Goal: Task Accomplishment & Management: Use online tool/utility

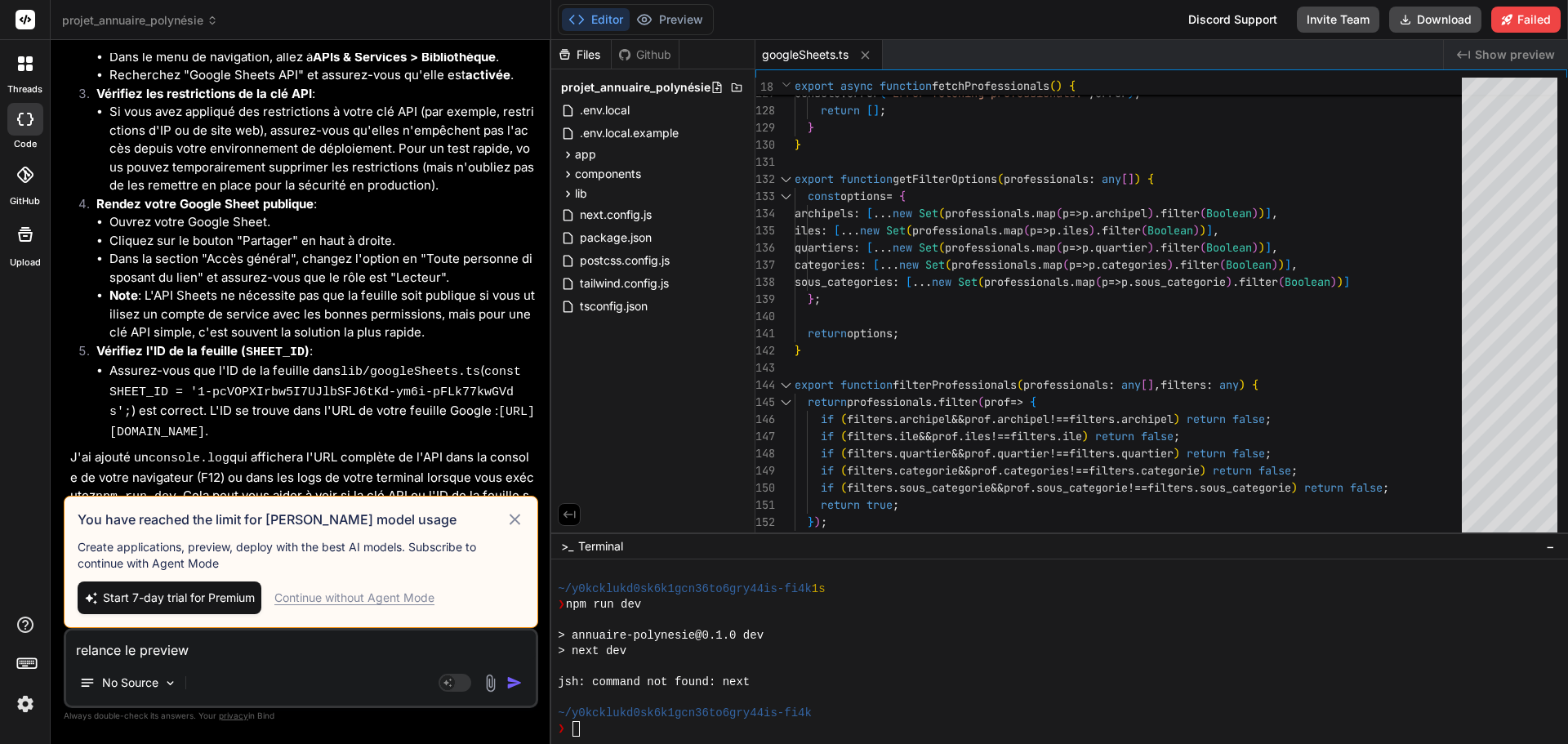
scroll to position [528, 0]
click at [391, 598] on div "Continue without Agent Mode" at bounding box center [355, 598] width 160 height 16
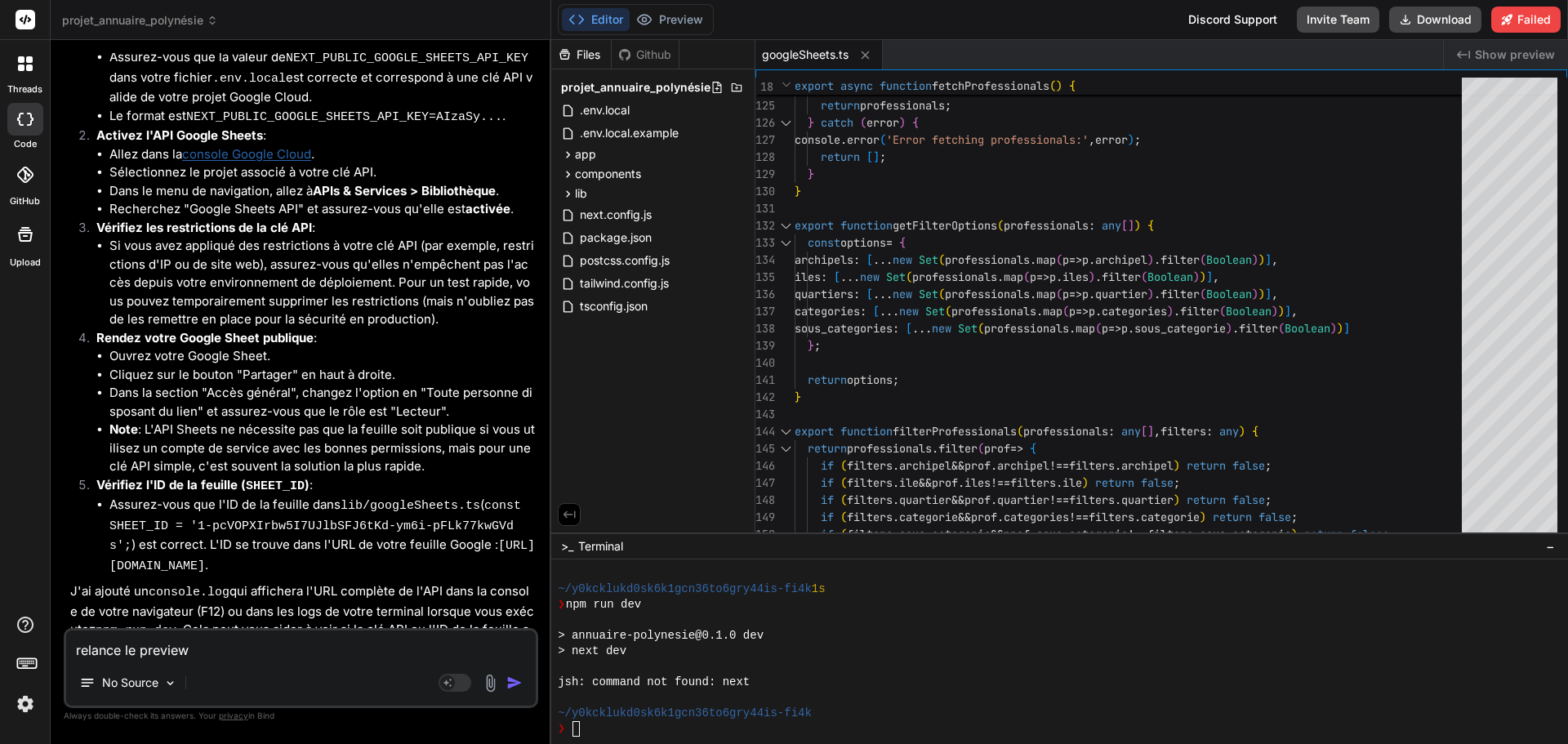
scroll to position [4473, 0]
click at [225, 649] on textarea "relance le preview" at bounding box center [301, 645] width 469 height 30
click at [596, 22] on button "Editor" at bounding box center [596, 19] width 68 height 22
click at [598, 22] on button "Editor" at bounding box center [596, 19] width 68 height 22
click at [262, 655] on textarea "relance le preview" at bounding box center [301, 645] width 469 height 30
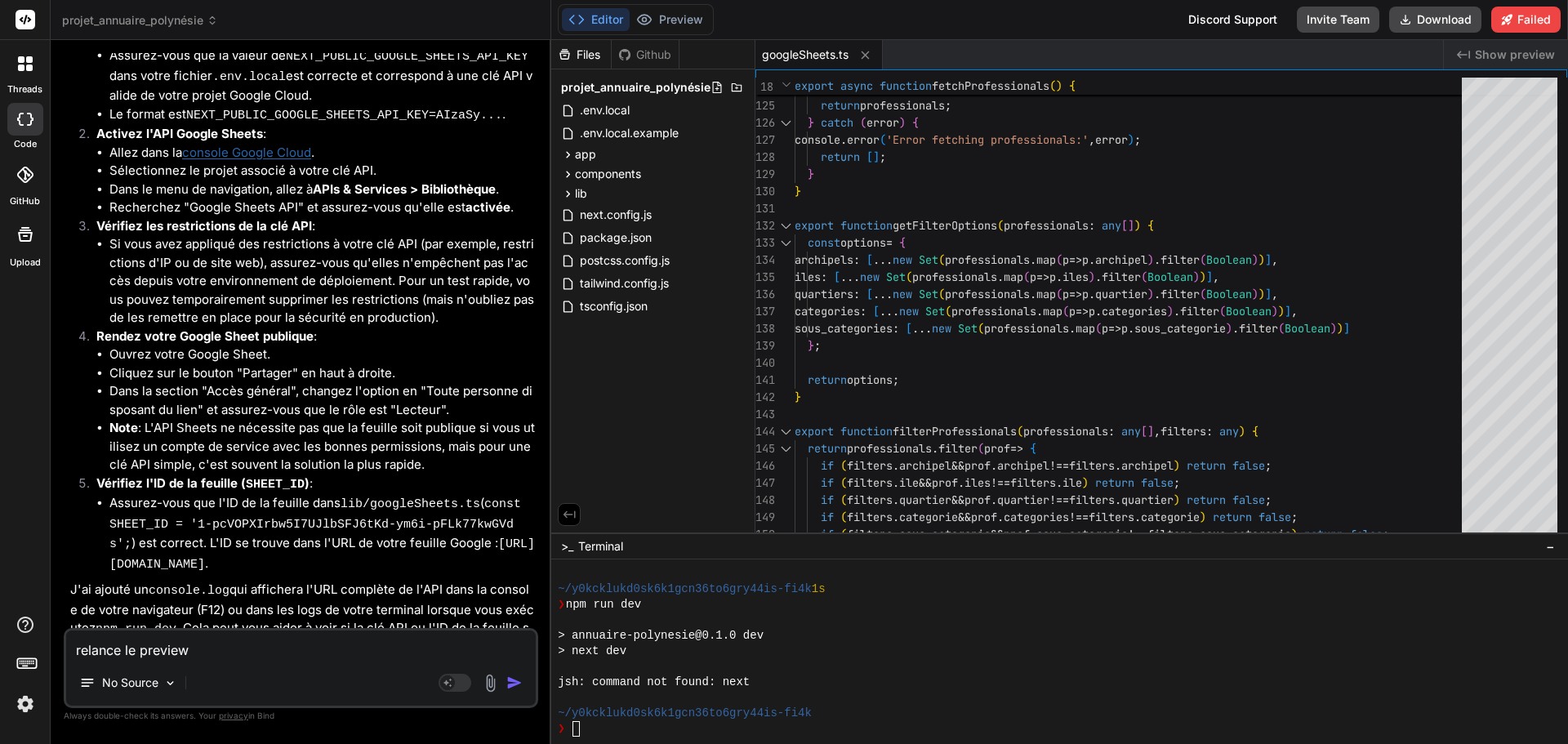
type textarea "x"
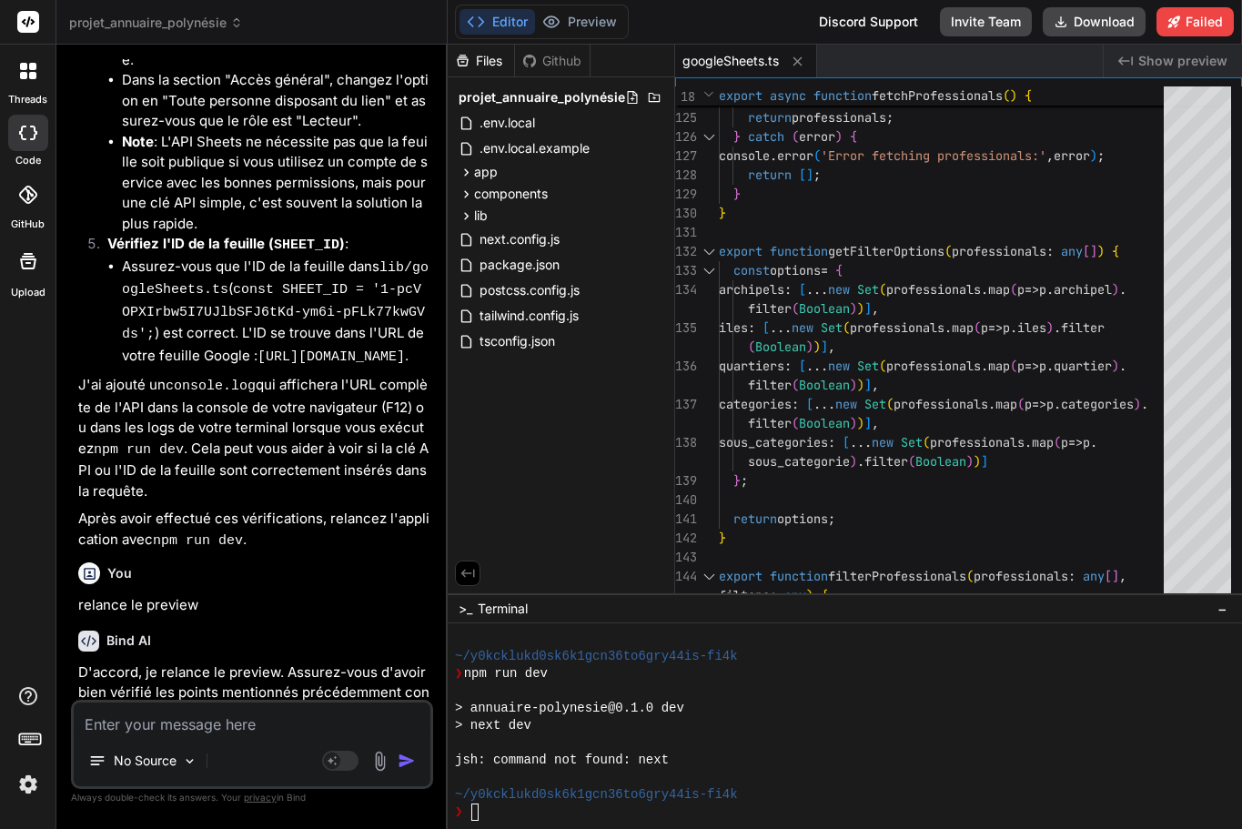
scroll to position [6652, 0]
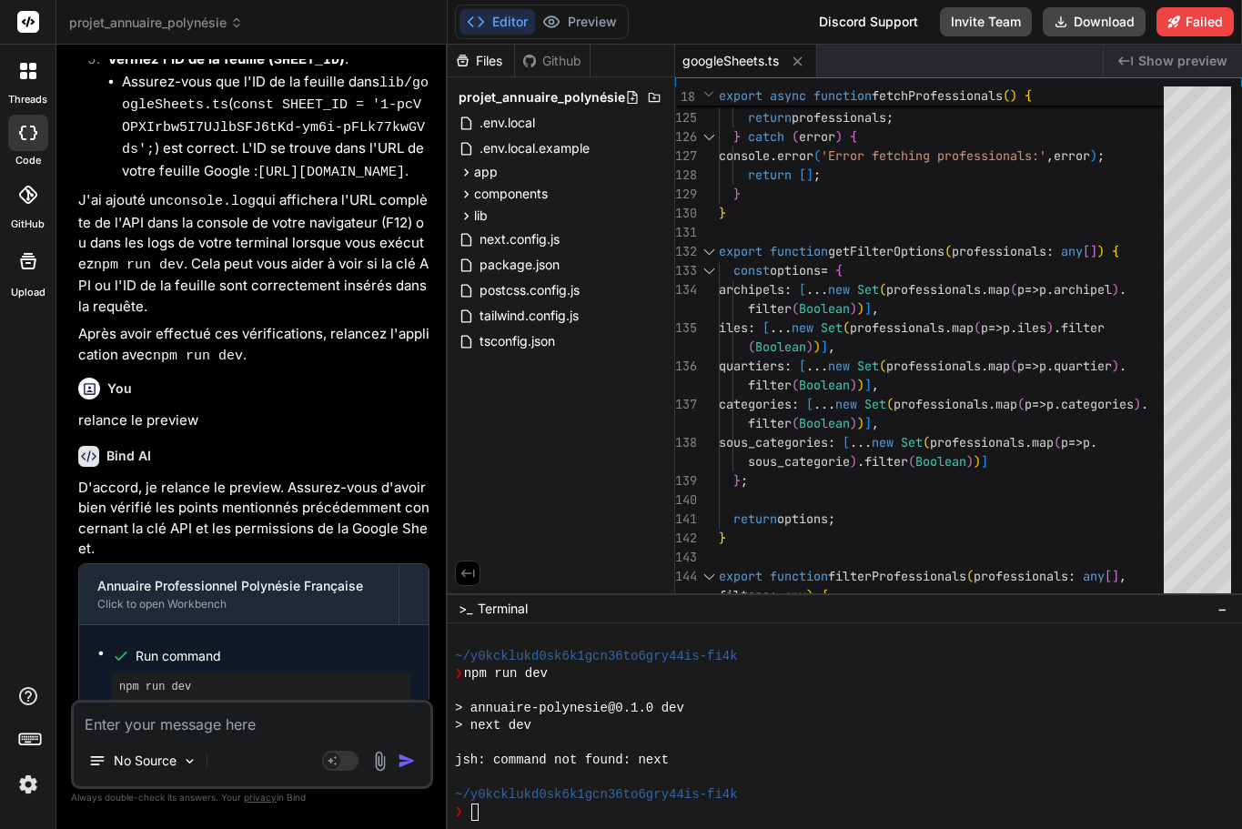
click at [180, 730] on textarea at bounding box center [252, 719] width 357 height 33
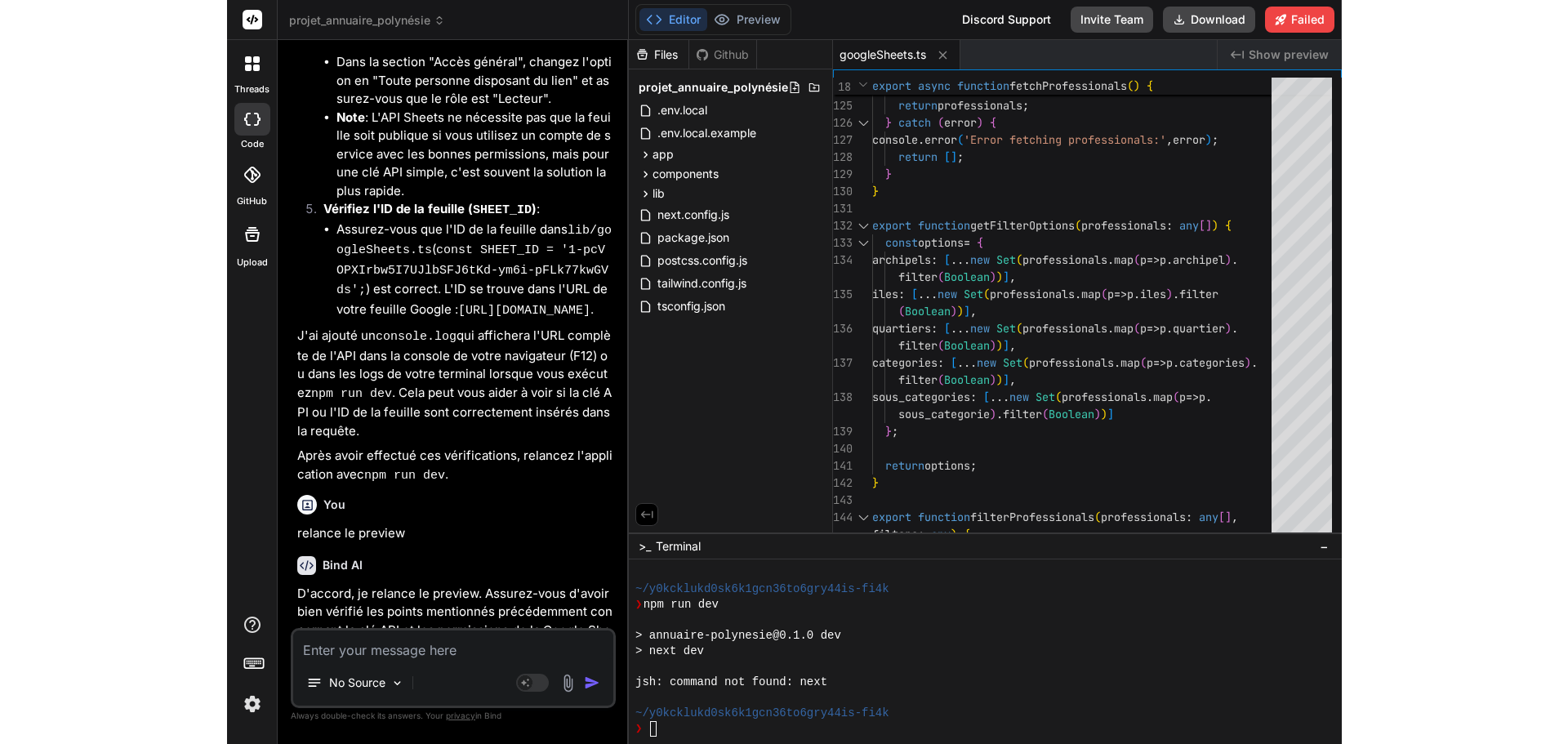
scroll to position [5807, 0]
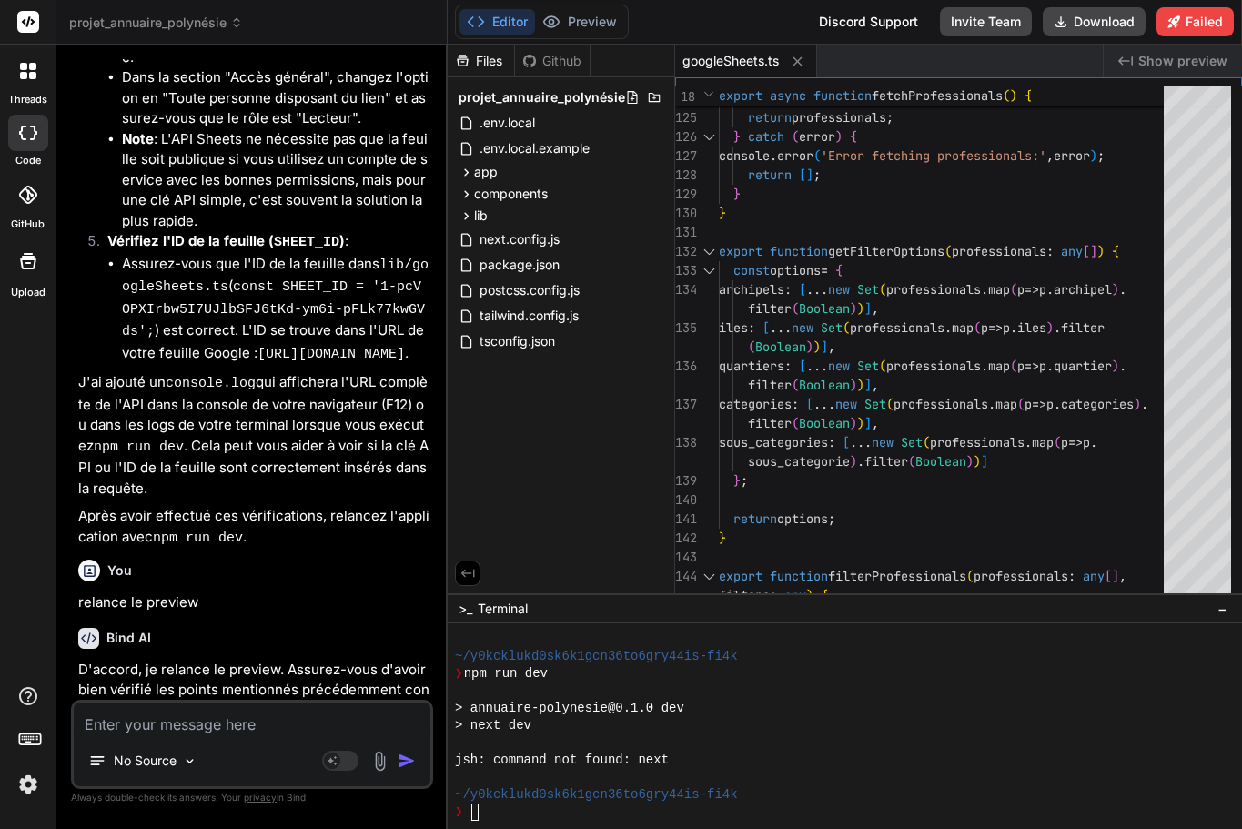
click at [36, 66] on div at bounding box center [28, 71] width 38 height 38
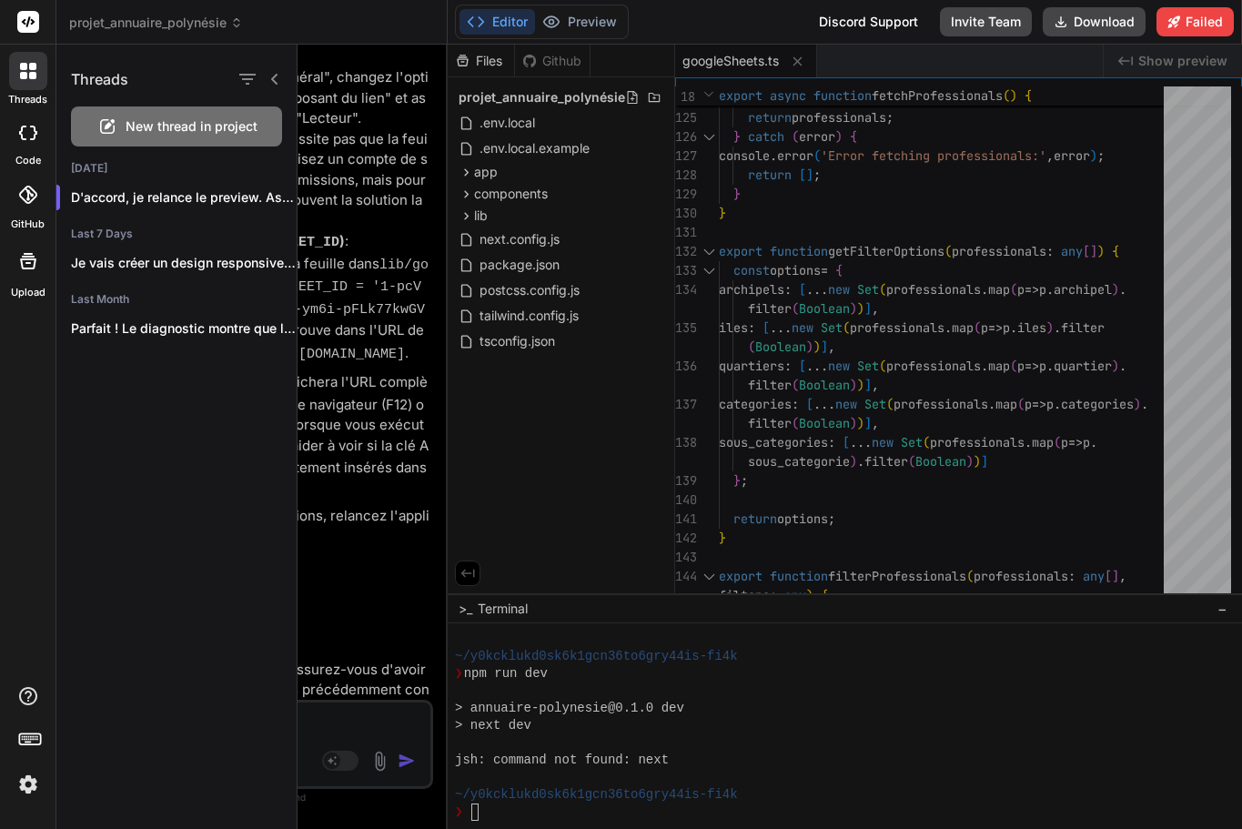
click at [27, 144] on div at bounding box center [28, 133] width 40 height 36
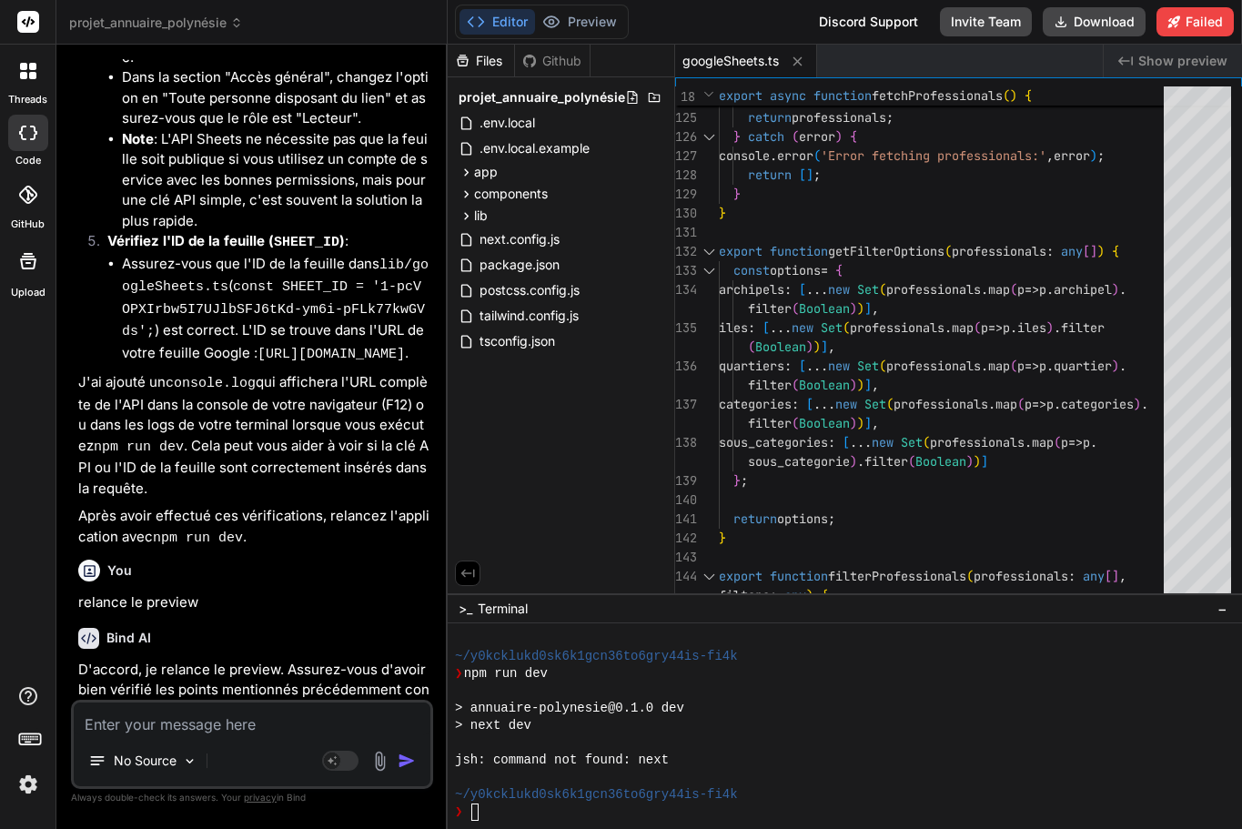
click at [29, 193] on icon at bounding box center [27, 195] width 18 height 18
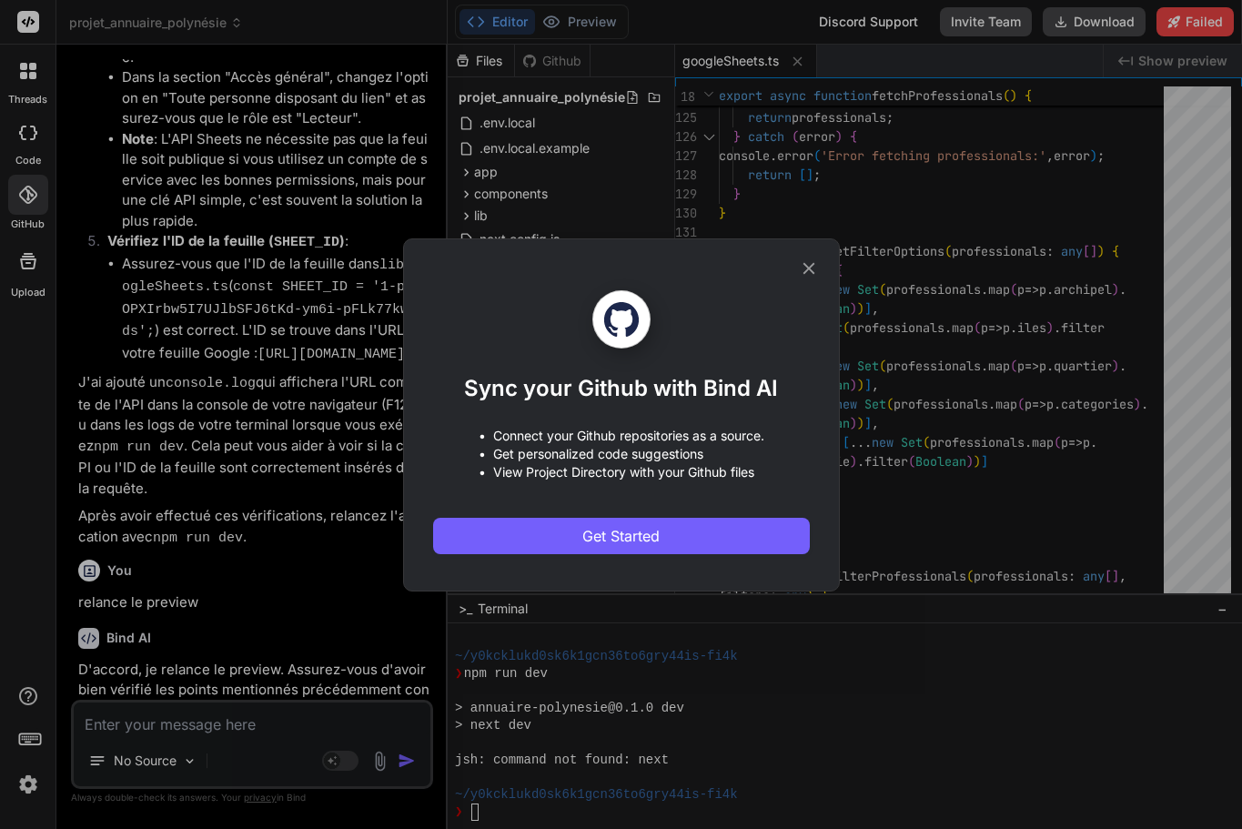
click at [817, 267] on icon at bounding box center [809, 268] width 20 height 20
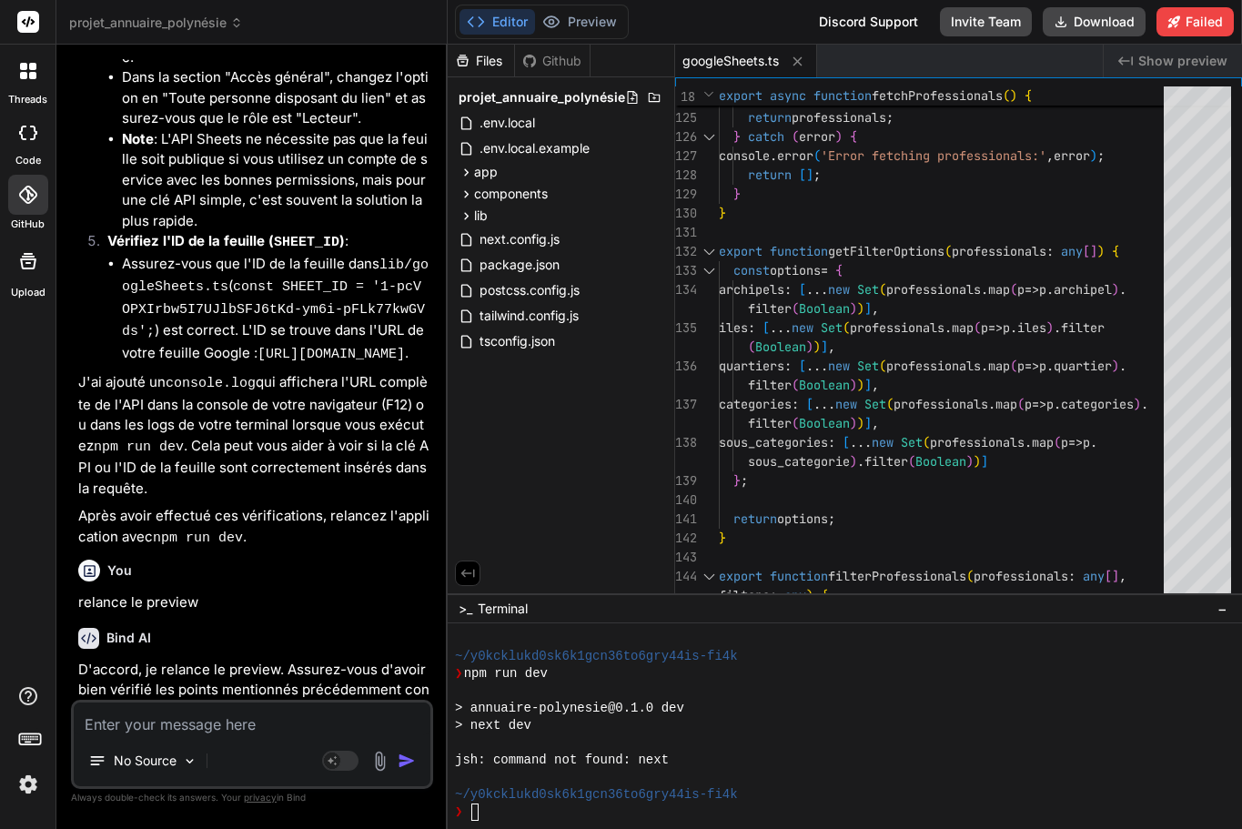
click at [29, 260] on icon at bounding box center [28, 261] width 22 height 22
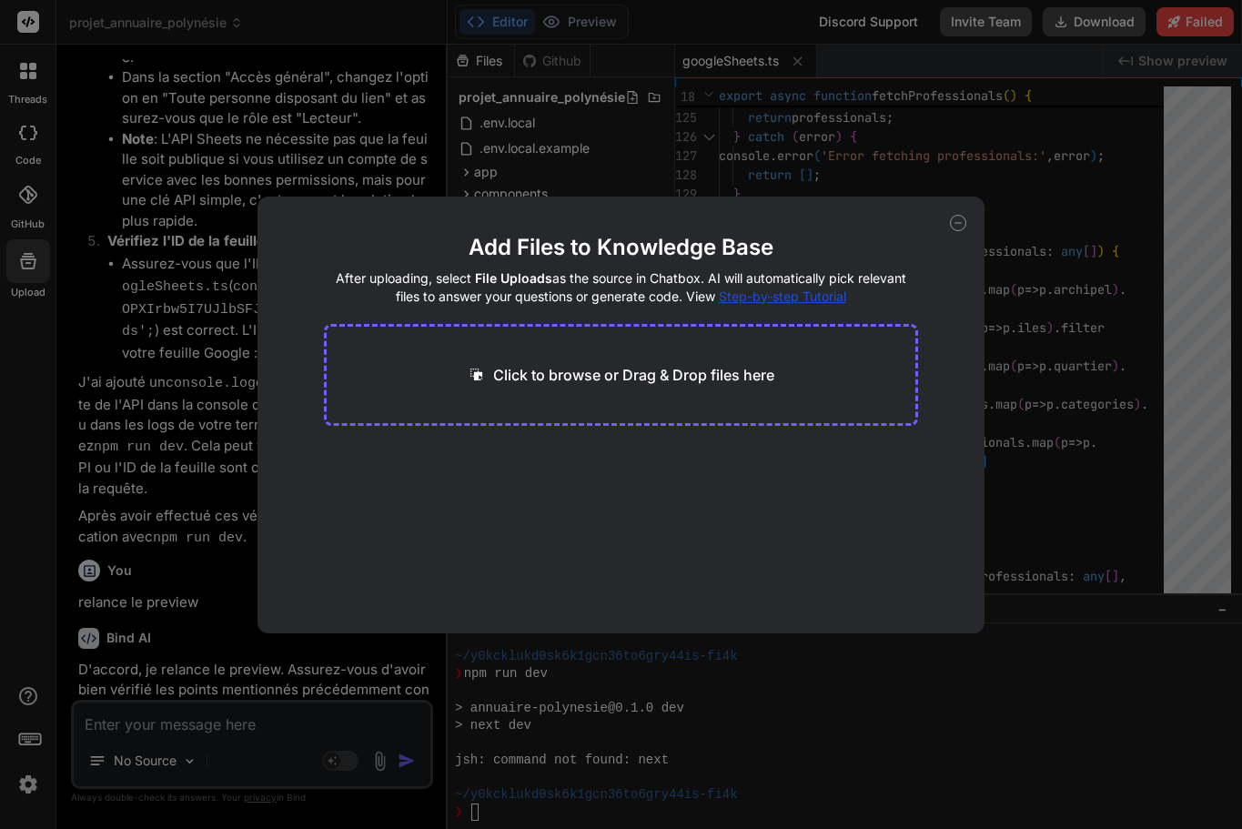
click at [965, 223] on icon at bounding box center [958, 223] width 16 height 16
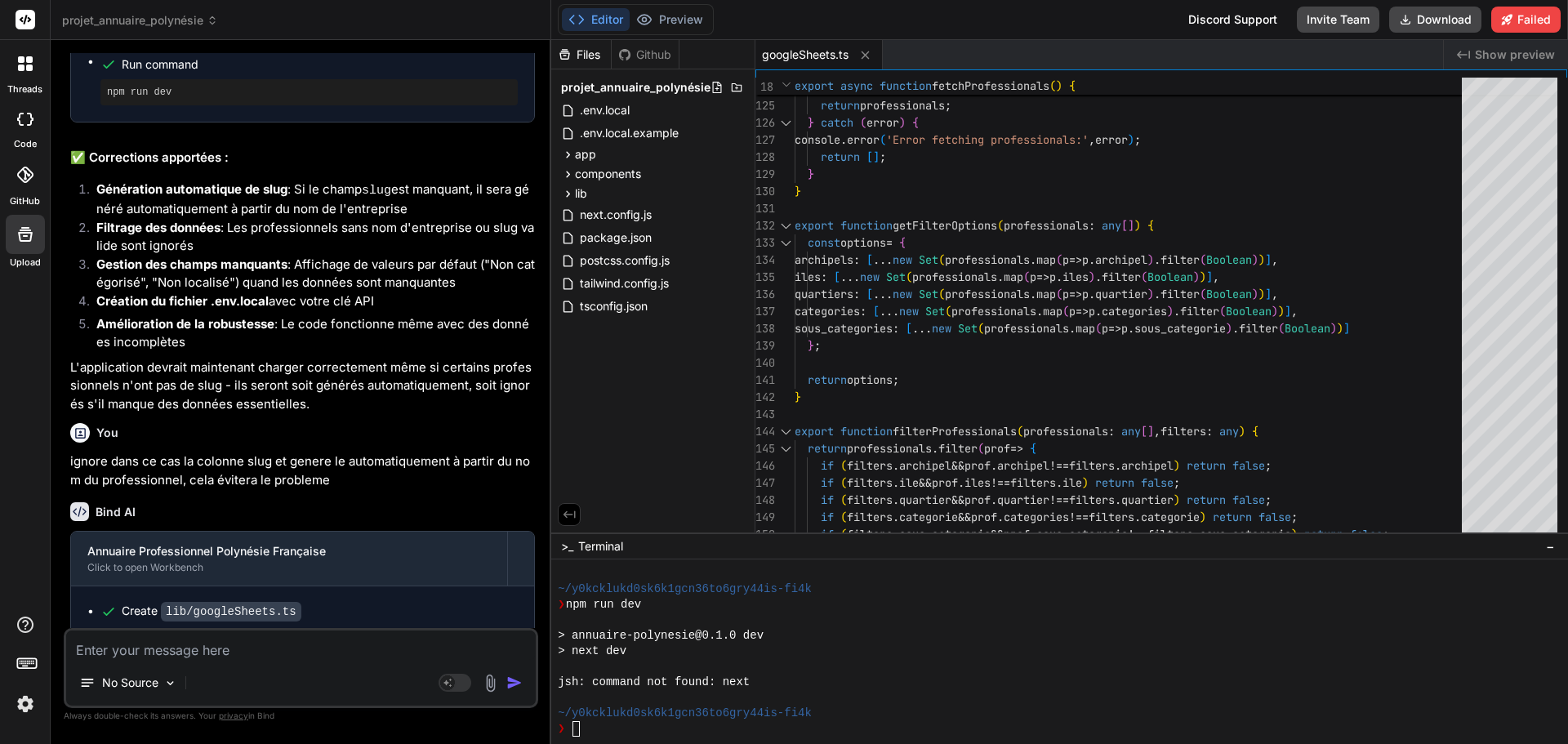
scroll to position [0, 0]
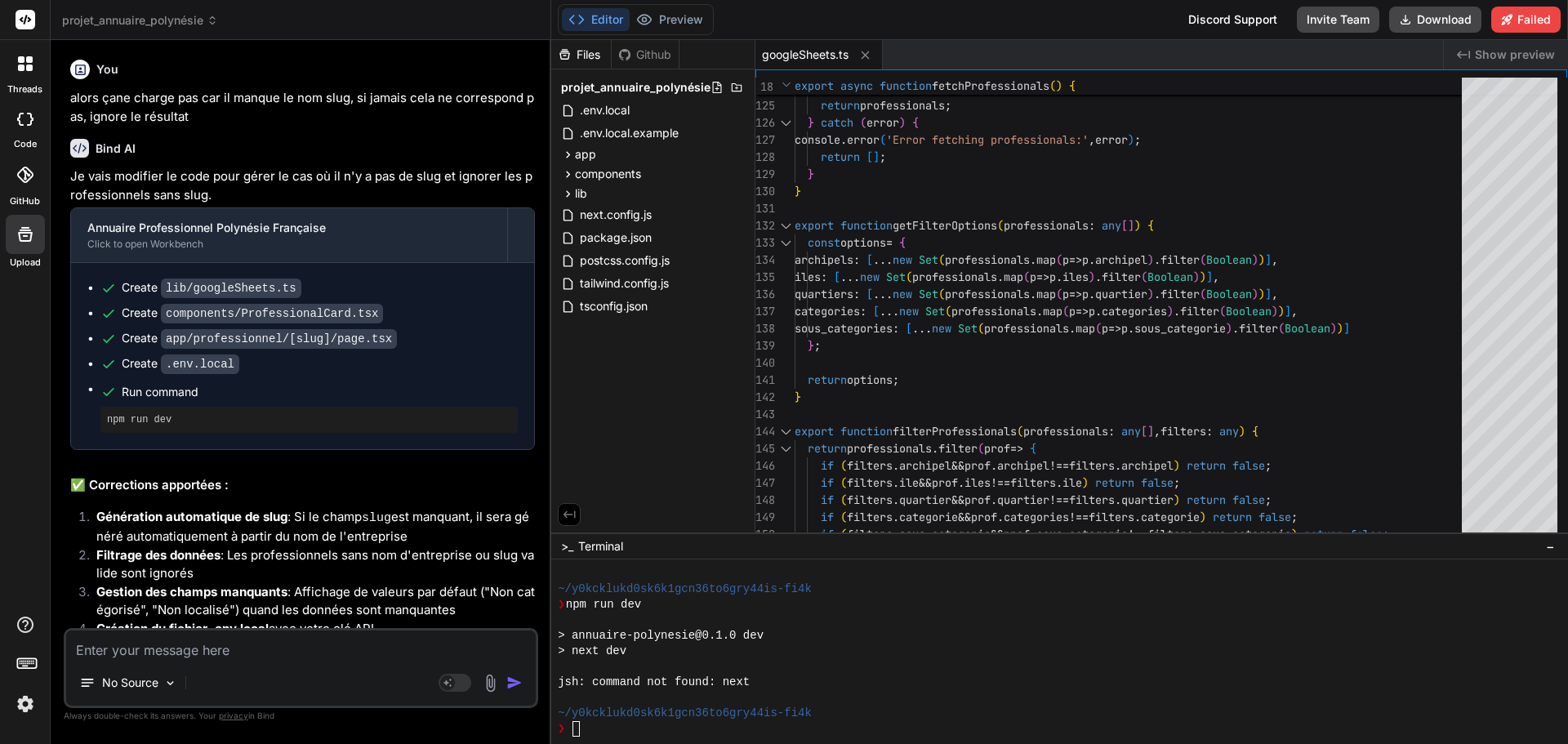
click at [27, 79] on div at bounding box center [25, 64] width 34 height 34
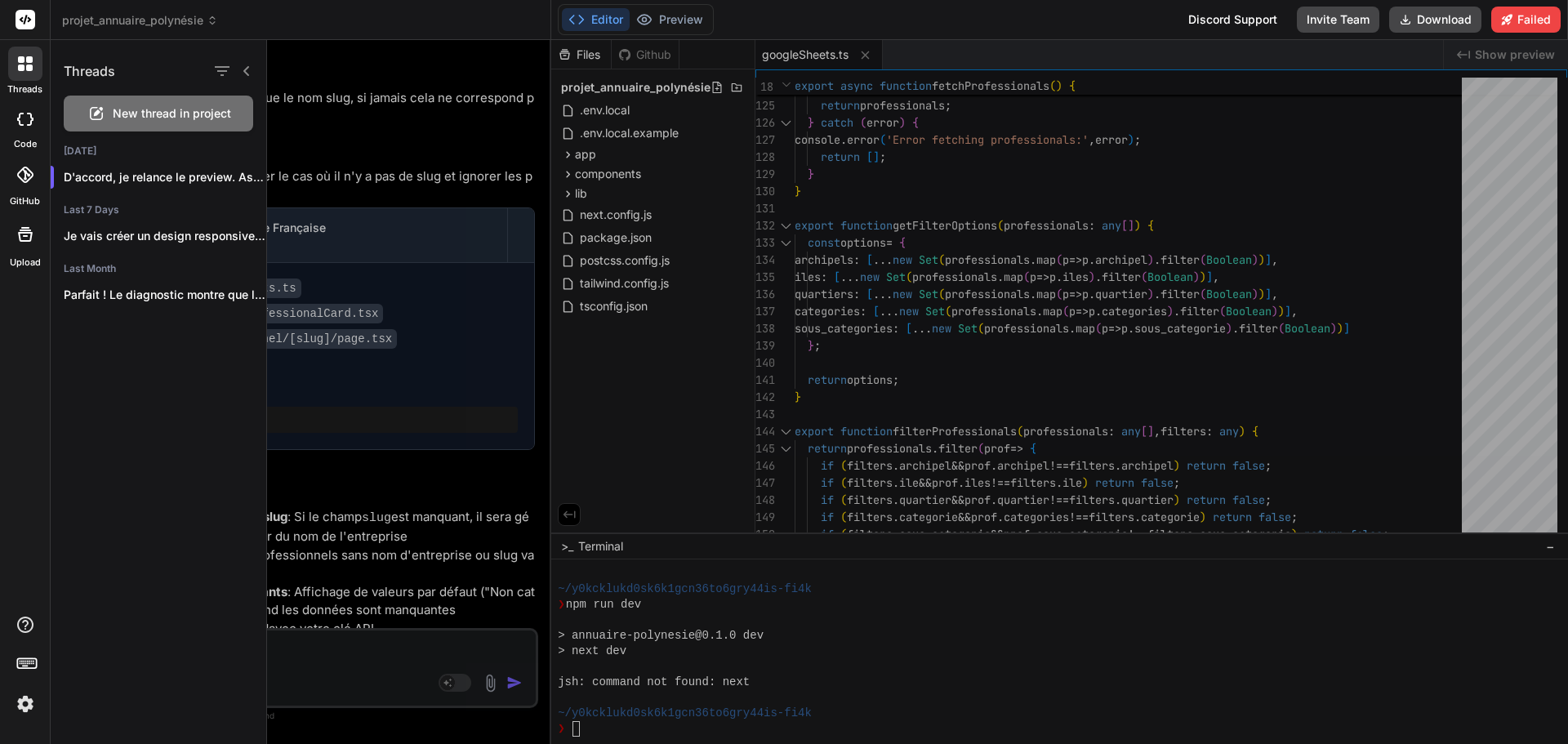
click at [22, 126] on div at bounding box center [25, 119] width 36 height 32
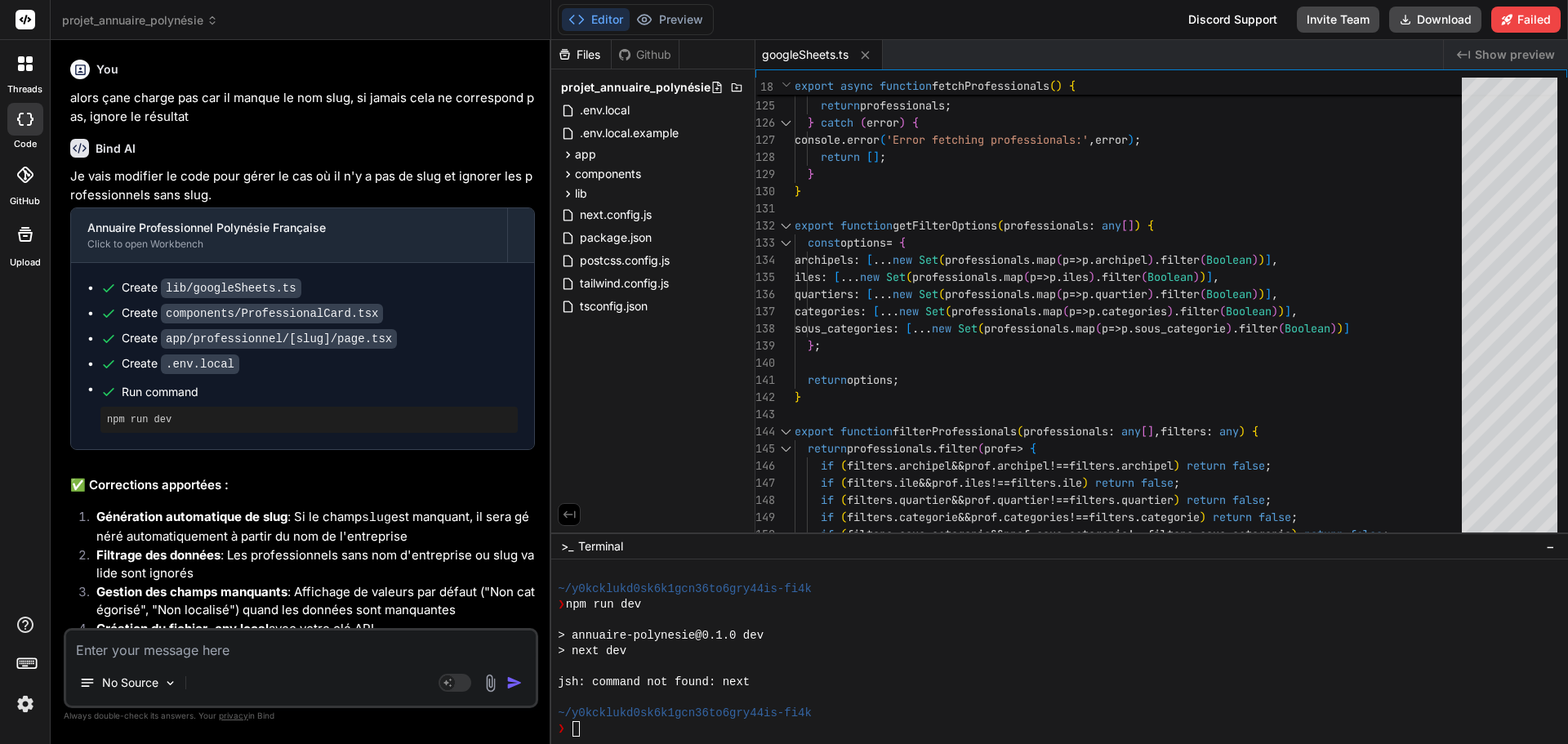
click at [22, 126] on div at bounding box center [25, 119] width 36 height 32
type textarea "x"
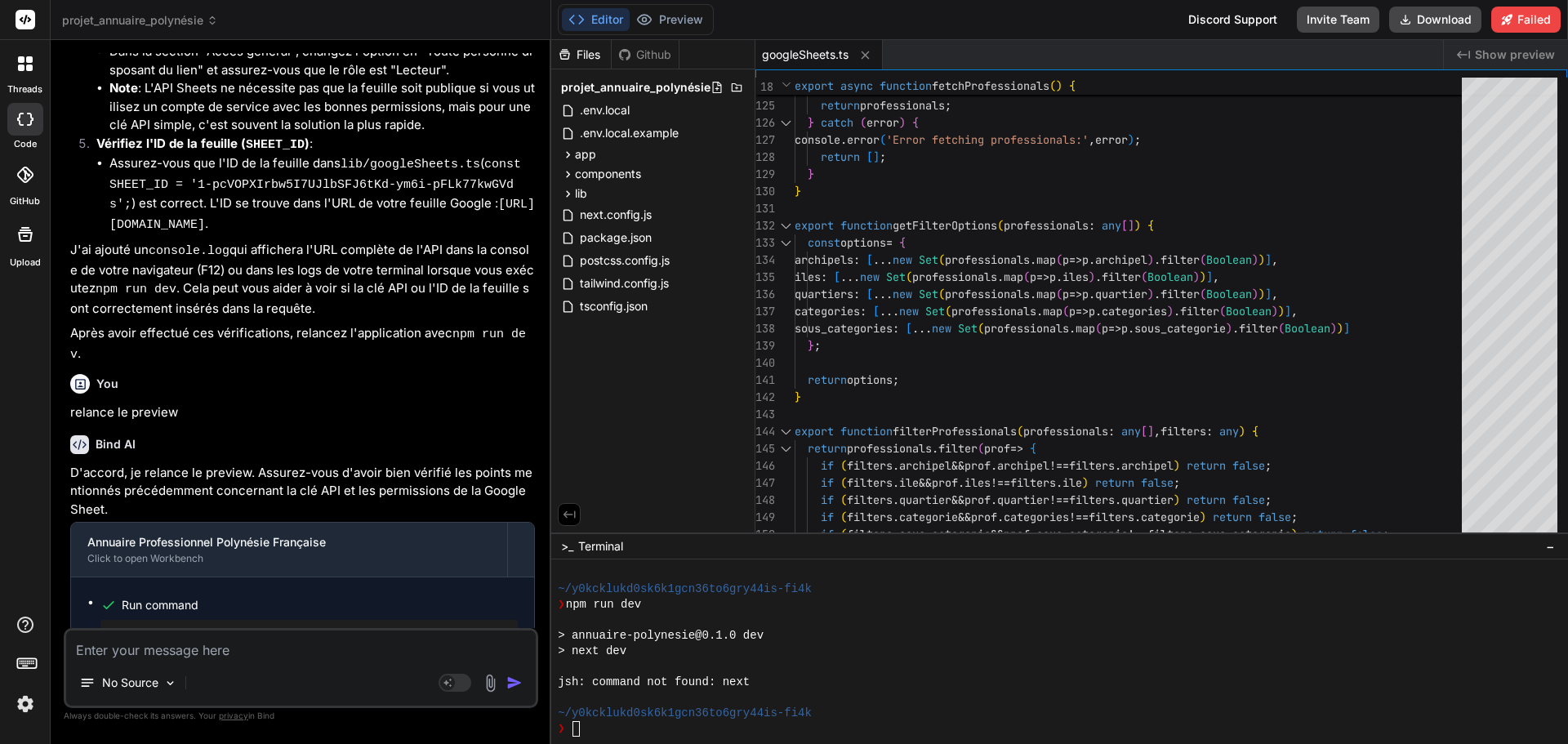
scroll to position [4816, 0]
click at [23, 69] on icon at bounding box center [21, 67] width 6 height 6
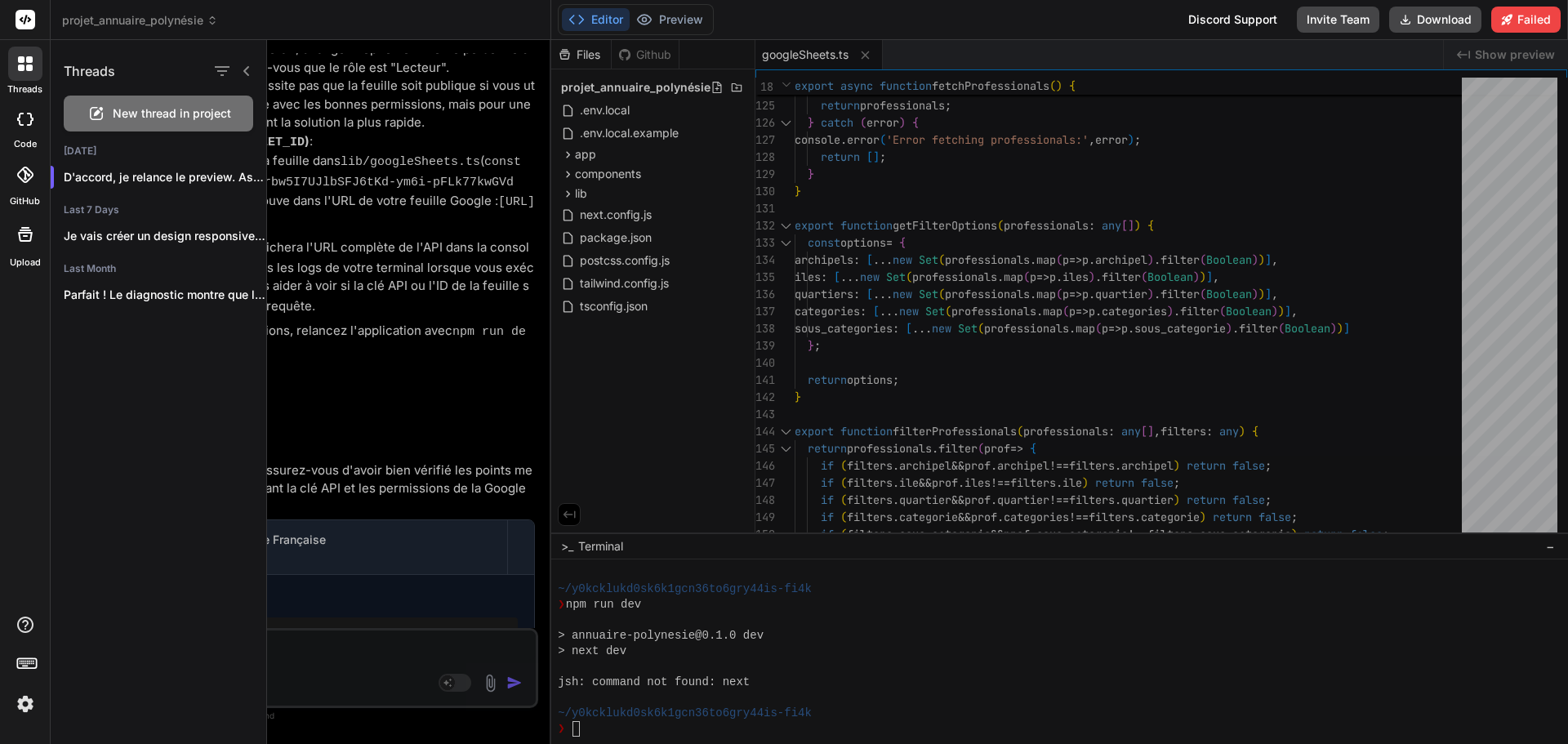
click at [34, 13] on rect at bounding box center [25, 20] width 20 height 20
click at [29, 22] on icon at bounding box center [26, 19] width 13 height 10
click at [26, 54] on div at bounding box center [25, 64] width 34 height 34
click at [24, 708] on img at bounding box center [25, 704] width 28 height 28
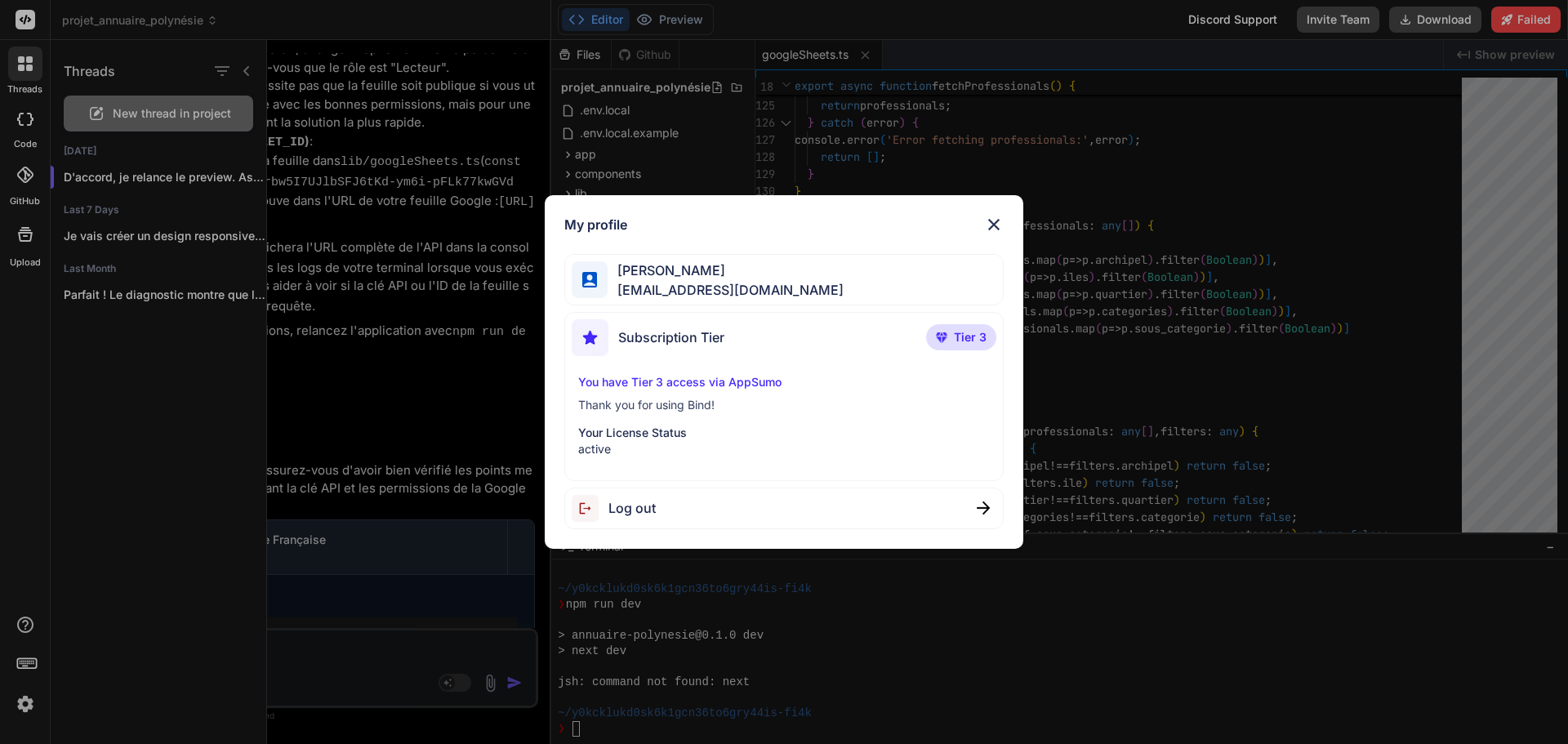
click at [25, 705] on div "My profile Aymeric CHANTREL aymeric@promarket.fr Subscription Tier Tier 3 You h…" at bounding box center [784, 372] width 1568 height 744
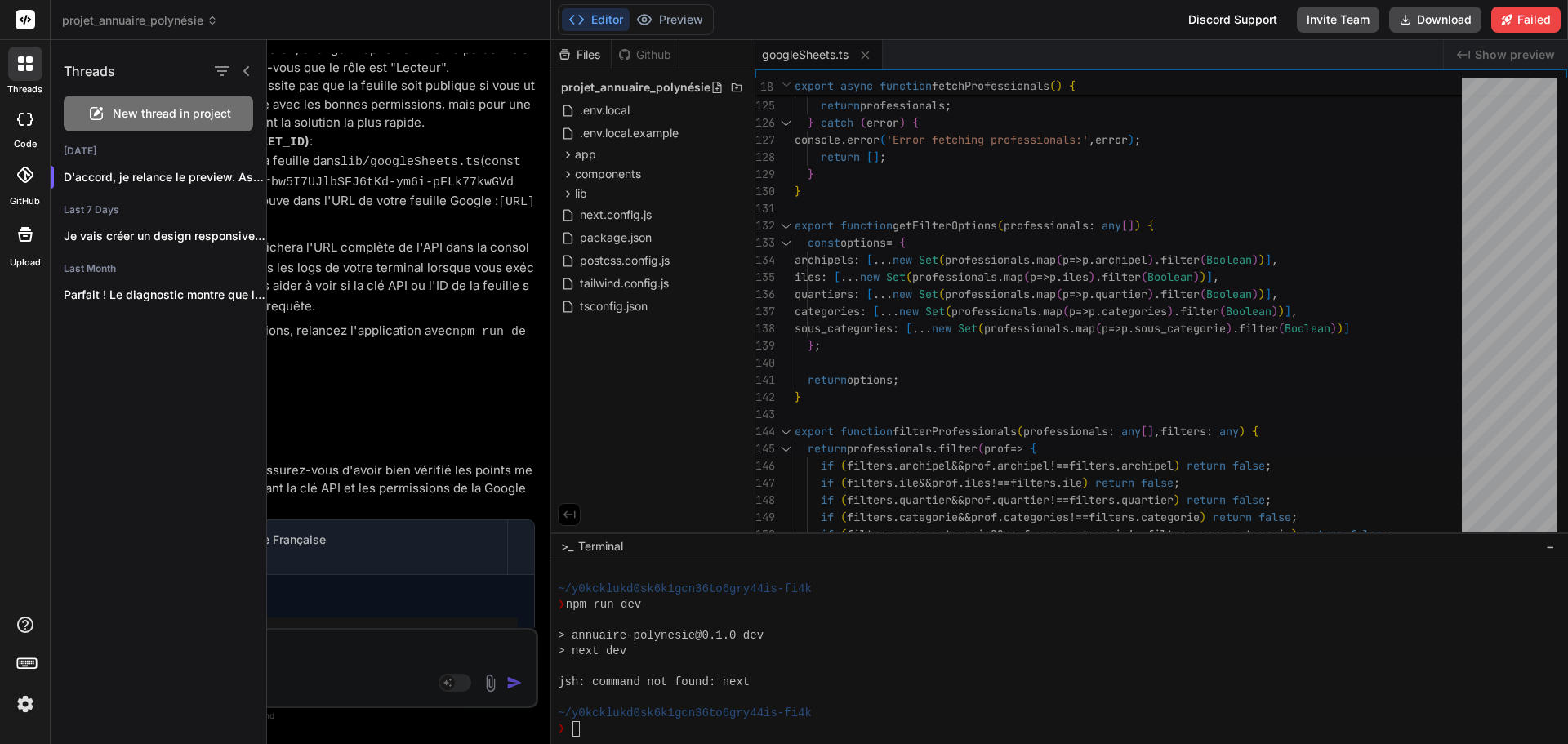
click at [25, 705] on img at bounding box center [25, 704] width 28 height 28
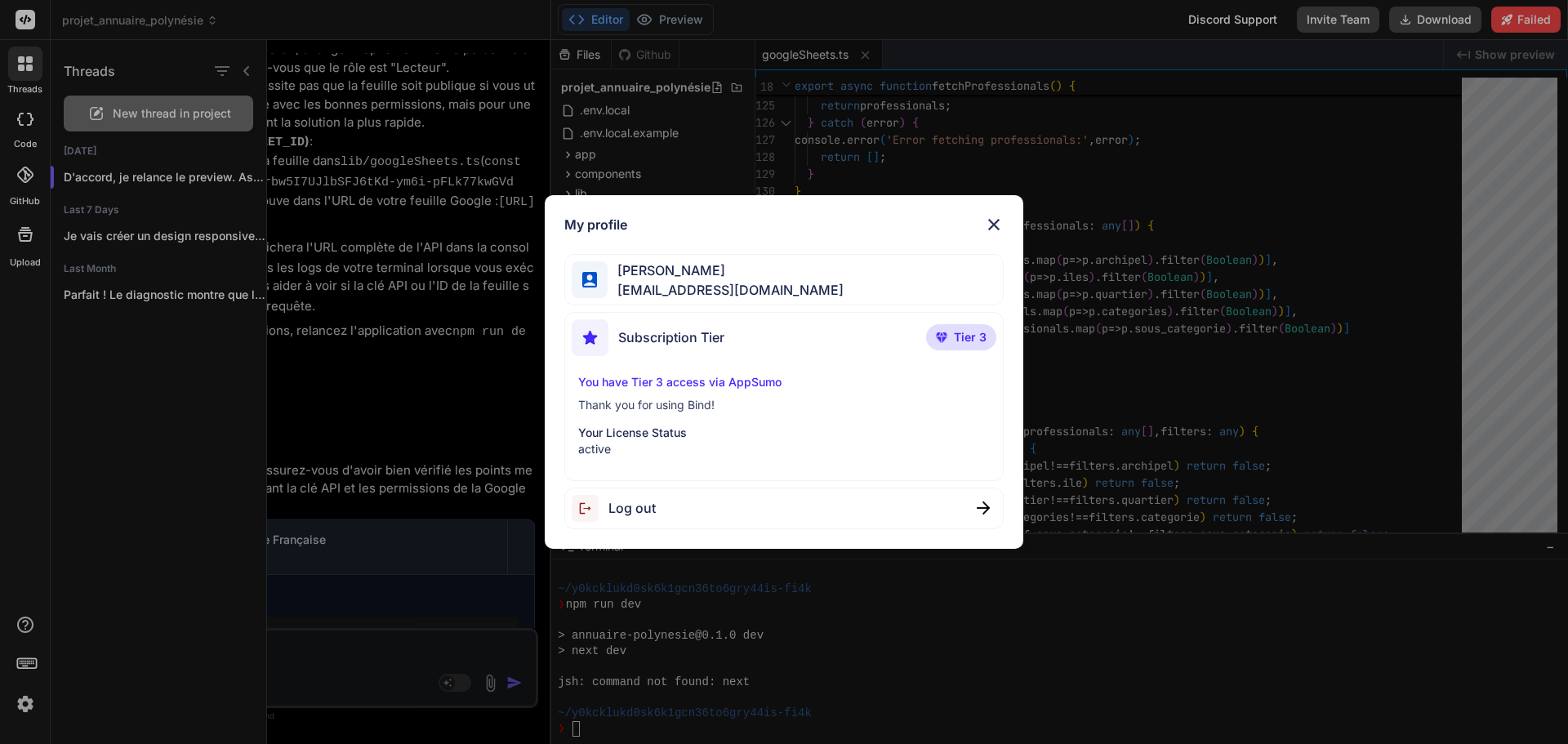
click at [758, 276] on span "[PERSON_NAME]" at bounding box center [725, 270] width 236 height 20
click at [708, 349] on div "Subscription Tier" at bounding box center [648, 337] width 153 height 37
click at [999, 223] on img at bounding box center [994, 224] width 20 height 20
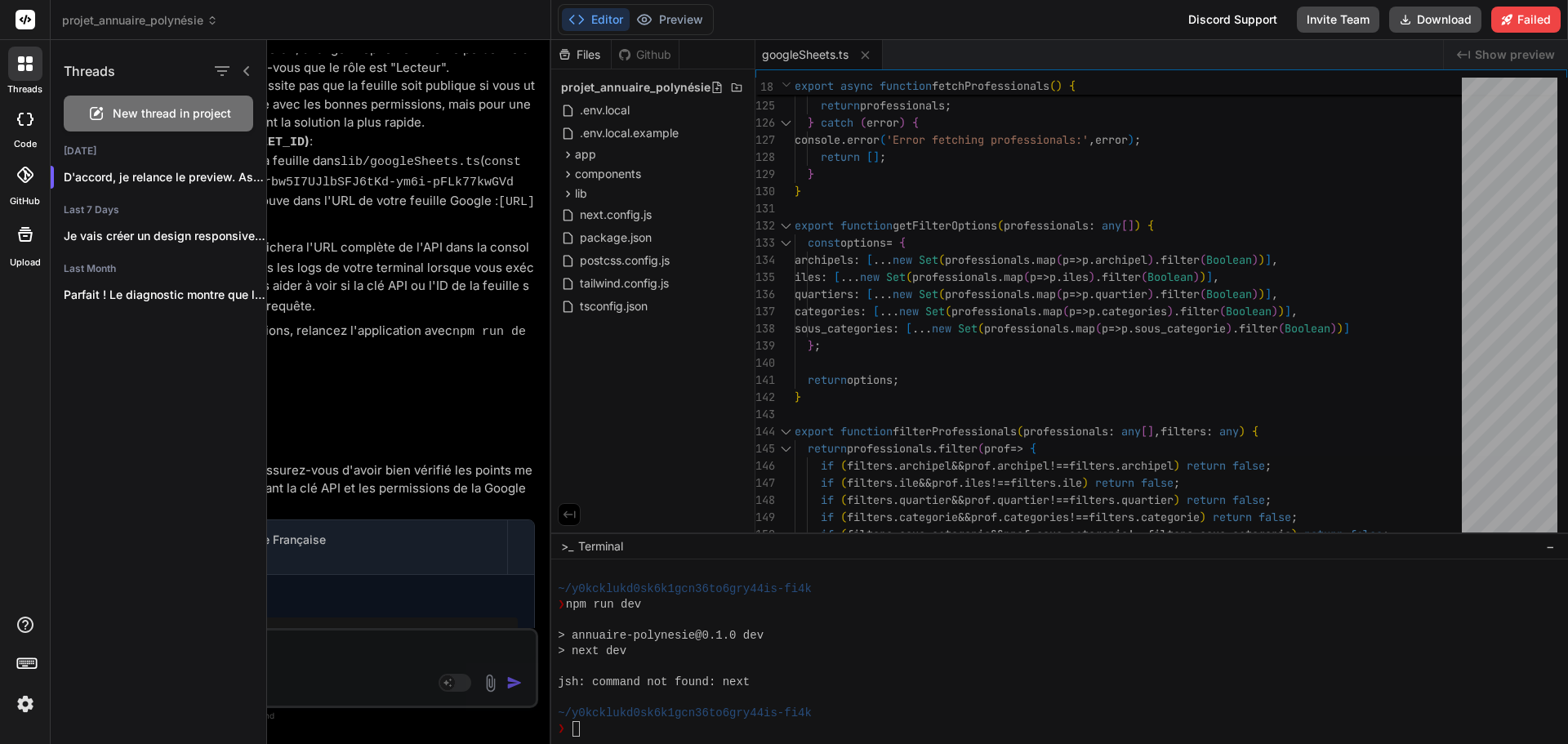
click at [64, 21] on span "projet_annuaire_polynésie" at bounding box center [140, 21] width 156 height 16
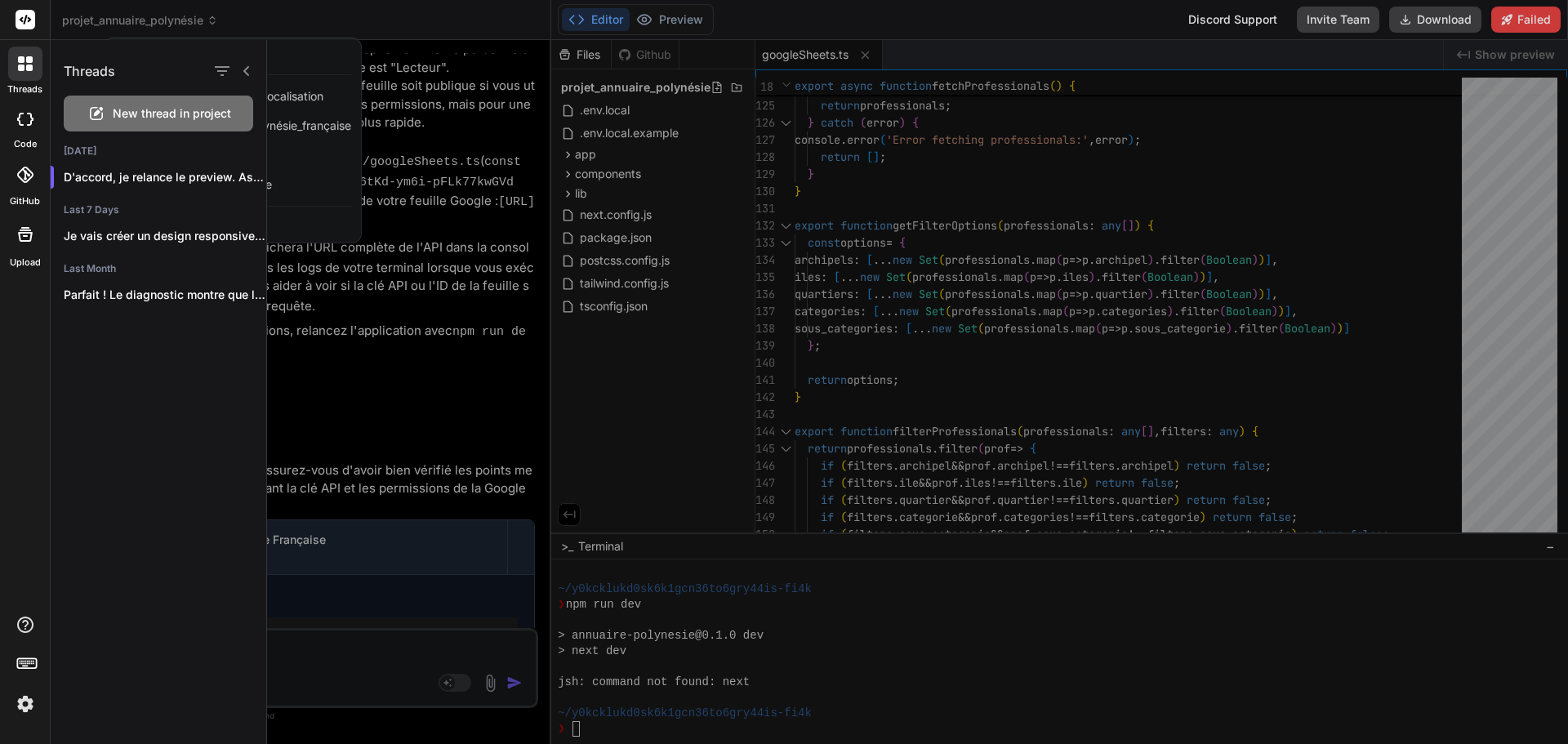
click at [29, 20] on rect at bounding box center [25, 20] width 20 height 20
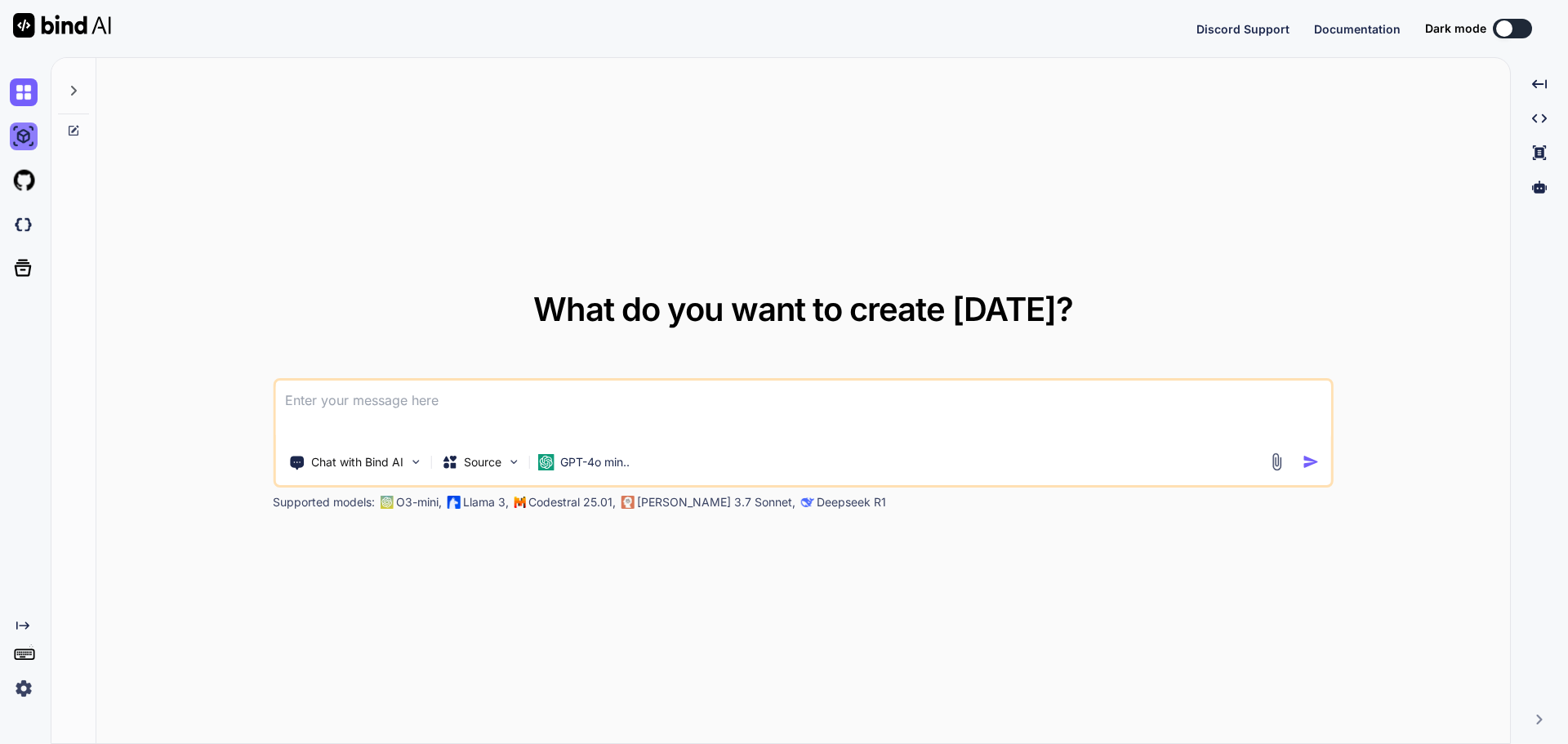
click at [24, 145] on img at bounding box center [23, 136] width 28 height 28
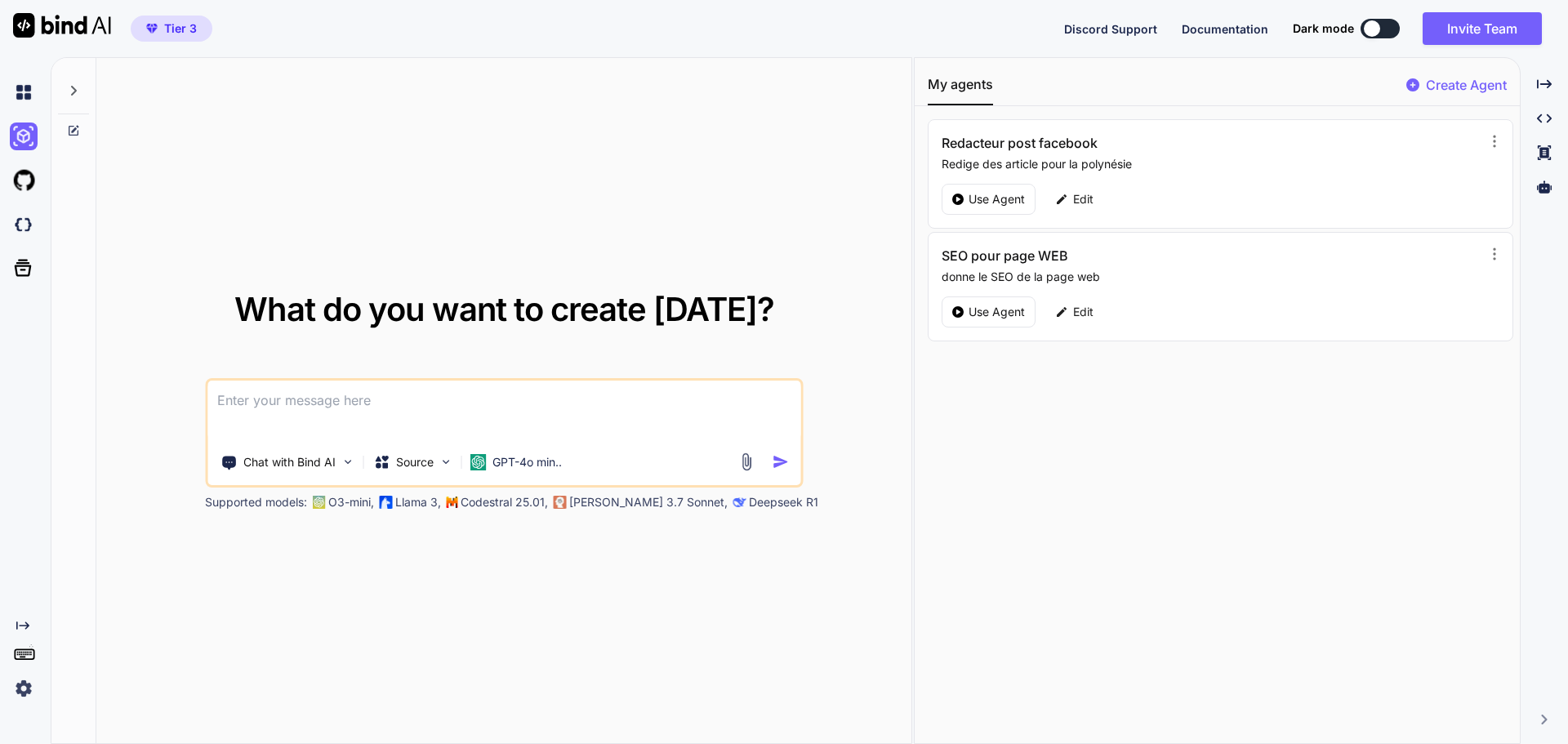
type textarea "x"
click at [268, 407] on textarea at bounding box center [504, 410] width 593 height 60
click at [25, 692] on img at bounding box center [23, 688] width 28 height 28
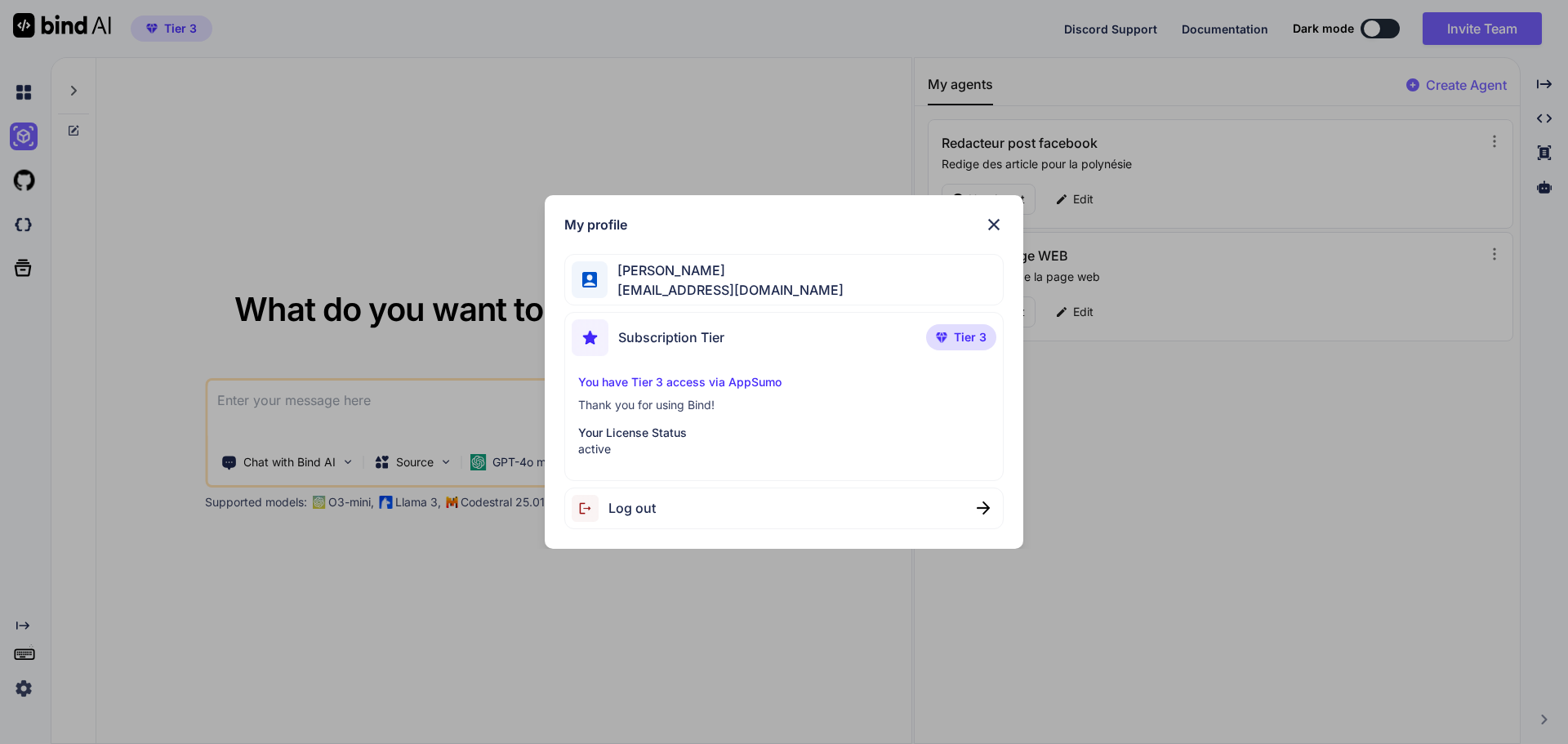
click at [1000, 219] on img at bounding box center [994, 224] width 20 height 20
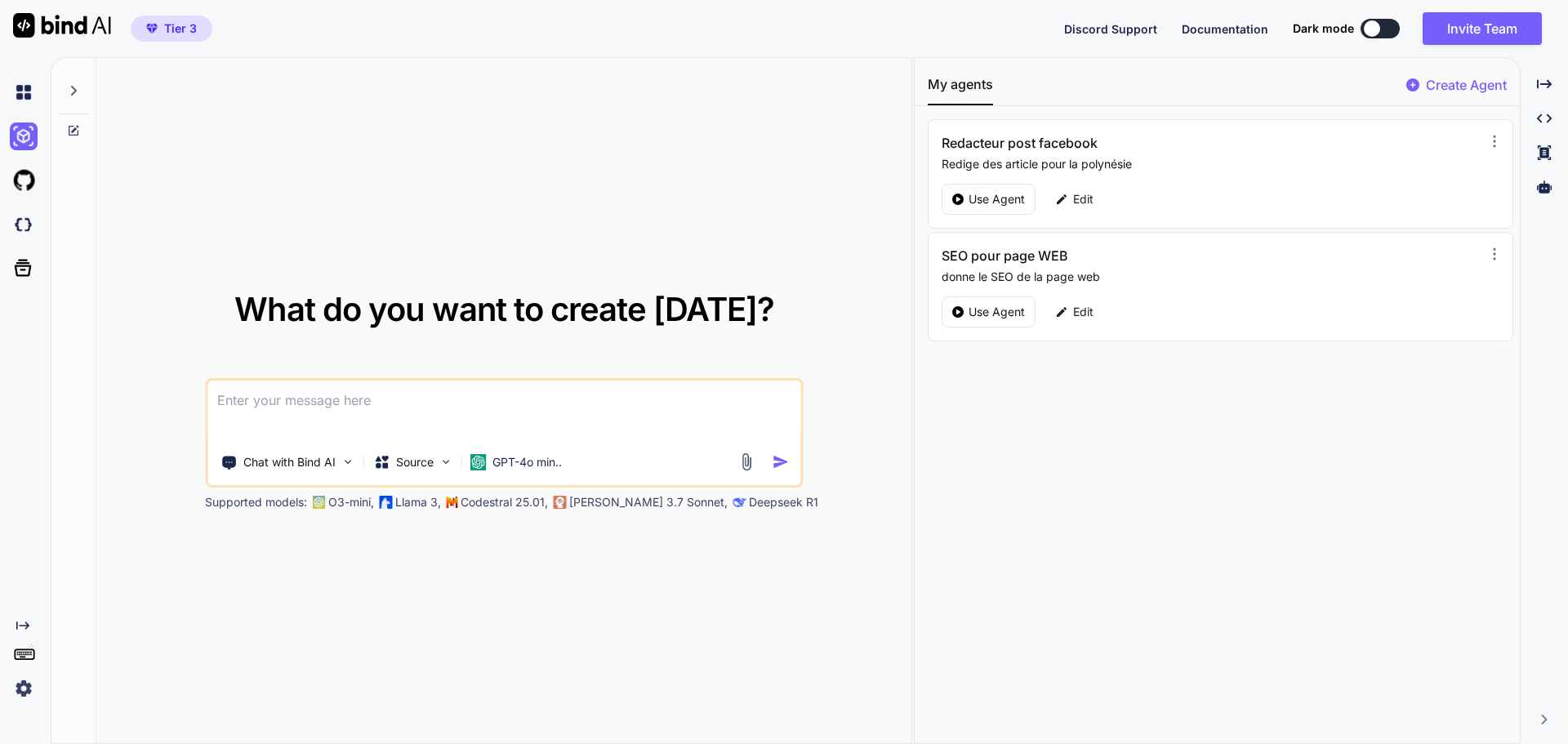
click at [29, 656] on icon at bounding box center [24, 652] width 22 height 22
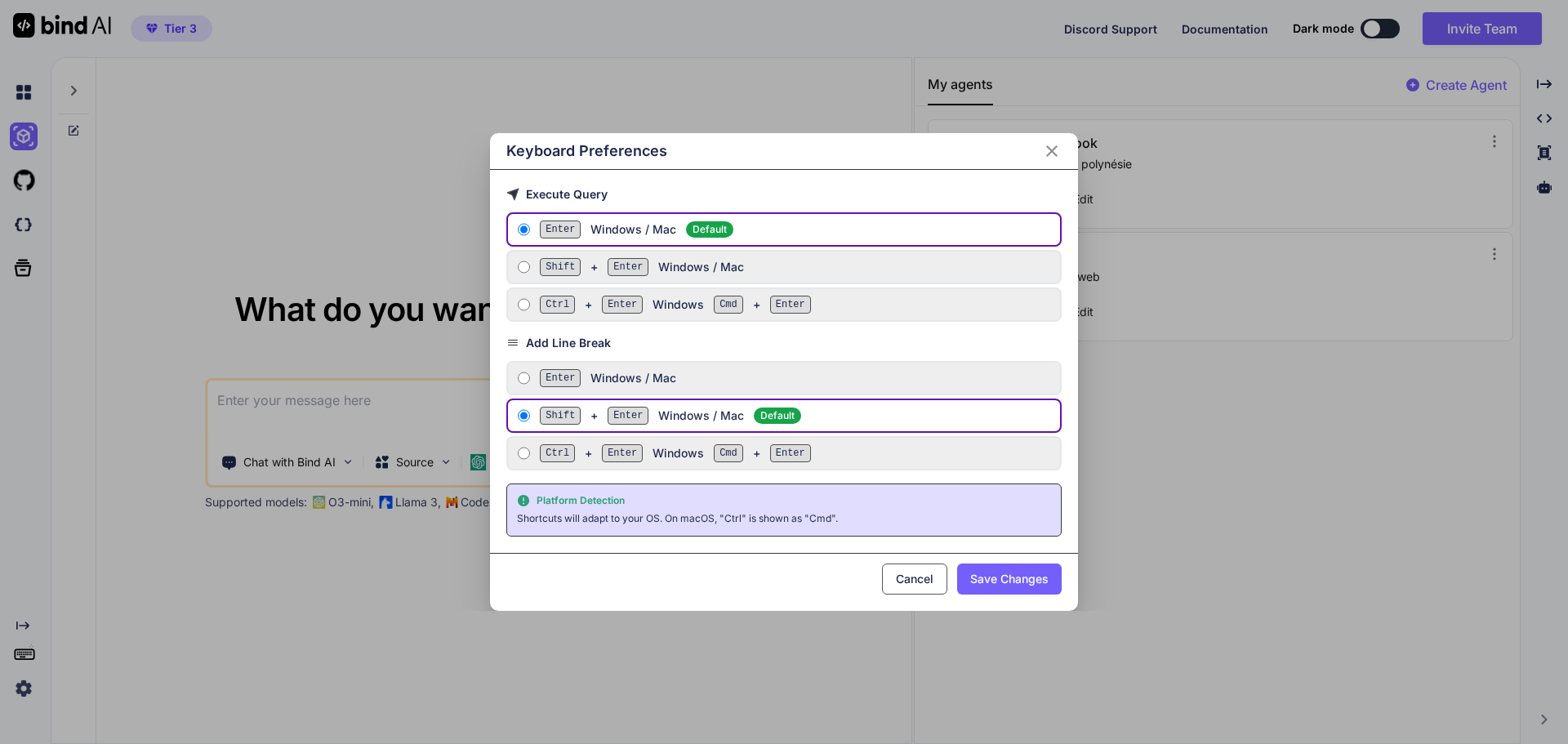
click at [1058, 153] on icon "Close" at bounding box center [1052, 151] width 20 height 20
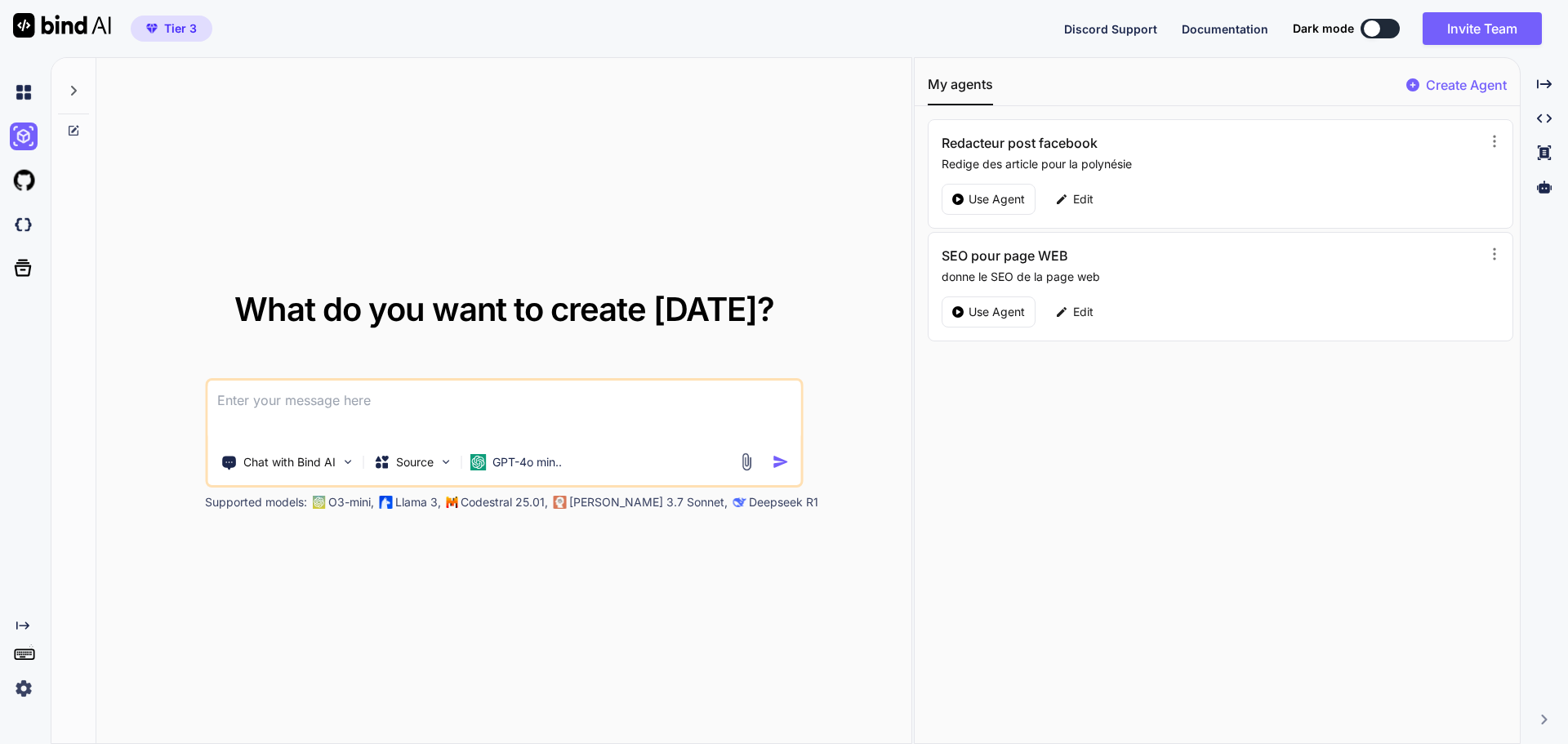
click at [292, 400] on textarea at bounding box center [504, 410] width 593 height 60
click at [343, 400] on textarea at bounding box center [504, 410] width 593 height 60
type textarea "A"
type textarea "x"
type textarea "An"
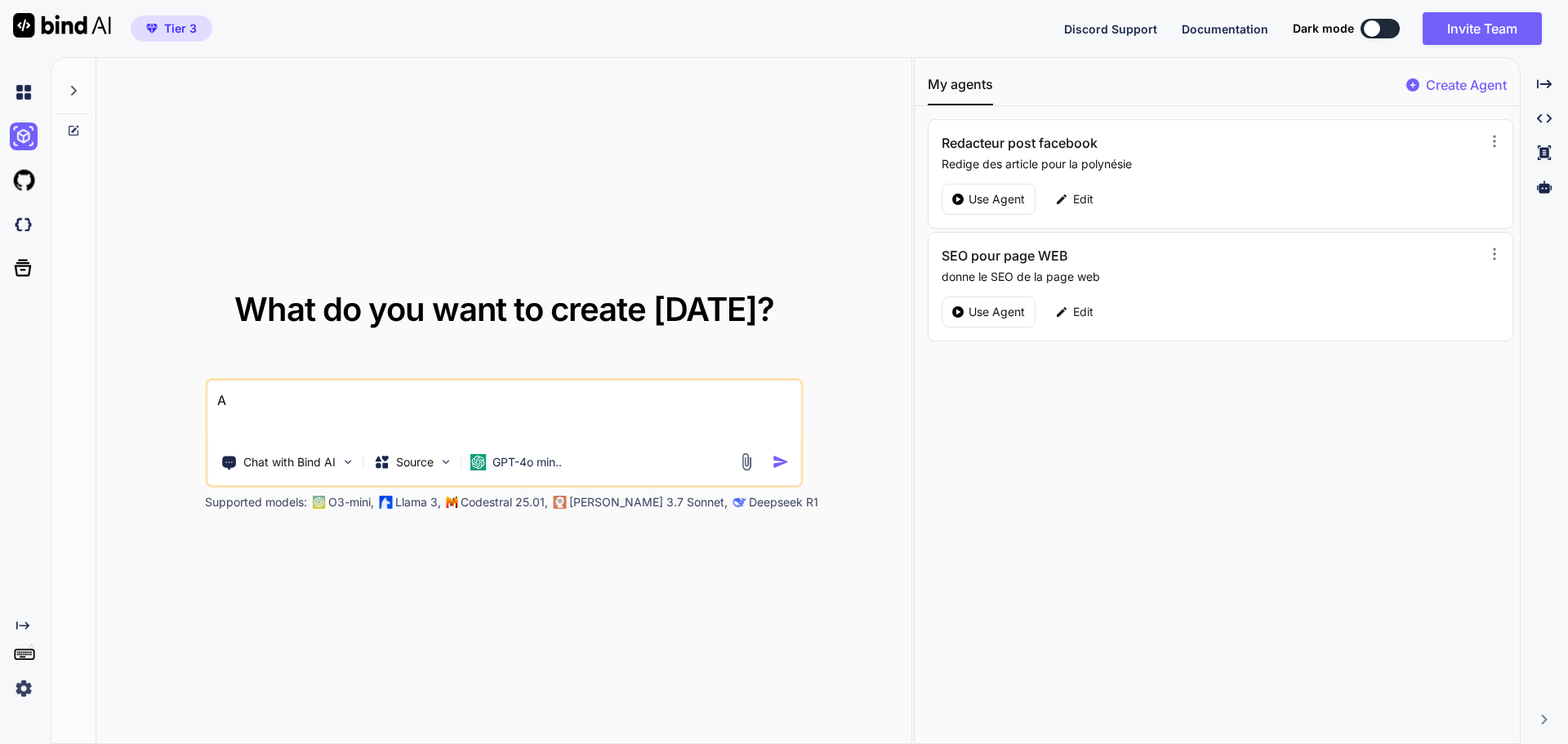
type textarea "x"
type textarea "Ana"
type textarea "x"
type textarea "Anal"
type textarea "x"
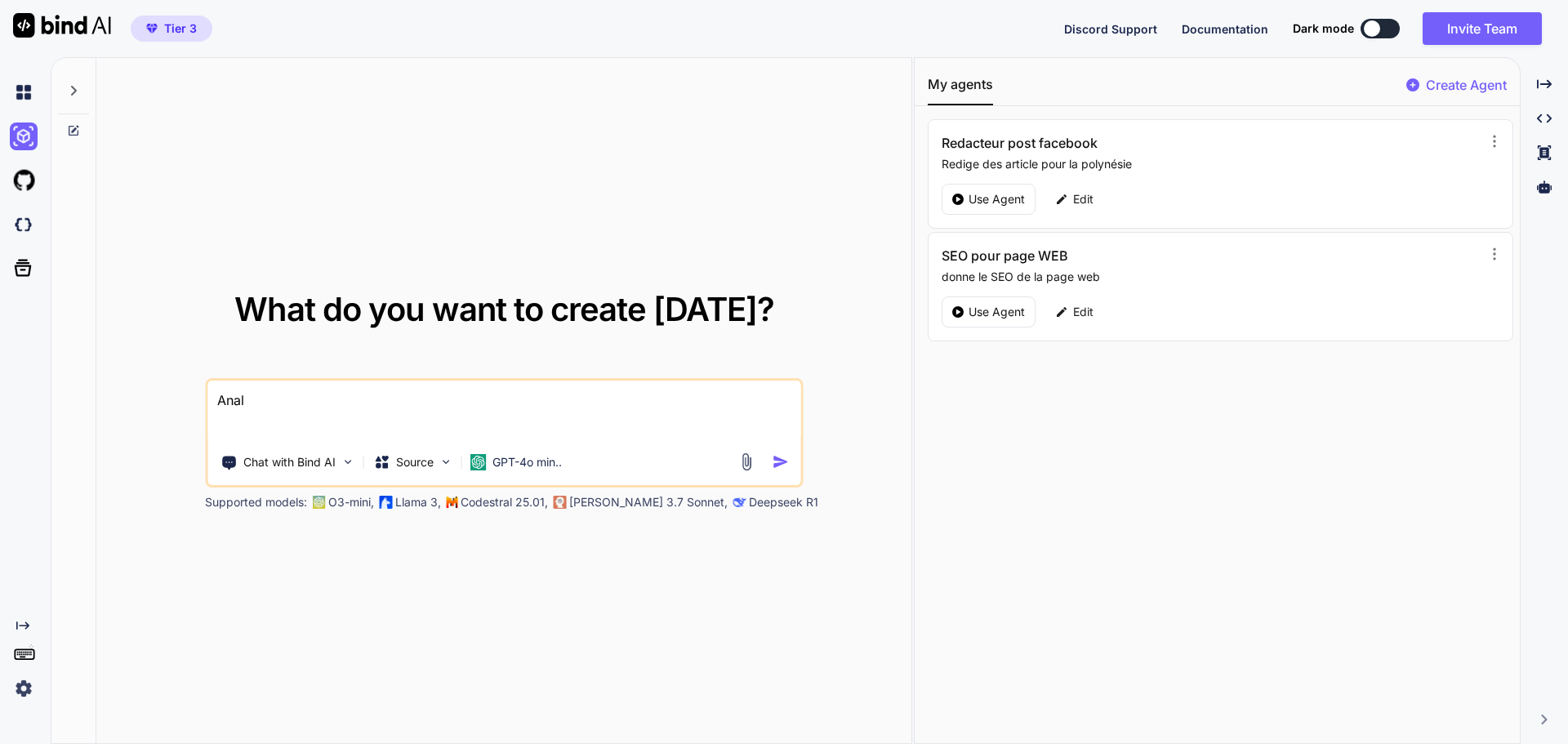
type textarea "Ana"
type textarea "x"
type textarea "An"
type textarea "x"
type textarea "A"
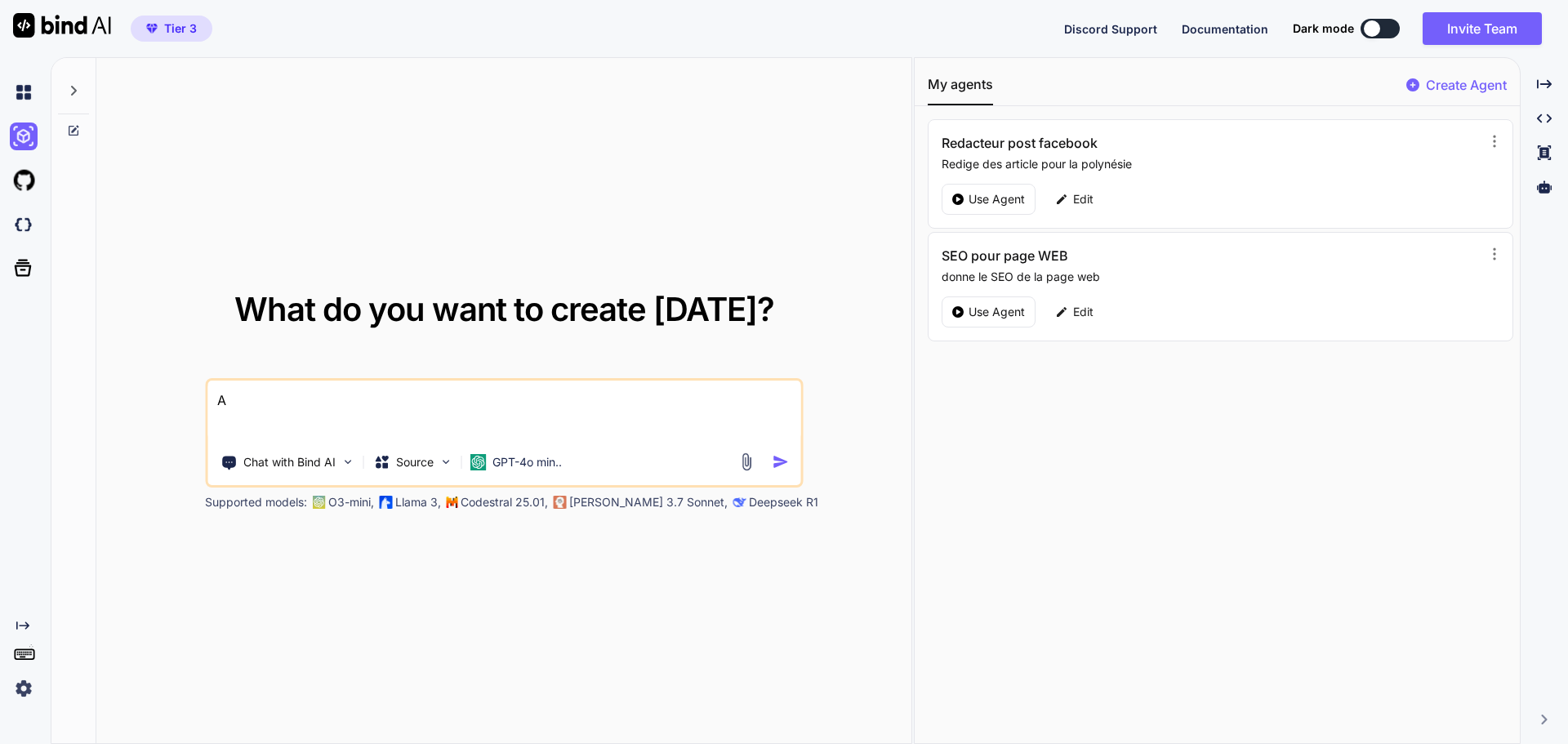
type textarea "x"
type textarea "J"
type textarea "x"
type textarea "J'"
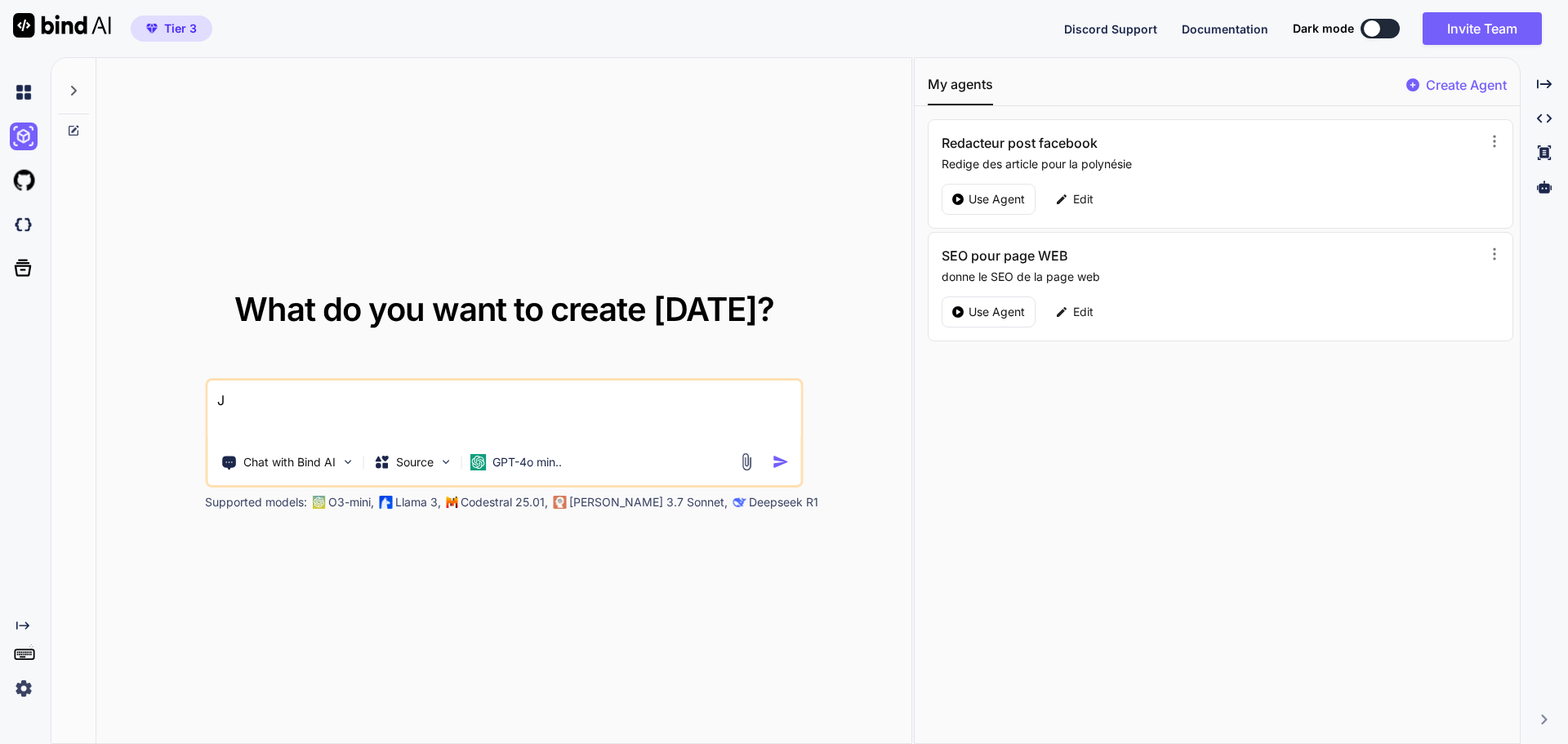
type textarea "x"
type textarea "J'u"
type textarea "x"
type textarea "J'ut"
type textarea "x"
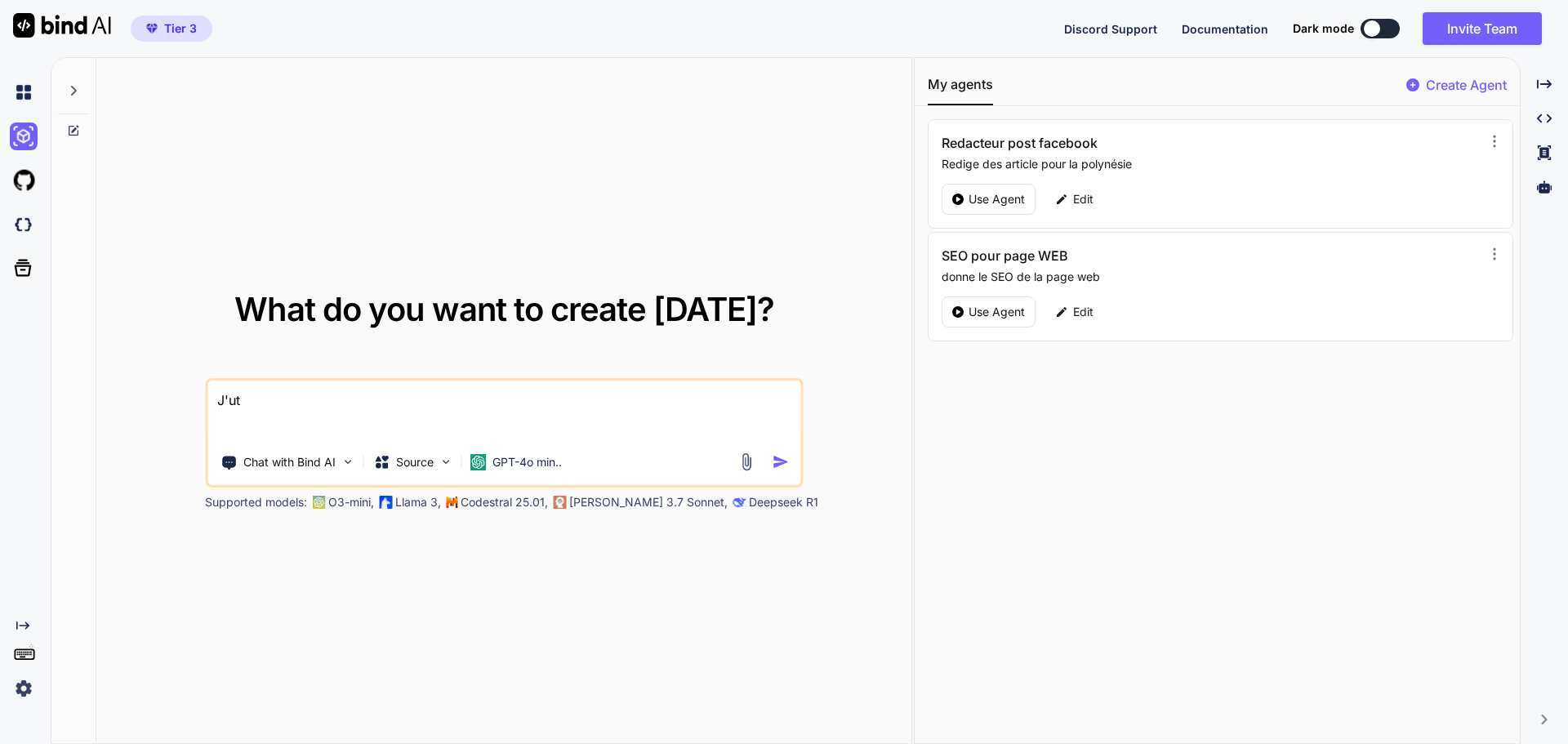
type textarea "J'uti"
type textarea "x"
type textarea "J'util"
type textarea "x"
type textarea "J'utili"
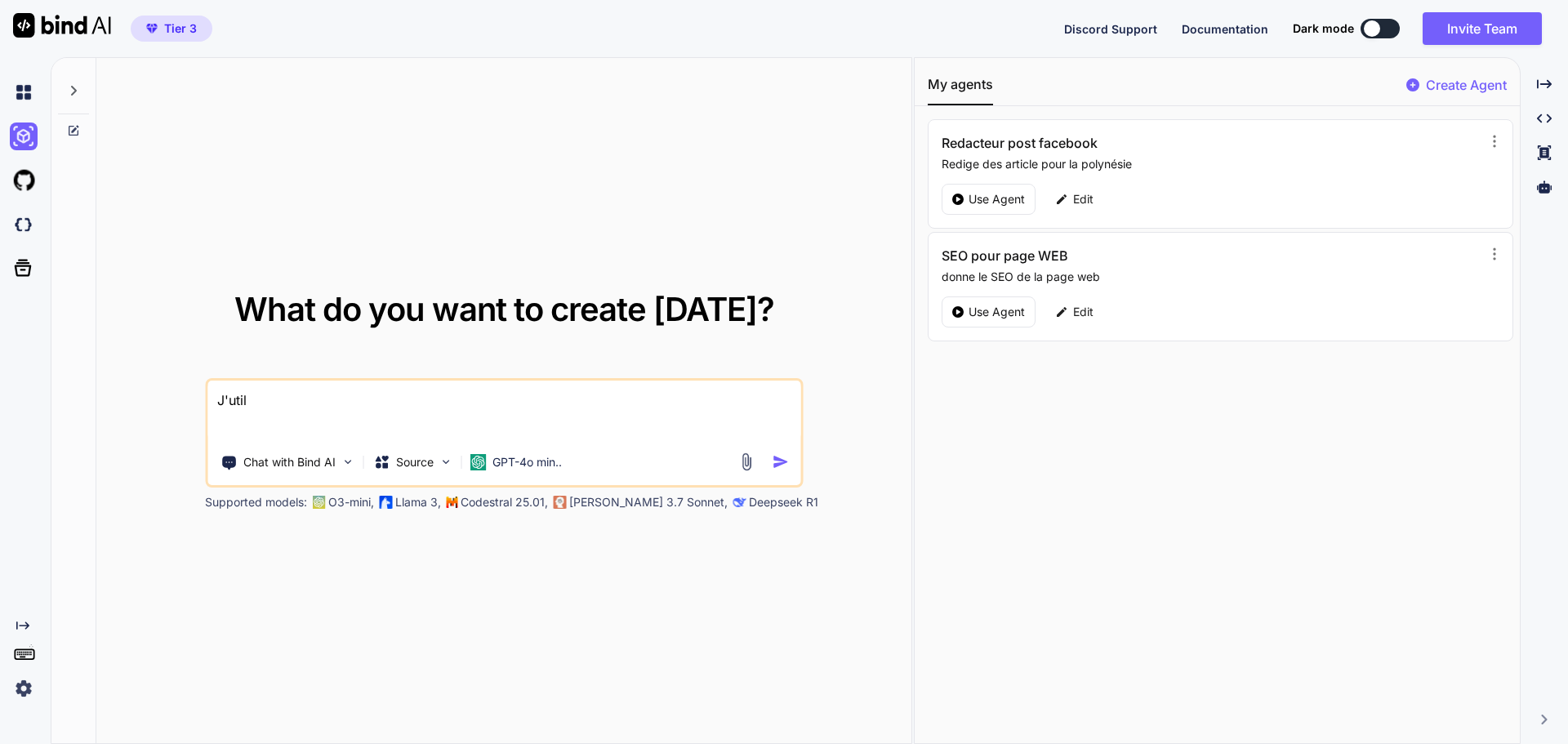
type textarea "x"
type textarea "J'utilis"
type textarea "x"
type textarea "J'utilise"
type textarea "x"
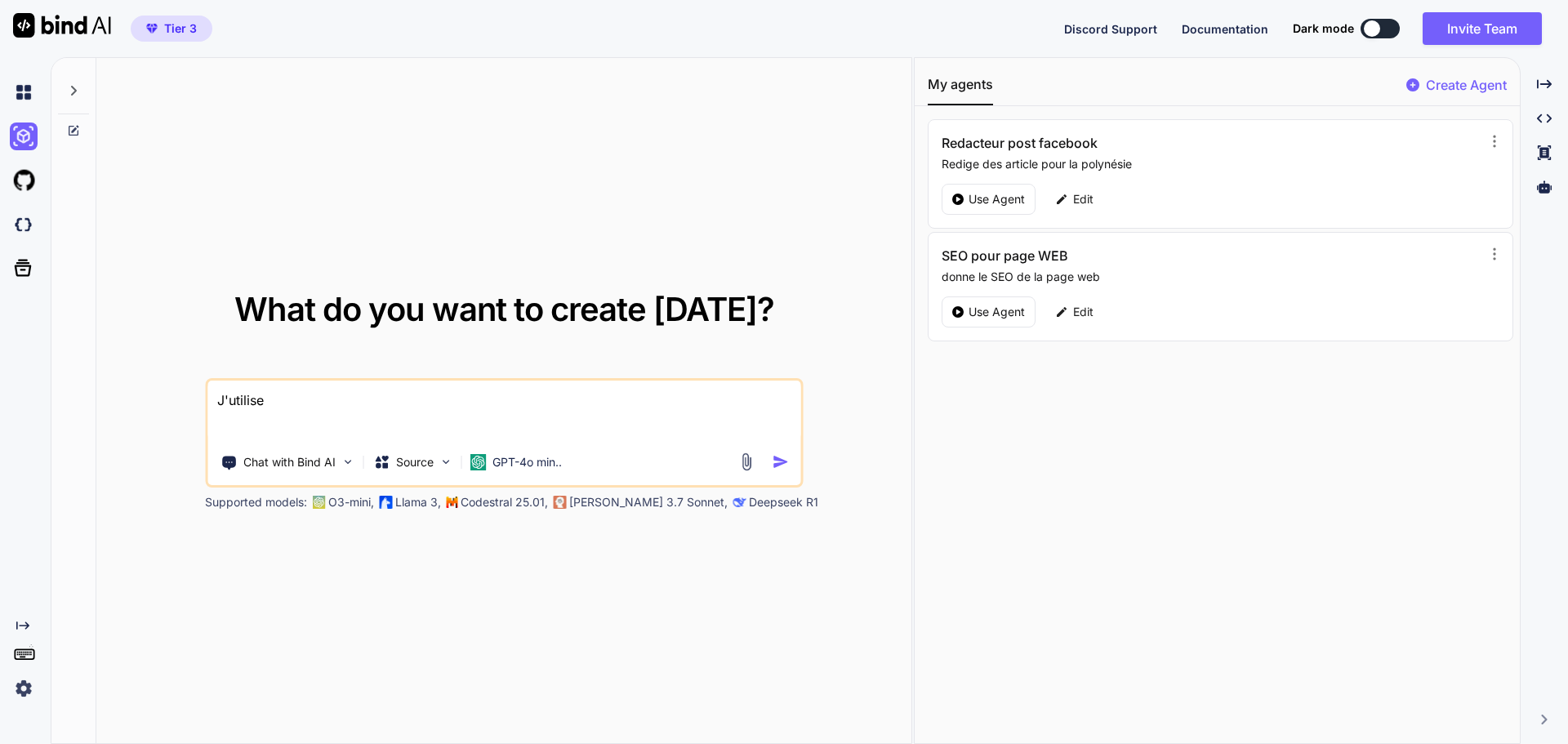
type textarea "J'utilise"
type textarea "x"
type textarea "J'utilise a"
type textarea "x"
type textarea "J'utilise an"
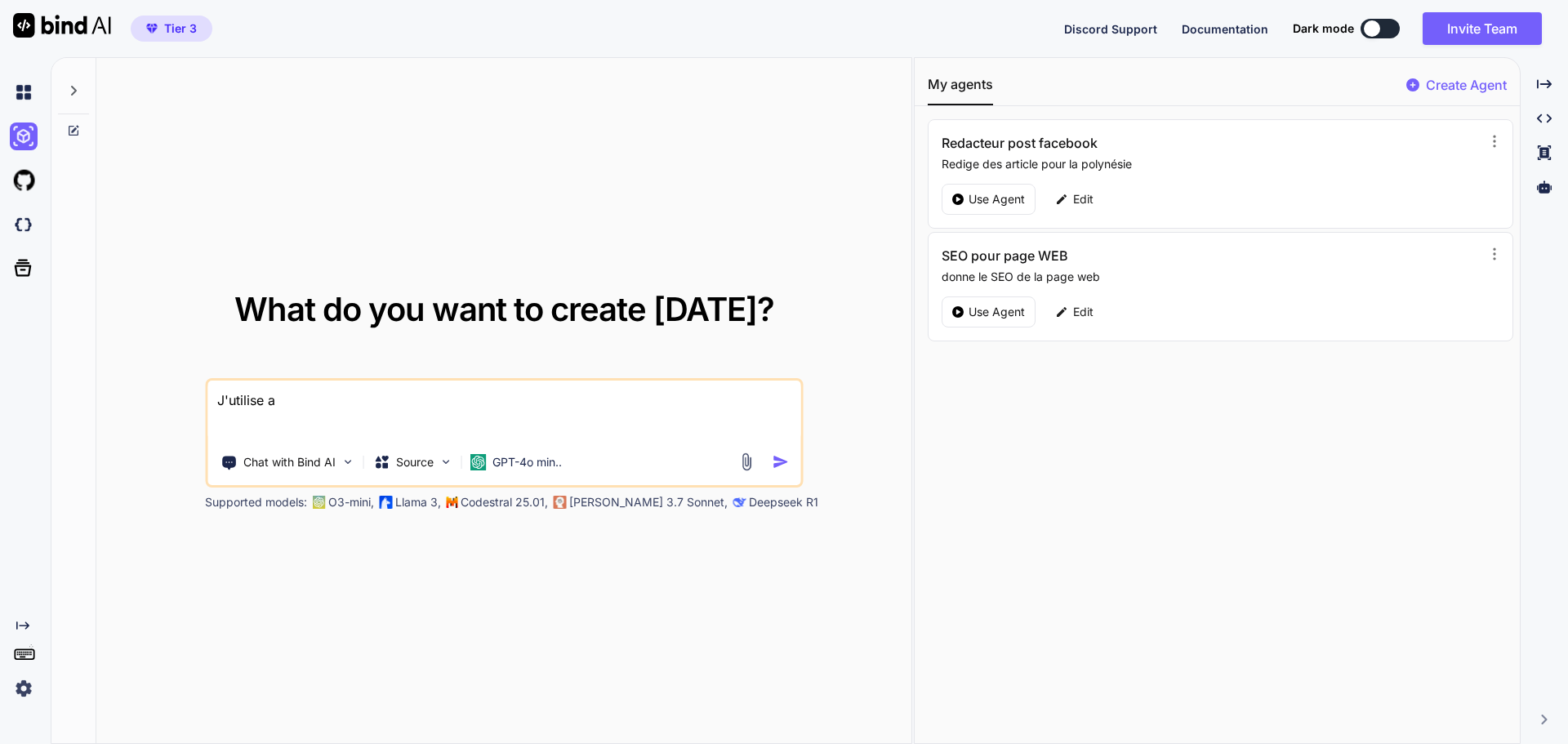
type textarea "x"
type textarea "J'utilise any"
type textarea "x"
type textarea "J'utilise anys"
type textarea "x"
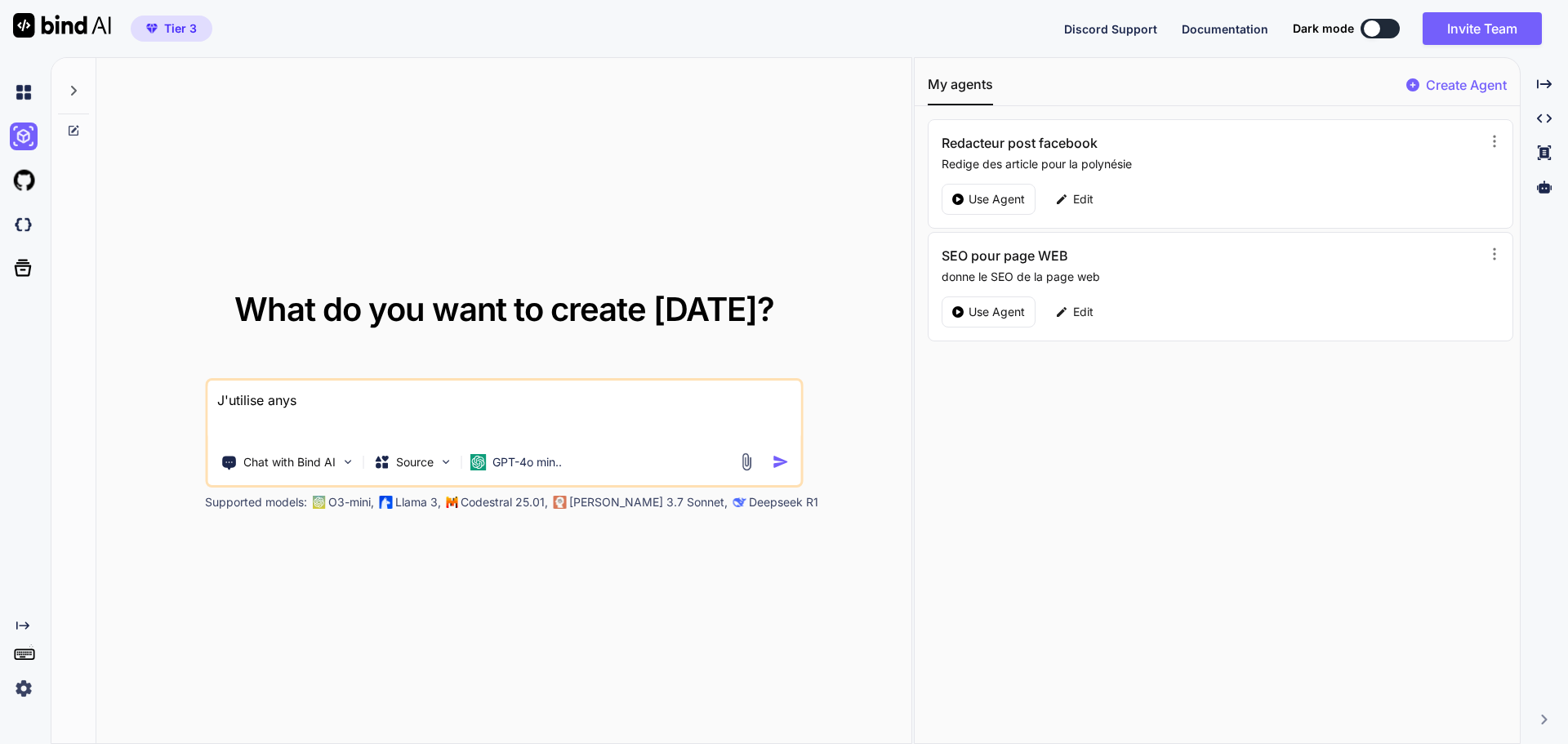
type textarea "J'utilise anysh"
type textarea "x"
type textarea "J'utilise anyshe"
type textarea "x"
type textarea "J'utilise anyshee"
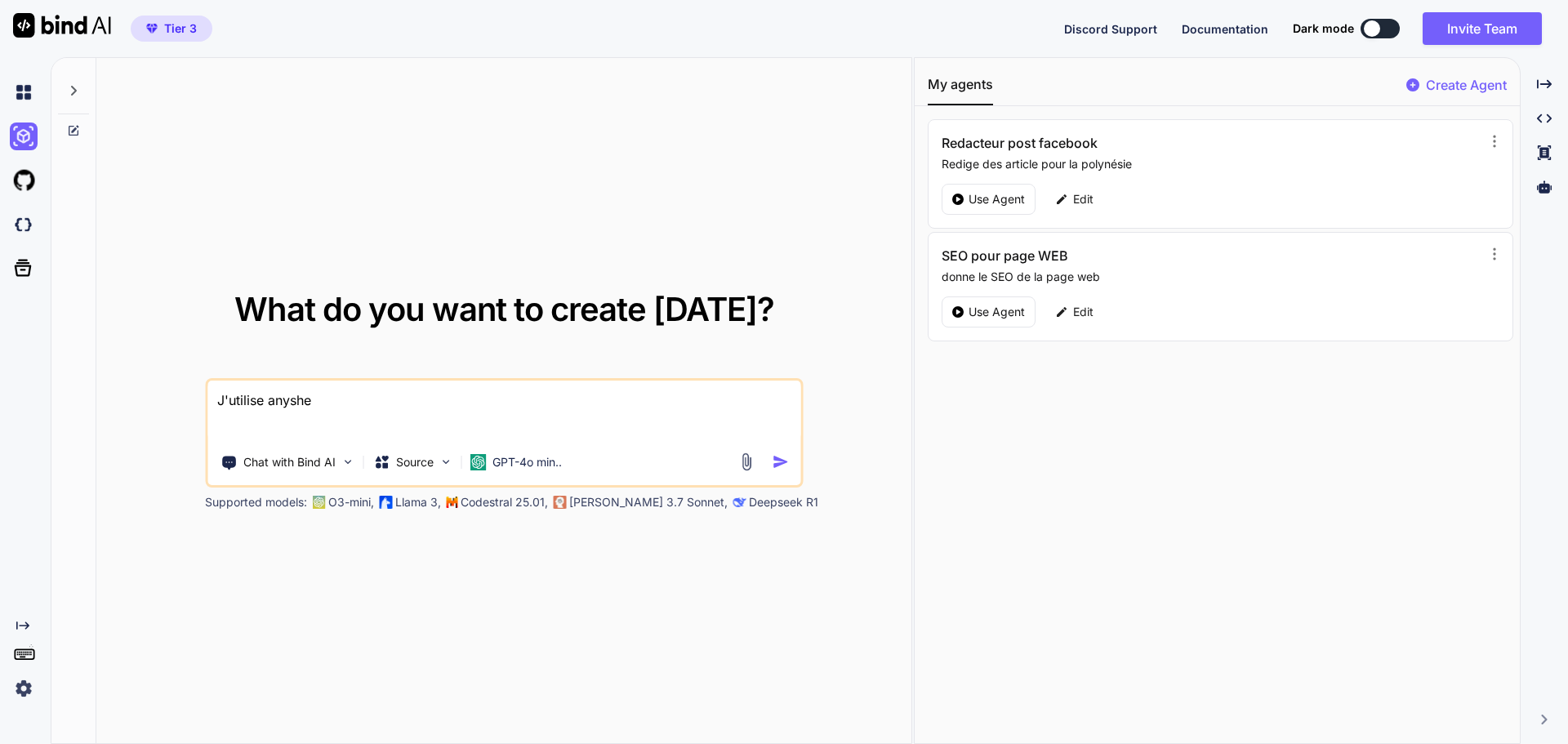
type textarea "x"
type textarea "J'utilise anysheet"
type textarea "x"
type textarea "J'utilise anysheet"
type textarea "x"
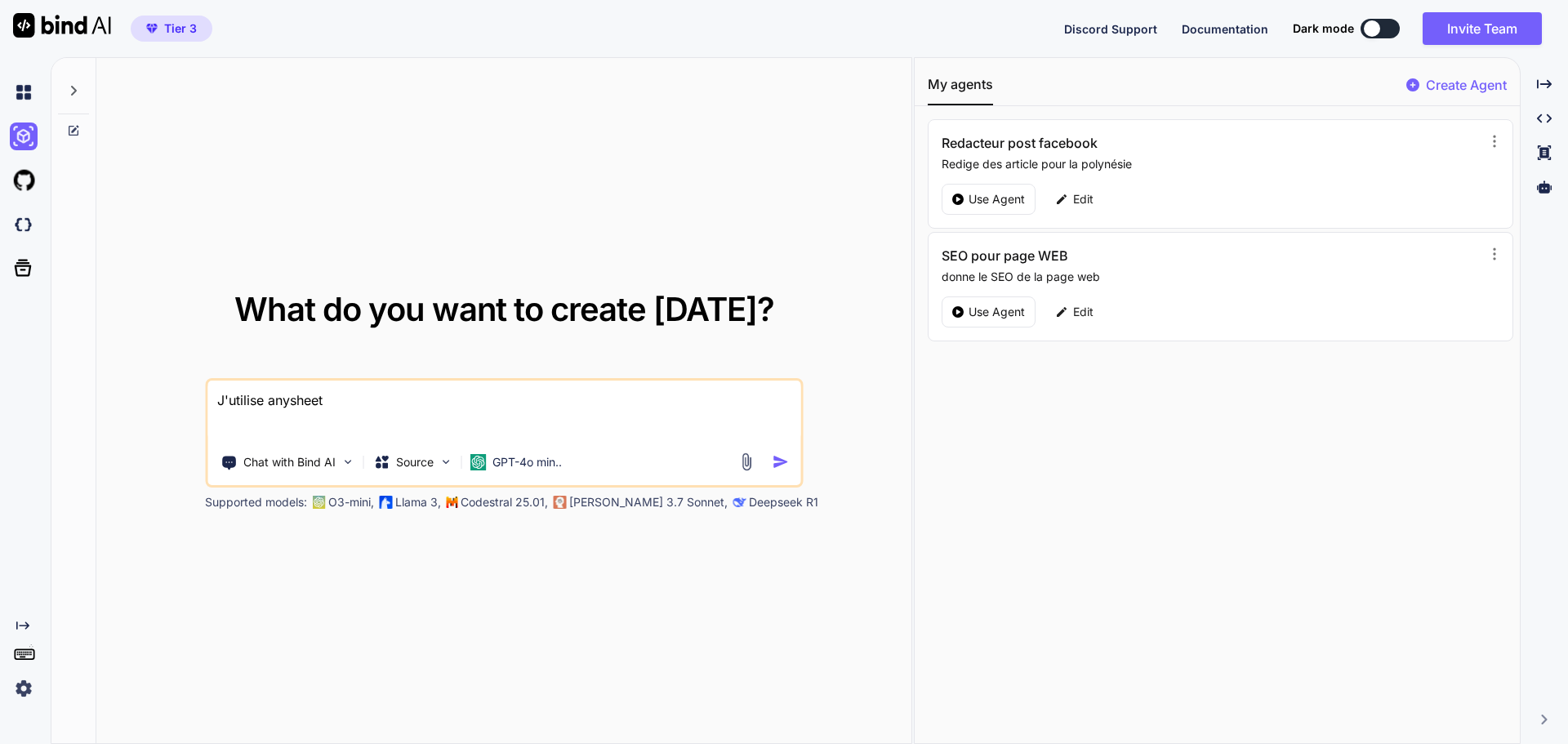
type textarea "J'utilise anysheet p"
type textarea "x"
type textarea "J'utilise anysheet po"
type textarea "x"
type textarea "J'utilise anysheet pou"
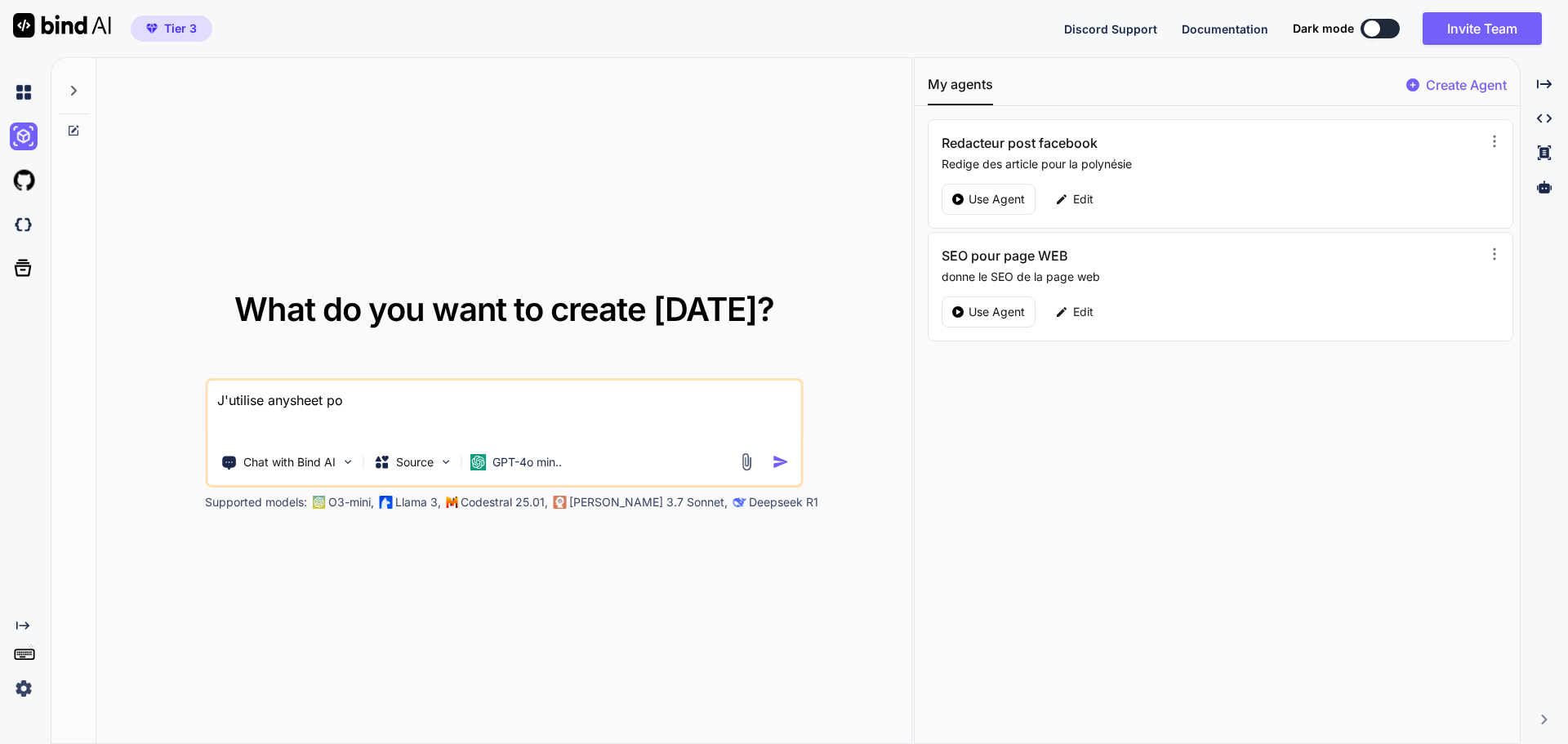
type textarea "x"
type textarea "J'utilise anysheet pour"
type textarea "x"
type textarea "J'utilise anysheet pour"
type textarea "x"
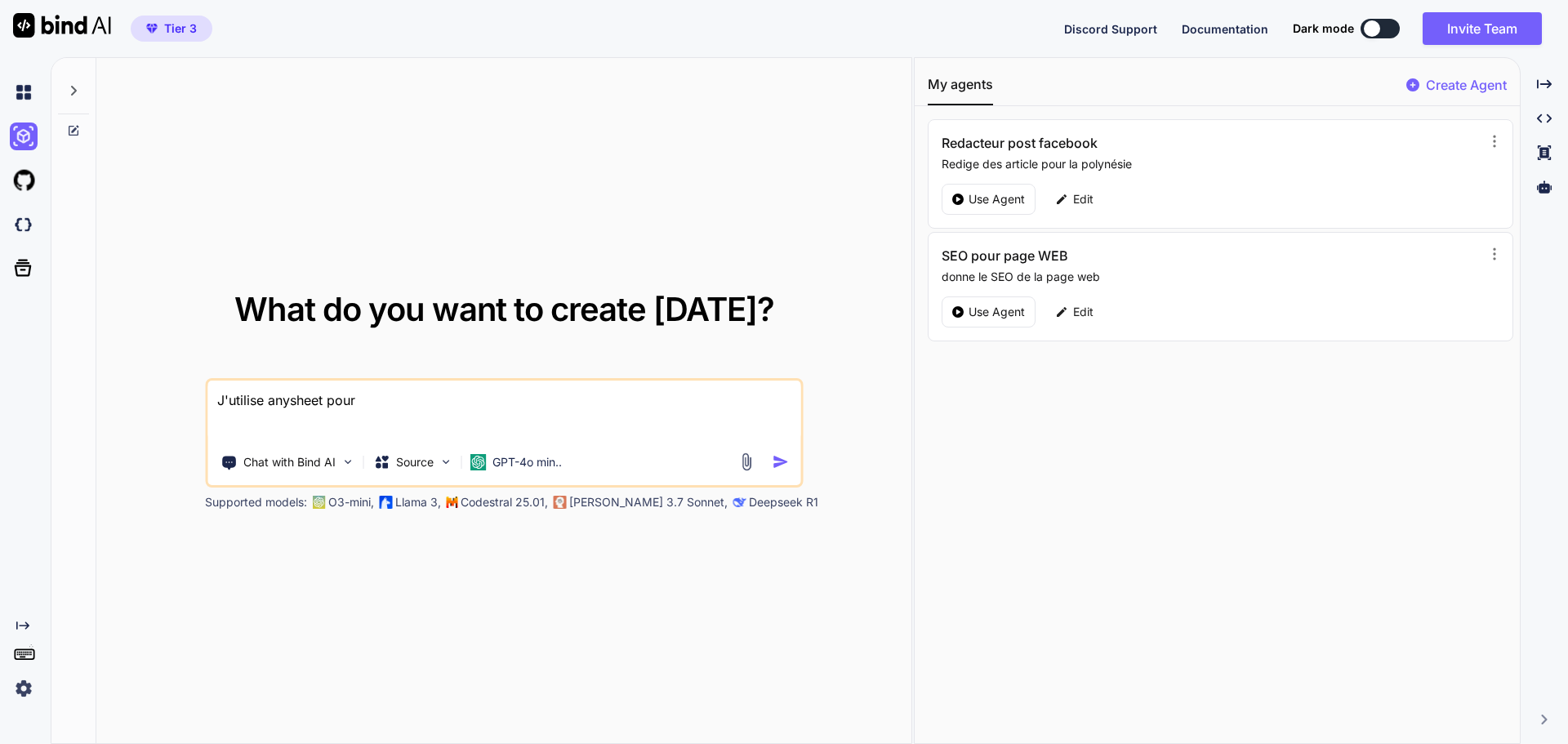
type textarea "J'utilise anysheet pour f"
type textarea "x"
type textarea "J'utilise anysheet pour fa"
type textarea "x"
type textarea "J'utilise anysheet pour fai"
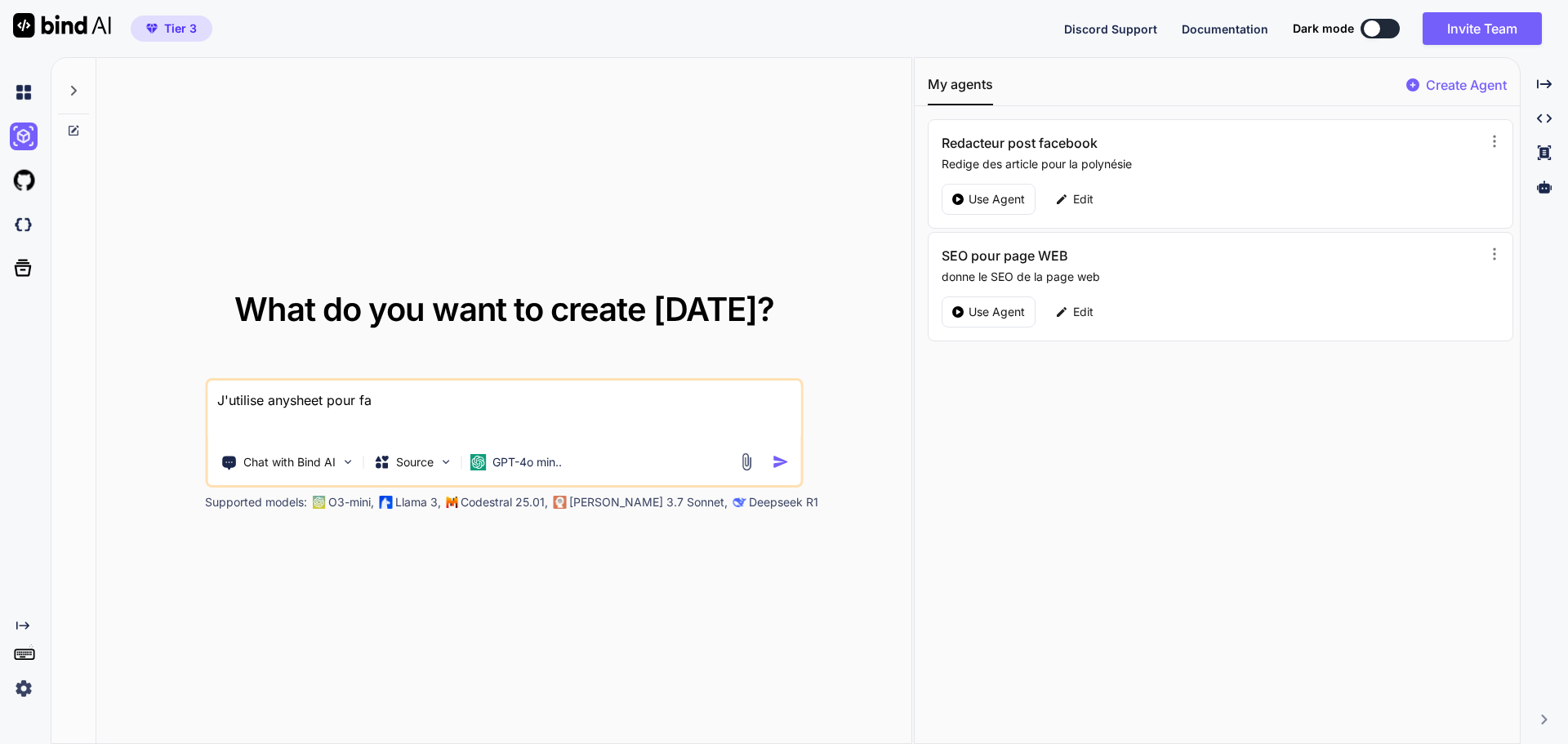
type textarea "x"
type textarea "J'utilise anysheet pour fair"
type textarea "x"
type textarea "J'utilise anysheet pour faire"
type textarea "x"
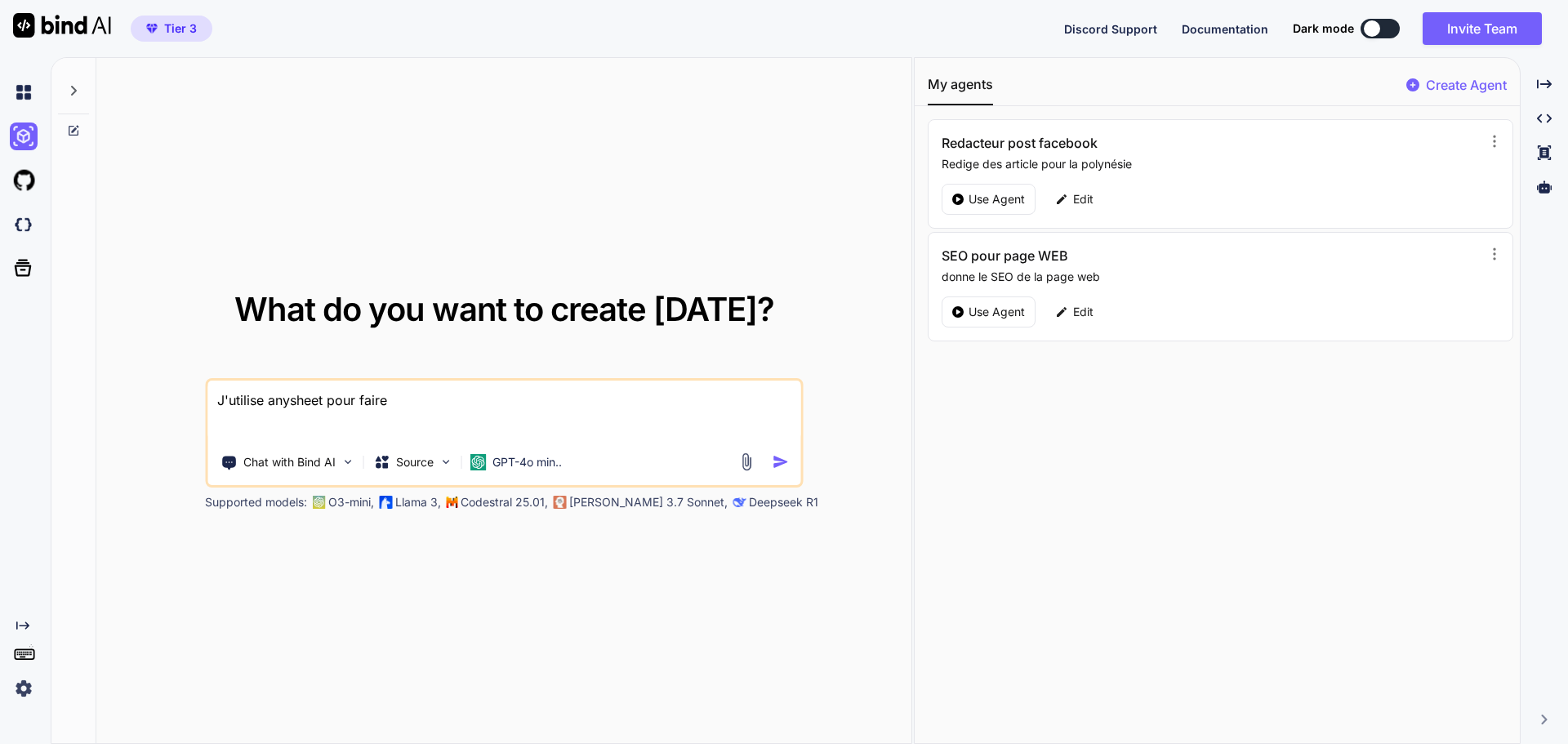
type textarea "J'utilise anysheet pour faire"
type textarea "x"
type textarea "J'utilise anysheet pour faire u"
type textarea "x"
type textarea "J'utilise anysheet pour faire un"
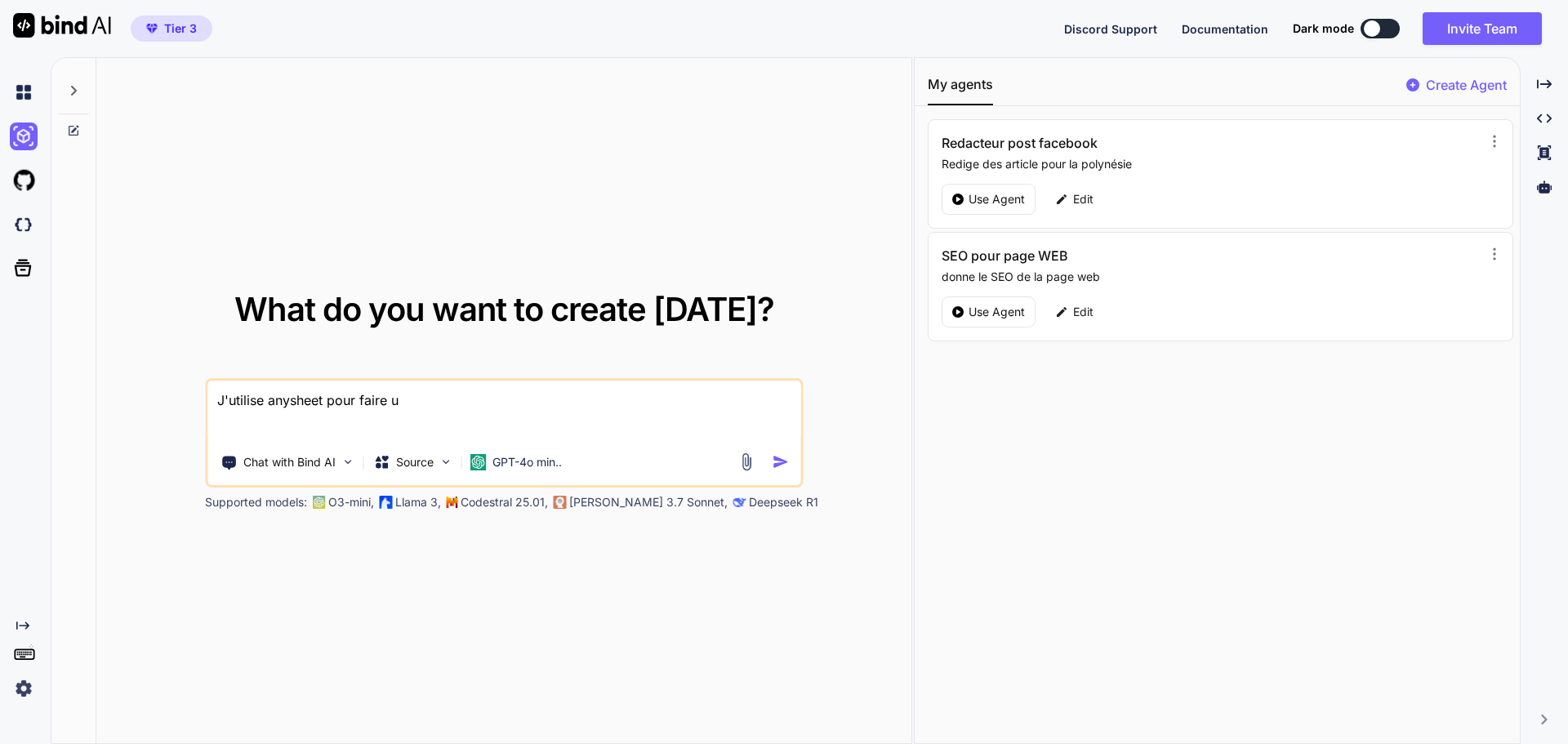
type textarea "x"
type textarea "J'utilise anysheet pour faire un"
type textarea "x"
type textarea "J'utilise anysheet pour faire un a"
type textarea "x"
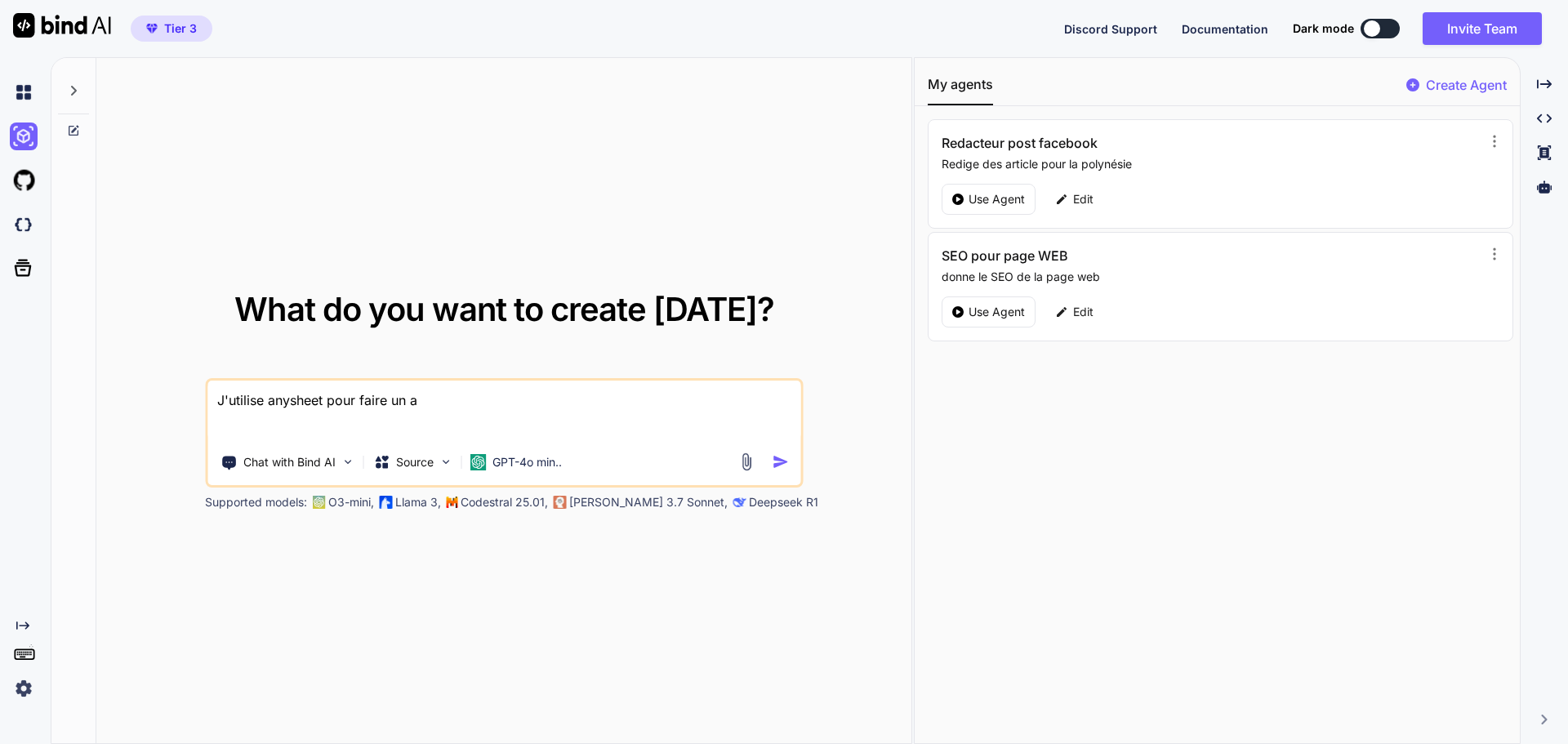
type textarea "J'utilise anysheet pour faire un an"
type textarea "x"
type textarea "J'utilise anysheet pour faire un ann"
type textarea "x"
type textarea "J'utilise anysheet pour faire un annu"
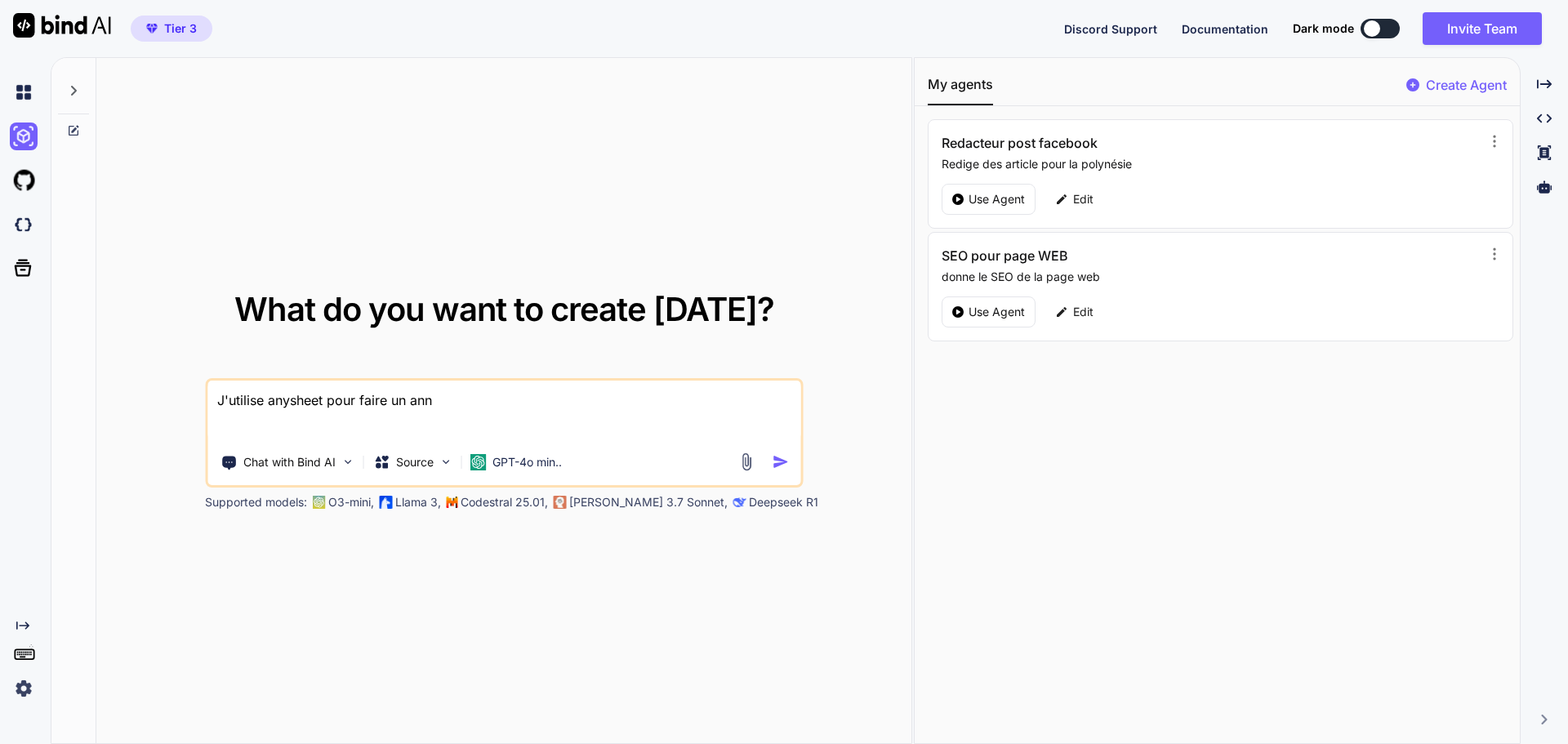
type textarea "x"
type textarea "J'utilise anysheet pour faire un annua"
type textarea "x"
type textarea "J'utilise anysheet pour faire un annuai"
type textarea "x"
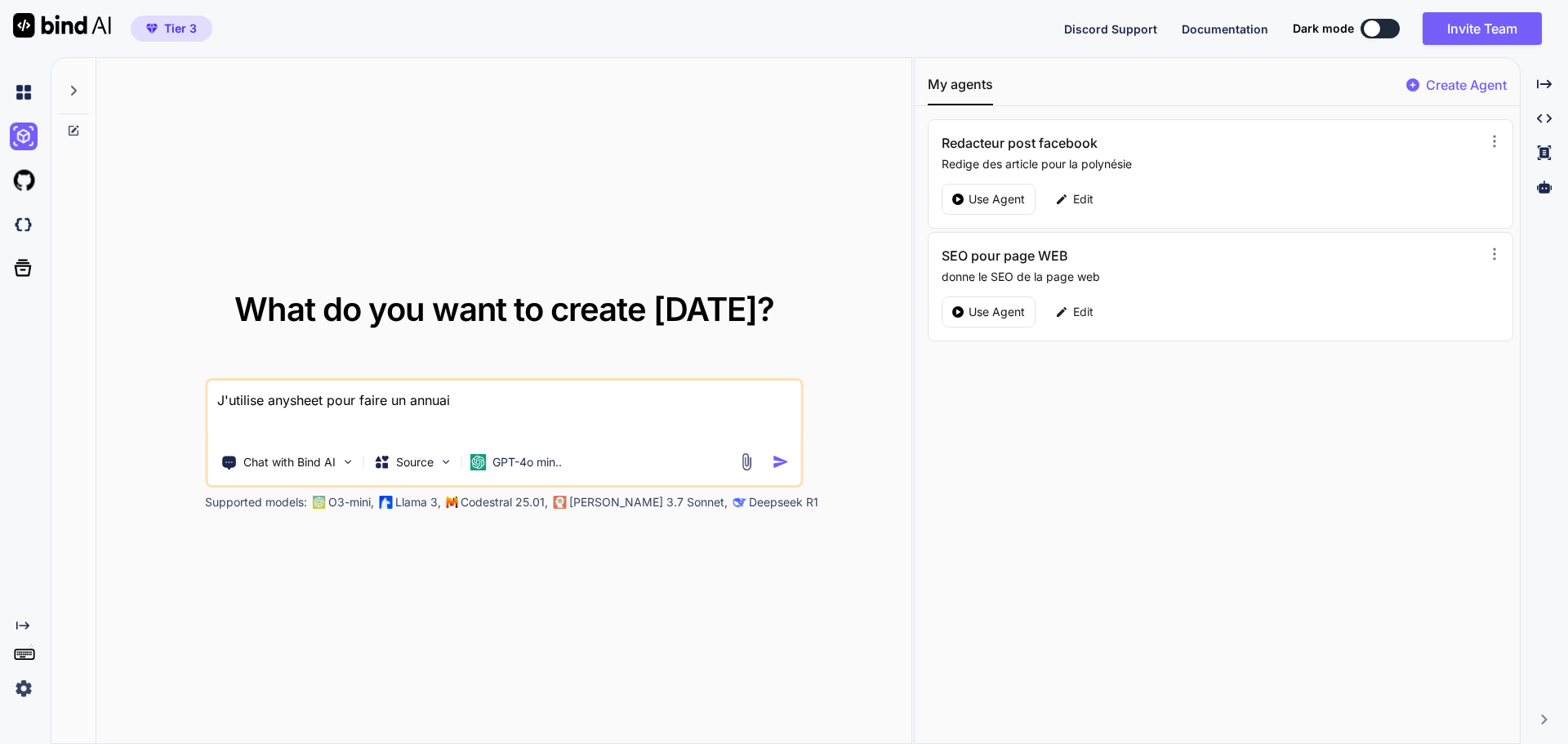
type textarea "J'utilise anysheet pour faire un annuair"
type textarea "x"
type textarea "J'utilise anysheet pour faire un annuaire"
type textarea "x"
type textarea "J'utilise anysheet pour faire un annuaire"
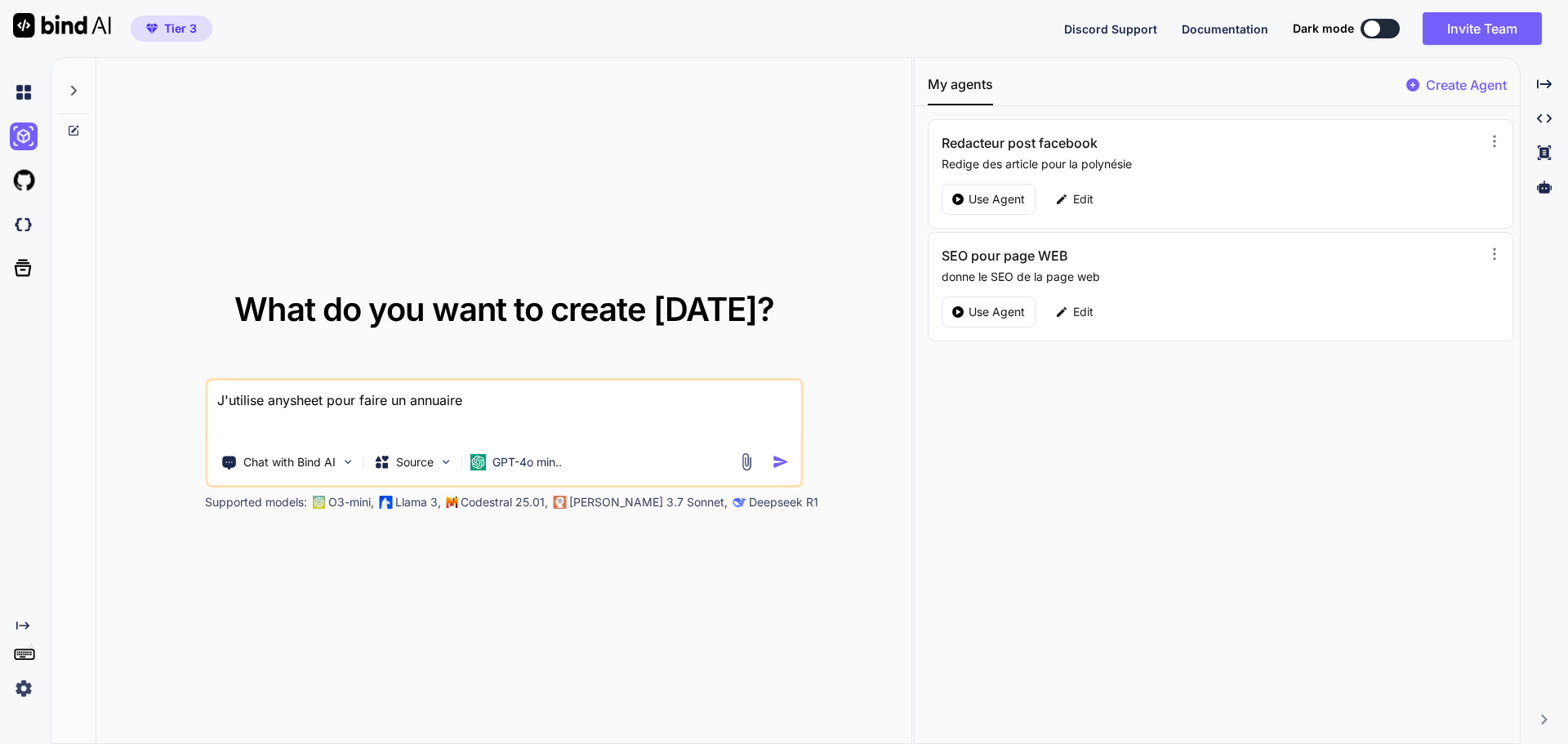
type textarea "x"
type textarea "J'utilise anysheet pour faire un annuaire"
type textarea "x"
type textarea "J'utilise anysheet pour faire un annuaire,"
type textarea "x"
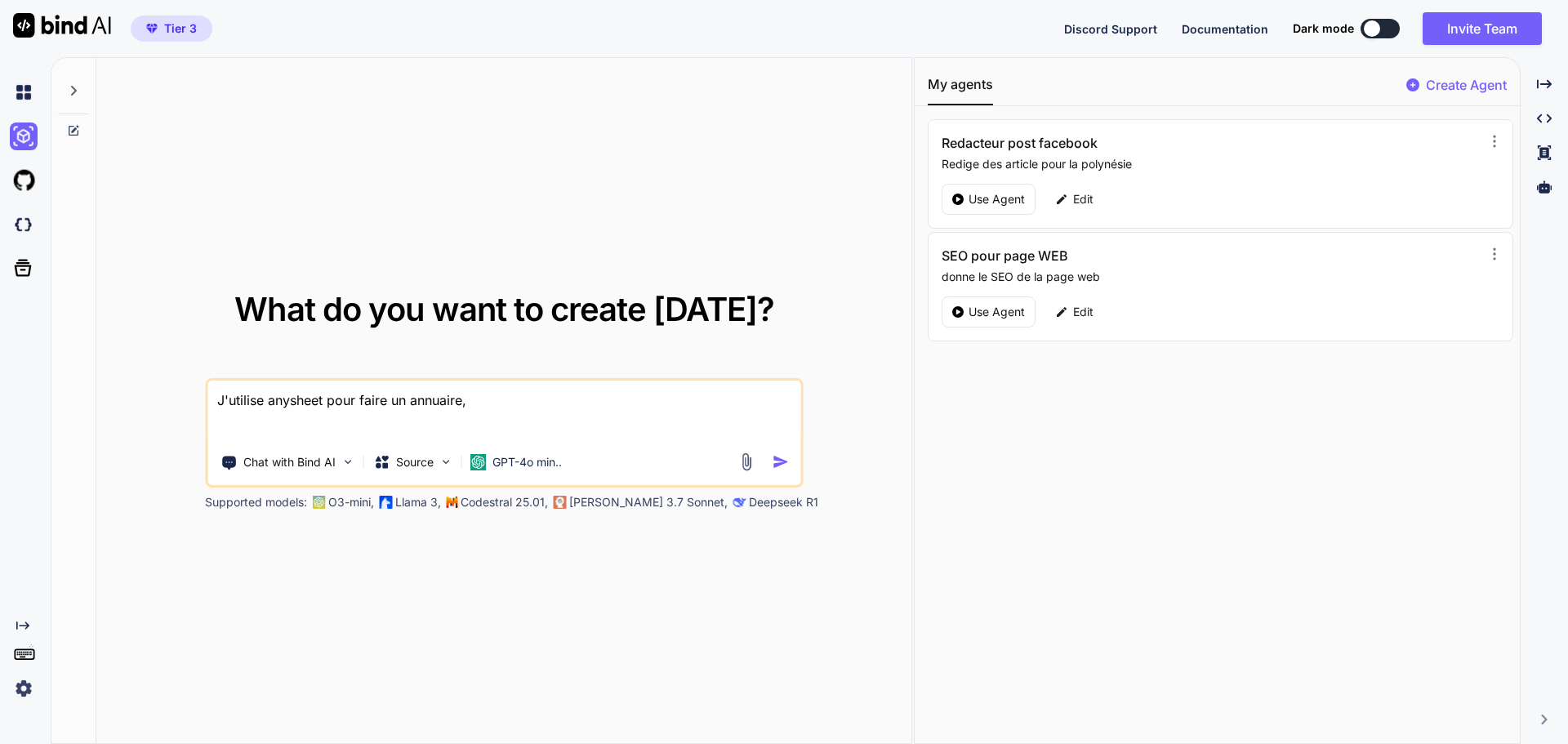
type textarea "J'utilise anysheet pour faire un annuaire,"
type textarea "x"
type textarea "J'utilise anysheet pour faire un annuaire, p"
type textarea "x"
type textarea "J'utilise anysheet pour faire un annuaire, pe"
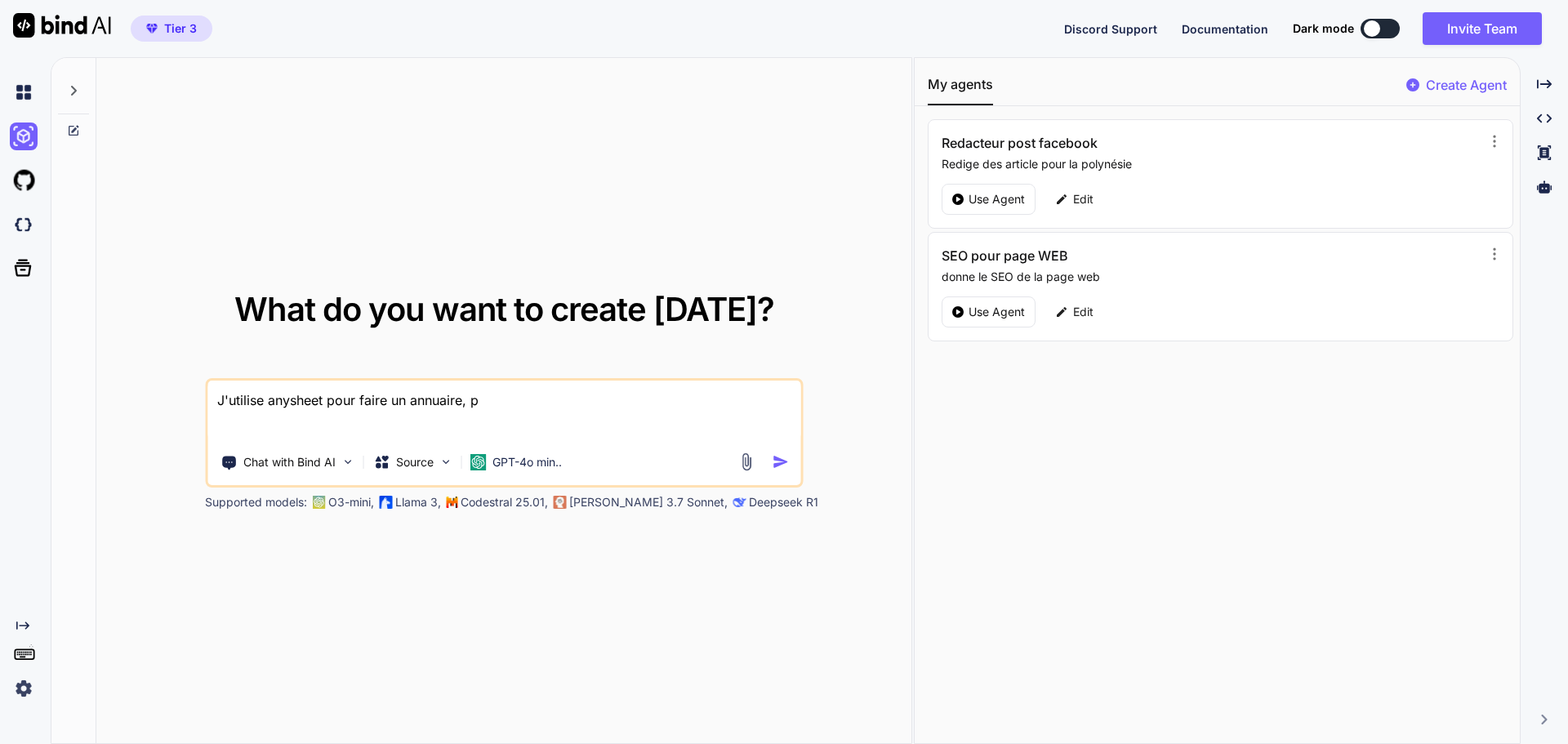
type textarea "x"
type textarea "J'utilise anysheet pour faire un annuaire, peu"
type textarea "x"
type textarea "J'utilise anysheet pour faire un annuaire, peux"
type textarea "x"
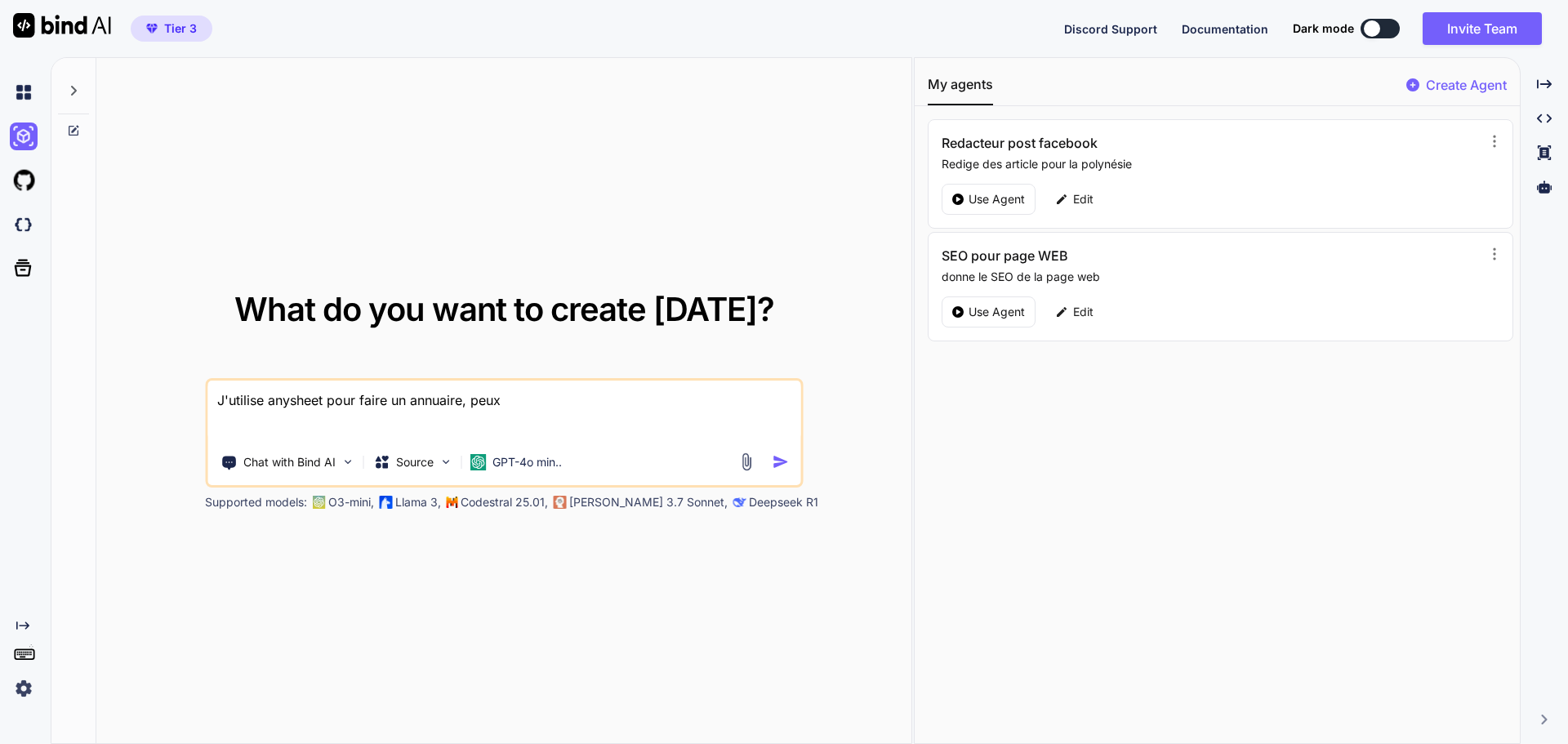
type textarea "J'utilise anysheet pour faire un annuaire, peux-"
type textarea "x"
type textarea "J'utilise anysheet pour faire un annuaire, peux-t"
type textarea "x"
type textarea "J'utilise anysheet pour faire un annuaire, peux-tu"
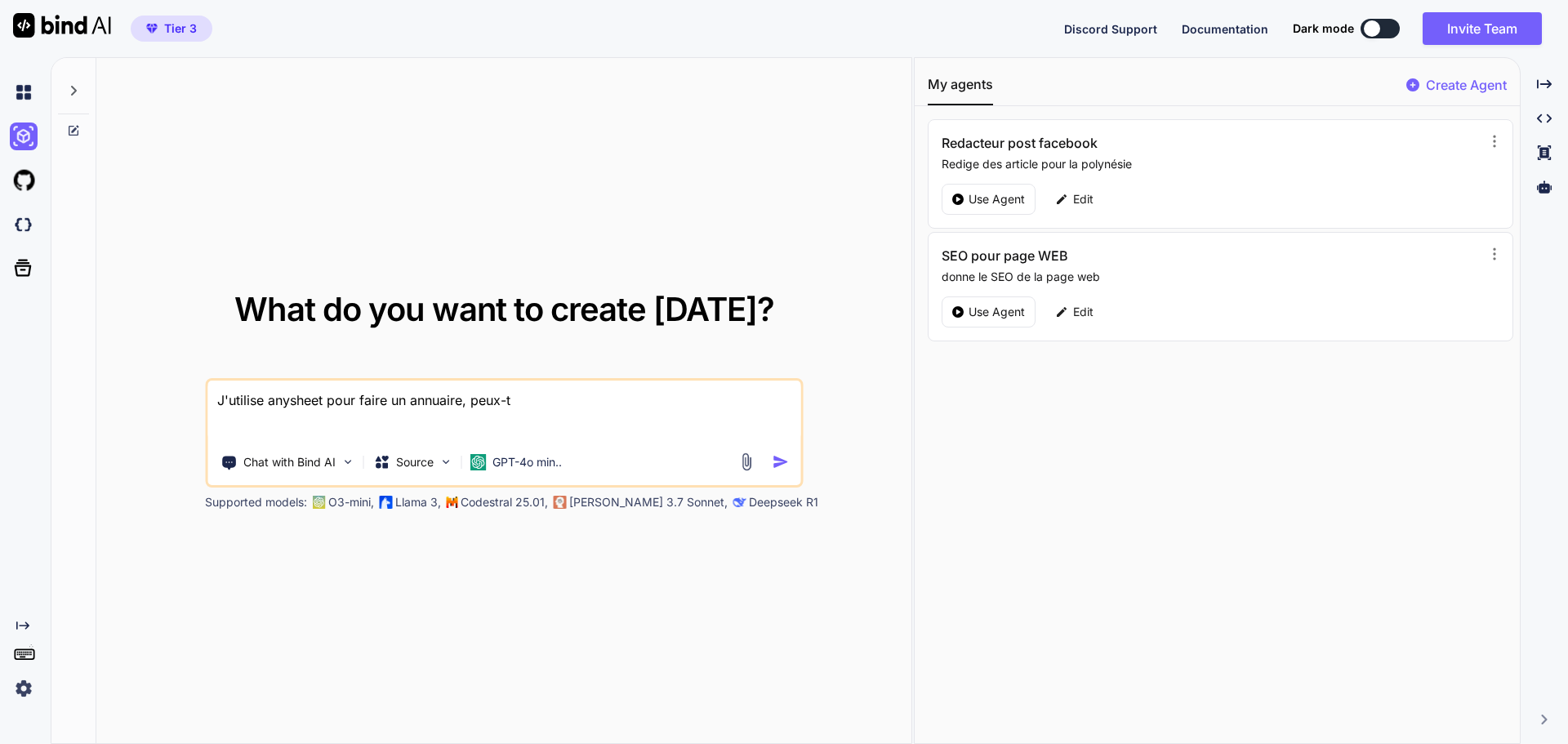
type textarea "x"
type textarea "J'utilise anysheet pour faire un annuaire, peux-tu"
type textarea "x"
type textarea "J'utilise anysheet pour faire un annuaire, peux-tu m"
type textarea "x"
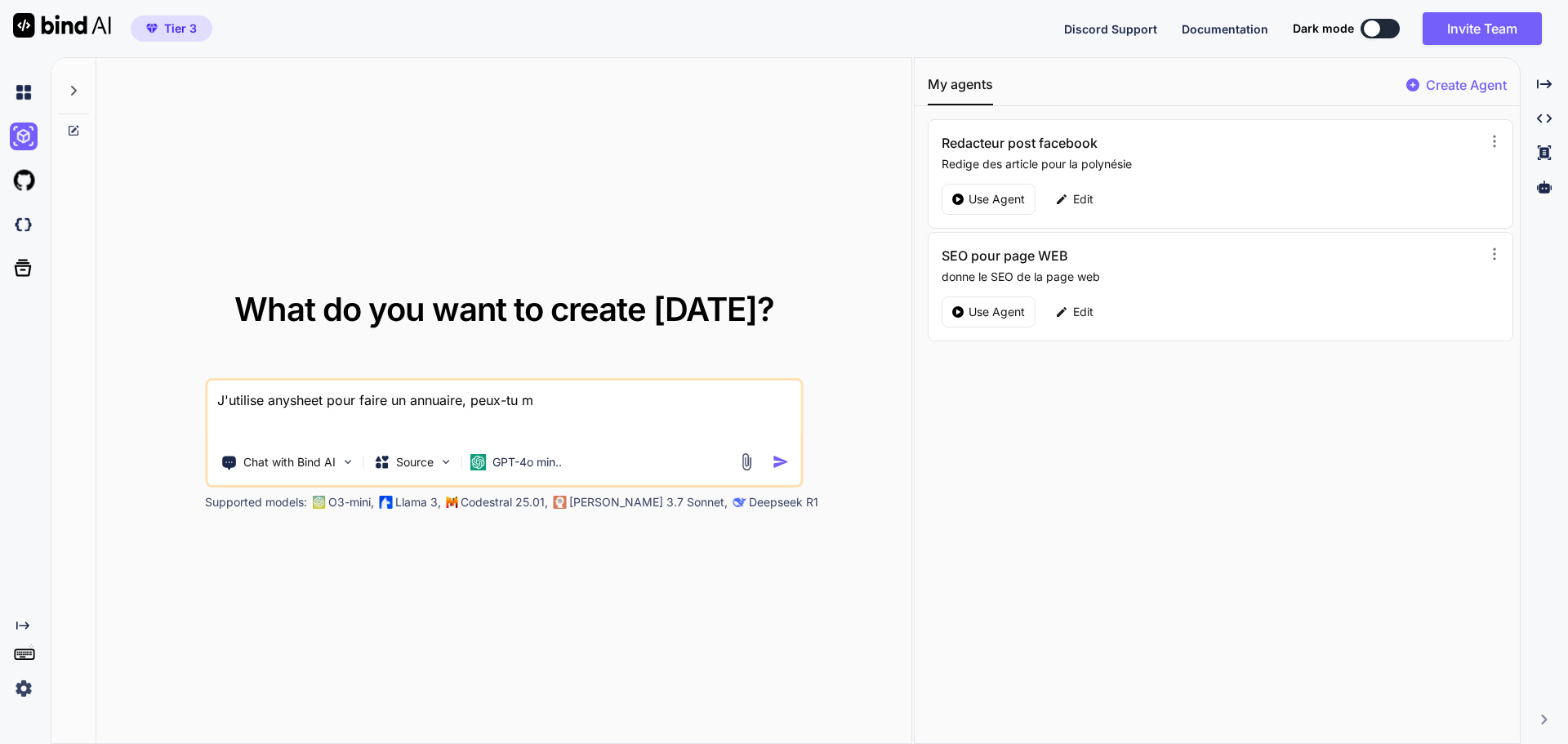
type textarea "J'utilise anysheet pour faire un annuaire, peux-tu m'"
type textarea "x"
type textarea "J'utilise anysheet pour faire un annuaire, peux-tu m'a"
type textarea "x"
type textarea "J'utilise anysheet pour faire un annuaire, peux-tu m'am"
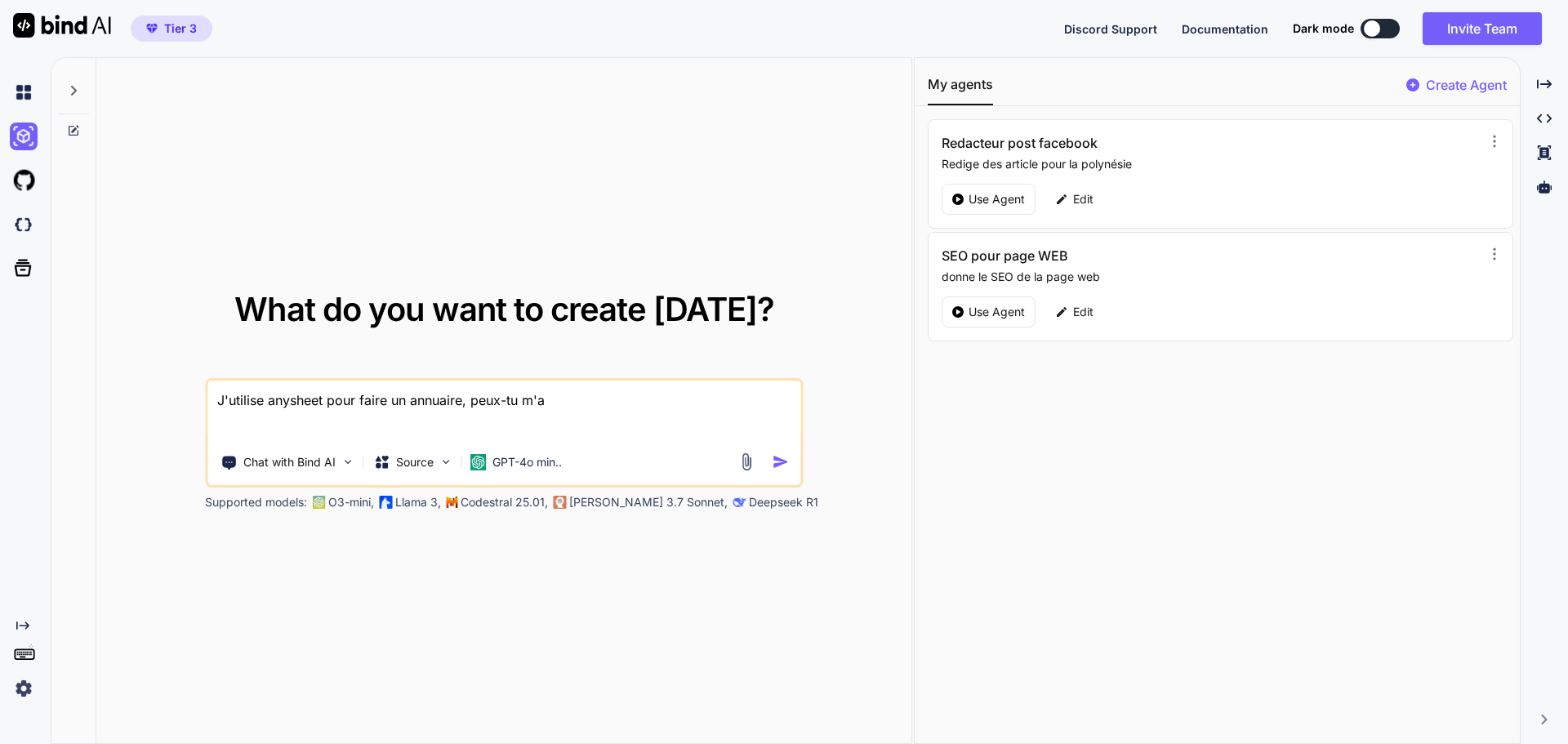
type textarea "x"
type textarea "J'utilise anysheet pour faire un annuaire, peux-tu m'amé"
type textarea "x"
type textarea "J'utilise anysheet pour faire un annuaire, peux-tu m'amél"
type textarea "x"
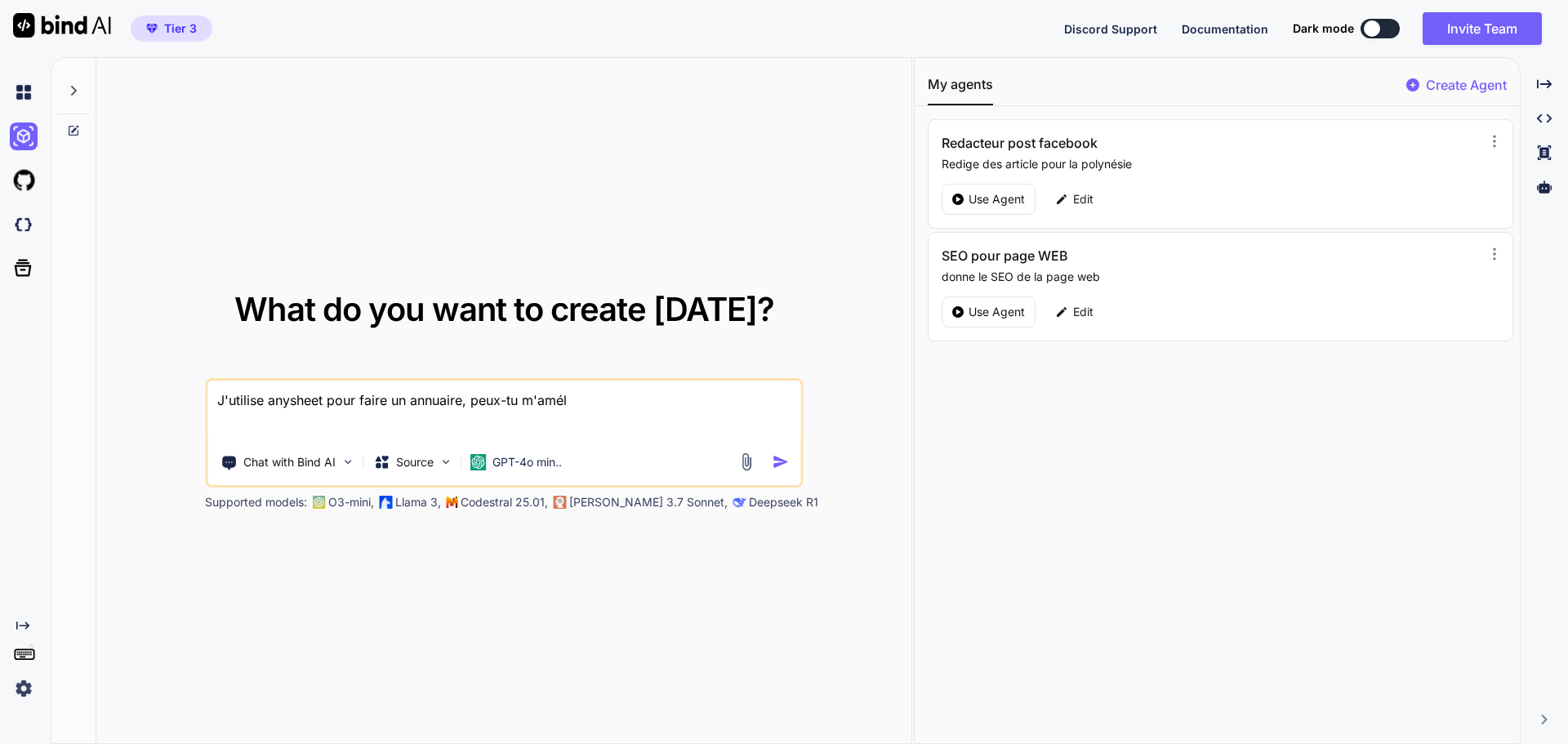
type textarea "J'utilise anysheet pour faire un annuaire, peux-tu m'amélo"
type textarea "x"
type textarea "J'utilise anysheet pour faire un annuaire, peux-tu m'amél"
type textarea "x"
type textarea "J'utilise anysheet pour faire un annuaire, peux-tu m'améli"
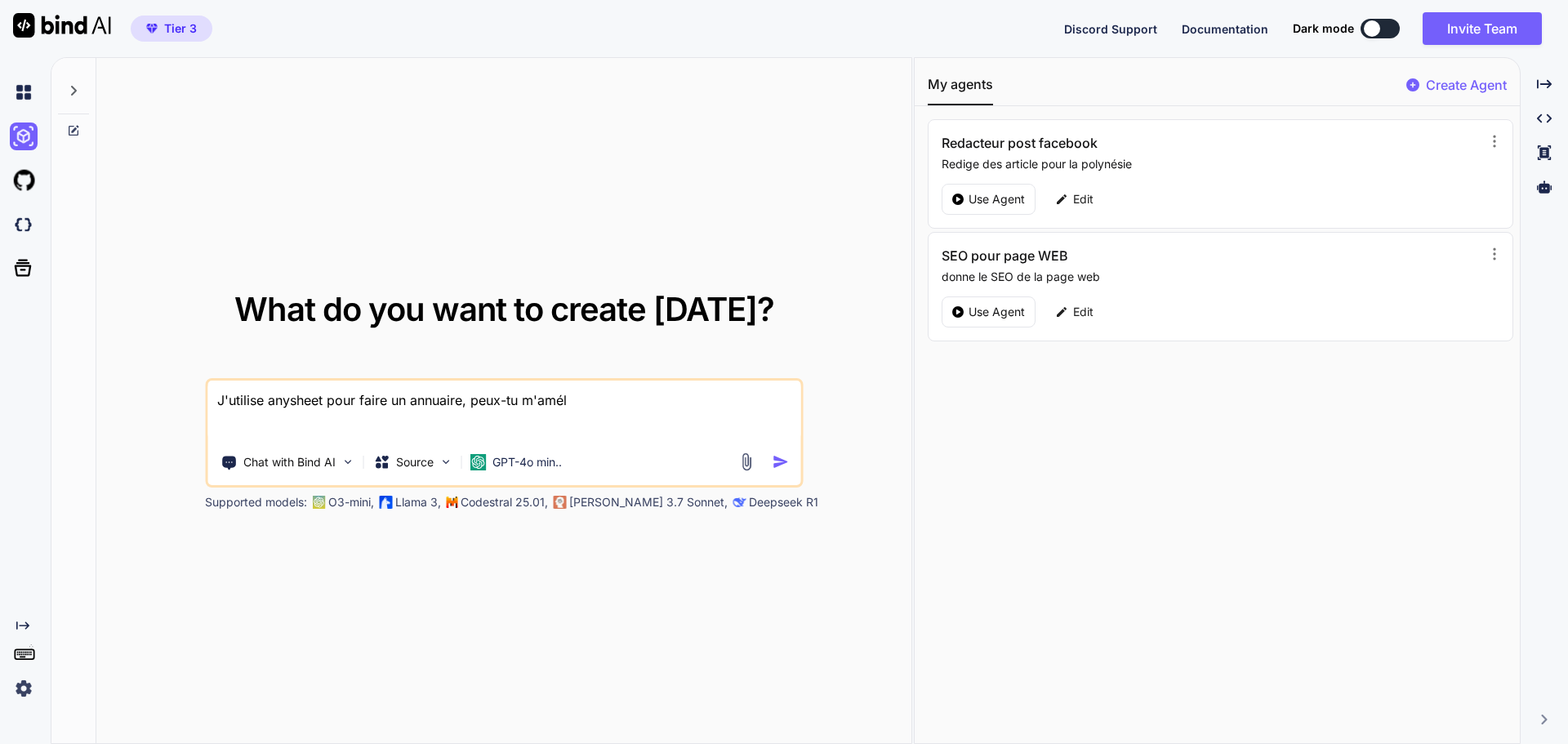
type textarea "x"
type textarea "J'utilise anysheet pour faire un annuaire, peux-tu m'amélio"
type textarea "x"
type textarea "J'utilise anysheet pour faire un annuaire, peux-tu m'amélior"
type textarea "x"
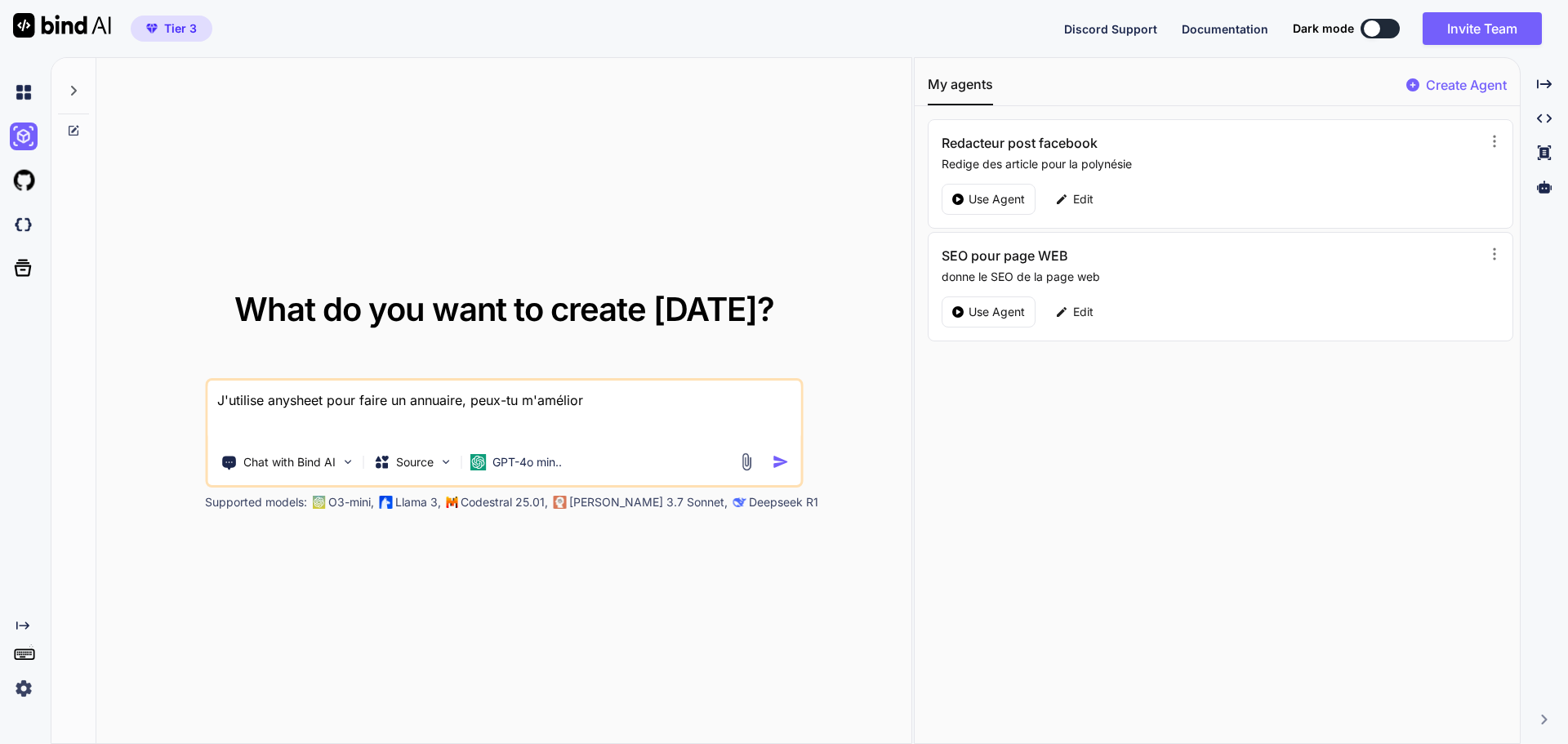
type textarea "J'utilise anysheet pour faire un annuaire, peux-tu m'améliore"
type textarea "x"
type textarea "J'utilise anysheet pour faire un annuaire, peux-tu m'améliorer"
type textarea "x"
type textarea "J'utilise anysheet pour faire un annuaire, peux-tu m'améliorer"
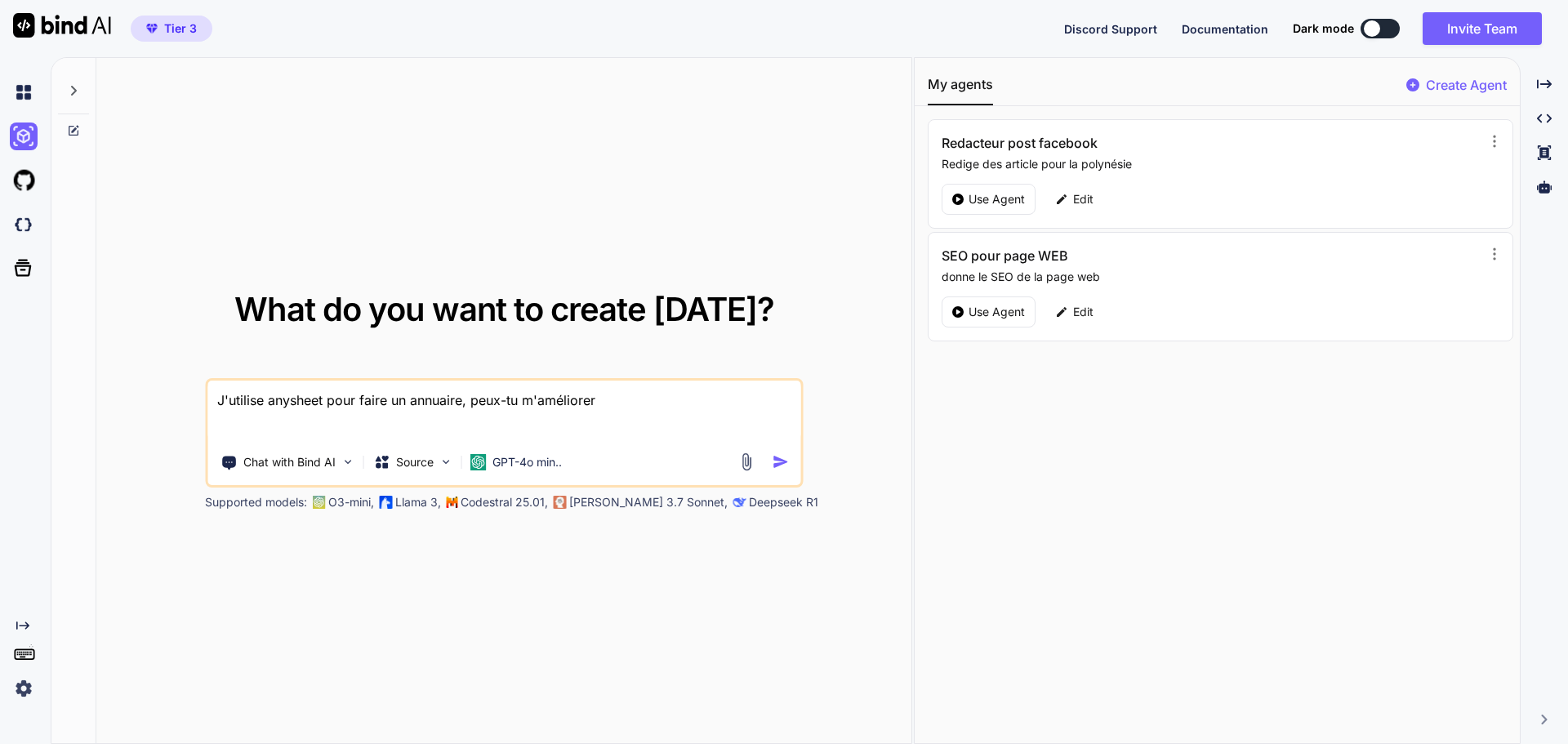
type textarea "x"
type textarea "J'utilise anysheet pour faire un annuaire, peux-tu m'améliorer l"
type textarea "x"
type textarea "J'utilise anysheet pour faire un annuaire, peux-tu m'améliorer la"
type textarea "x"
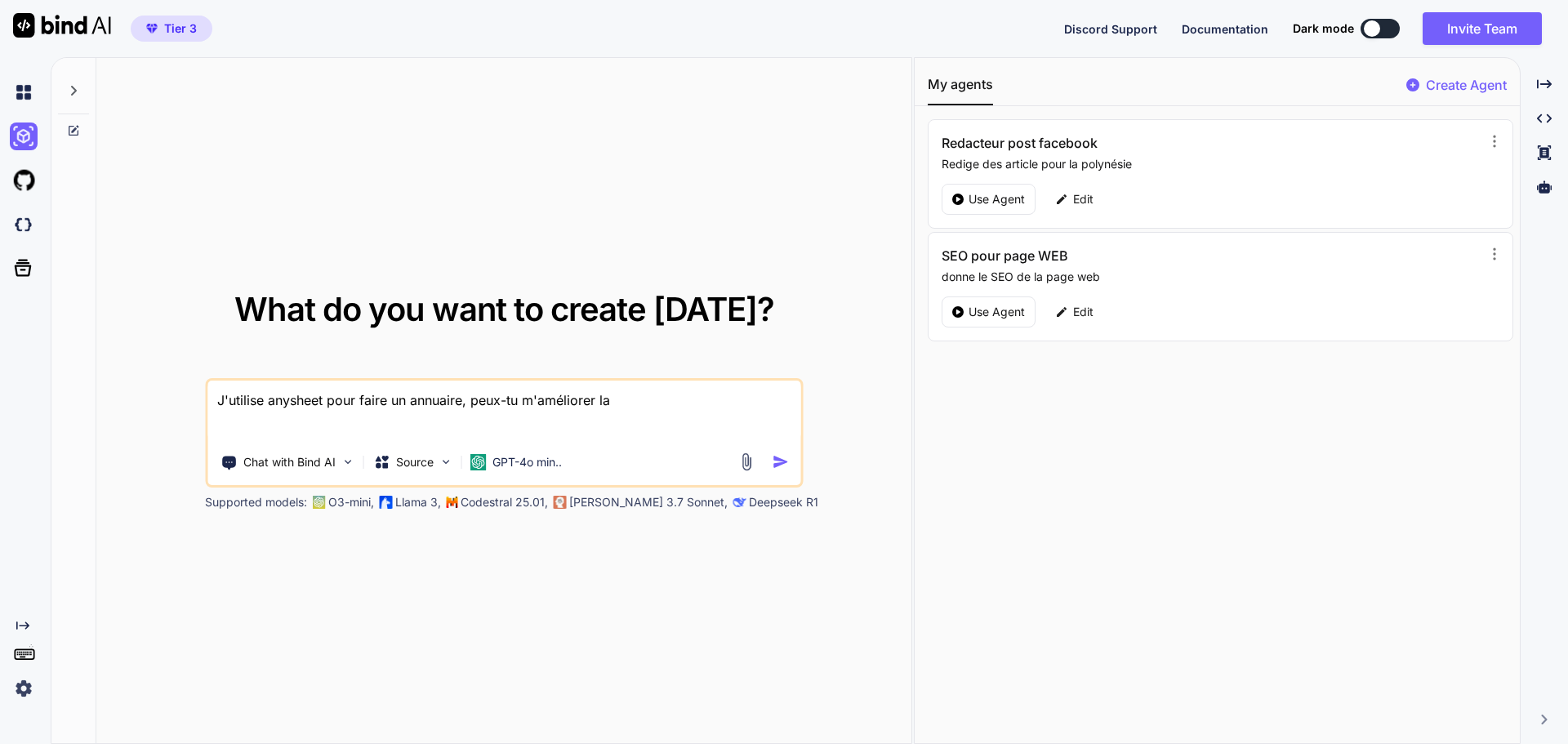
type textarea "J'utilise anysheet pour faire un annuaire, peux-tu m'améliorer la"
type textarea "x"
type textarea "J'utilise anysheet pour faire un annuaire, peux-tu m'améliorer la v"
type textarea "x"
type textarea "J'utilise anysheet pour faire un annuaire, peux-tu m'améliorer la ve"
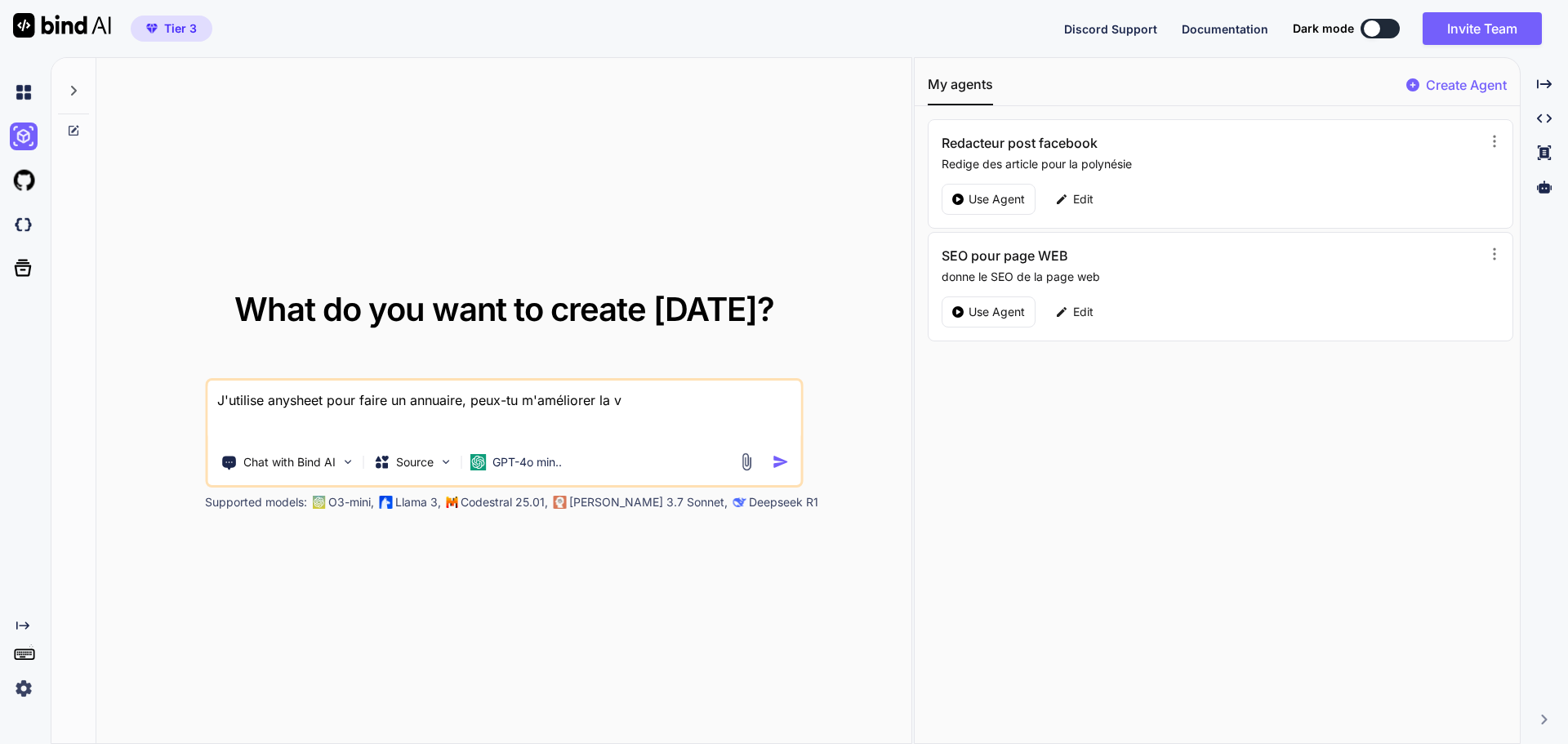
type textarea "x"
type textarea "J'utilise anysheet pour faire un annuaire, peux-tu m'améliorer la ver"
type textarea "x"
type textarea "J'utilise anysheet pour faire un annuaire, peux-tu m'améliorer la vers"
type textarea "x"
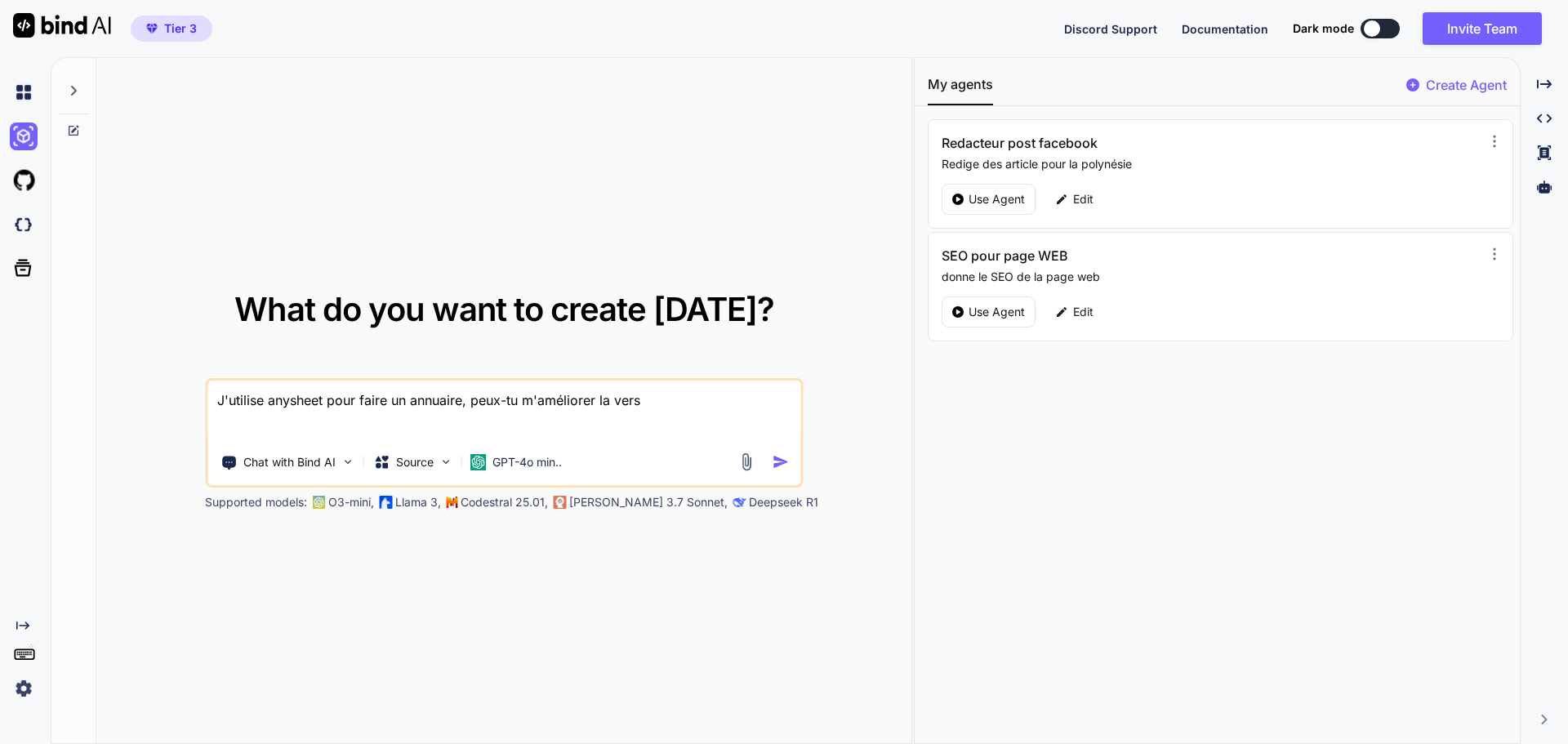
type textarea "J'utilise anysheet pour faire un annuaire, peux-tu m'améliorer la versi"
type textarea "x"
type textarea "J'utilise anysheet pour faire un annuaire, peux-tu m'améliorer la versio"
type textarea "x"
type textarea "J'utilise anysheet pour faire un annuaire, peux-tu m'améliorer la version"
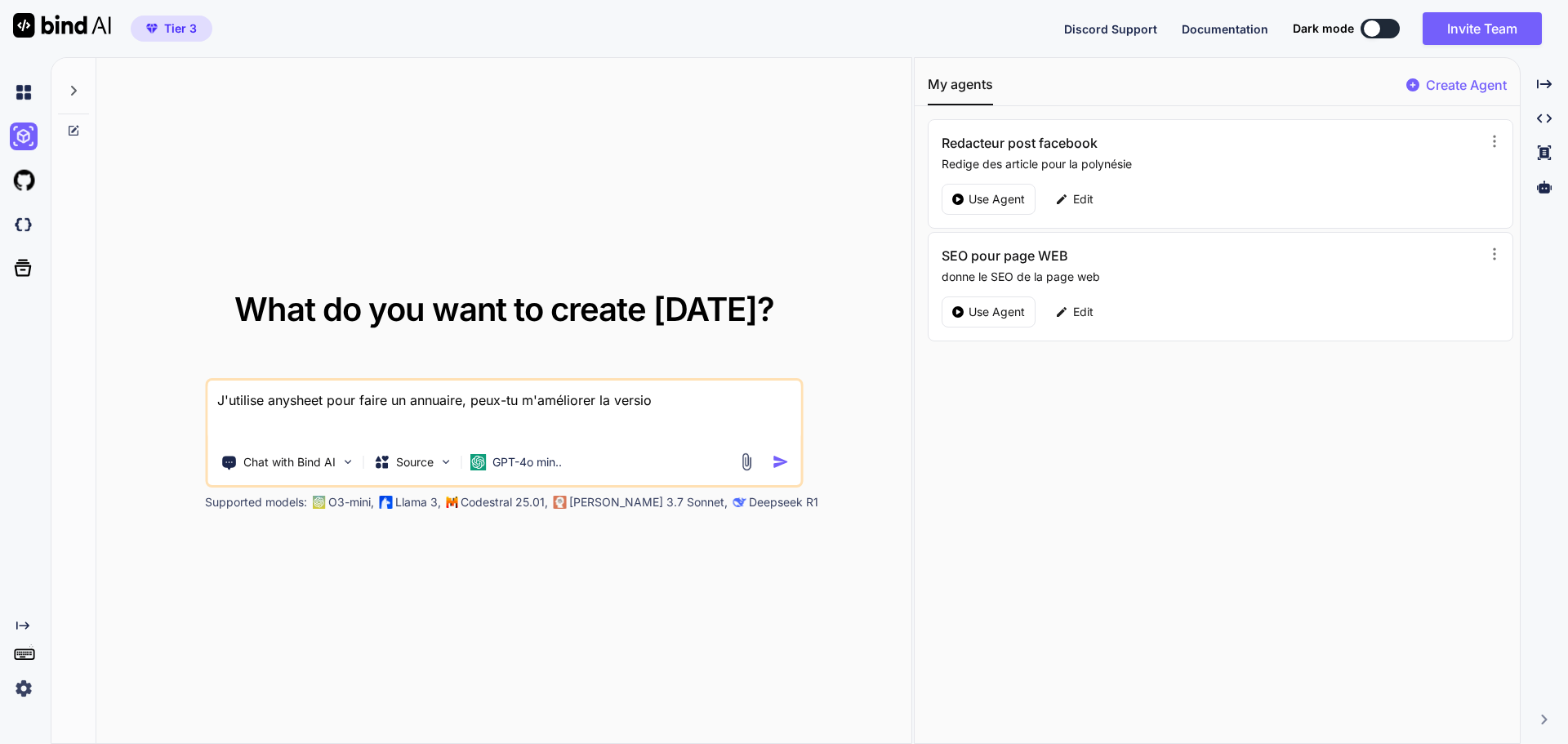
type textarea "x"
type textarea "J'utilise anysheet pour faire un annuaire, peux-tu m'améliorer la version"
type textarea "x"
type textarea "J'utilise anysheet pour faire un annuaire, peux-tu m'améliorer la version e"
type textarea "x"
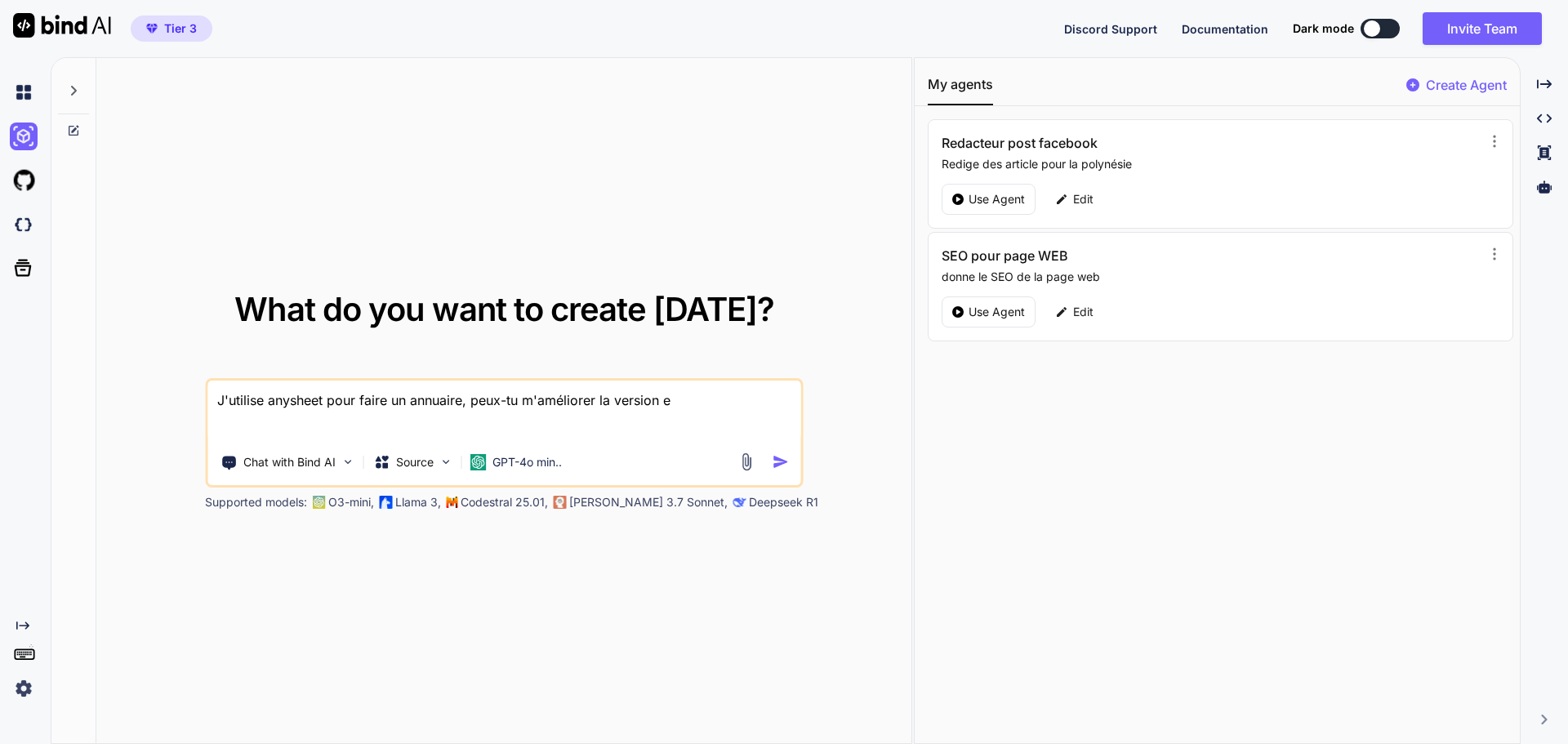
type textarea "J'utilise anysheet pour faire un annuaire, peux-tu m'améliorer la version en"
type textarea "x"
type textarea "J'utilise anysheet pour faire un annuaire, peux-tu m'améliorer la version en"
type textarea "x"
type textarea "J'utilise anysheet pour faire un annuaire, peux-tu m'améliorer la version en a"
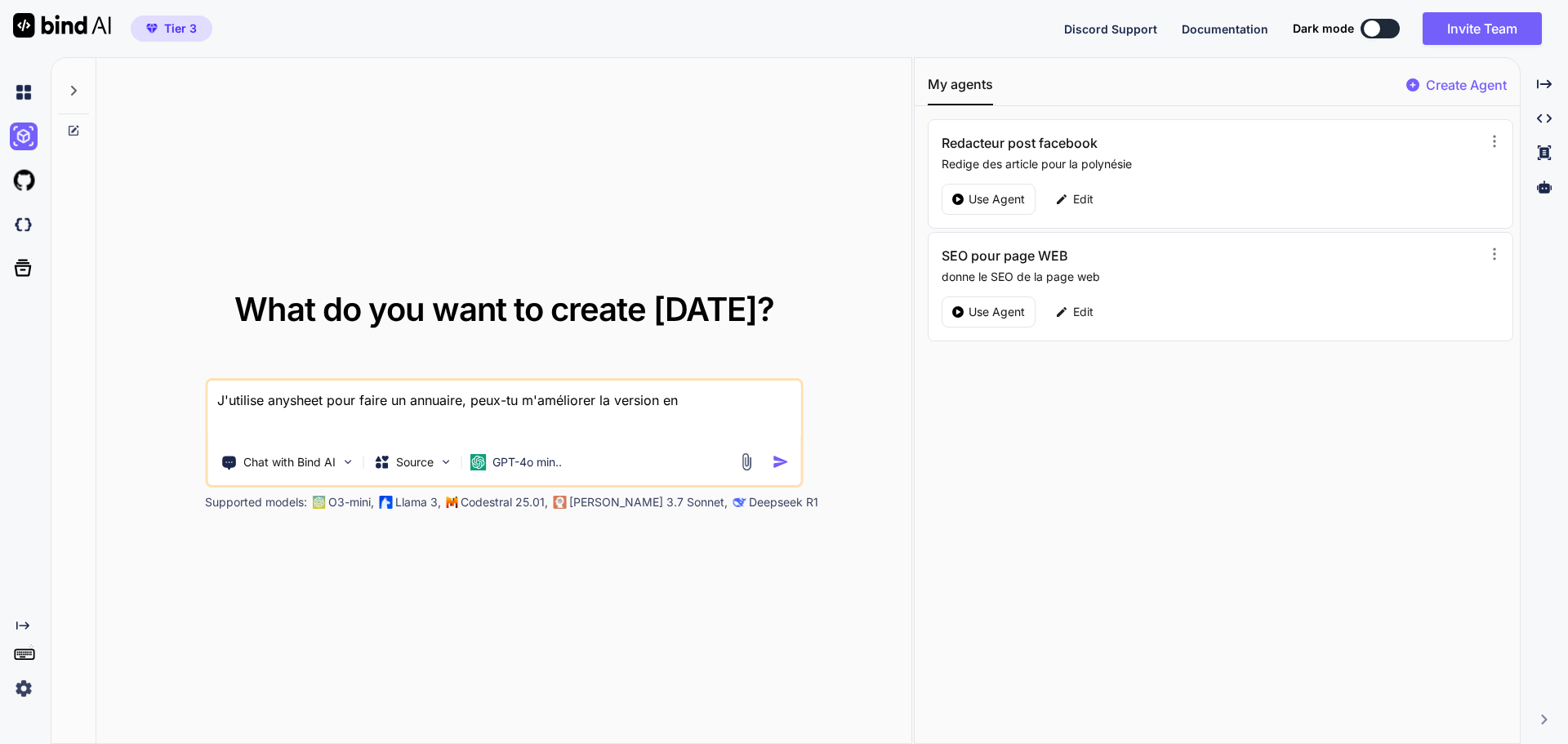
type textarea "x"
type textarea "J'utilise anysheet pour faire un annuaire, peux-tu m'améliorer la version en aj"
type textarea "x"
type textarea "J'utilise anysheet pour faire un annuaire, peux-tu m'améliorer la version en ajo"
type textarea "x"
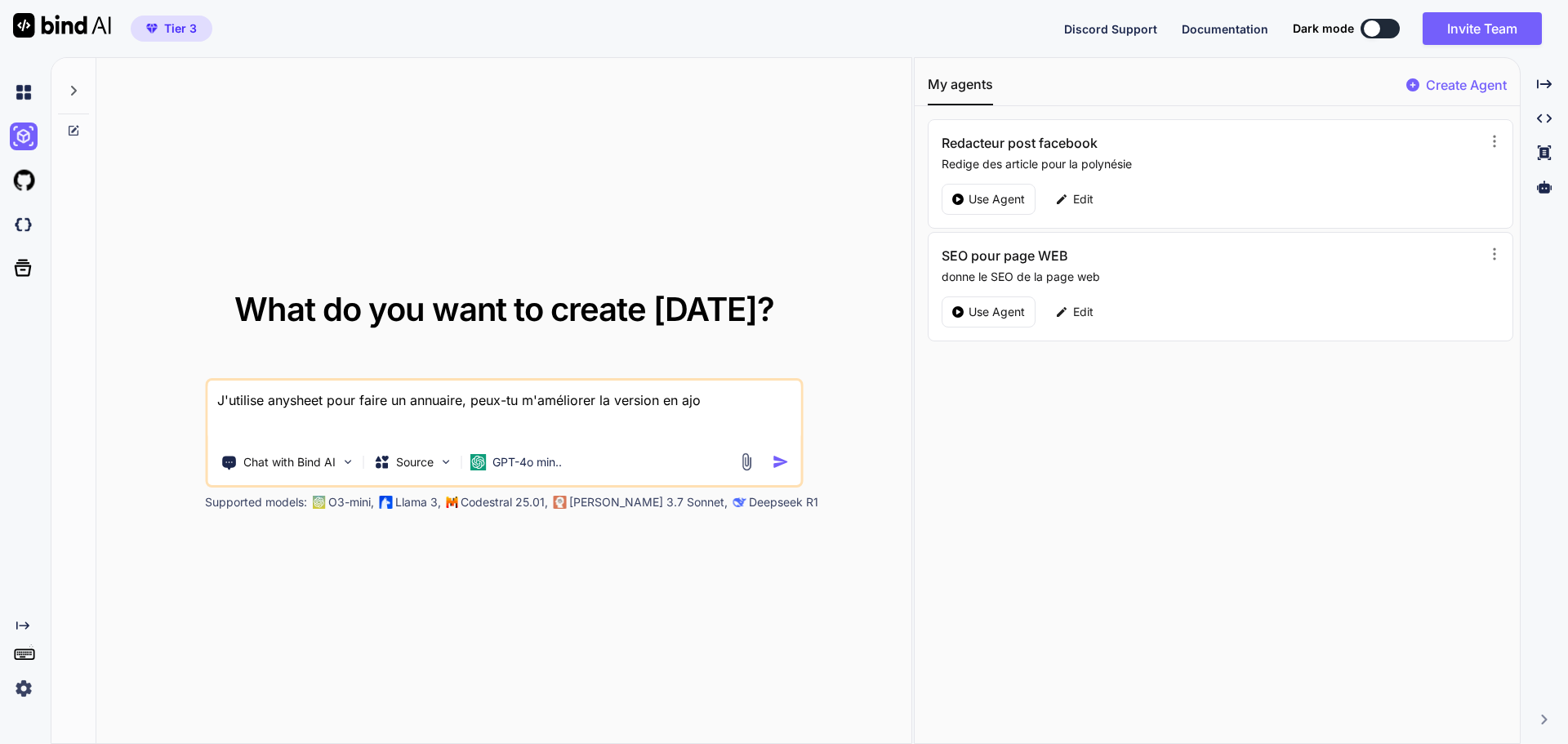
type textarea "J'utilise anysheet pour faire un annuaire, peux-tu m'améliorer la version en aj…"
type textarea "x"
type textarea "J'utilise anysheet pour faire un annuaire, peux-tu m'améliorer la version en aj…"
type textarea "x"
type textarea "J'utilise anysheet pour faire un annuaire, peux-tu m'améliorer la version en aj…"
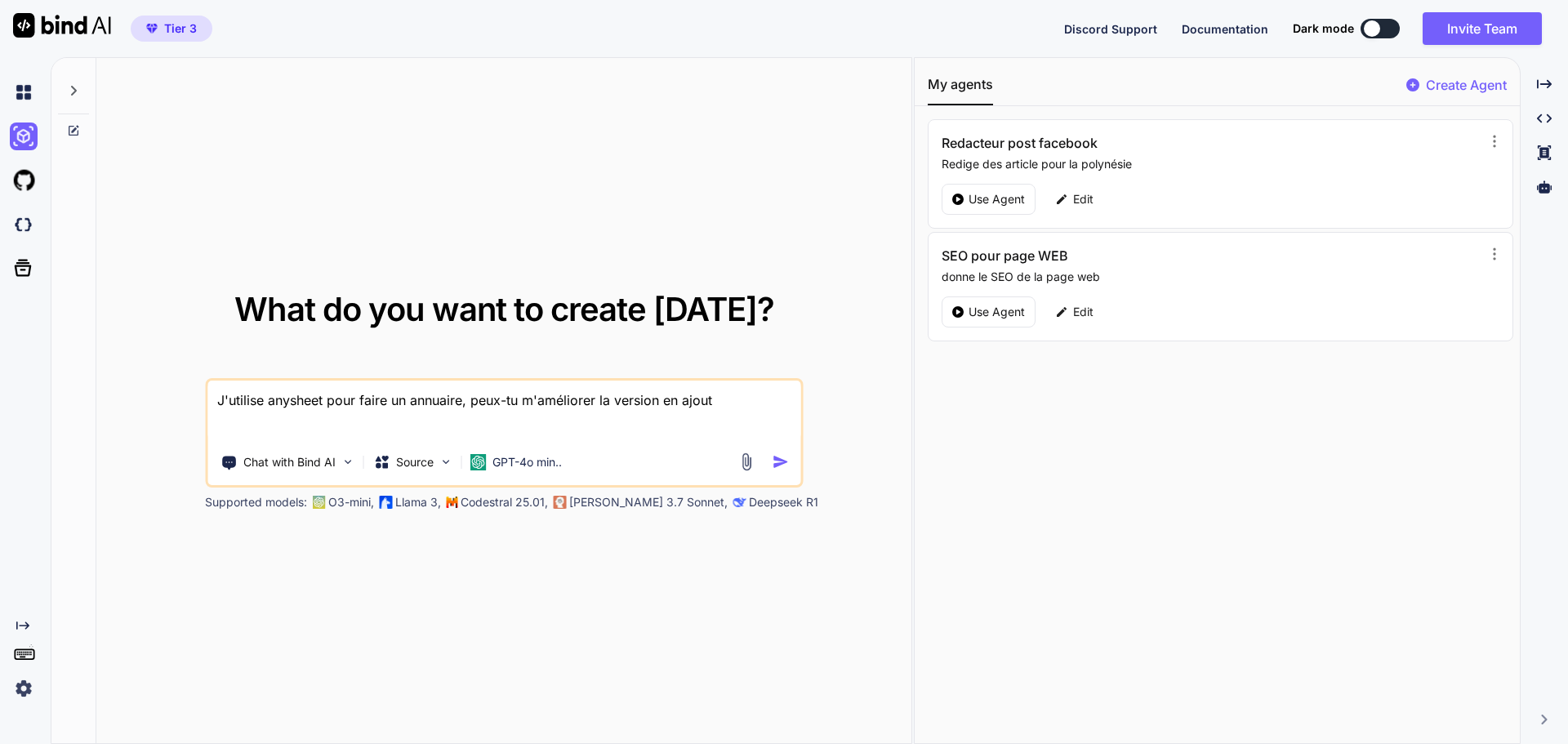
type textarea "x"
type textarea "J'utilise anysheet pour faire un annuaire, peux-tu m'améliorer la version en aj…"
type textarea "x"
type textarea "J'utilise anysheet pour faire un annuaire, peux-tu m'améliorer la version en aj…"
type textarea "x"
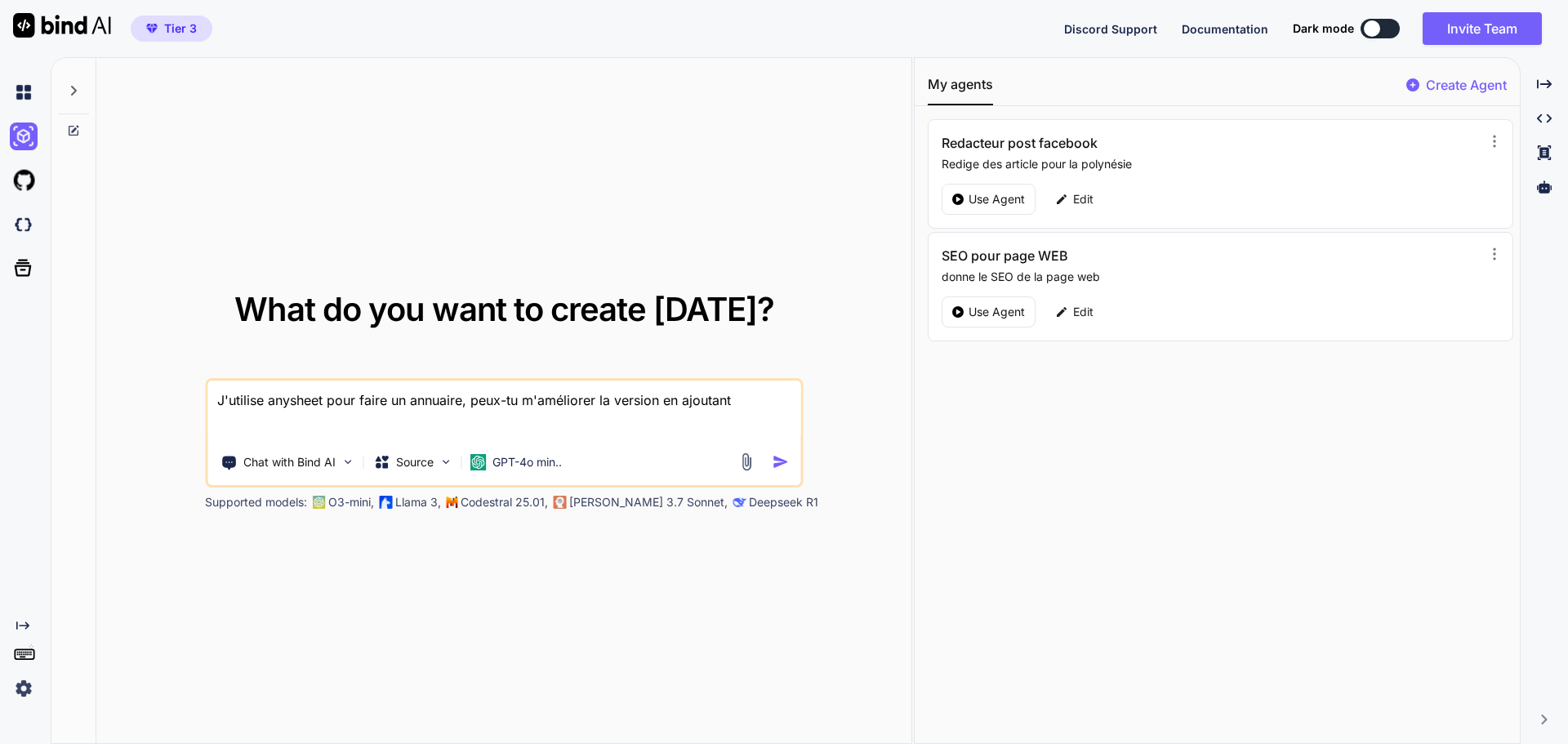
type textarea "J'utilise anysheet pour faire un annuaire, peux-tu m'améliorer la version en aj…"
type textarea "x"
type textarea "J'utilise anysheet pour faire un annuaire, peux-tu m'améliorer la version en aj…"
type textarea "x"
type textarea "J'utilise anysheet pour faire un annuaire, peux-tu m'améliorer la version en aj…"
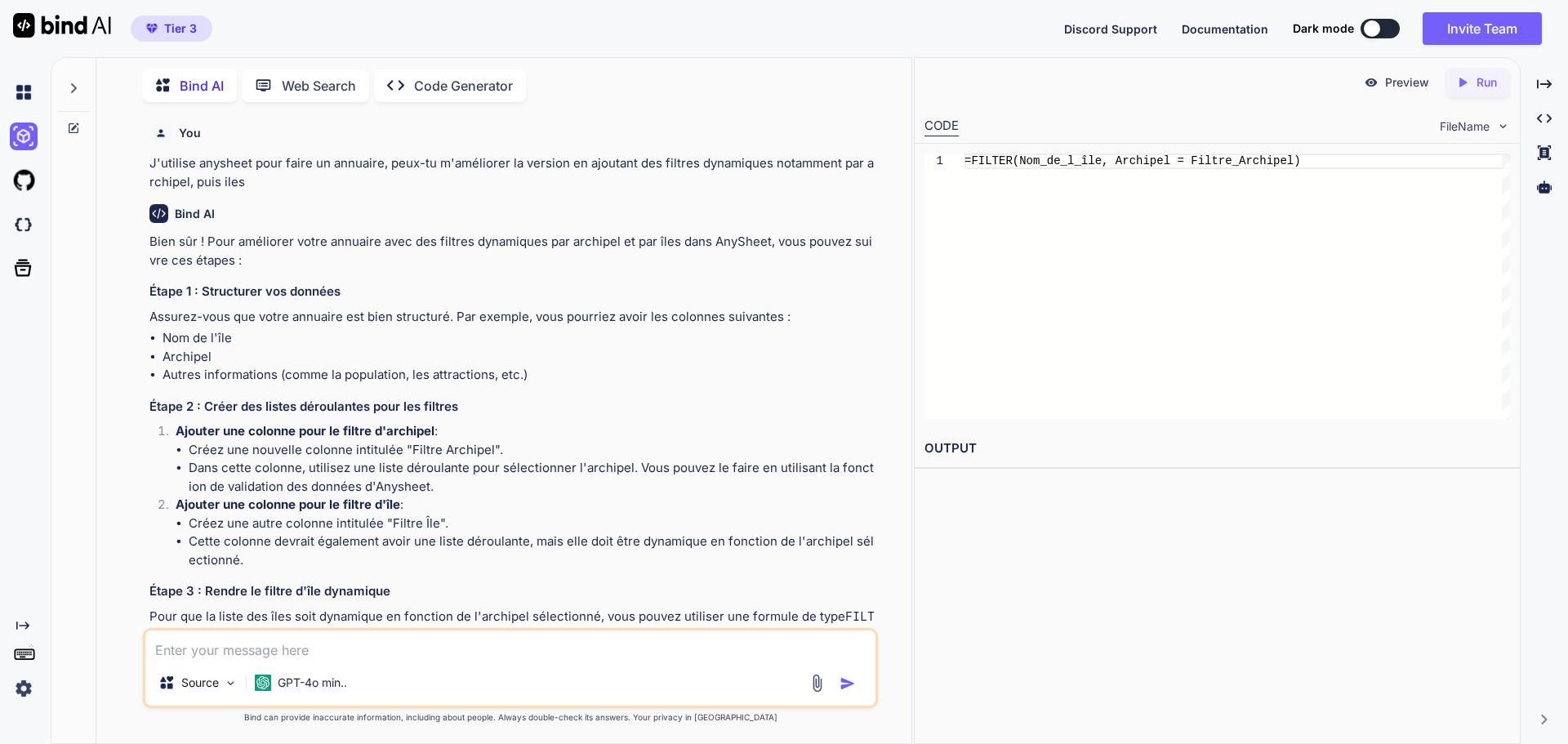
click at [424, 76] on p "Code Generator" at bounding box center [463, 86] width 99 height 20
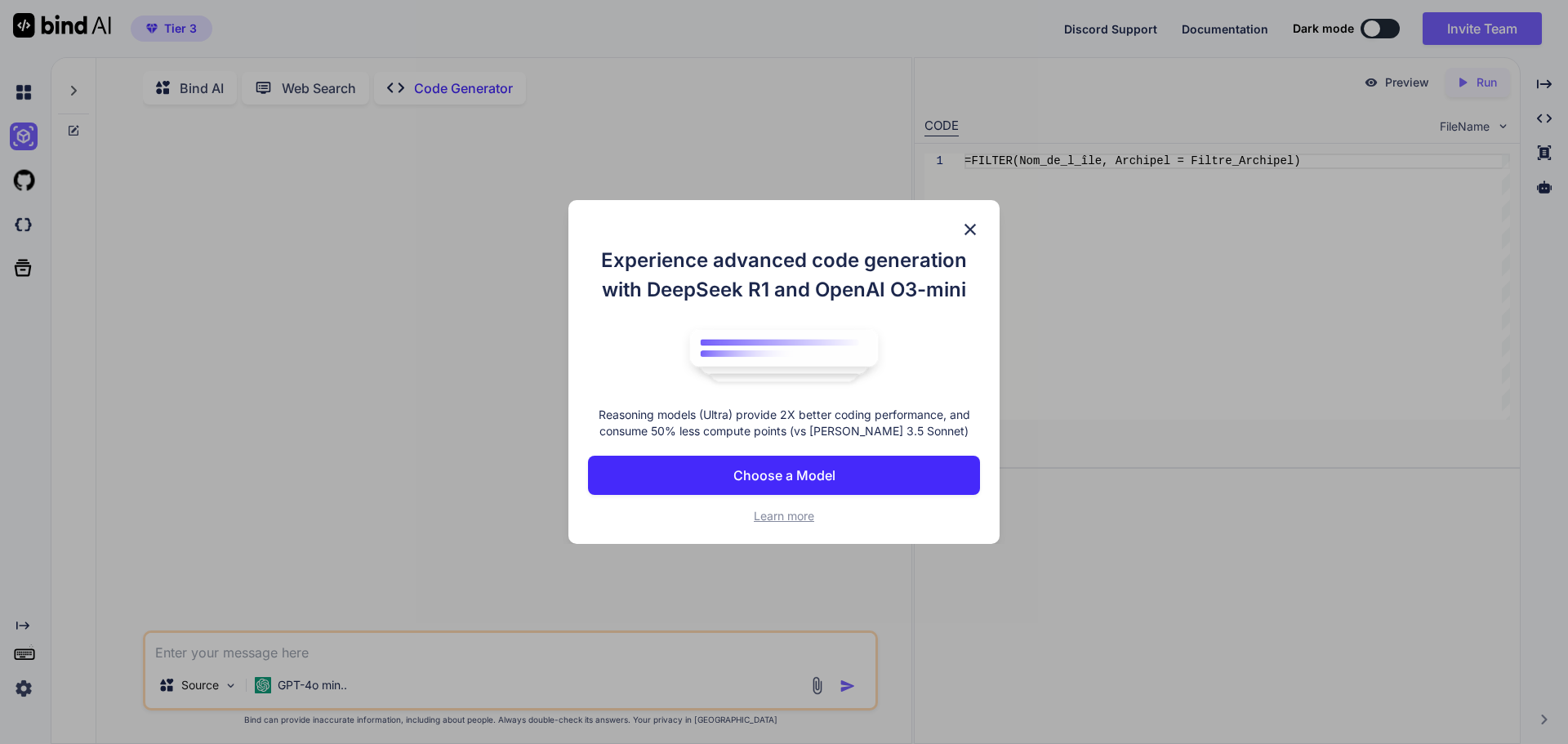
click at [980, 232] on div "Experience advanced code generation with DeepSeek R1 and OpenAI O3-mini Reasoni…" at bounding box center [784, 372] width 431 height 345
click at [974, 220] on img at bounding box center [970, 230] width 20 height 20
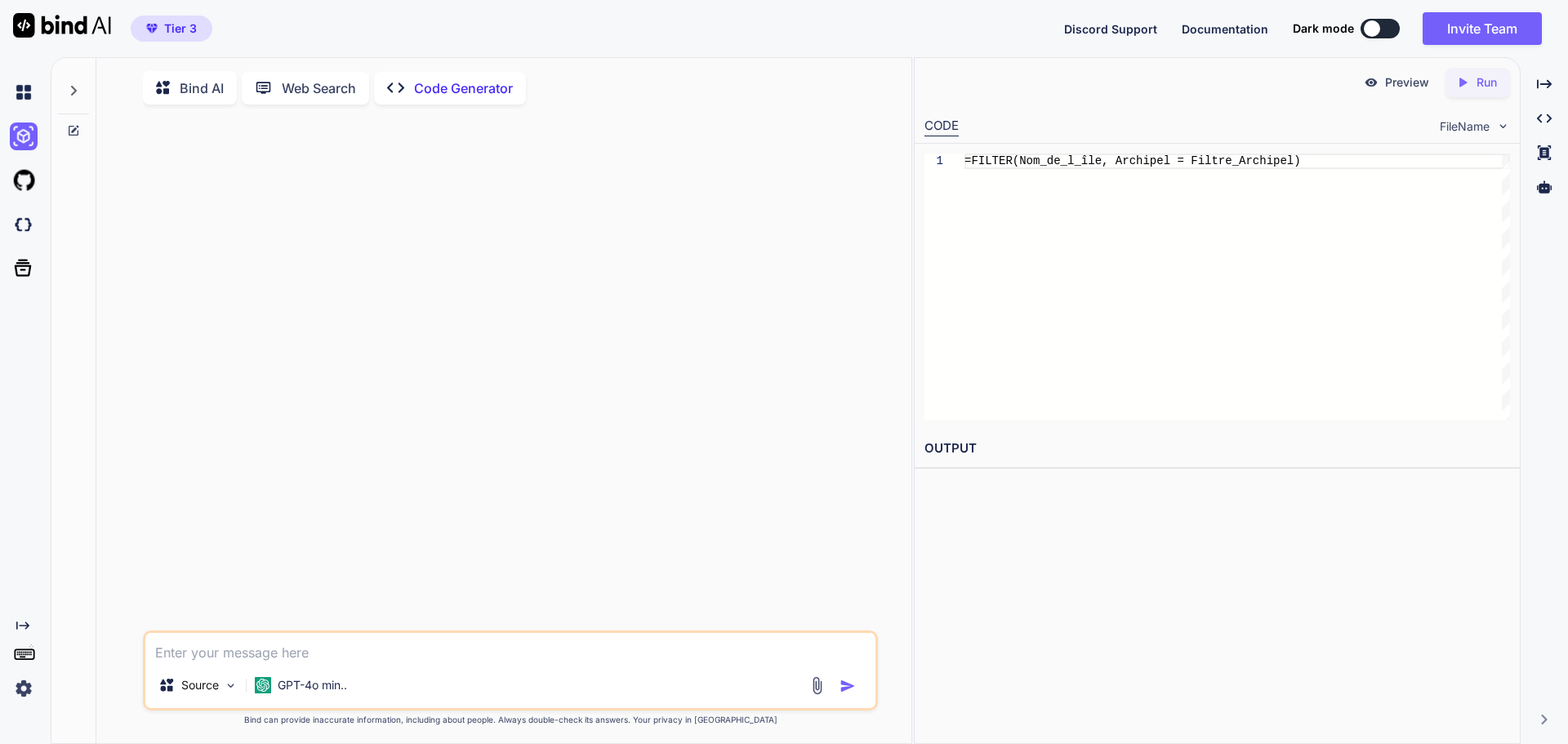
click at [223, 653] on textarea at bounding box center [511, 647] width 731 height 30
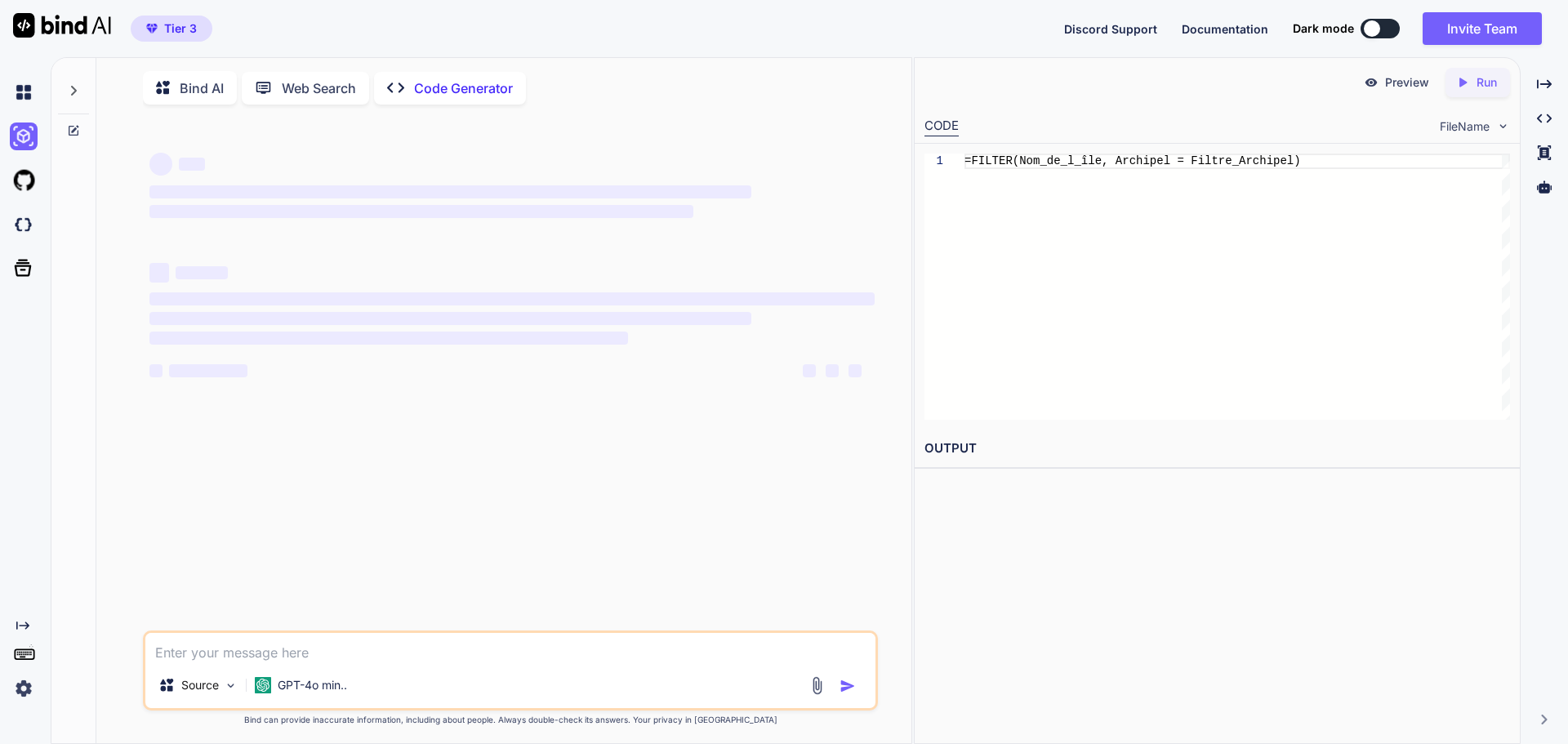
paste textarea "https://polynesie.sheetany.site/"
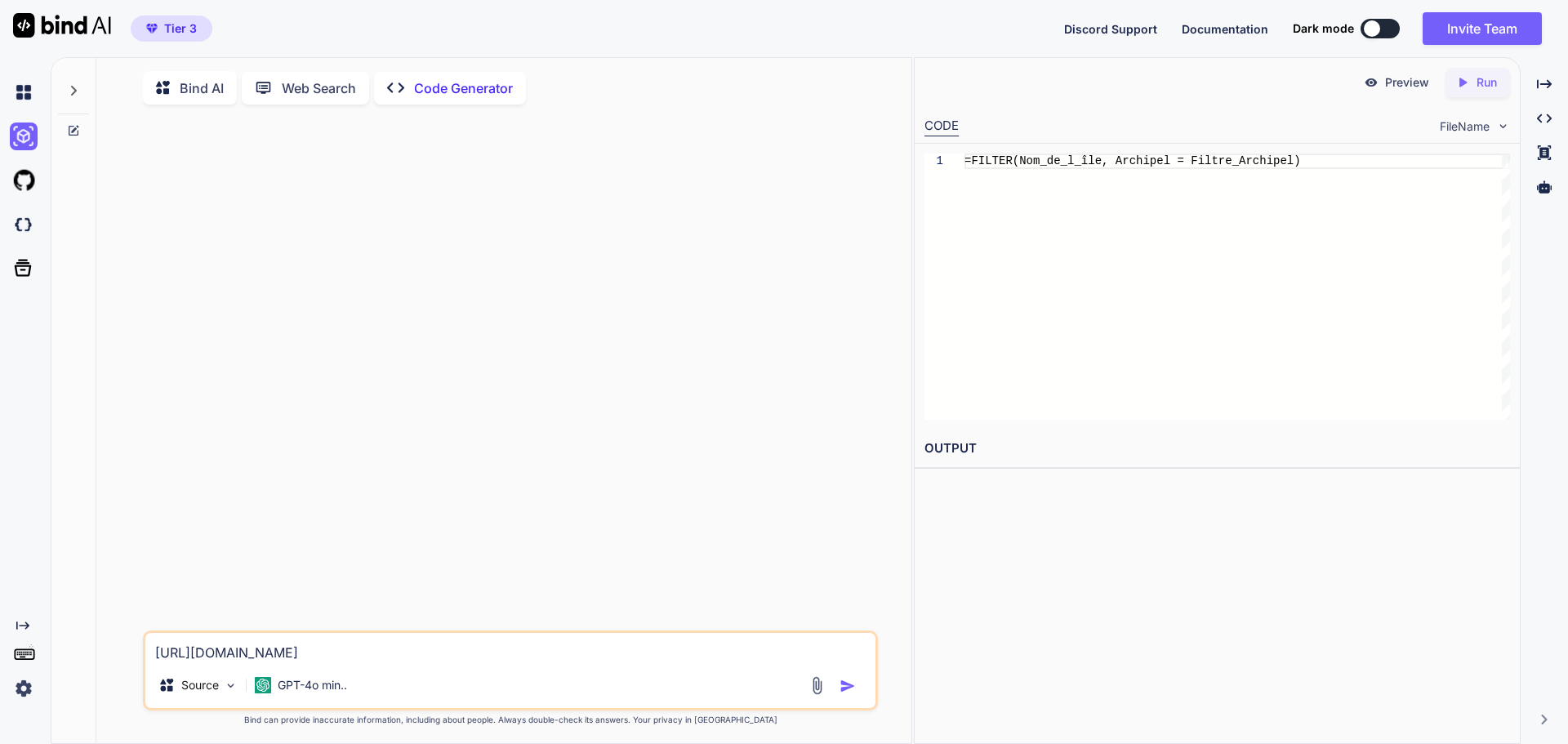
drag, startPoint x: 381, startPoint y: 646, endPoint x: 148, endPoint y: 652, distance: 233.1
click at [148, 652] on textarea "https://polynesie.sheetany.site/" at bounding box center [511, 647] width 731 height 30
click at [196, 89] on p "Bind AI" at bounding box center [201, 88] width 44 height 20
click at [197, 92] on p "Bind AI" at bounding box center [201, 88] width 44 height 20
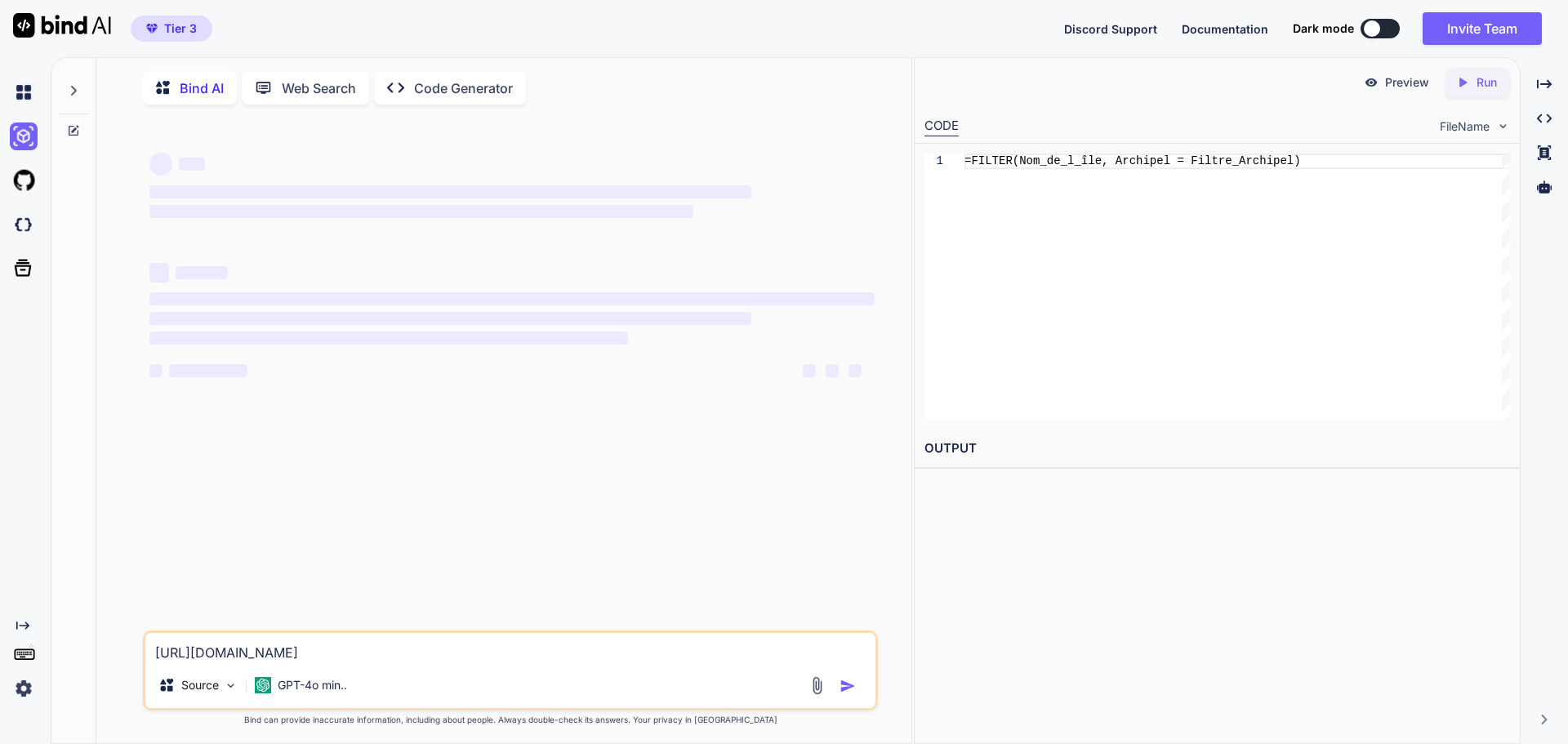
scroll to position [6, 0]
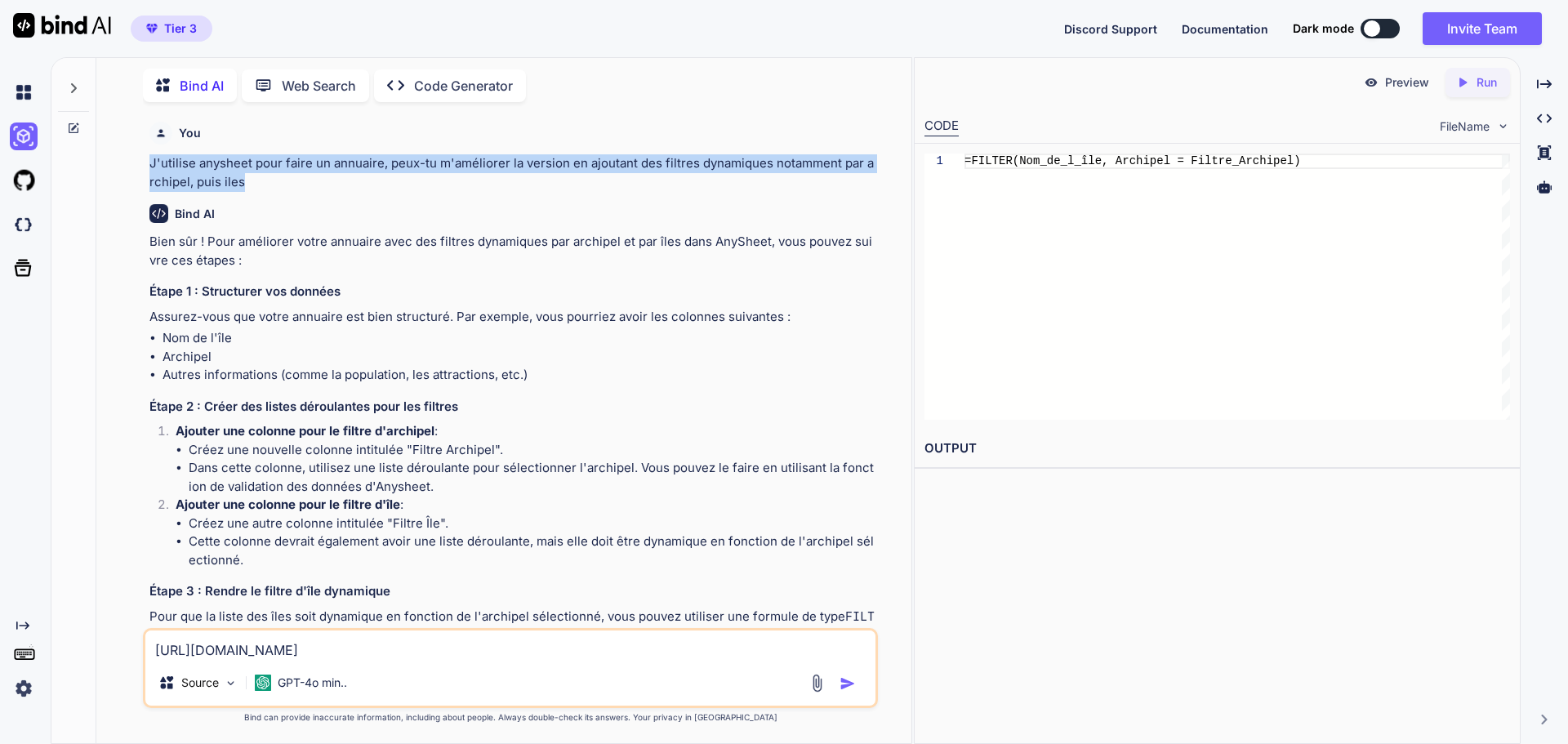
drag, startPoint x: 139, startPoint y: 162, endPoint x: 241, endPoint y: 183, distance: 104.1
click at [241, 183] on div "You J'utilise anysheet pour faire un annuaire, peux-tu m'améliorer la version e…" at bounding box center [511, 429] width 802 height 628
copy p "J'utilise anysheet pour faire un annuaire, peux-tu m'améliorer la version en aj…"
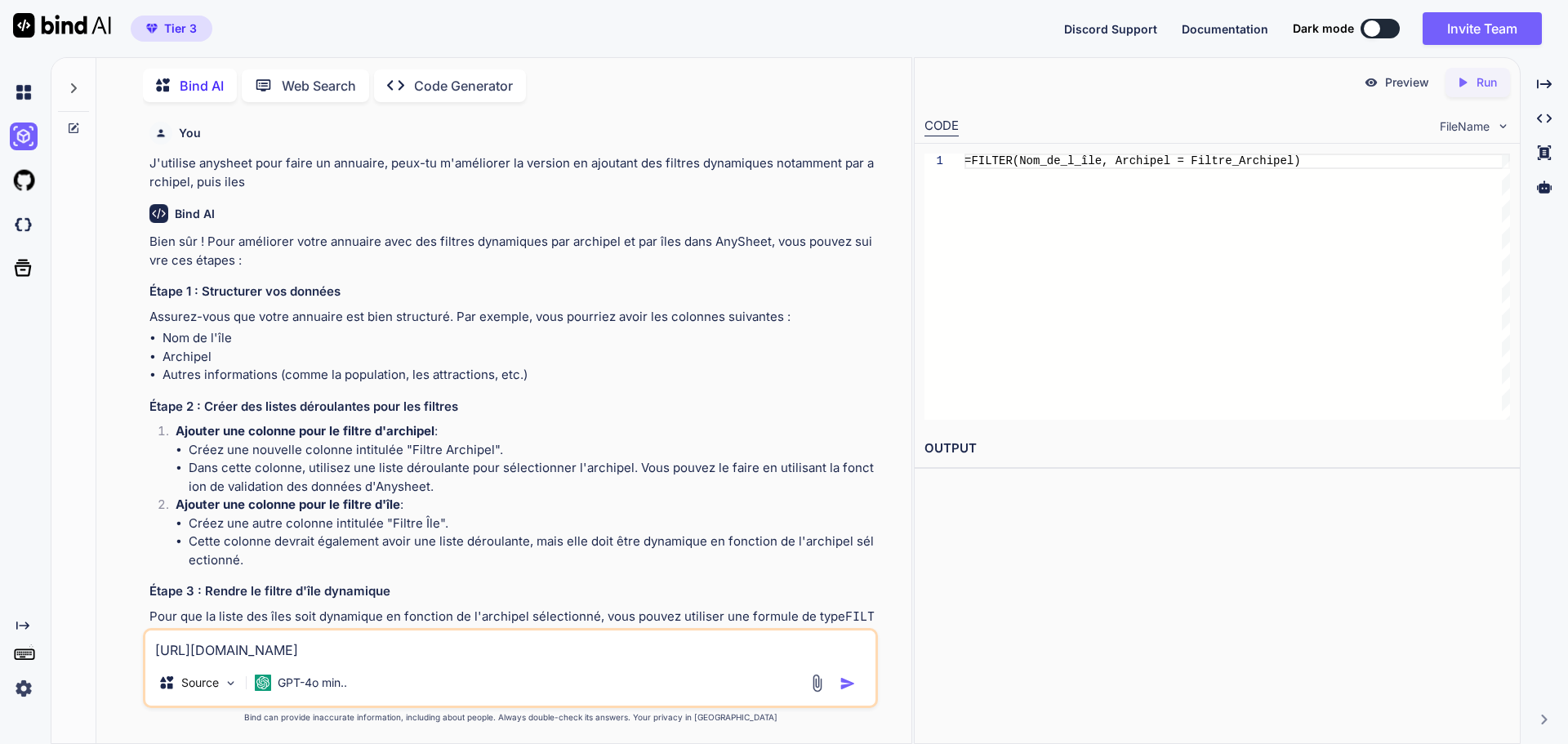
click at [441, 76] on p "Code Generator" at bounding box center [463, 86] width 99 height 20
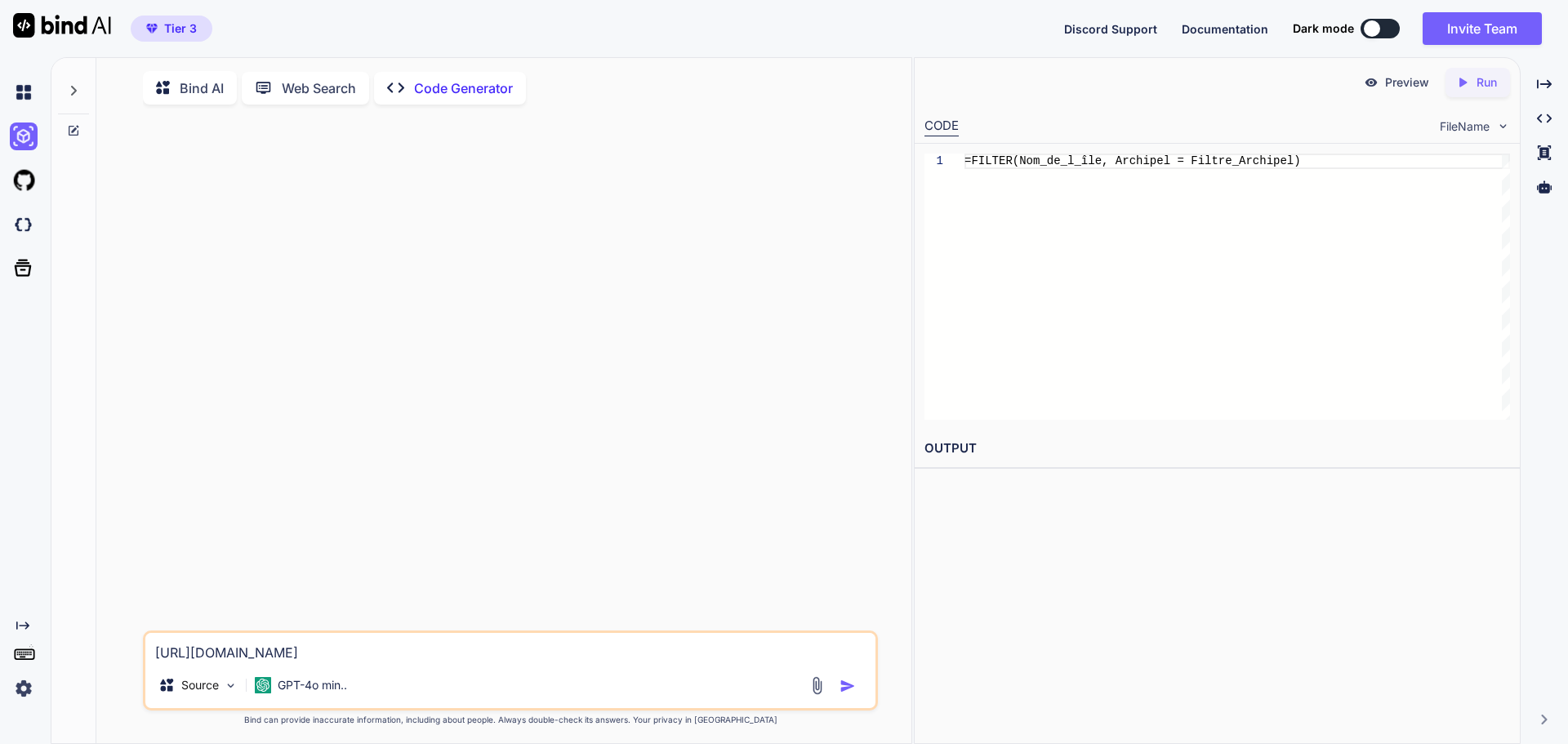
drag, startPoint x: 364, startPoint y: 653, endPoint x: 139, endPoint y: 645, distance: 225.1
click at [139, 645] on div "https://polynesie.sheetany.site/ Source GPT-4o min.. Created with Bind Always c…" at bounding box center [511, 432] width 802 height 628
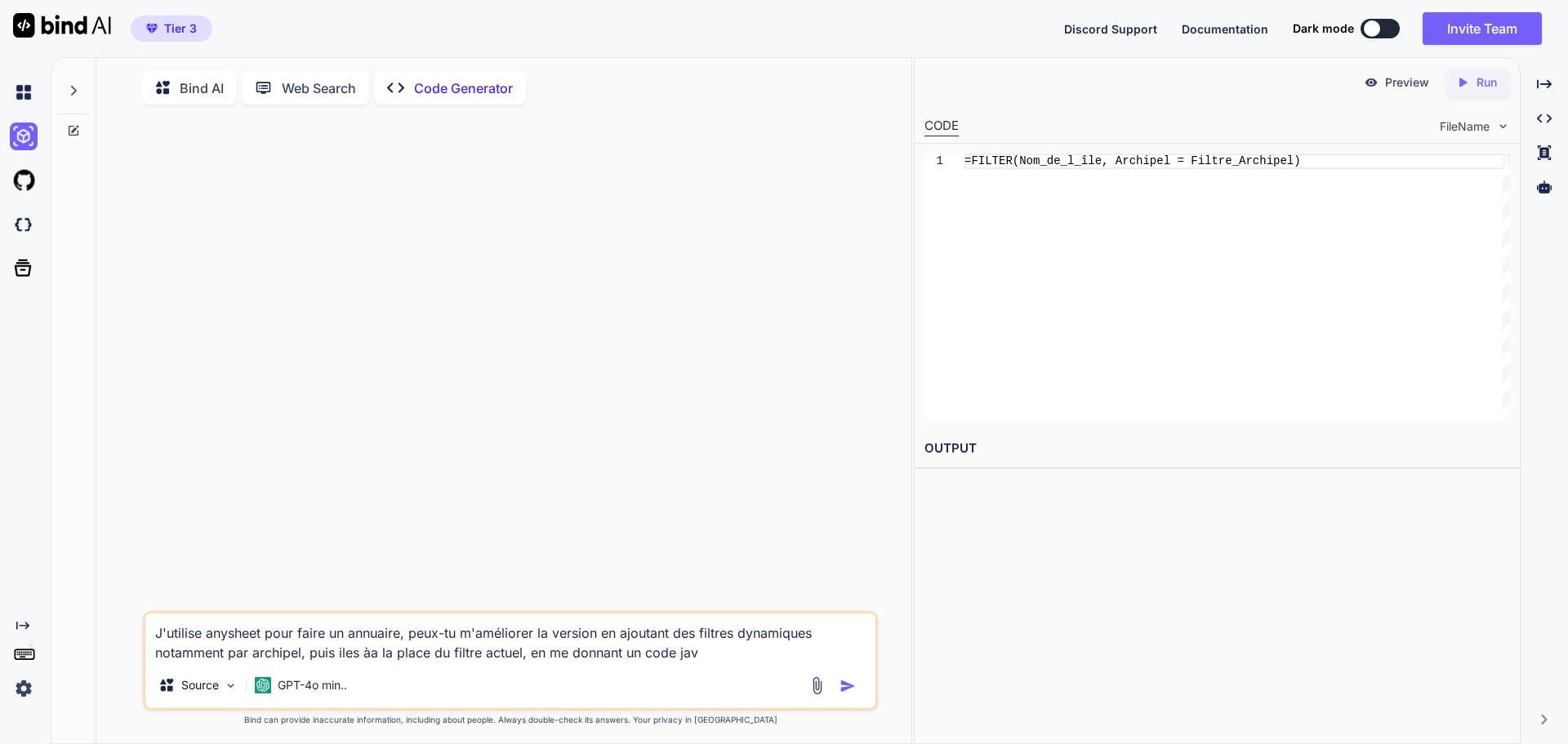
click at [713, 658] on textarea "J'utilise anysheet pour faire un annuaire, peux-tu m'améliorer la version en aj…" at bounding box center [511, 637] width 731 height 49
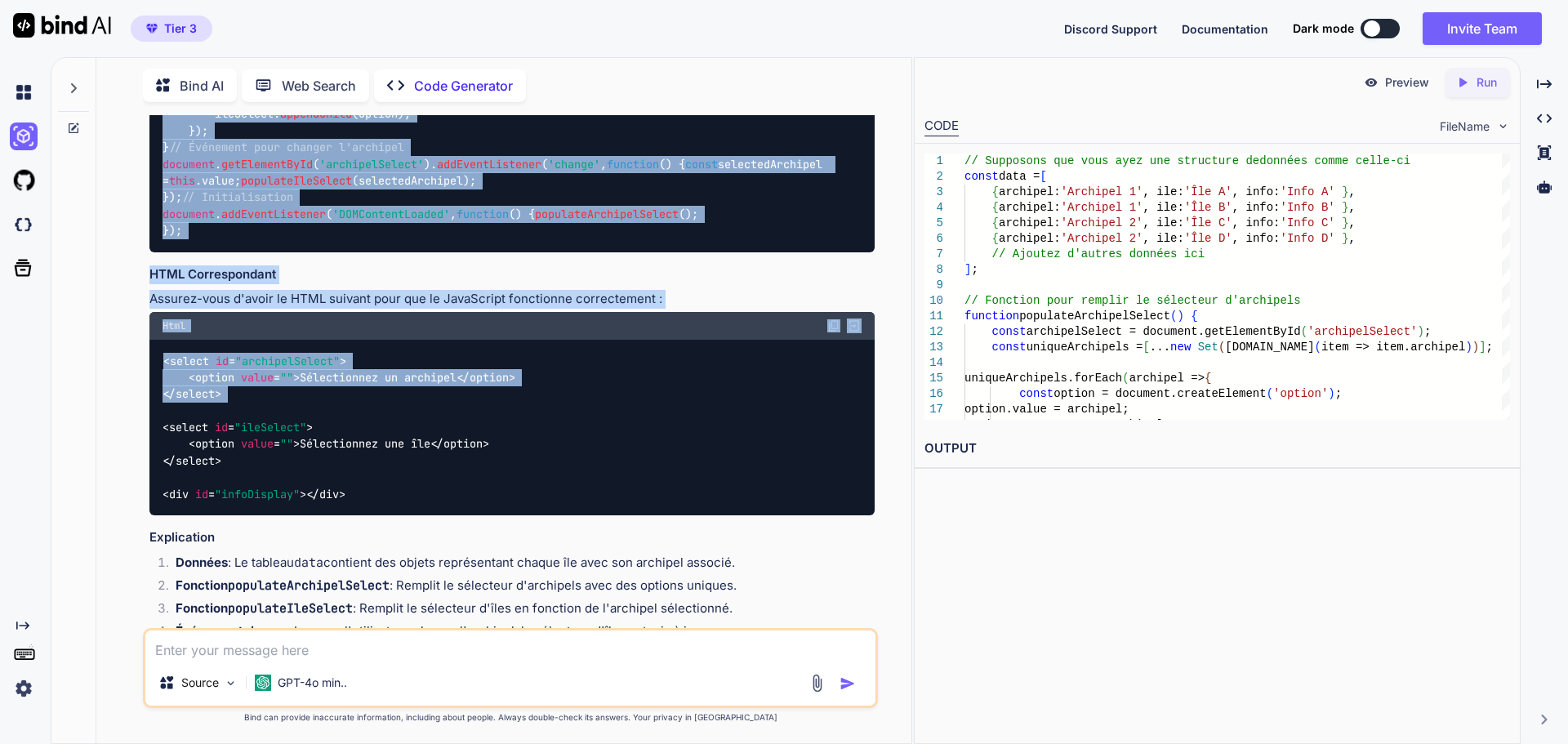
scroll to position [713, 0]
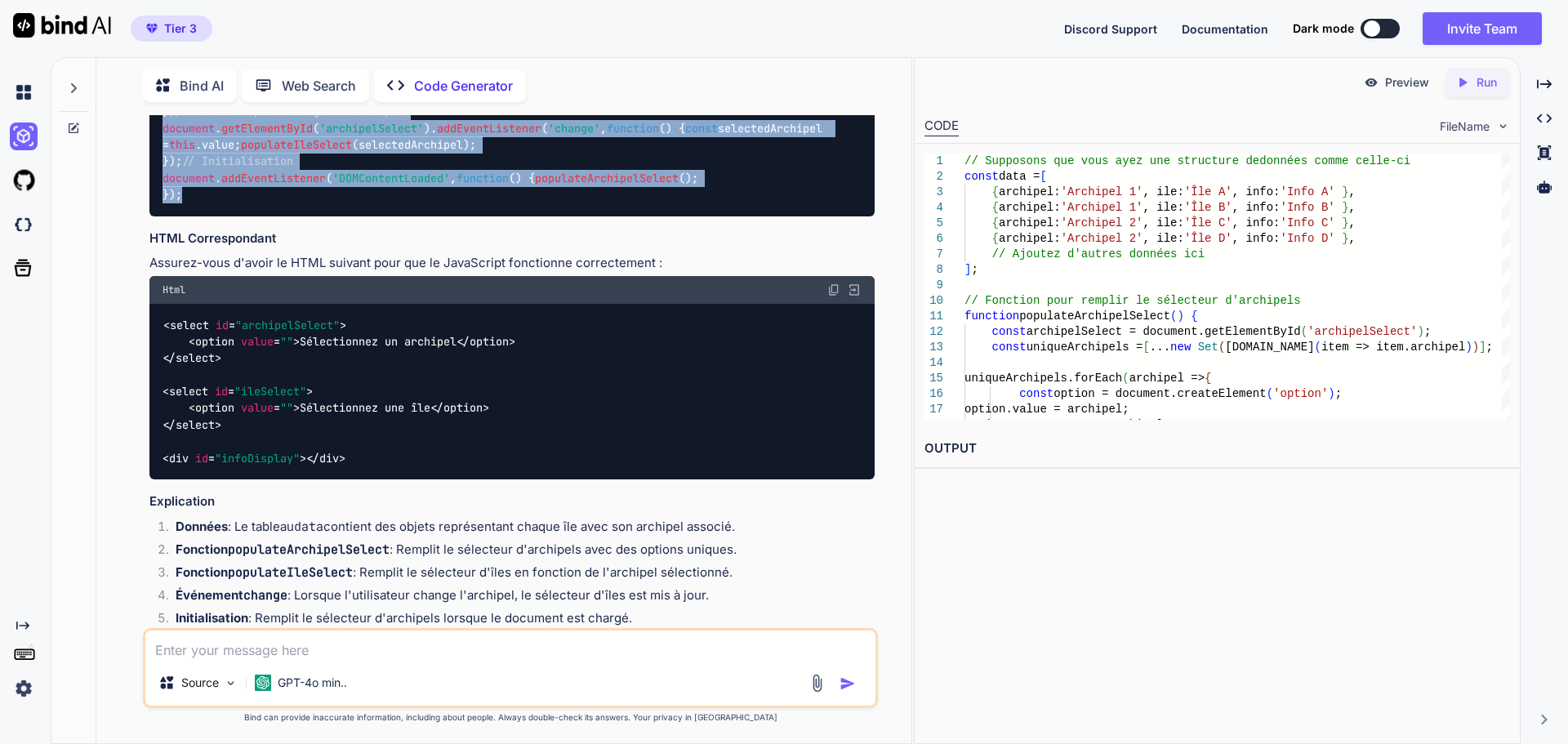
drag, startPoint x: 163, startPoint y: 196, endPoint x: 452, endPoint y: 435, distance: 375.0
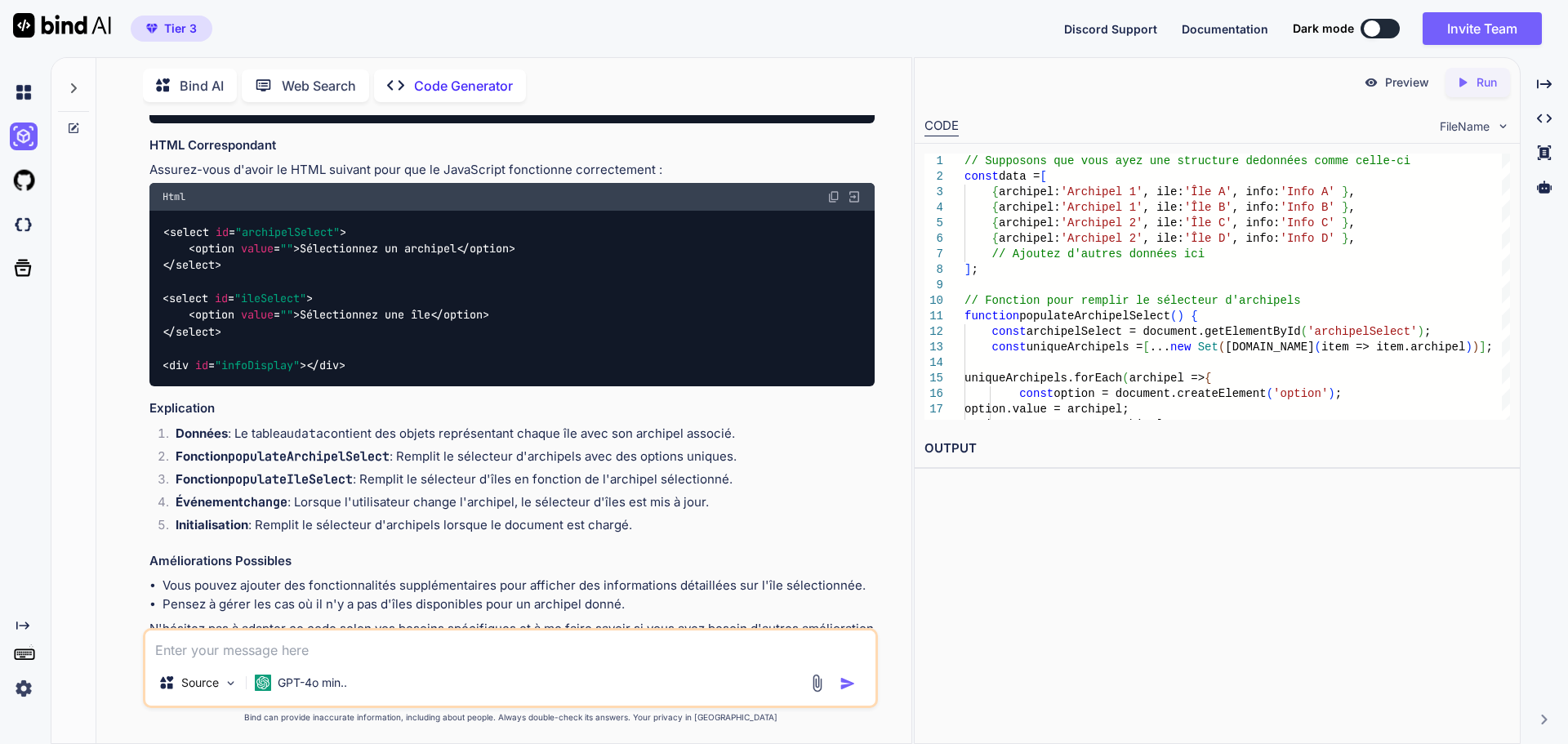
scroll to position [794, 0]
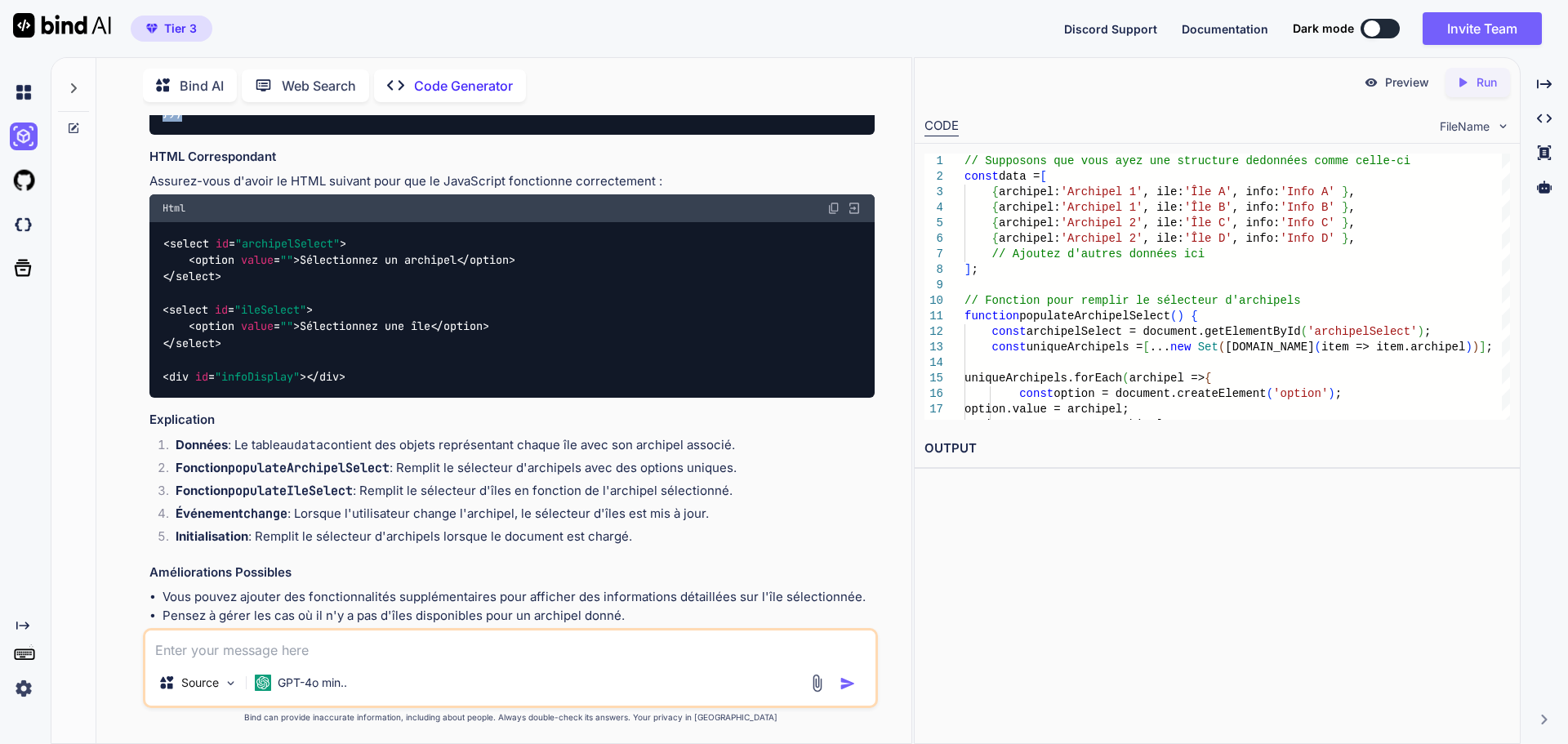
copy code "// Fonction pour remplir le sélecteur d'archipels function populateArchipelSele…"
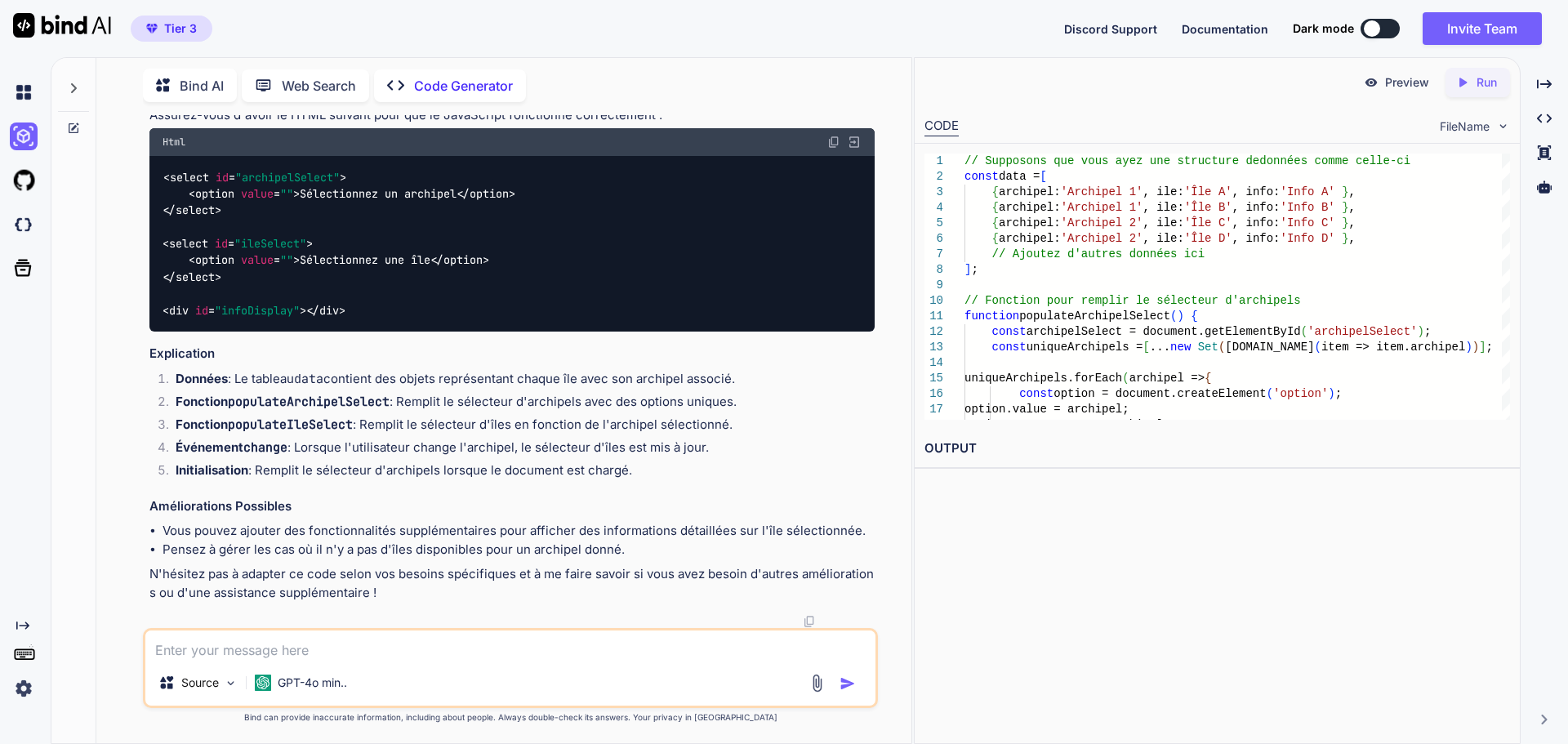
scroll to position [1094, 0]
click at [277, 651] on textarea at bounding box center [511, 645] width 731 height 30
click at [852, 649] on textarea "Voici le code dans ma page web, j'aimerai ajouter un autre bloc pour filtrer si…" at bounding box center [511, 645] width 731 height 30
click at [473, 657] on textarea "Voici le code dans ma page web, j'aimerai ajouter un autre bloc pour filtrer si…" at bounding box center [511, 645] width 731 height 30
paste textarea "<option value="">Default order</option><option value="job_title">️️⬆️ Nom</opti…"
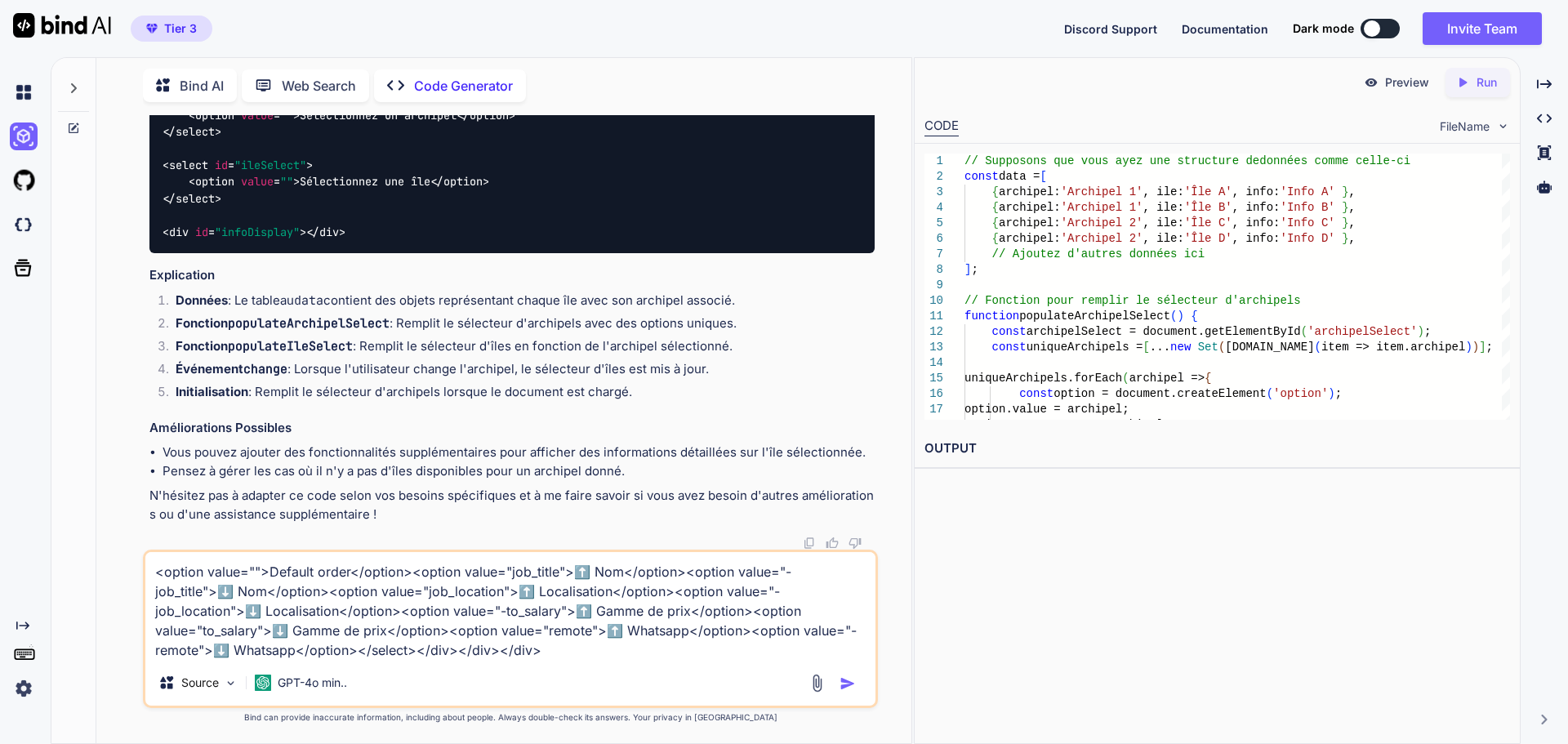
click at [583, 651] on textarea "<option value="">Default order</option><option value="job_title">️️⬆️ Nom</opti…" at bounding box center [511, 606] width 731 height 108
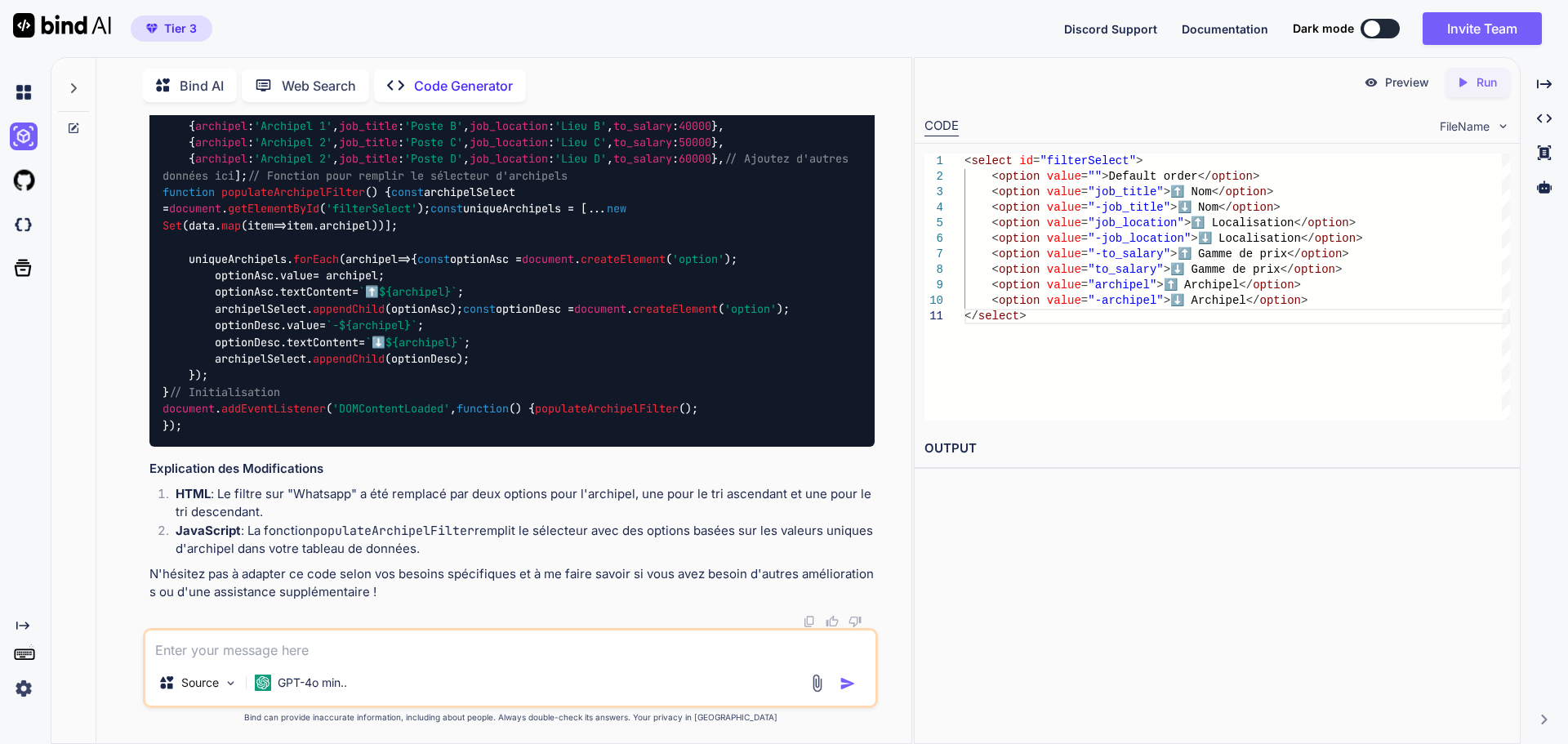
scroll to position [2466, 0]
click at [324, 531] on code "populateArchipelFilter" at bounding box center [394, 530] width 162 height 16
click at [1049, 252] on div "< select id = "filterSelect" > < option value = "" > Default order </ option > …" at bounding box center [1238, 286] width 546 height 267
click at [1041, 311] on div "< select id = "filterSelect" > < option value = "" > Default order </ option > …" at bounding box center [1238, 286] width 546 height 267
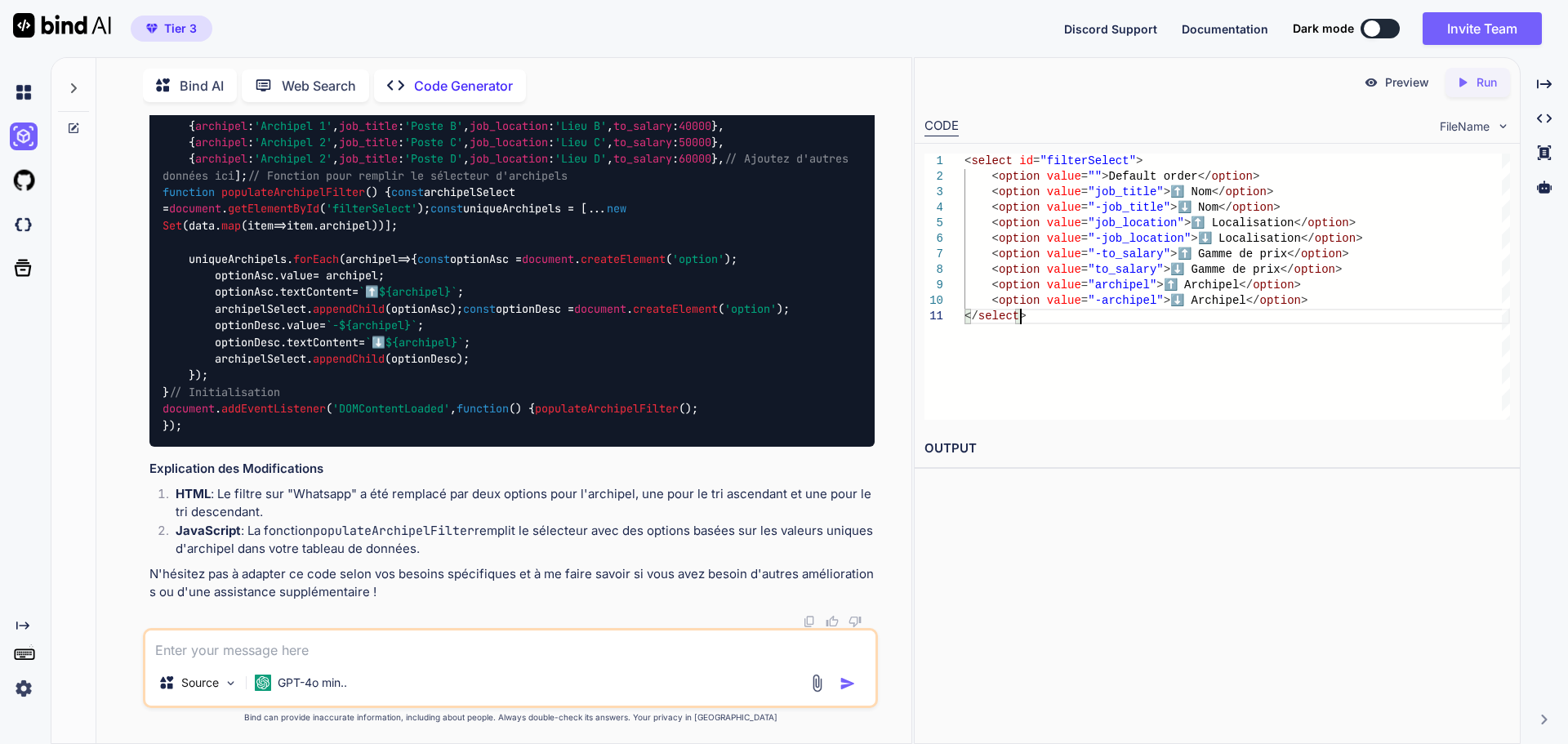
click at [1040, 312] on div "< select id = "filterSelect" > < option value = "" > Default order </ option > …" at bounding box center [1238, 286] width 546 height 267
click at [1046, 272] on div "< select id = "filterSelect" > < option value = "" > Default order </ option > …" at bounding box center [1238, 286] width 546 height 267
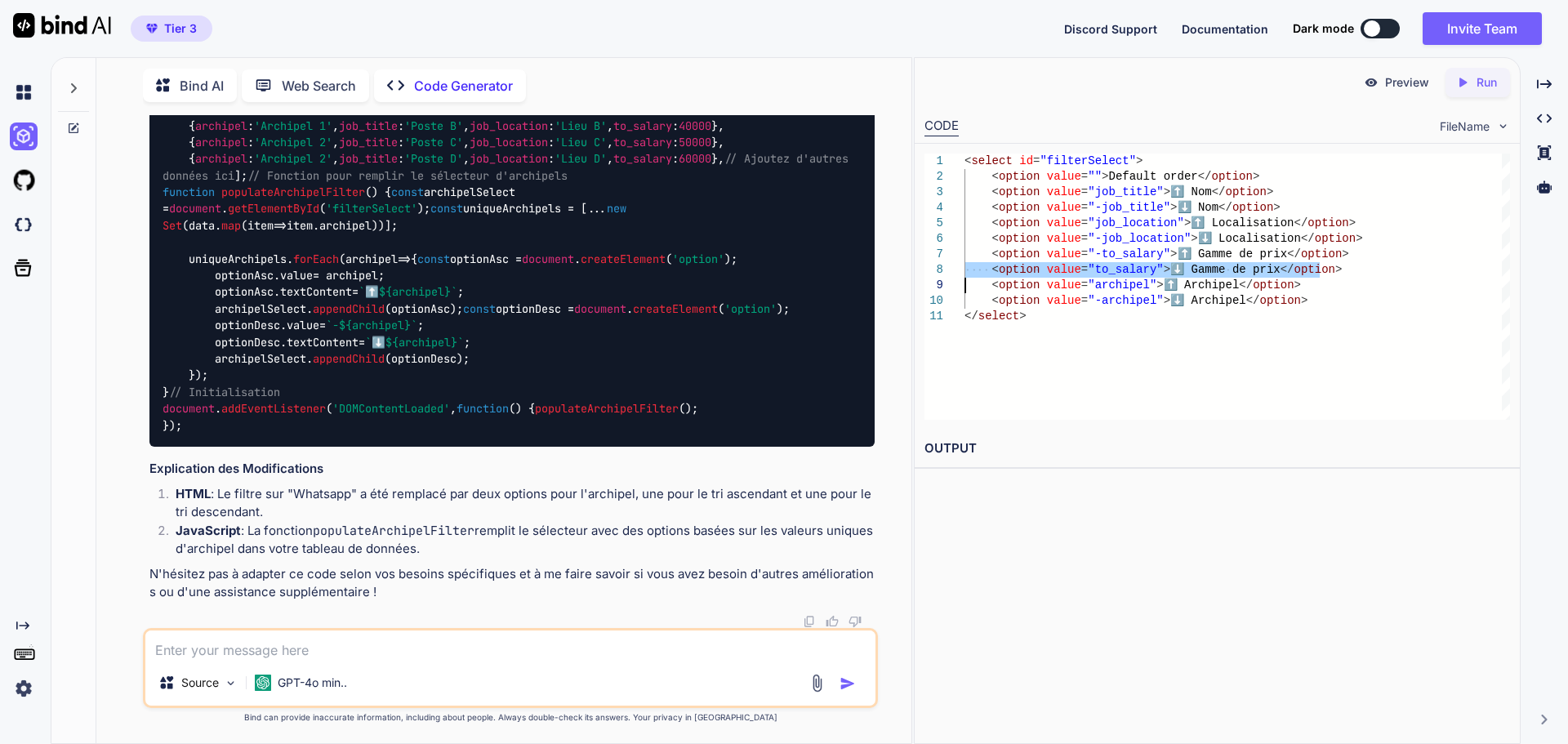
drag, startPoint x: 1046, startPoint y: 272, endPoint x: 1051, endPoint y: 265, distance: 8.6
click at [1047, 270] on div "< select id = "filterSelect" > < option value = "" > Default order </ option > …" at bounding box center [1238, 286] width 546 height 267
click at [1003, 517] on div "Preview Created with Pixso. Run CODE FileName 1 2 3 4 5 6 7 8 9 10 11 < select …" at bounding box center [1217, 400] width 607 height 687
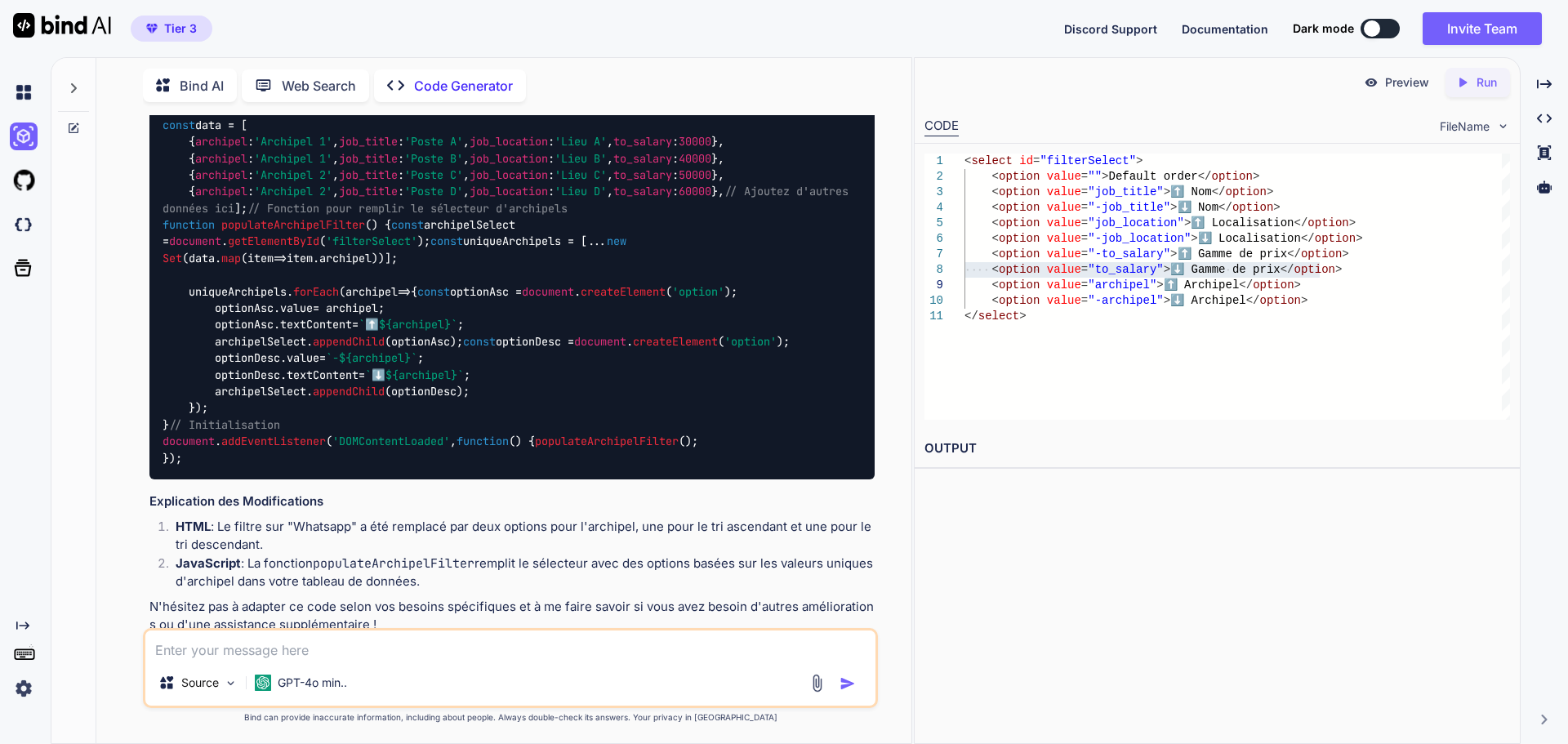
scroll to position [1976, 0]
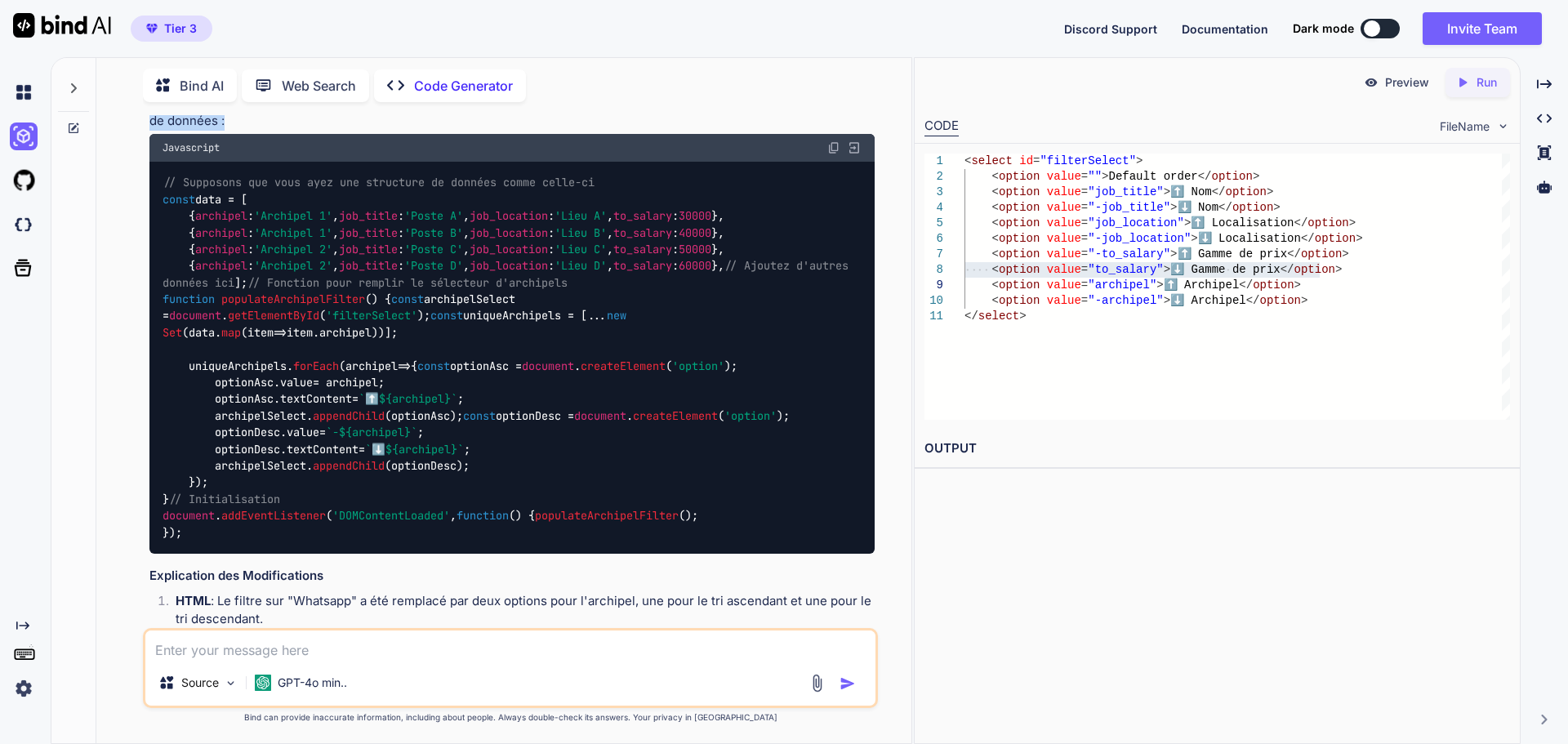
drag, startPoint x: 153, startPoint y: 314, endPoint x: 453, endPoint y: 355, distance: 302.8
click at [453, 355] on div "Pour remplacer le dernier filtre de recherche (le filtre sur "Whatsapp") par un…" at bounding box center [512, 206] width 725 height 1004
click at [453, 131] on p "Assurez-vous d'ajouter le code JavaScript suivant pour peupler le filtre d'arch…" at bounding box center [512, 112] width 725 height 37
drag, startPoint x: 337, startPoint y: 357, endPoint x: 135, endPoint y: 323, distance: 204.8
click at [135, 323] on div "You J'utilise anysheet pour faire un annuaire, peux-tu m'améliorer la version e…" at bounding box center [511, 429] width 802 height 628
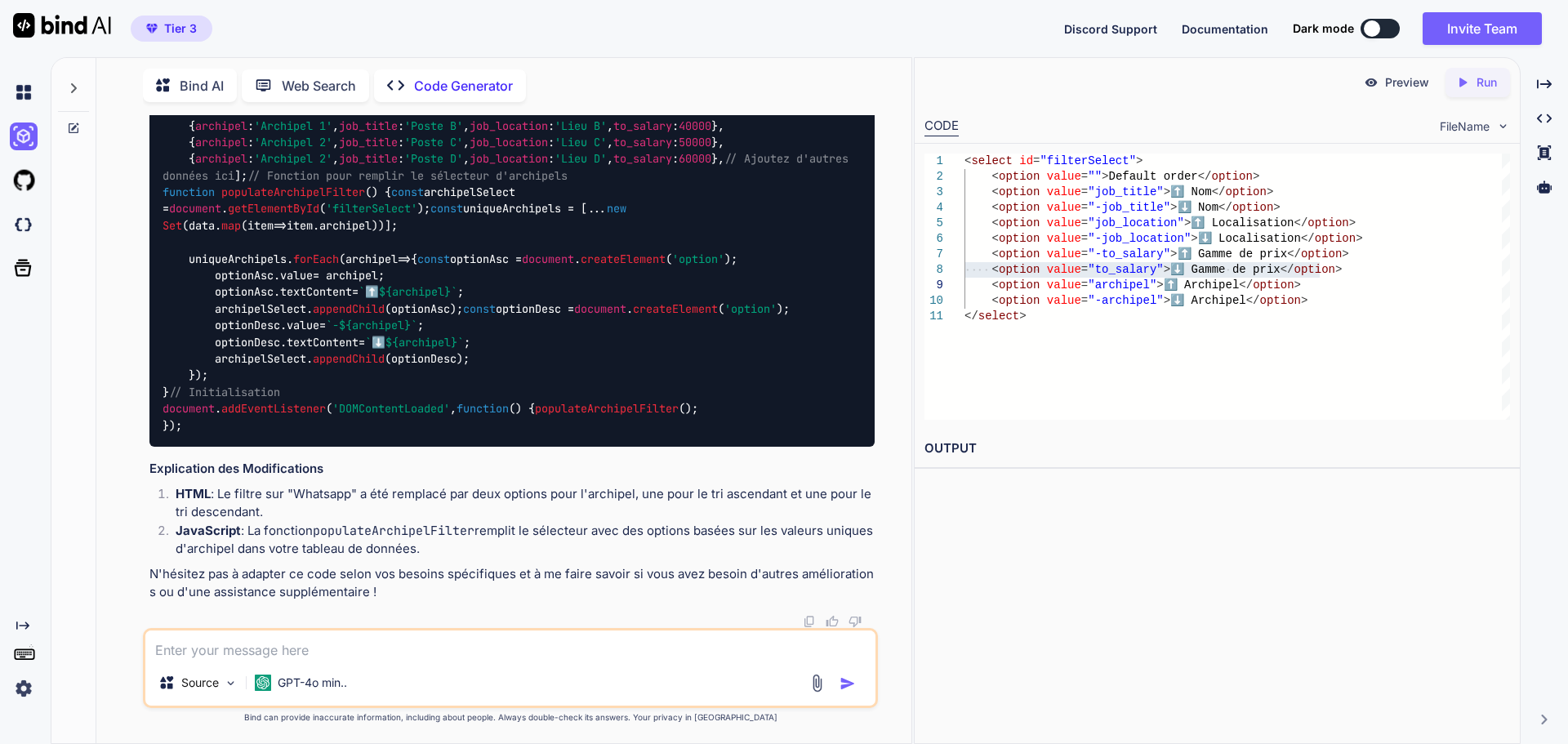
scroll to position [2466, 0]
drag, startPoint x: 150, startPoint y: 462, endPoint x: 512, endPoint y: 548, distance: 372.1
click at [512, 548] on div "Pour remplacer le dernier filtre de recherche (le filtre sur "Whatsapp") par un…" at bounding box center [512, 98] width 725 height 1004
click at [258, 567] on p "N'hésitez pas à adapter ce code selon vos besoins spécifiques et à me faire sav…" at bounding box center [512, 583] width 725 height 37
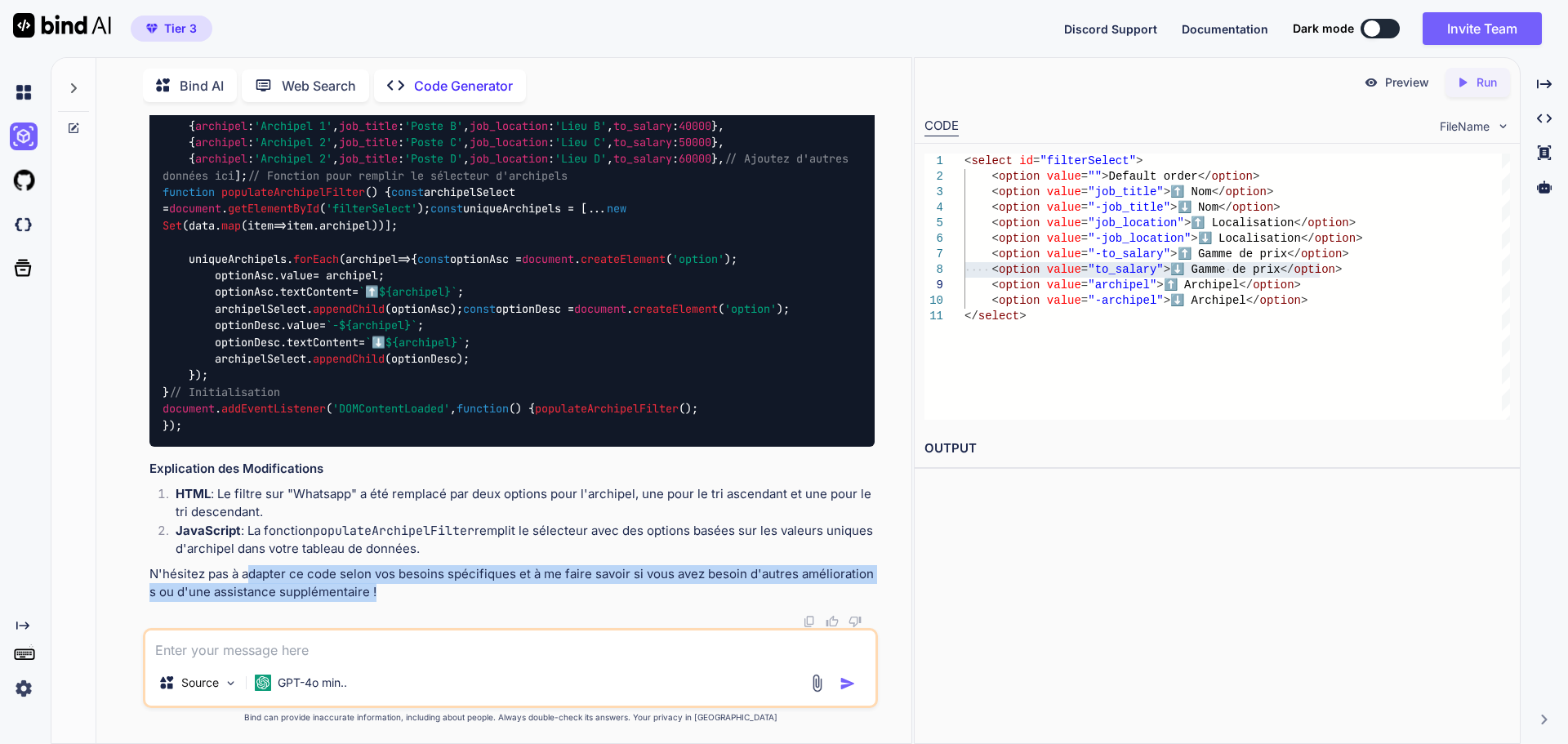
drag, startPoint x: 250, startPoint y: 579, endPoint x: 390, endPoint y: 597, distance: 141.2
click at [390, 597] on p "N'hésitez pas à adapter ce code selon vos besoins spécifiques et à me faire sav…" at bounding box center [512, 583] width 725 height 37
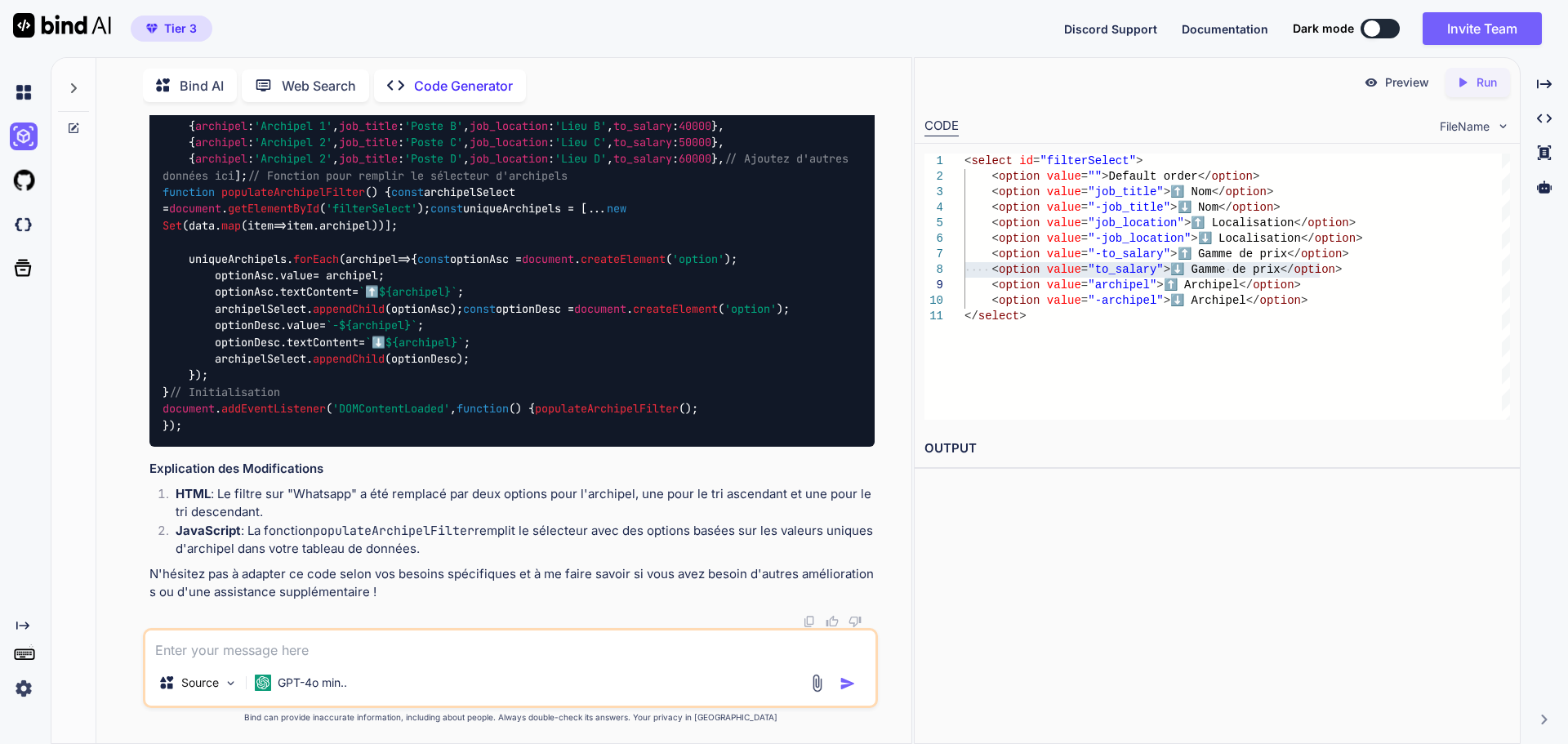
click at [407, 637] on textarea at bounding box center [511, 645] width 731 height 30
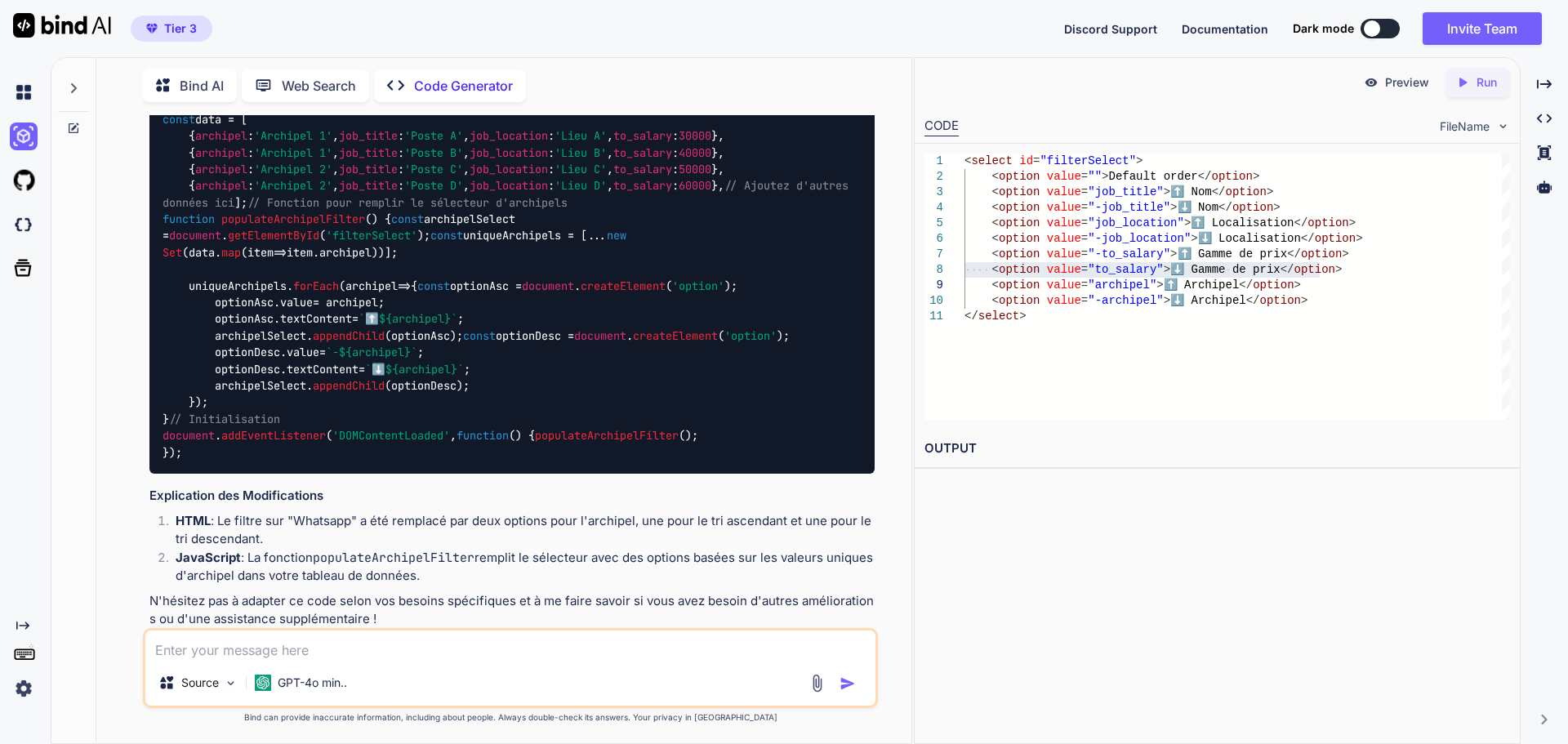
scroll to position [2058, 0]
click at [269, 159] on span "'Archipel 1'" at bounding box center [293, 151] width 78 height 14
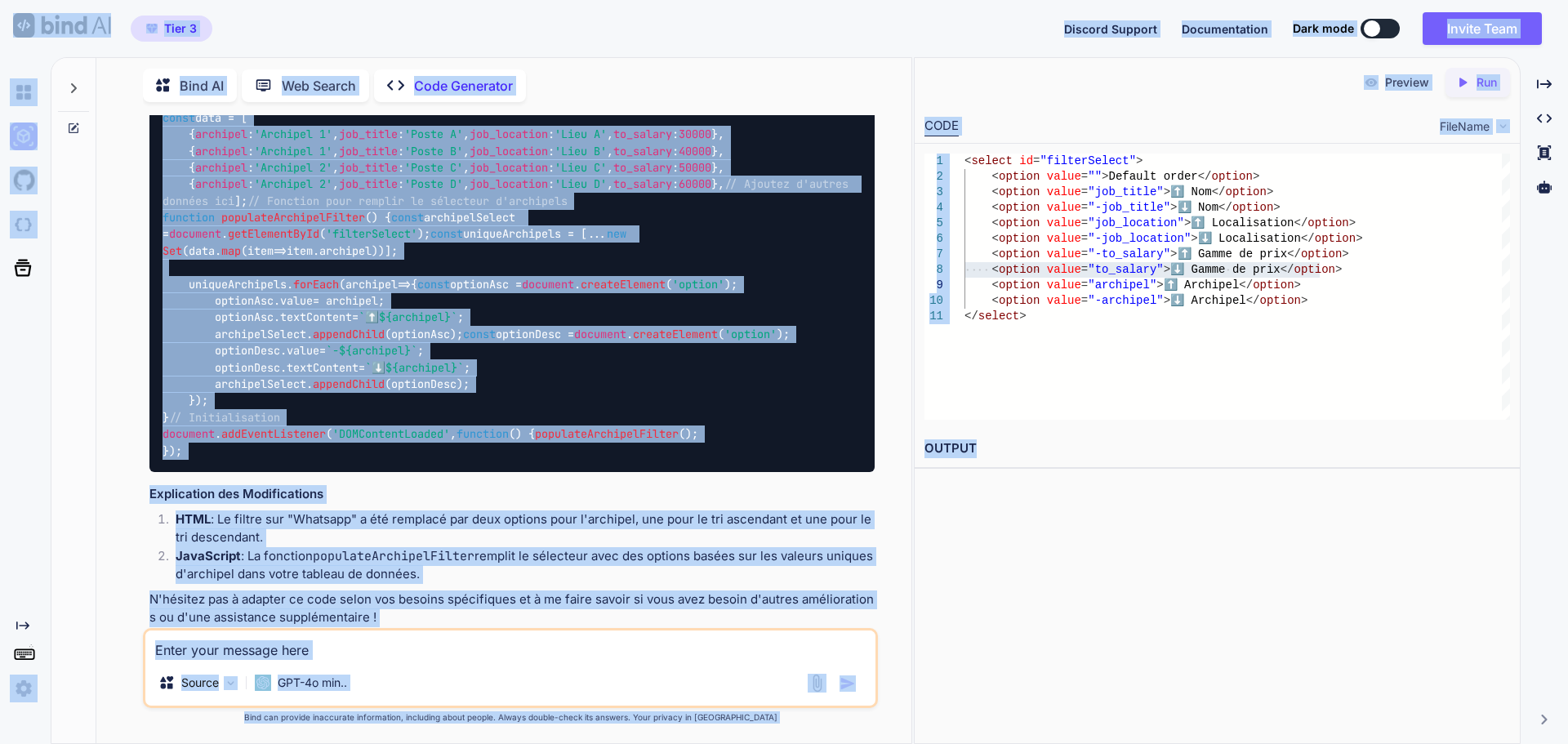
click at [291, 208] on span "// Ajoutez d'autres données ici" at bounding box center [509, 192] width 693 height 31
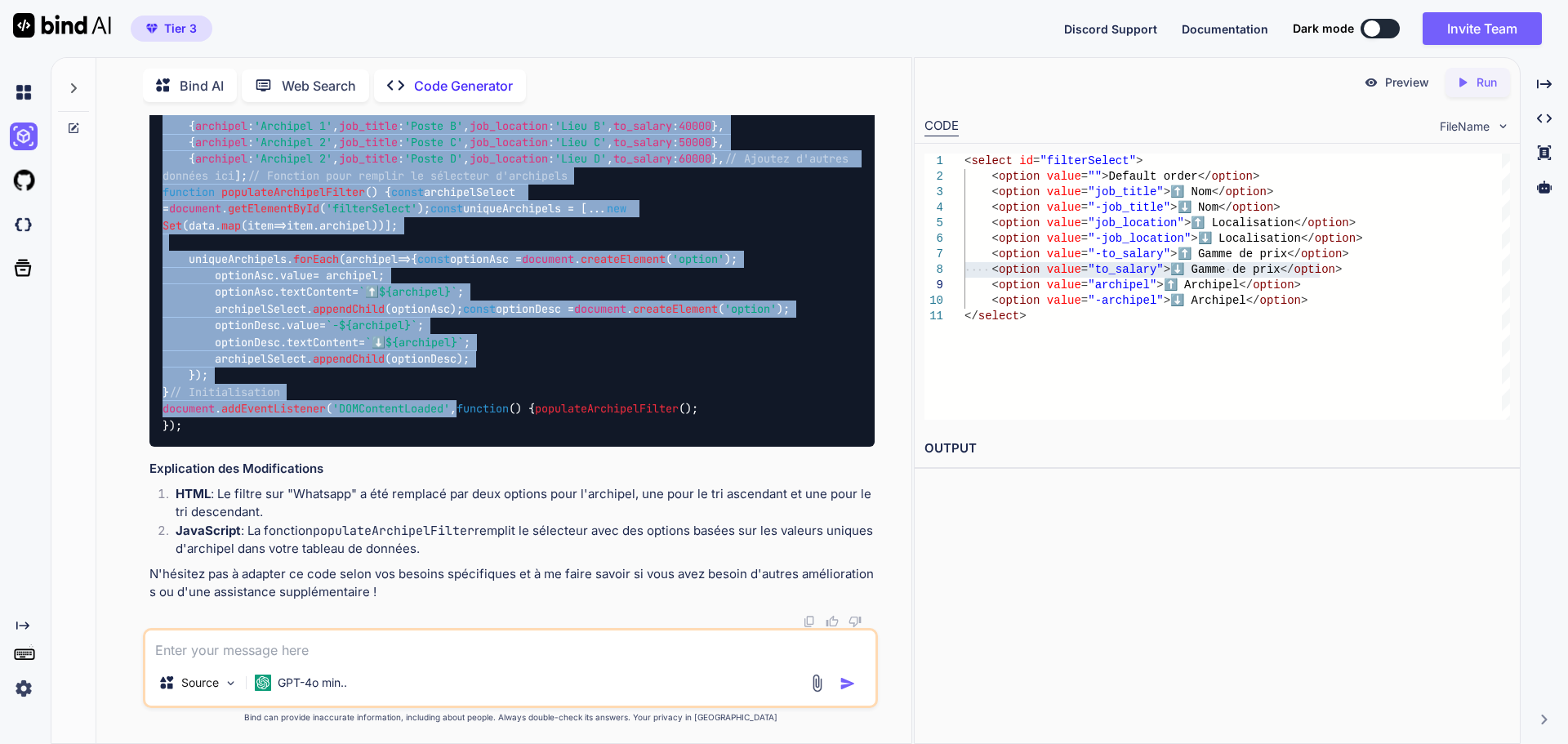
scroll to position [2415, 0]
drag, startPoint x: 168, startPoint y: 330, endPoint x: 404, endPoint y: 481, distance: 280.2
click at [404, 448] on div "// Supposons que vous ayez une structure de données comme celle-ci const data =…" at bounding box center [512, 251] width 725 height 393
copy code "/ Supposons que vous ayez une structure de données comme celle-ci const data = …"
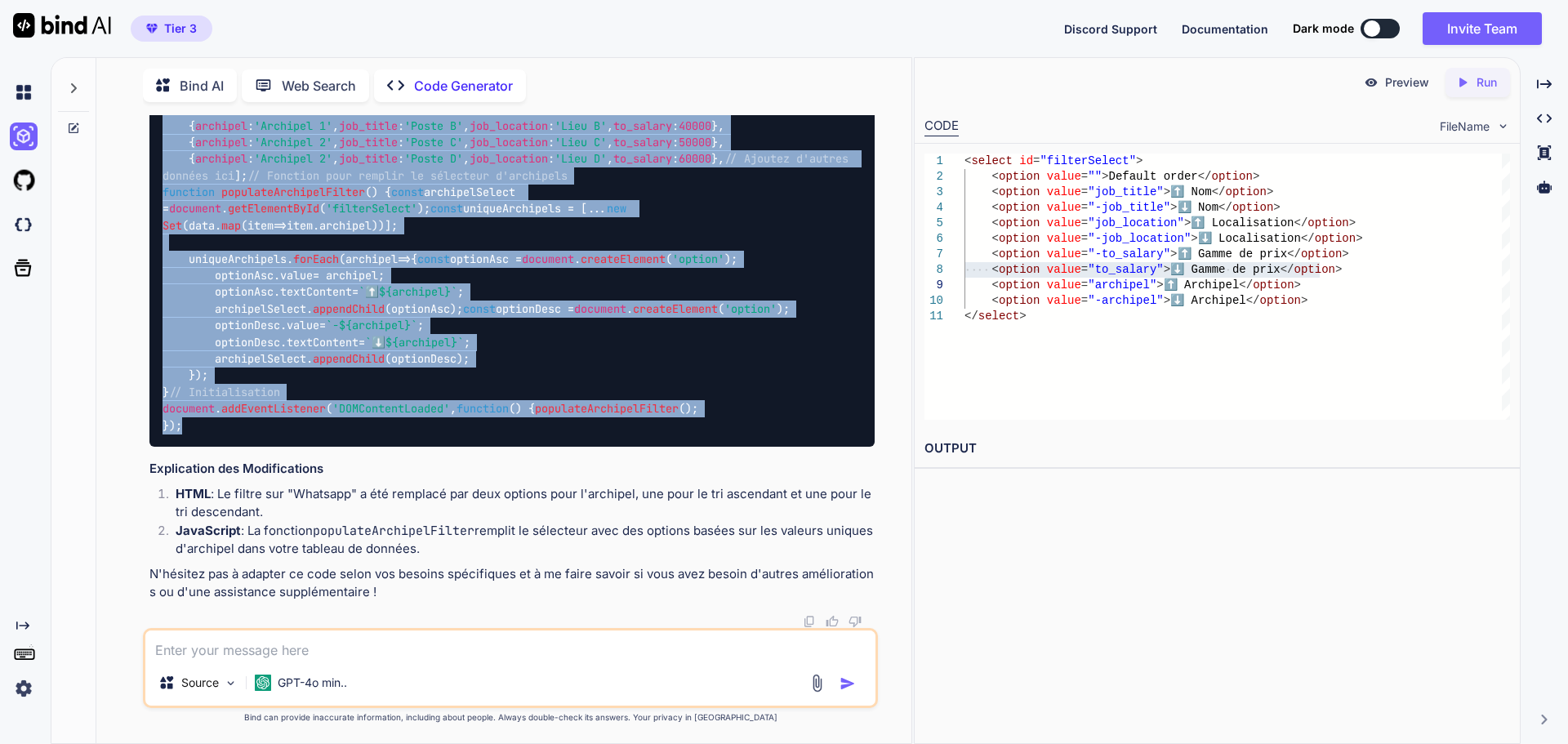
copy code "/ Supposons que vous ayez une structure de données comme celle-ci const data = …"
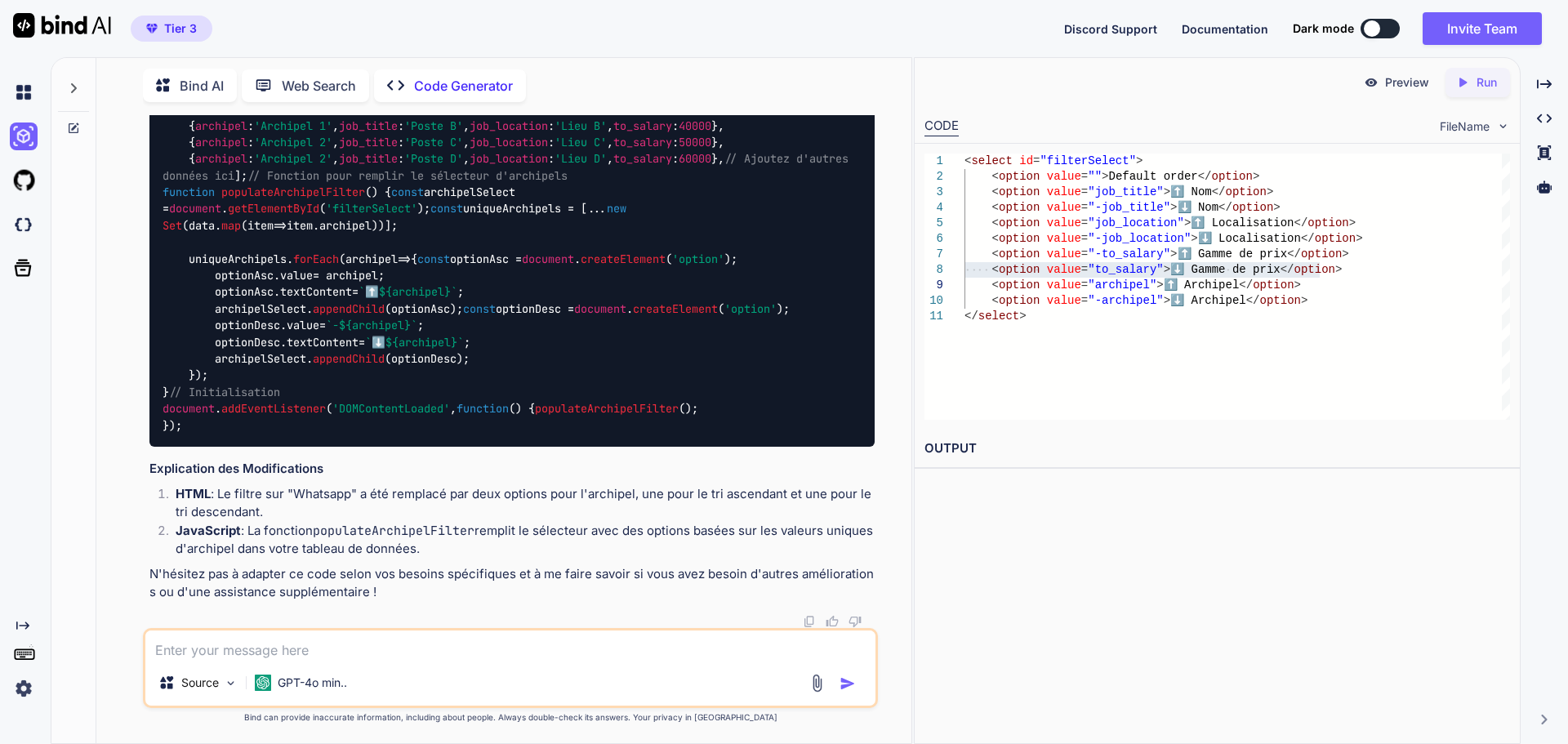
click at [43, 687] on div at bounding box center [27, 688] width 34 height 28
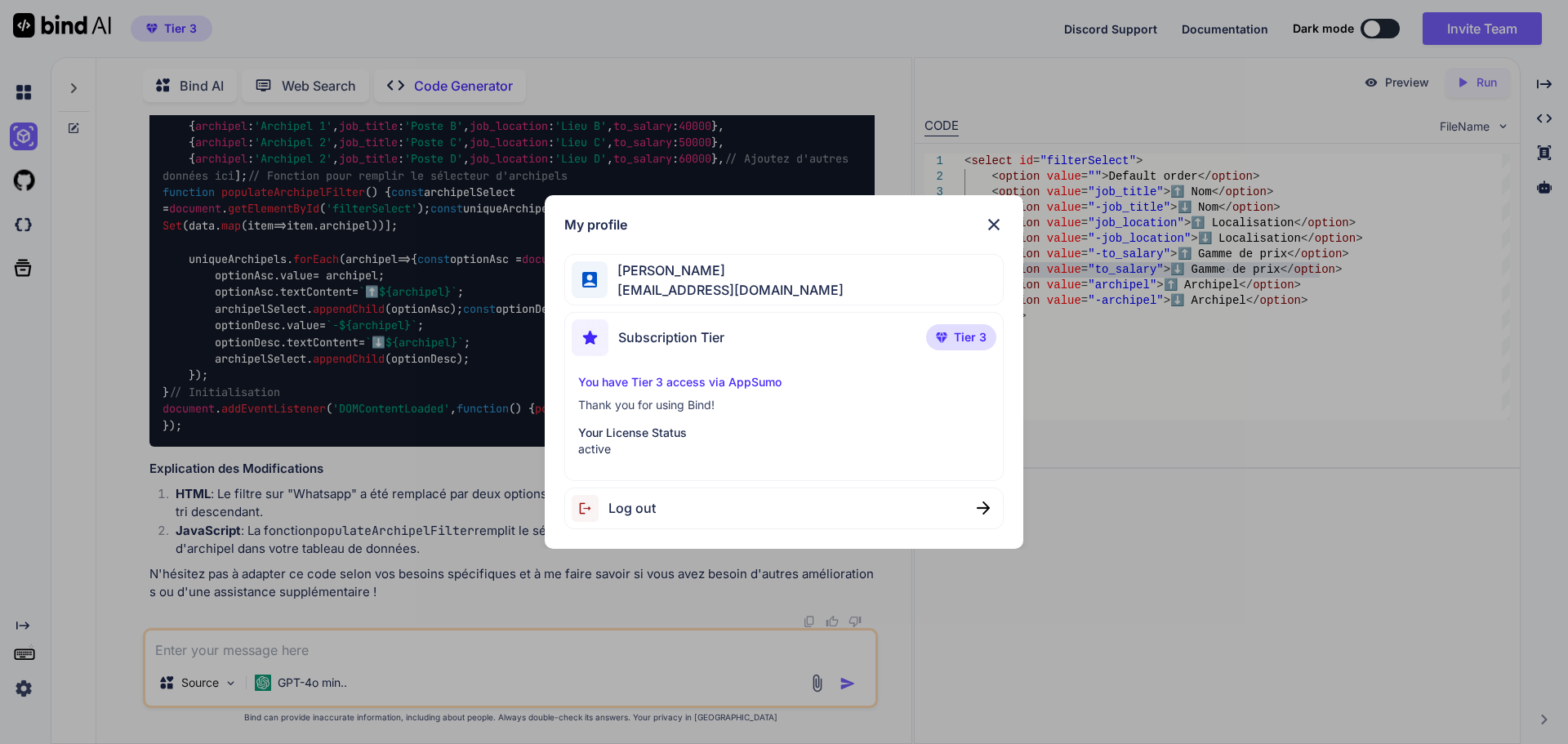
click at [686, 514] on div "Log out" at bounding box center [784, 508] width 441 height 41
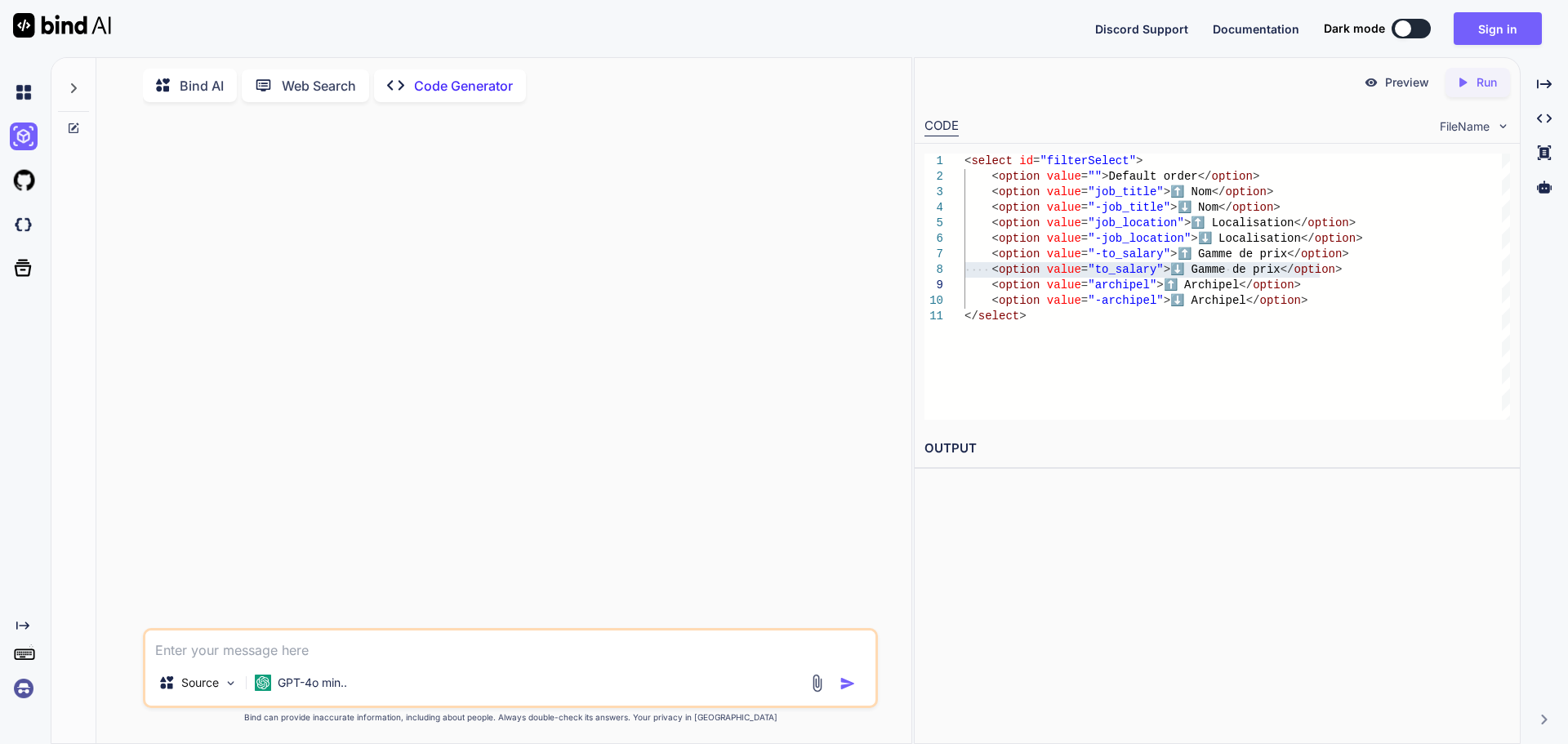
scroll to position [0, 0]
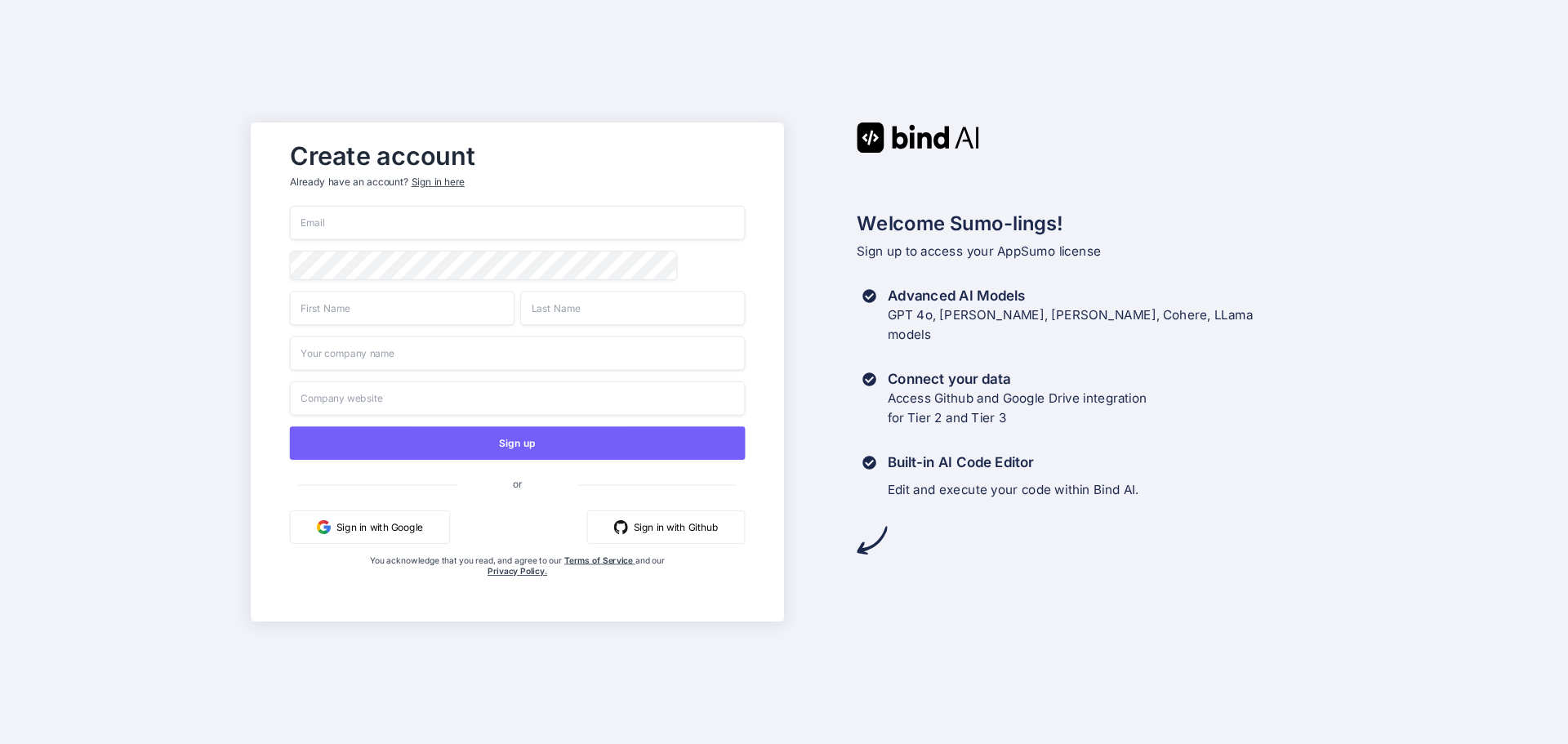
click at [442, 184] on div "Sign in here" at bounding box center [438, 182] width 53 height 13
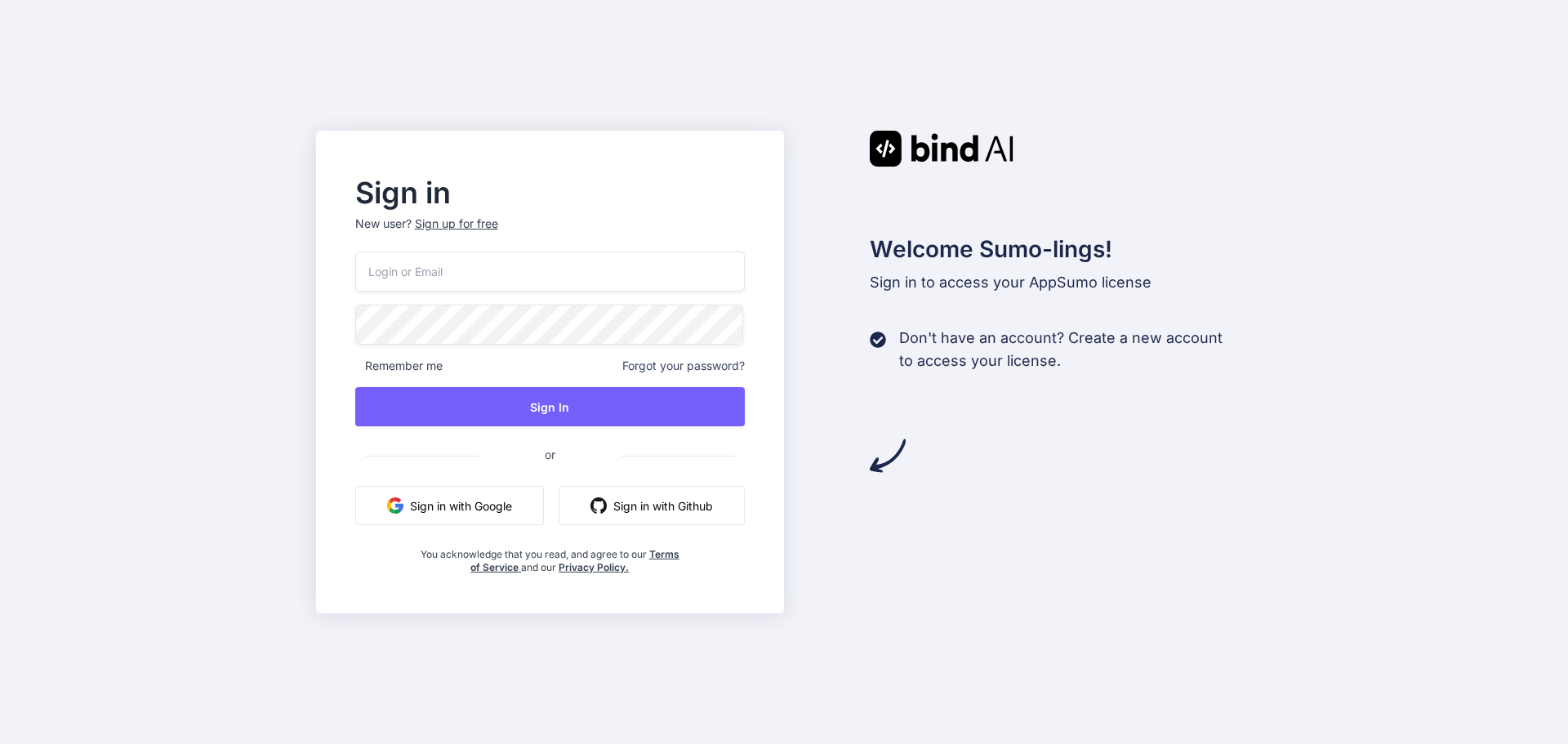
click at [513, 256] on input "email" at bounding box center [550, 271] width 390 height 40
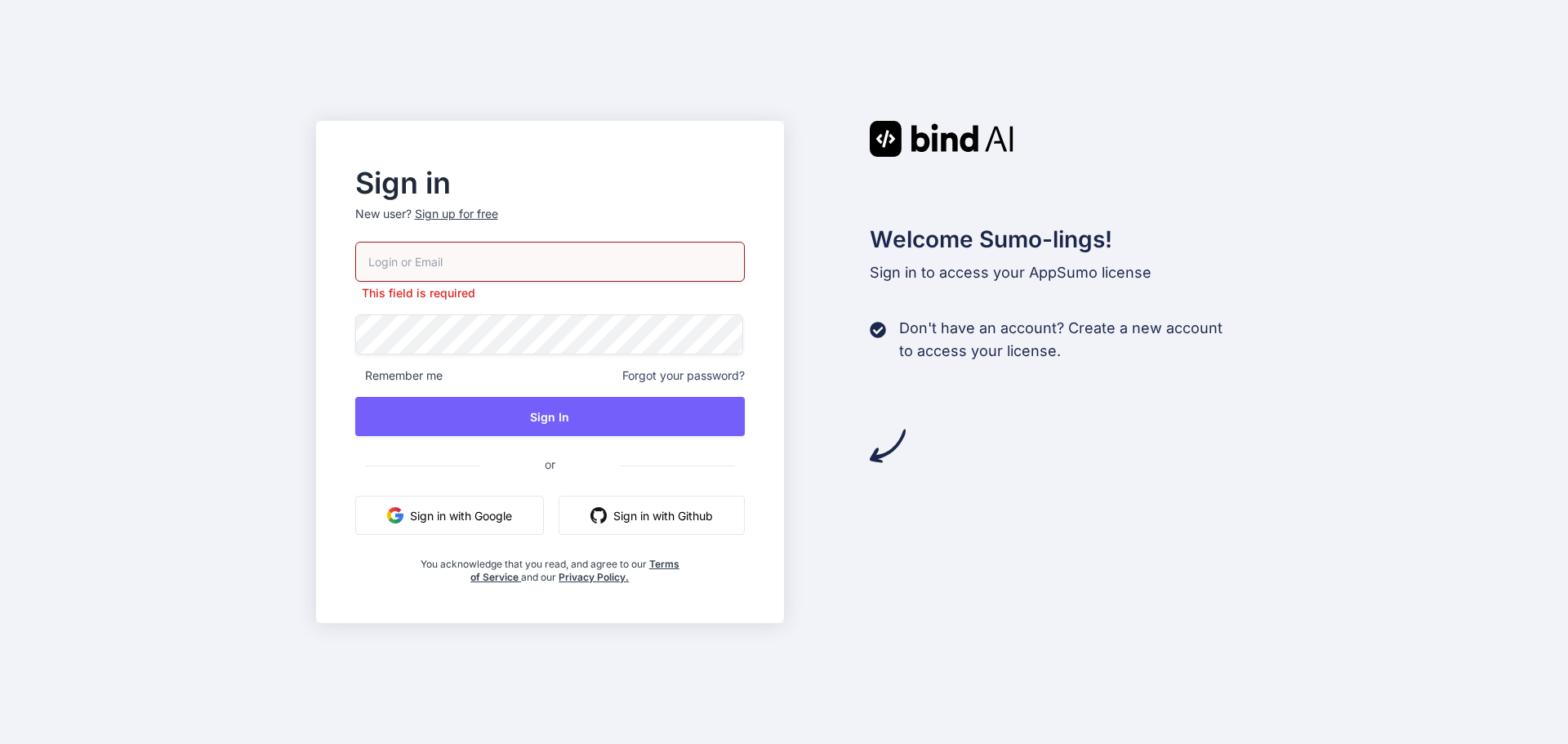
type input "aymeric@promarket.fr"
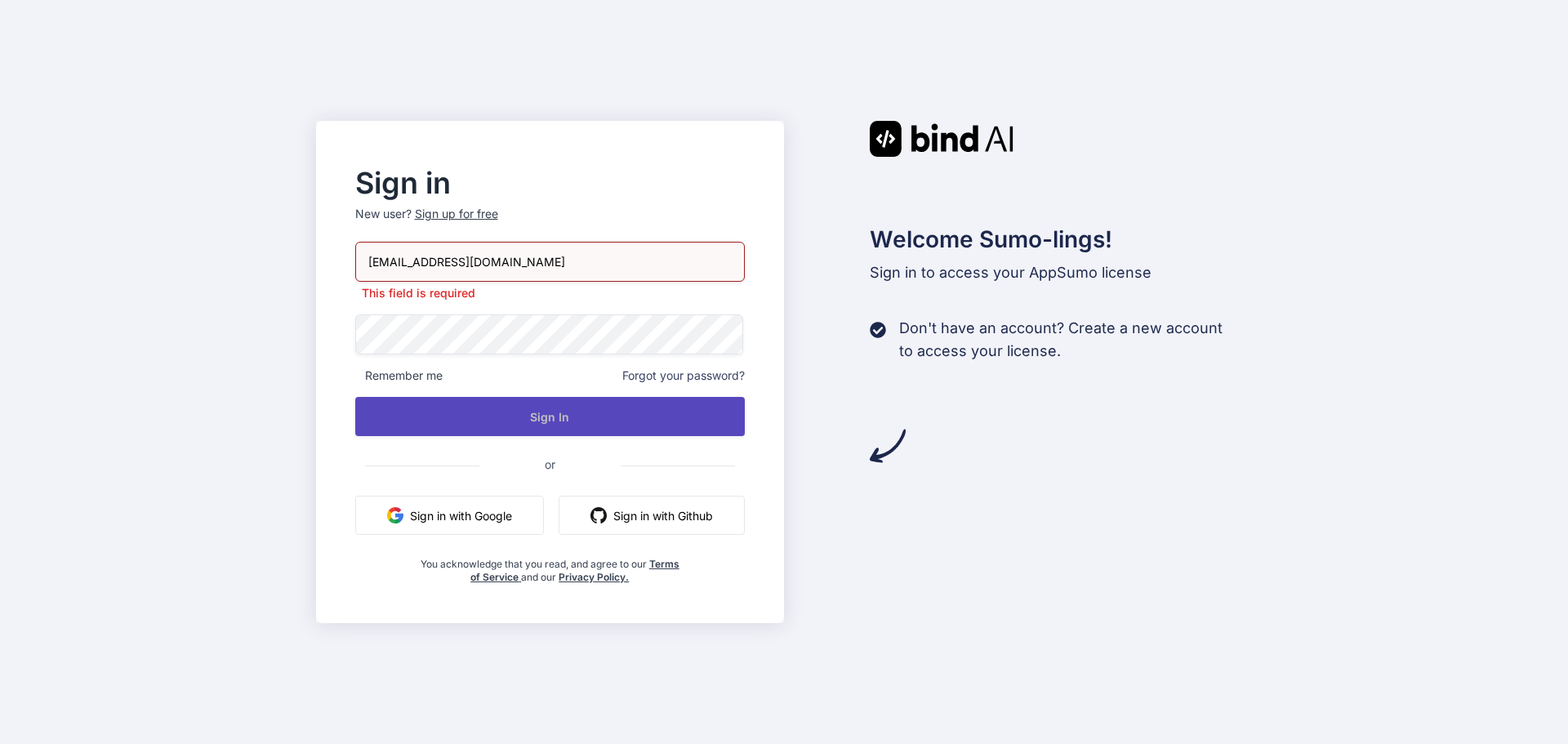
click at [533, 419] on button "Sign In" at bounding box center [550, 416] width 390 height 39
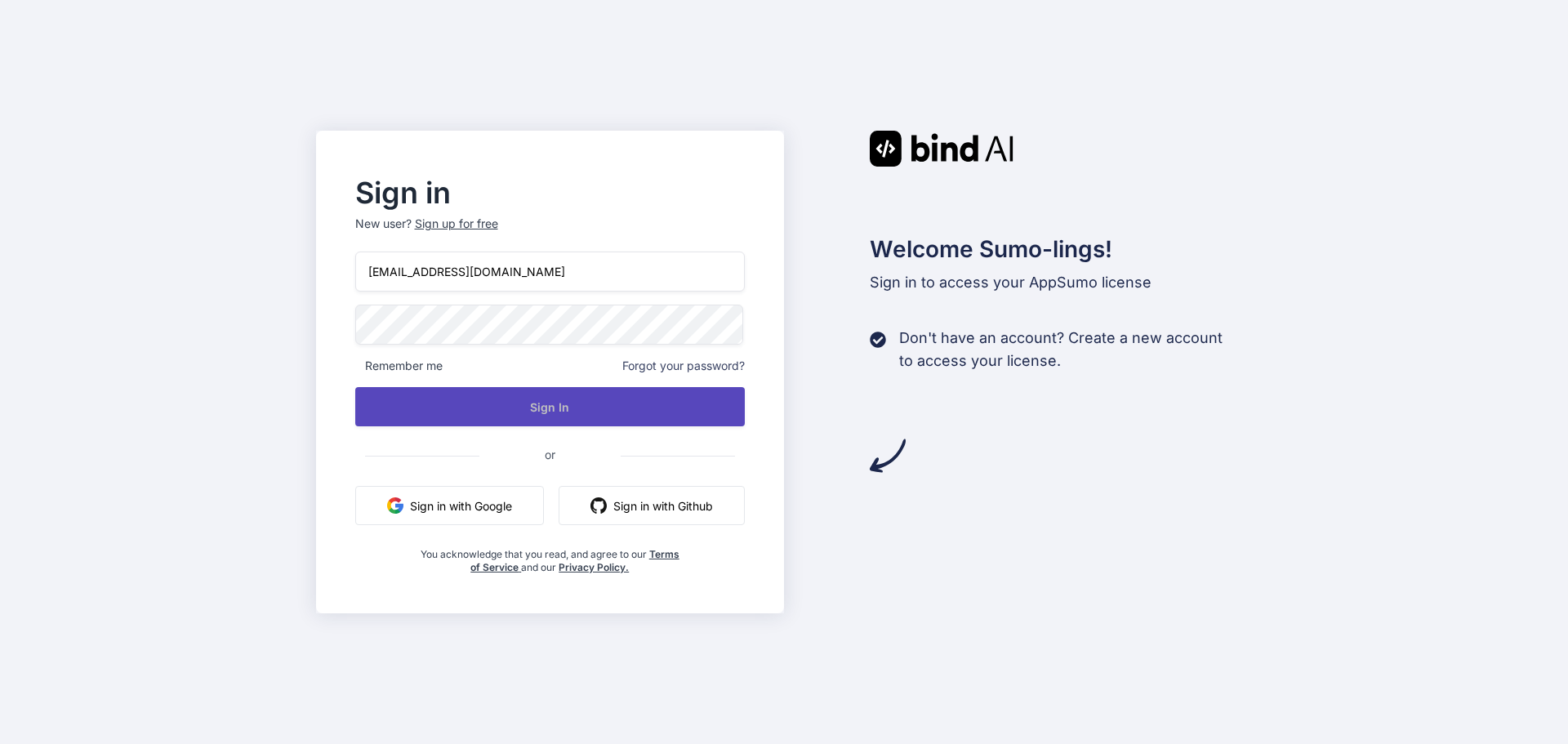
click at [553, 411] on button "Sign In" at bounding box center [550, 407] width 390 height 39
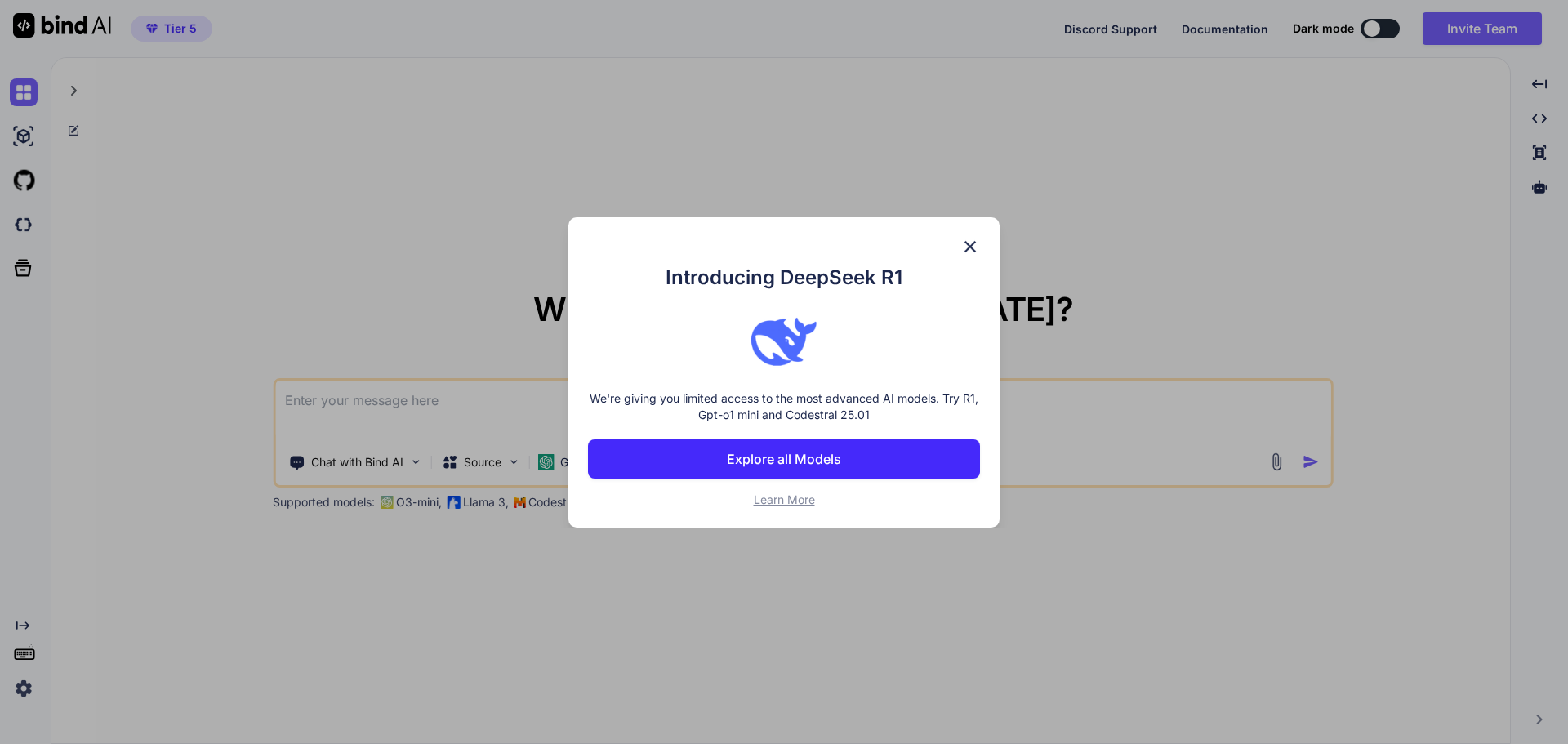
click at [972, 249] on img at bounding box center [970, 247] width 20 height 20
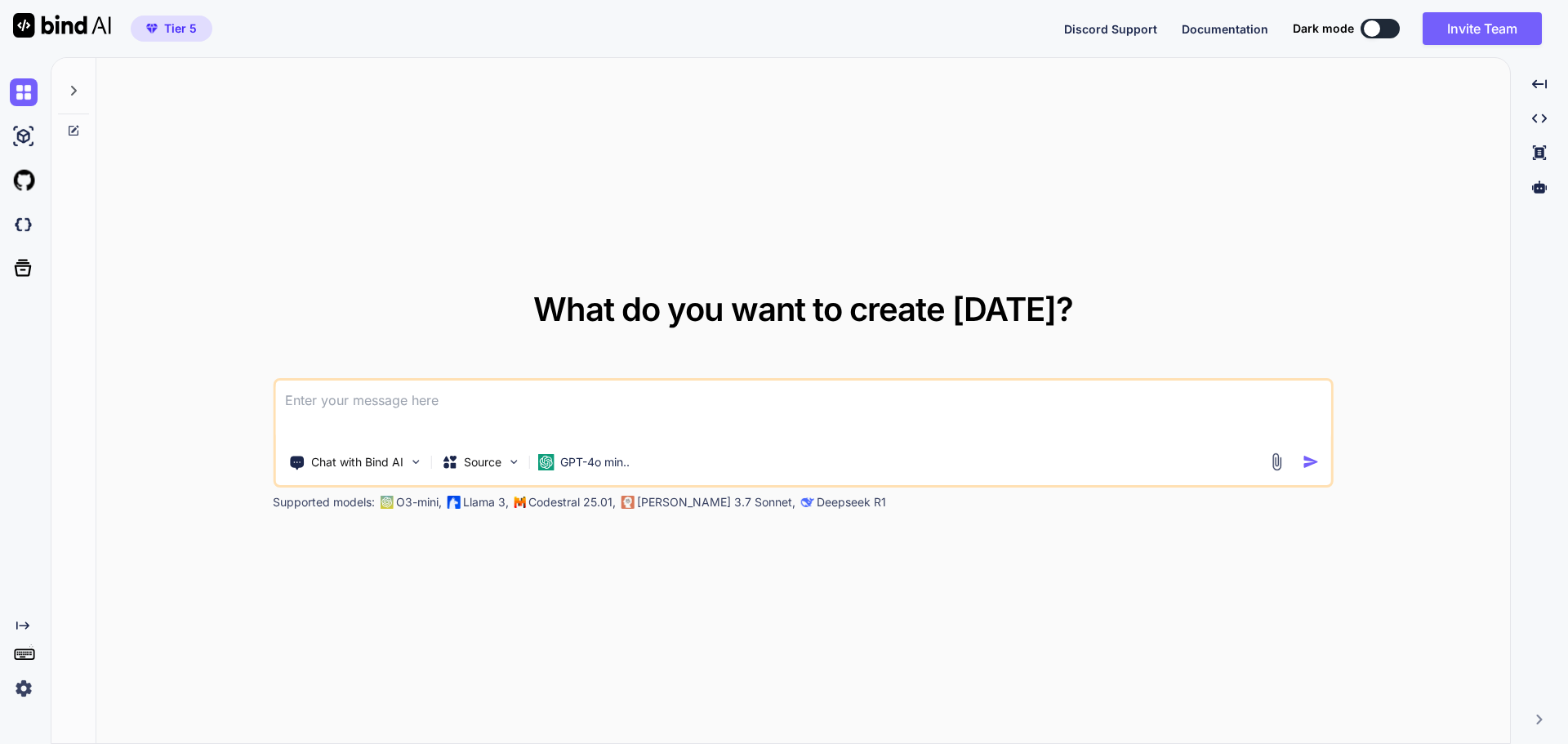
click at [23, 687] on img at bounding box center [23, 688] width 28 height 28
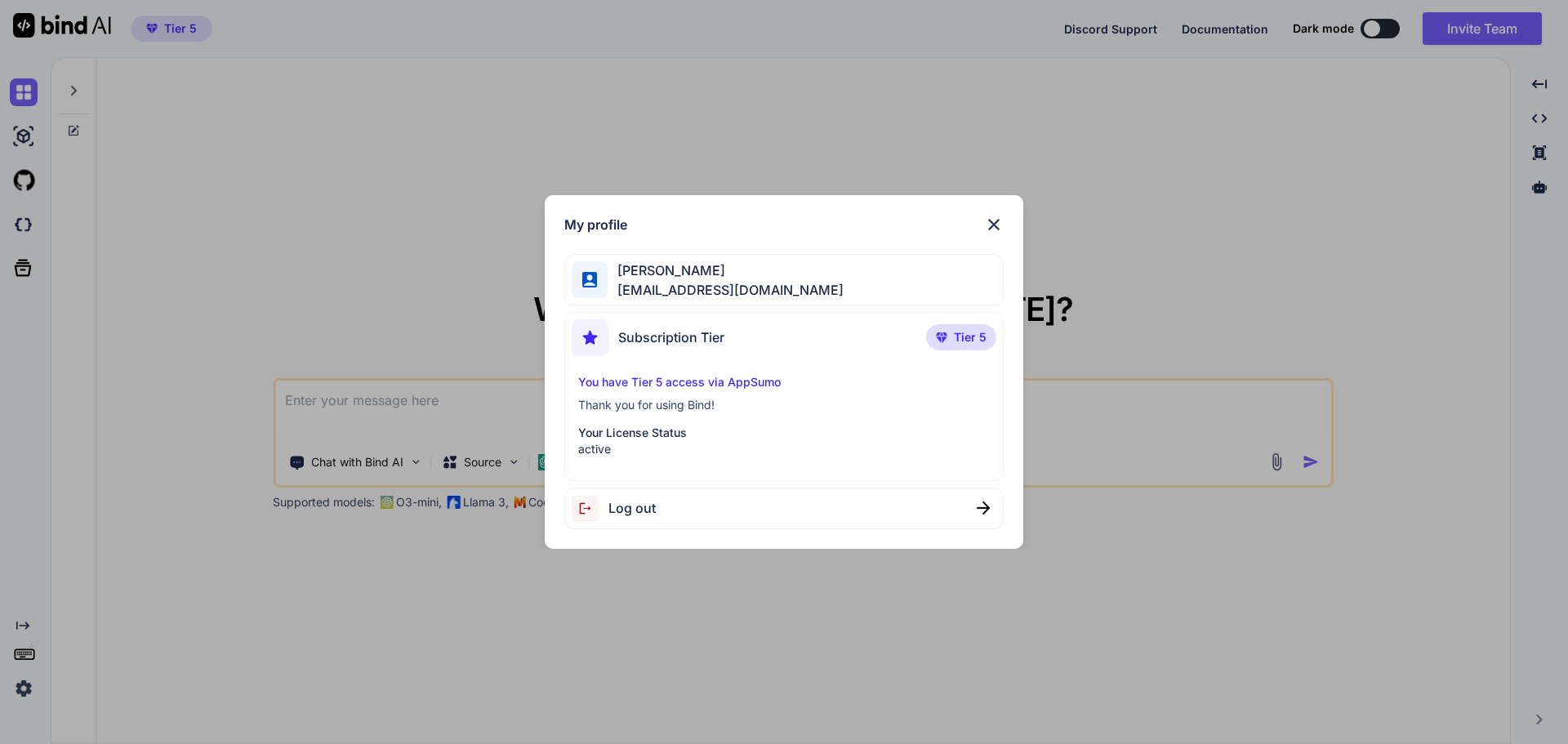
click at [995, 223] on img at bounding box center [994, 224] width 20 height 20
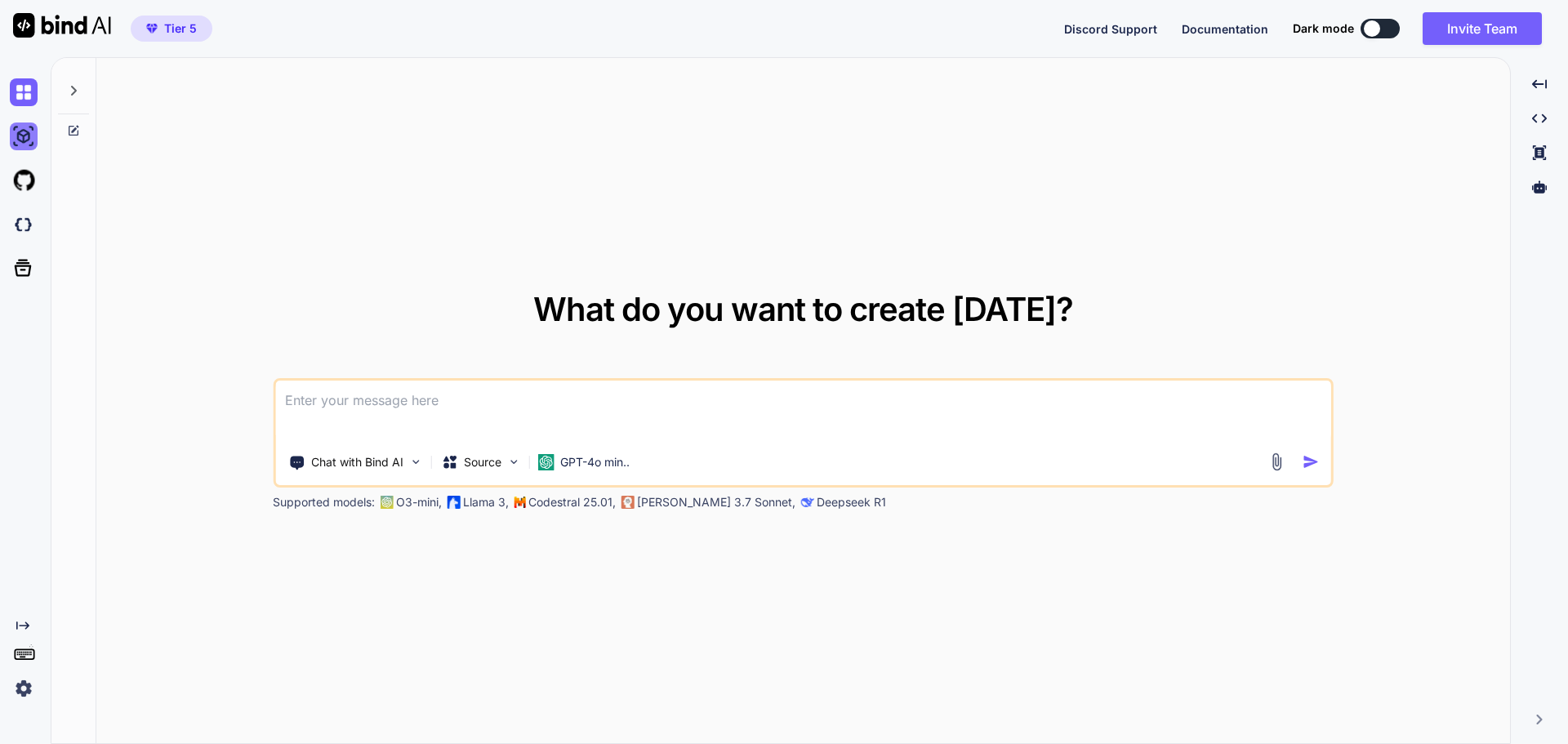
click at [29, 133] on img at bounding box center [23, 136] width 28 height 28
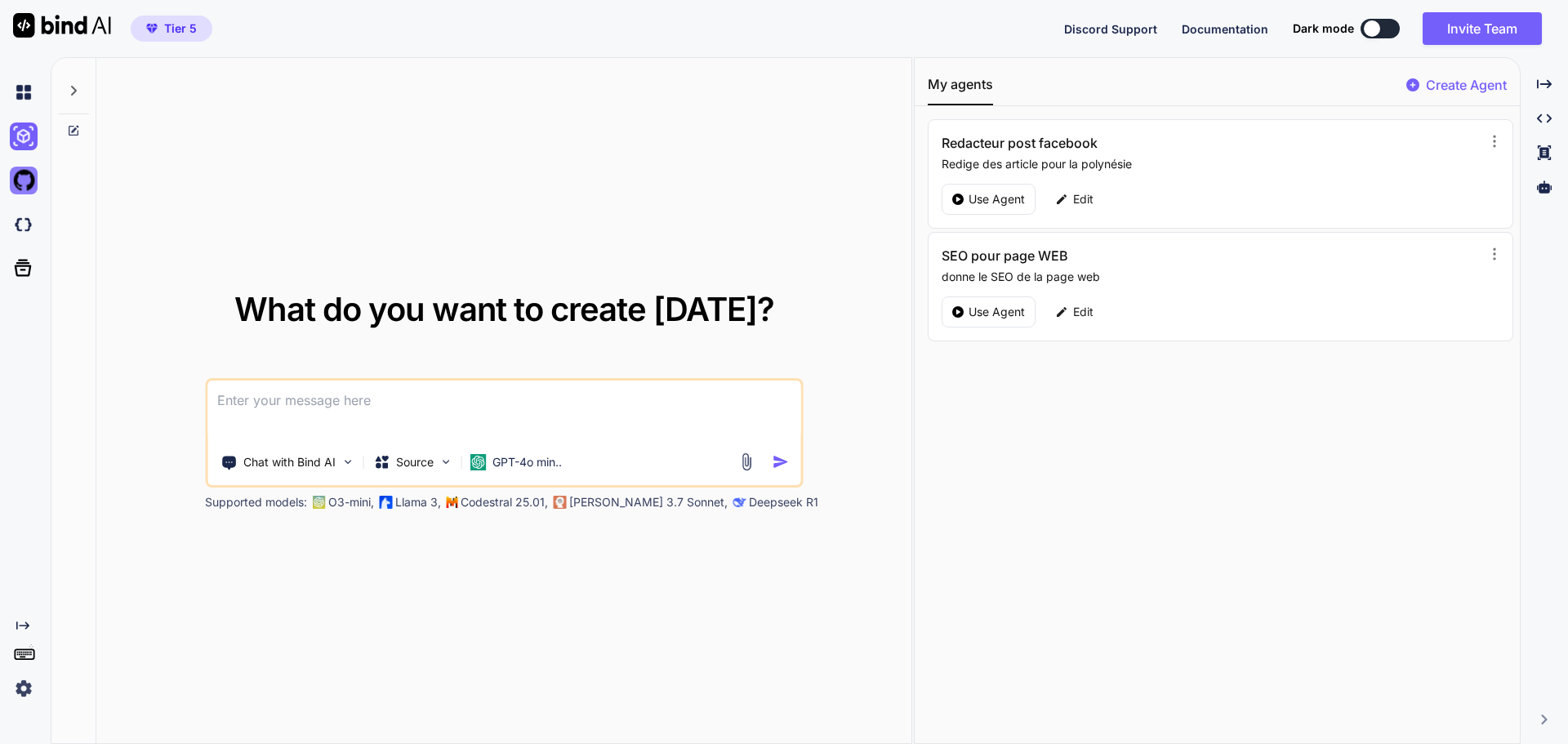
click at [19, 185] on img at bounding box center [23, 180] width 28 height 28
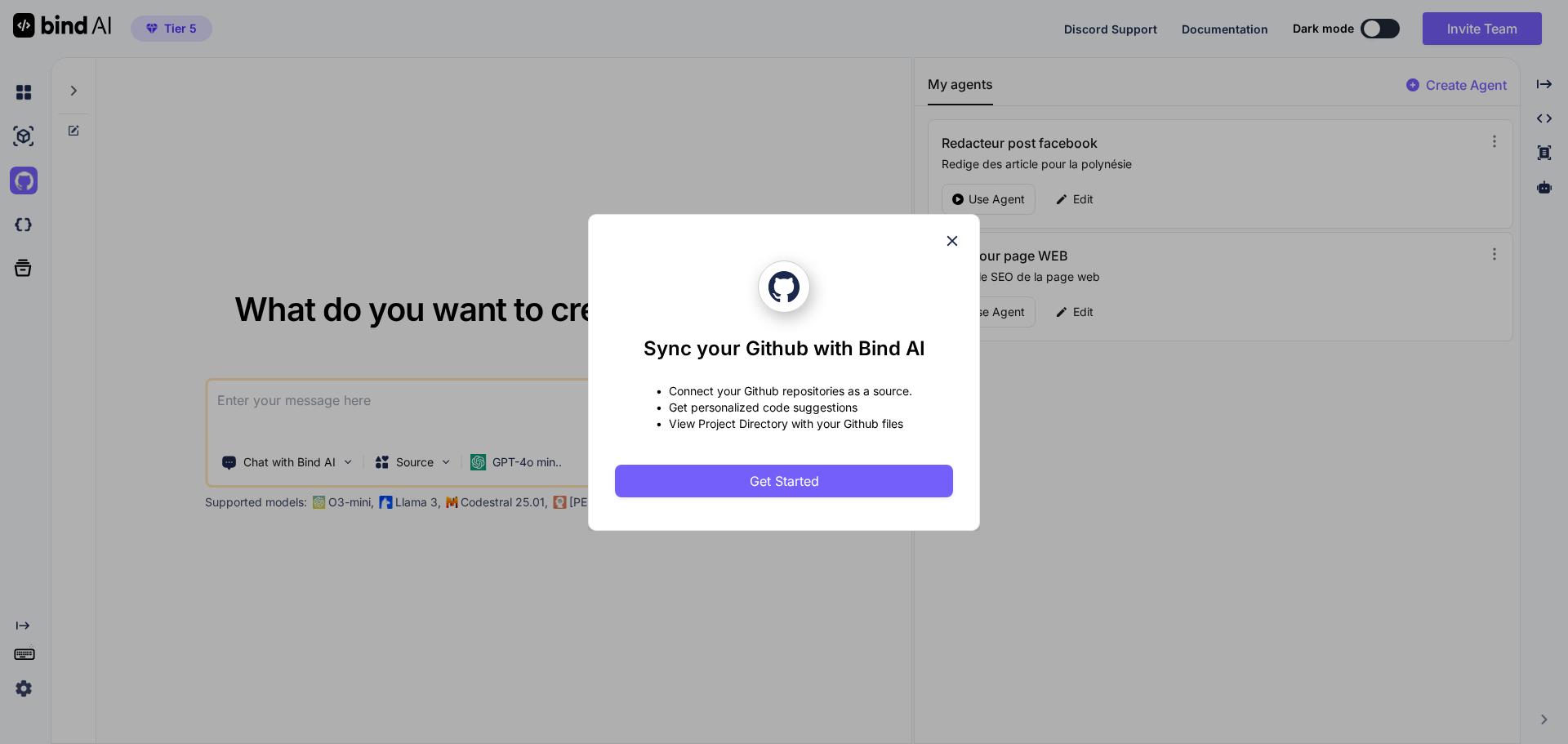
click at [949, 239] on icon at bounding box center [952, 241] width 18 height 18
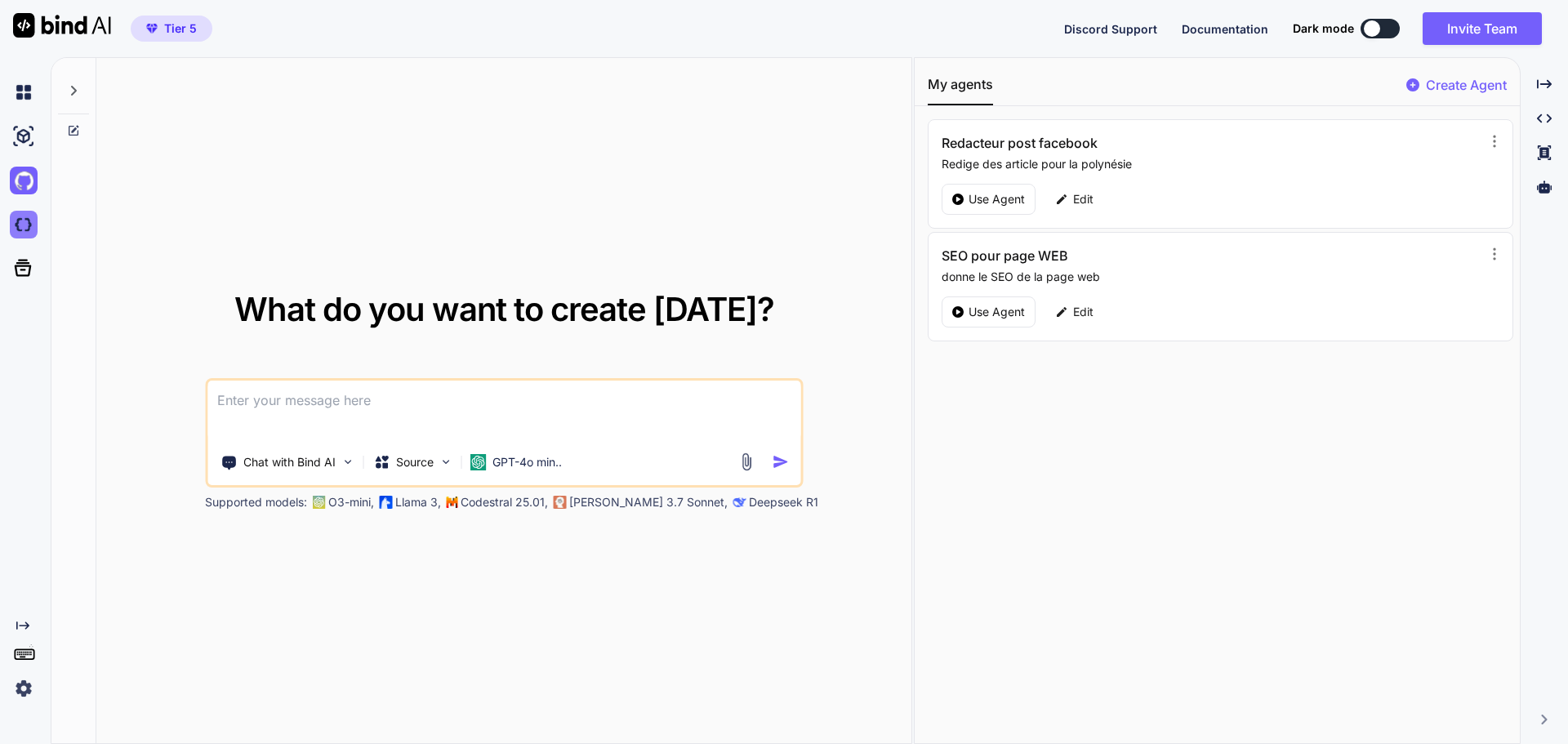
click at [25, 226] on img at bounding box center [23, 224] width 28 height 28
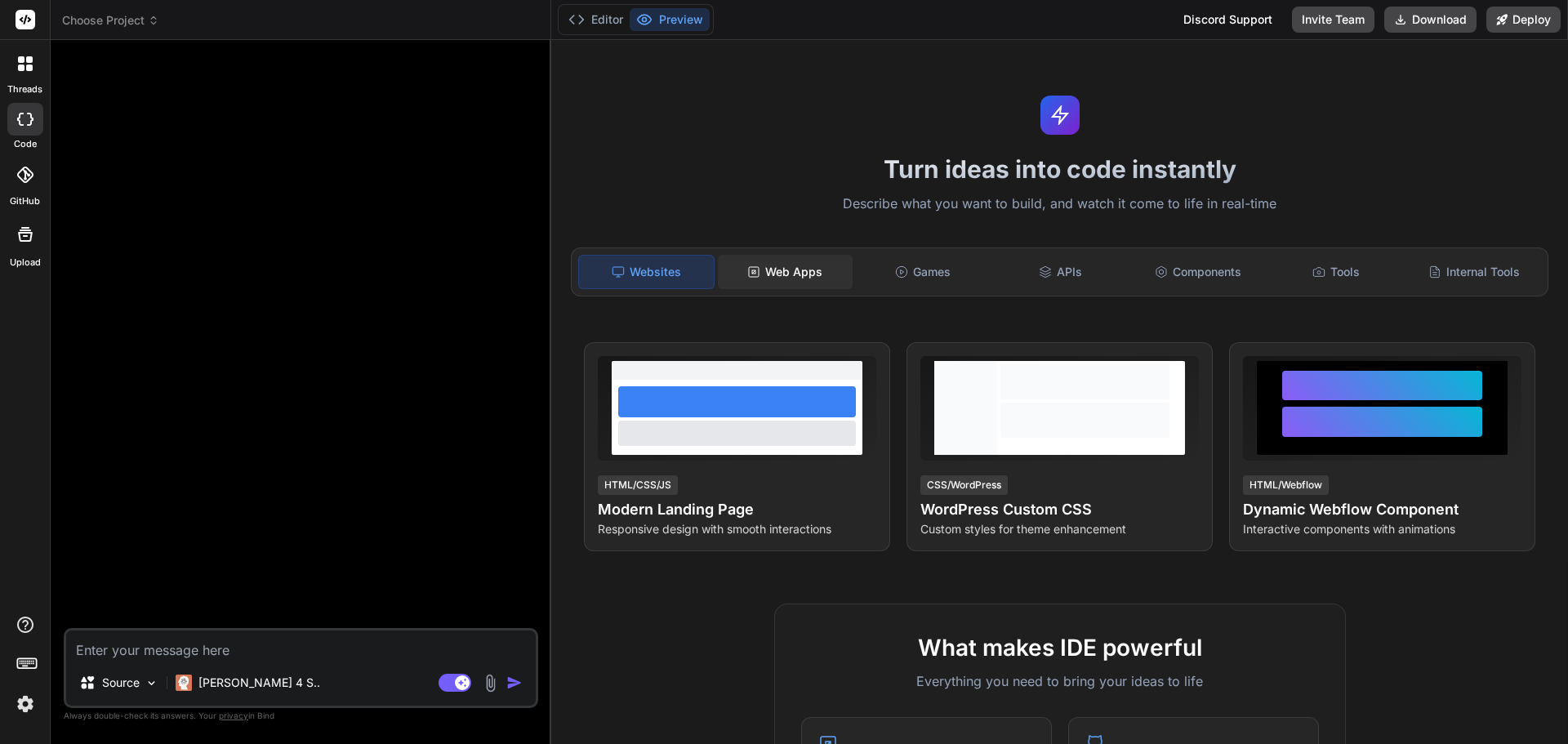
click at [810, 280] on div "Web Apps" at bounding box center [785, 272] width 135 height 34
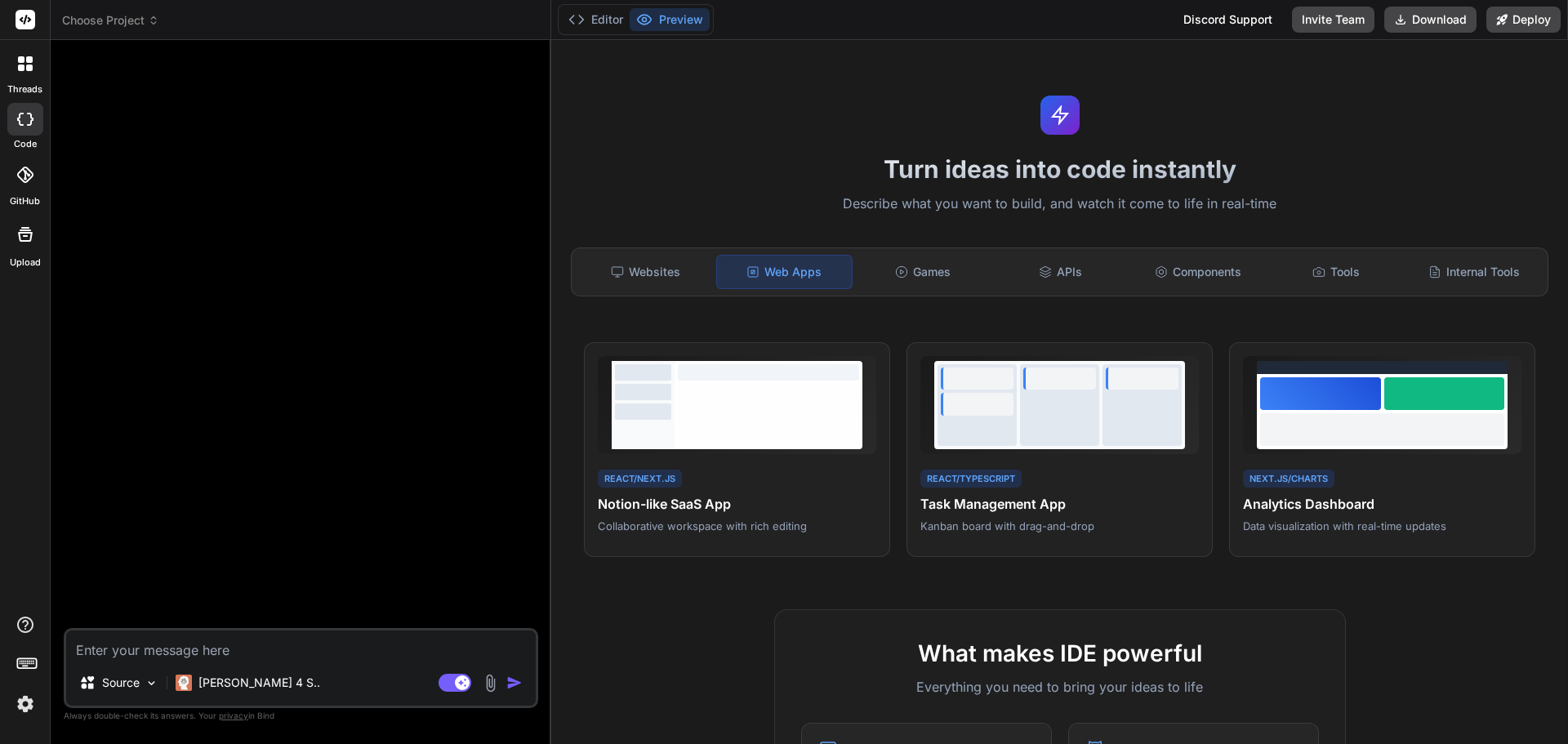
click at [141, 22] on span "Choose Project" at bounding box center [110, 21] width 97 height 16
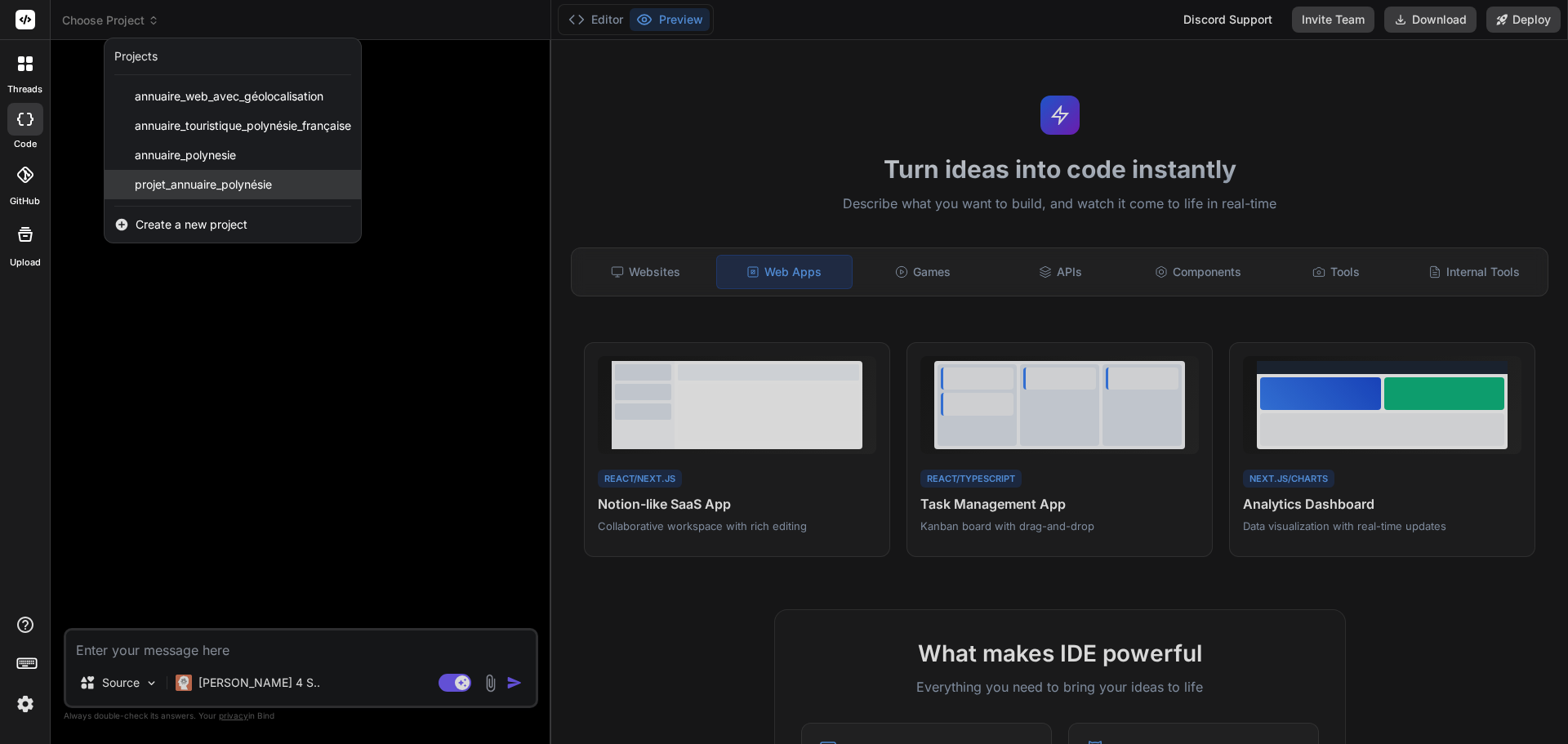
click at [186, 185] on span "projet_annuaire_polynésie" at bounding box center [203, 185] width 137 height 16
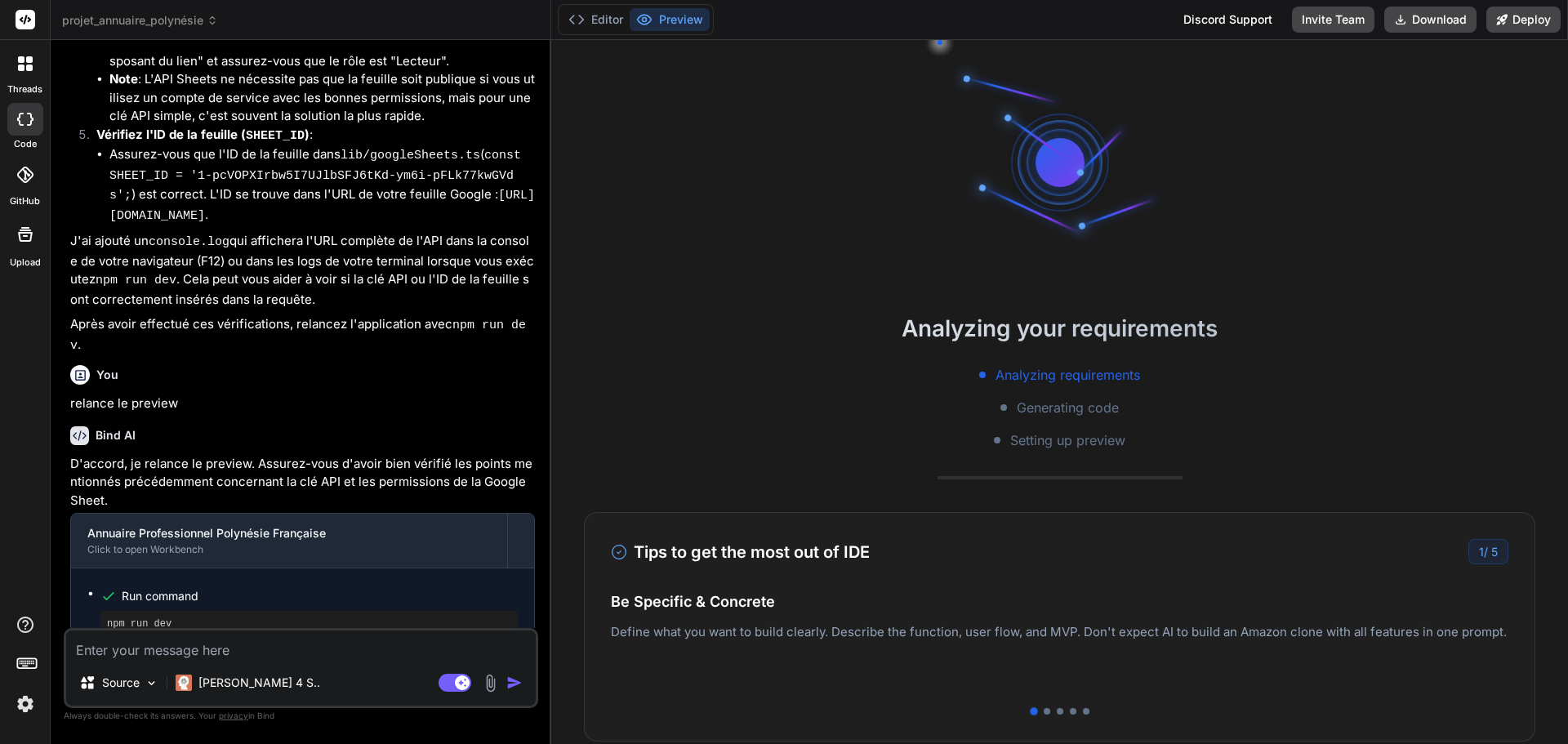
scroll to position [3308, 0]
click at [288, 648] on textarea at bounding box center [301, 645] width 469 height 30
type textarea "x"
type textarea "L"
type textarea "x"
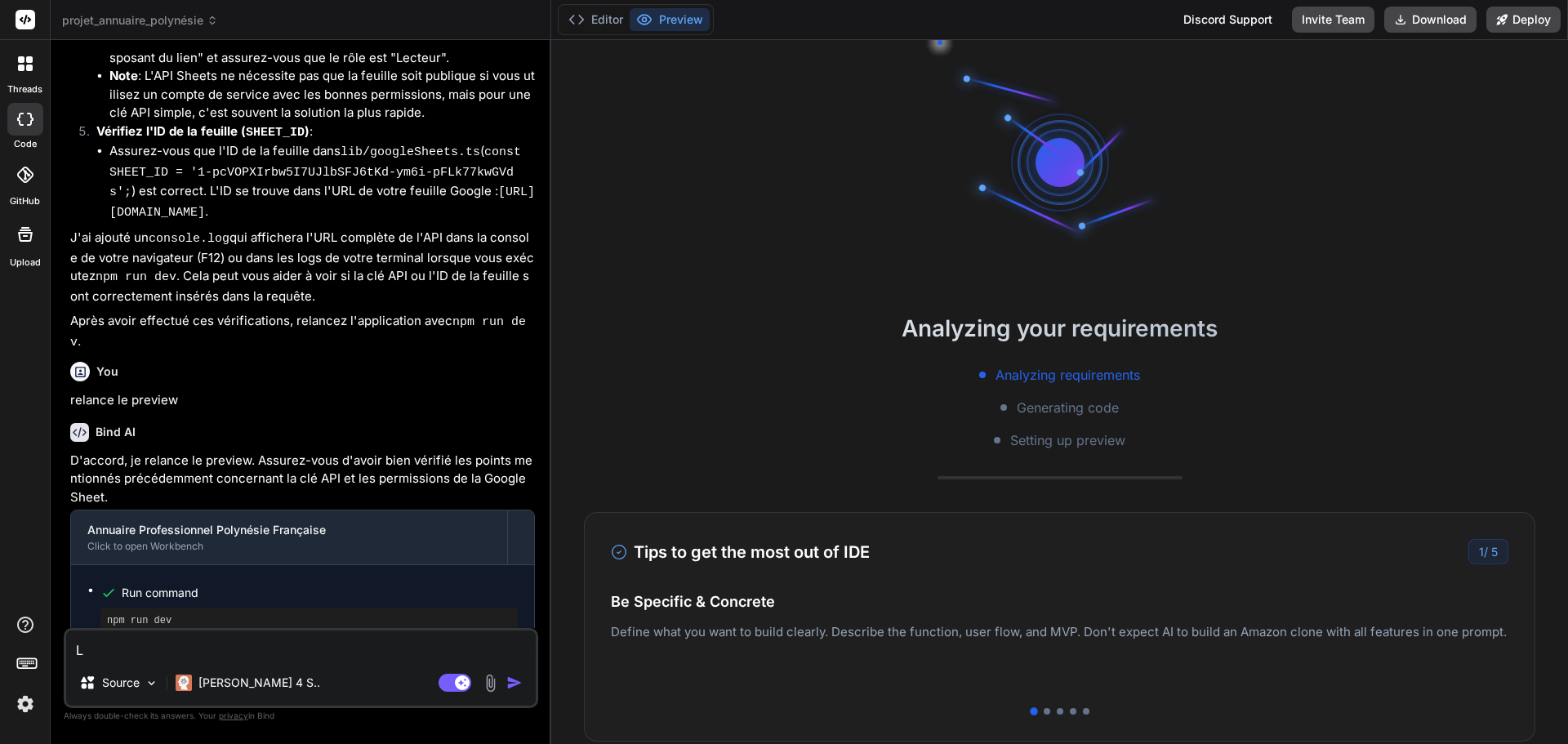
type textarea "Le"
type textarea "x"
type textarea "Le"
type textarea "x"
type textarea "Le p"
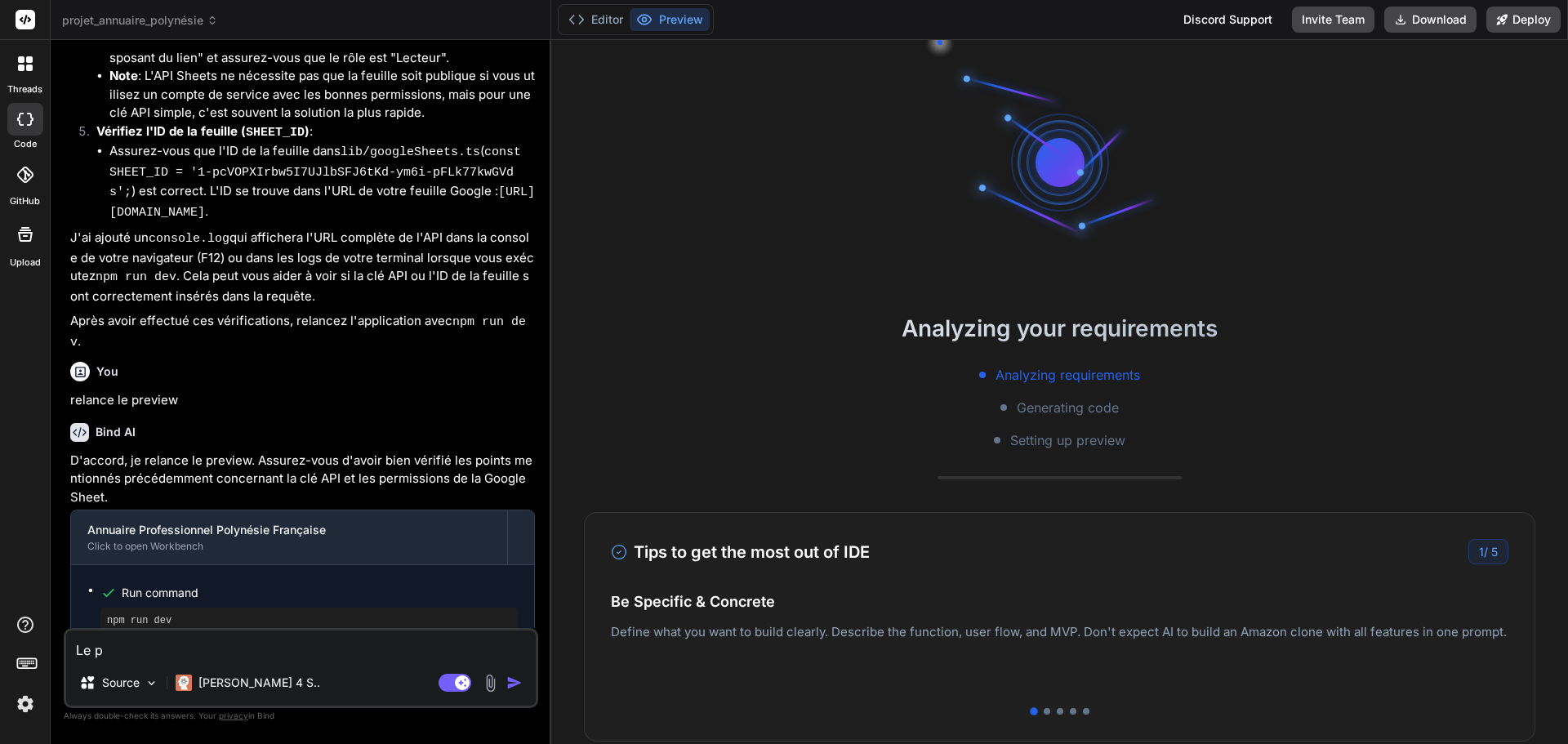
type textarea "x"
type textarea "Le pr"
type textarea "x"
type textarea "Le pre"
type textarea "x"
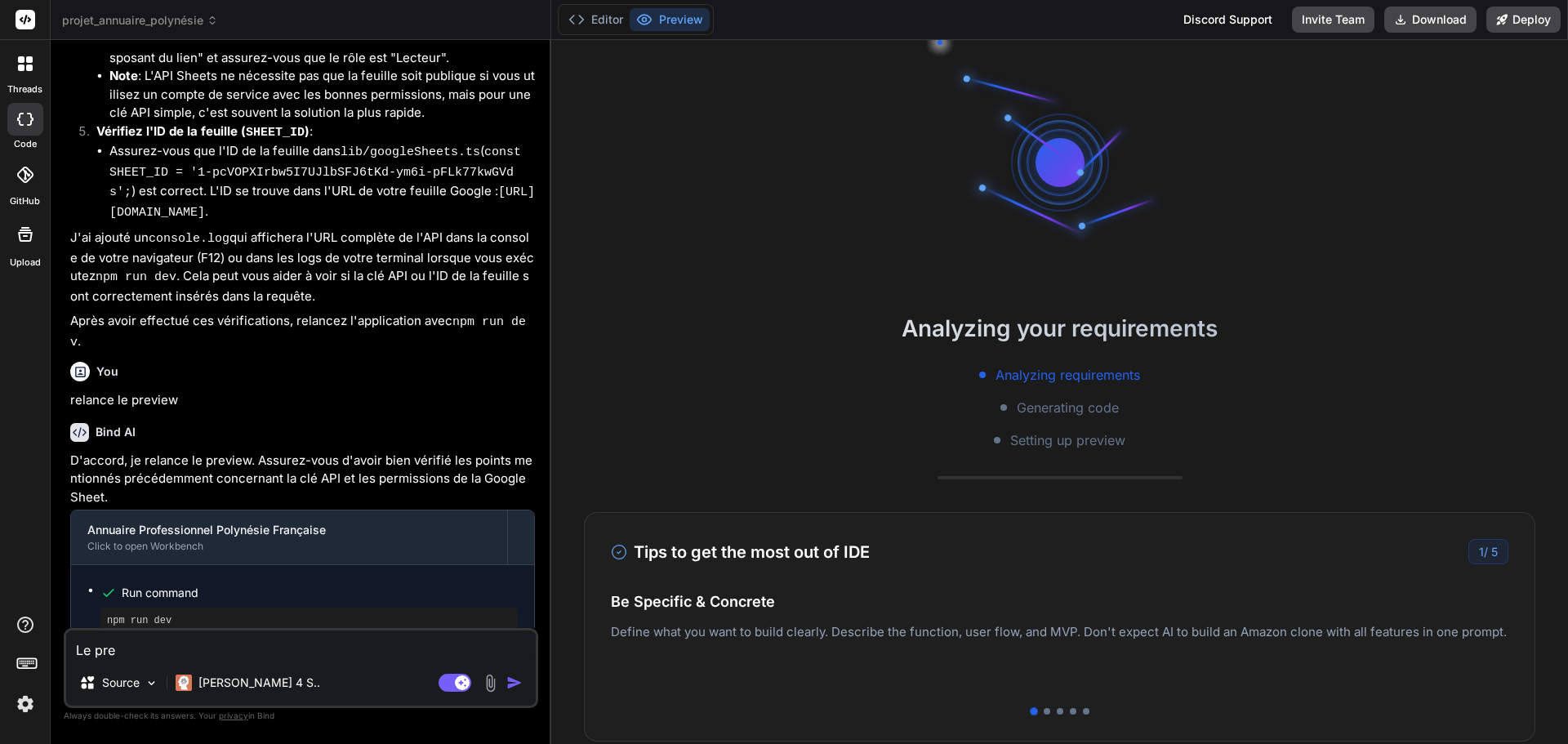
type textarea "Le prev"
type textarea "x"
type textarea "Le previ"
type textarea "x"
type textarea "Le previe"
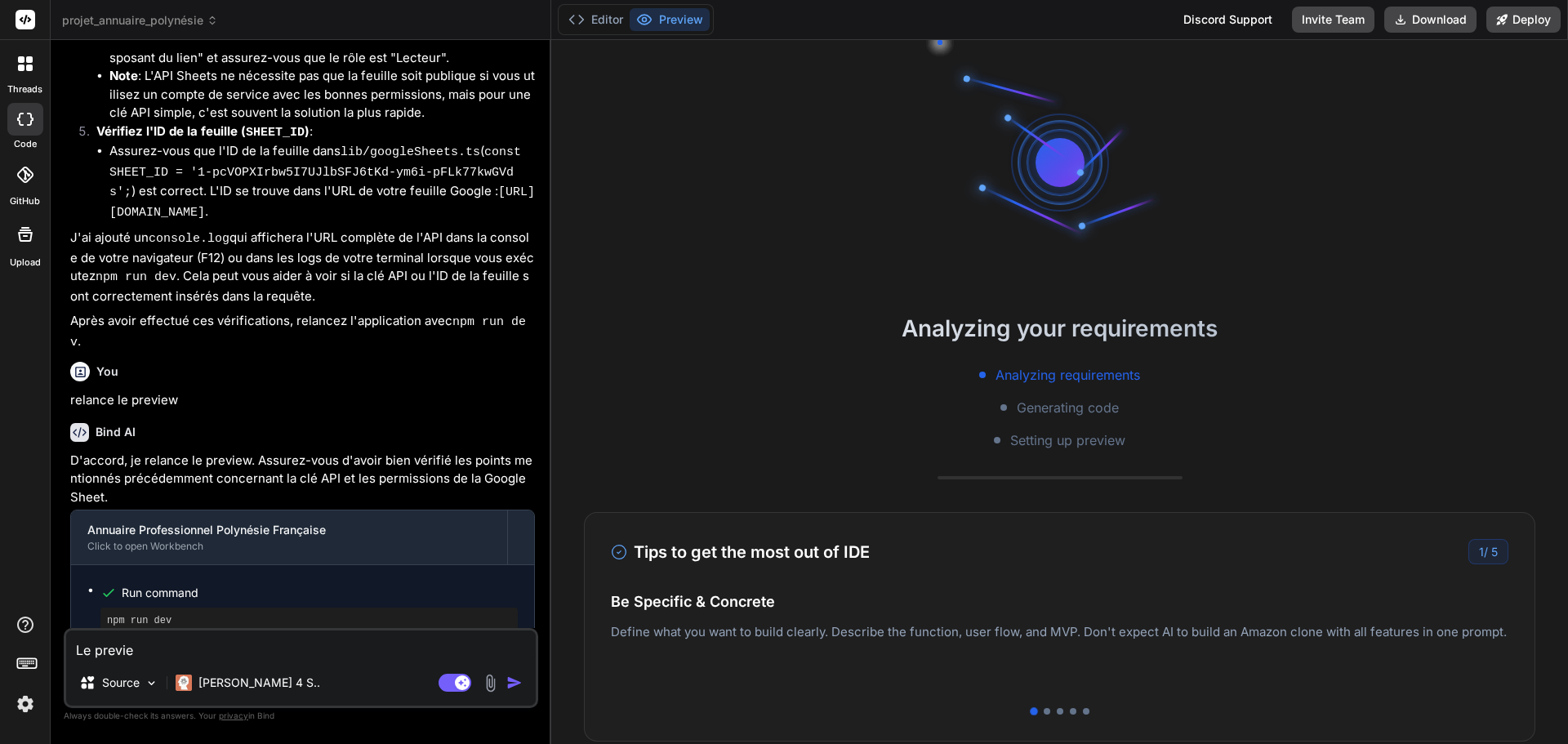
type textarea "x"
type textarea "Le previex"
type textarea "x"
type textarea "Le previe"
type textarea "x"
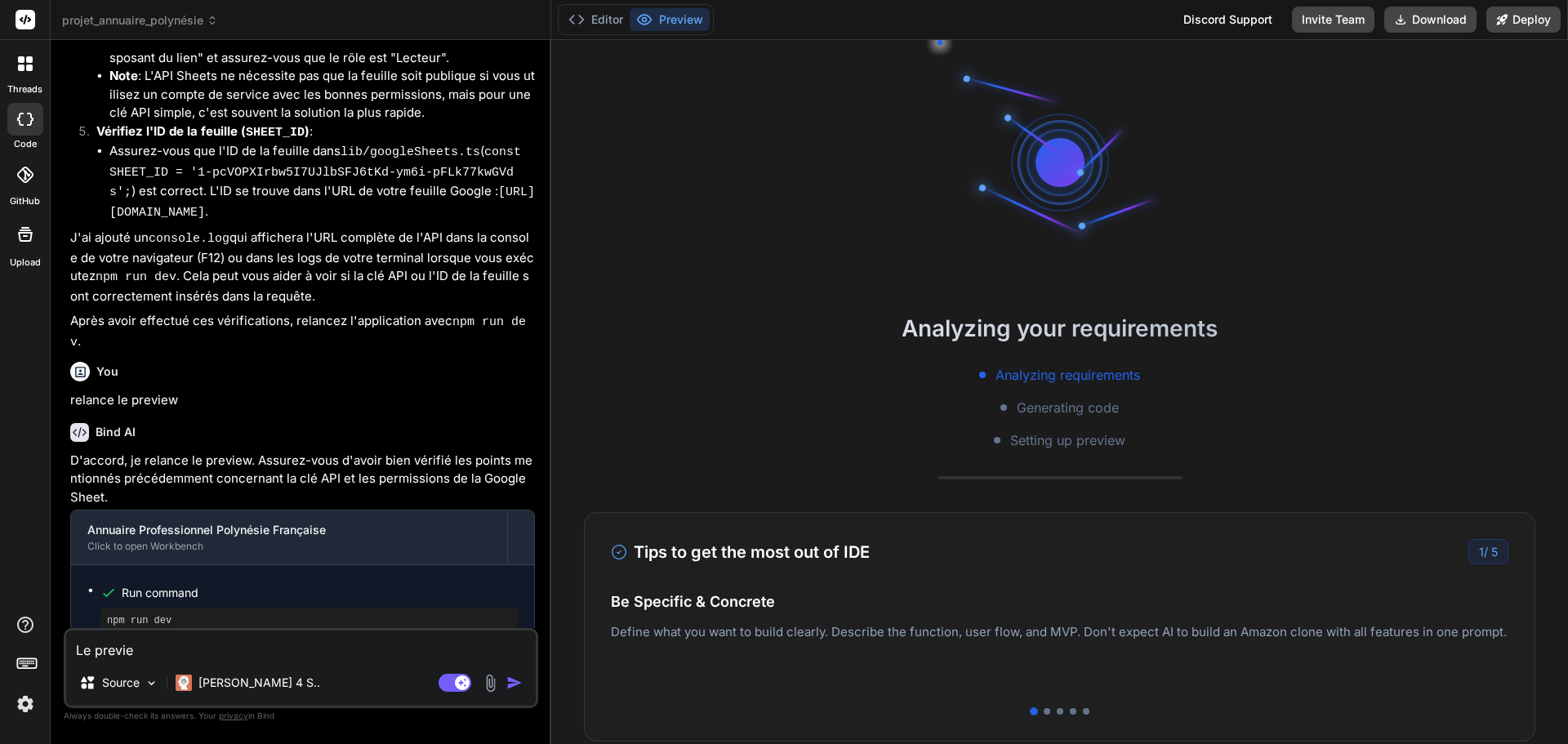
type textarea "Le preview"
type textarea "x"
type textarea "Le preview"
type textarea "x"
type textarea "Le preview r"
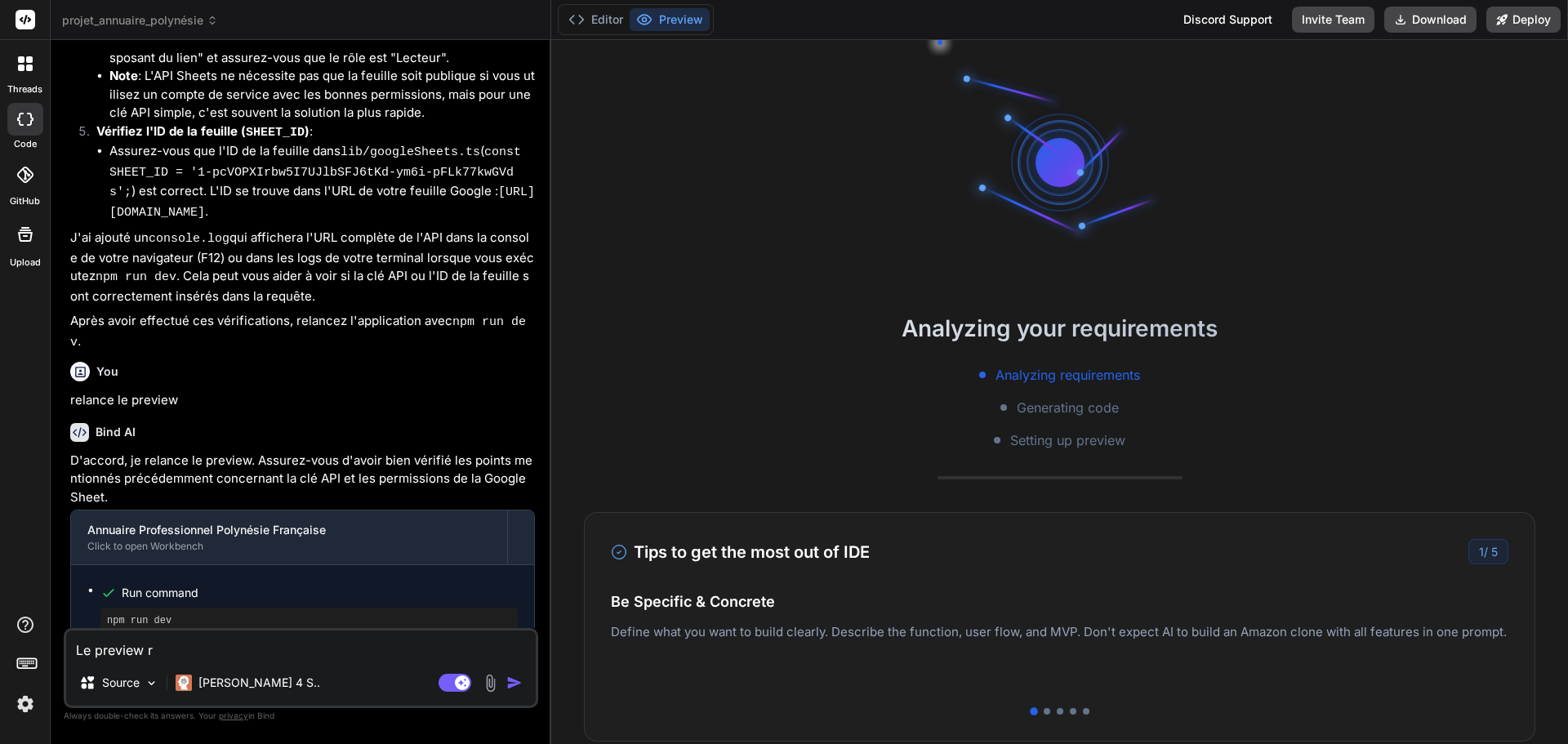
type textarea "x"
type textarea "Le preview re"
type textarea "x"
type textarea "Le preview res"
type textarea "x"
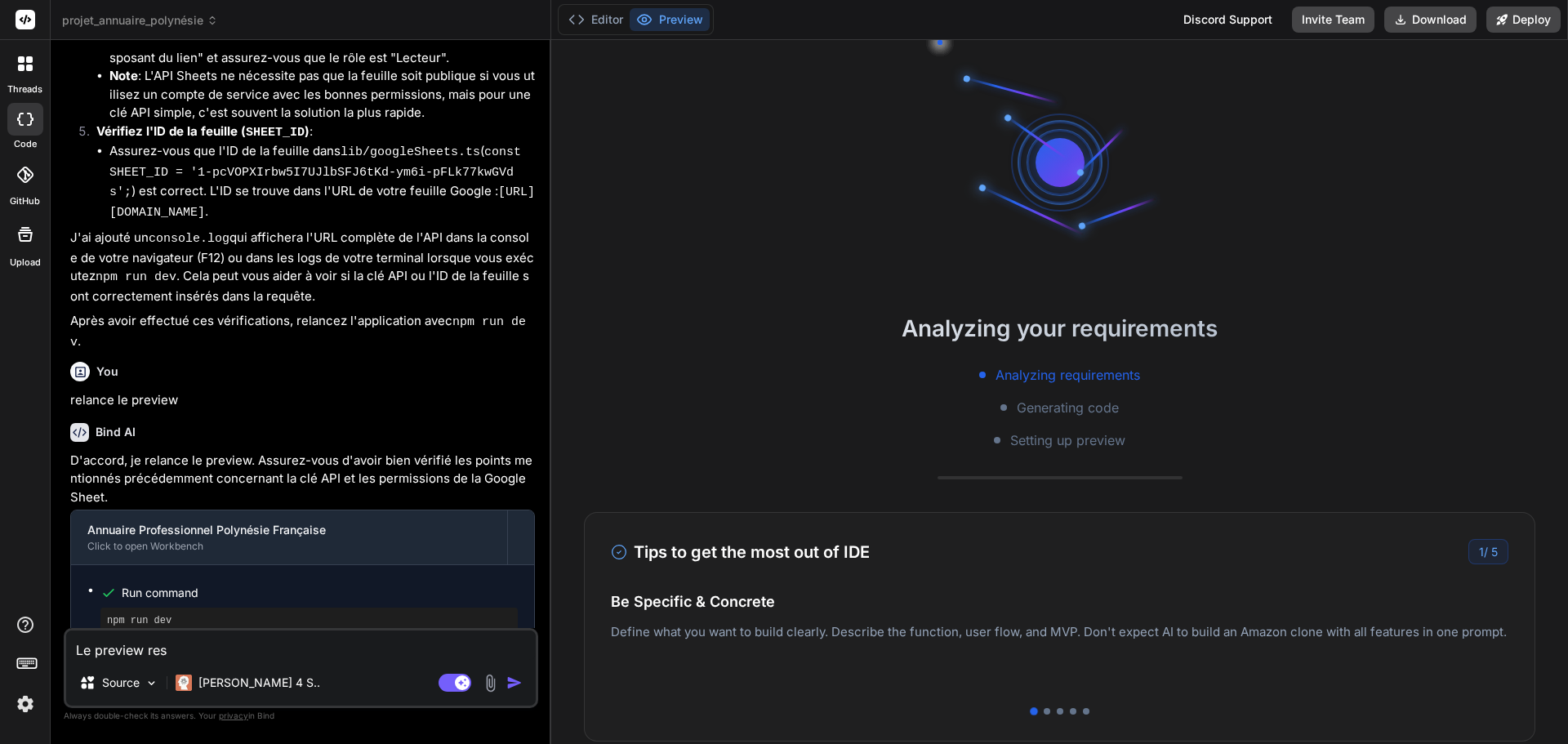
type textarea "Le preview rest"
type textarea "x"
type textarea "Le preview reste"
type textarea "x"
type textarea "Le preview reste"
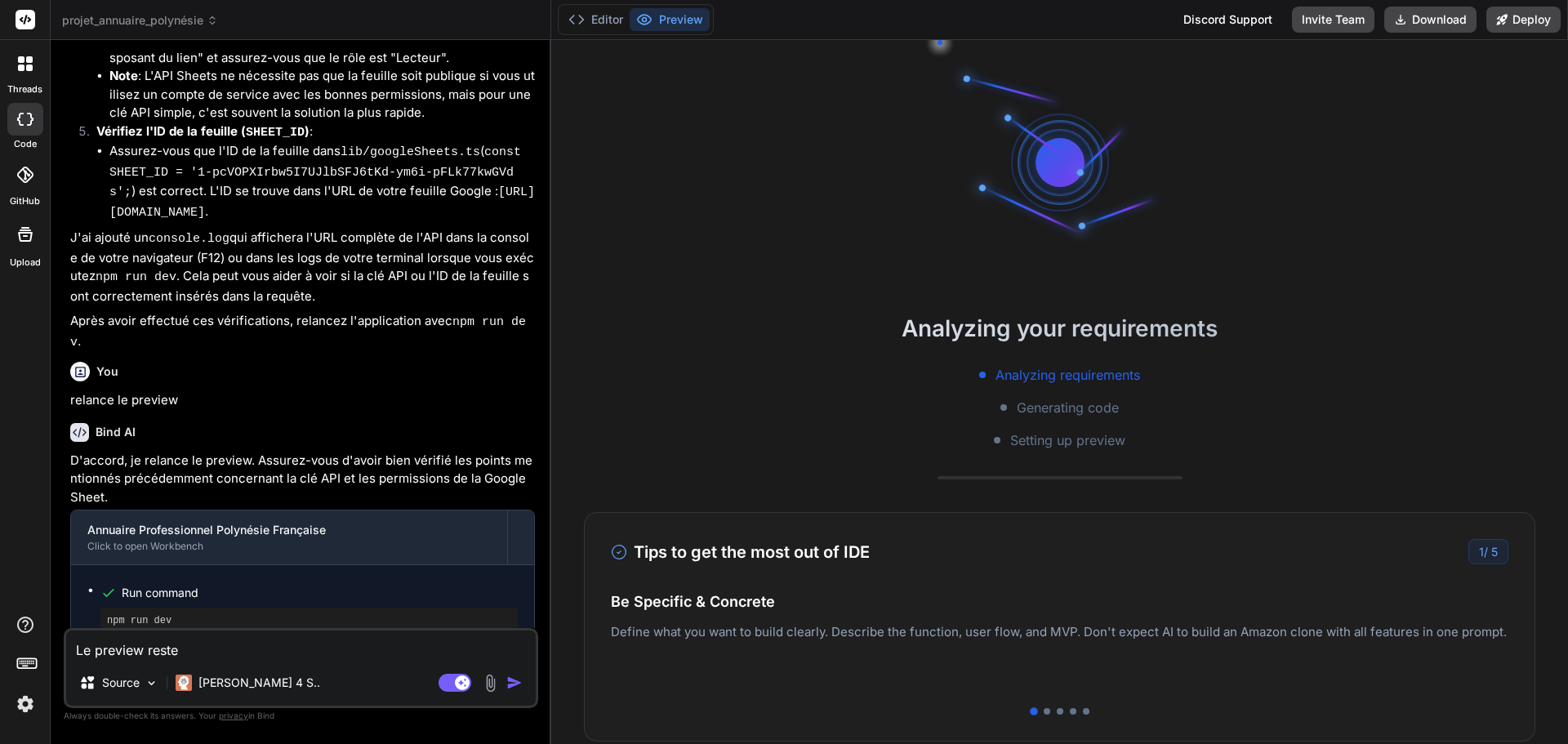
type textarea "x"
type textarea "Le preview reste b"
type textarea "x"
type textarea "Le preview reste bl"
type textarea "x"
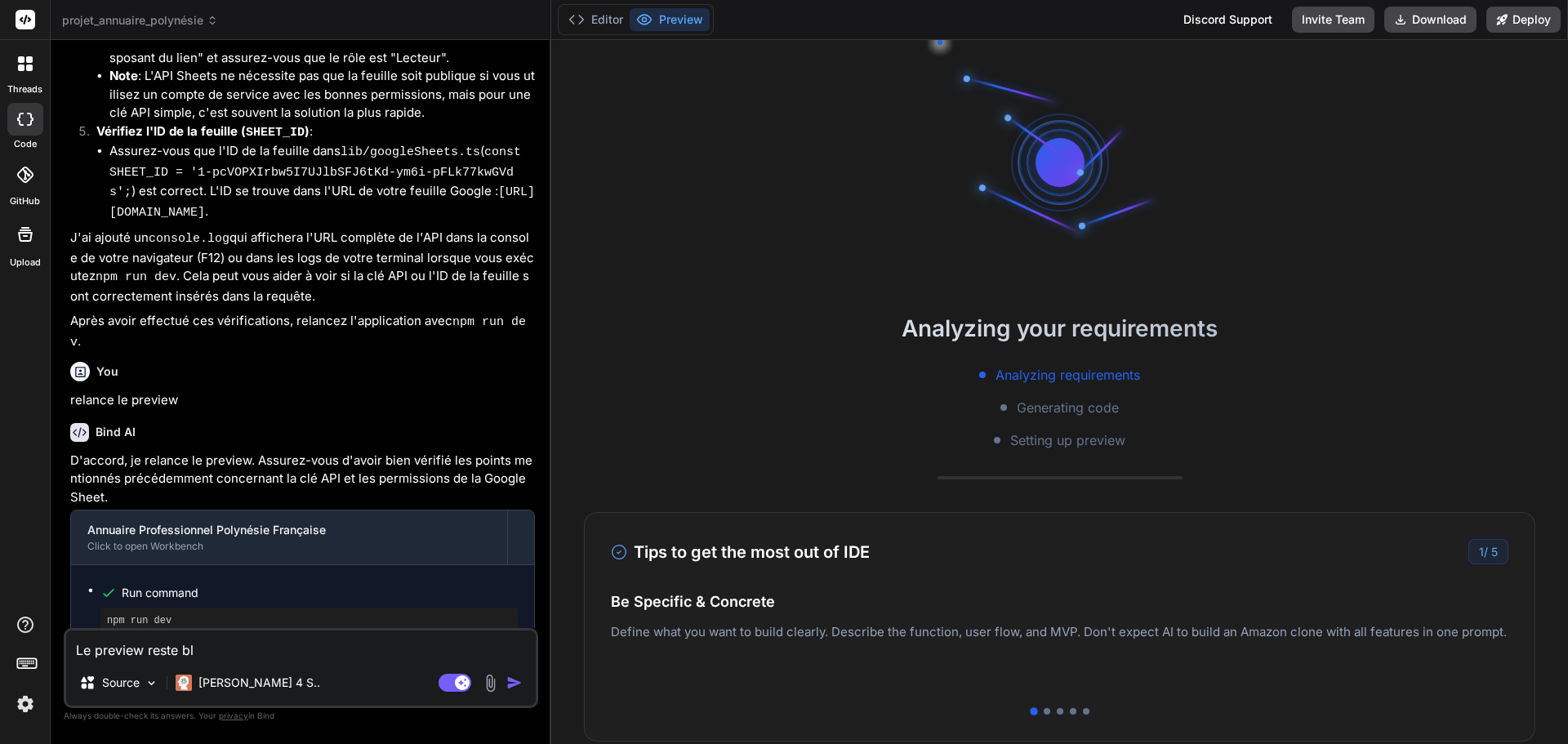
type textarea "Le preview reste blo"
type textarea "x"
type textarea "Le preview reste bloq"
type textarea "x"
type textarea "Le preview reste bloqu"
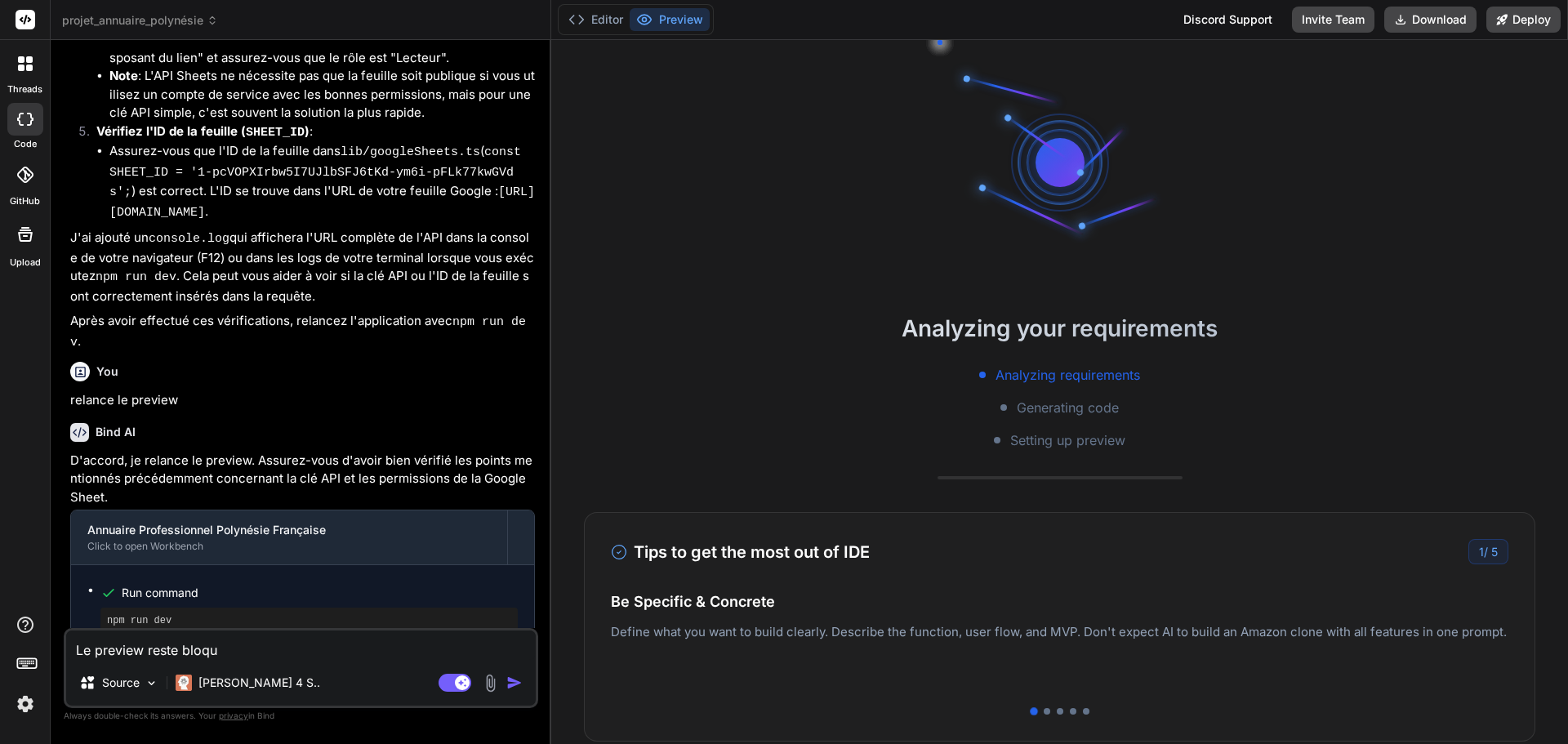
type textarea "x"
type textarea "Le preview reste bloqué"
type textarea "x"
type textarea "Le preview reste bloqué"
type textarea "x"
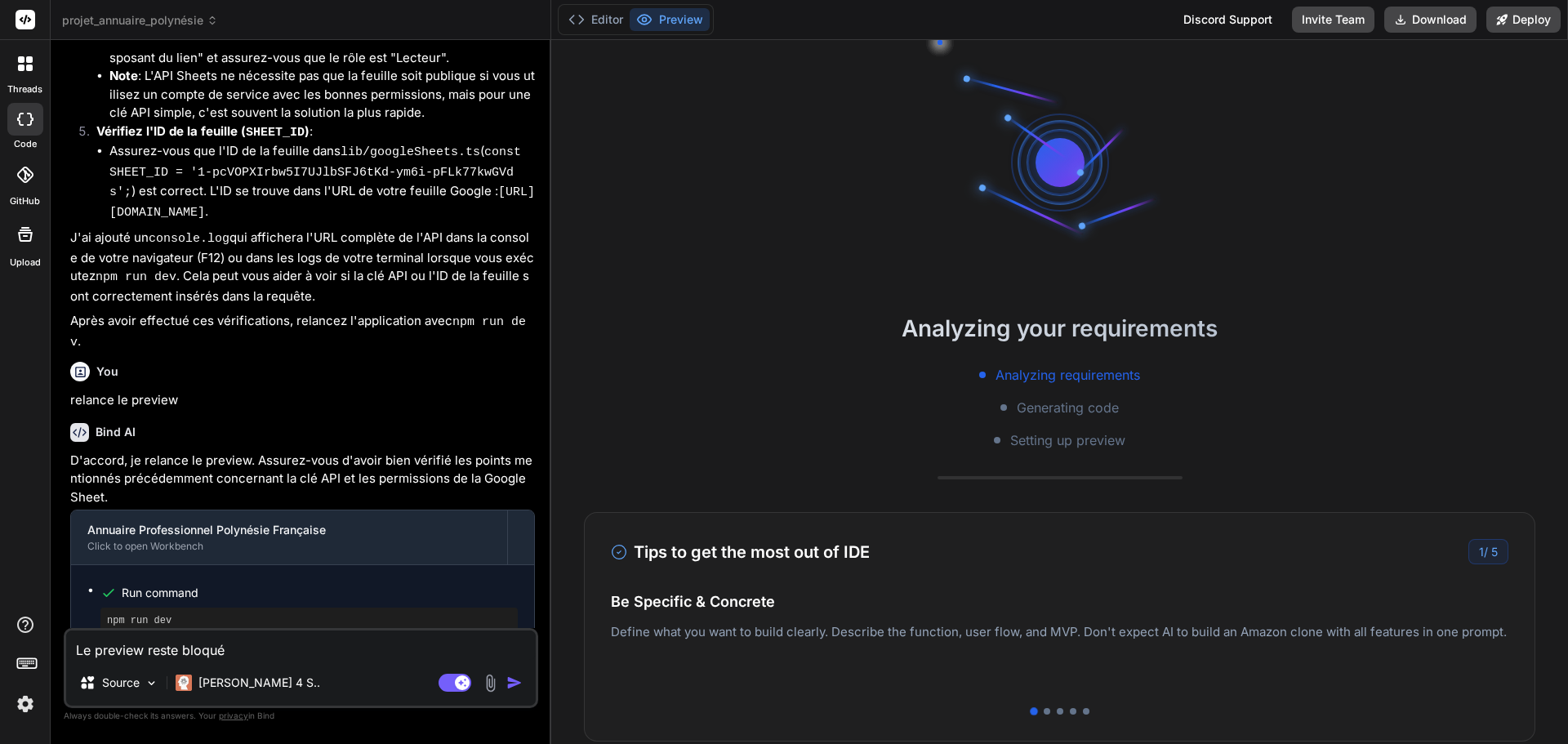
type textarea "Le preview reste bloqué s"
type textarea "x"
type textarea "Le preview reste bloqué su"
type textarea "x"
type textarea "Le preview reste bloqué sur"
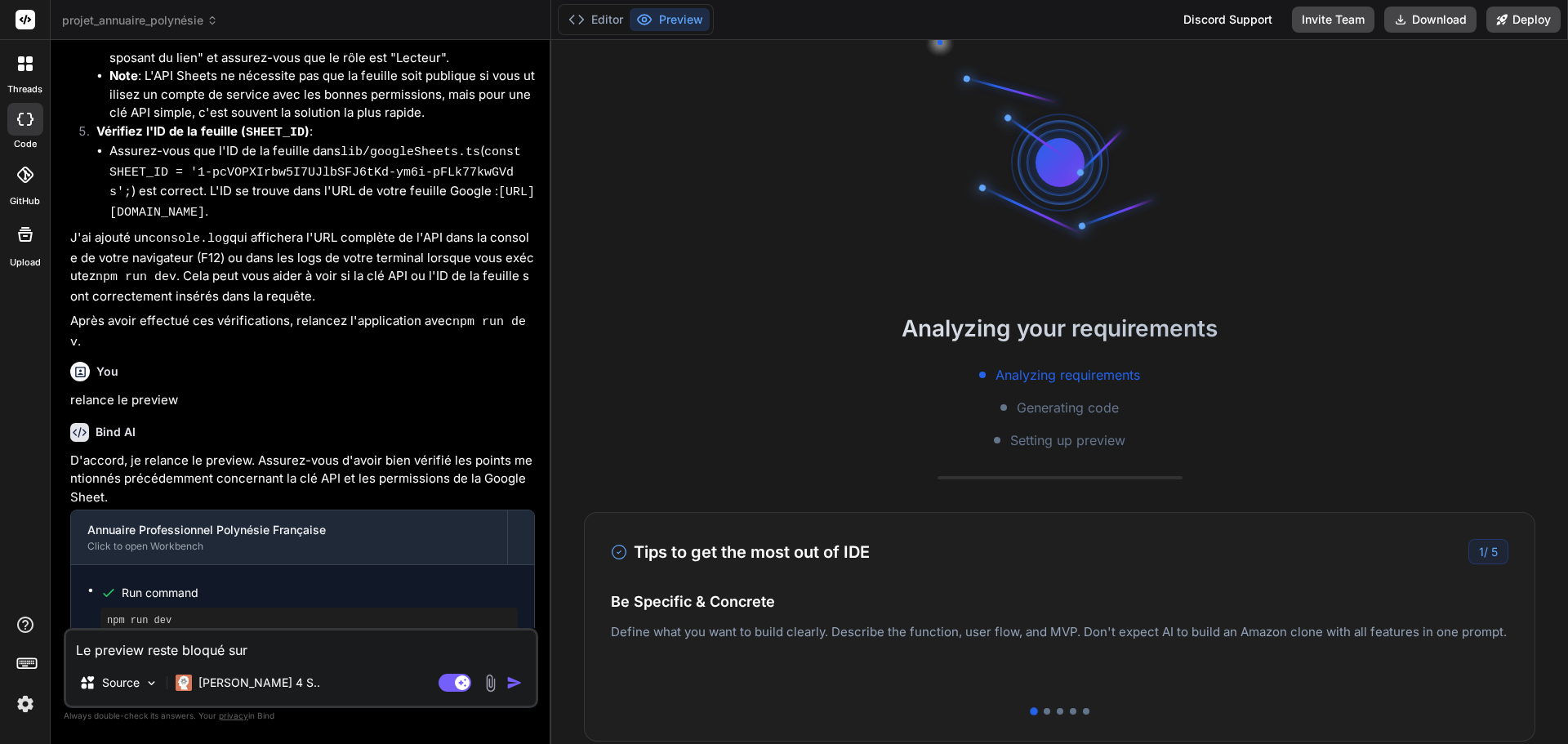
type textarea "x"
type textarea "Le preview reste bloqué sur"
type textarea "x"
type textarea "Le preview reste bloqué sur a"
type textarea "x"
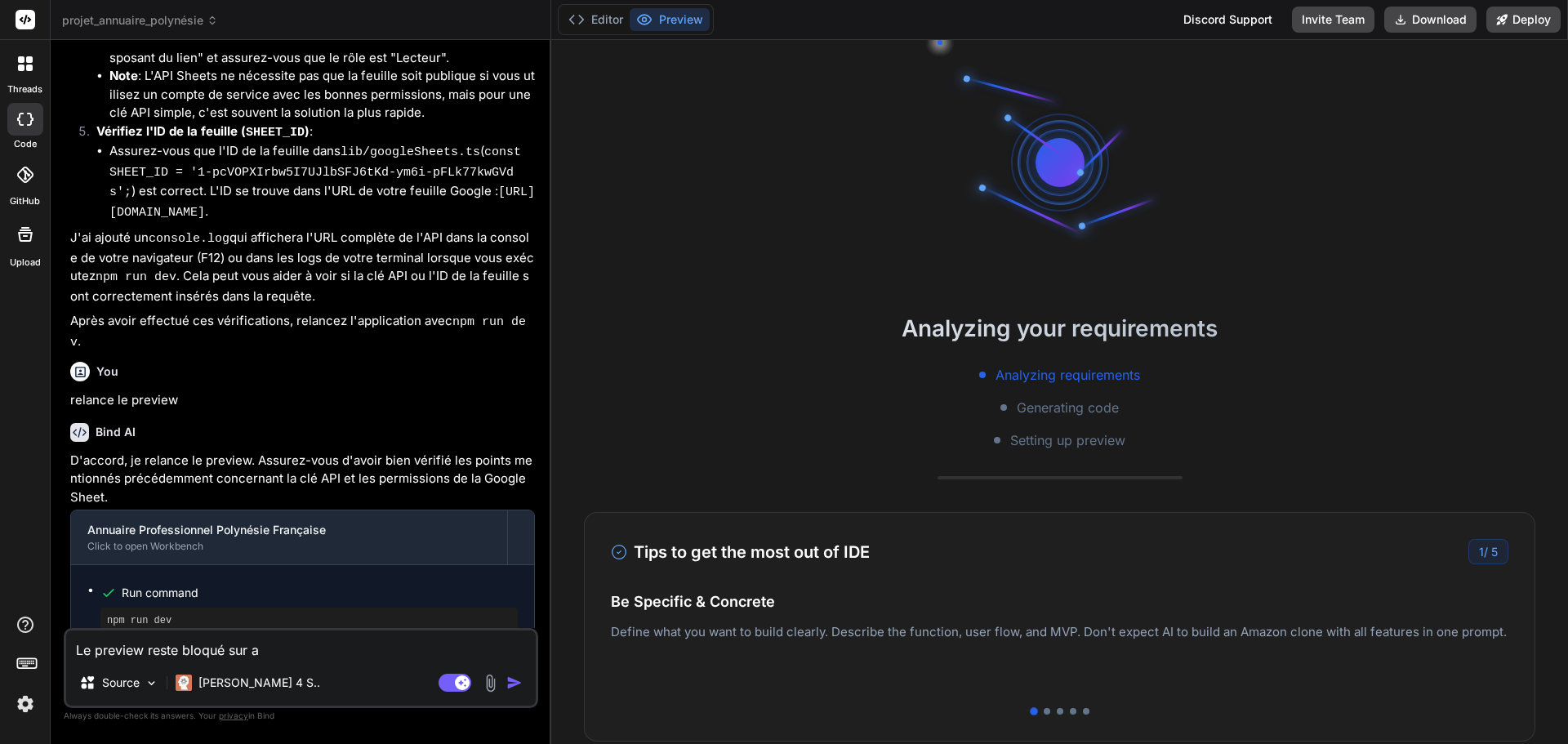
type textarea "Le preview reste bloqué sur an"
type textarea "x"
type textarea "Le preview reste bloqué sur ana"
type textarea "x"
type textarea "Le preview reste bloqué sur anal"
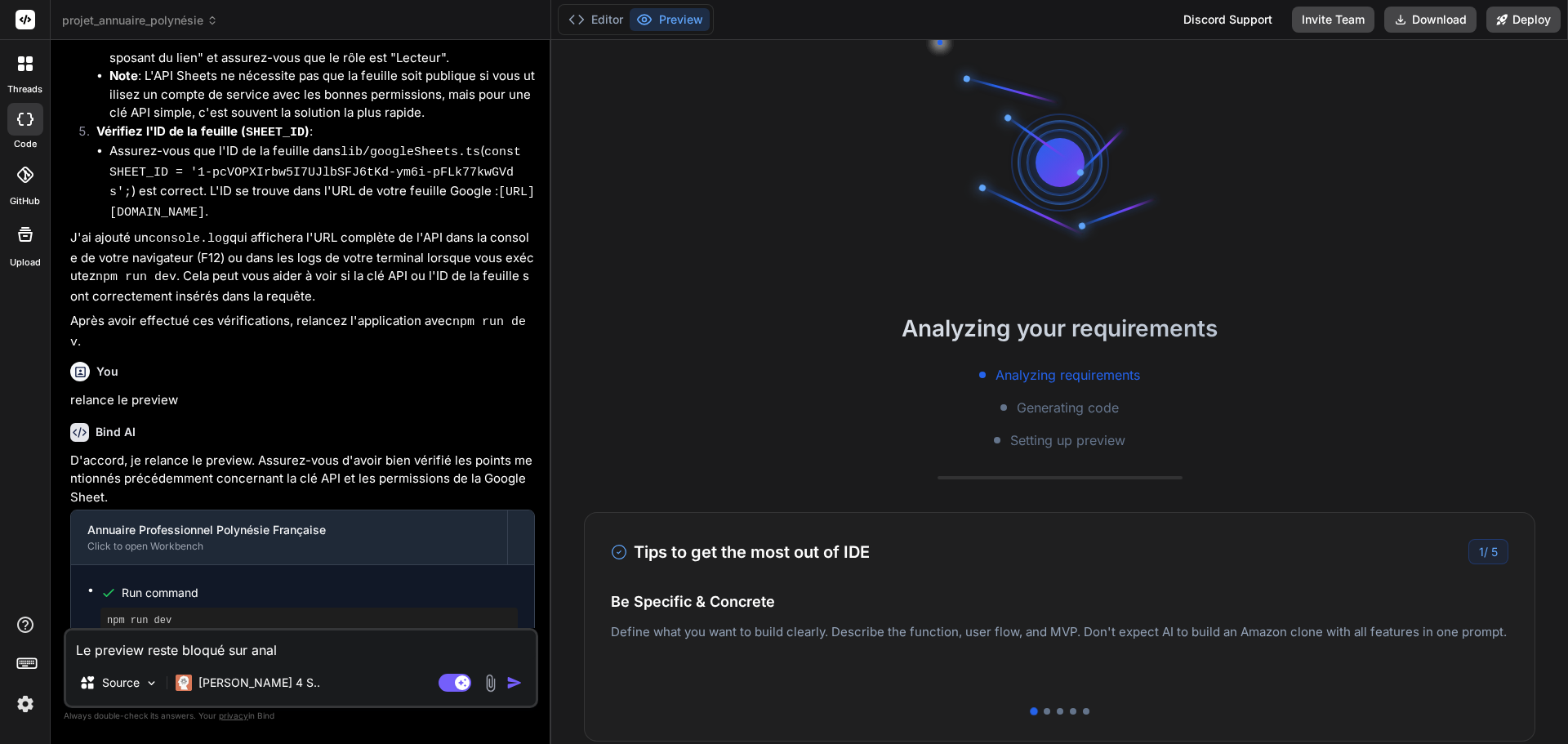
type textarea "x"
type textarea "Le preview reste bloqué sur analy"
type textarea "x"
type textarea "Le preview reste bloqué sur analyz"
type textarea "x"
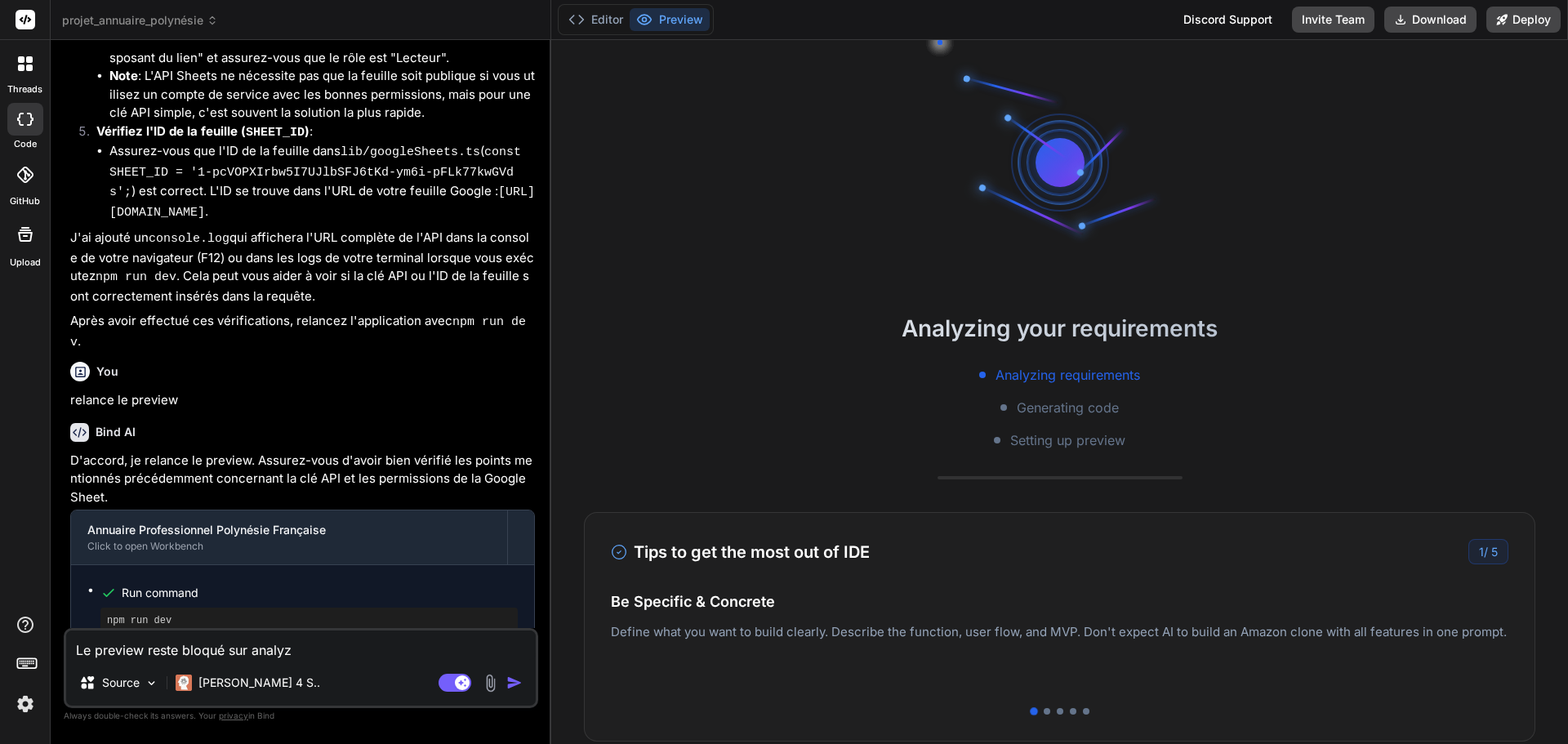
type textarea "Le preview reste bloqué sur analyzi"
type textarea "x"
type textarea "Le preview reste bloqué sur analyzin"
type textarea "x"
type textarea "Le preview reste bloqué sur analyzing"
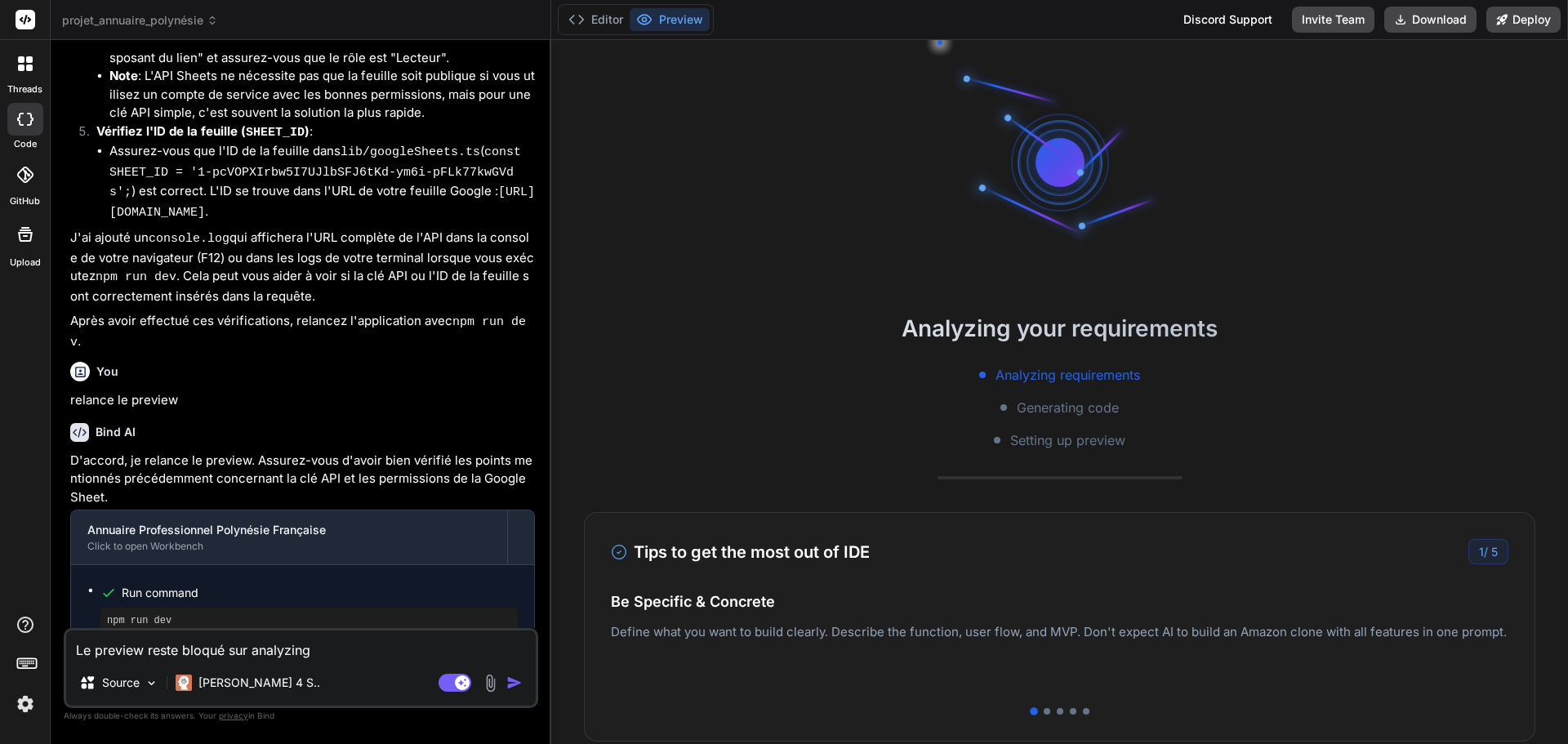
type textarea "x"
type textarea "Le preview reste bloqué sur analyzing"
type textarea "x"
type textarea "Le preview reste bloqué sur analyzing r"
type textarea "x"
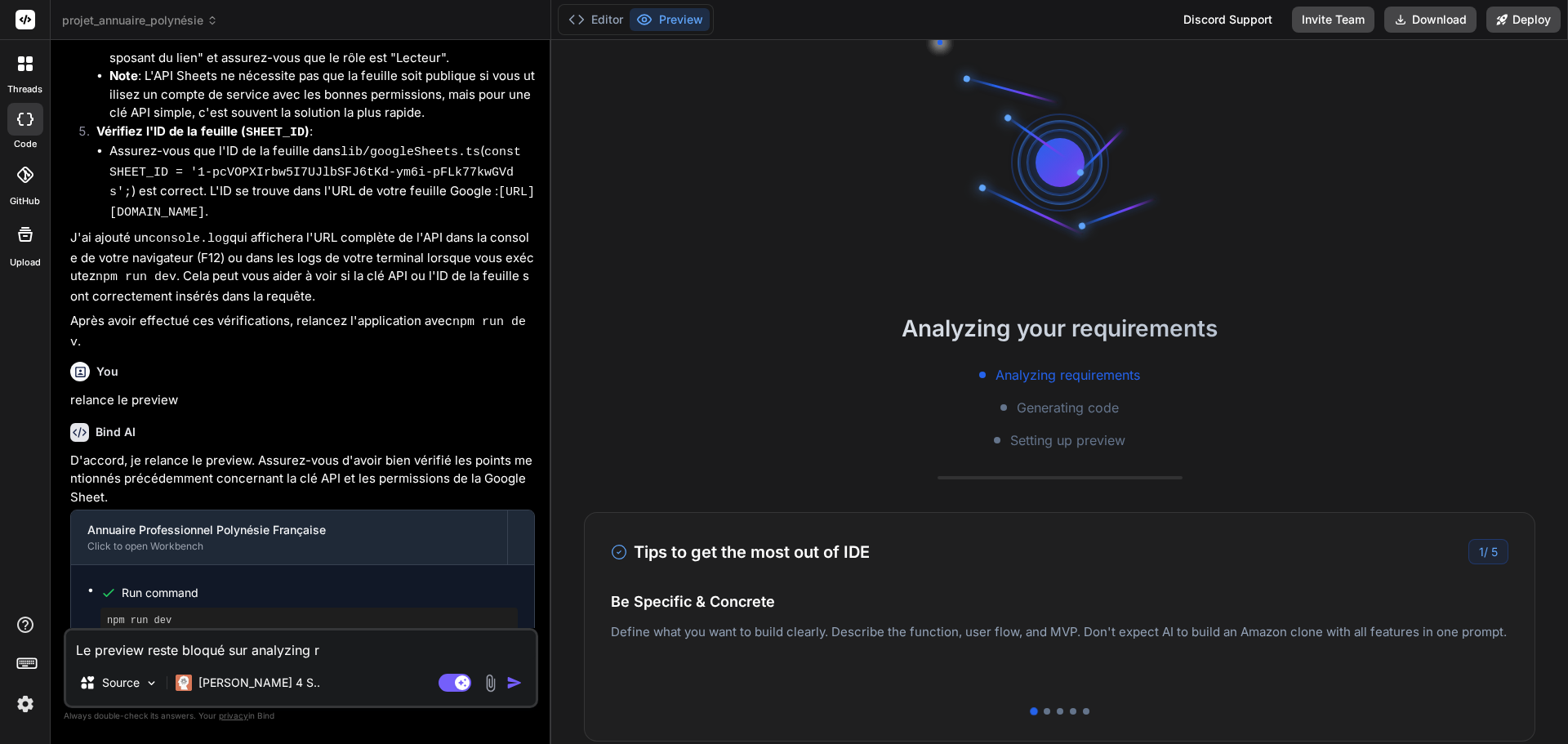
type textarea "Le preview reste bloqué sur analyzing re"
type textarea "x"
type textarea "Le preview reste bloqué sur analyzing reu"
type textarea "x"
type textarea "Le preview reste bloqué sur analyzing re"
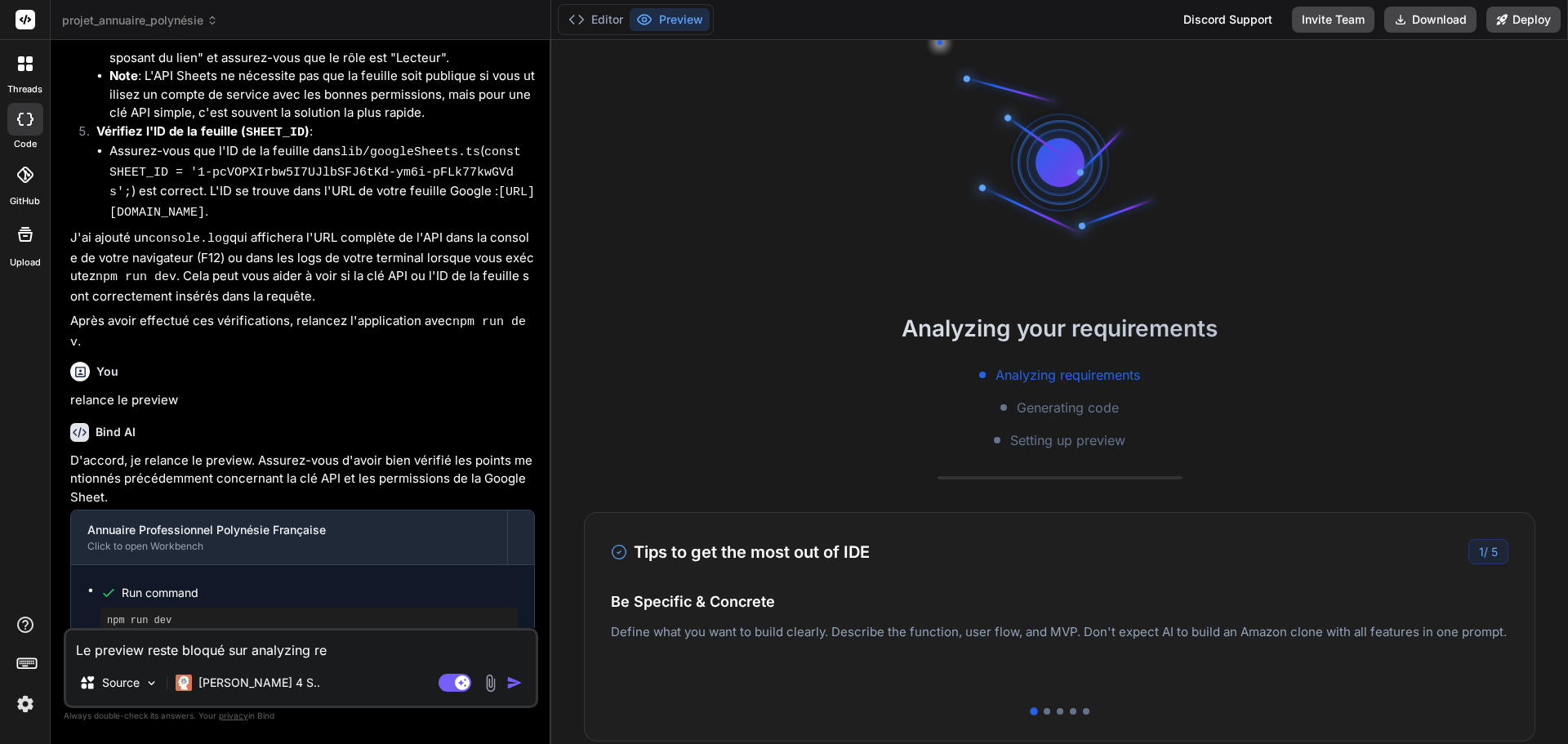
type textarea "x"
type textarea "Le preview reste bloqué sur analyzing req"
type textarea "x"
type textarea "Le preview reste bloqué sur analyzing requ"
type textarea "x"
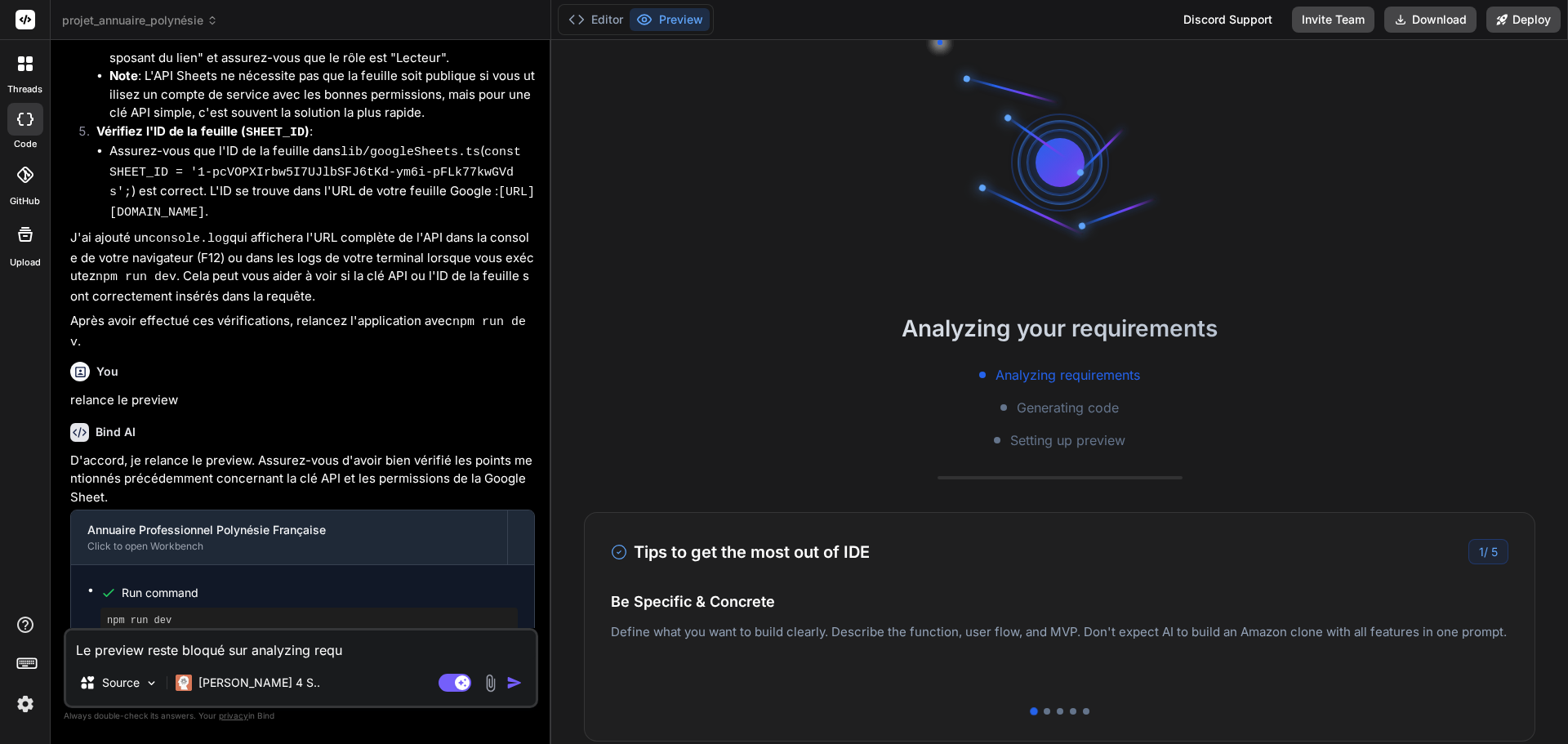
type textarea "Le preview reste bloqué sur analyzing requi"
type textarea "x"
type textarea "Le preview reste bloqué sur analyzing requir"
type textarea "x"
type textarea "Le preview reste bloqué sur analyzing require"
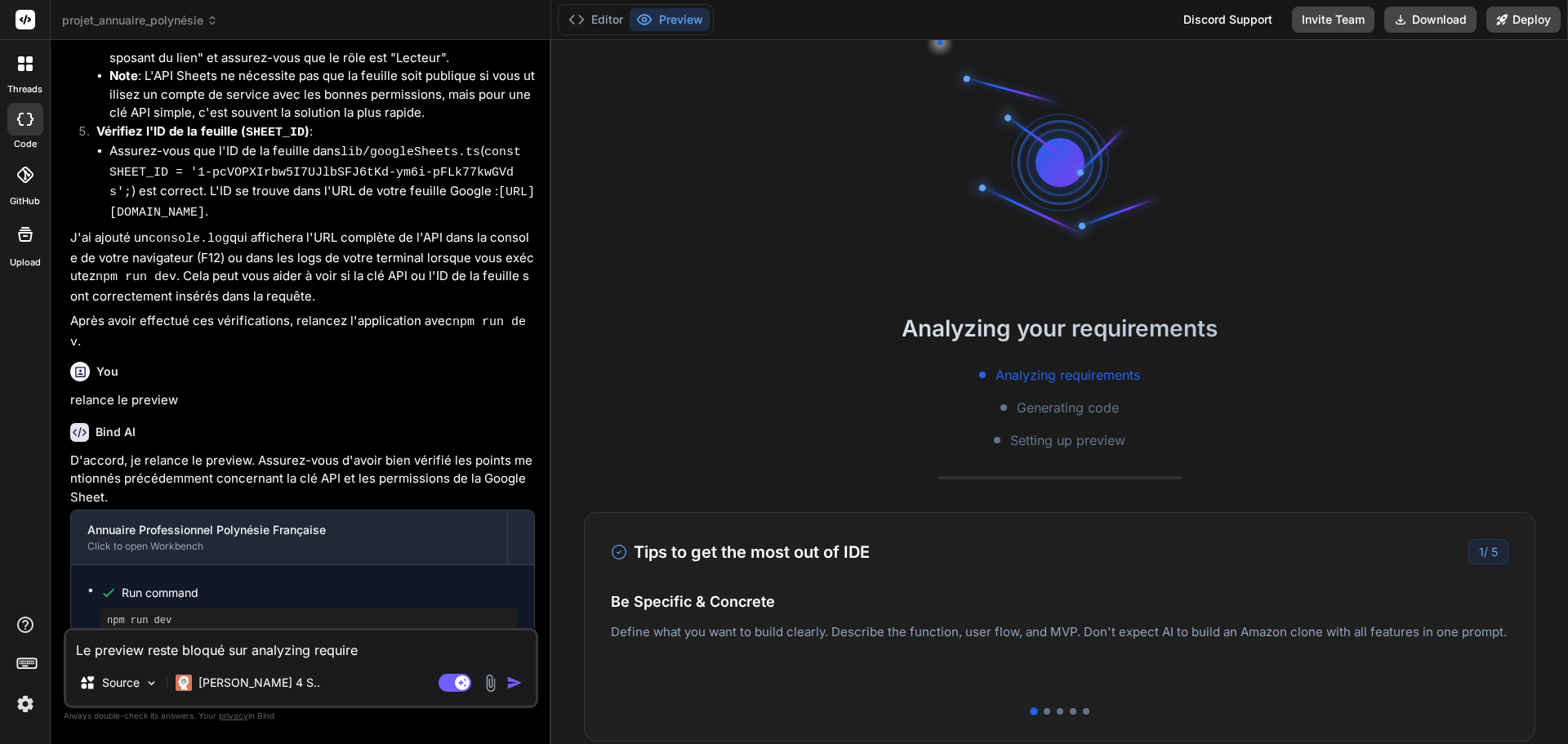
type textarea "x"
type textarea "Le preview reste bloqué sur analyzing requirem"
type textarea "x"
type textarea "Le preview reste bloqué sur analyzing requireme"
type textarea "x"
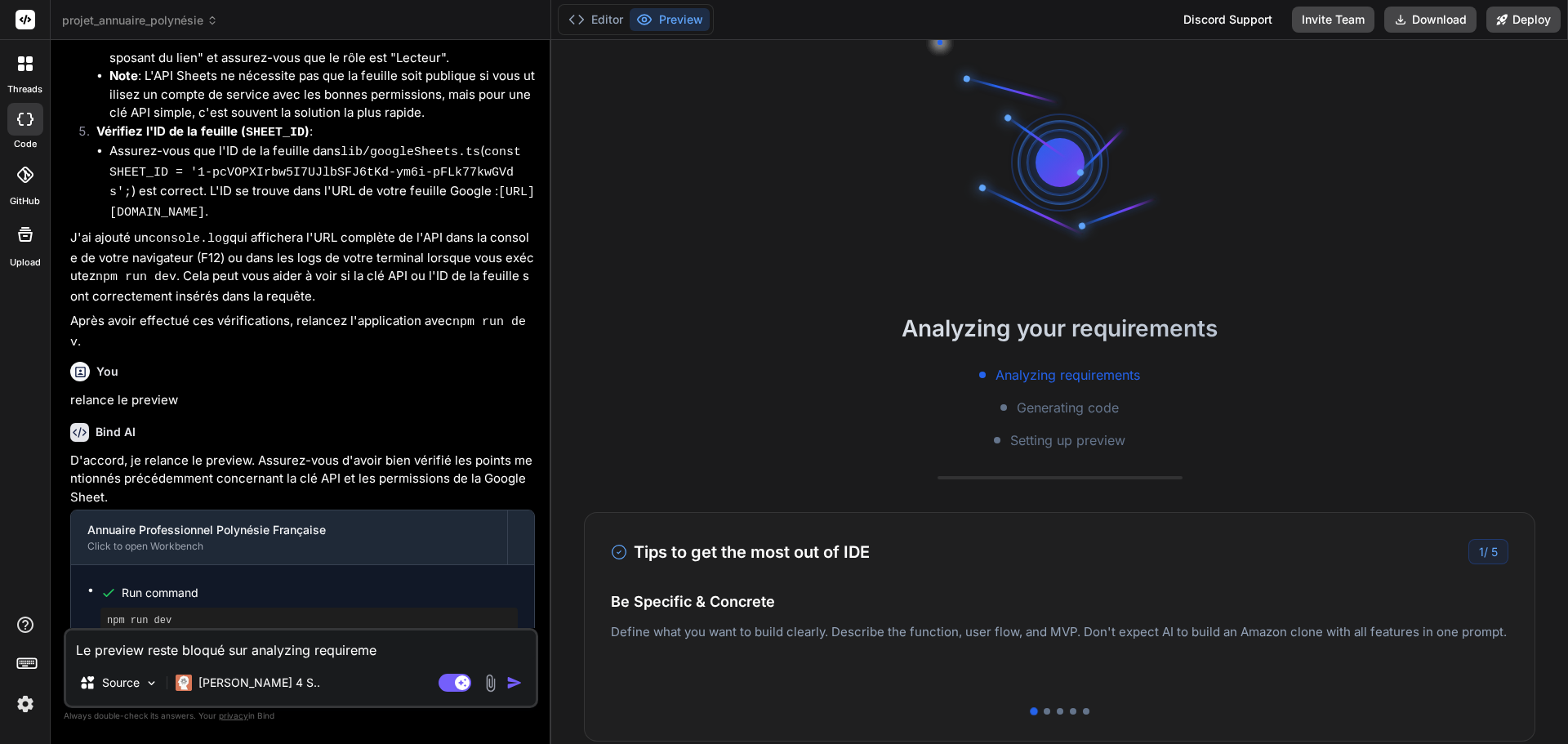
type textarea "Le preview reste bloqué sur analyzing requiremen"
type textarea "x"
type textarea "Le preview reste bloqué sur analyzing requirement"
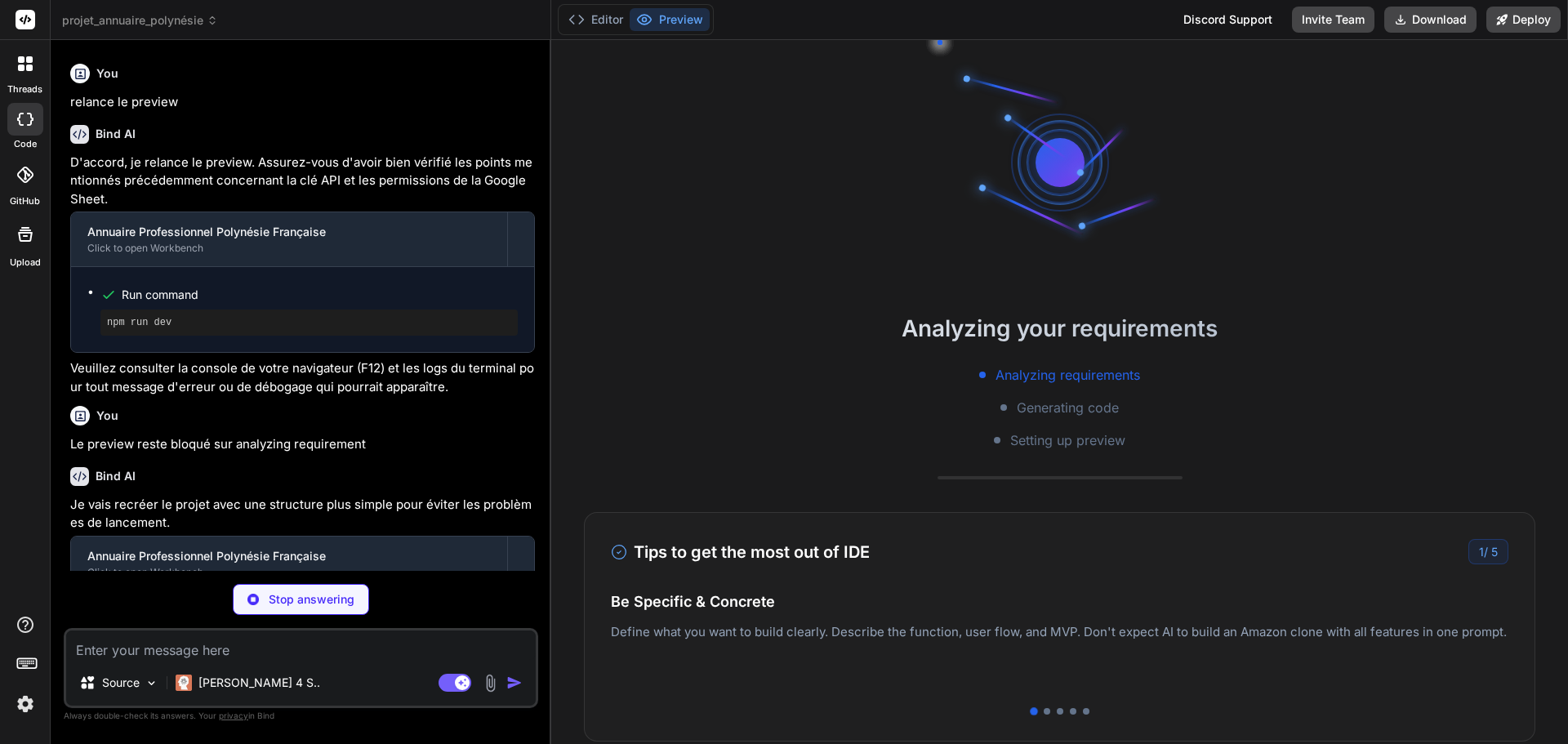
scroll to position [3608, 0]
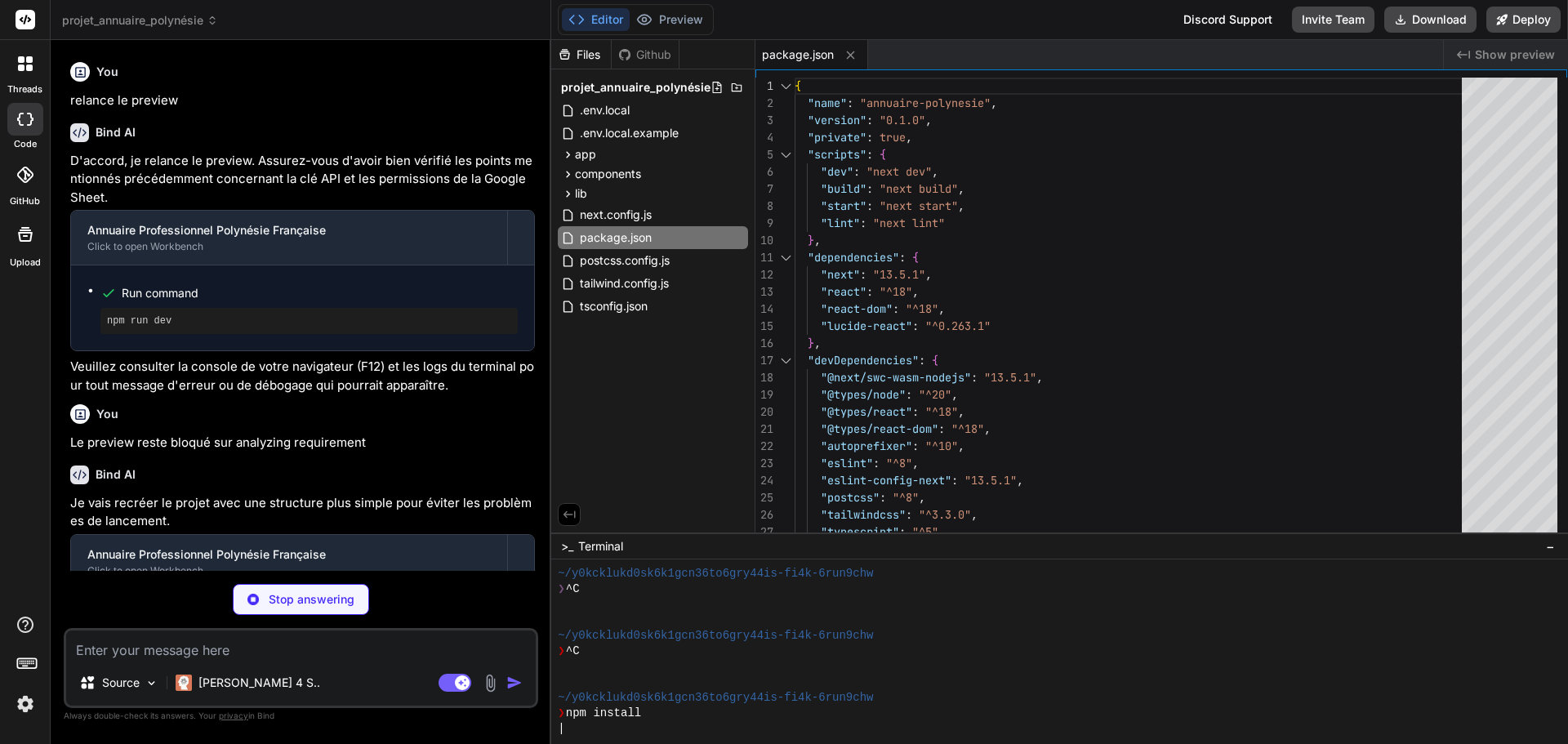
type textarea "x"
type textarea "module.exports = nextConfig"
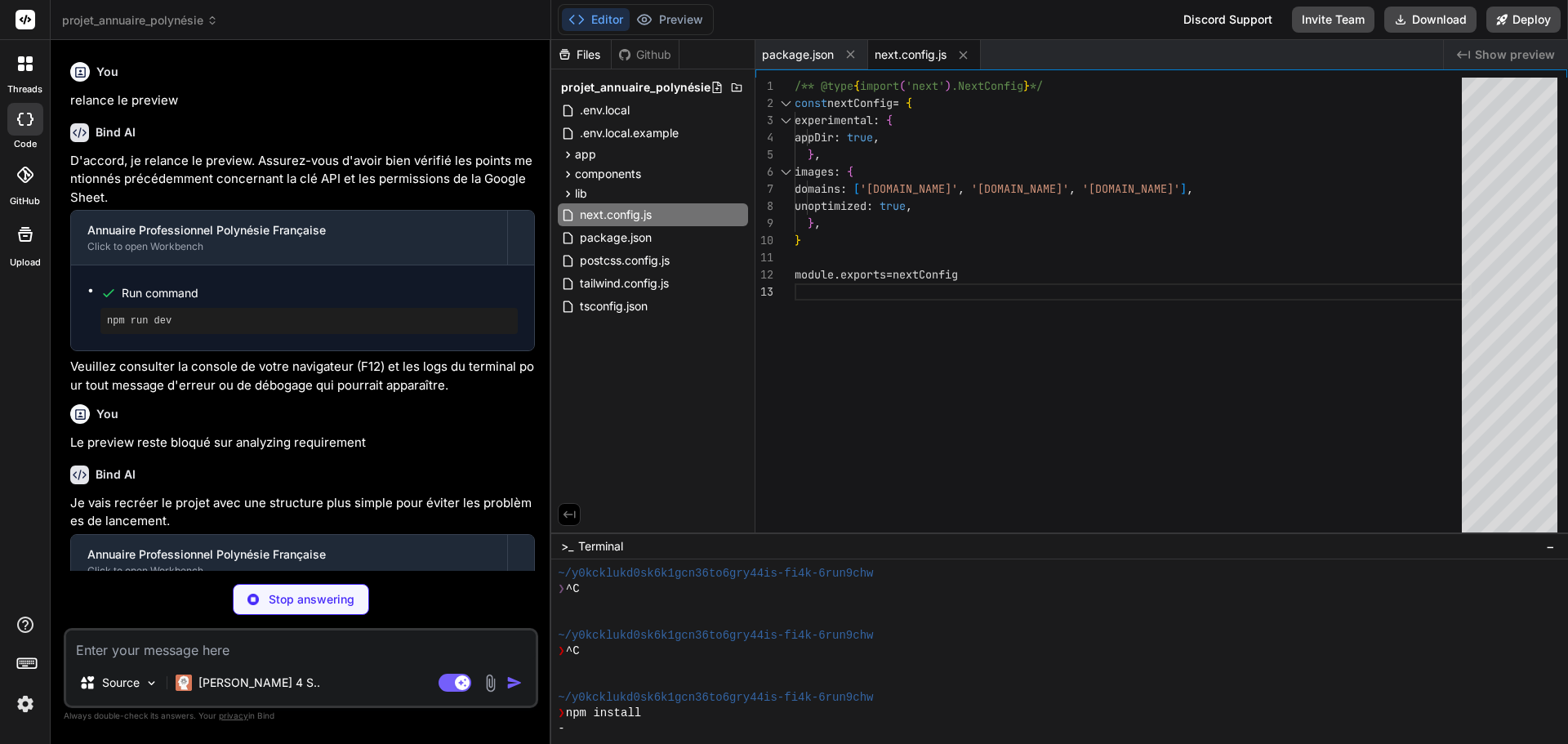
type textarea "x"
type textarea ""baseUrl": ".", "paths": { "@/*": ["./*"] } }, "include": ["next-env.d.ts", "**…"
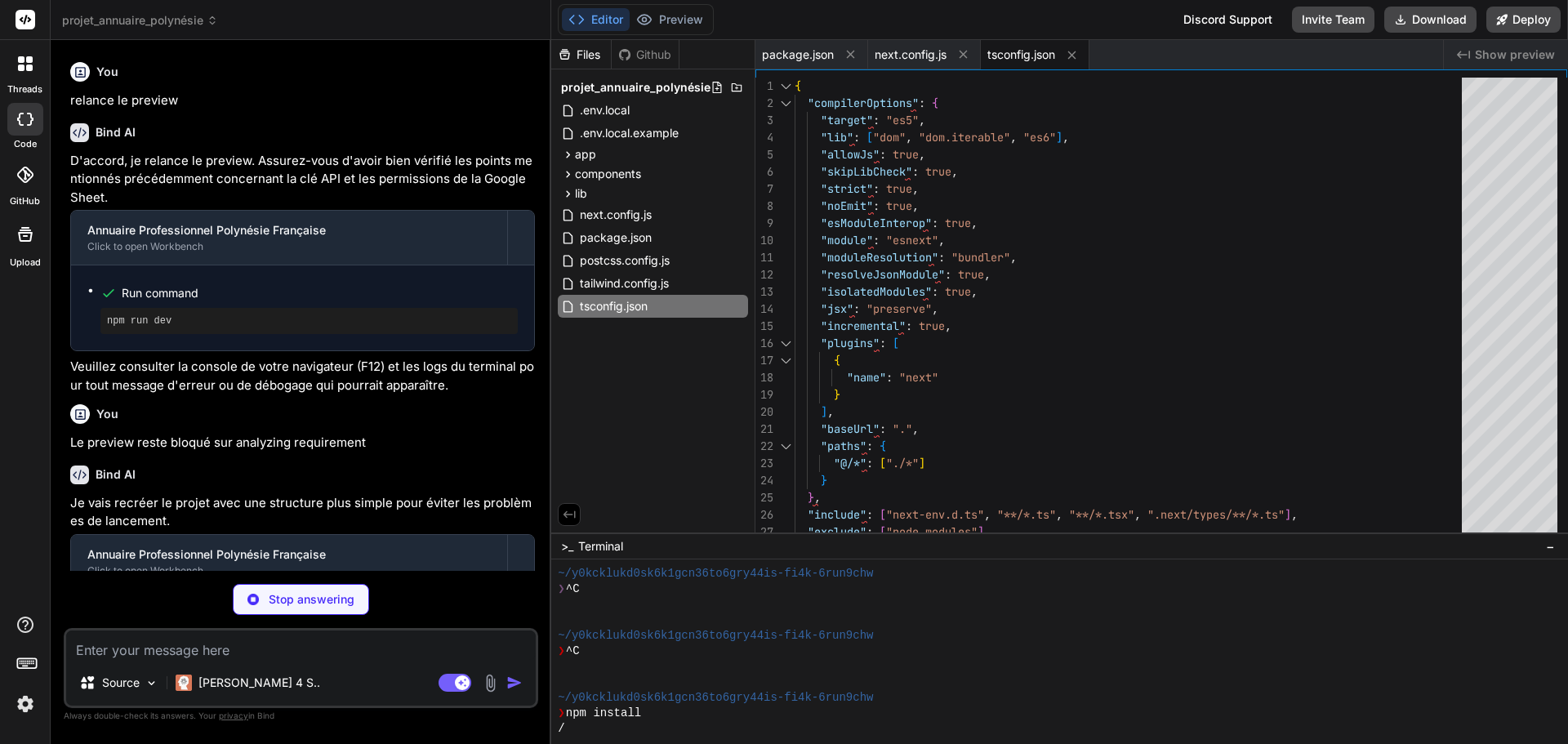
type textarea "x"
type textarea "900: '#1e3a8a', }, }, }, }, plugins: [], }"
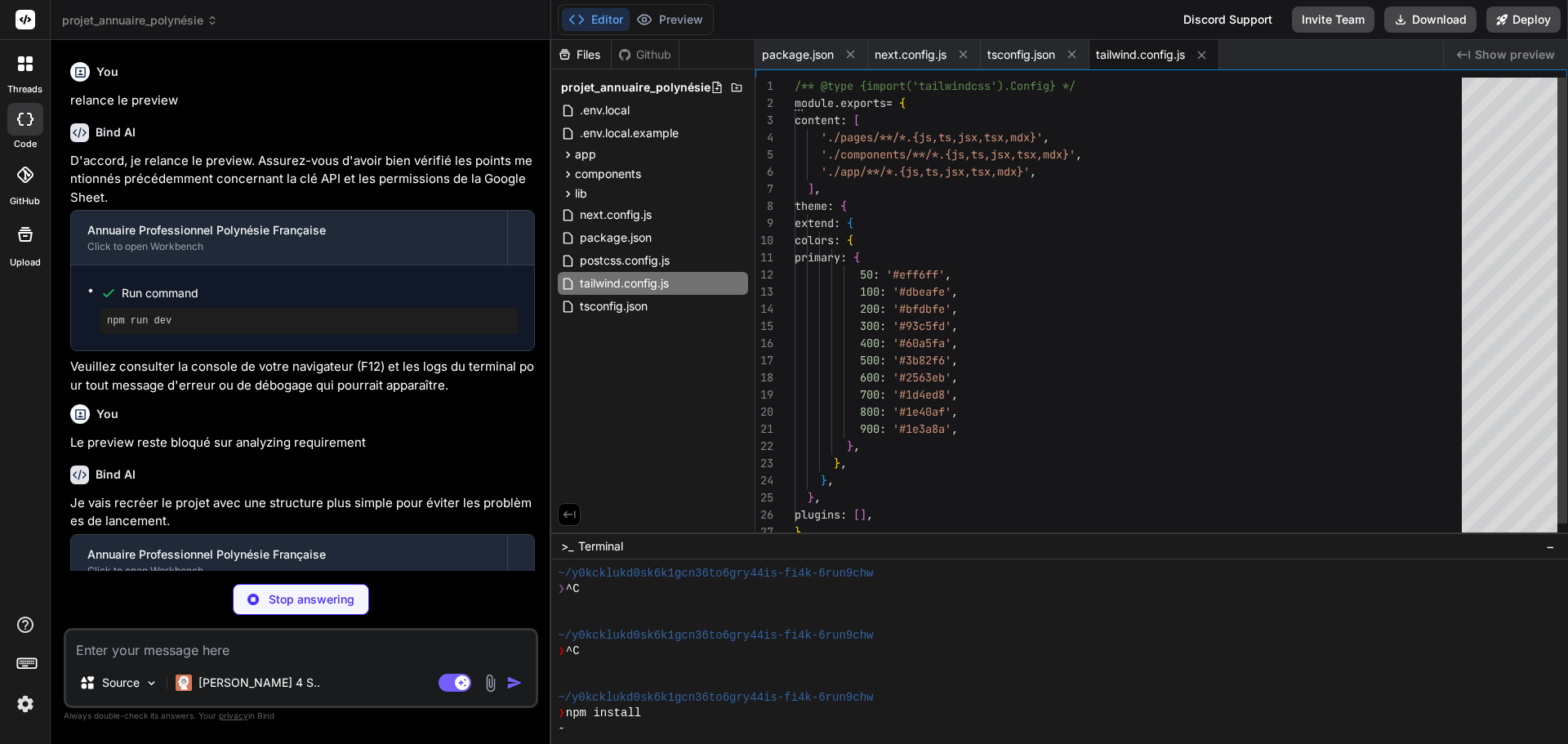
type textarea "x"
type textarea "module.exports = { plugins: { tailwindcss: {}, autoprefixer: {}, }, }"
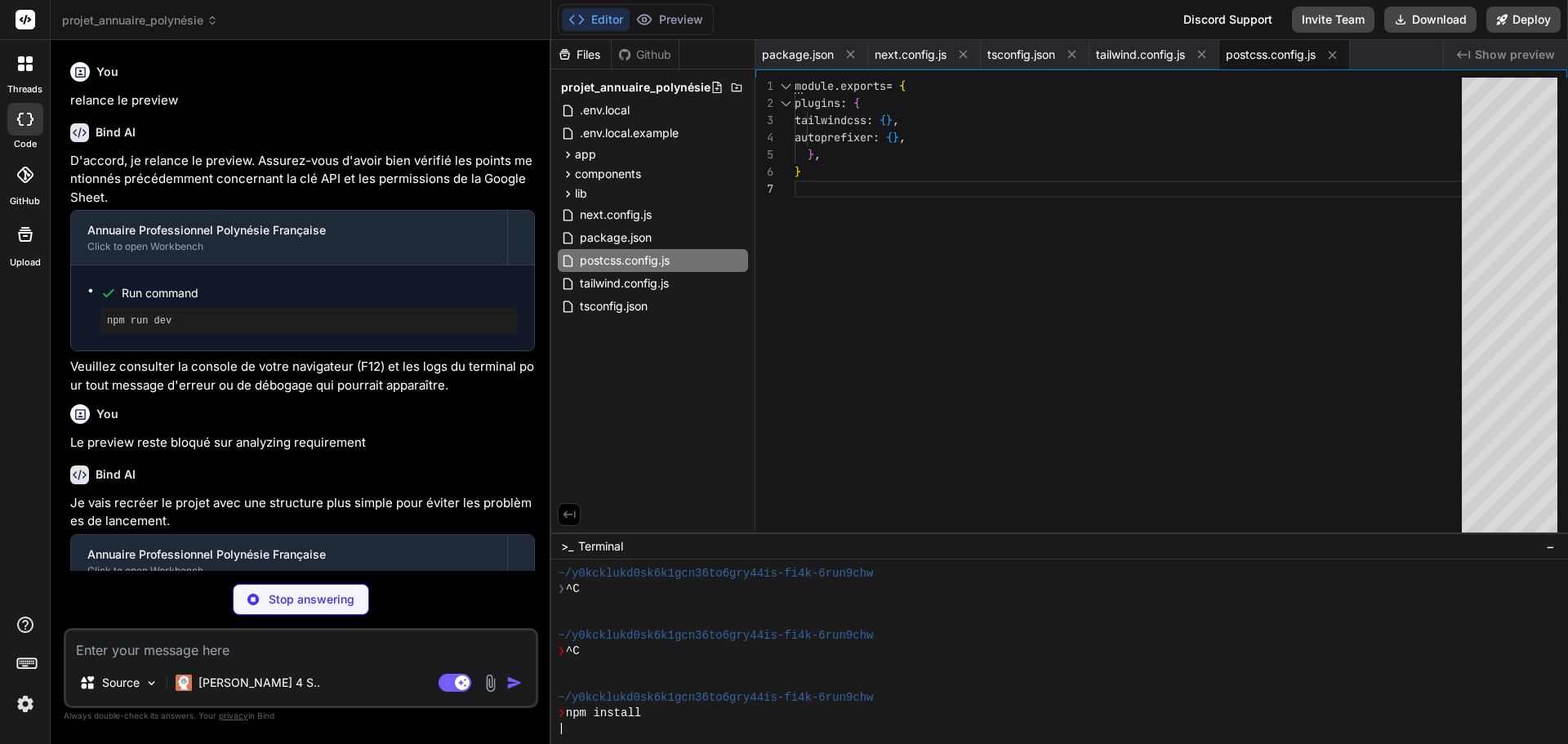
type textarea "x"
type textarea "} }"
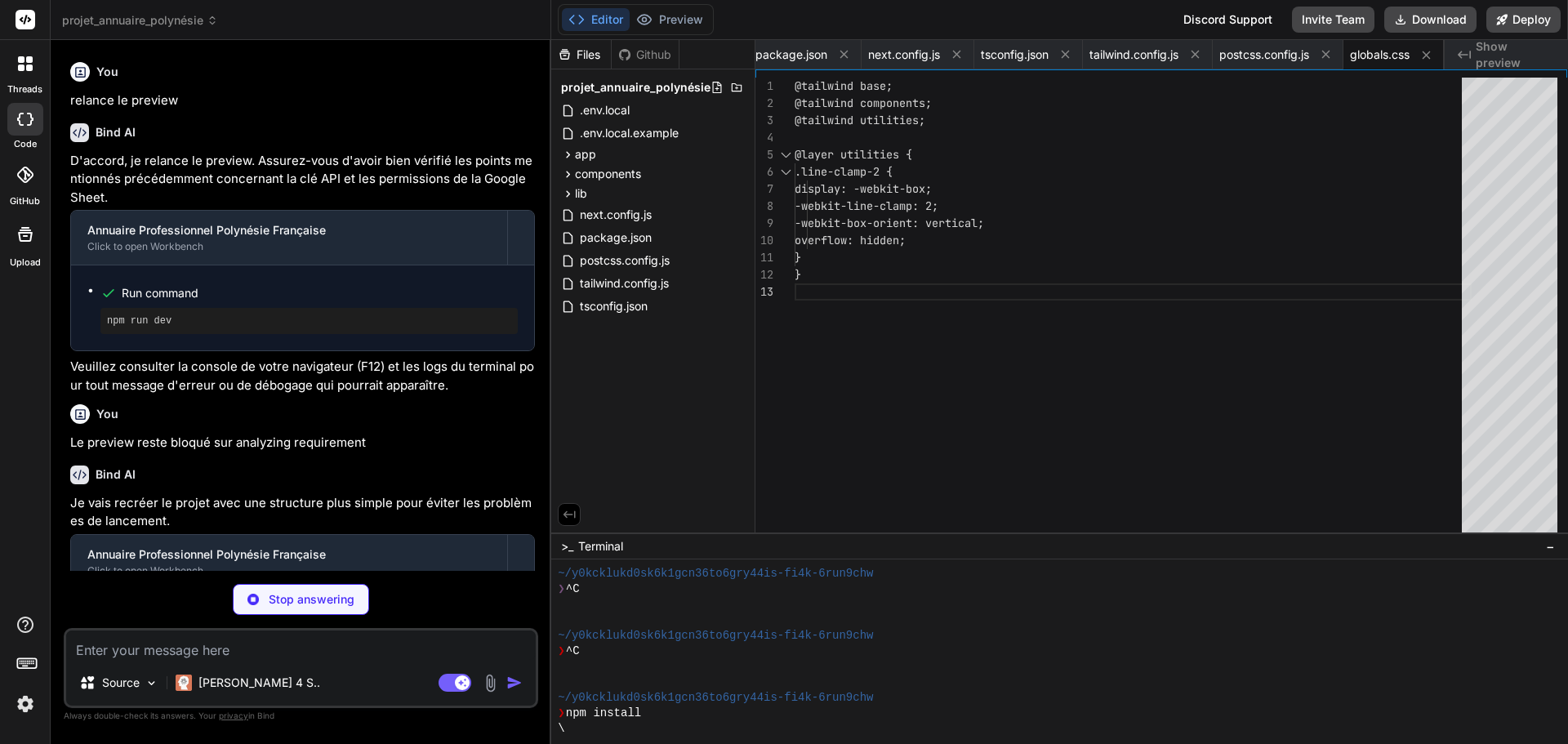
type textarea "x"
type textarea "}"
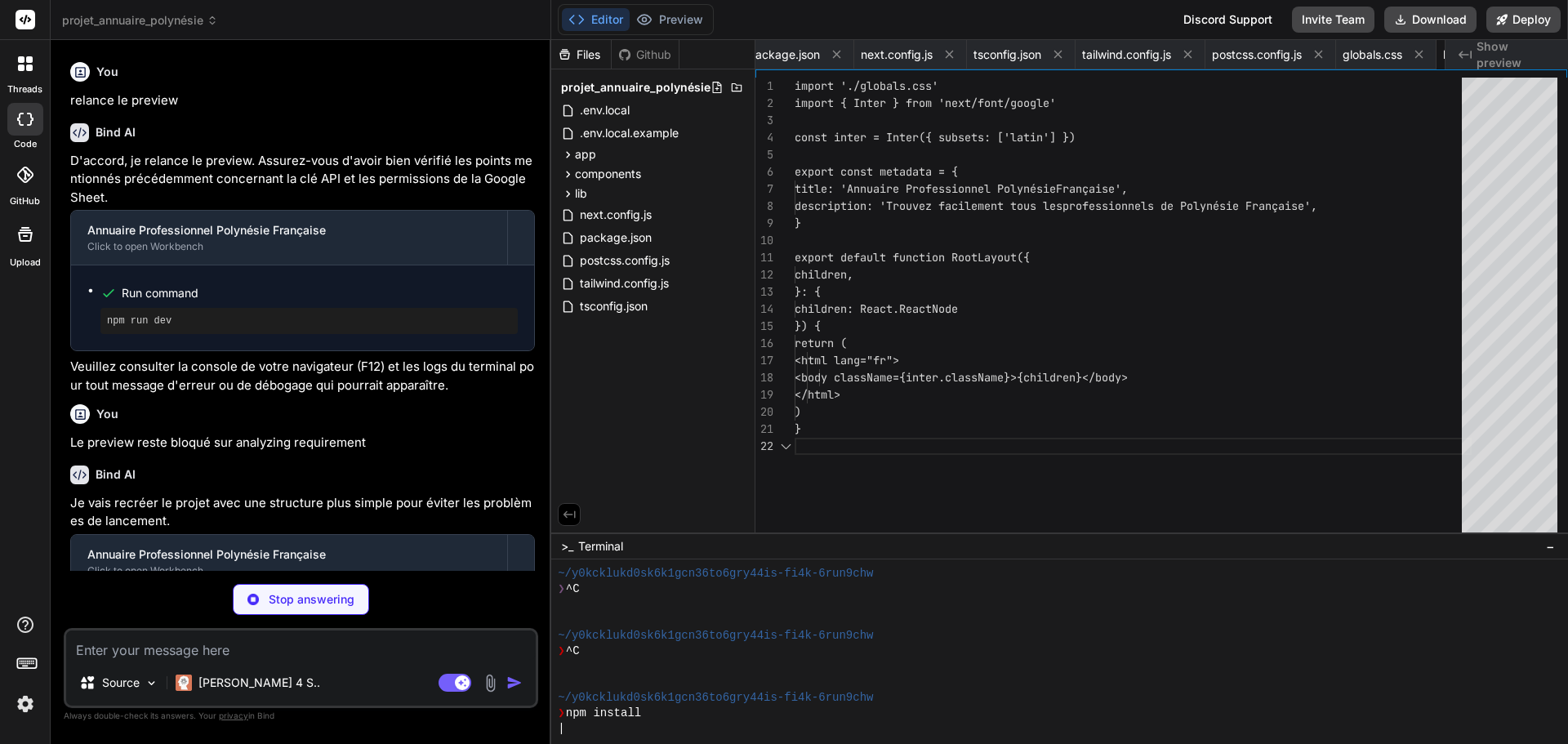
scroll to position [0, 112]
type textarea "x"
type textarea "site_web?: string; logo?: string; article?: string; slug: string; }"
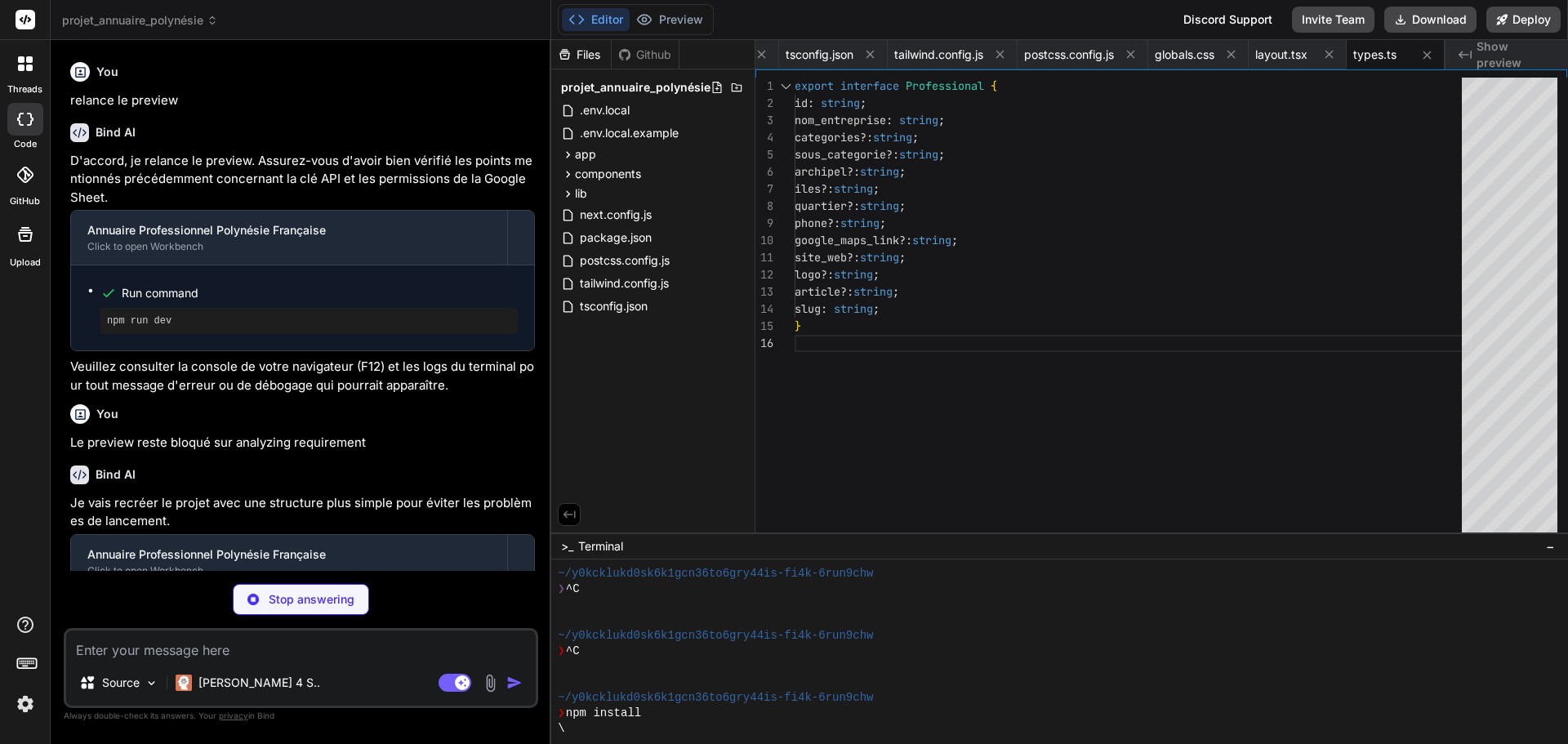
scroll to position [3810, 0]
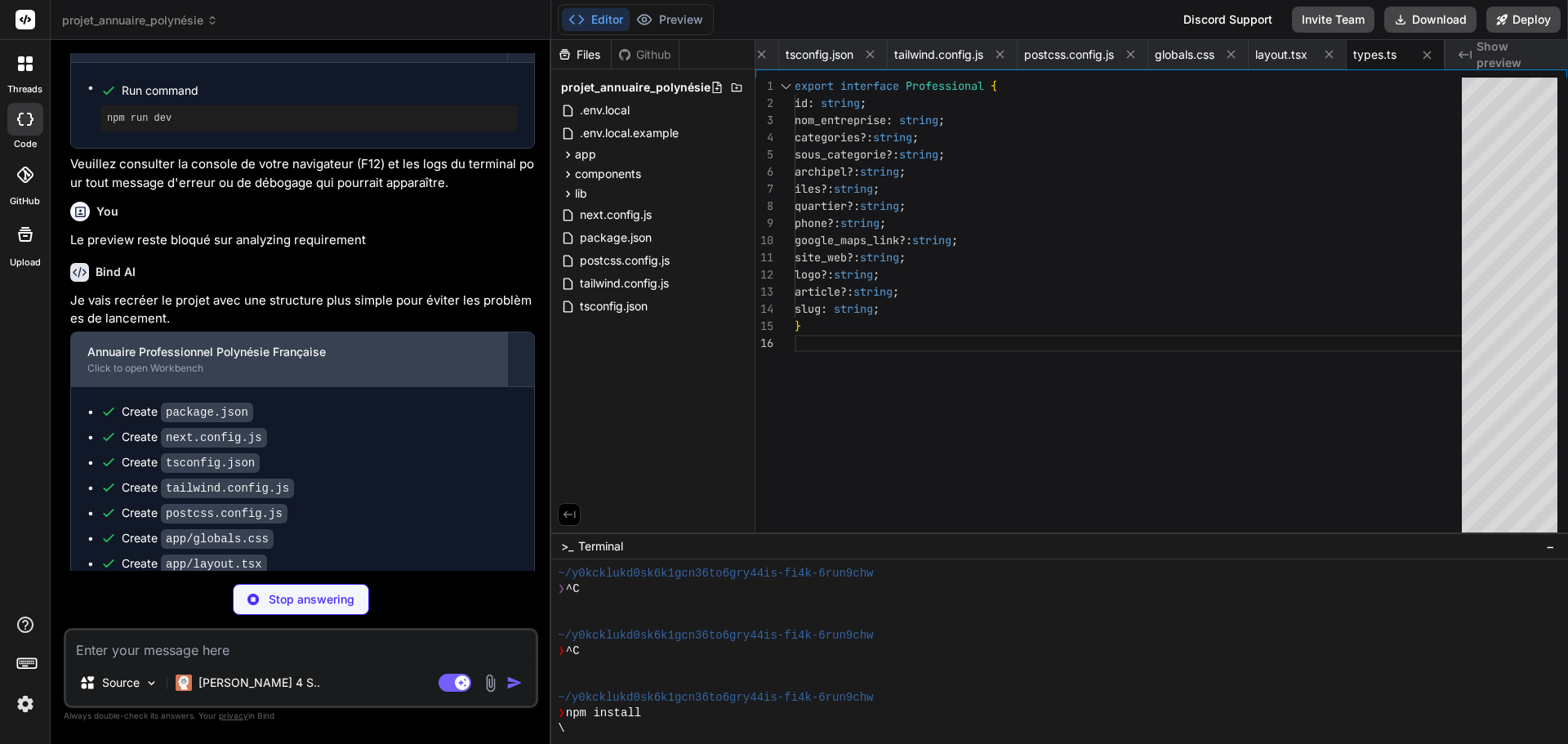
type textarea "x"
type textarea "if (filters.ile && prof.iles !== filters.ile) return false; if (filters.quartie…"
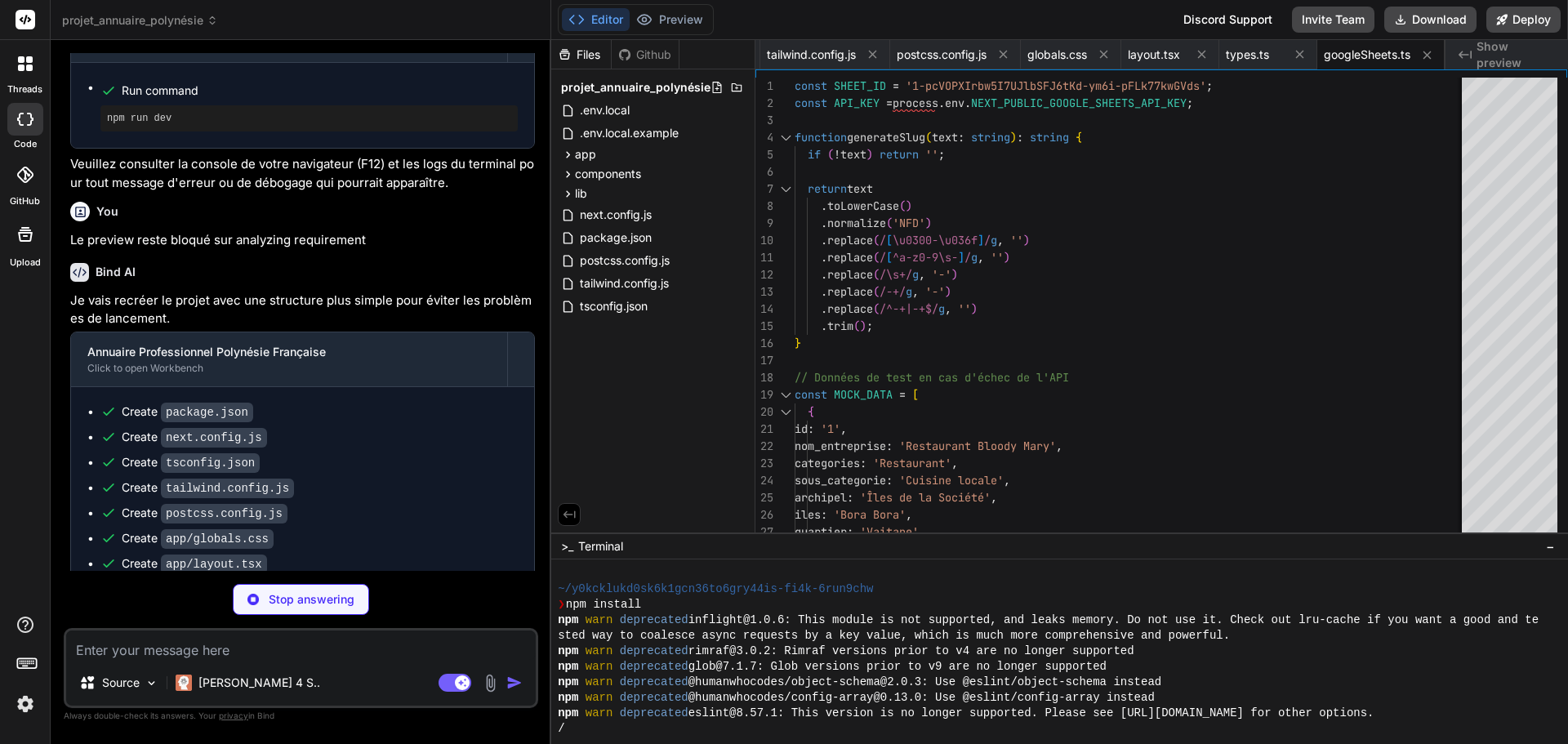
scroll to position [3835, 0]
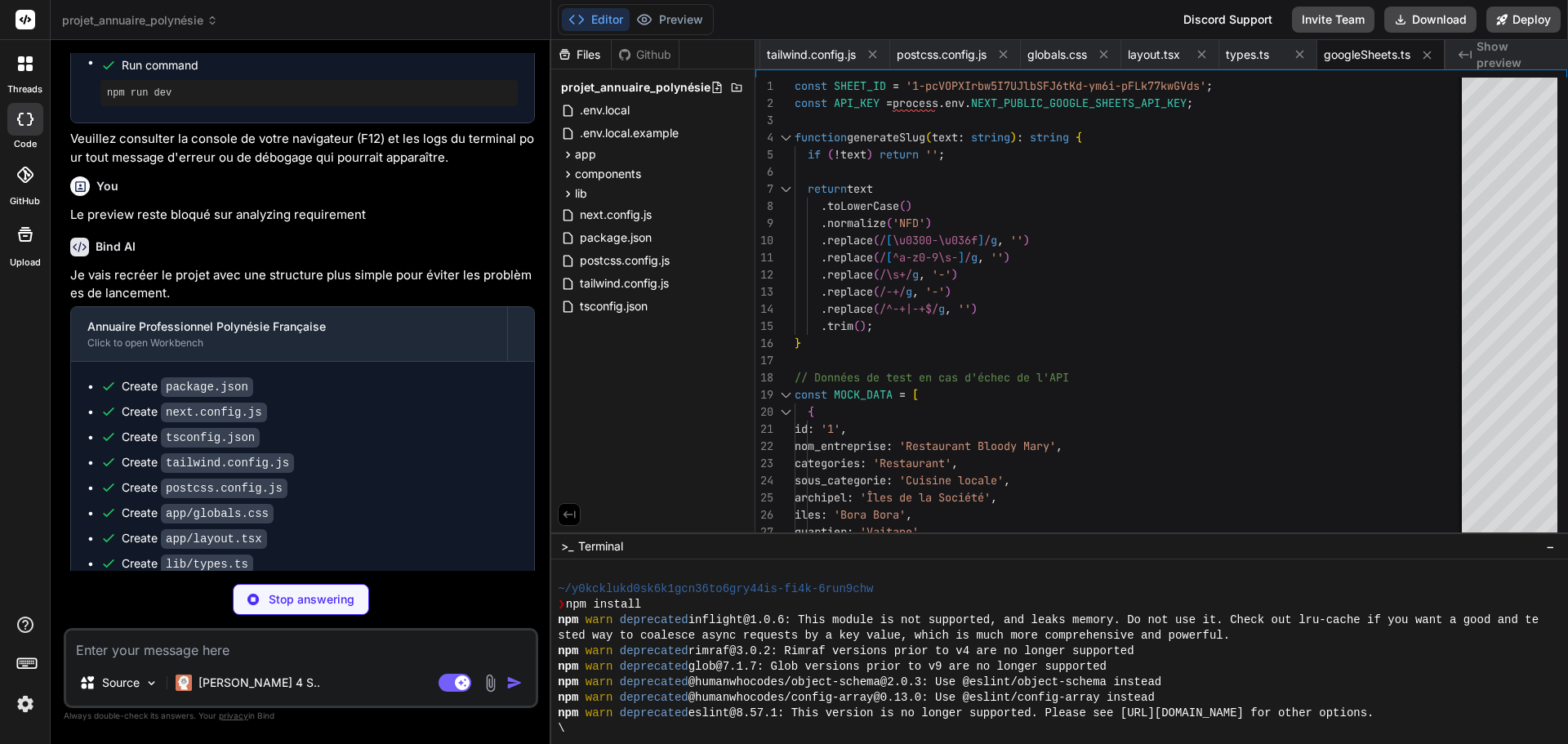
type textarea "x"
type textarea "</div> ); }"
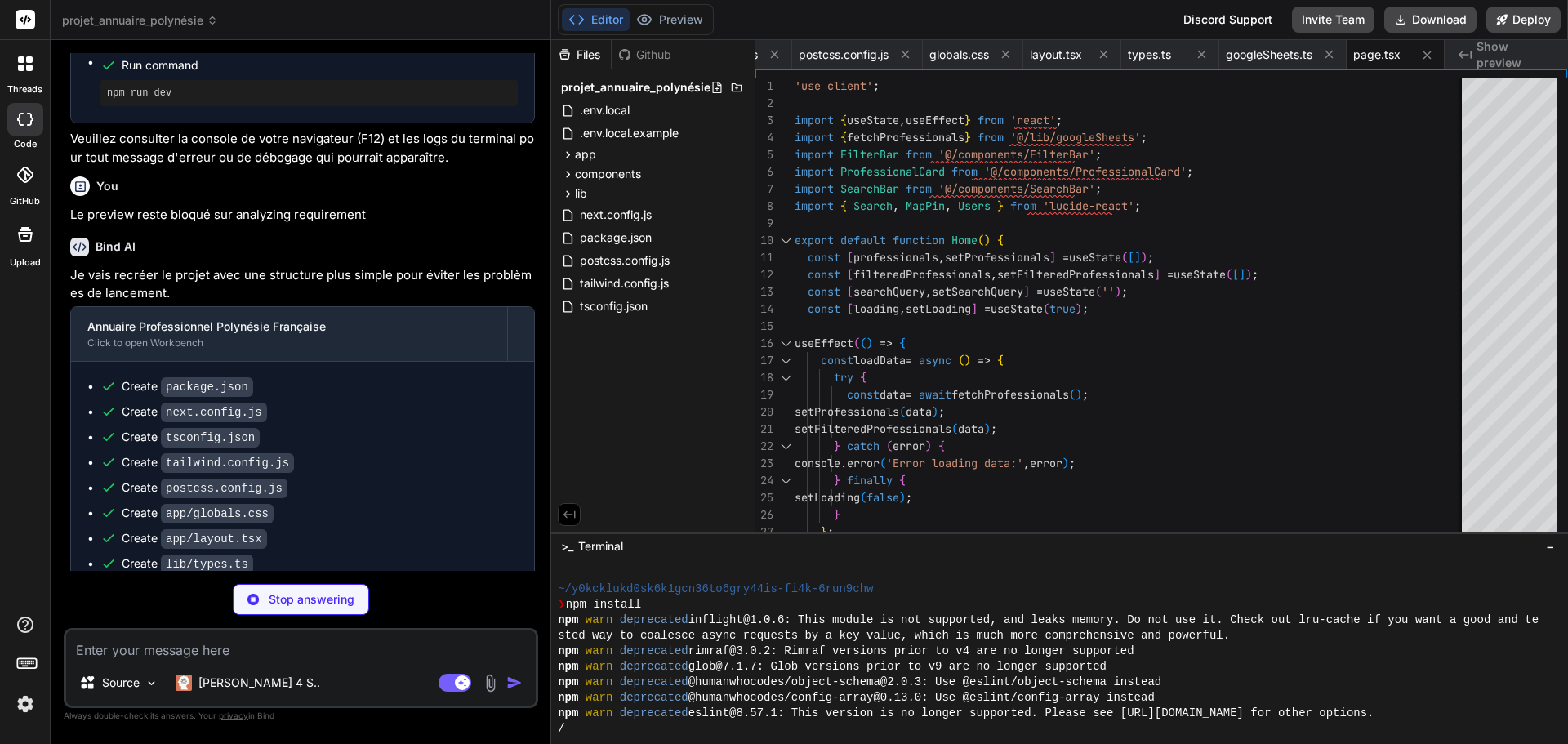
scroll to position [3861, 0]
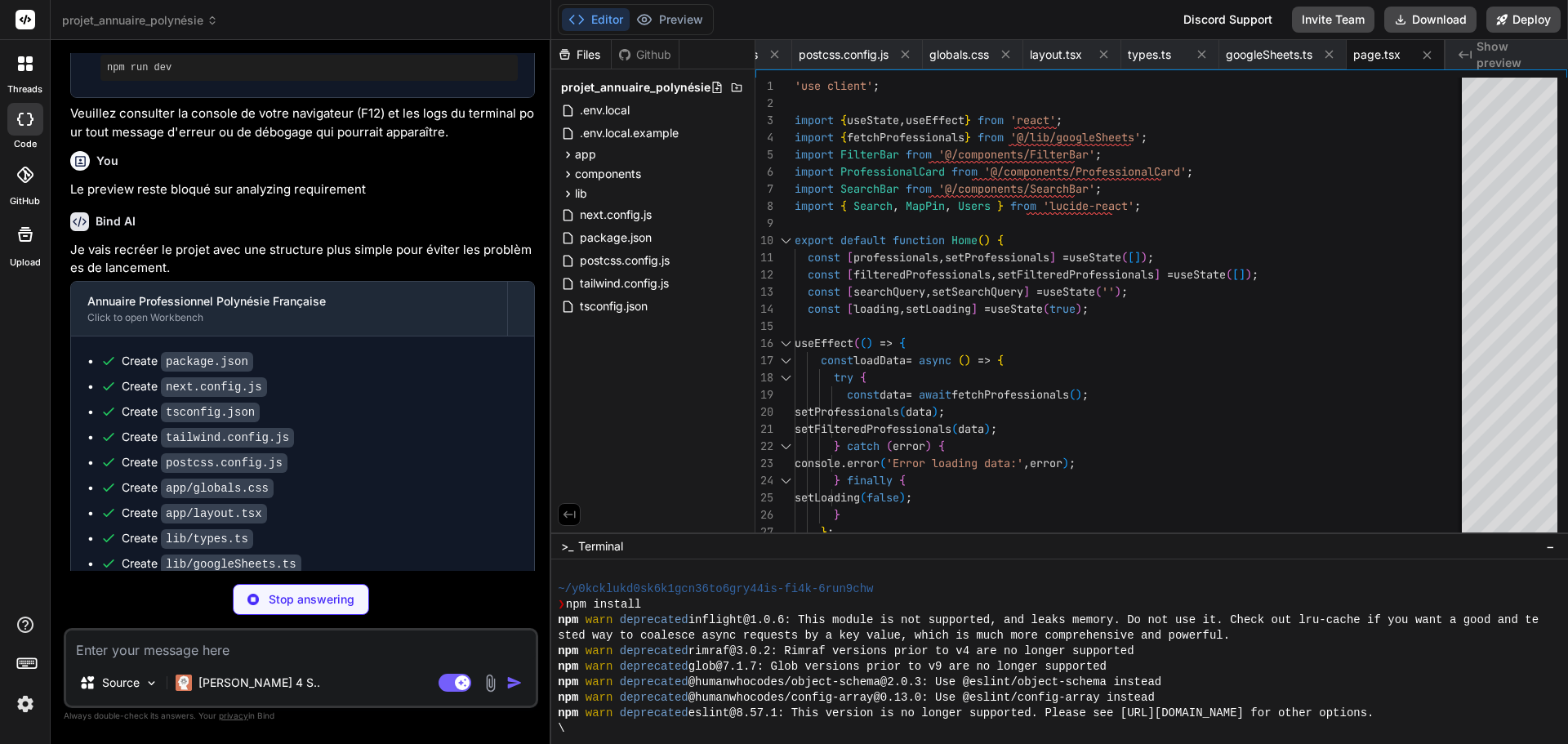
type textarea "x"
type textarea "> <Search className="w-5 h-5" /> Rechercher </button> </form> </div> ); }"
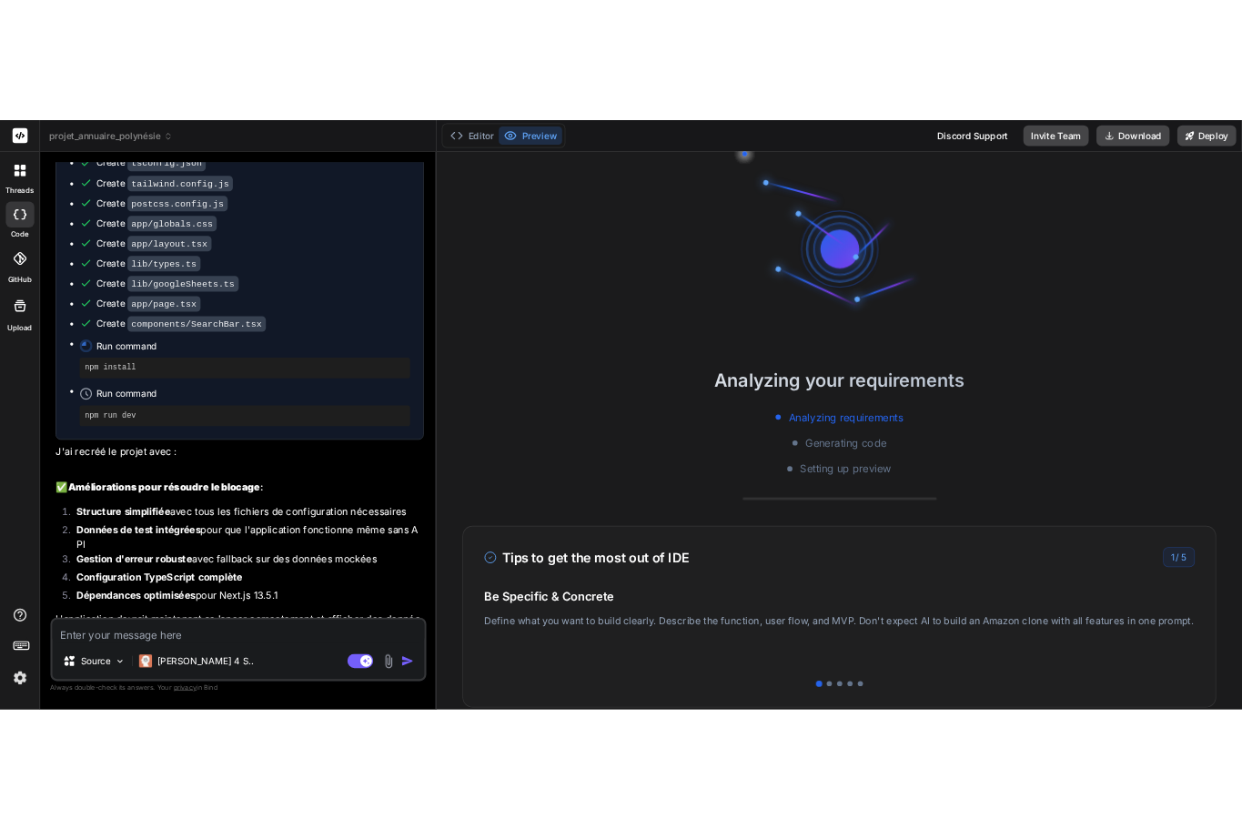
scroll to position [588, 0]
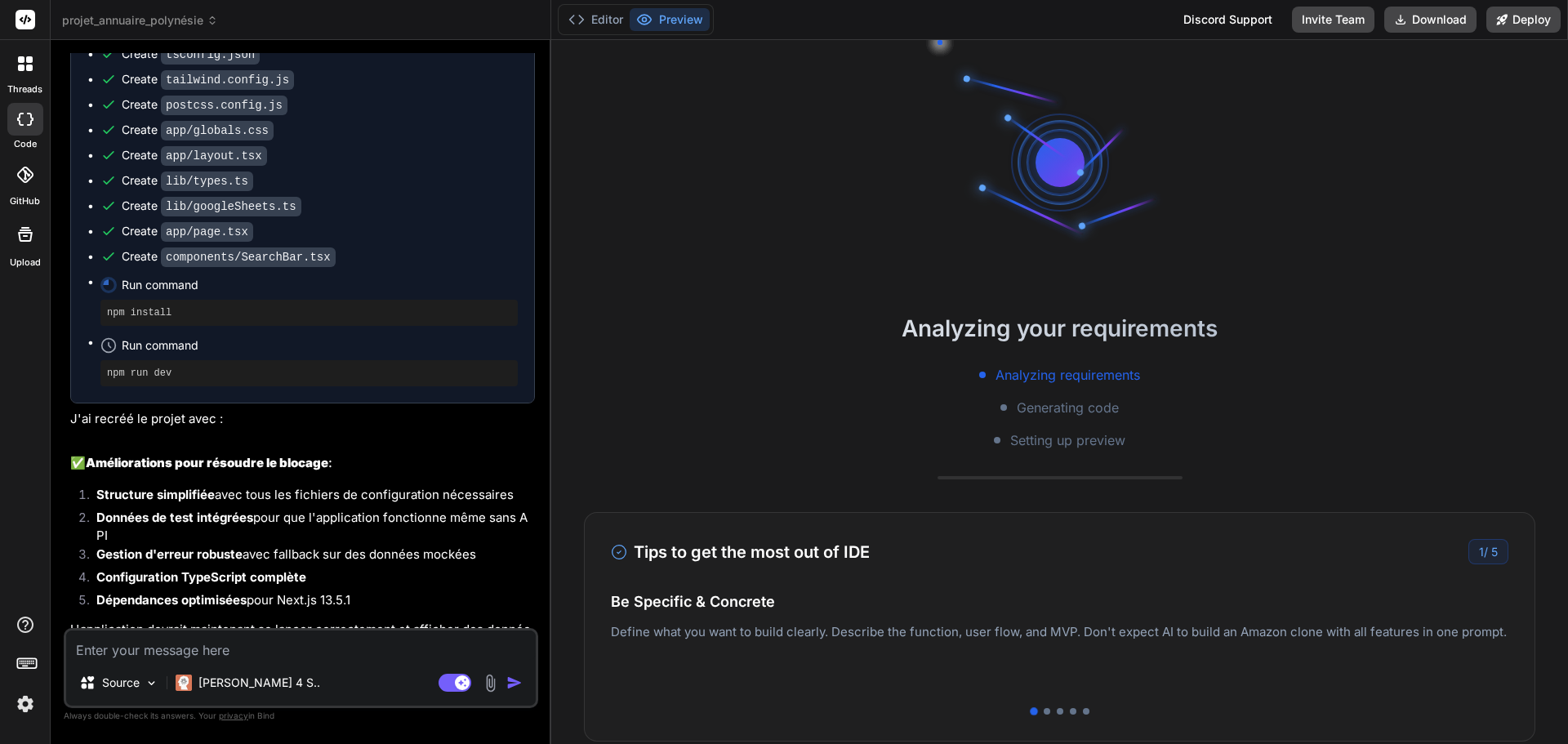
type textarea "x"
type textarea "); }"
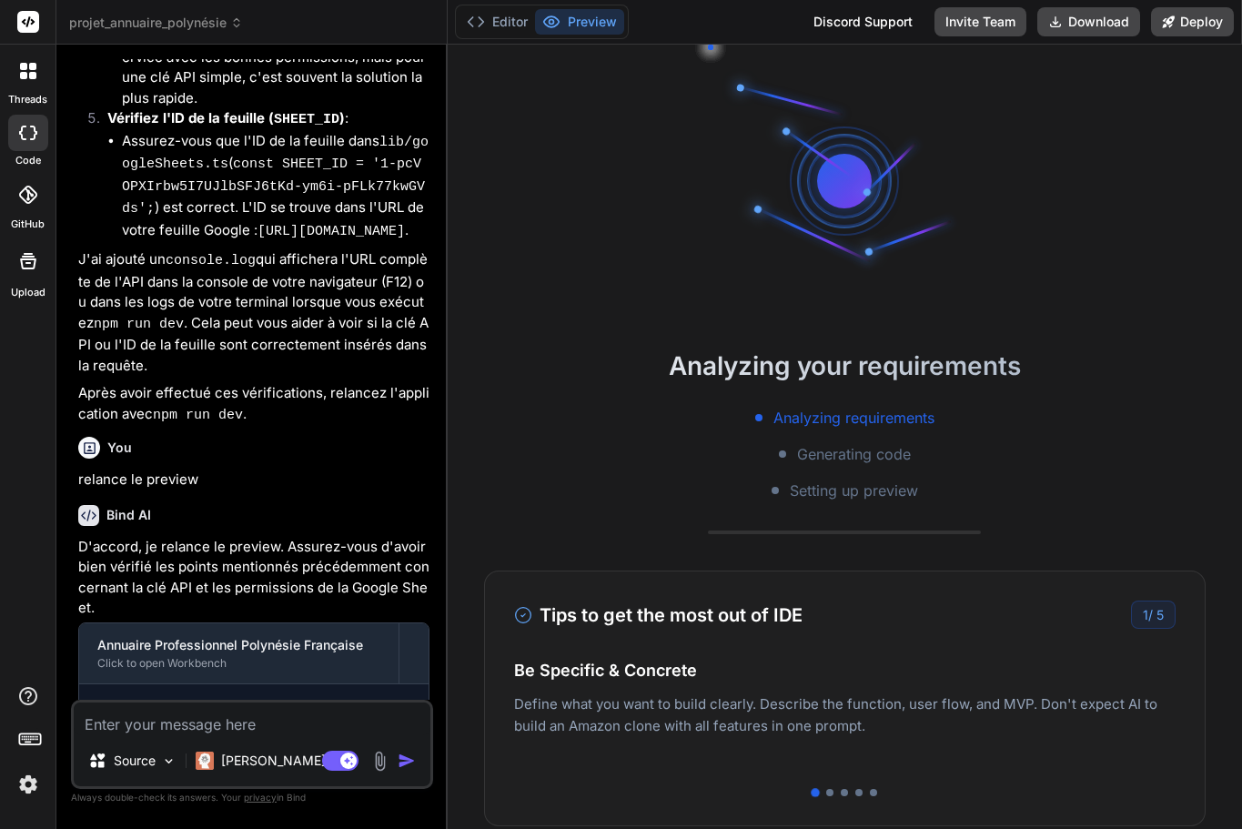
scroll to position [5846, 0]
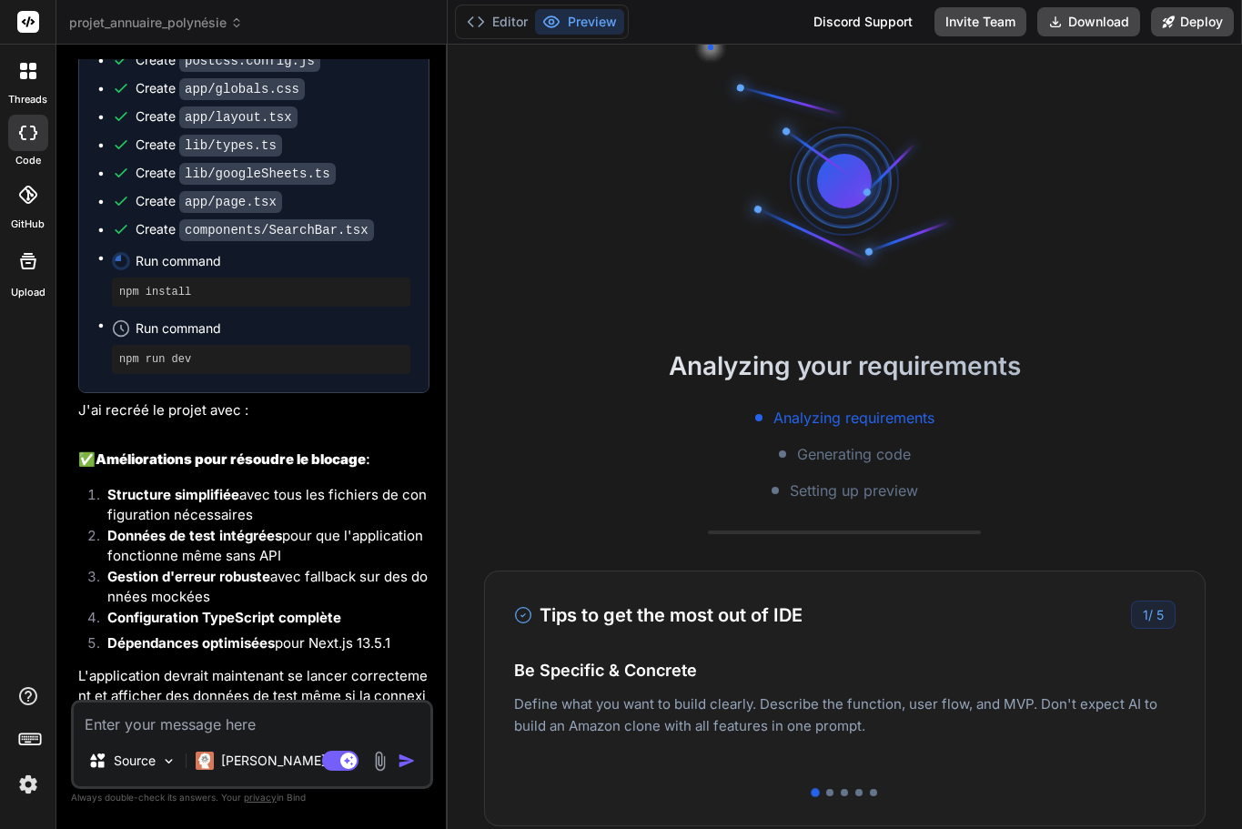
click at [261, 727] on textarea at bounding box center [252, 719] width 357 height 33
click at [322, 727] on textarea at bounding box center [252, 719] width 357 height 33
type textarea "x"
type textarea "v"
type textarea "x"
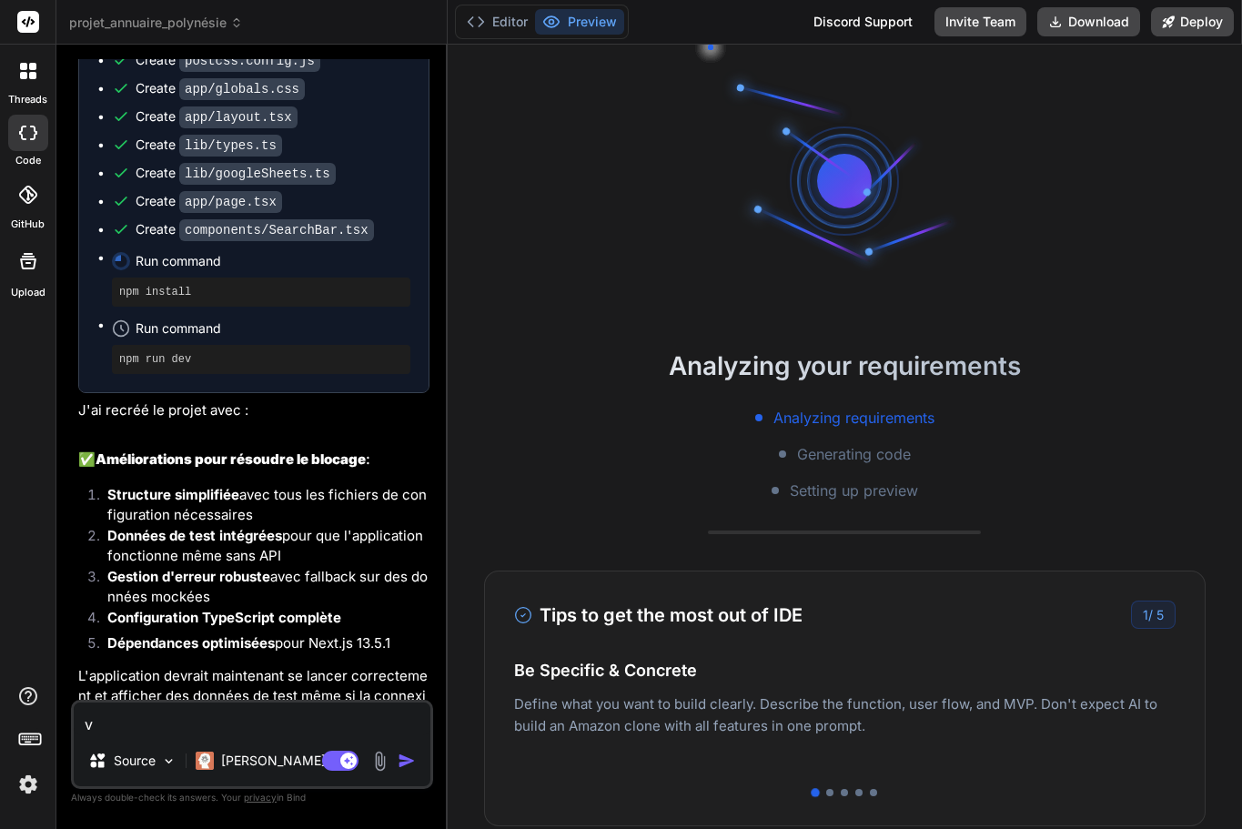
type textarea "vo"
type textarea "x"
type textarea "voi"
type textarea "x"
type textarea "voic"
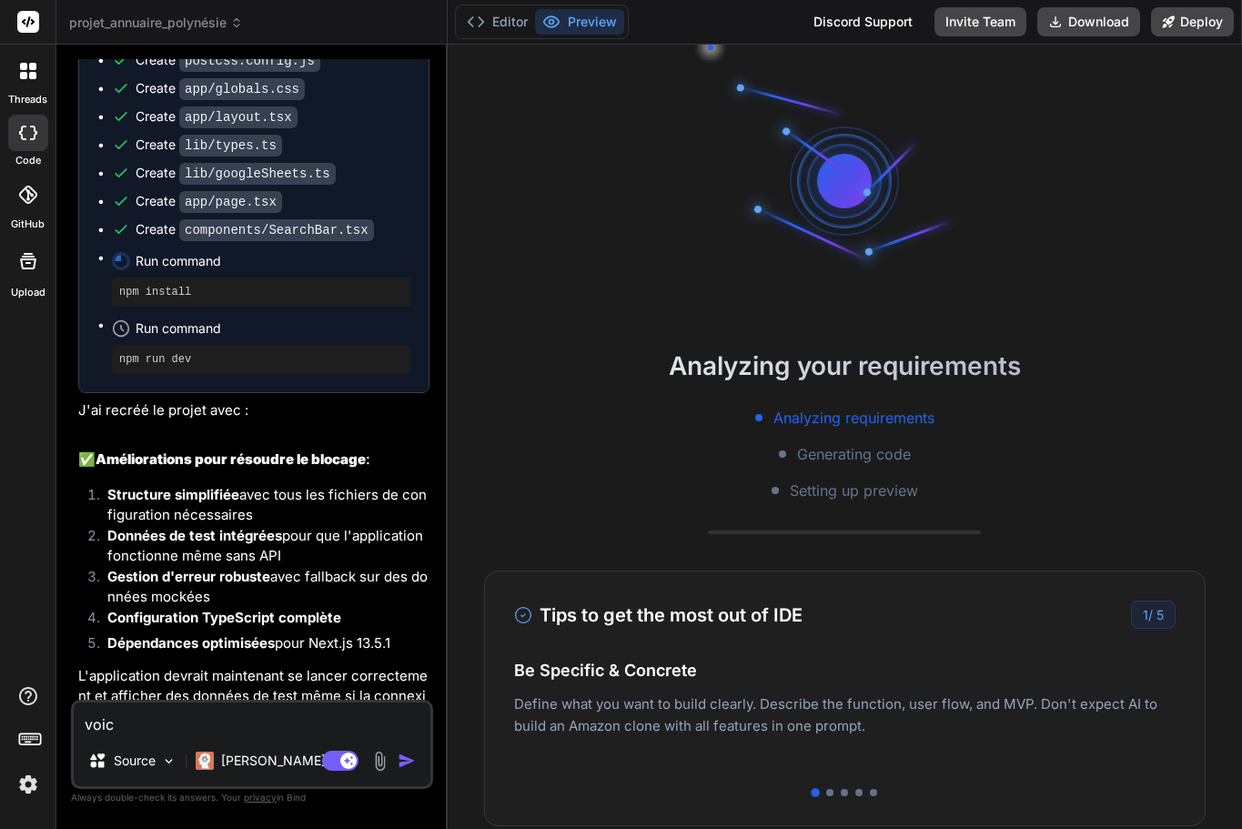
type textarea "x"
type textarea "voici"
type textarea "x"
type textarea "voici"
type textarea "x"
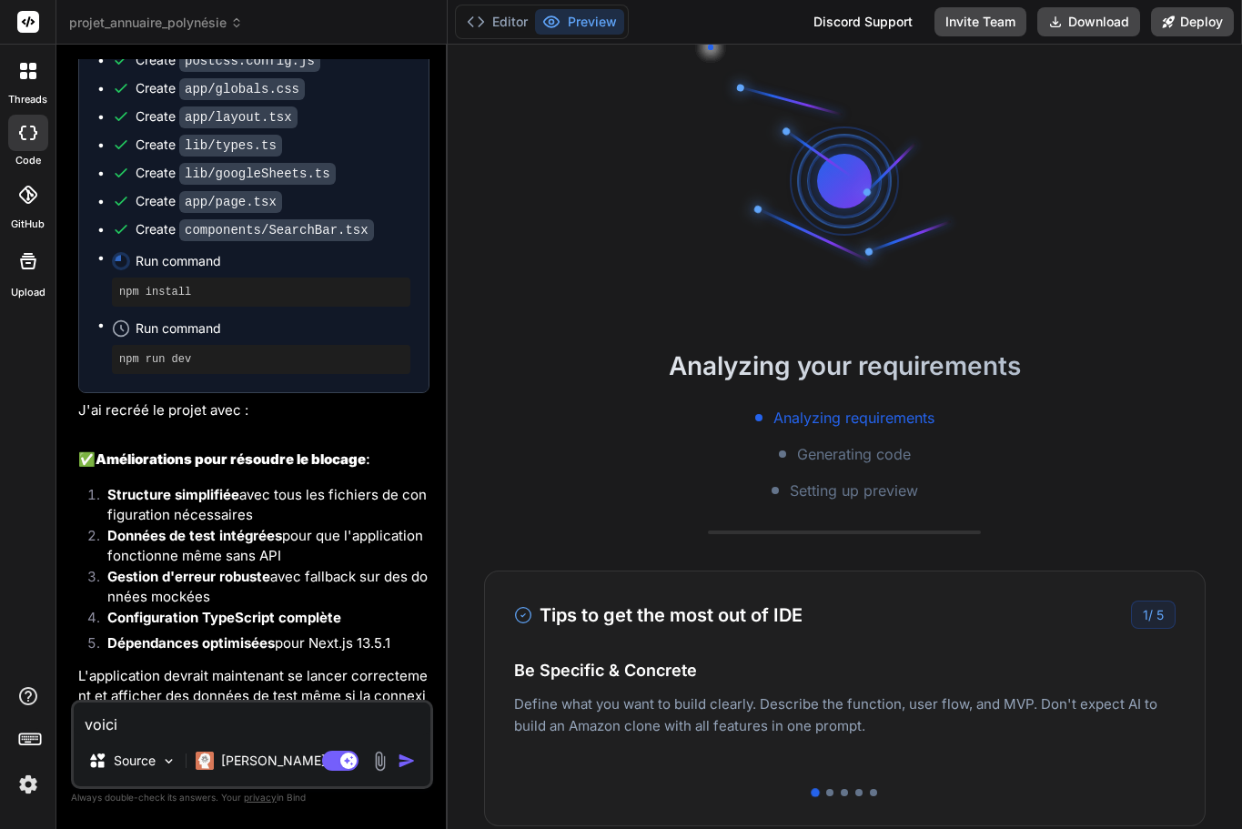
type textarea "voici l"
type textarea "x"
type textarea "voici l'"
type textarea "x"
type textarea "voici l'e"
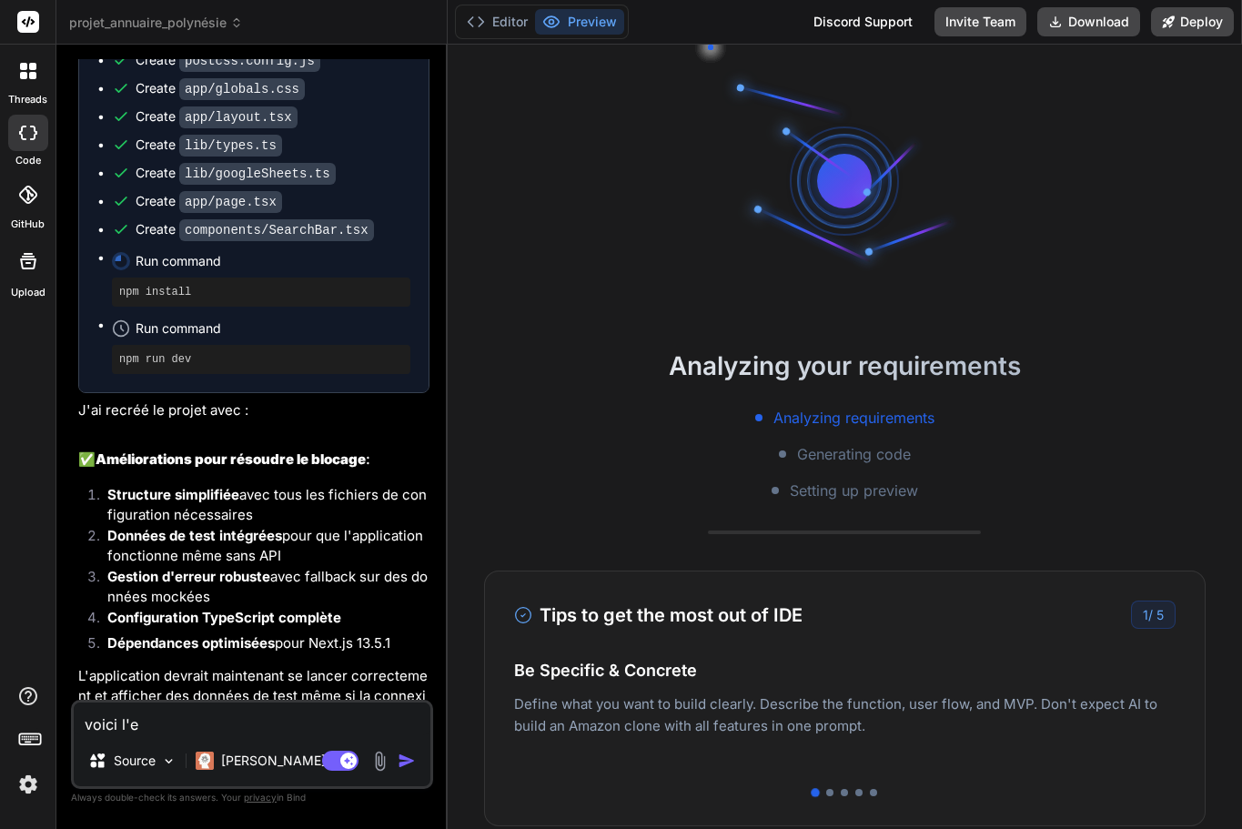
type textarea "x"
type textarea "voici l'ee"
type textarea "x"
type textarea "voici l'e"
type textarea "x"
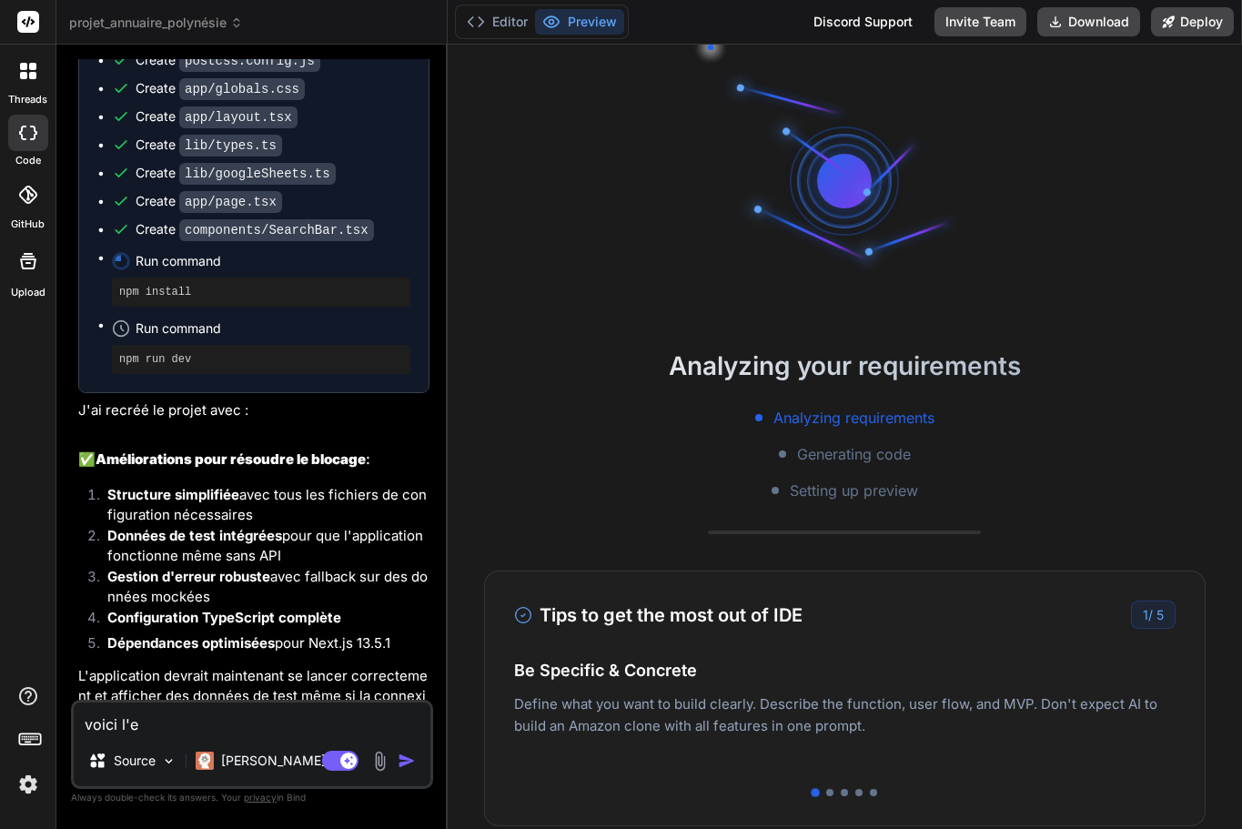
type textarea "voici l'er"
type textarea "x"
type textarea "voici l'err"
type textarea "x"
type textarea "voici l'erre"
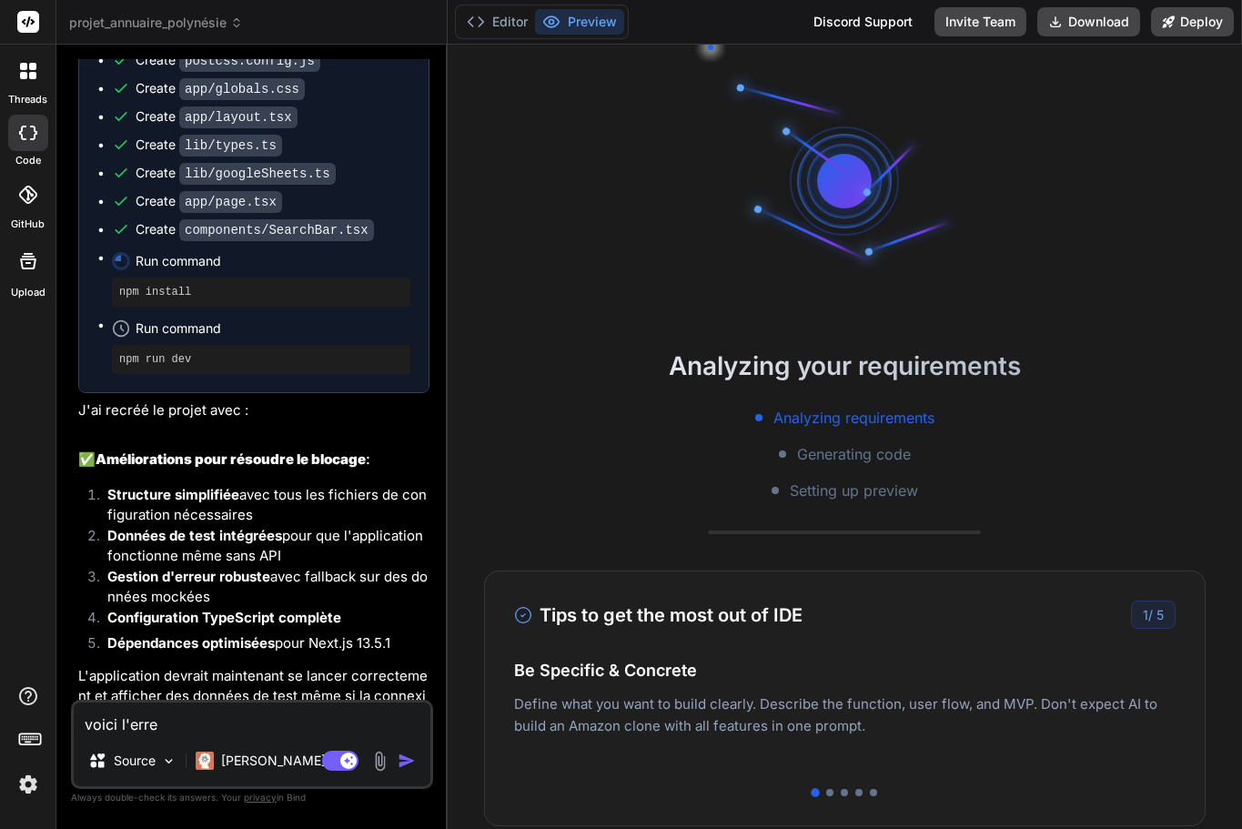
type textarea "x"
type textarea "voici l'errey"
type textarea "x"
type textarea "voici l'erreyr"
type textarea "x"
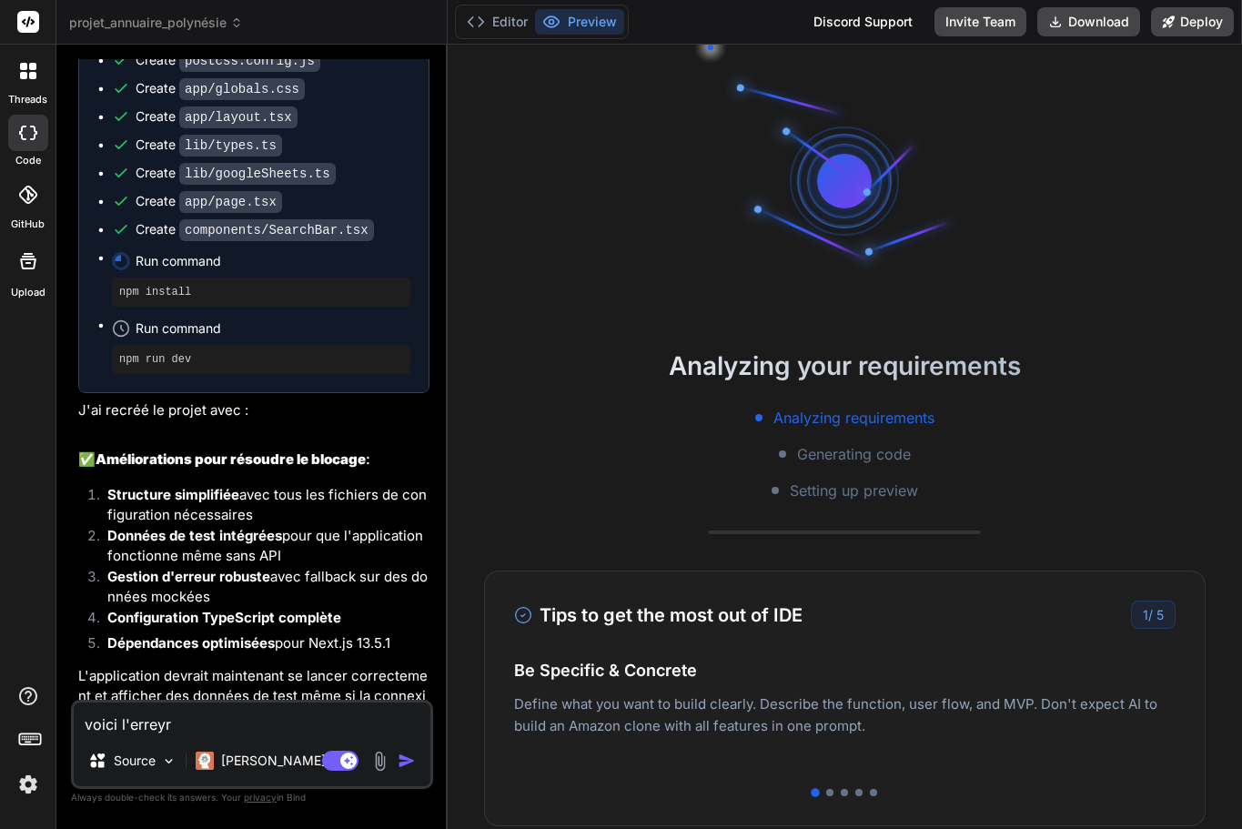
type textarea "voici l'erreyr"
type textarea "x"
type textarea "voici l'errey"
type textarea "x"
type textarea "voici l'erre"
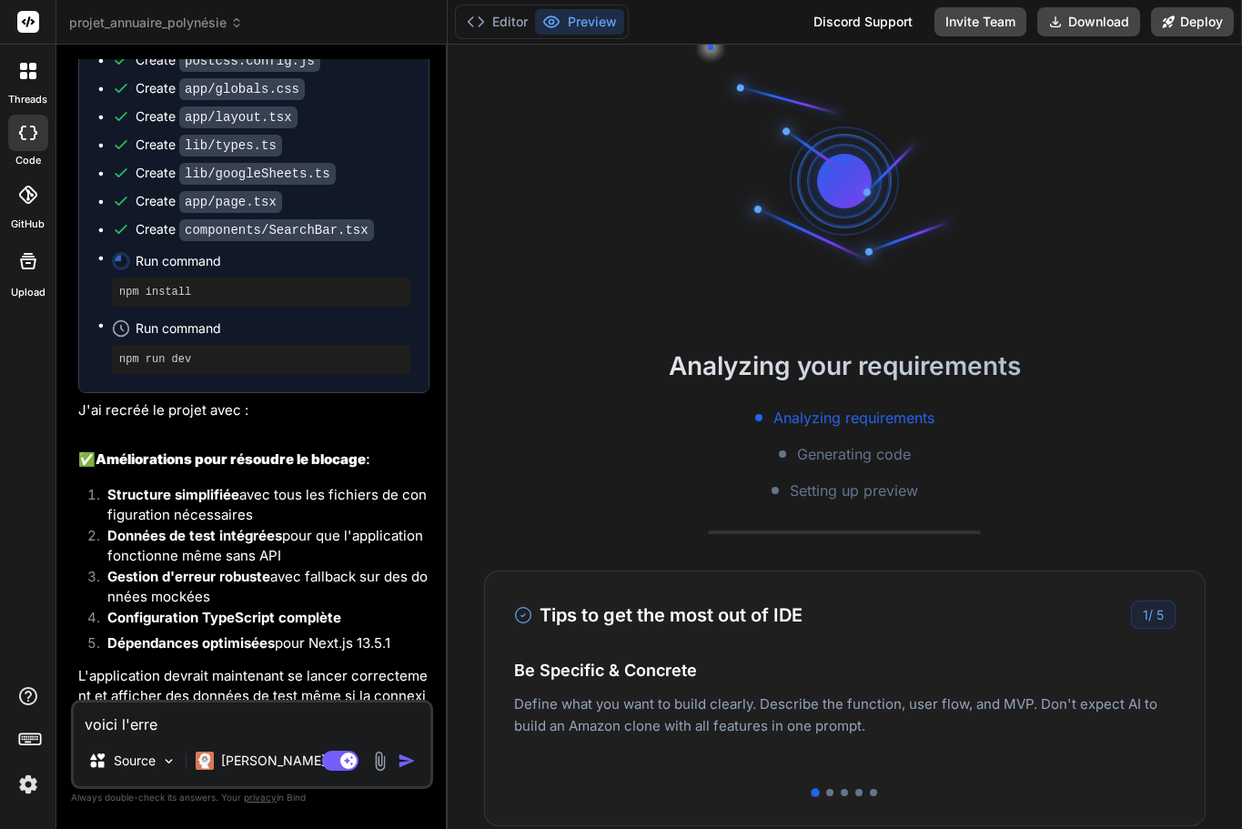
type textarea "x"
type textarea "voici l'erreu"
type textarea "x"
type textarea "voici l'erreur"
type textarea "x"
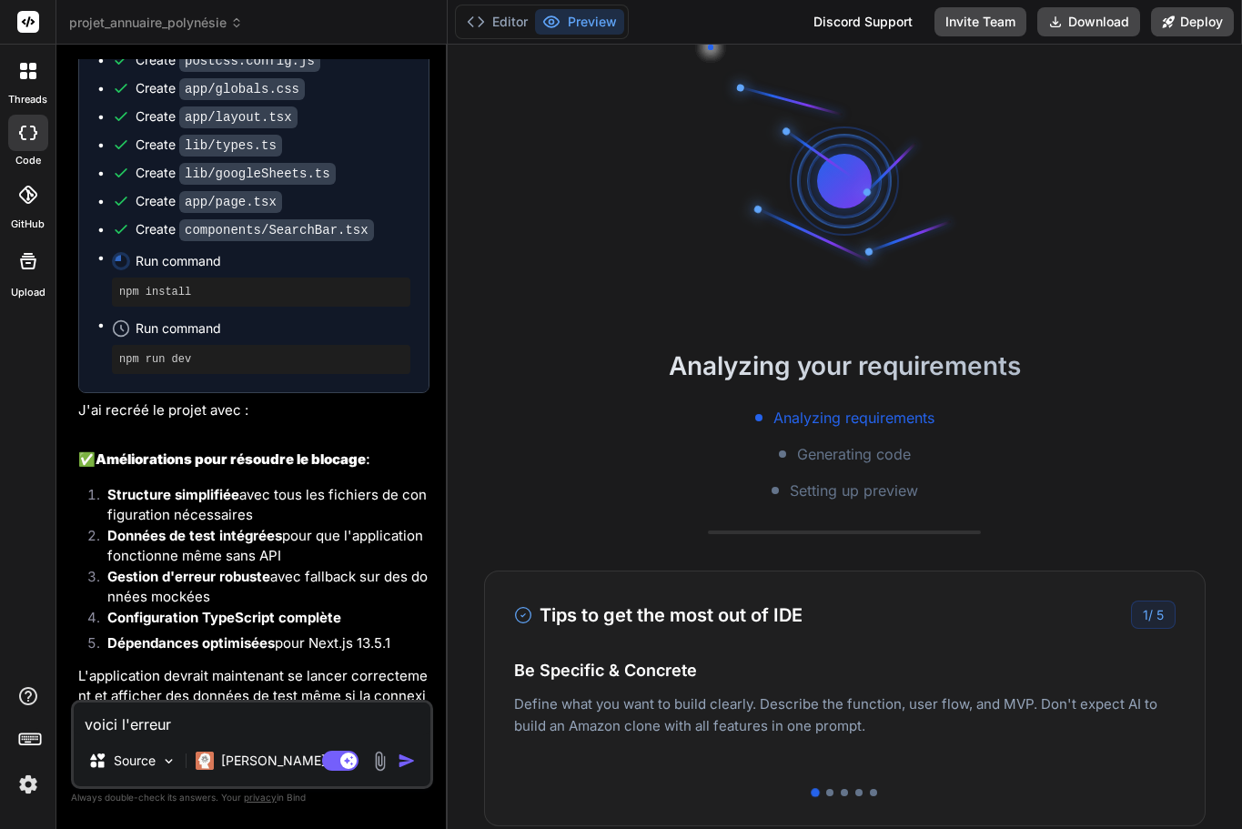
type textarea "voici l'erreur"
paste textarea "cdn.amplitude.com/libs/analytics-browser-2.6.2-min.js.gz:1 Failed to load resou…"
type textarea "x"
type textarea "voici l'erreur cdn.amplitude.com/libs/analytics-browser-2.6.2-min.js.gz:1 Faile…"
type textarea "x"
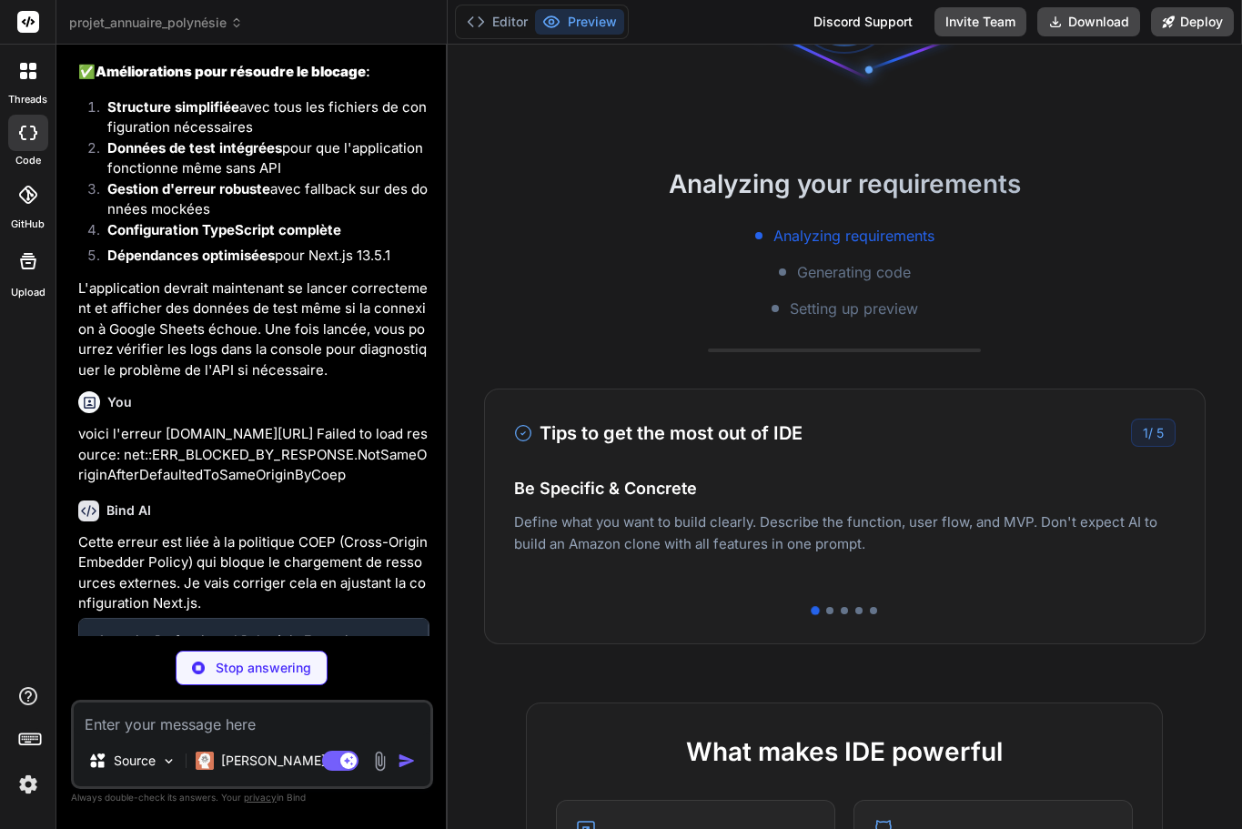
scroll to position [6235, 0]
type textarea "x"
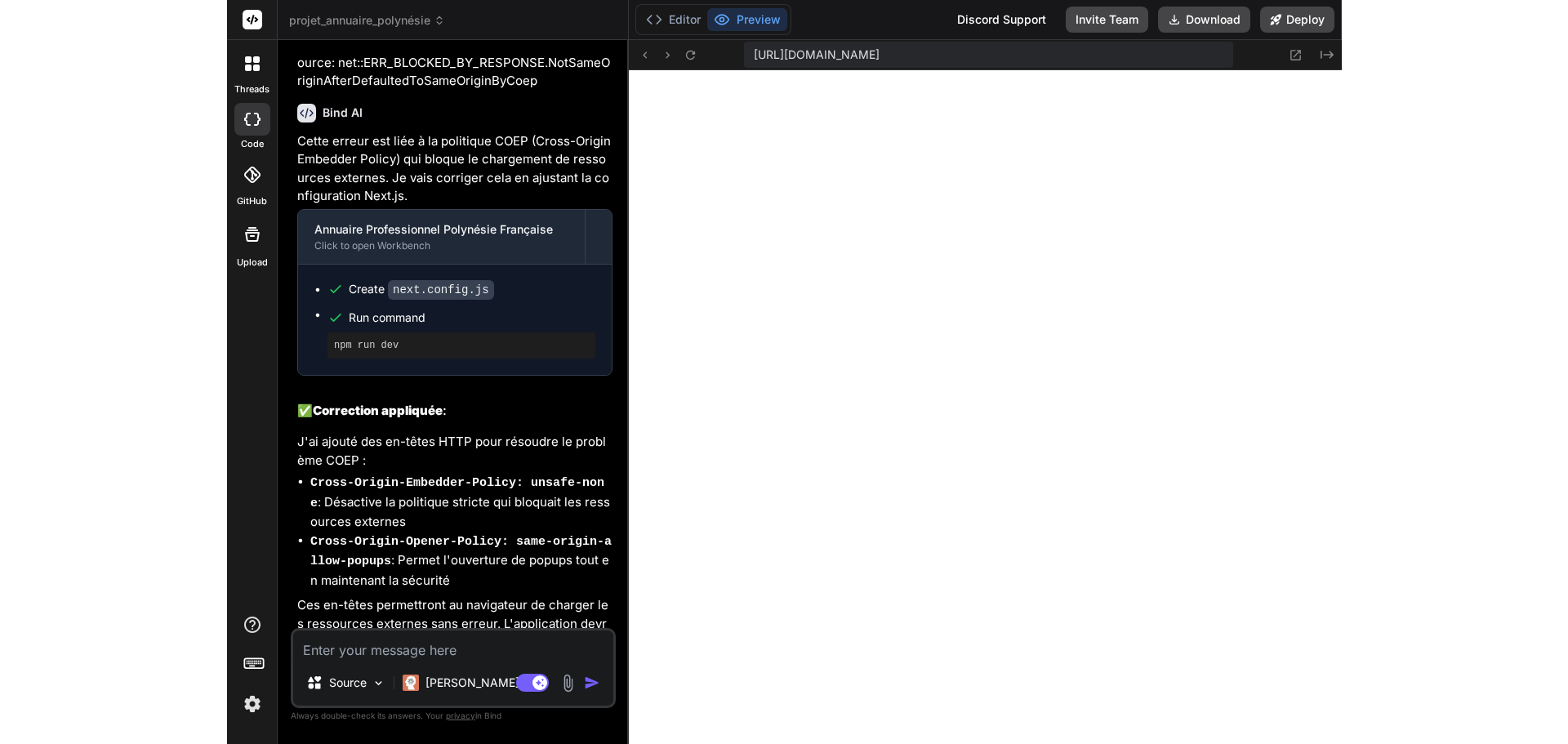
scroll to position [1226, 0]
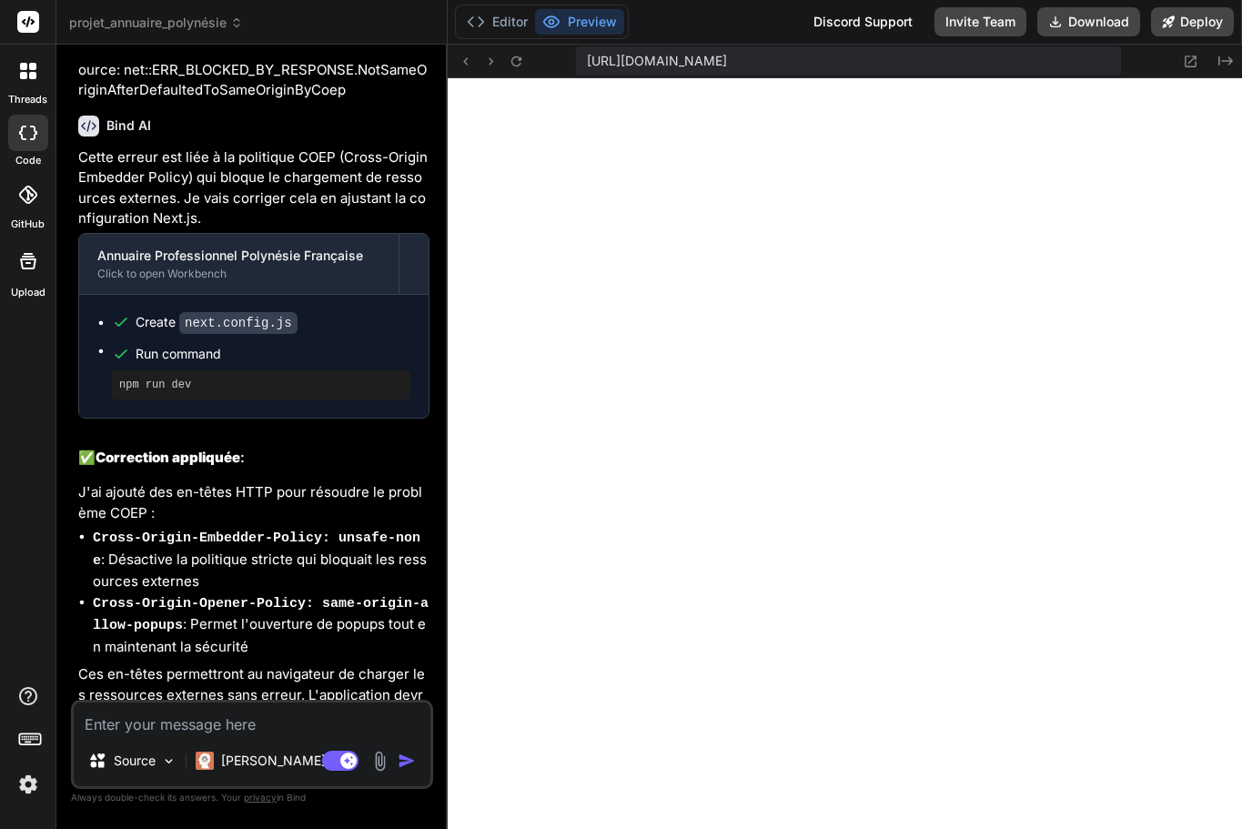
type textarea "x"
type textarea "value: 'same-origin-allow-popups' } ], }, ] }, } module.exports = nextConfig"
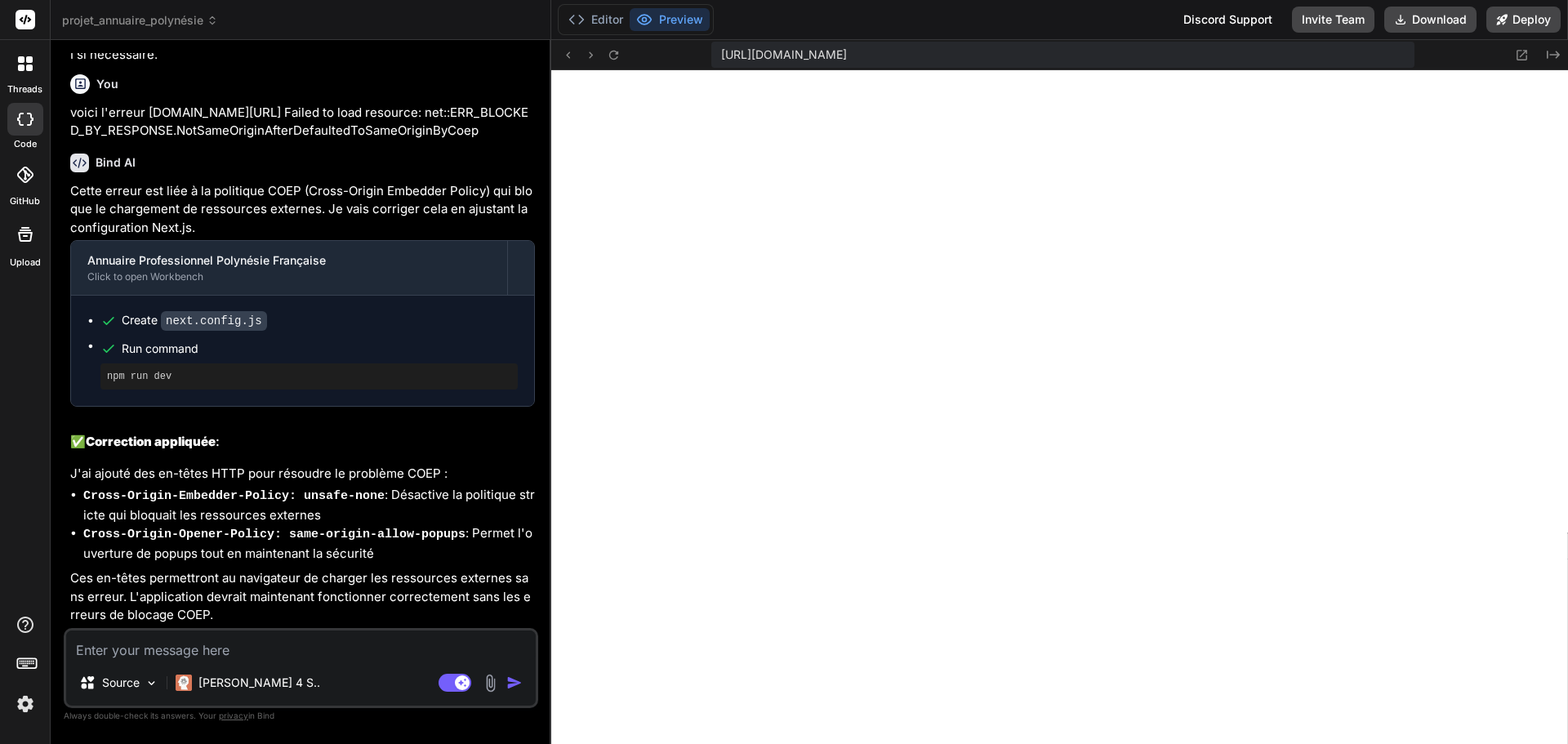
type textarea "x"
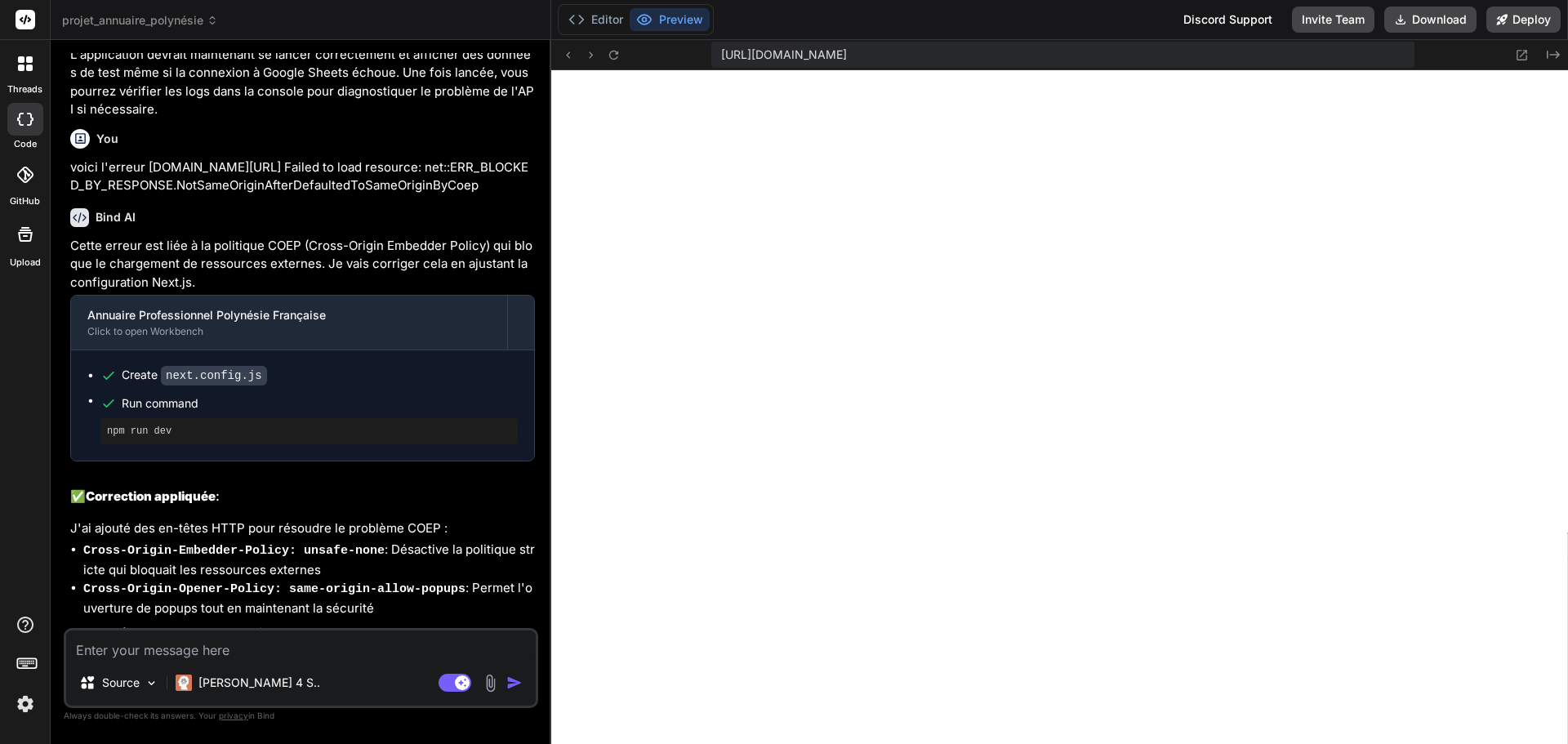
scroll to position [1117, 0]
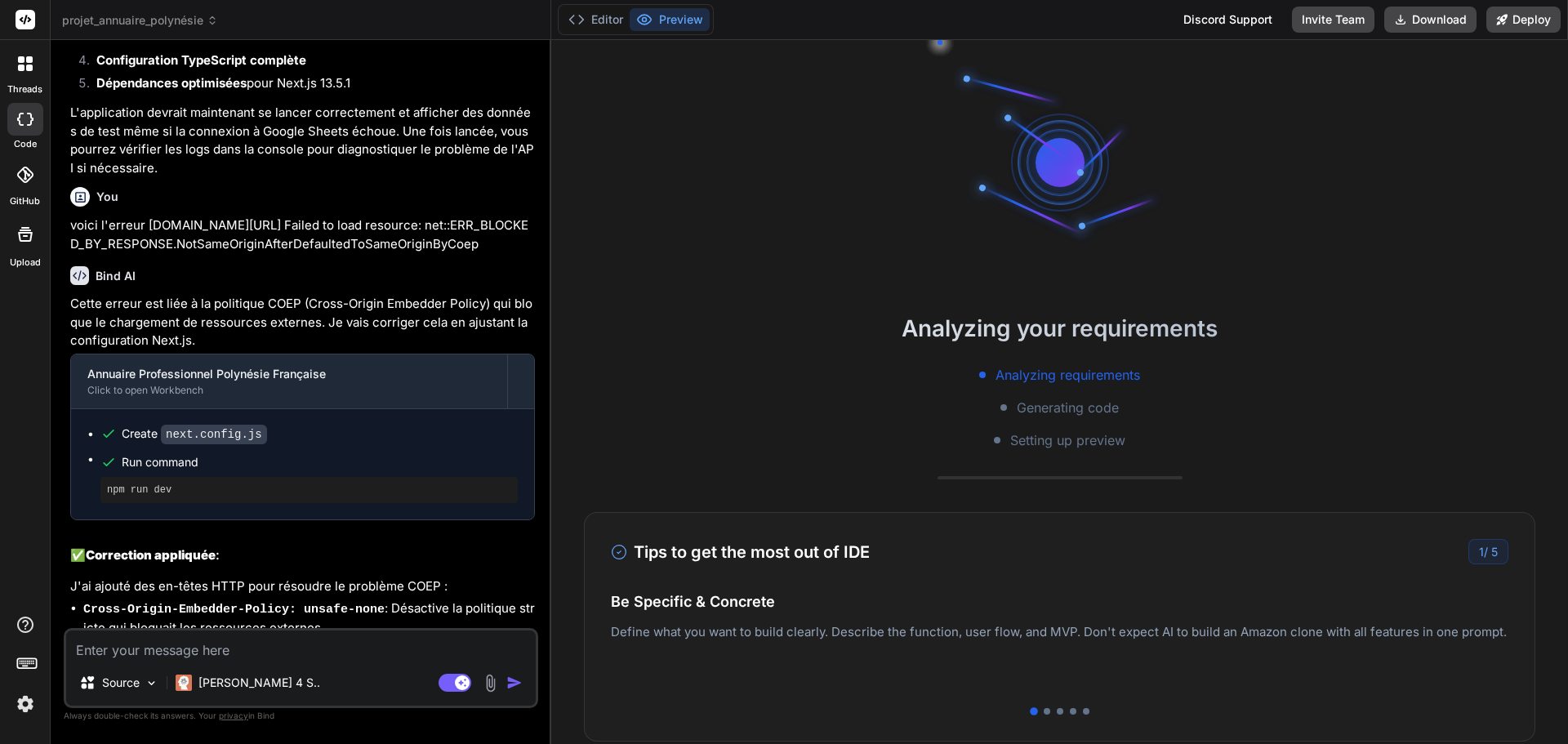
scroll to position [3287, 0]
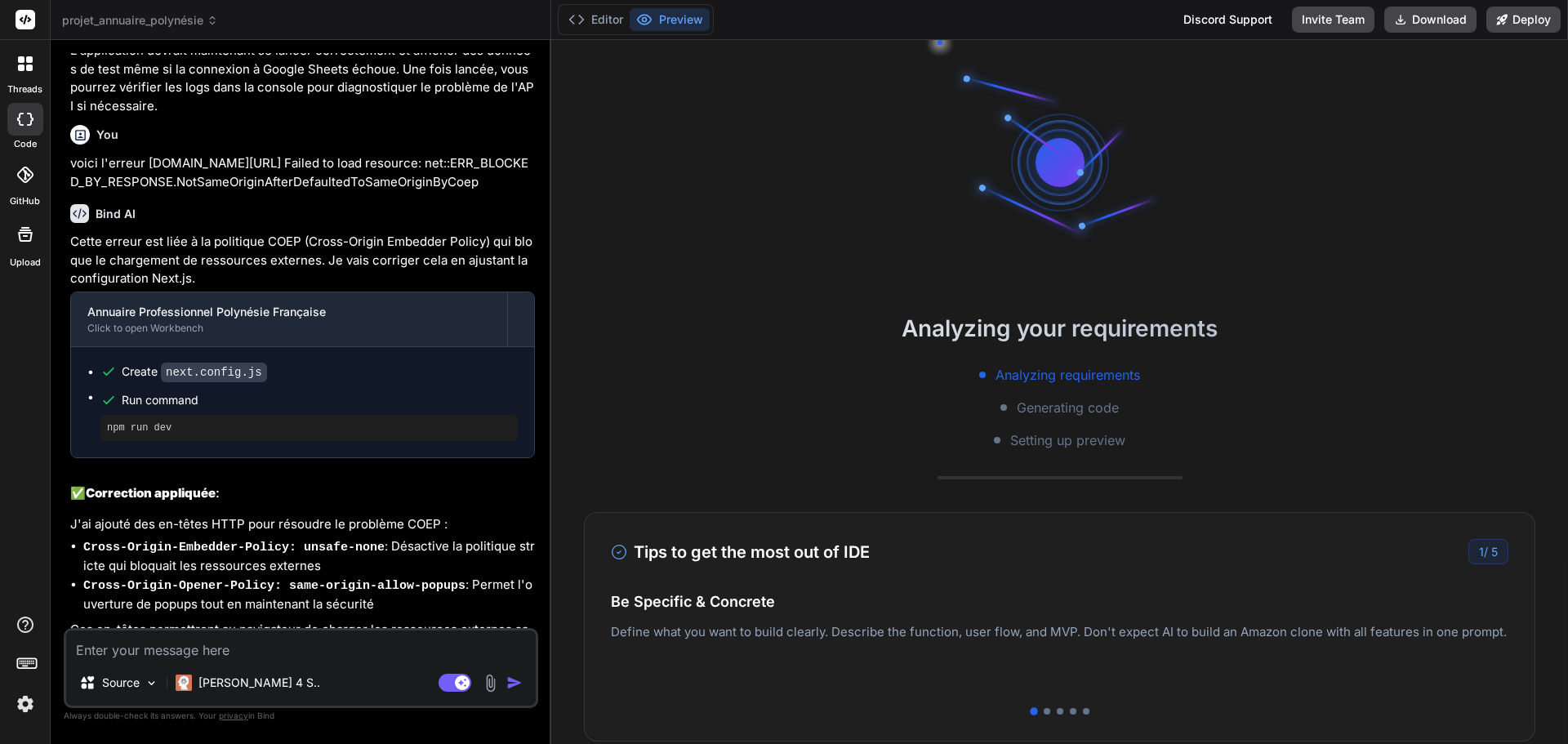
drag, startPoint x: 132, startPoint y: 598, endPoint x: 262, endPoint y: 608, distance: 130.4
click at [262, 621] on p "Ces en-têtes permettront au navigateur de charger les ressources externes sans …" at bounding box center [302, 649] width 465 height 56
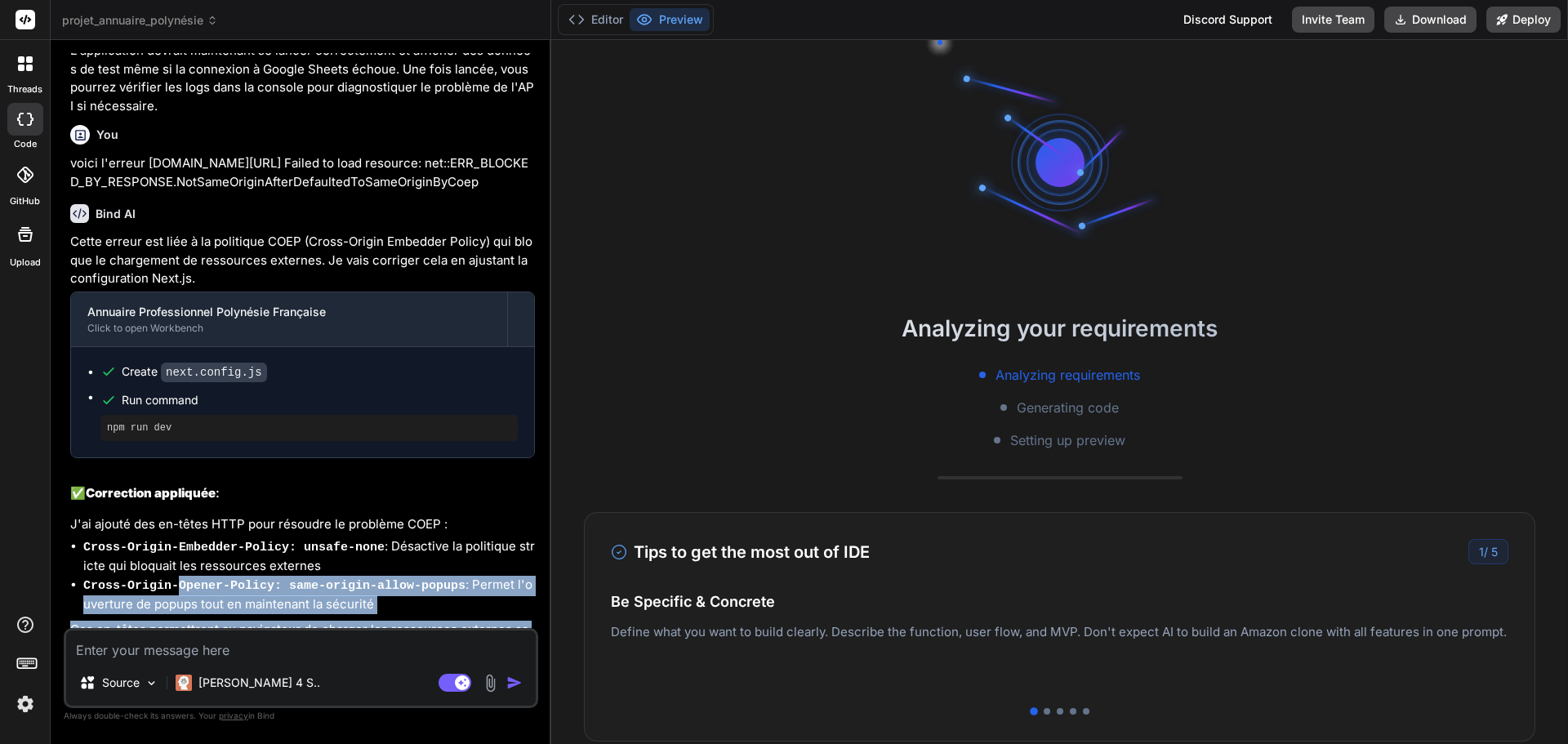
drag, startPoint x: 223, startPoint y: 613, endPoint x: 173, endPoint y: 531, distance: 96.0
click at [173, 531] on div "Cette erreur est liée à la politique COEP (Cross-Origin Embedder Policy) qui bl…" at bounding box center [302, 453] width 465 height 442
click at [177, 579] on code "Cross-Origin-Opener-Policy: same-origin-allow-popups" at bounding box center [275, 585] width 382 height 13
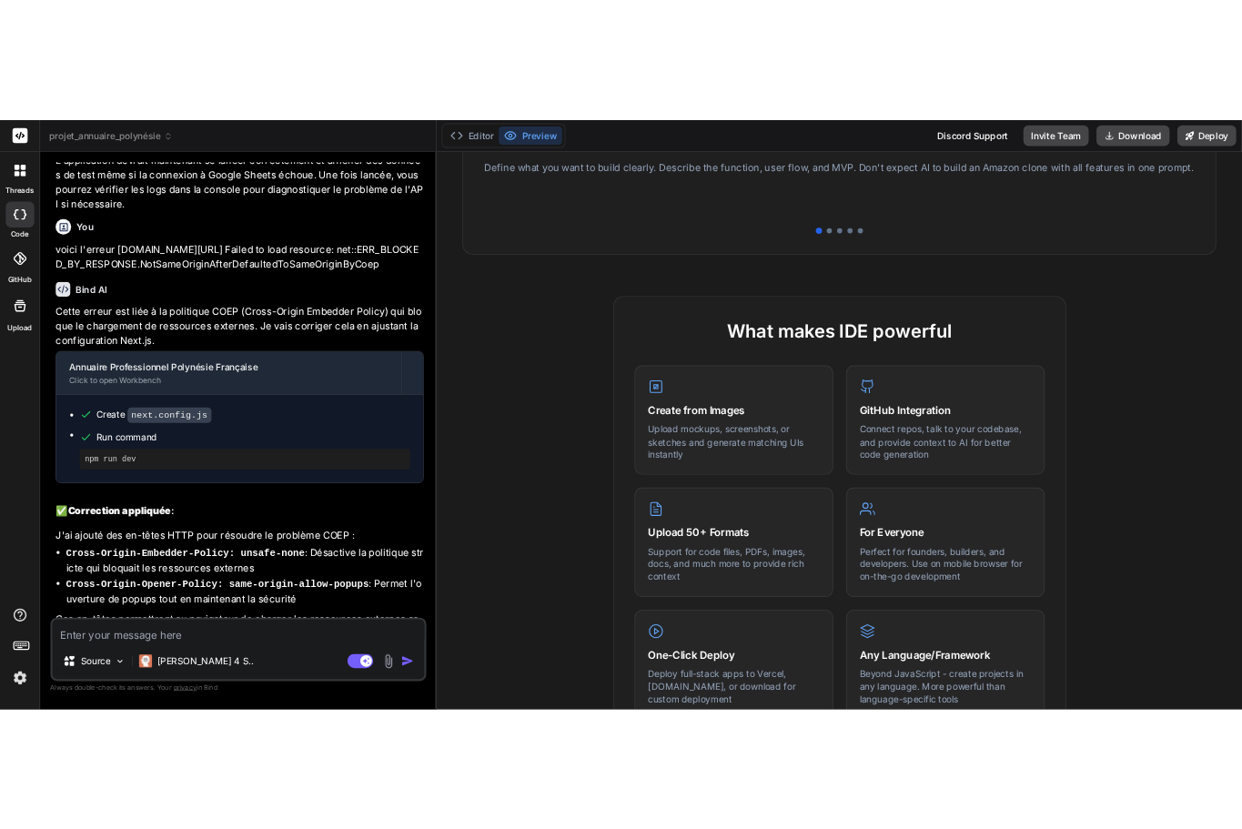
scroll to position [0, 0]
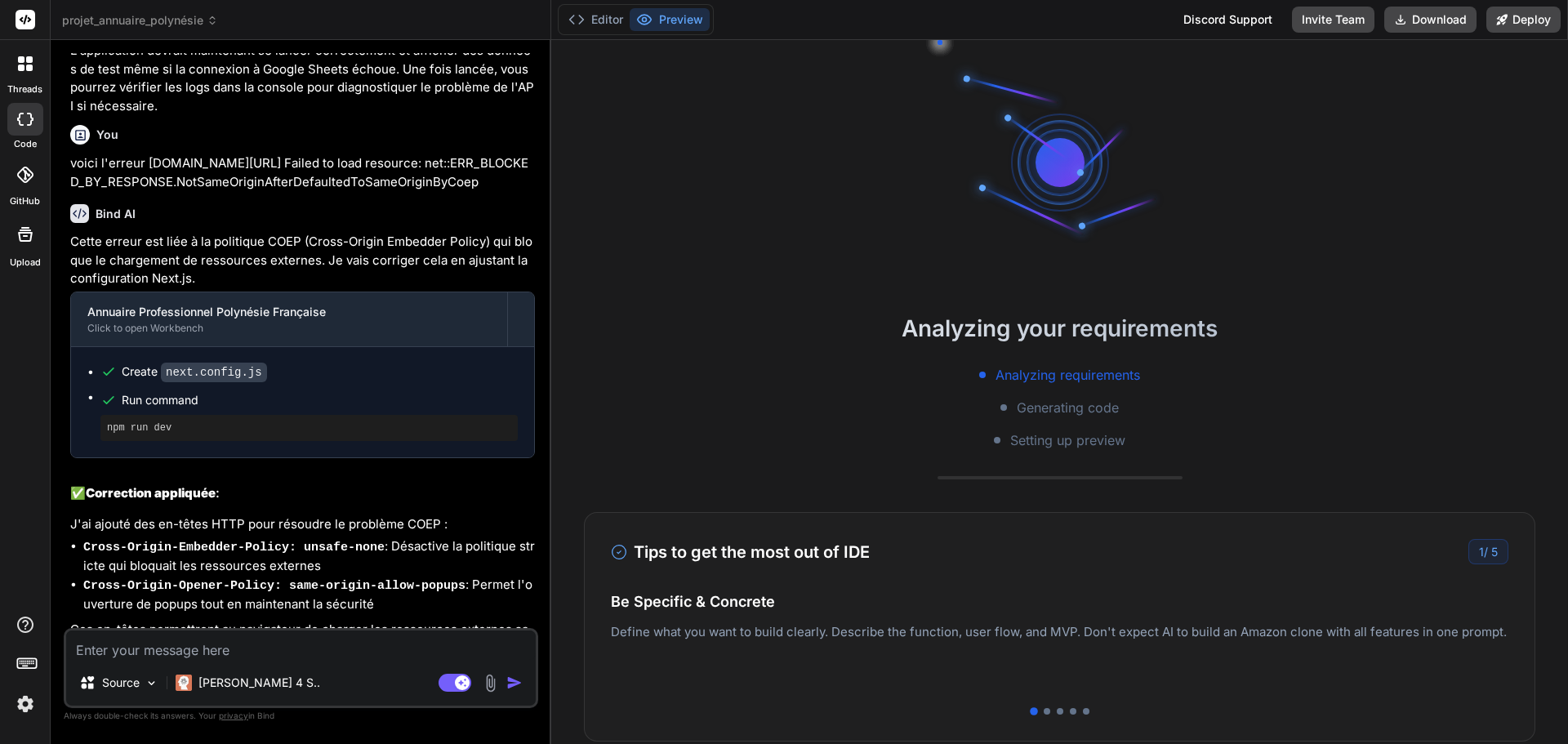
type textarea "x"
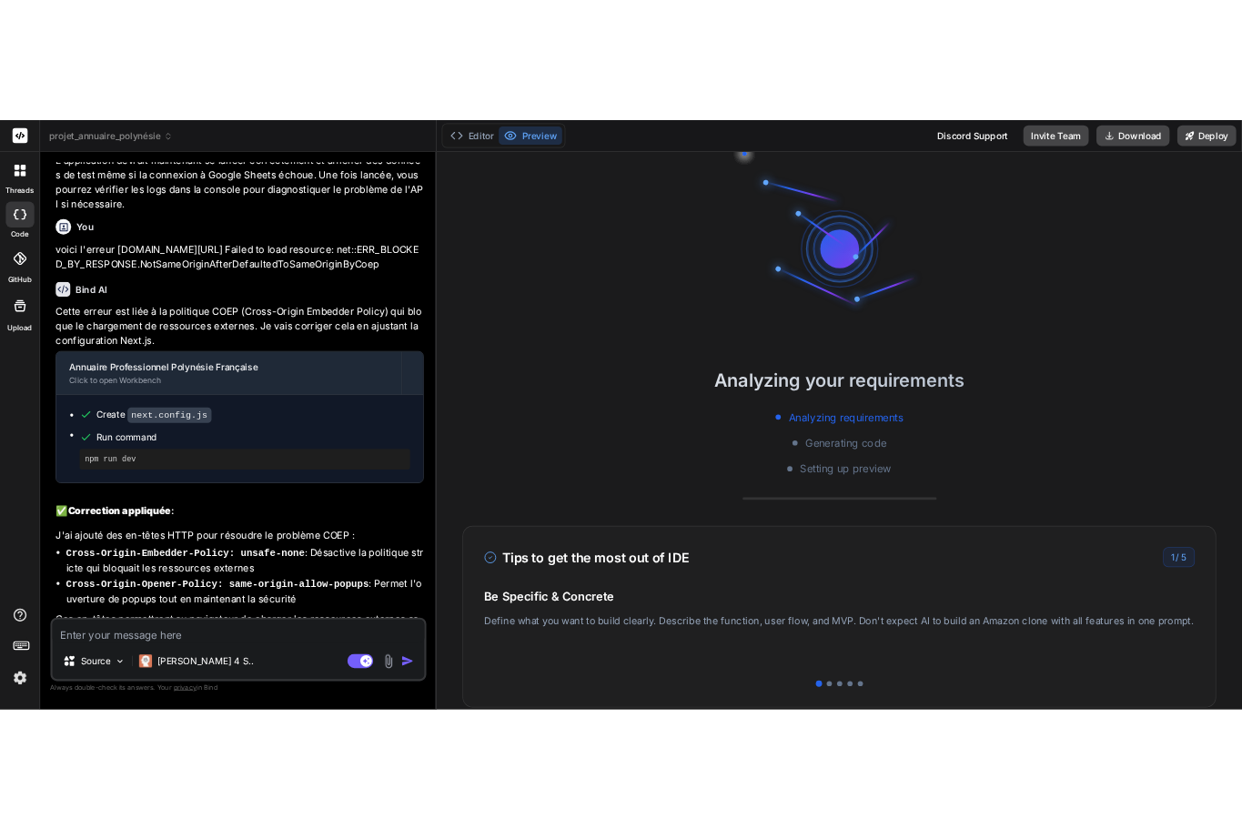
scroll to position [4511, 0]
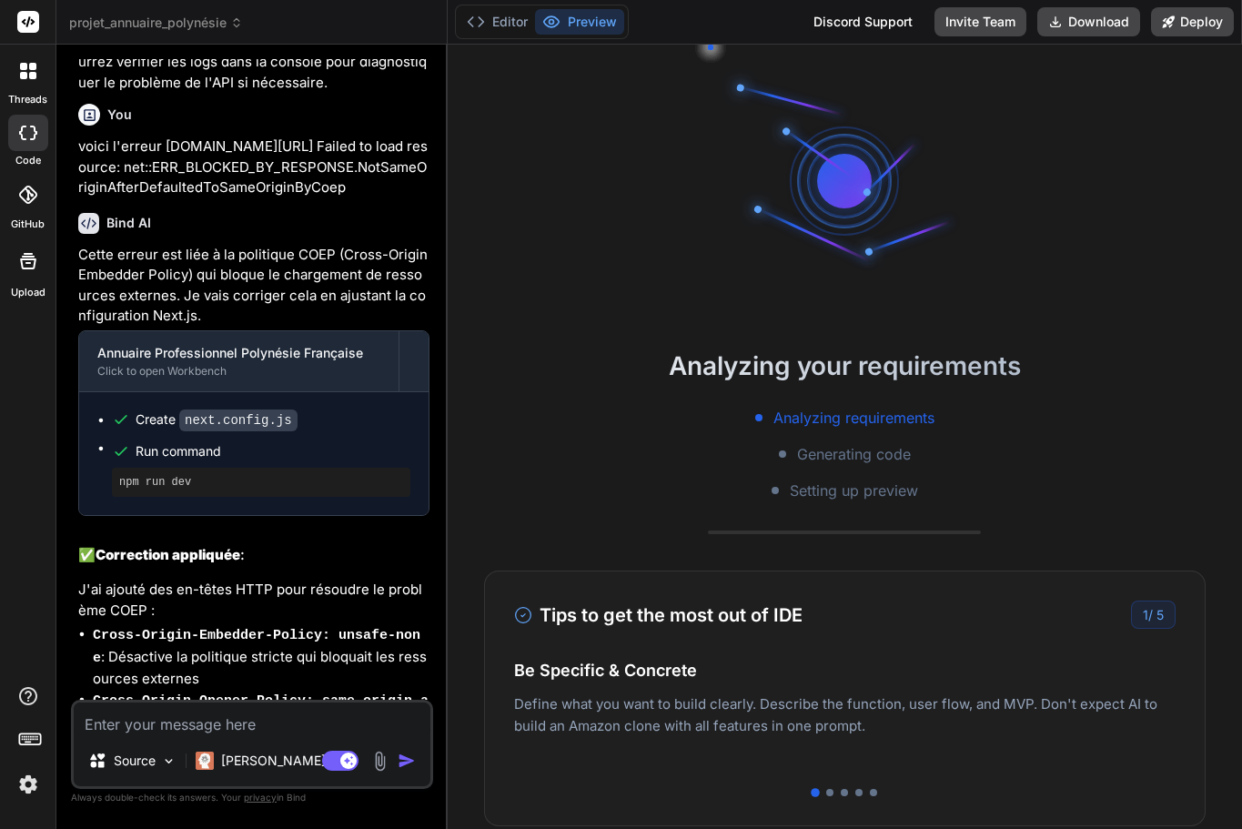
click at [197, 718] on textarea at bounding box center [252, 719] width 357 height 33
type textarea "v"
type textarea "x"
type textarea "c"
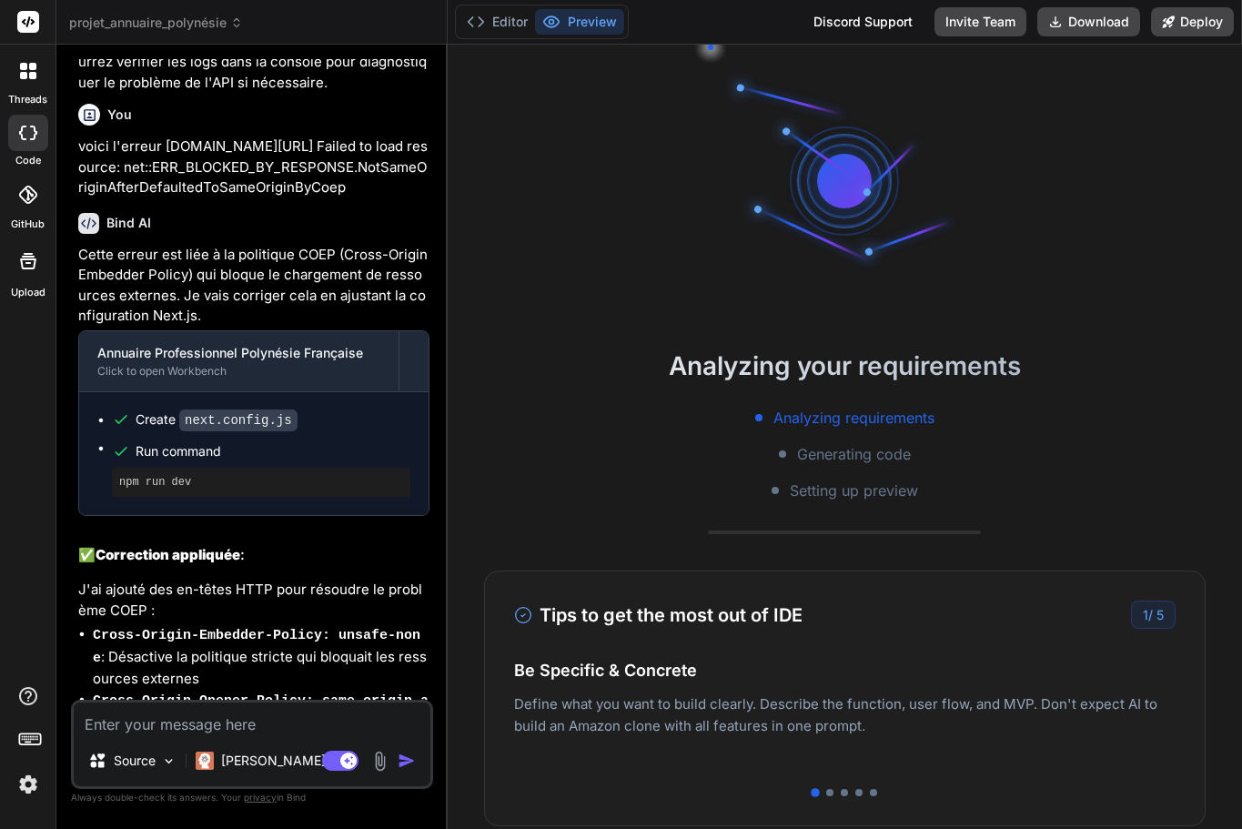
type textarea "x"
type textarea "co"
type textarea "x"
type textarea "coi"
type textarea "x"
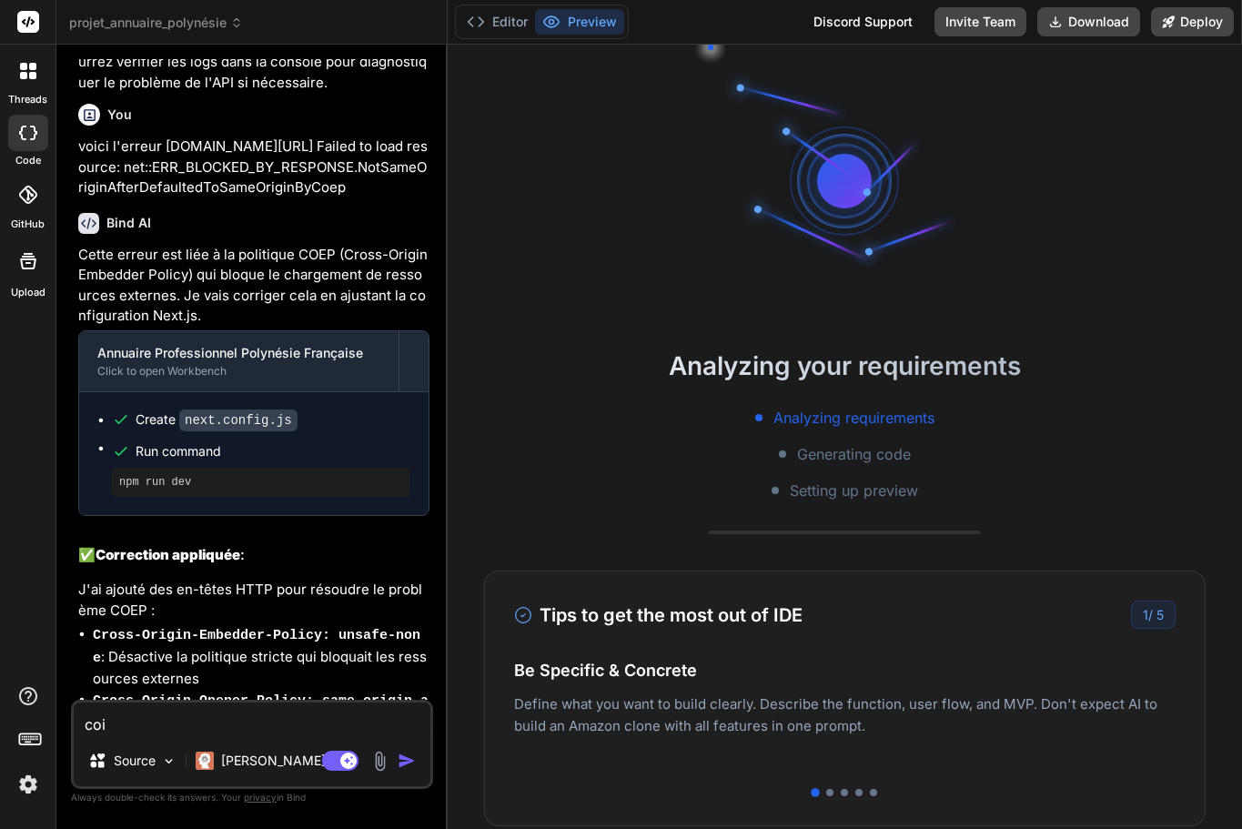
type textarea "coiv"
type textarea "x"
type textarea "coivi"
type textarea "x"
type textarea "coivi"
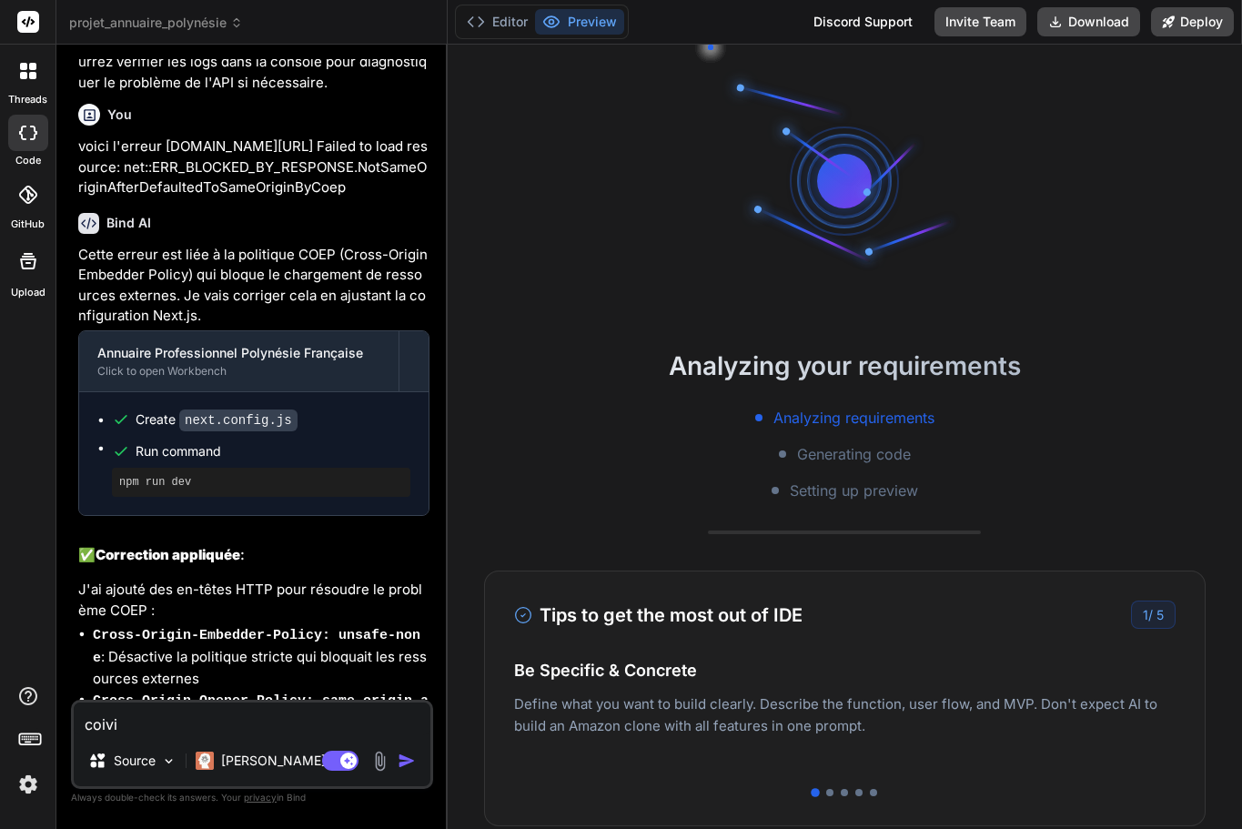
type textarea "x"
type textarea "coivi"
type textarea "x"
type textarea "coiv"
type textarea "x"
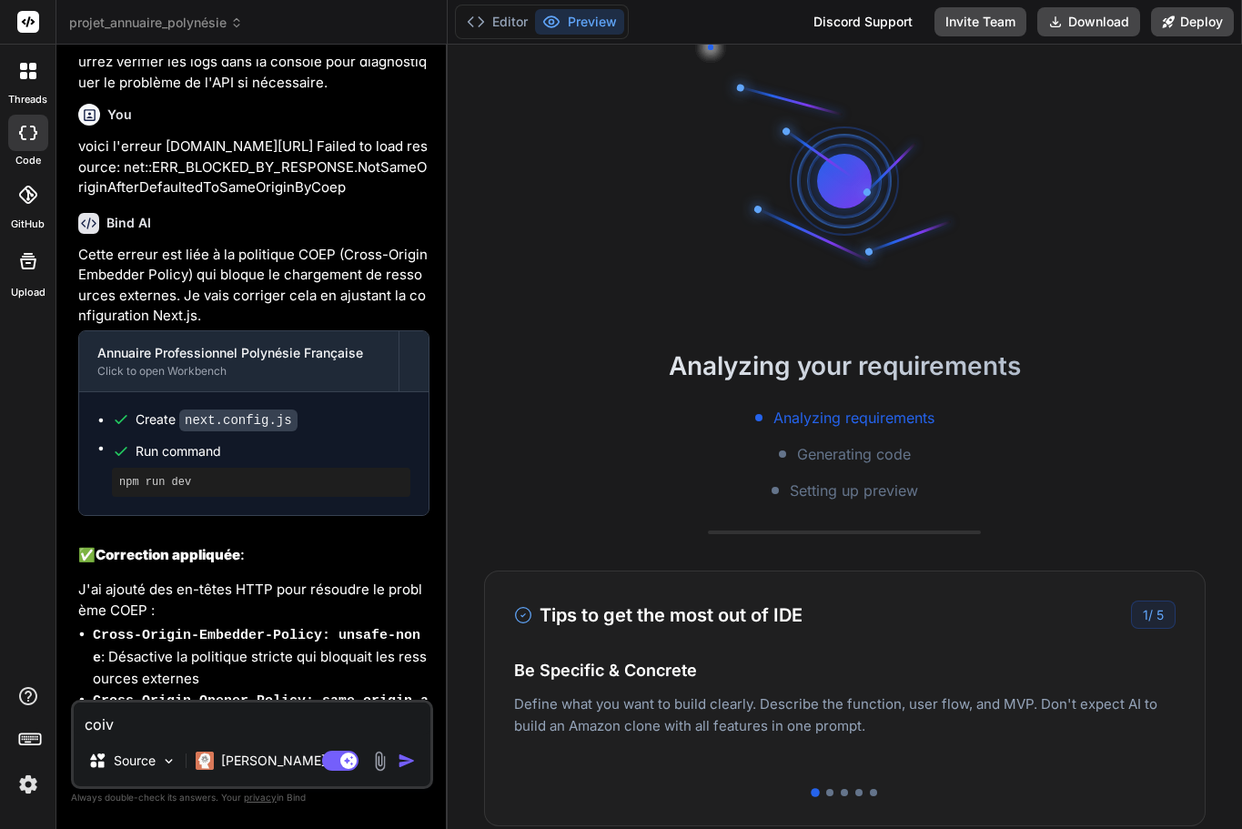
type textarea "coi"
type textarea "x"
type textarea "co"
type textarea "x"
type textarea "c"
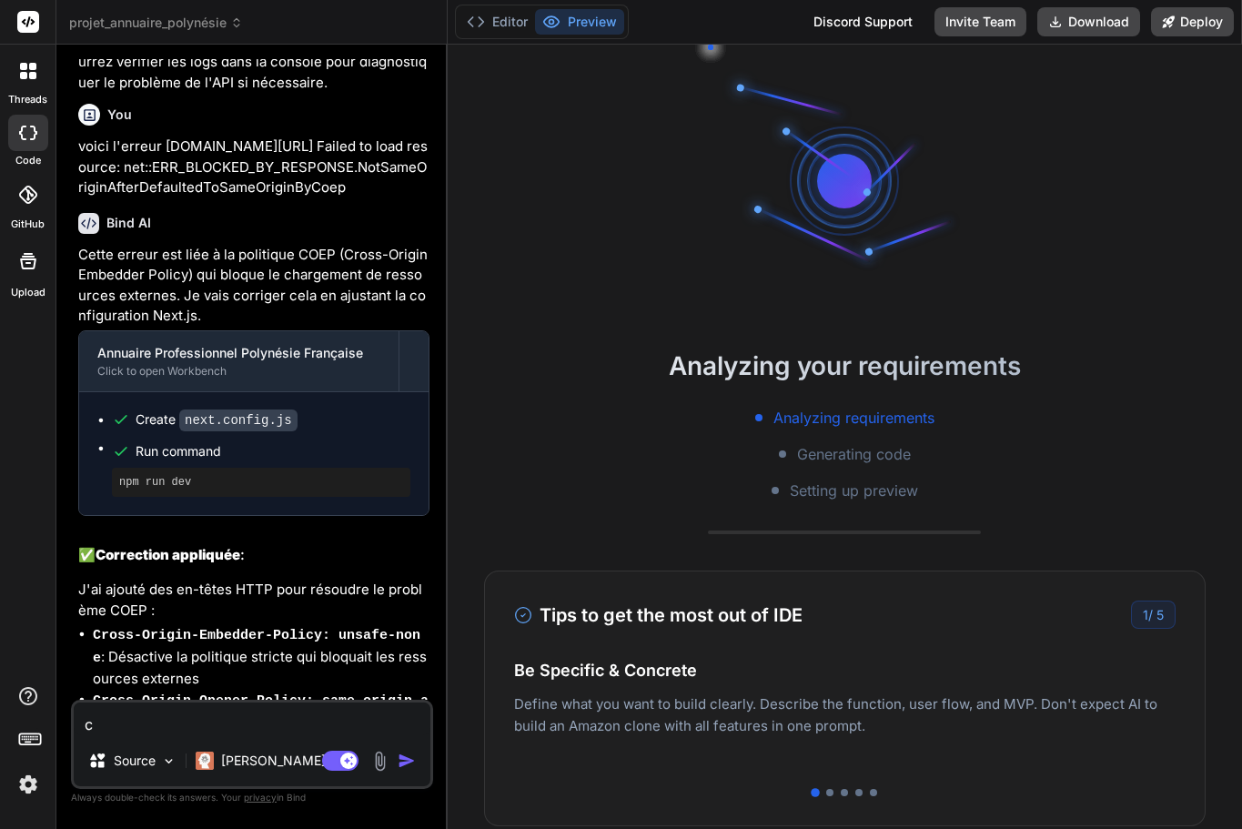
type textarea "x"
type textarea "v"
type textarea "x"
type textarea "vo"
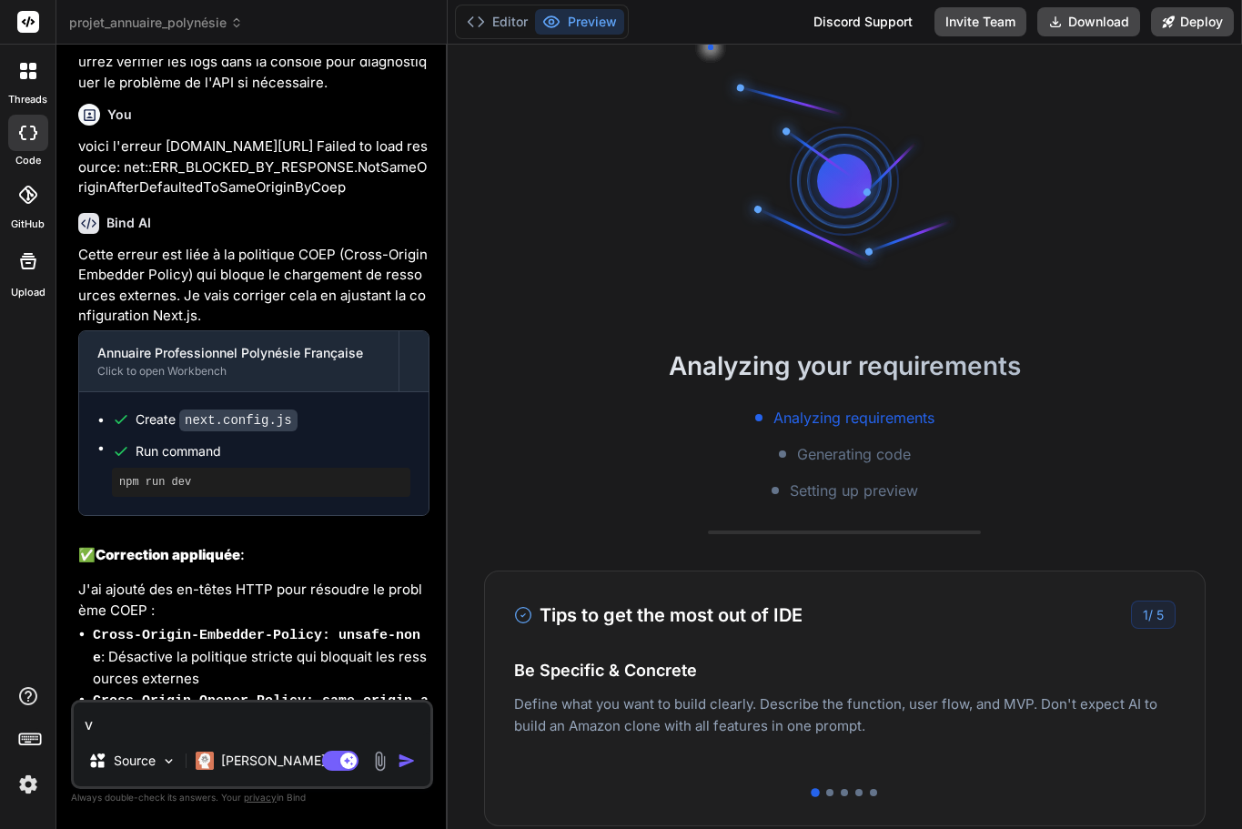
type textarea "x"
type textarea "voi"
type textarea "x"
type textarea "voic"
type textarea "x"
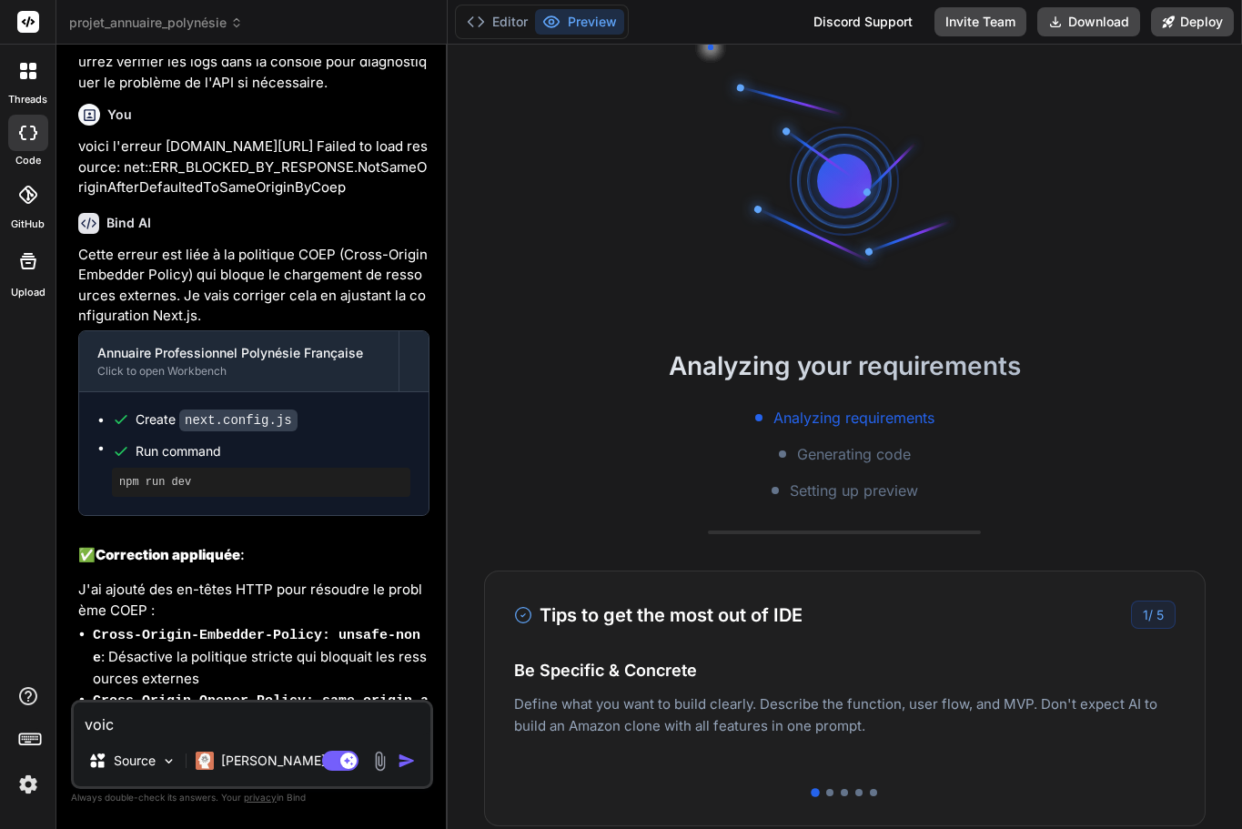
type textarea "voici"
type textarea "x"
type textarea "voici"
type textarea "x"
type textarea "voici l"
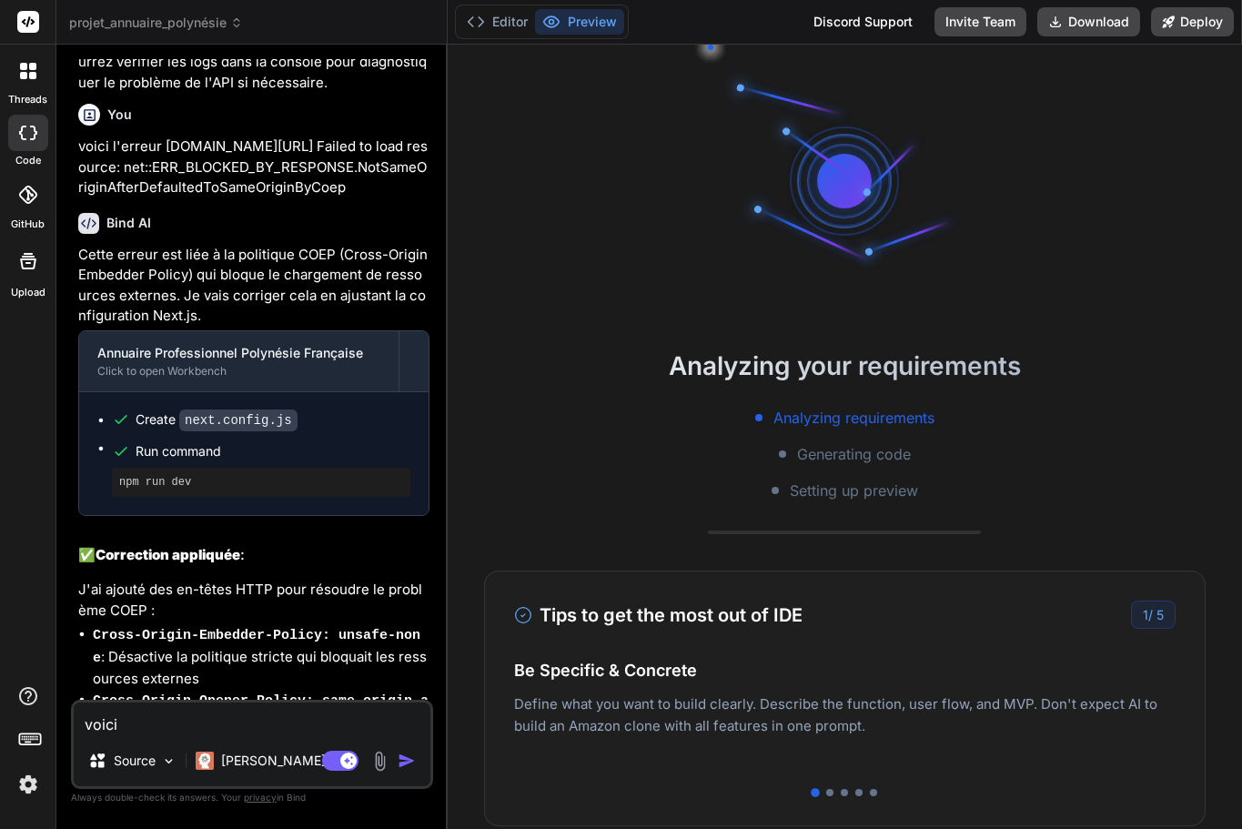
type textarea "x"
type textarea "voici le"
type textarea "x"
type textarea "voici le"
type textarea "x"
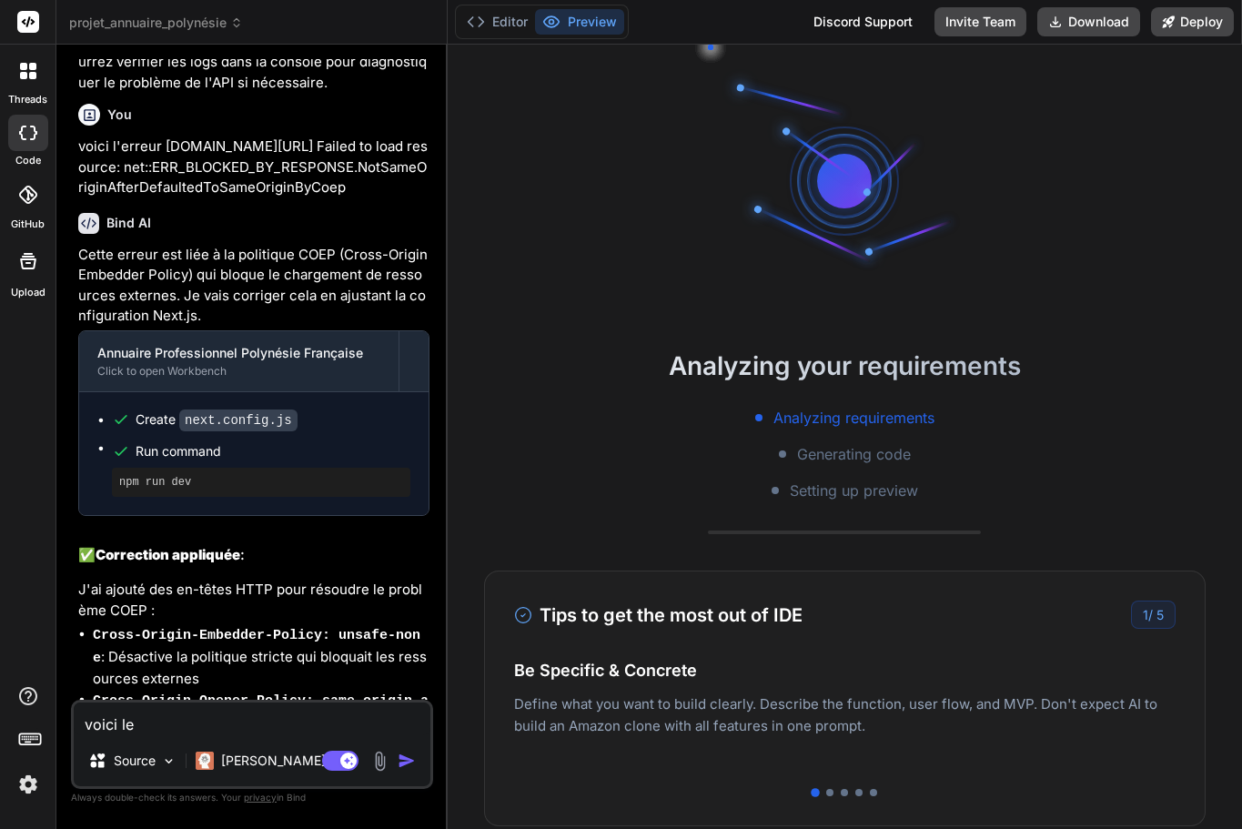
type textarea "voici le c"
type textarea "x"
type textarea "voici le co"
type textarea "x"
type textarea "voici le cod"
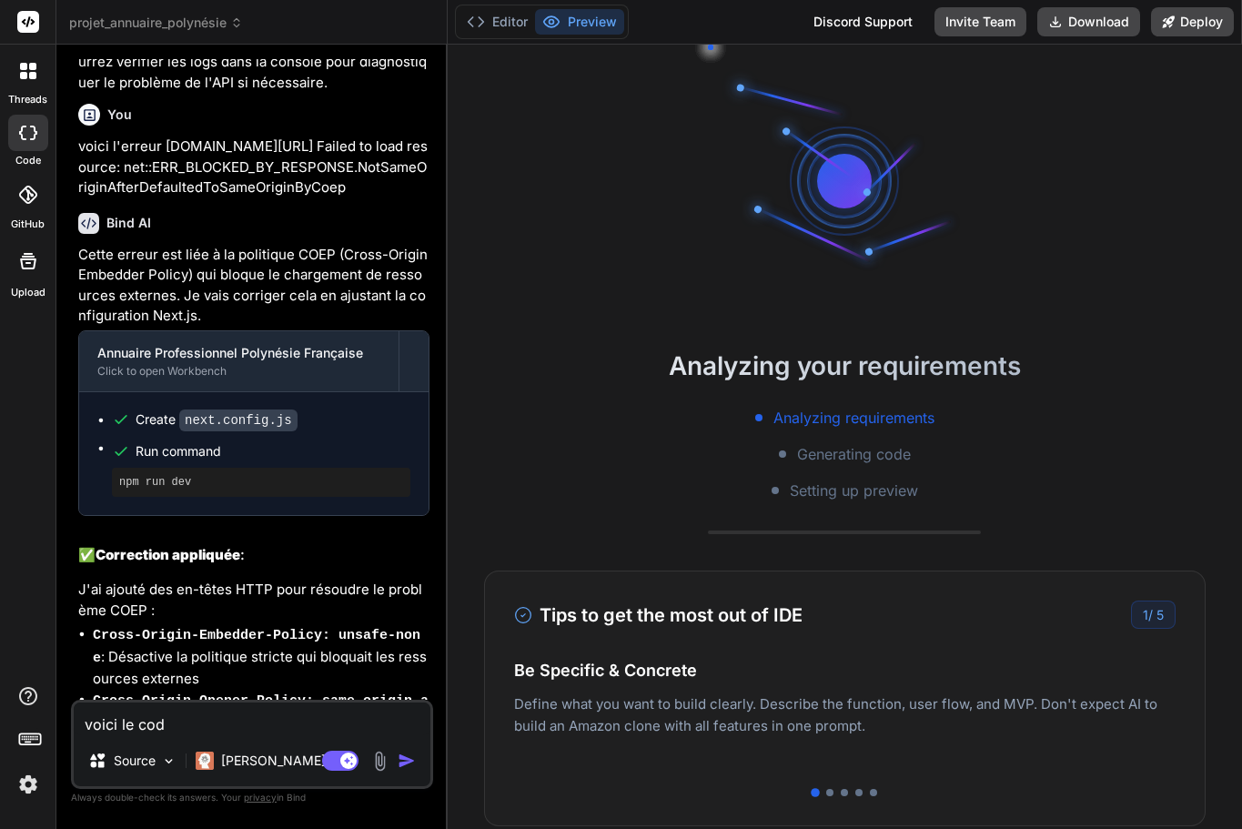
type textarea "x"
type textarea "voici le code"
type textarea "x"
type textarea "voici le code,"
type textarea "x"
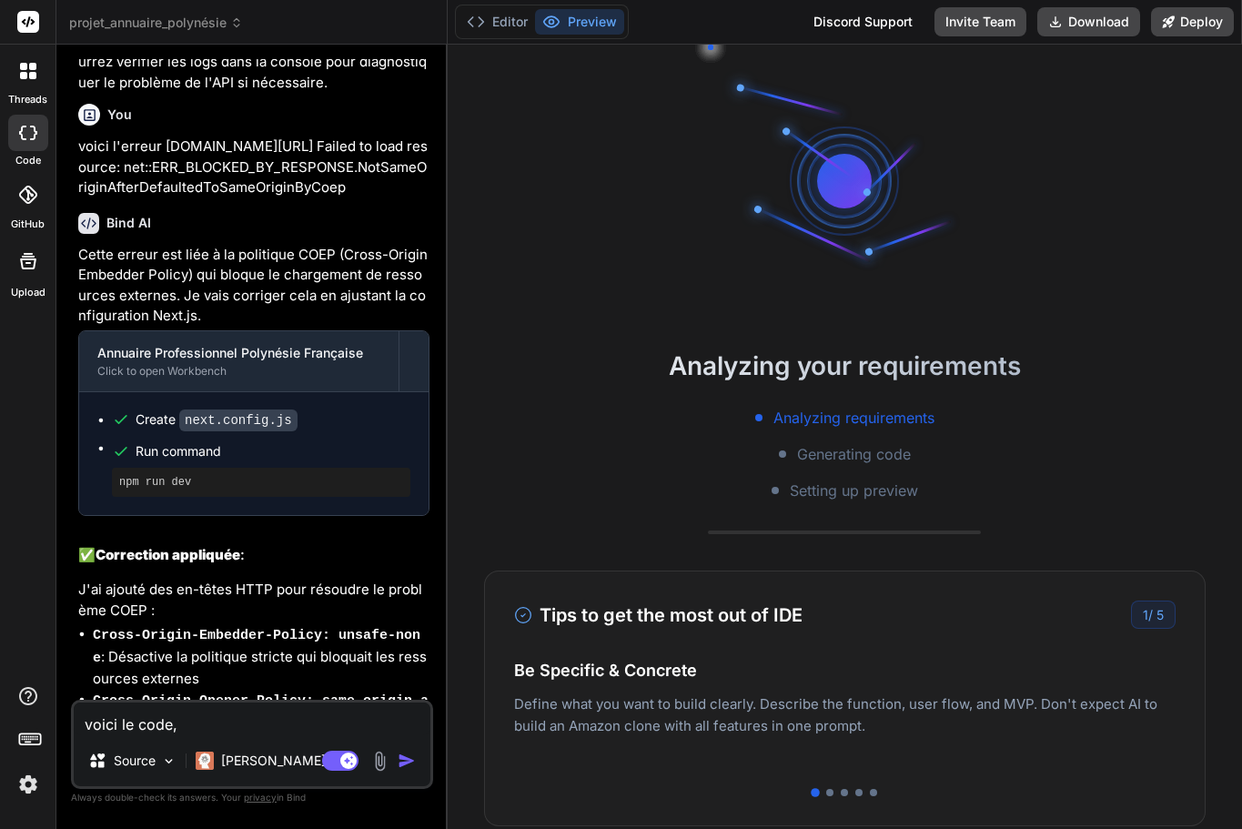
type textarea "voici le code,"
type textarea "x"
type textarea "voici le code, e"
type textarea "x"
type textarea "voici le code,"
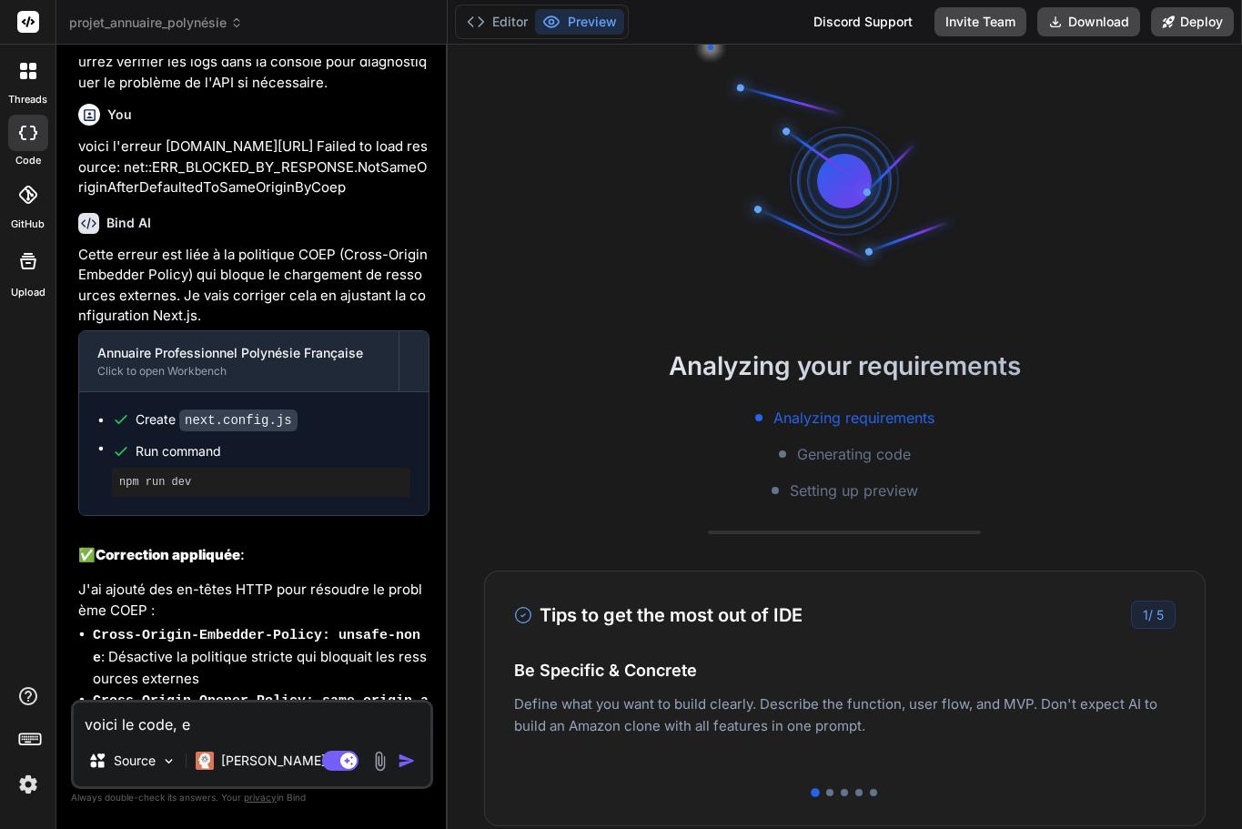
type textarea "x"
type textarea "voici le code, c"
type textarea "x"
type textarea "voici le code, ce"
type textarea "x"
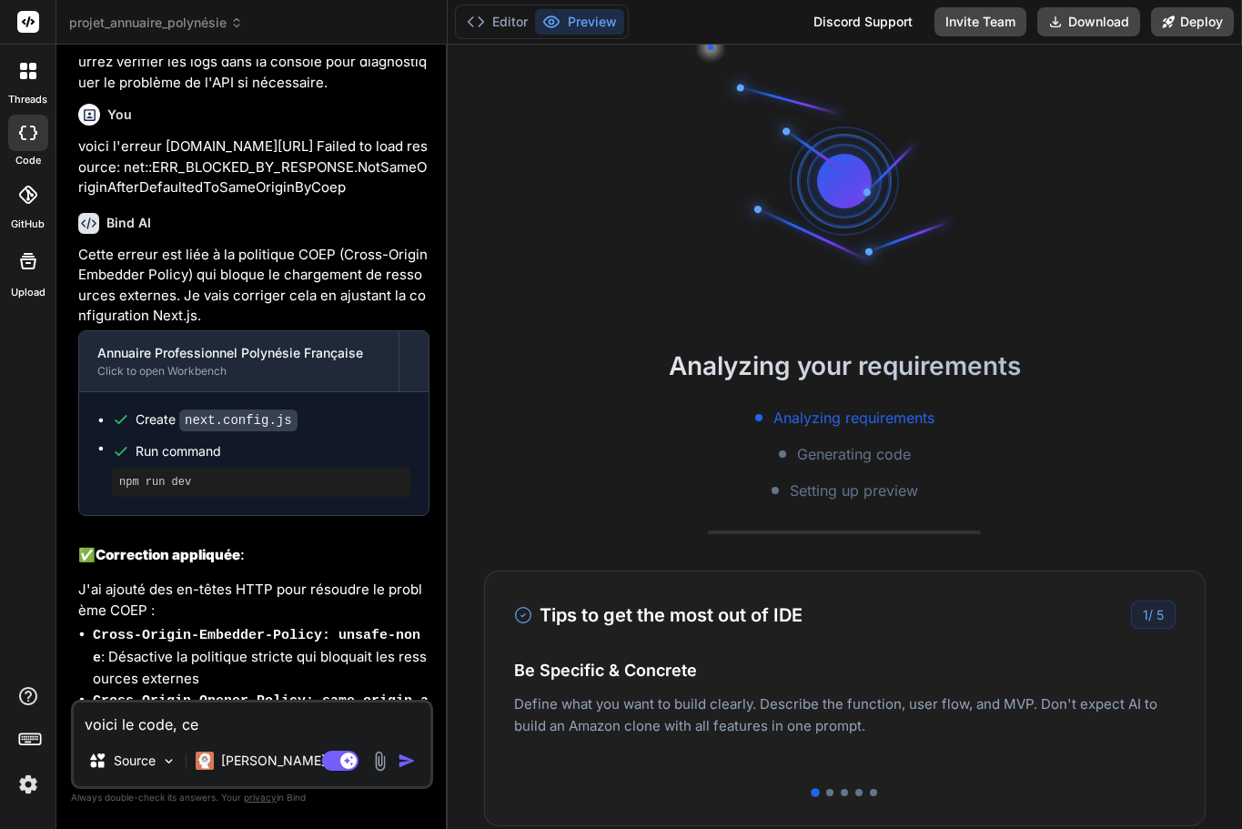
type textarea "voici le code, cel"
type textarea "x"
type textarea "voici le code, cela"
type textarea "x"
type textarea "voici le code, cela"
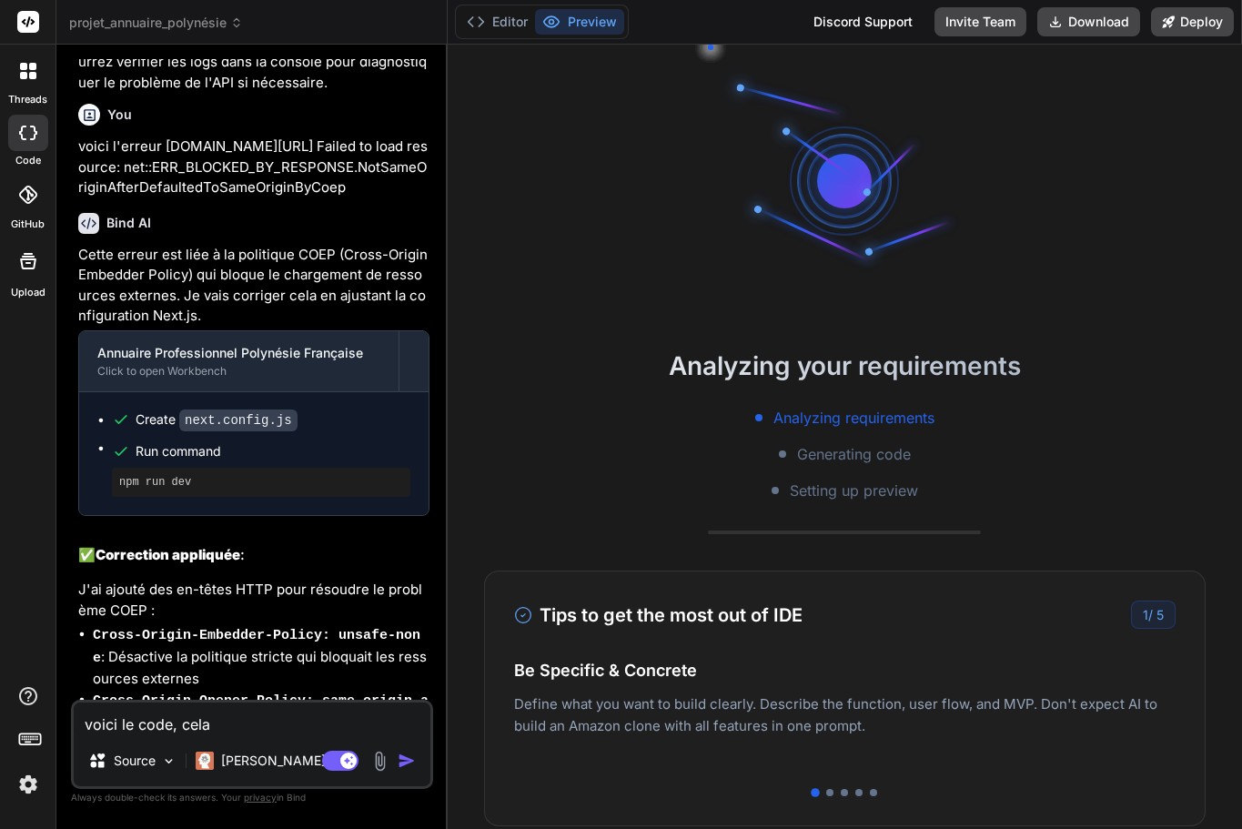
type textarea "x"
type textarea "voici le code, cela b"
type textarea "x"
type textarea "voici le code, cela bl"
type textarea "x"
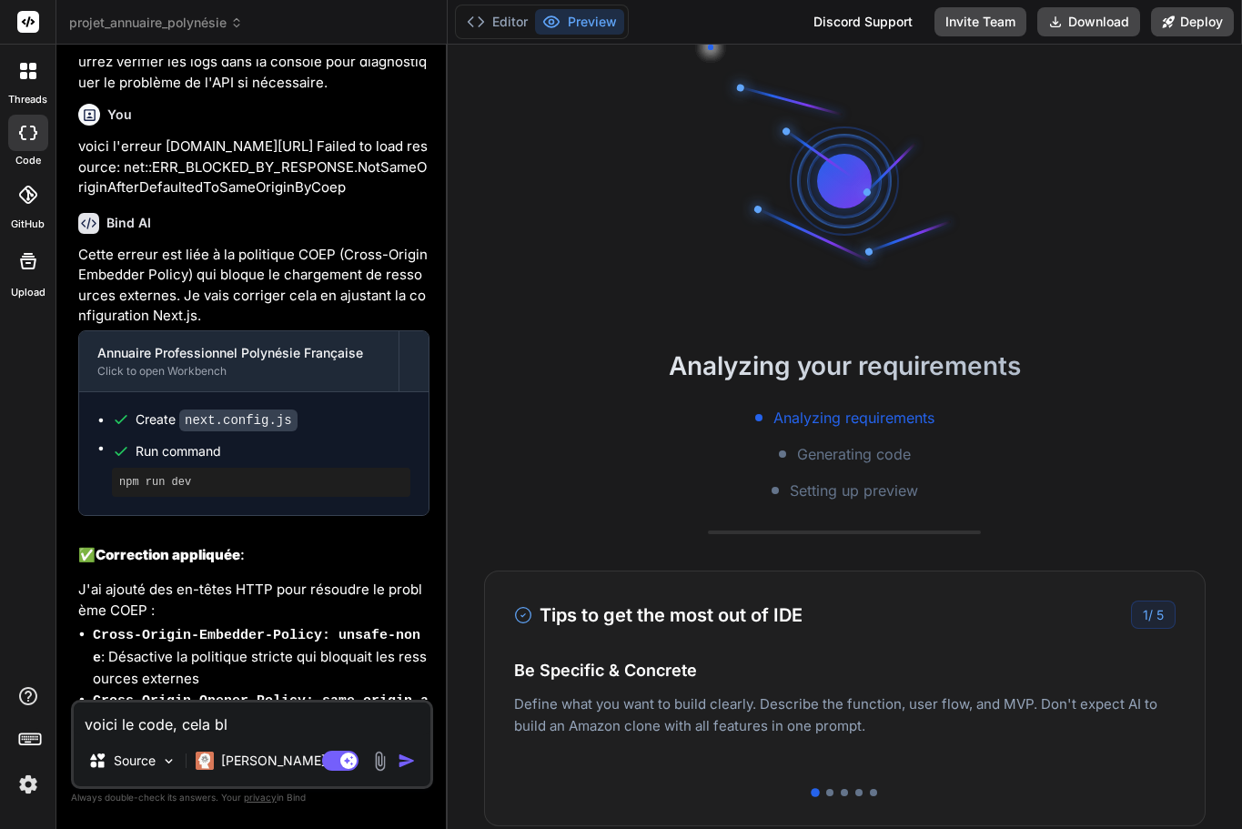
type textarea "voici le code, cela blo"
type textarea "x"
type textarea "voici le code, cela bloq"
type textarea "x"
type textarea "voici le code, cela bloqu"
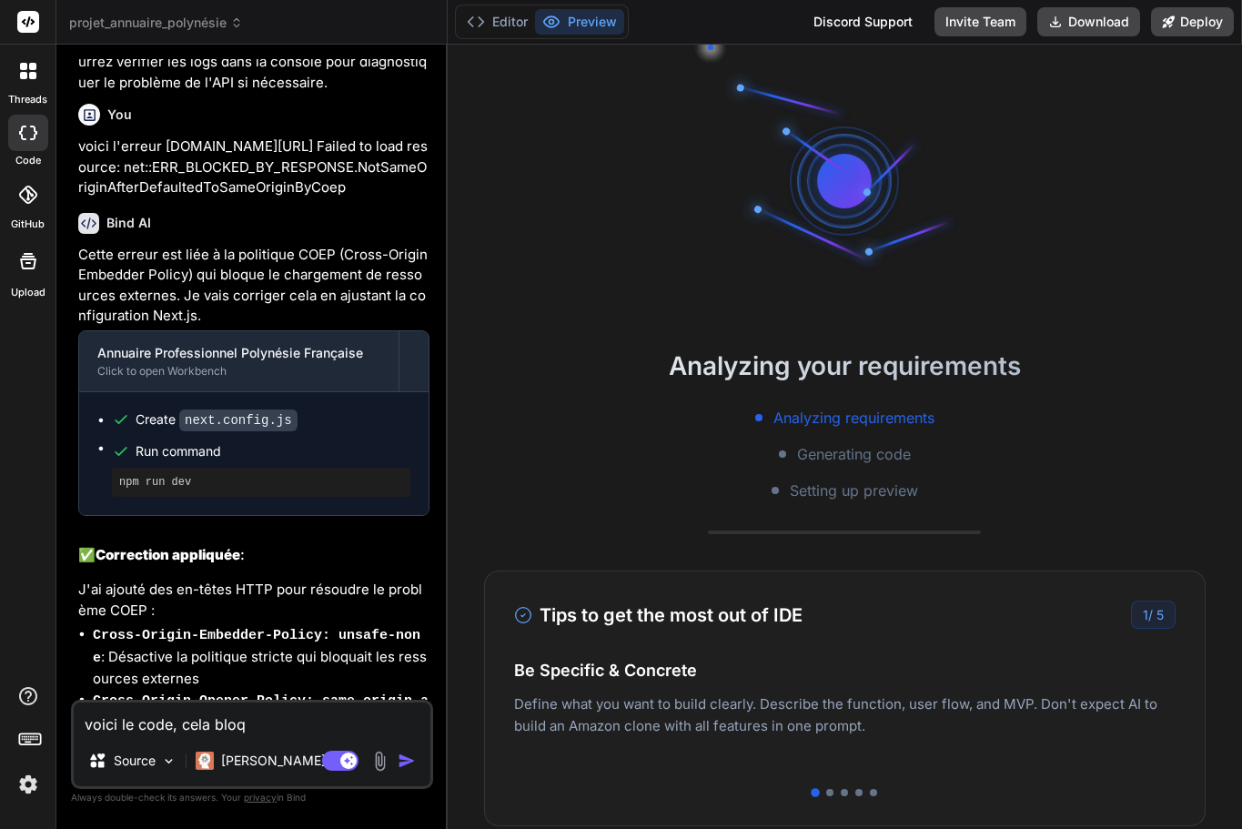
type textarea "x"
type textarea "voici le code, cela bloque"
type textarea "x"
type textarea "voici le code, cela bloque"
type textarea "x"
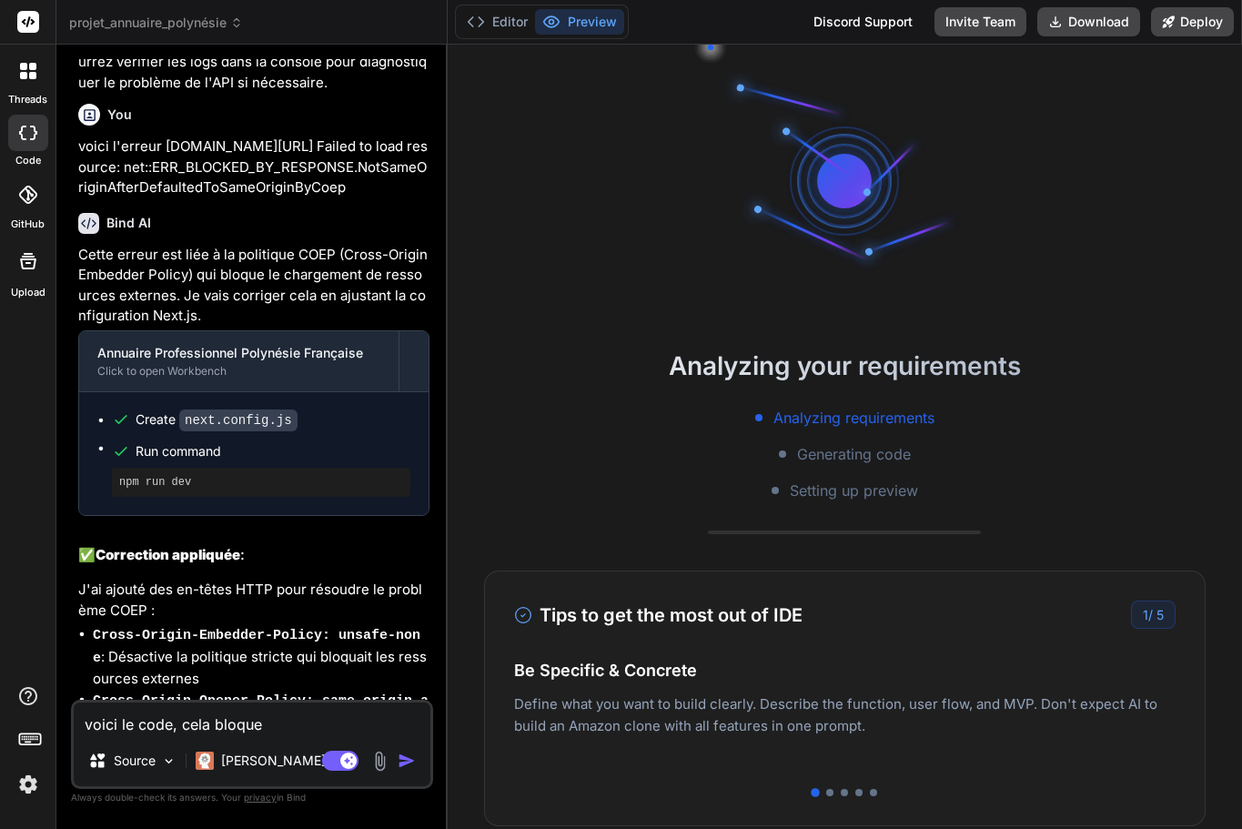
type textarea "voici le code, cela bloque e"
type textarea "x"
type textarea "voici le code, cela bloque en"
type textarea "x"
type textarea "voici le code, cela bloque enc"
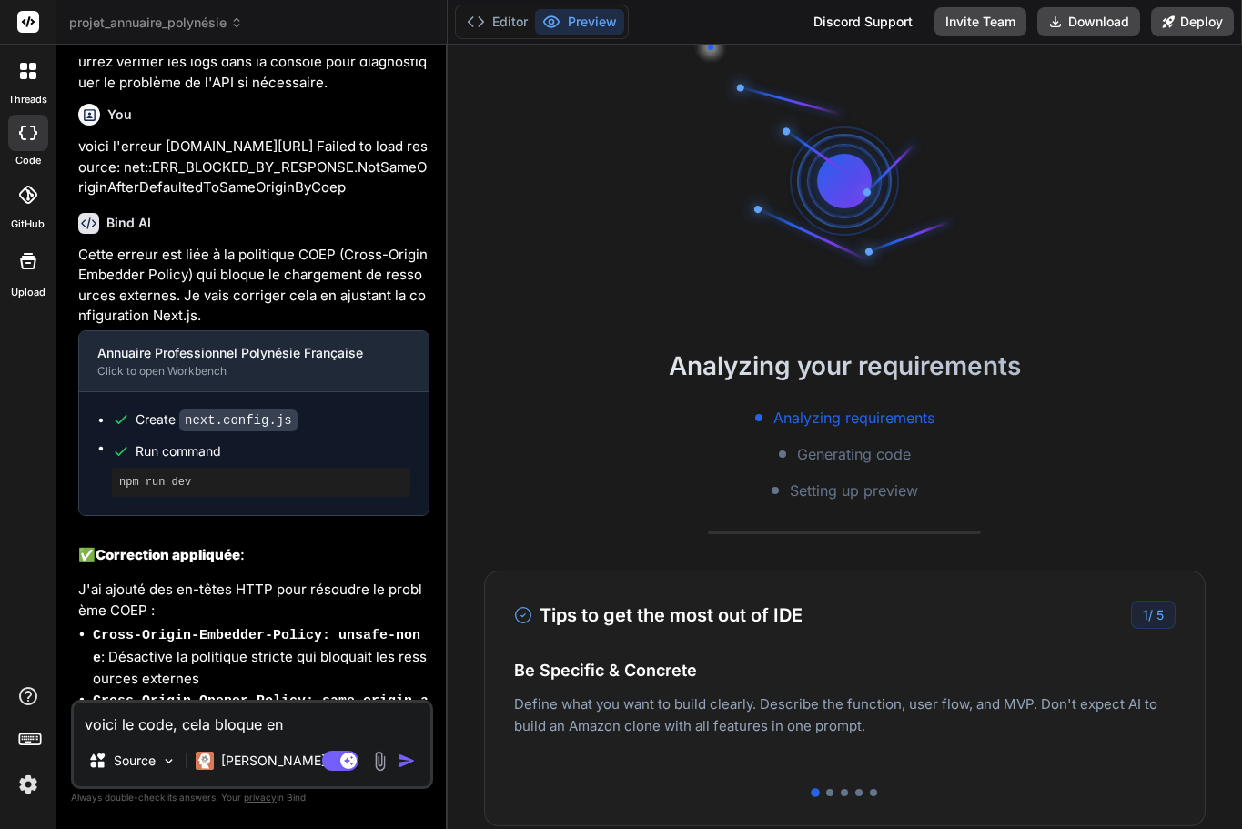
type textarea "x"
type textarea "voici le code, cela bloque enco"
type textarea "x"
type textarea "voici le code, cela bloque encor"
type textarea "x"
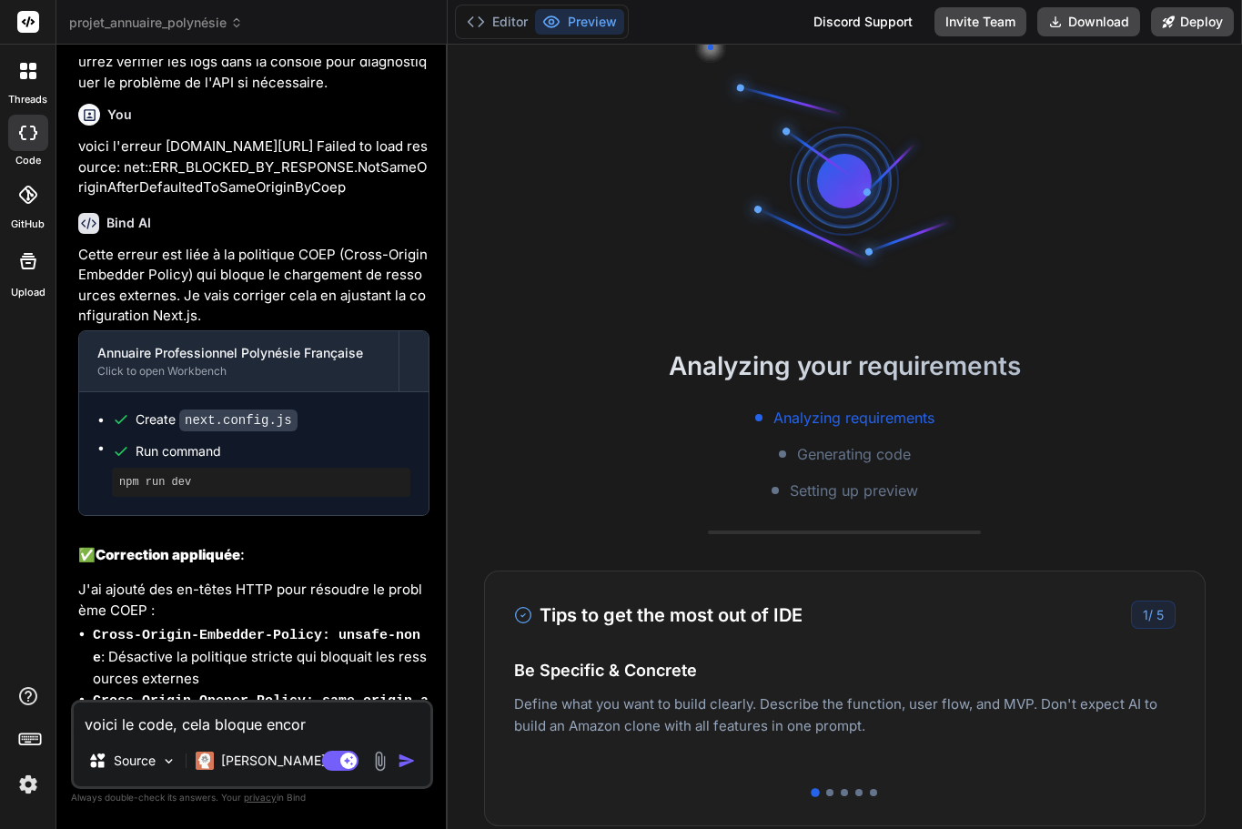
type textarea "voici le code, cela bloque encore"
type textarea "x"
type textarea "voici le code, cela bloque encore"
type textarea "x"
paste textarea "[DOMAIN_NAME][URL] Failed to load resource: net::ERR_BLOCKED_BY_RESPONSE.NotSam…"
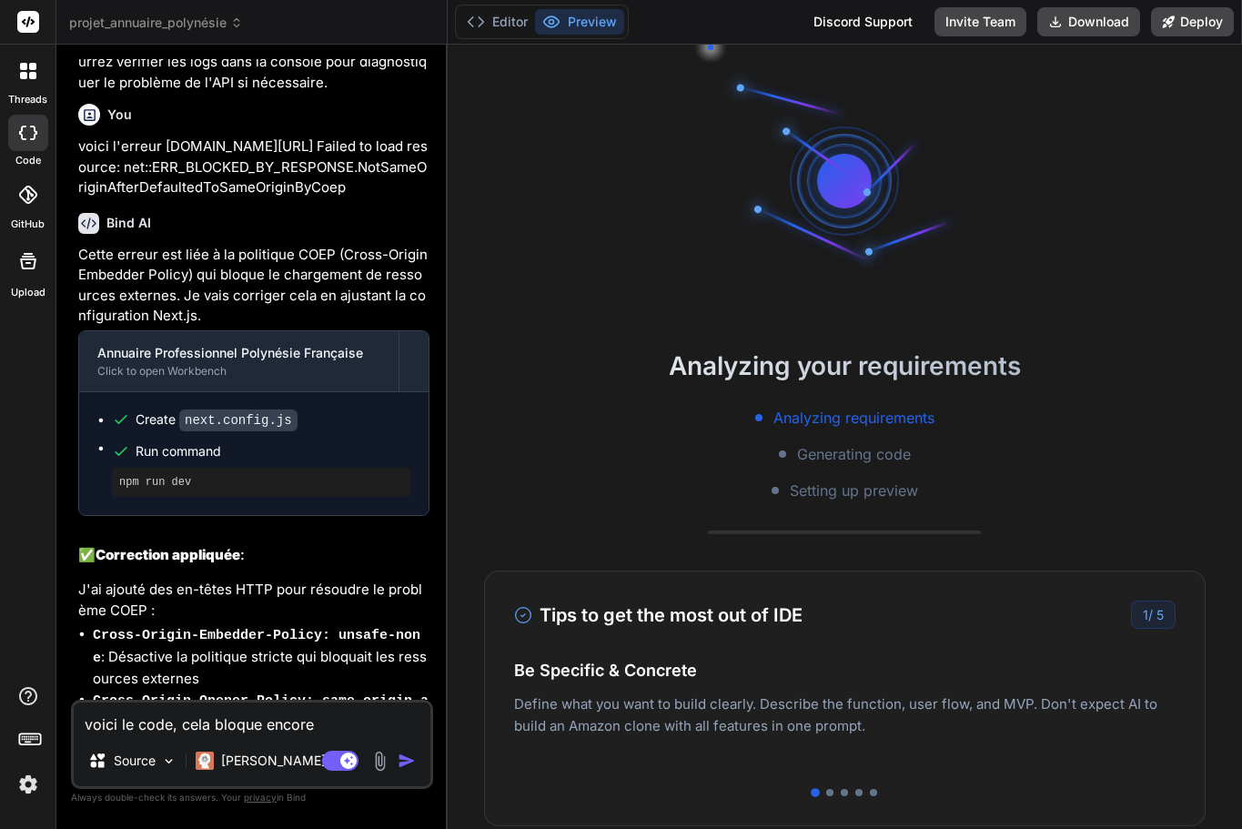
type textarea "voici le code, cela bloque encore [DOMAIN_NAME][URL] Failed to load resource: n…"
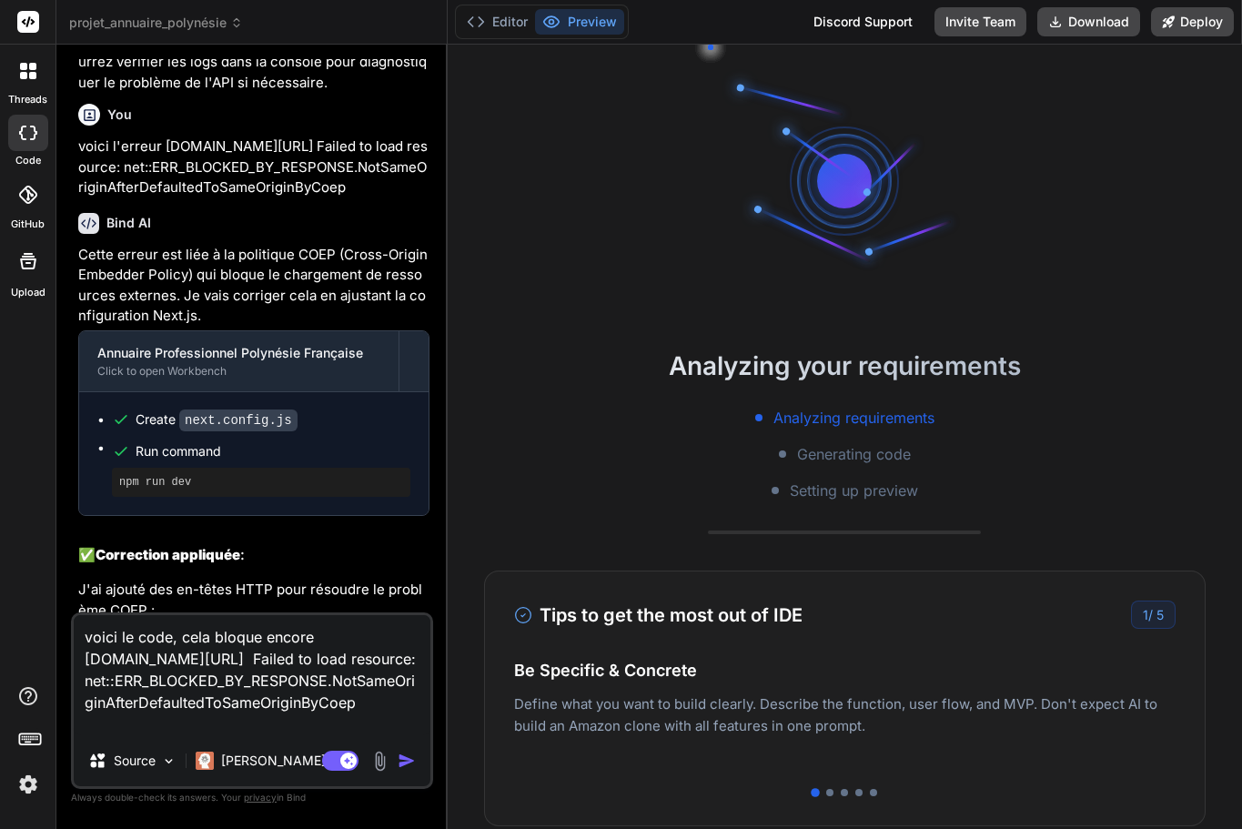
type textarea "x"
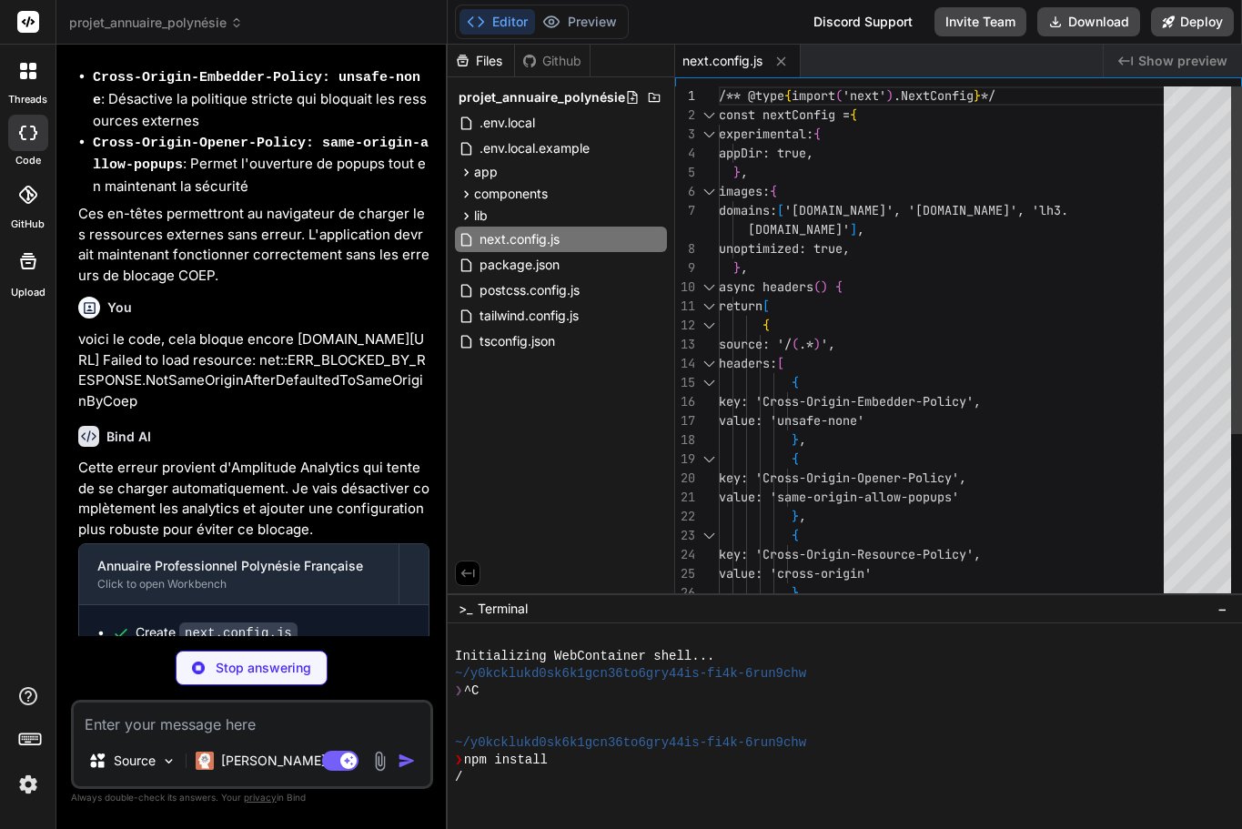
scroll to position [5097, 0]
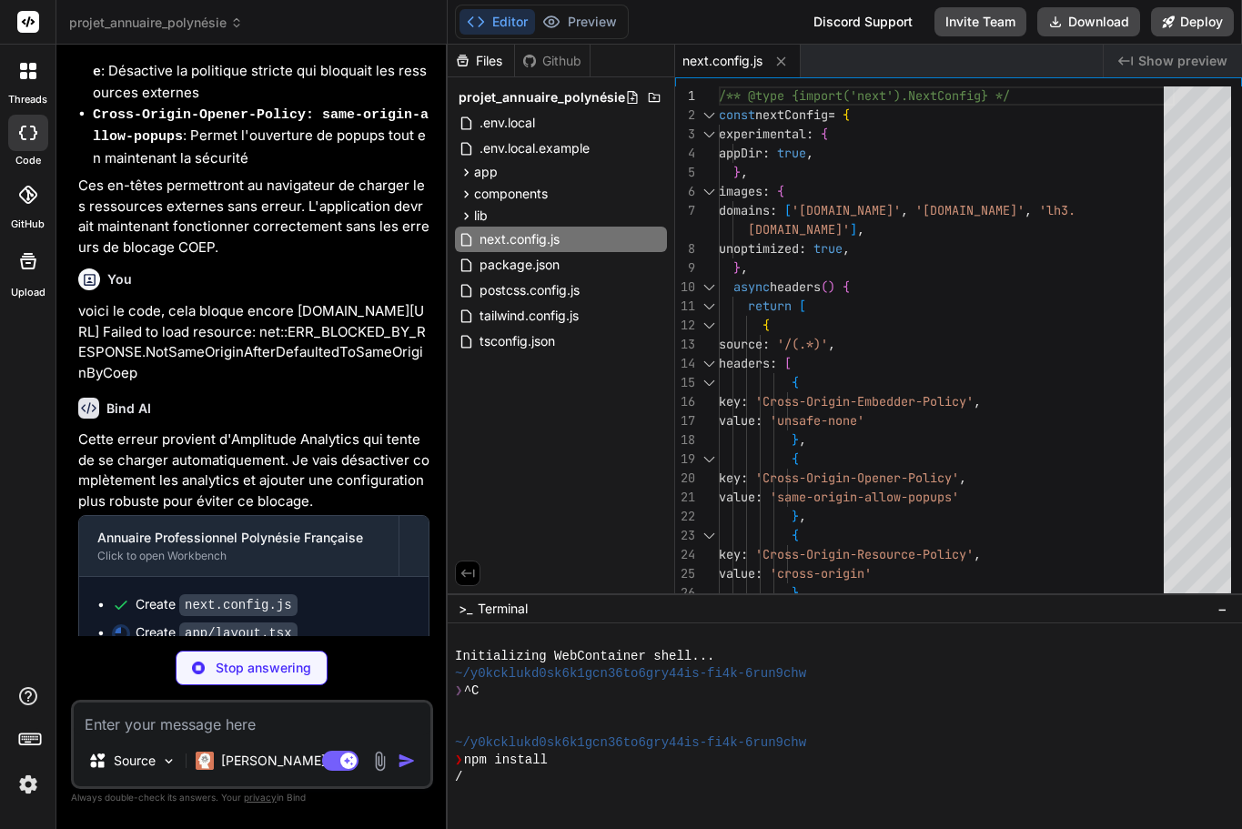
type textarea "x"
type textarea "<meta httpEquiv="Content-Security-Policy" content="connect-src 'self' [URL][DOM…"
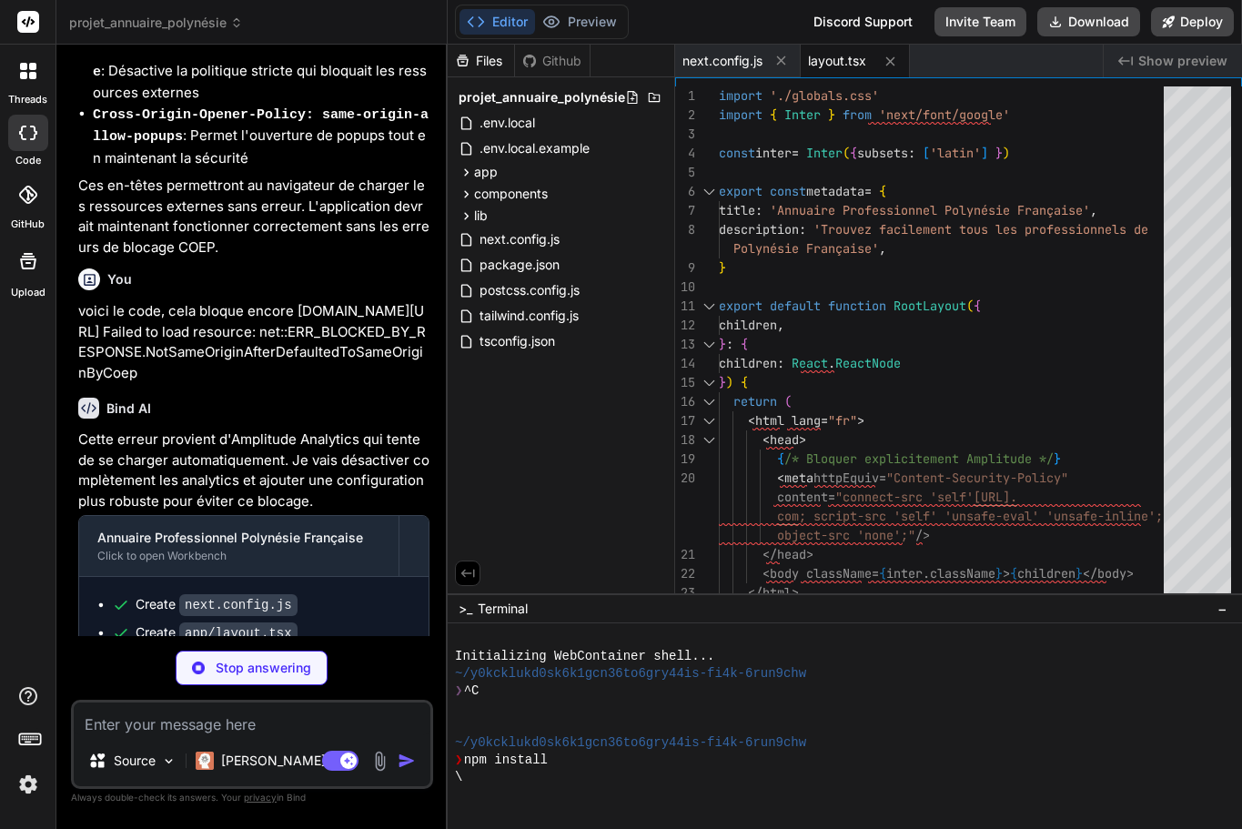
scroll to position [5125, 0]
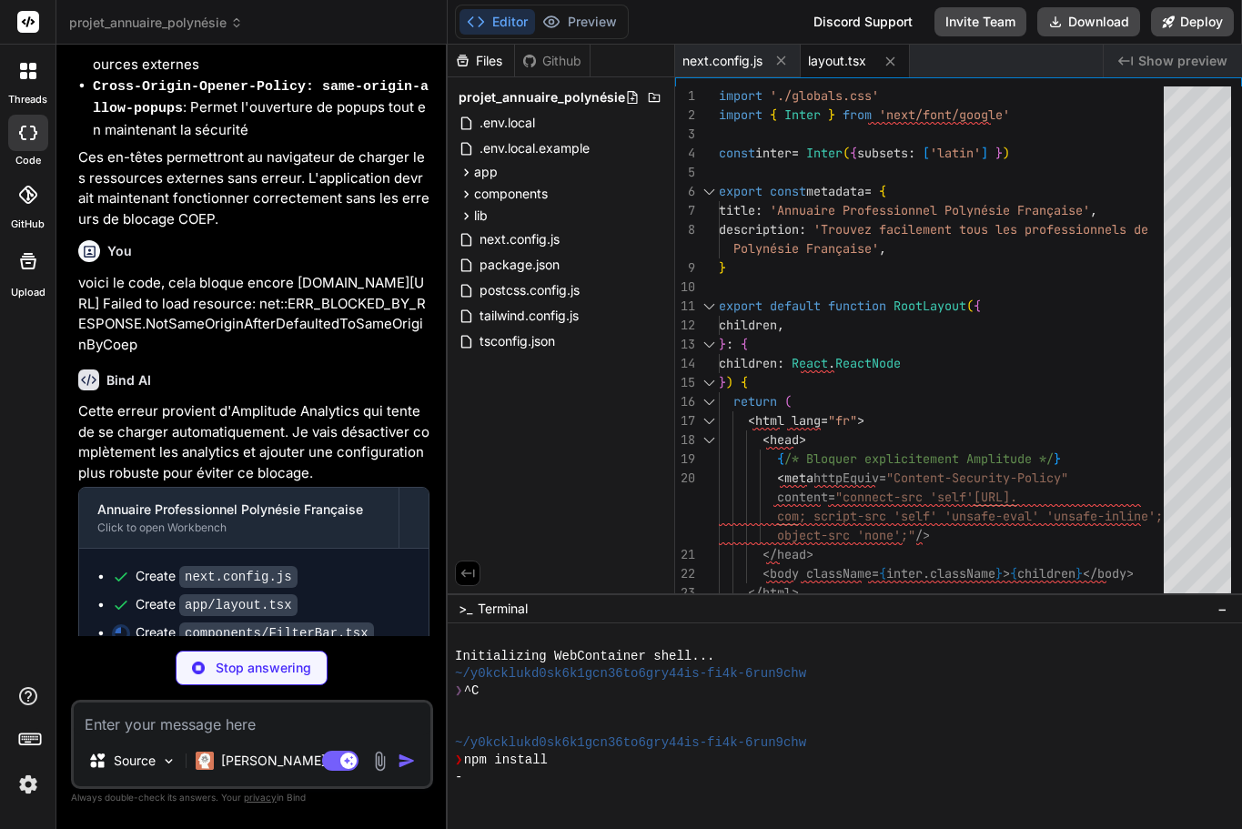
type textarea "x"
type textarea "</select> </div> </div> )} </div> ); }"
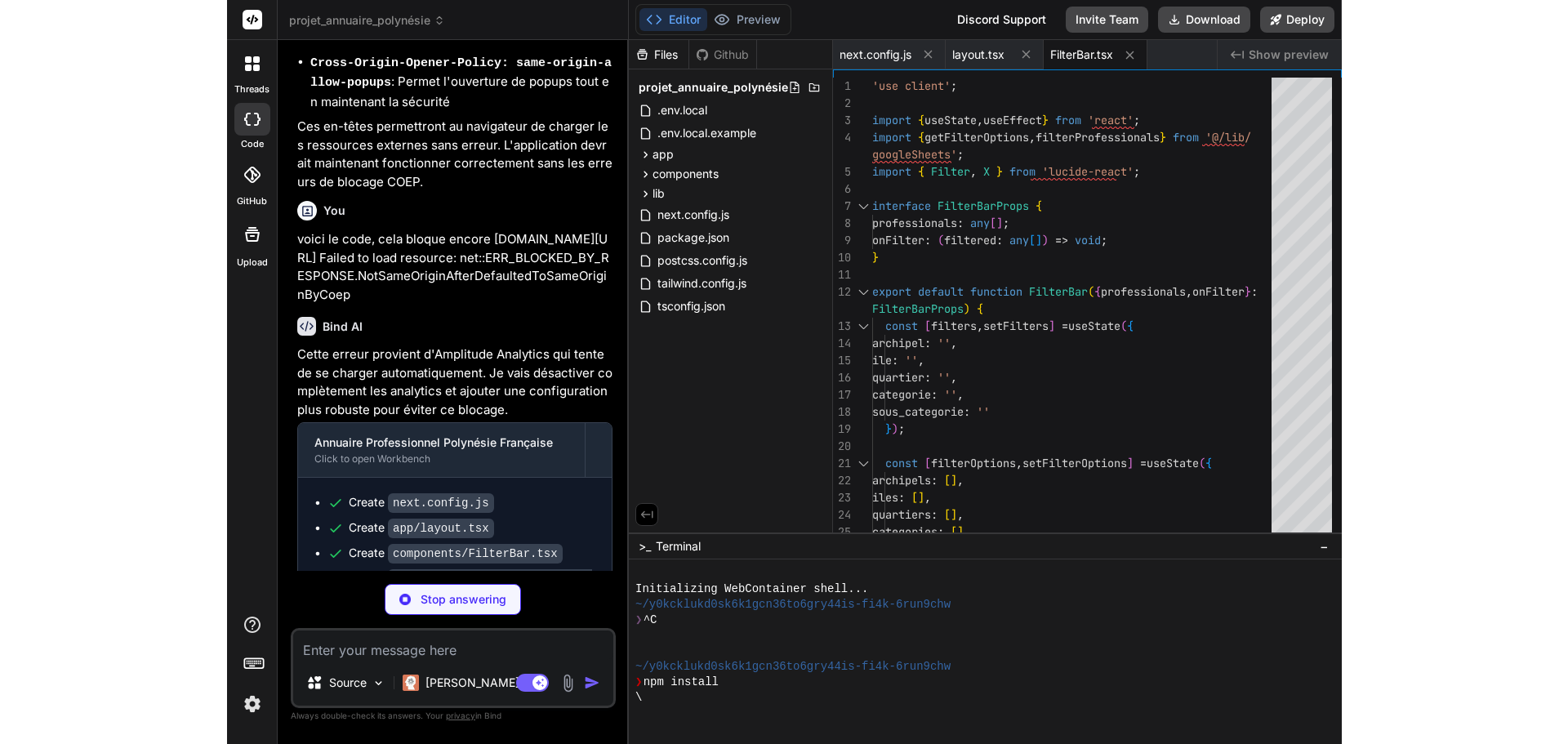
scroll to position [4625, 0]
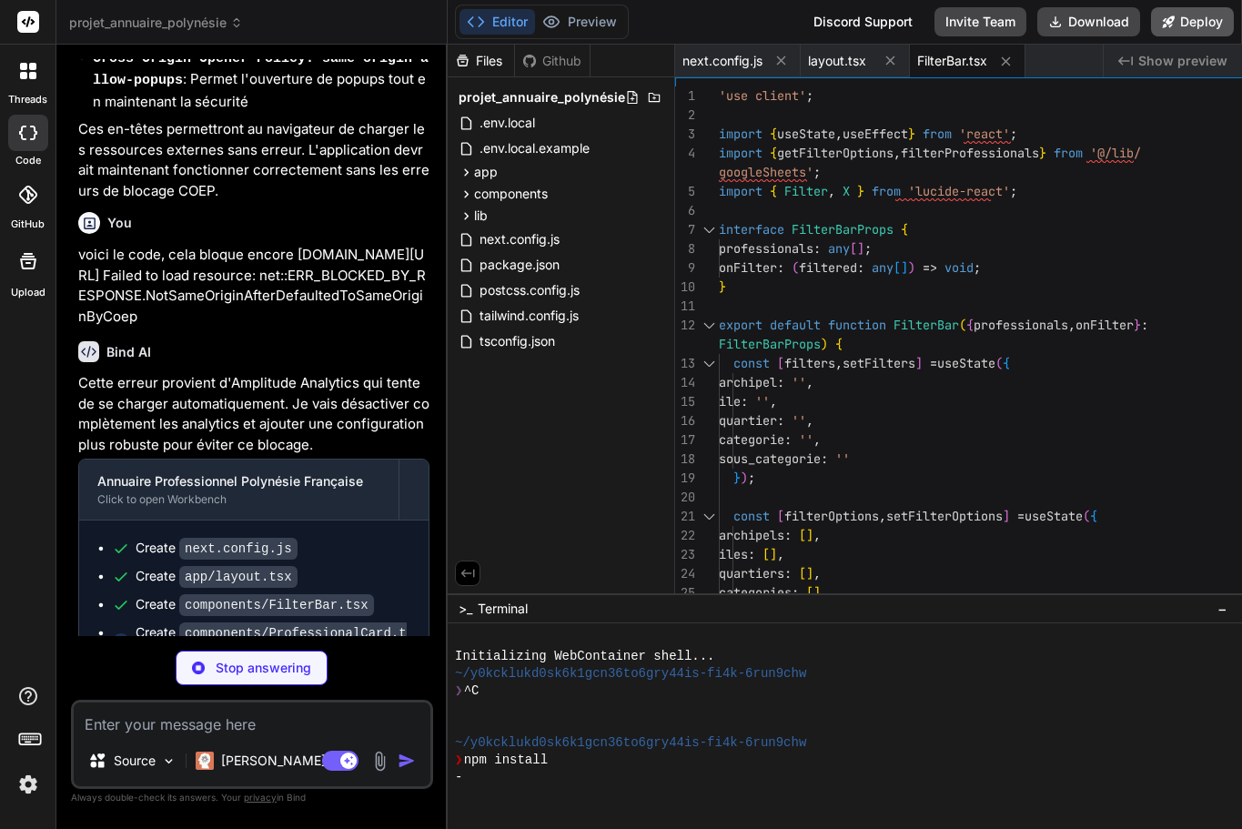
type textarea "x"
type textarea "<option key={option} value={option}>{option}</option> ))} </select> </div> </di…"
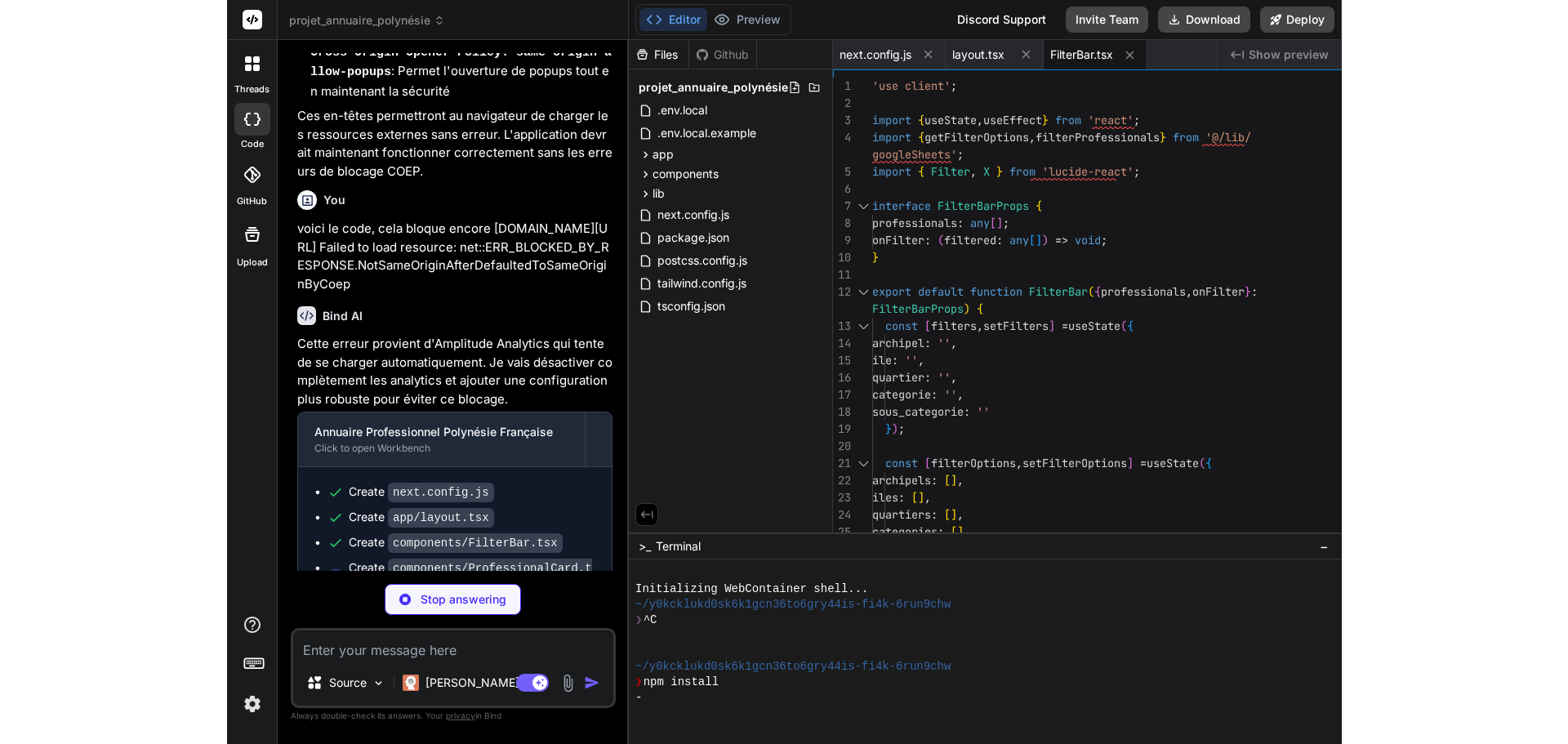
scroll to position [3717, 0]
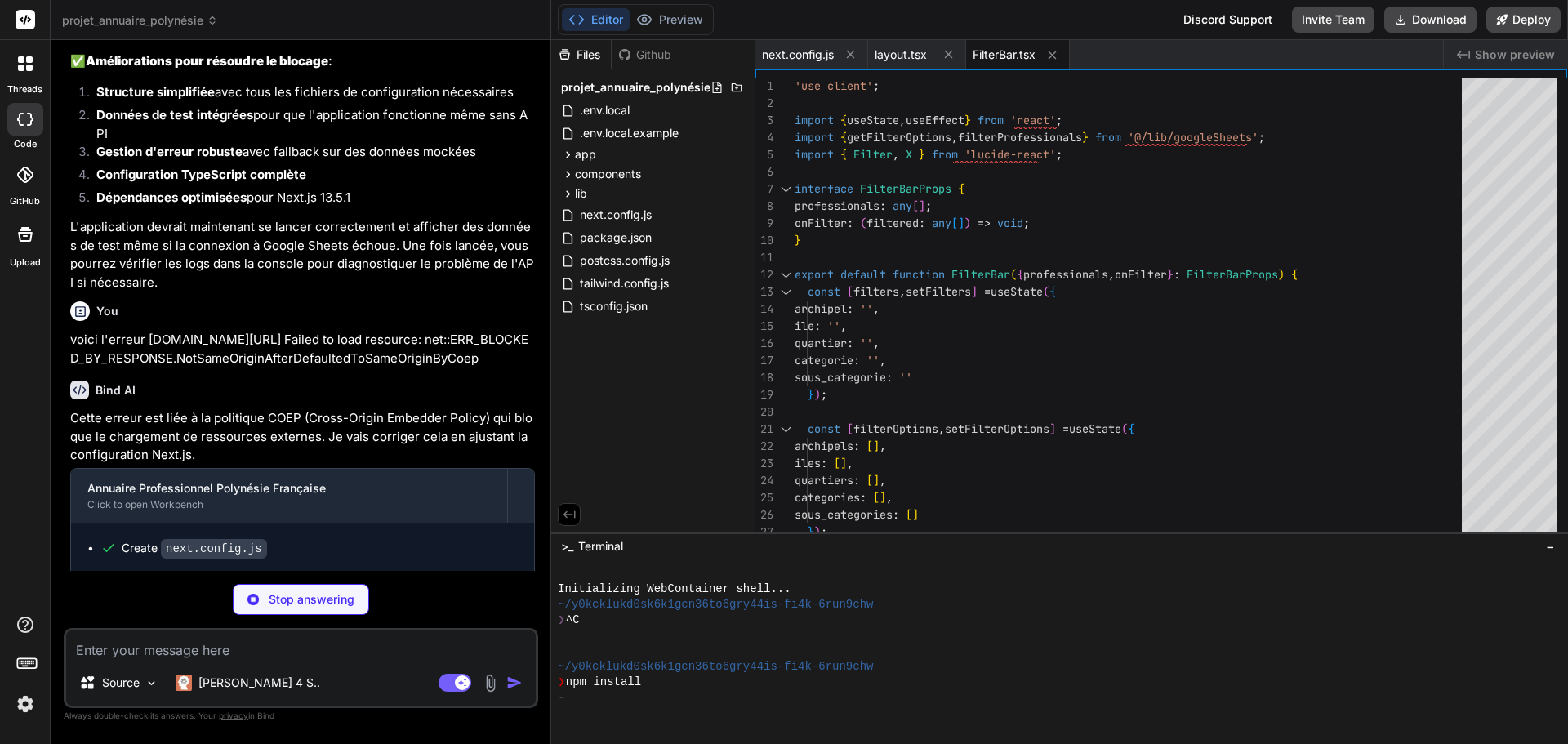
type textarea "x"
type textarea "}"
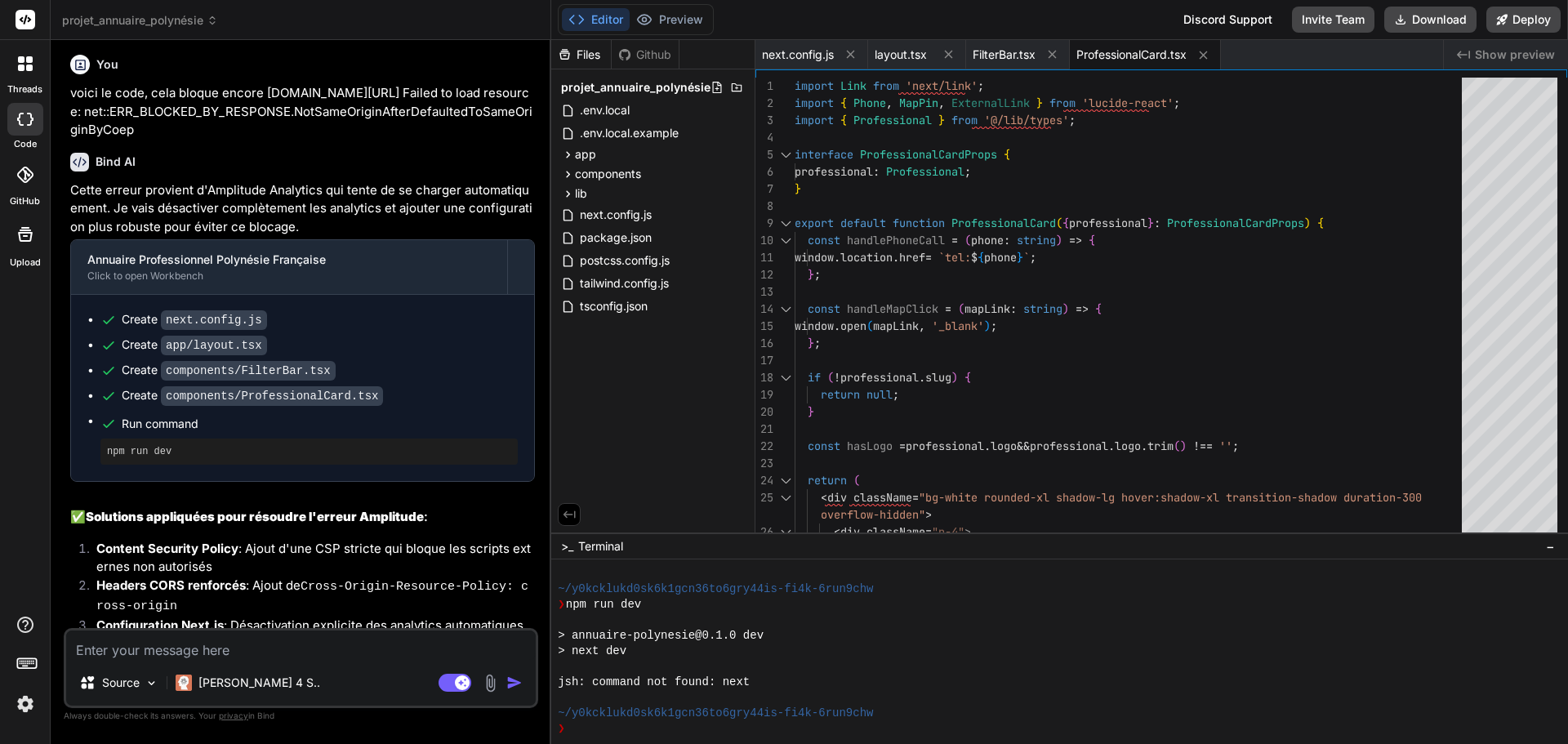
scroll to position [3962, 0]
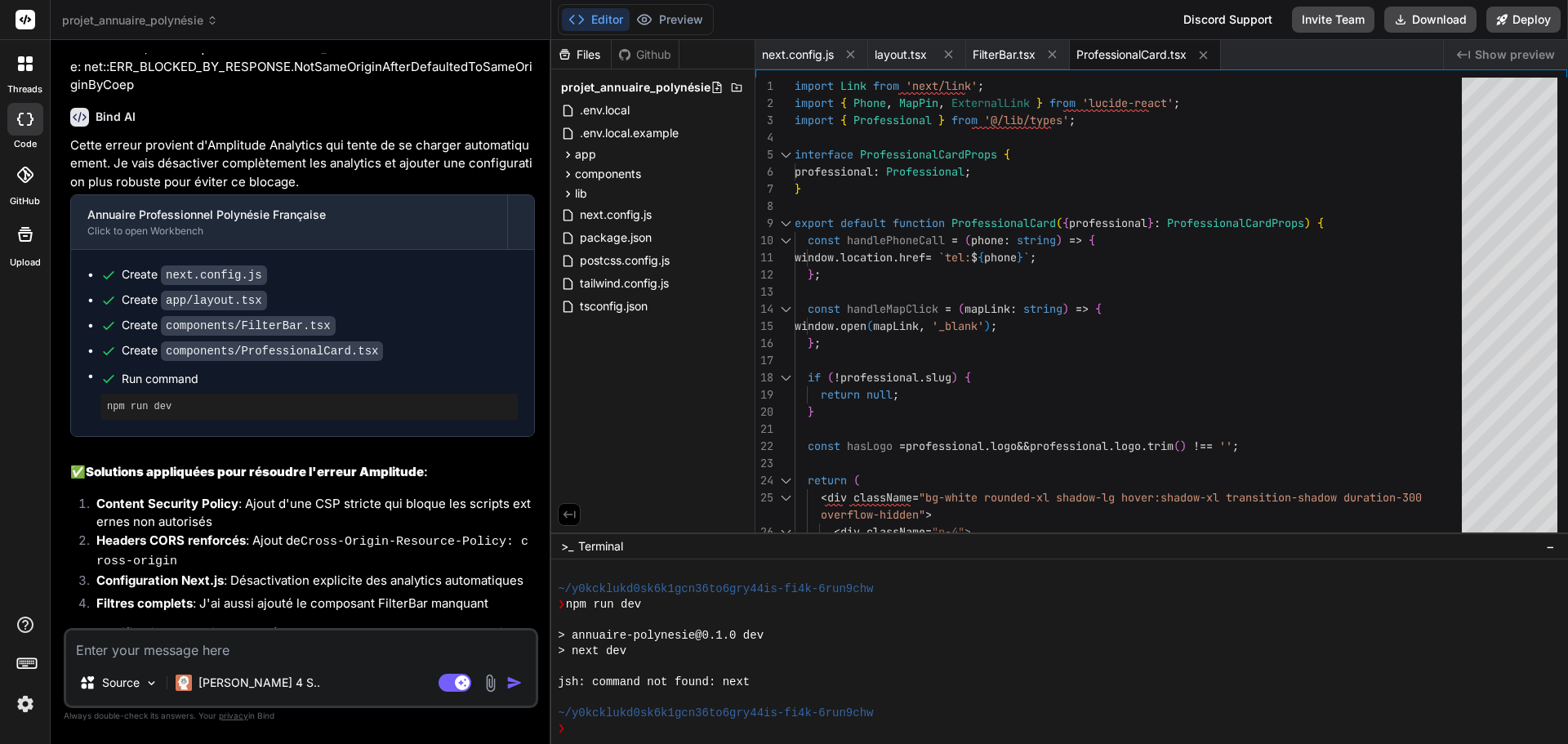
type textarea "x"
click at [1521, 214] on div at bounding box center [1510, 309] width 95 height 463
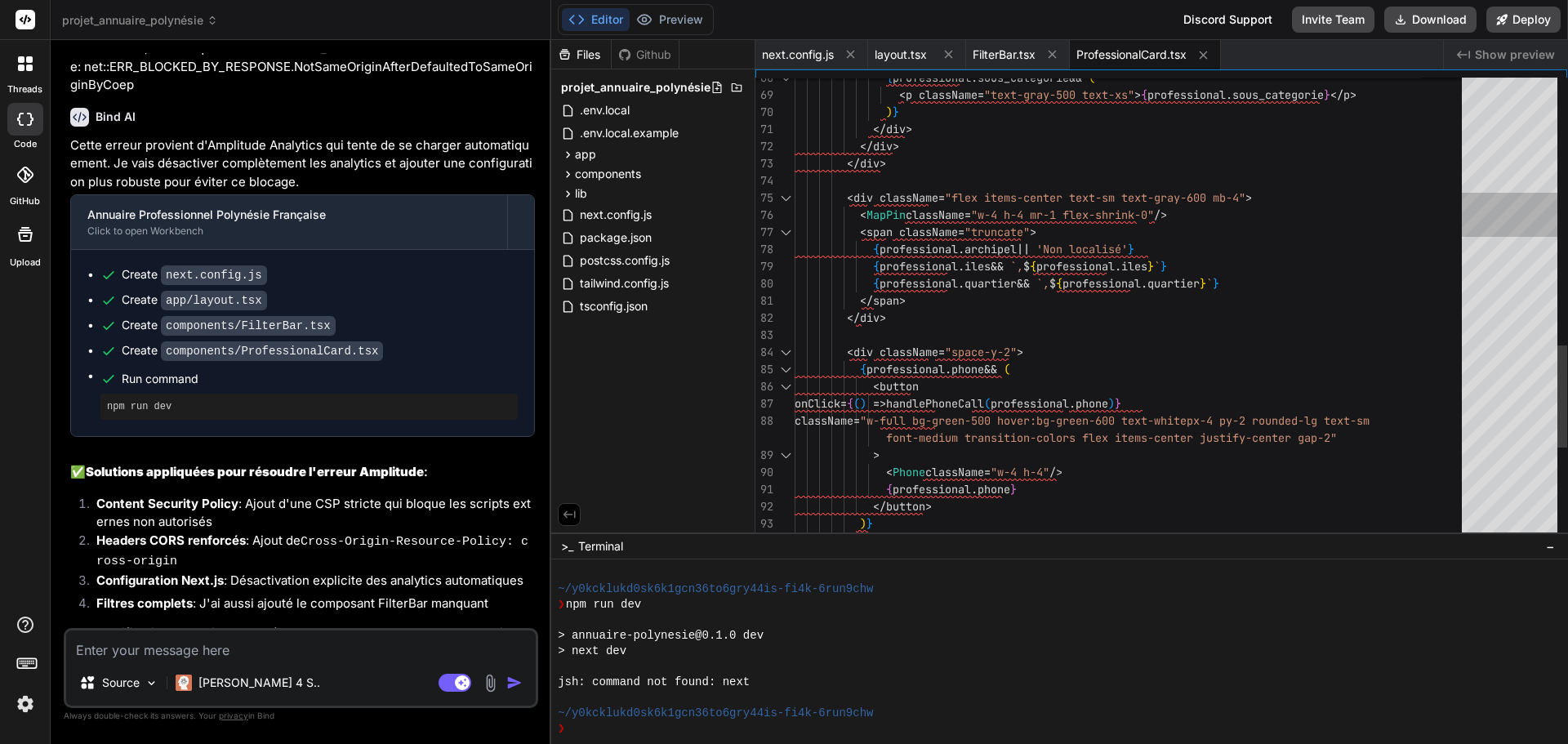
click at [1517, 246] on div at bounding box center [1510, 309] width 95 height 463
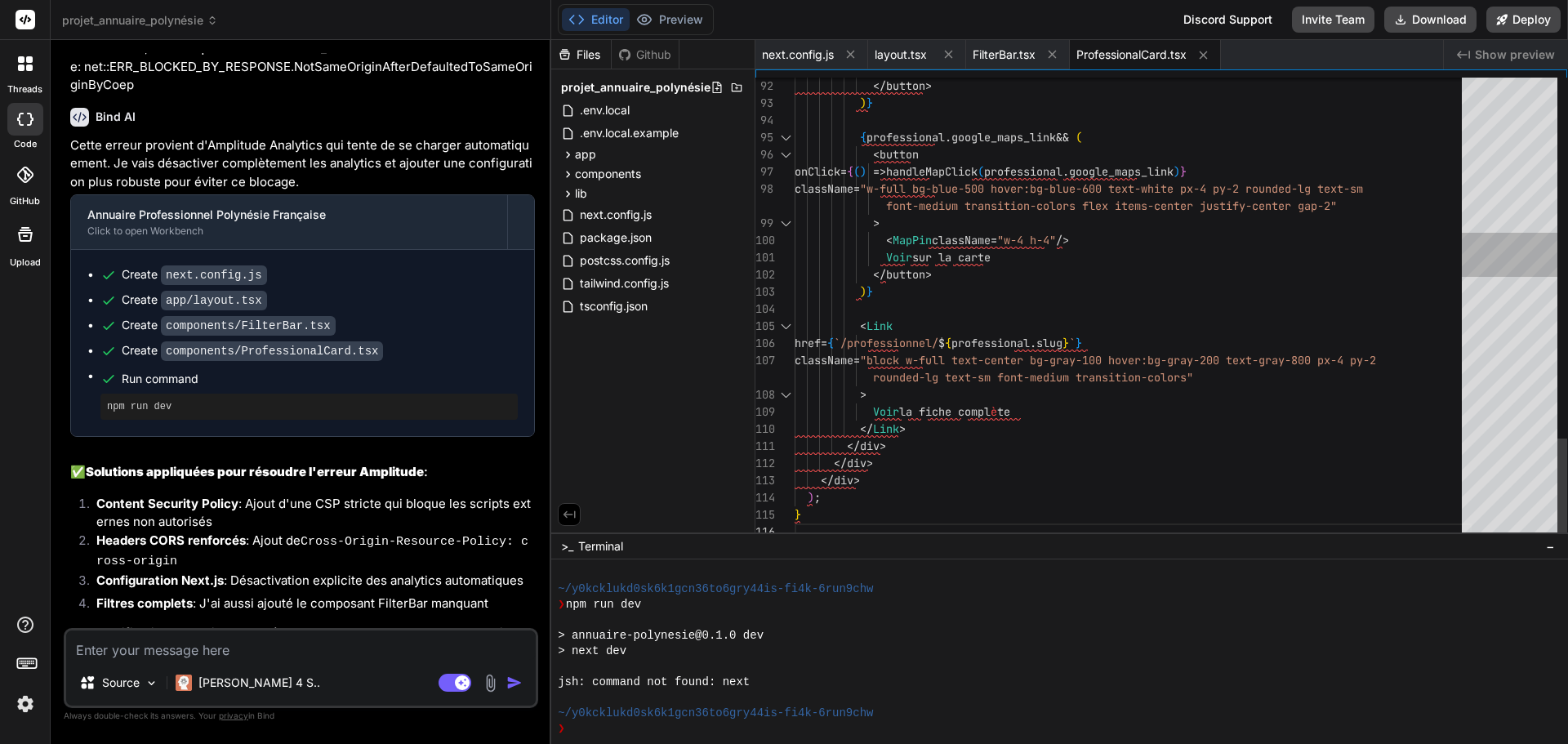
click at [1514, 268] on div at bounding box center [1510, 309] width 95 height 463
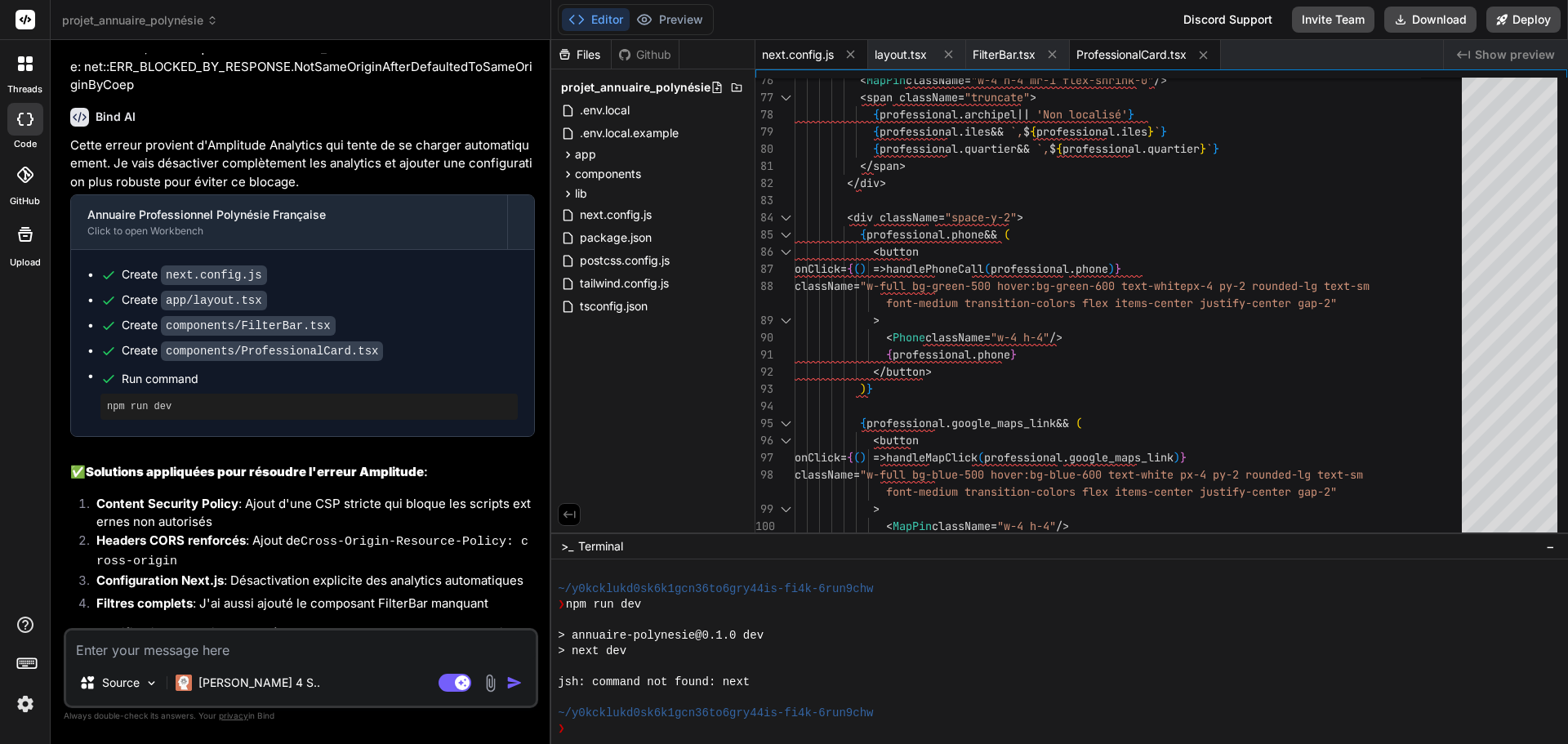
click at [792, 48] on span "next.config.js" at bounding box center [798, 55] width 72 height 16
type textarea "// Désactiver les analytics automatiques analyticsId: '', compiler: { removeCon…"
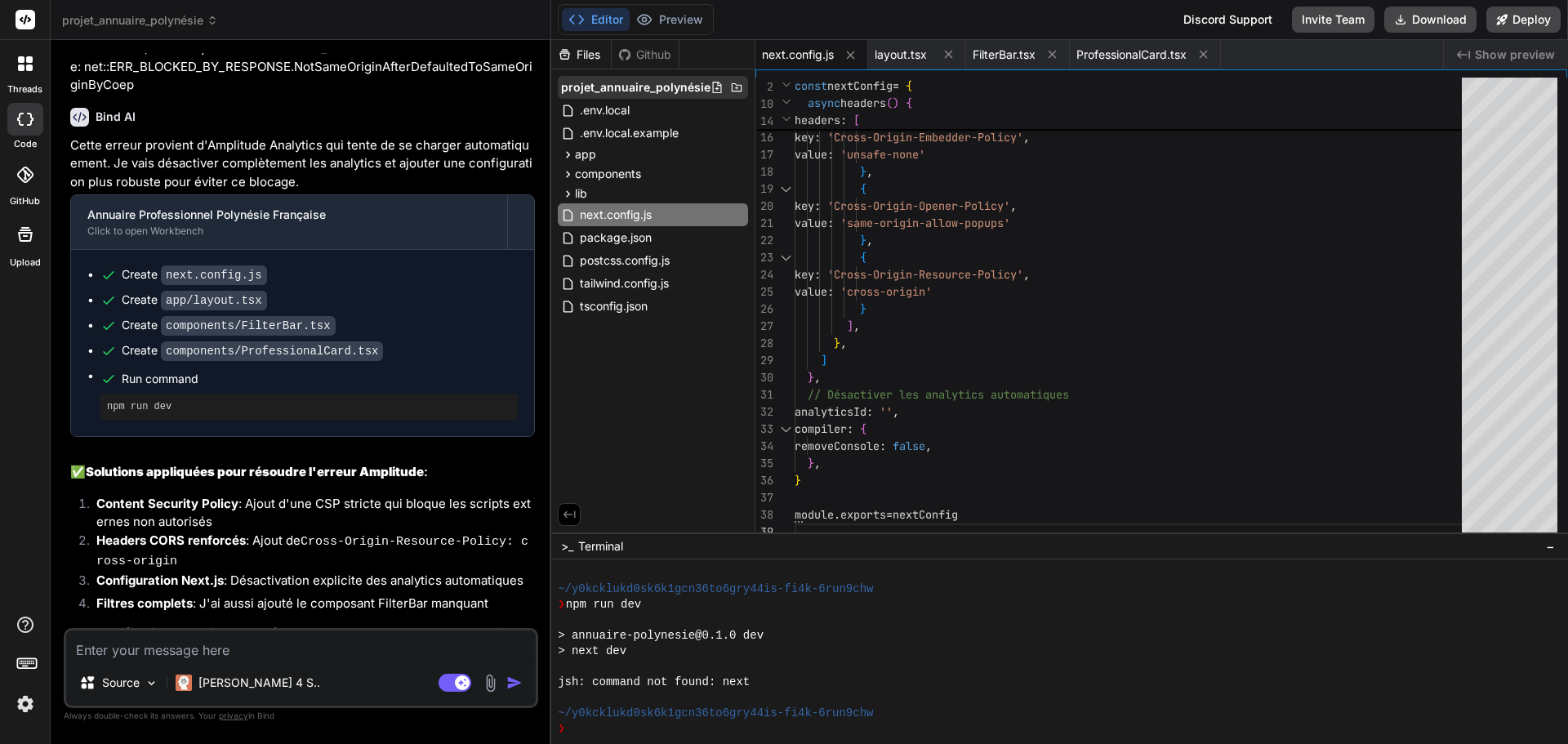
click at [620, 88] on span "projet_annuaire_polynésie" at bounding box center [635, 87] width 150 height 16
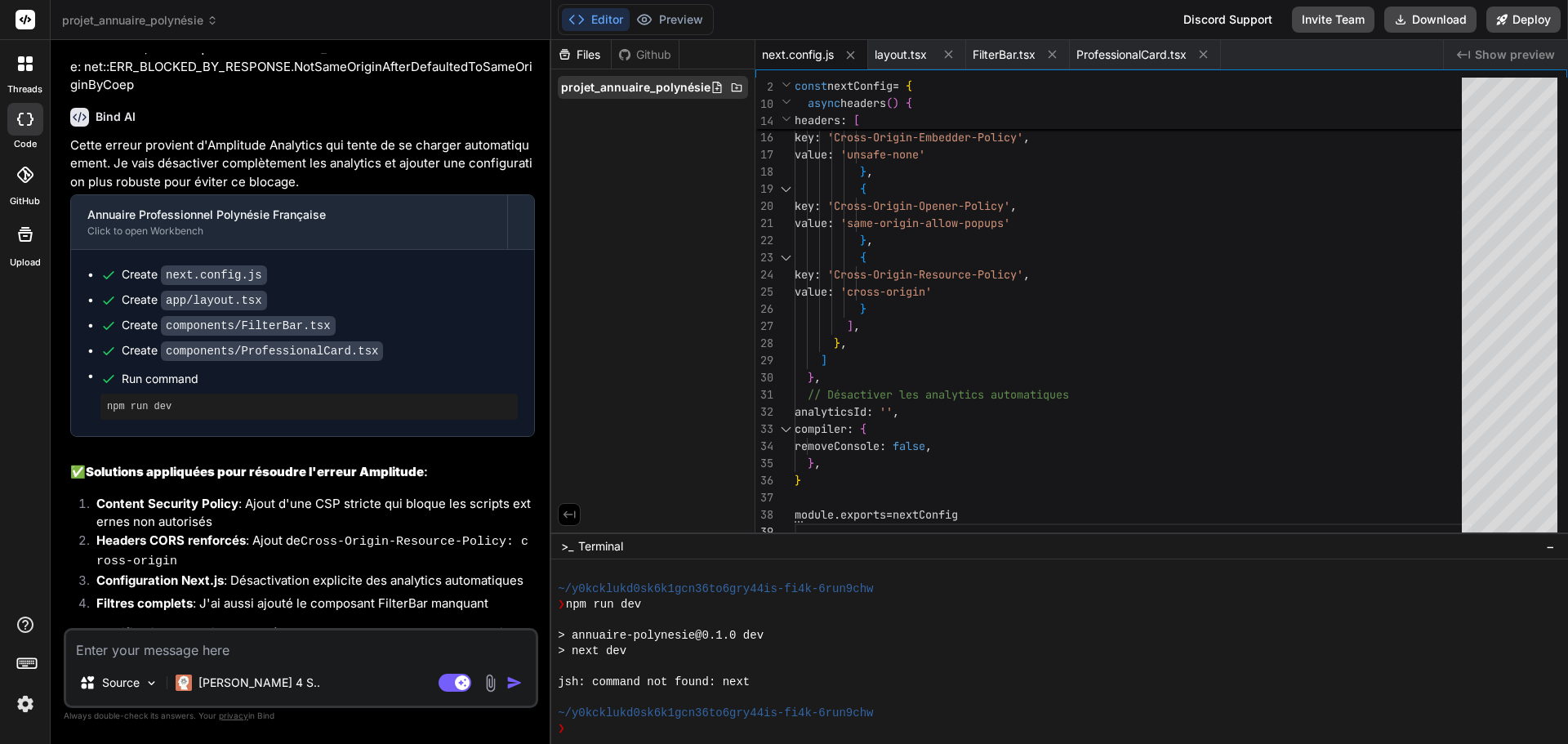
click at [620, 87] on span "projet_annuaire_polynésie" at bounding box center [635, 87] width 150 height 16
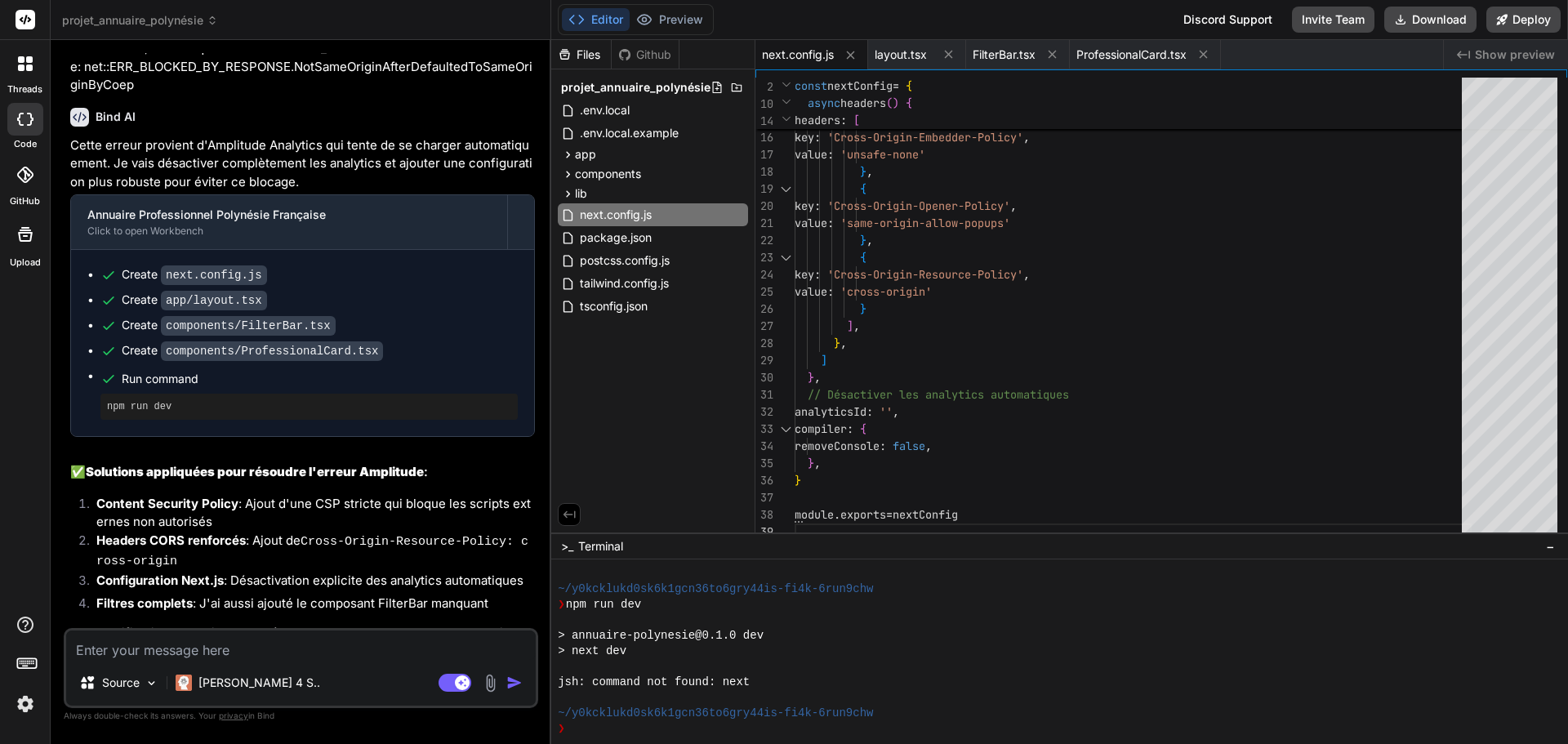
click at [597, 55] on div "Files" at bounding box center [581, 55] width 59 height 16
click at [189, 642] on textarea at bounding box center [301, 645] width 469 height 30
type textarea "r"
type textarea "x"
type textarea "rle"
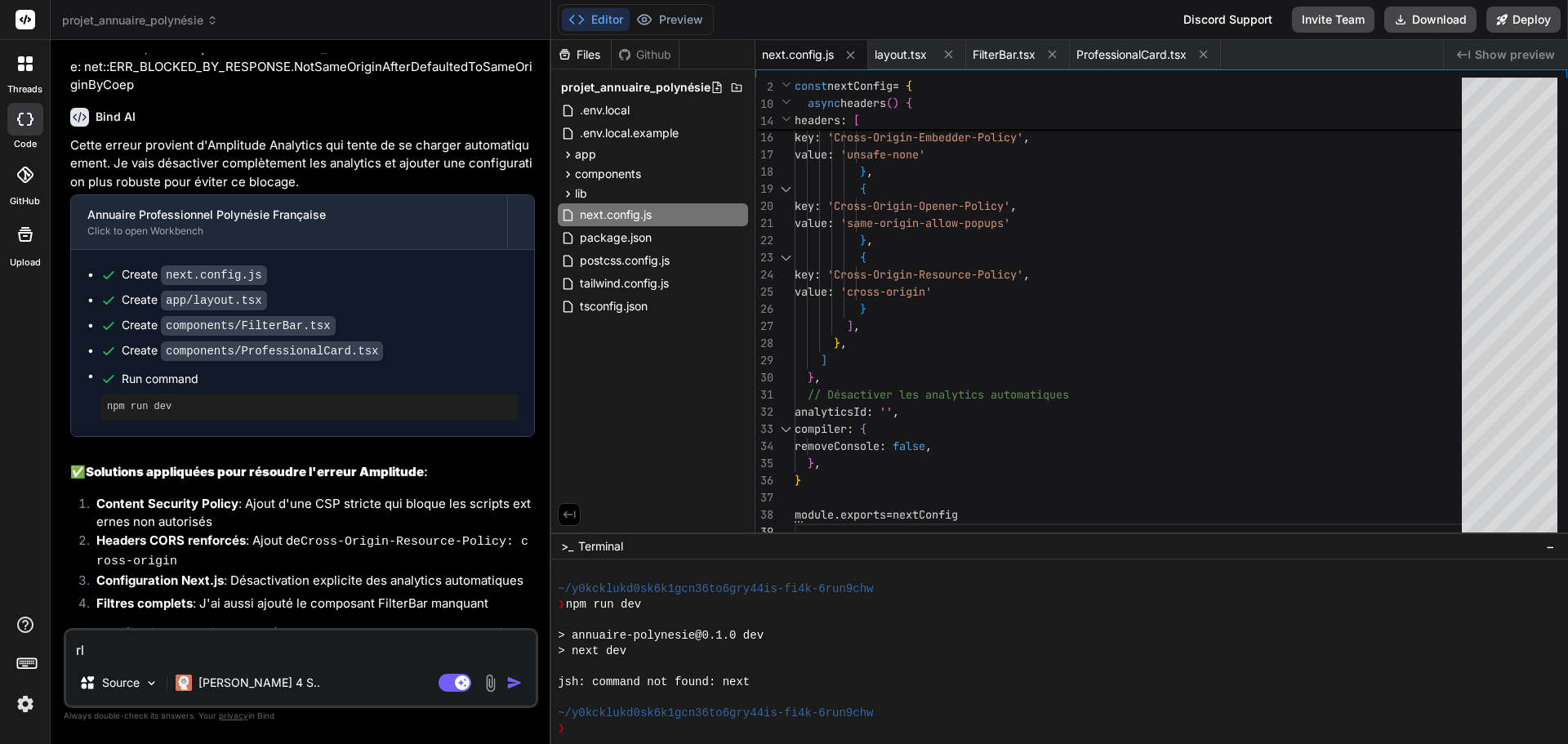
type textarea "x"
type textarea "rl"
type textarea "x"
type textarea "r"
type textarea "x"
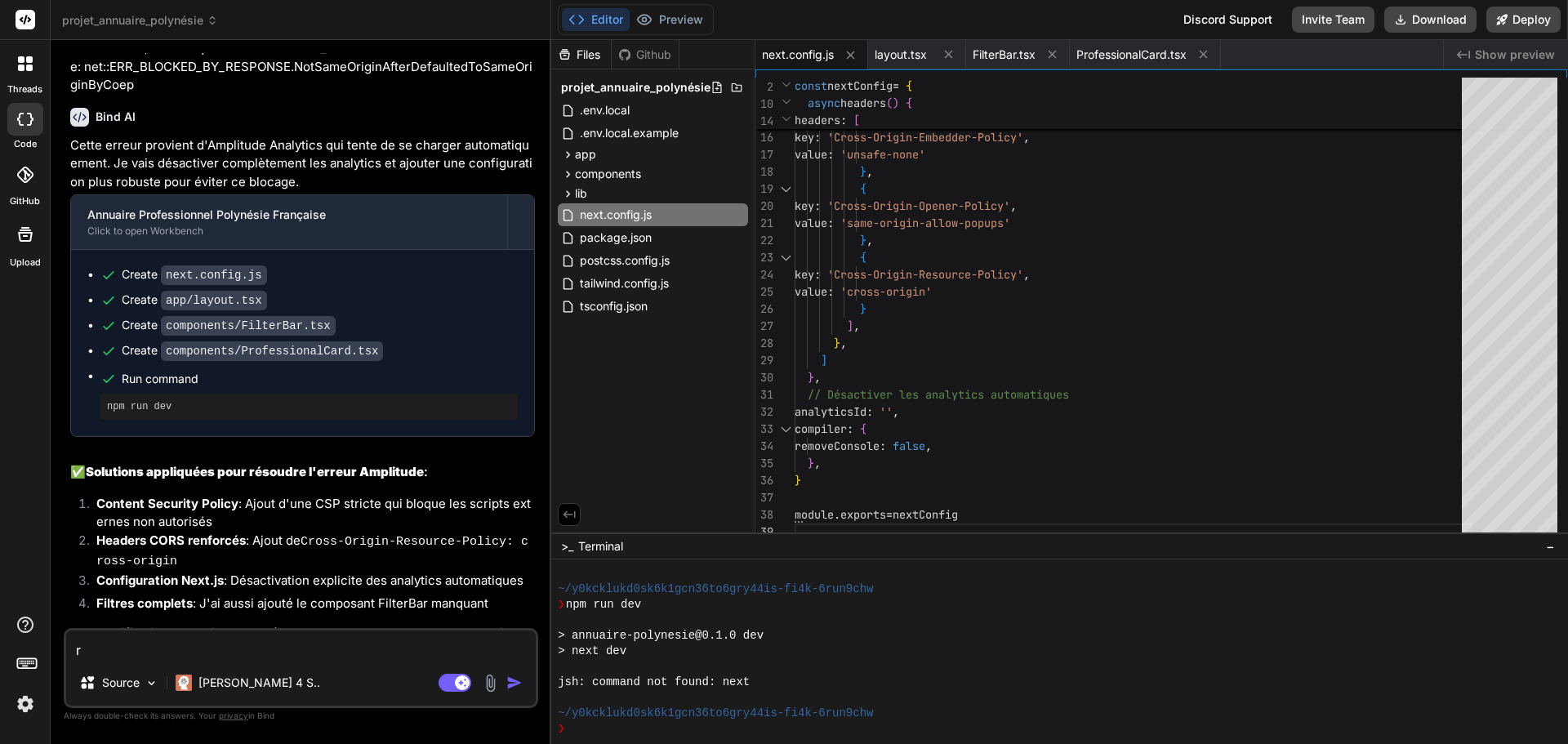
type textarea "re"
type textarea "x"
type textarea "rel"
type textarea "x"
type textarea "[MEDICAL_DATA]"
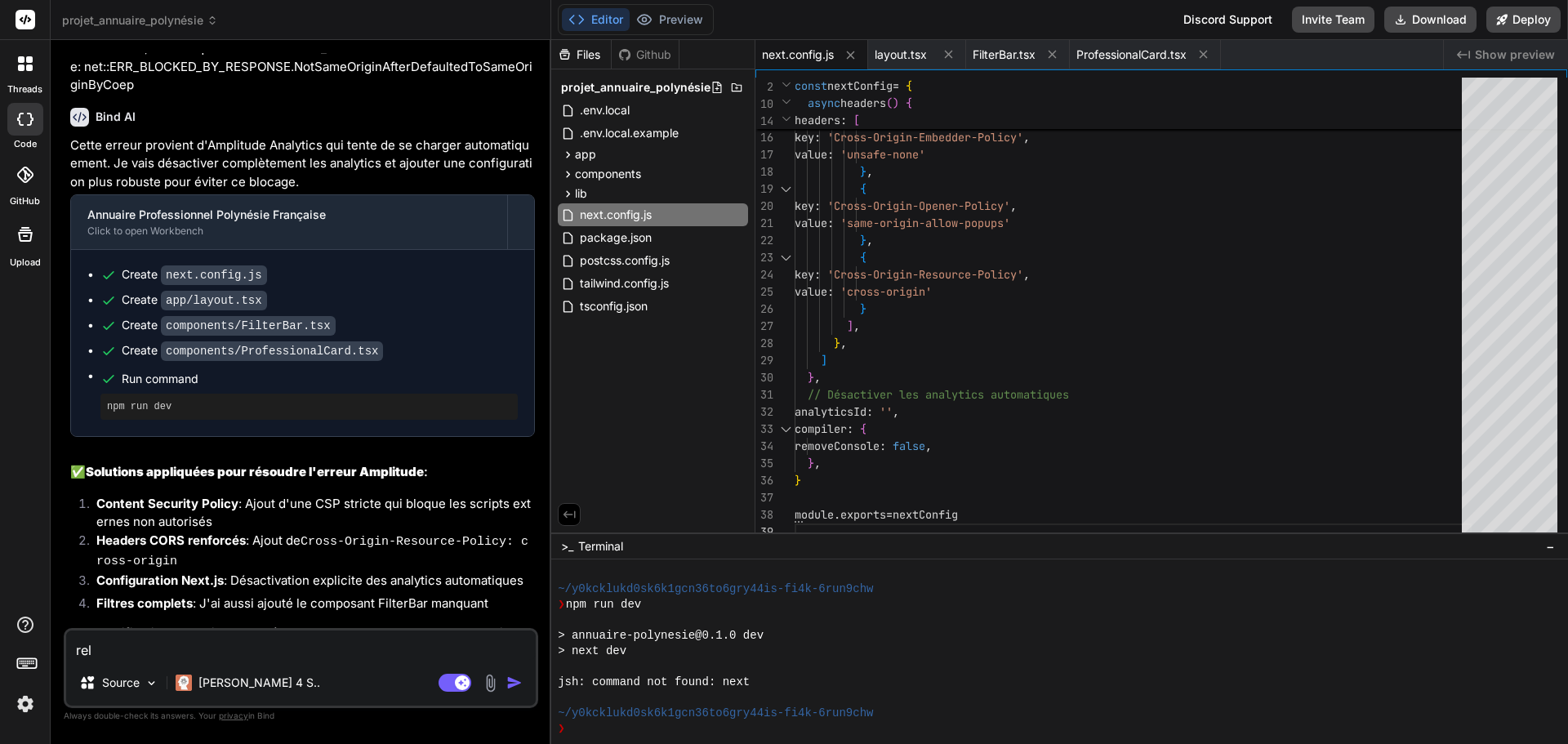
type textarea "x"
type textarea "relan"
type textarea "x"
type textarea "relanc"
type textarea "x"
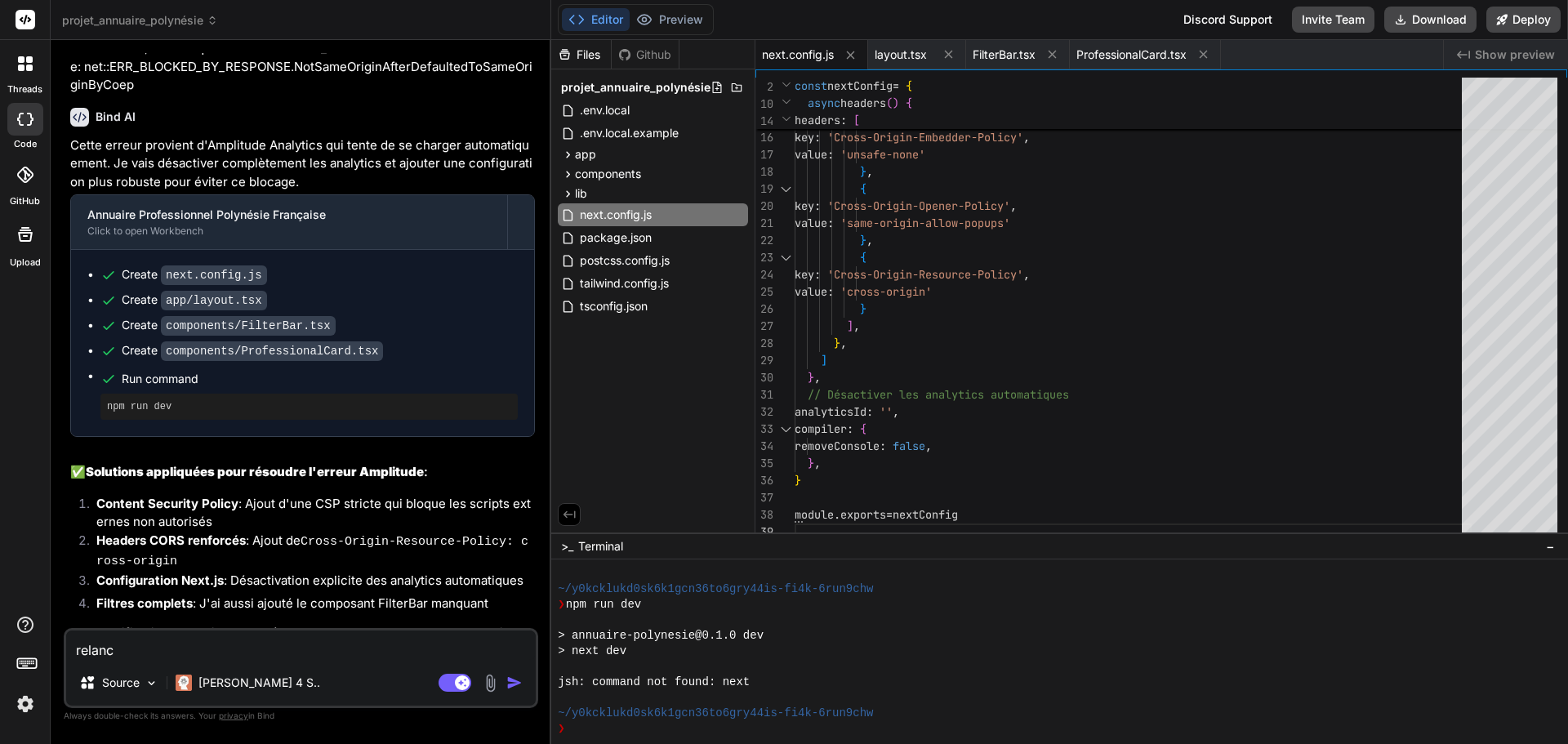
type textarea "relance"
type textarea "x"
type textarea "relance"
type textarea "x"
type textarea "relance l"
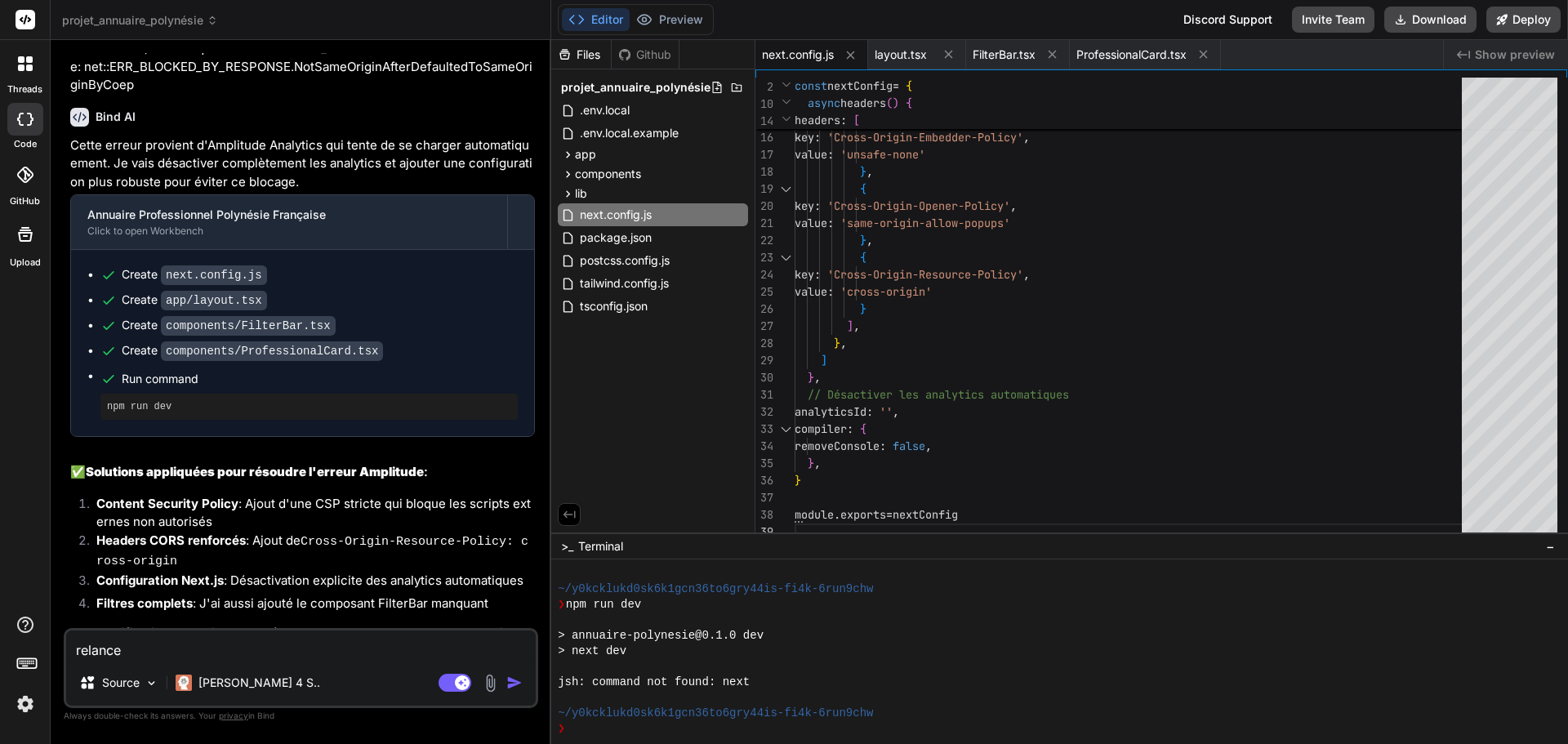
type textarea "x"
type textarea "relance le"
type textarea "x"
type textarea "relance le"
type textarea "x"
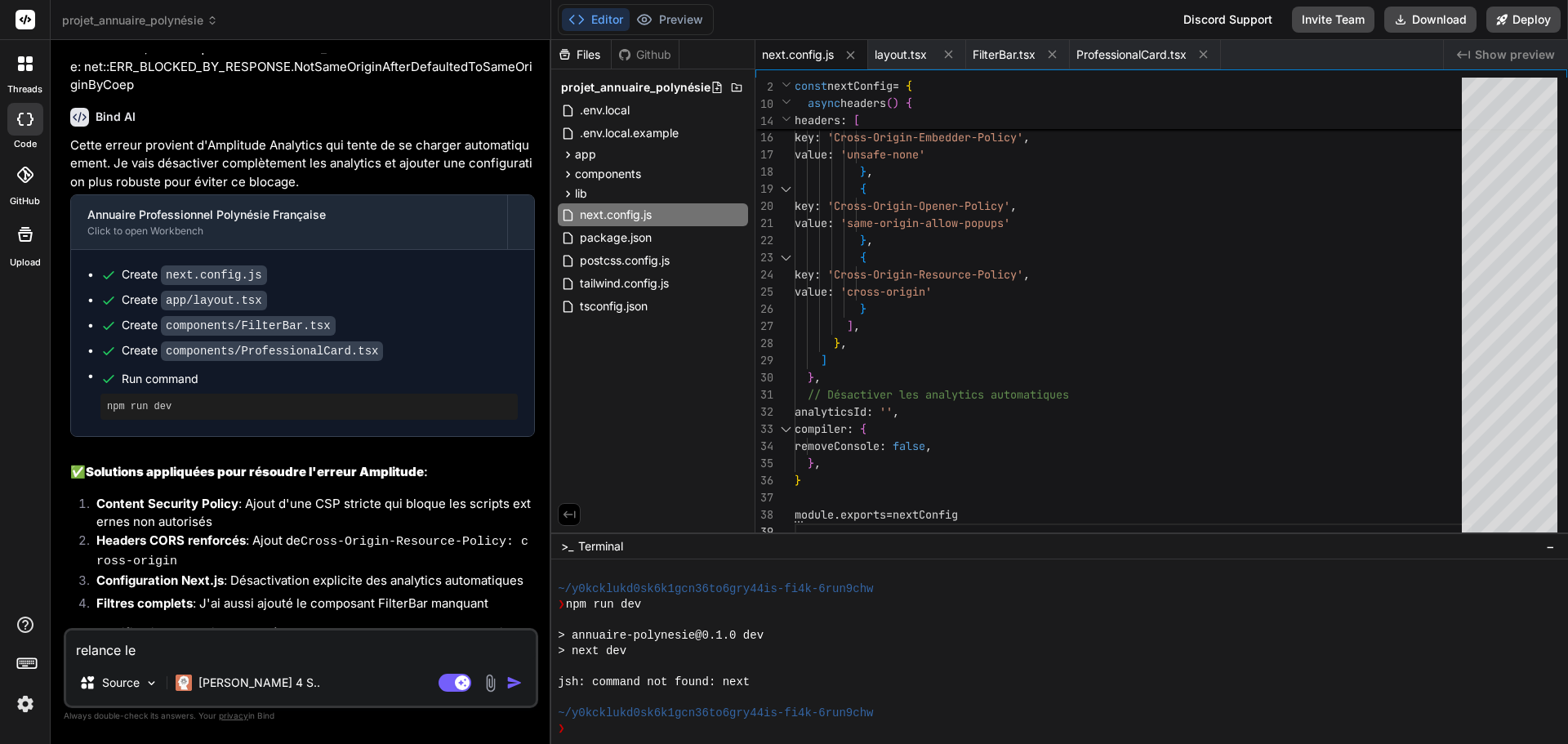
type textarea "relance le p"
type textarea "x"
type textarea "relance le pr"
type textarea "x"
type textarea "relance le pre"
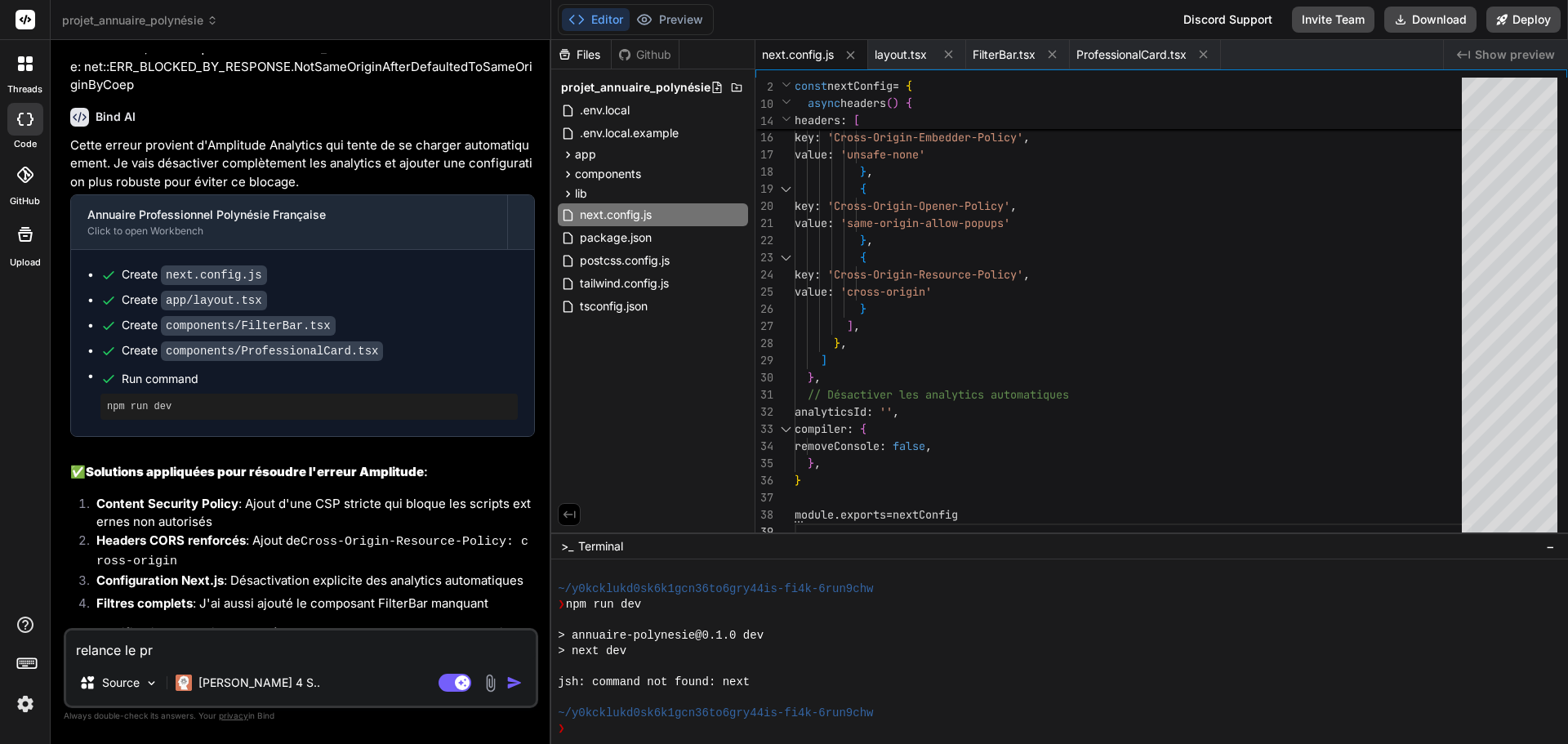
type textarea "x"
type textarea "relance le prev"
type textarea "x"
type textarea "relance le previ"
type textarea "x"
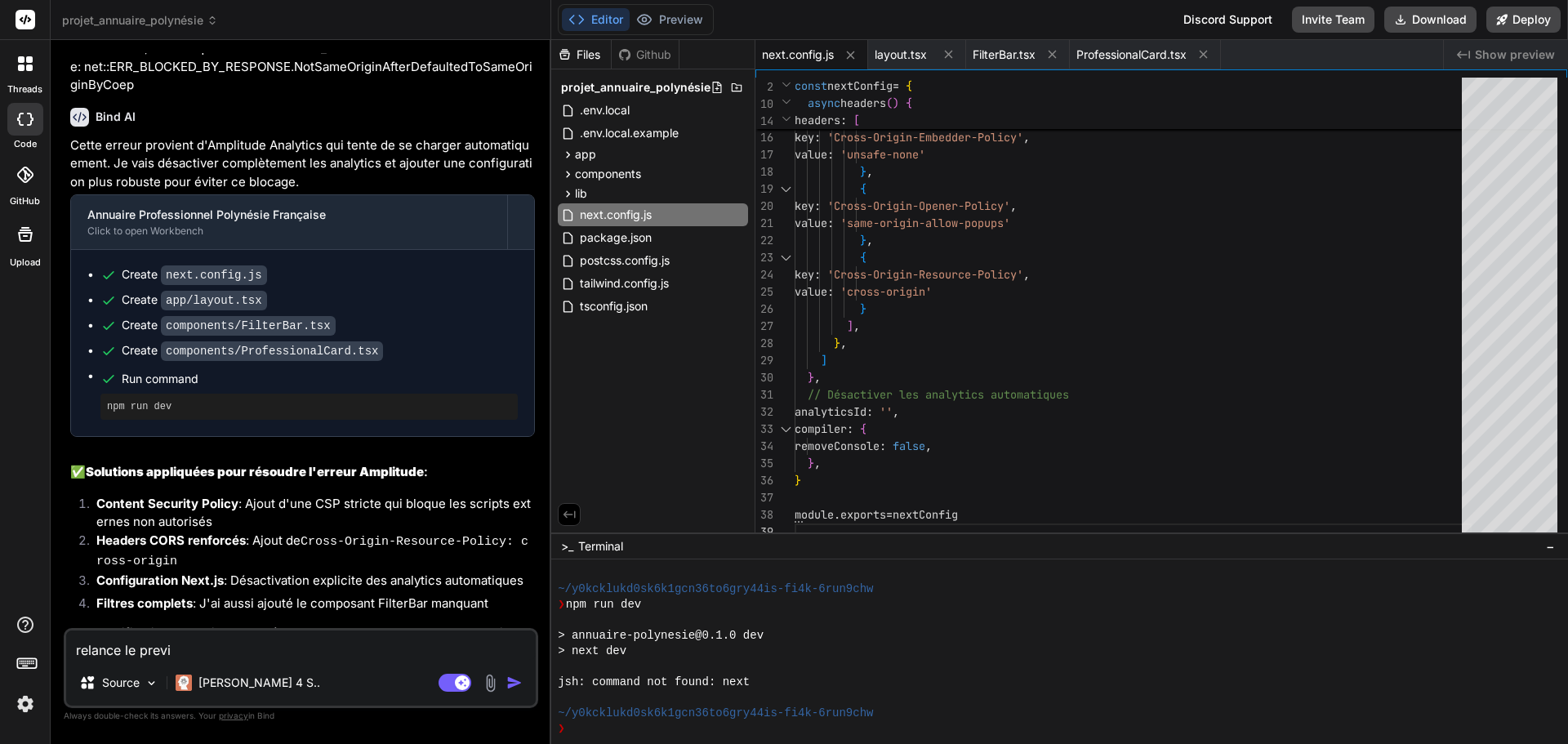
click at [222, 652] on textarea "relance le previ" at bounding box center [301, 645] width 469 height 30
type textarea "relance le previe"
type textarea "x"
type textarea "relance le preview"
type textarea "x"
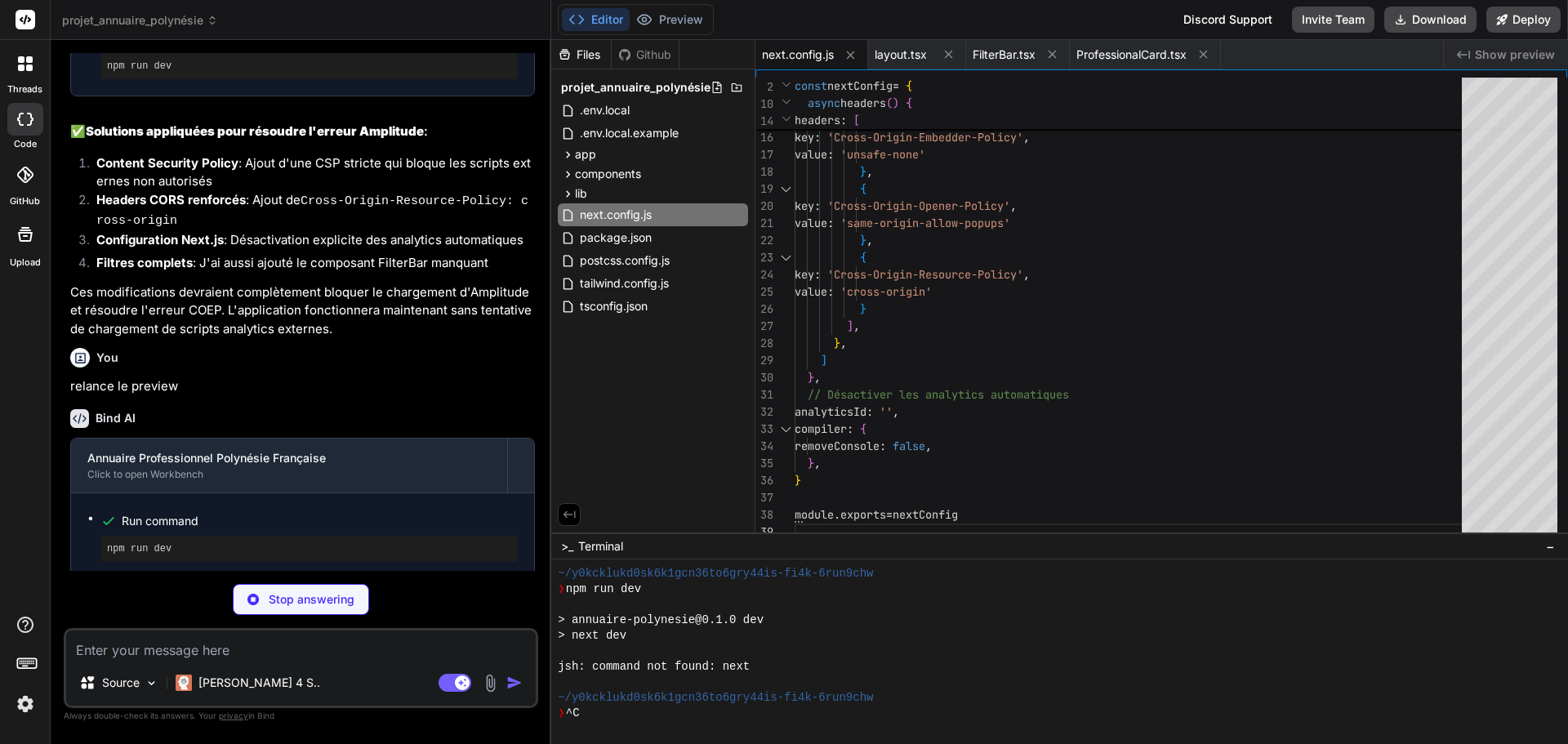
scroll to position [4245, 0]
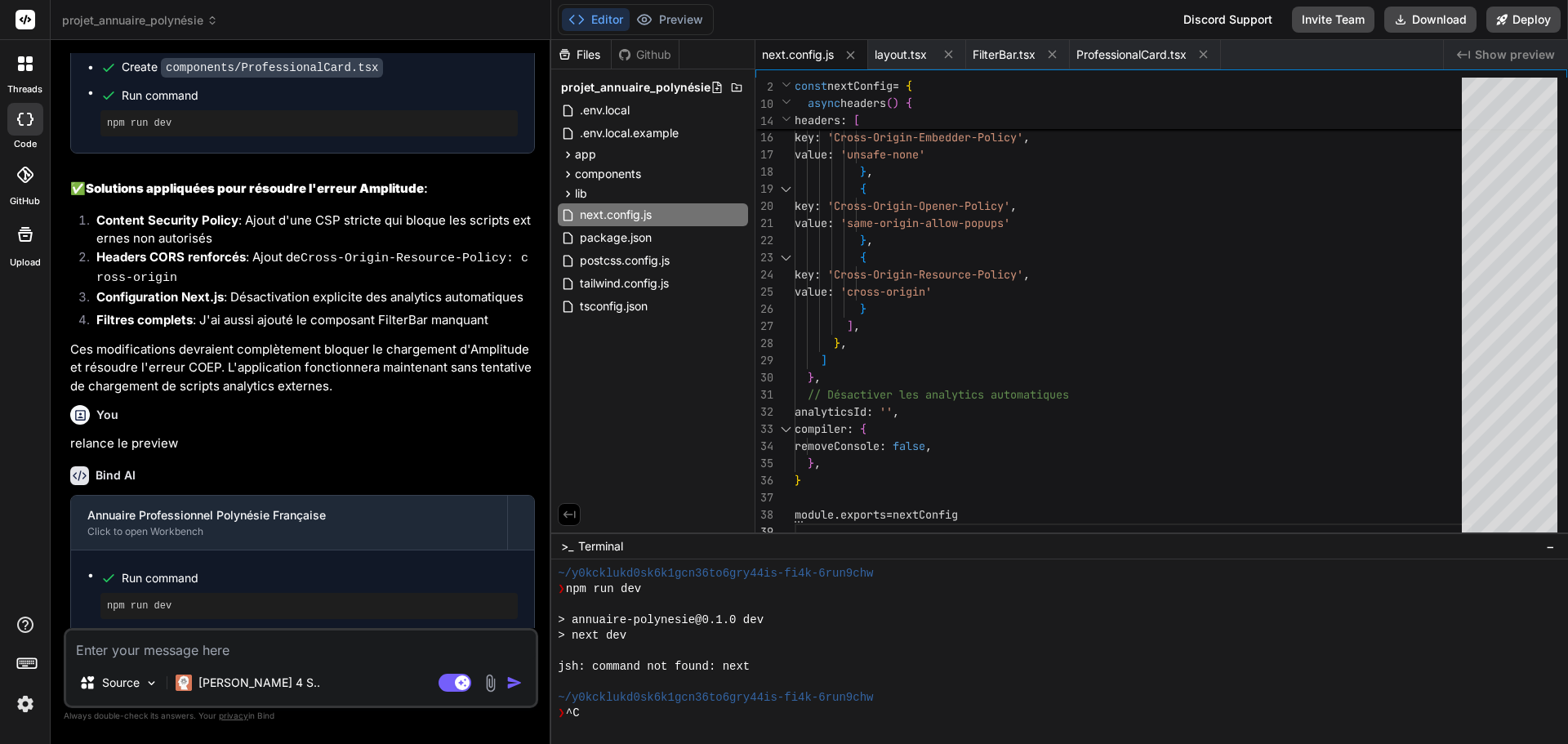
type textarea "x"
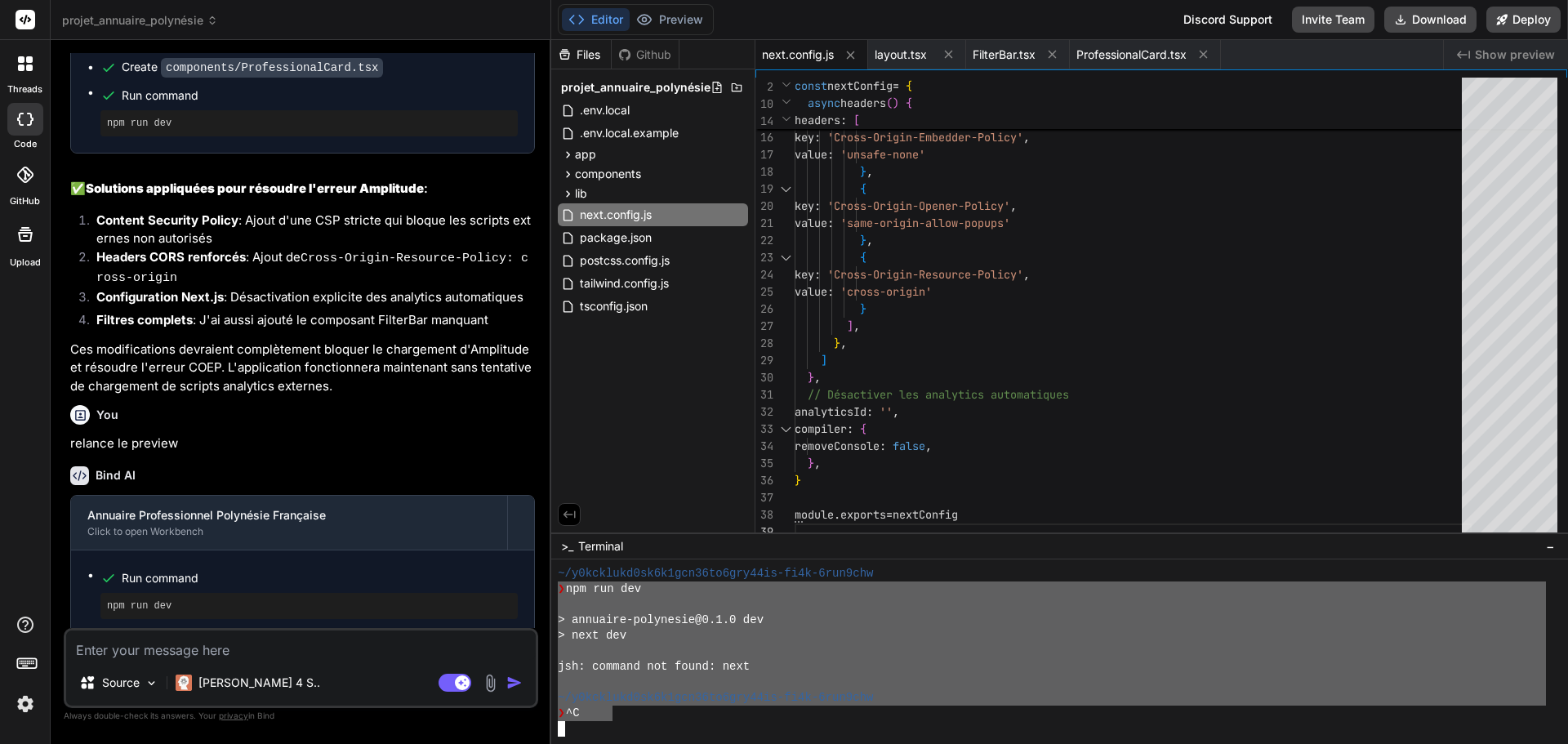
drag, startPoint x: 613, startPoint y: 719, endPoint x: 556, endPoint y: 597, distance: 134.7
click at [556, 597] on div ":::::::::::::::::::::::::::::::: ~/y0kcklukd0sk6k1gcn36to6gry44is-fi4k-6run9chw…" at bounding box center [1059, 652] width 1017 height 185
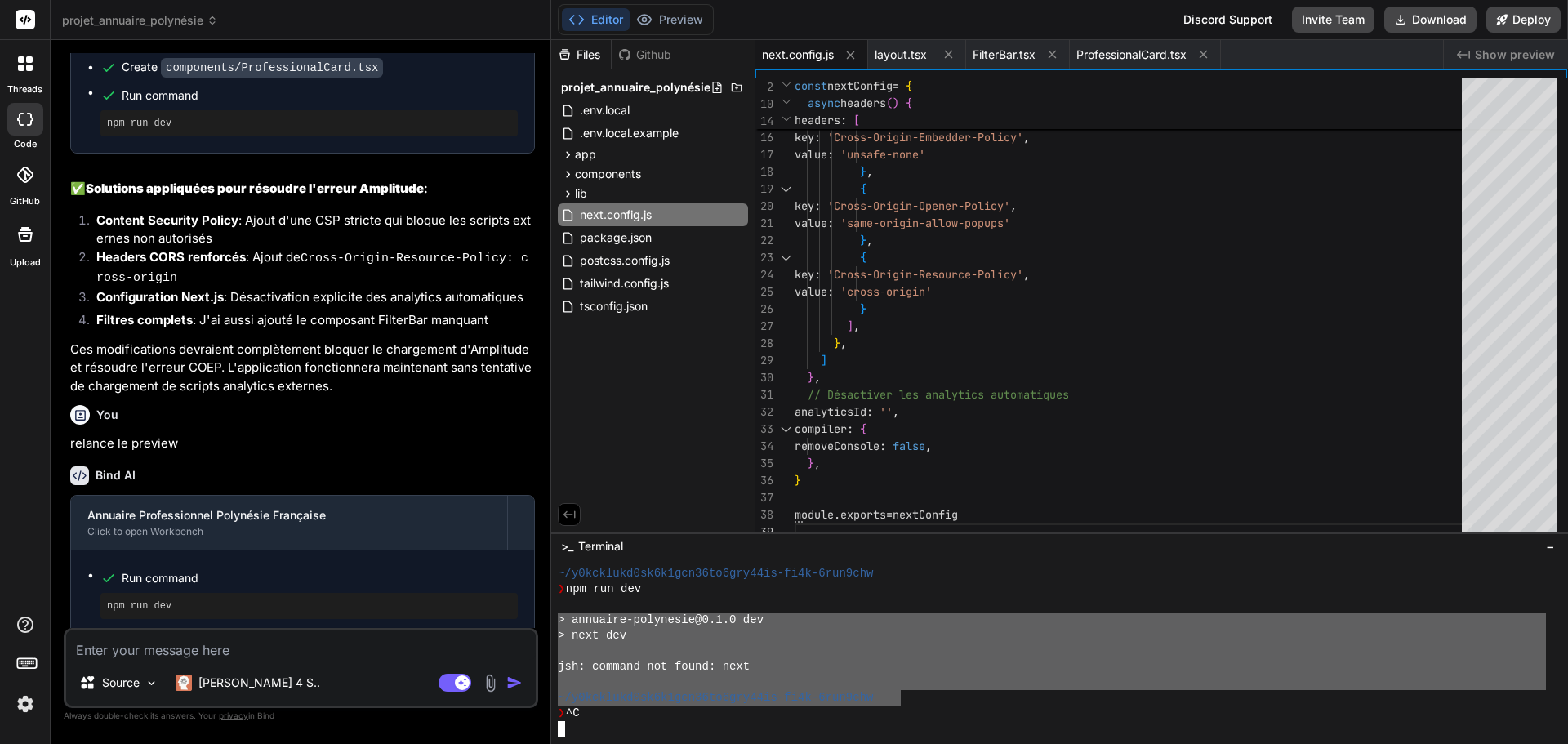
drag, startPoint x: 898, startPoint y: 695, endPoint x: 543, endPoint y: 617, distance: 363.5
click at [543, 617] on div "projet_annuaire_polynésie Created with Pixso. Bind AI Web Search Created with P…" at bounding box center [809, 372] width 1518 height 744
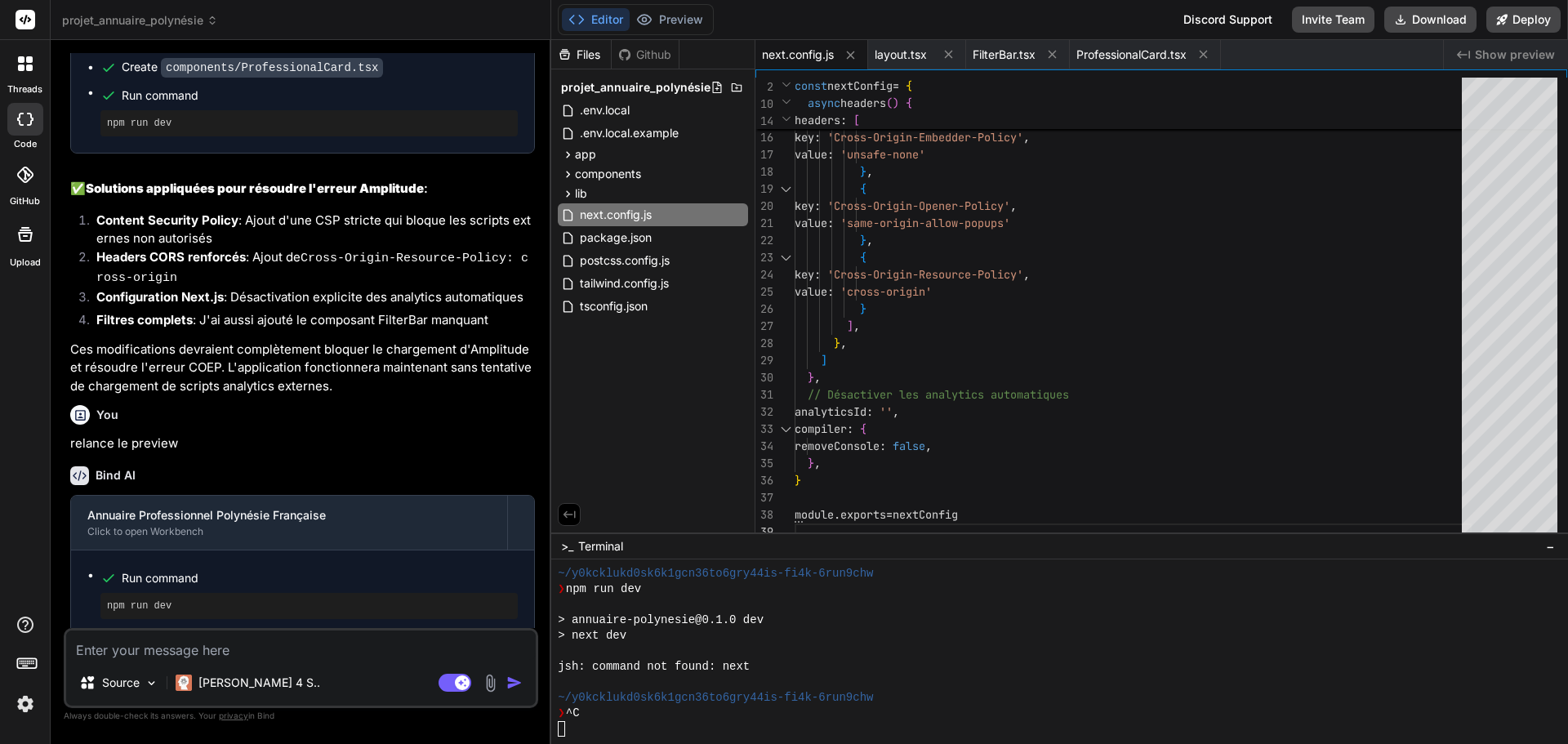
click at [235, 646] on textarea at bounding box center [301, 645] width 469 height 30
type textarea "v"
type textarea "x"
type textarea "vo"
type textarea "x"
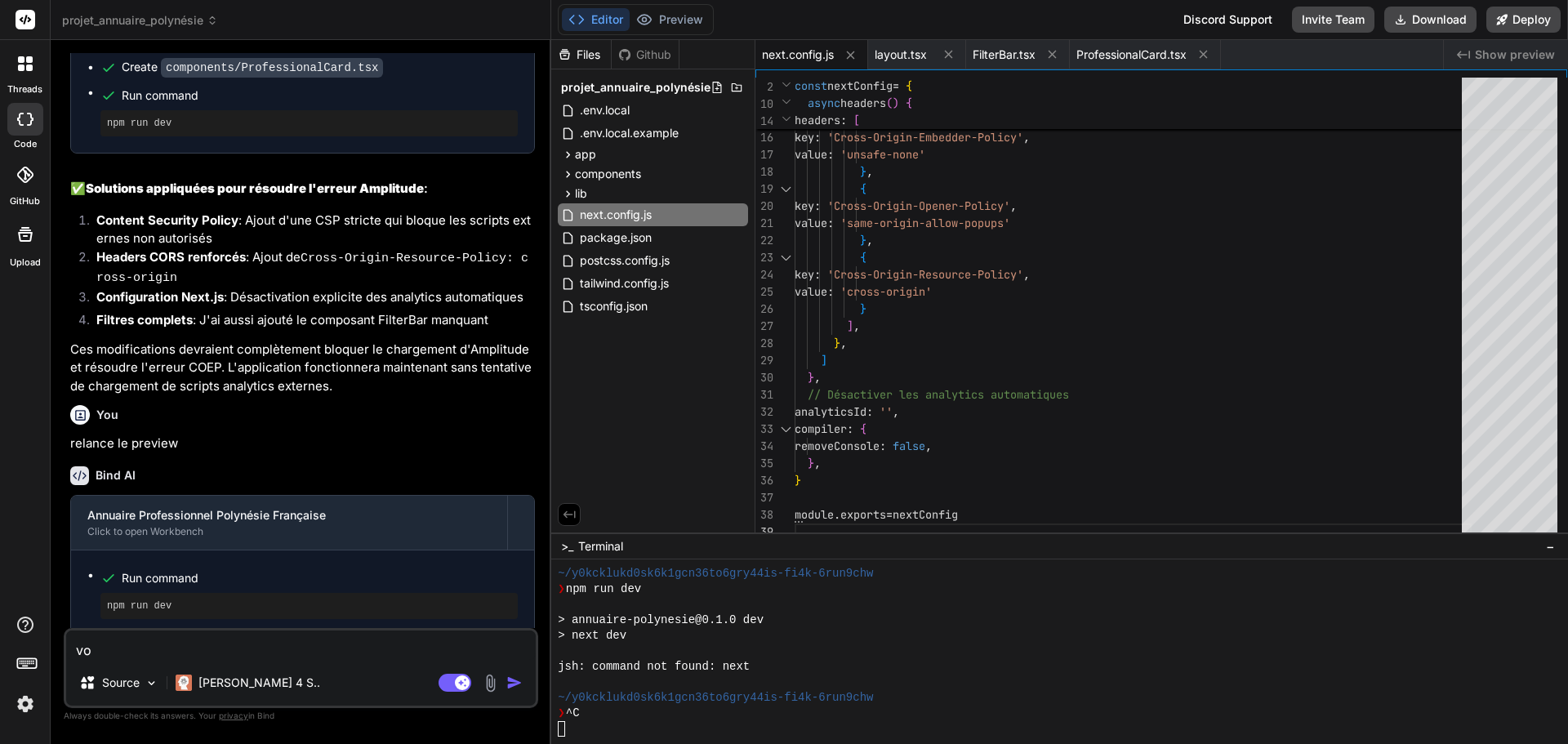
type textarea "voi"
type textarea "x"
type textarea "voic"
type textarea "x"
type textarea "voici"
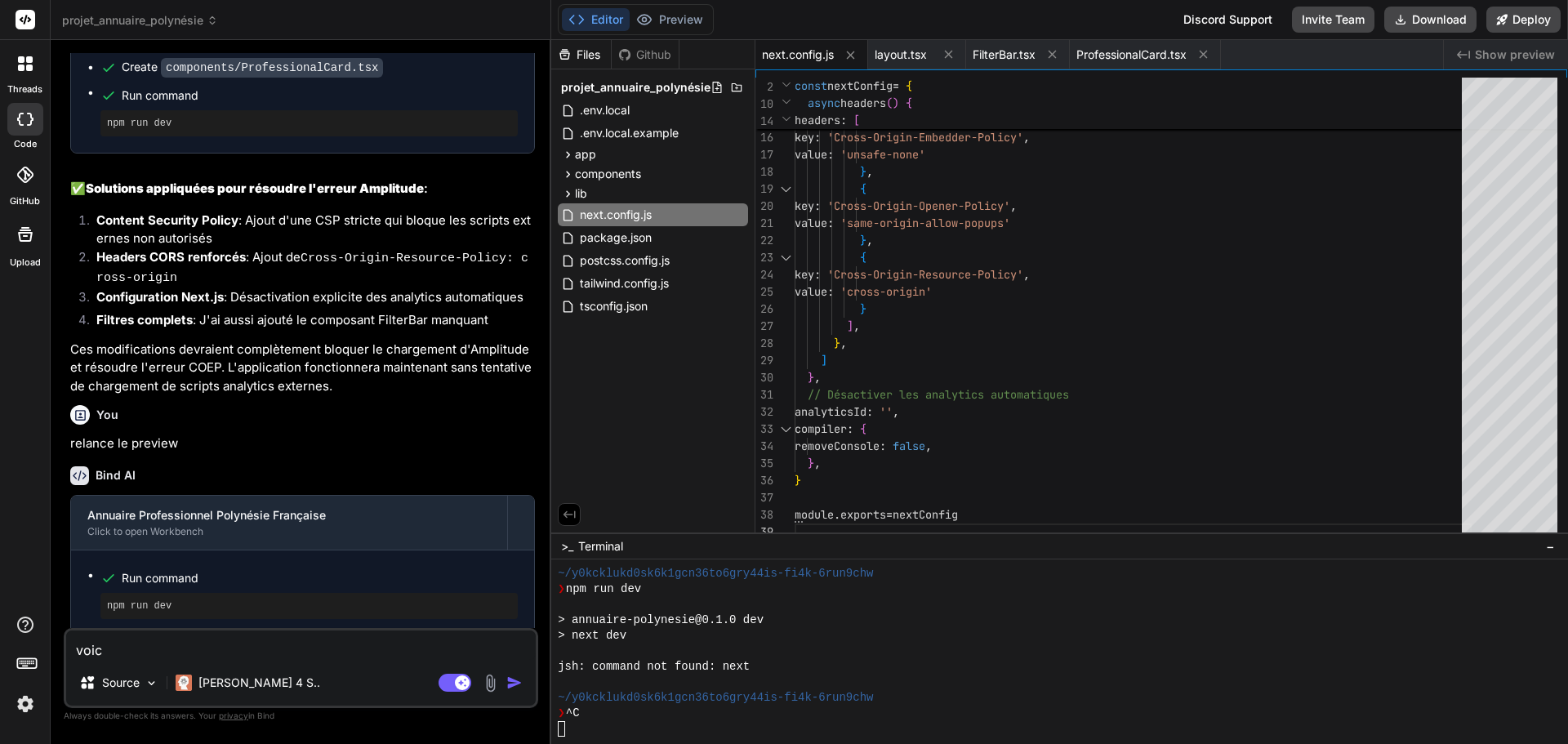
type textarea "x"
type textarea "voici"
type textarea "x"
type textarea "voici l"
type textarea "x"
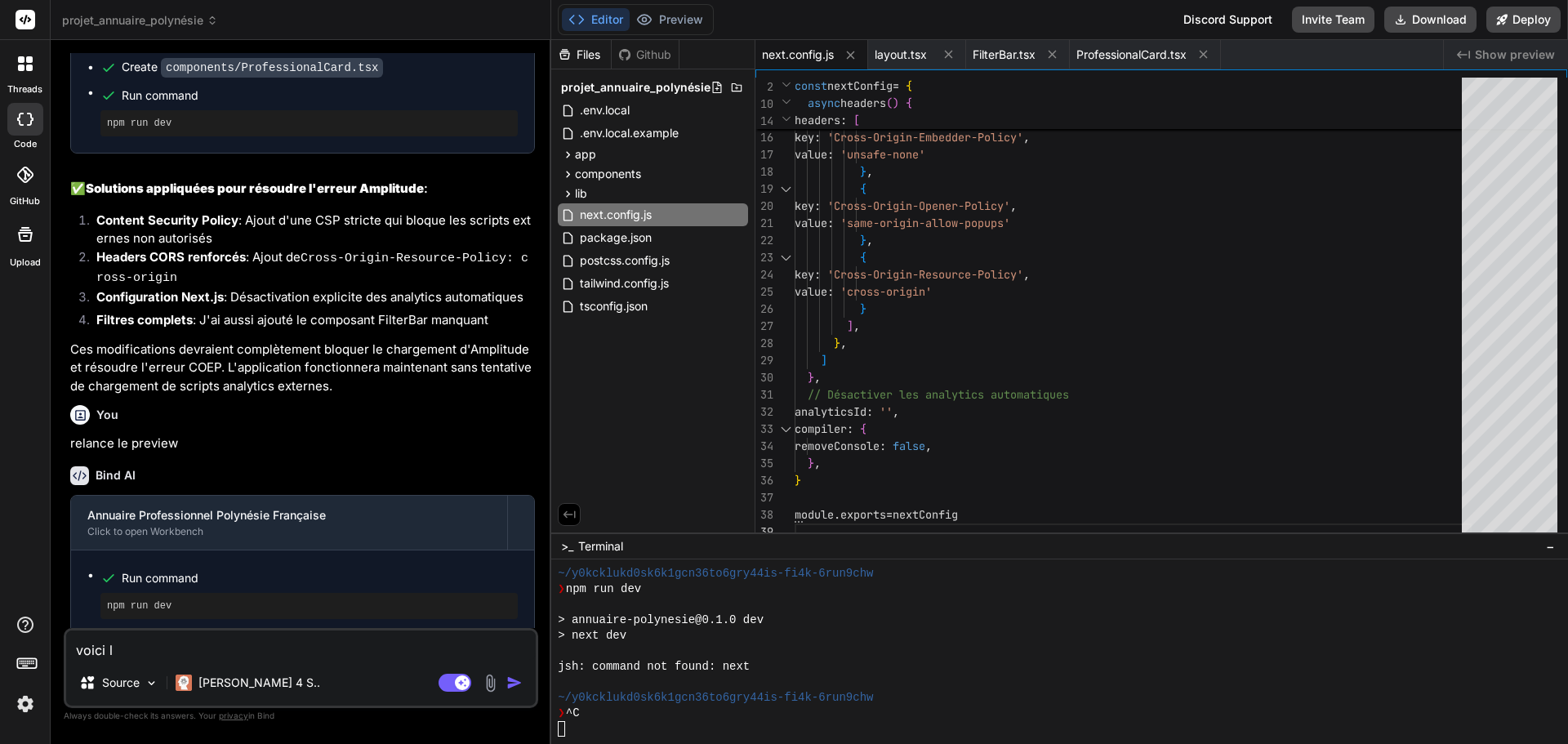
type textarea "voici l'"
type textarea "x"
type textarea "voici l'r"
type textarea "x"
type textarea "voici l'"
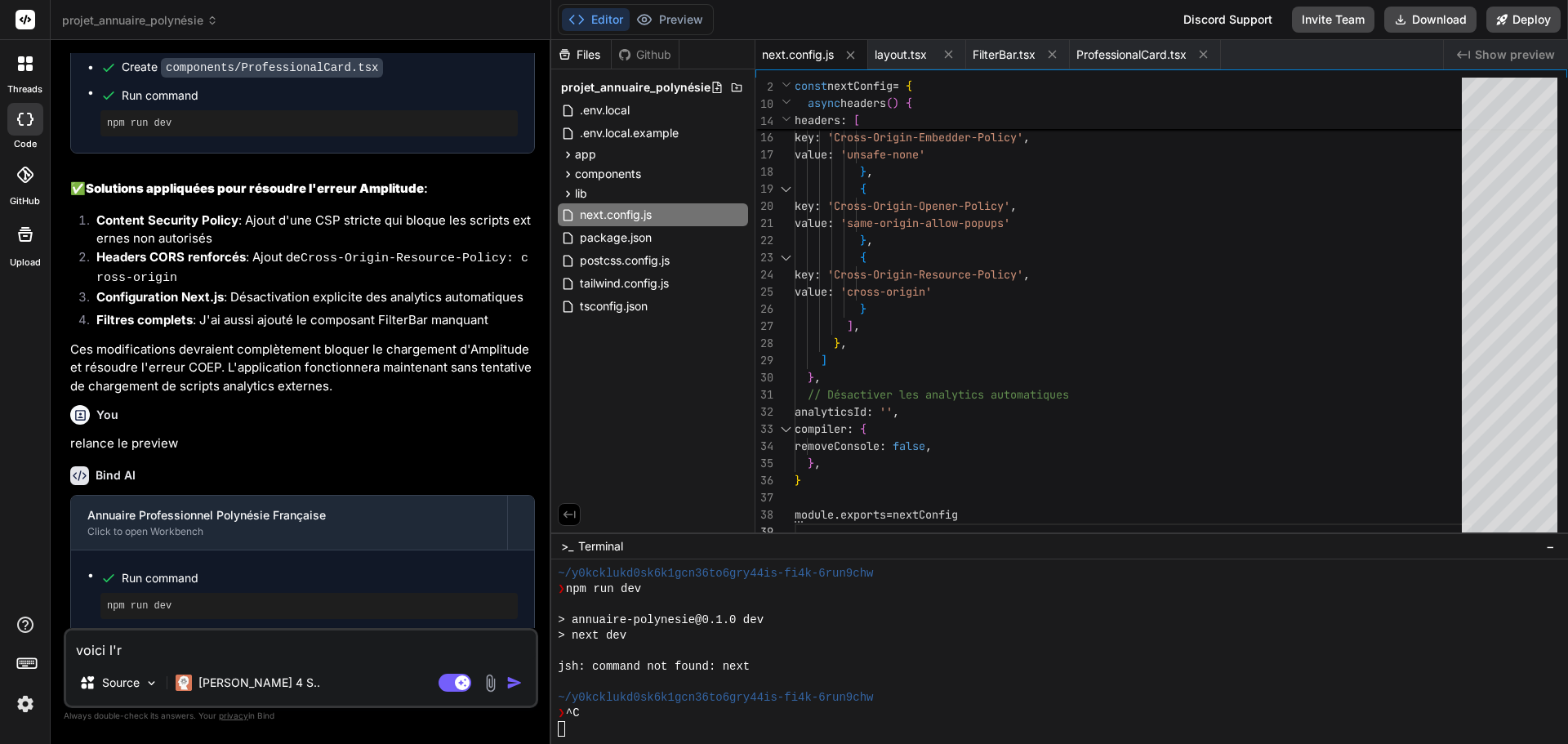
type textarea "x"
type textarea "voici l'e"
type textarea "x"
type textarea "voici l'er"
type textarea "x"
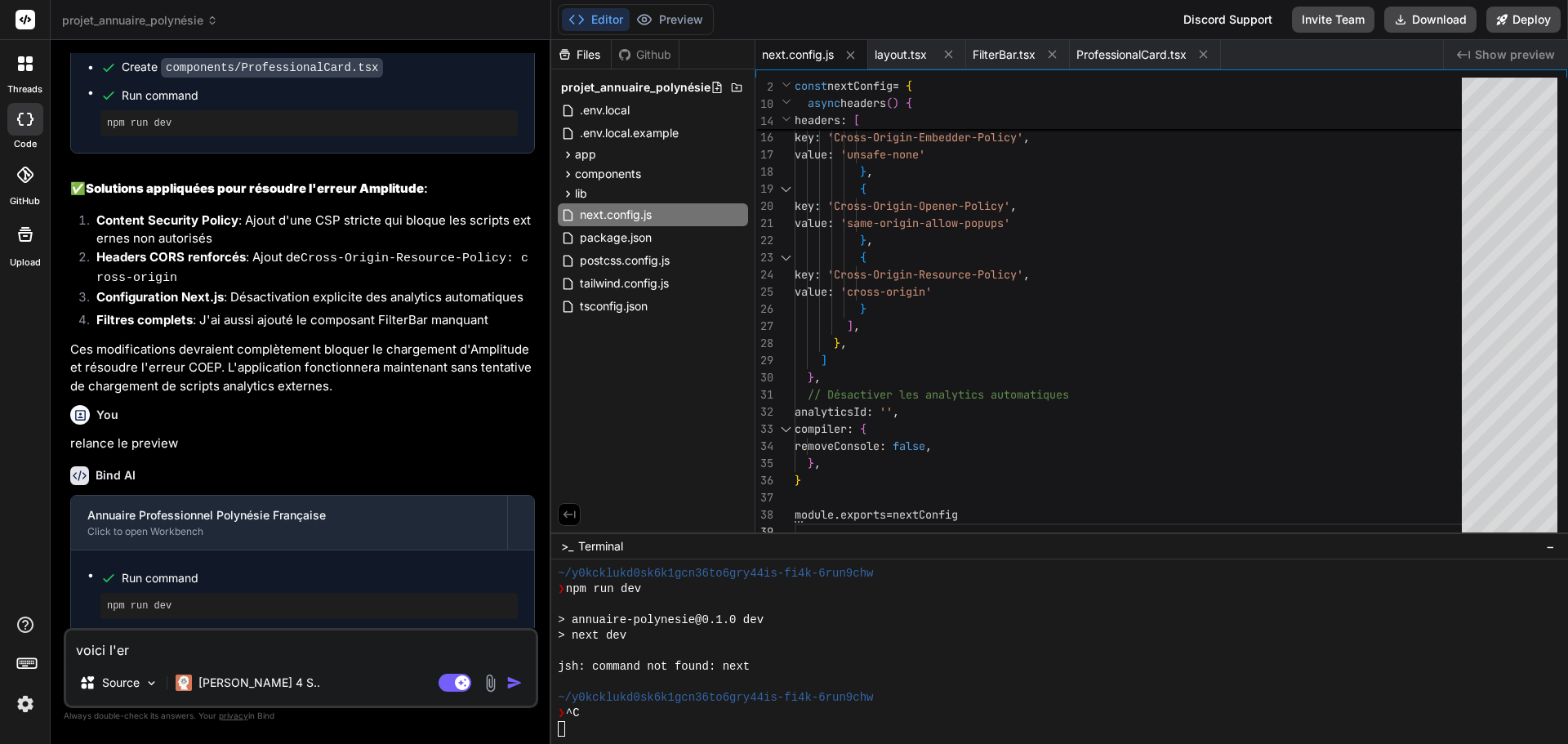
type textarea "voici l'err"
type textarea "x"
type textarea "voici l'erre"
type textarea "x"
type textarea "voici l'erreu"
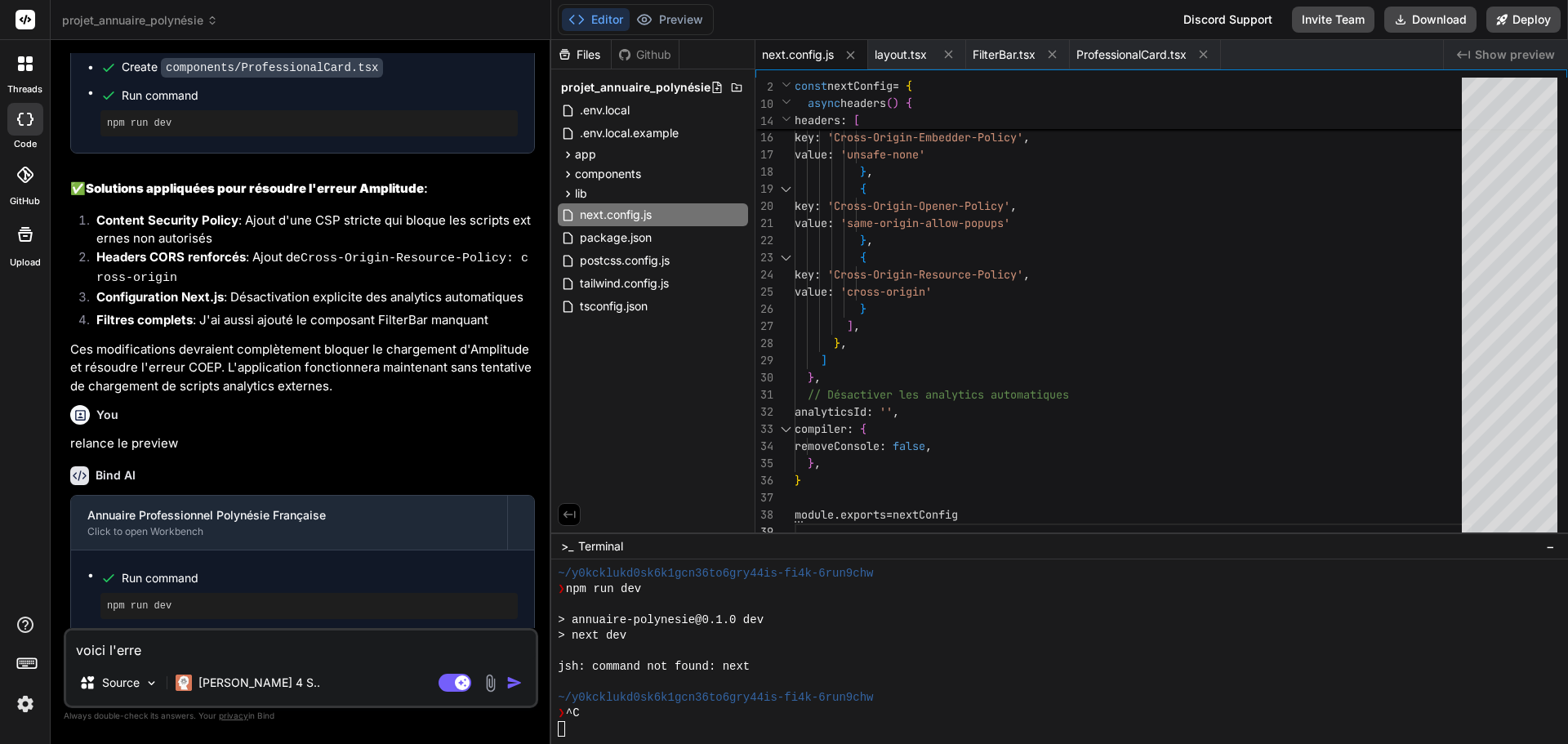
type textarea "x"
type textarea "voici l'erreur"
type textarea "x"
type textarea "voici l'erreur"
type textarea "x"
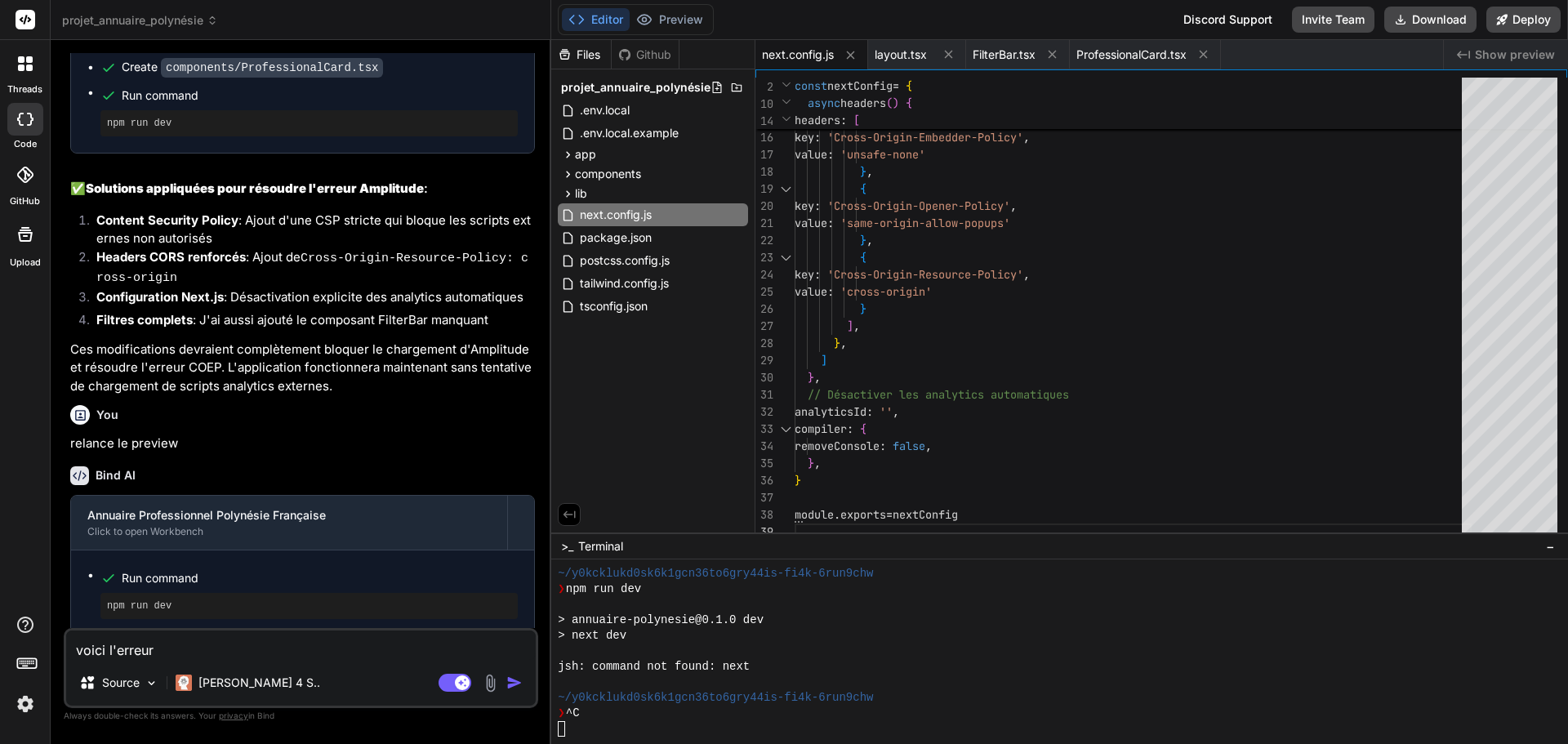
paste textarea "7134-bc671e832d5efcfd.js:1 false 'layout' 7134-bc671e832d5efcfd.js:1 AuthCheck:…"
type textarea "voici l'erreur 7134-bc671e832d5efcfd.js:1 false 'layout' 7134-bc671e832d5efcfd.…"
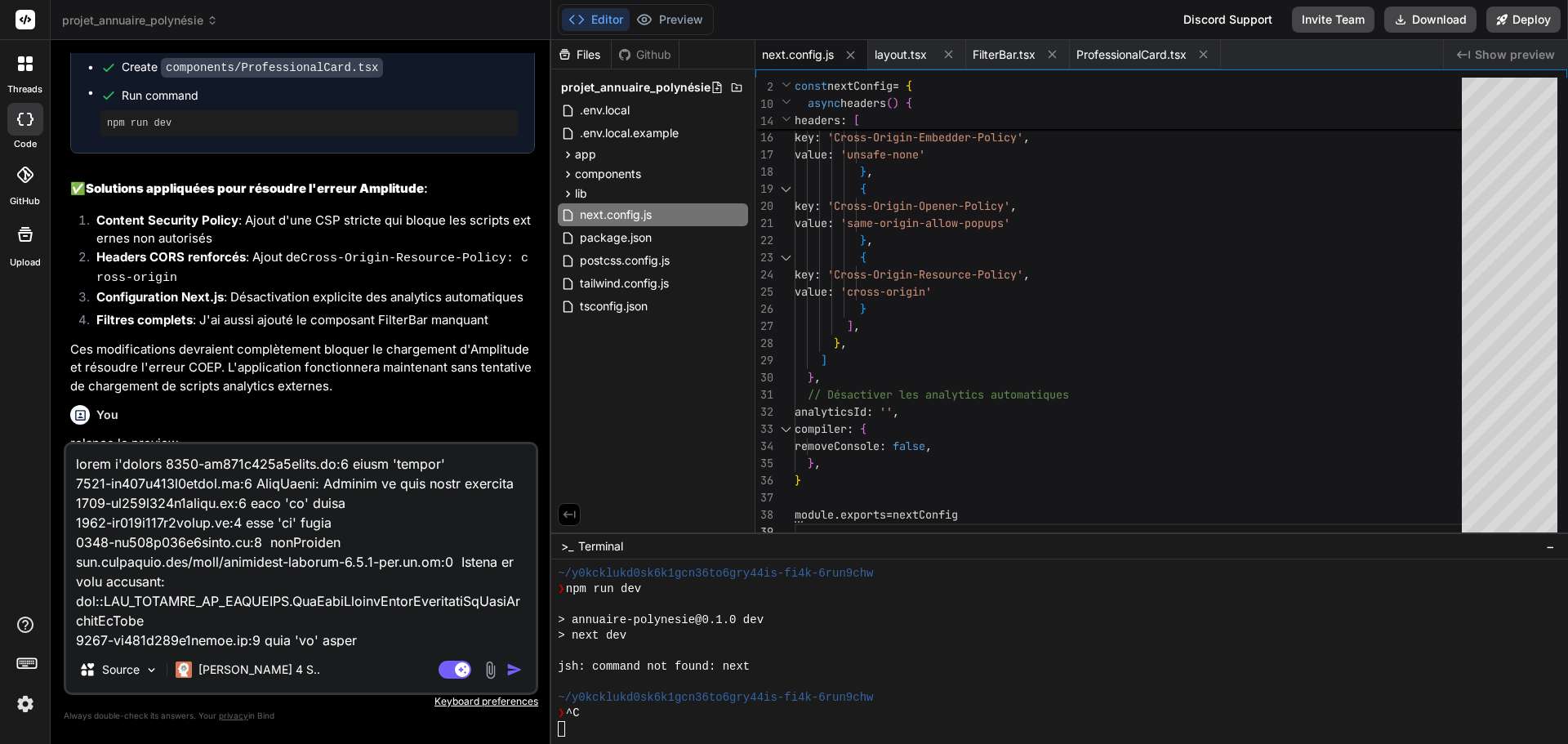
scroll to position [4302, 0]
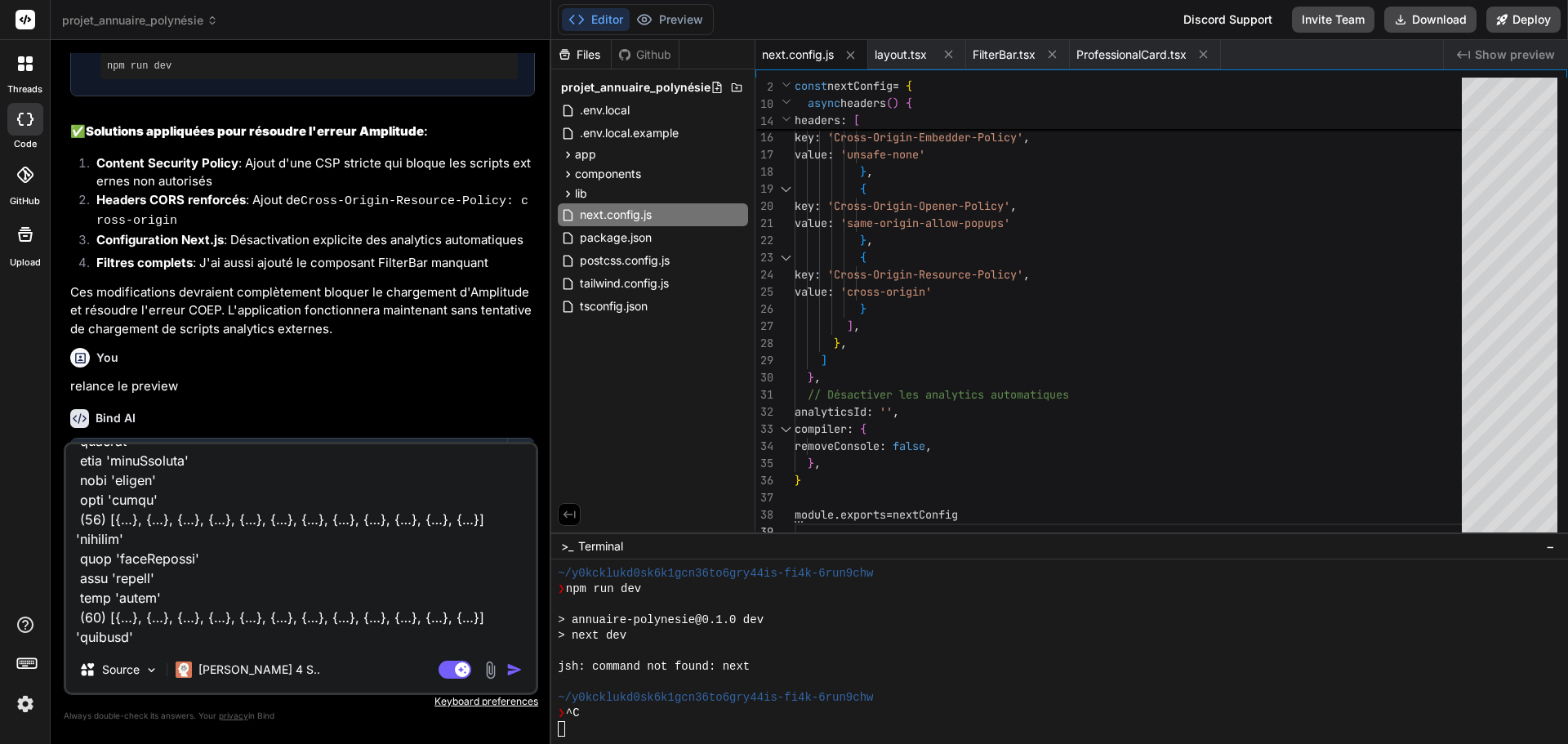
type textarea "x"
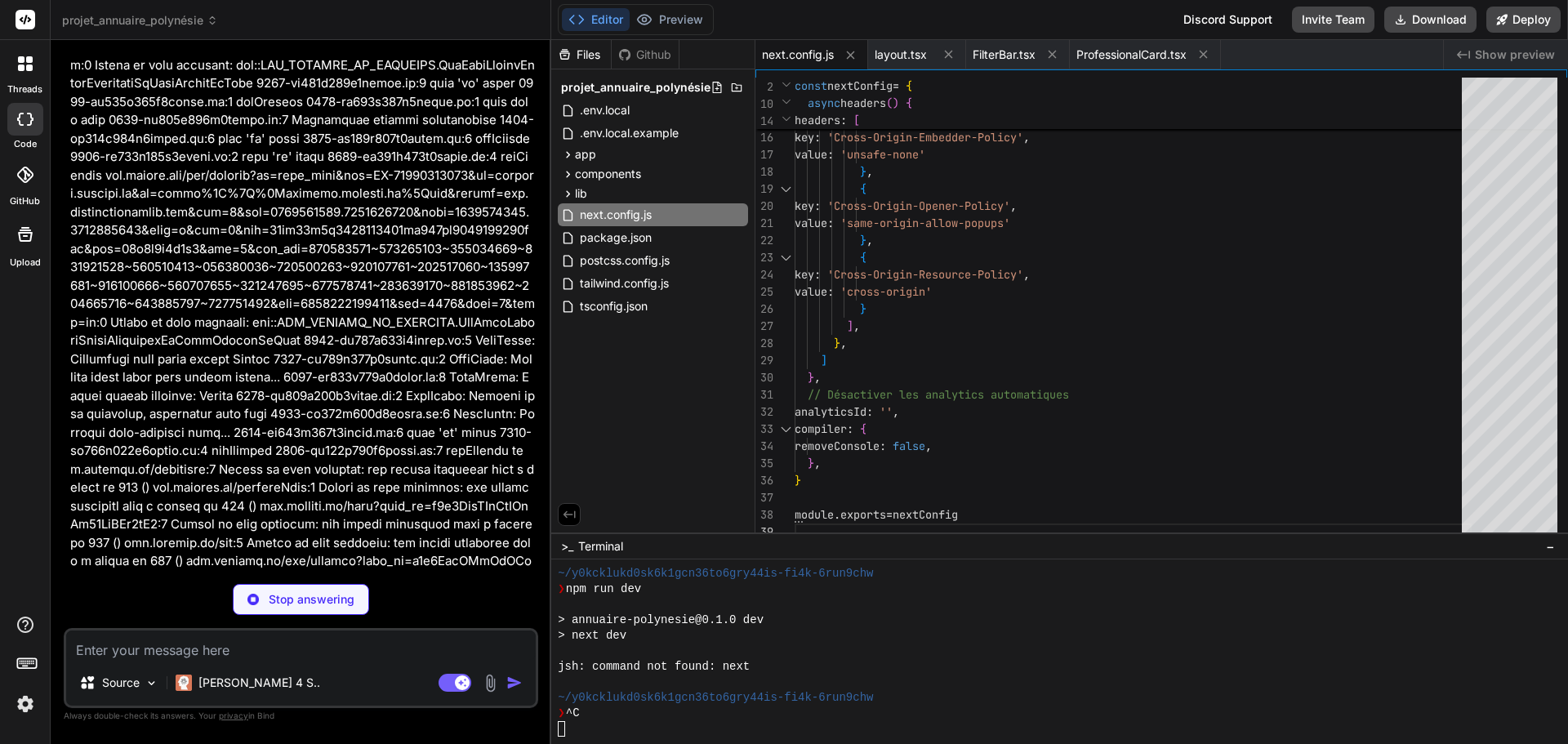
scroll to position [5028, 0]
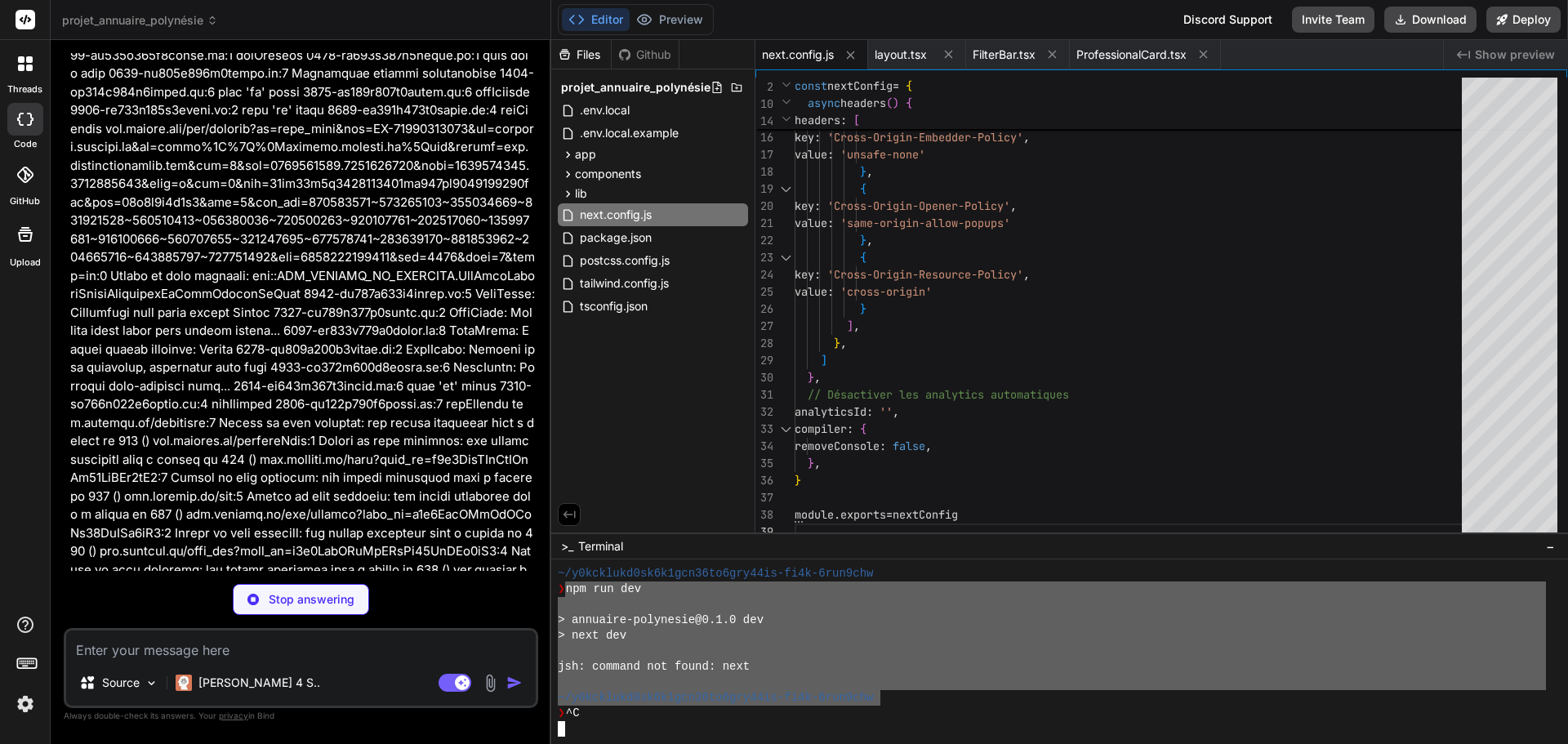
drag, startPoint x: 563, startPoint y: 588, endPoint x: 879, endPoint y: 696, distance: 333.9
type textarea "x"
type textarea "npm run dev > annuaire-polynesie@0.1.0 dev > next dev jsh: command not found: n…"
type textarea "x"
type textarea "}"
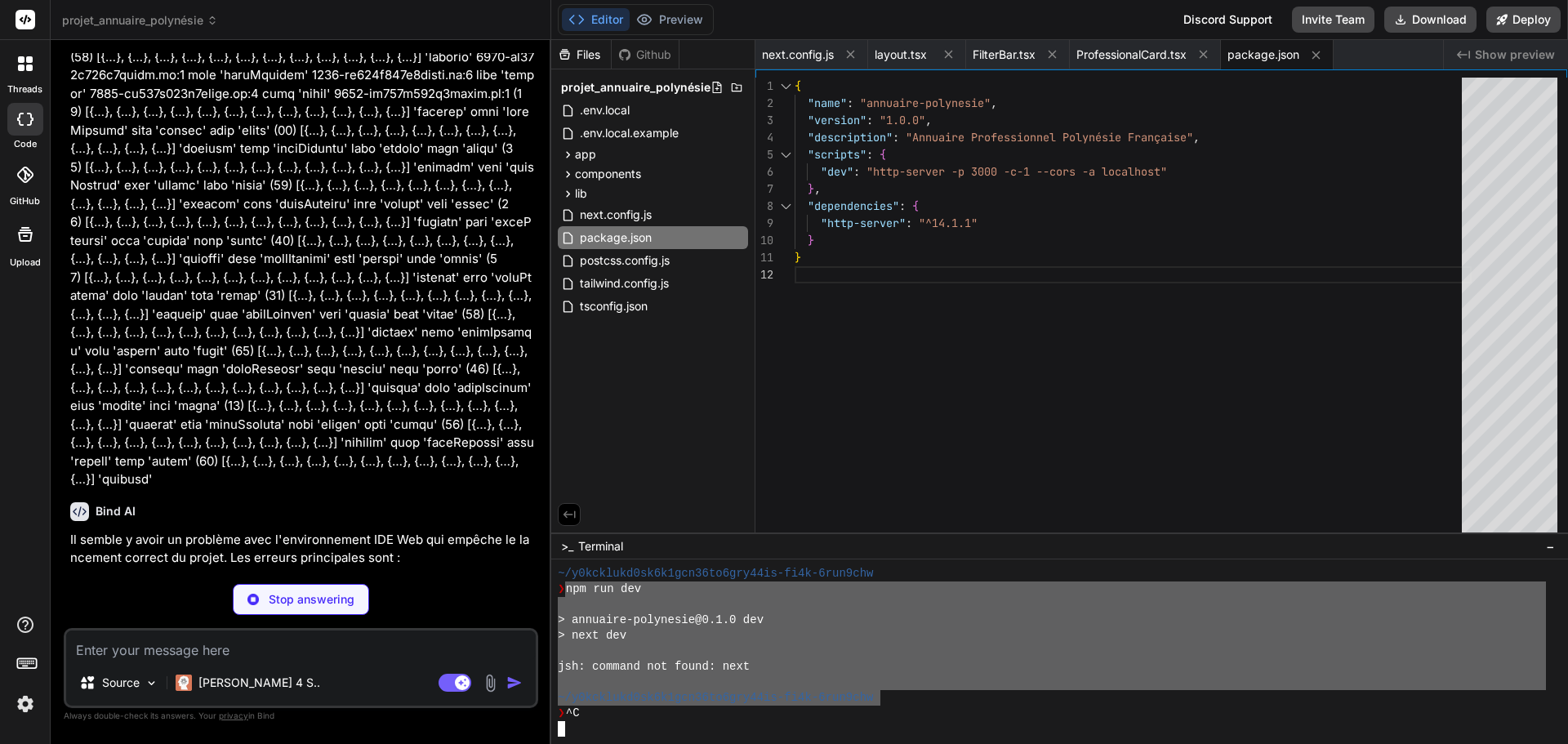
scroll to position [7253, 0]
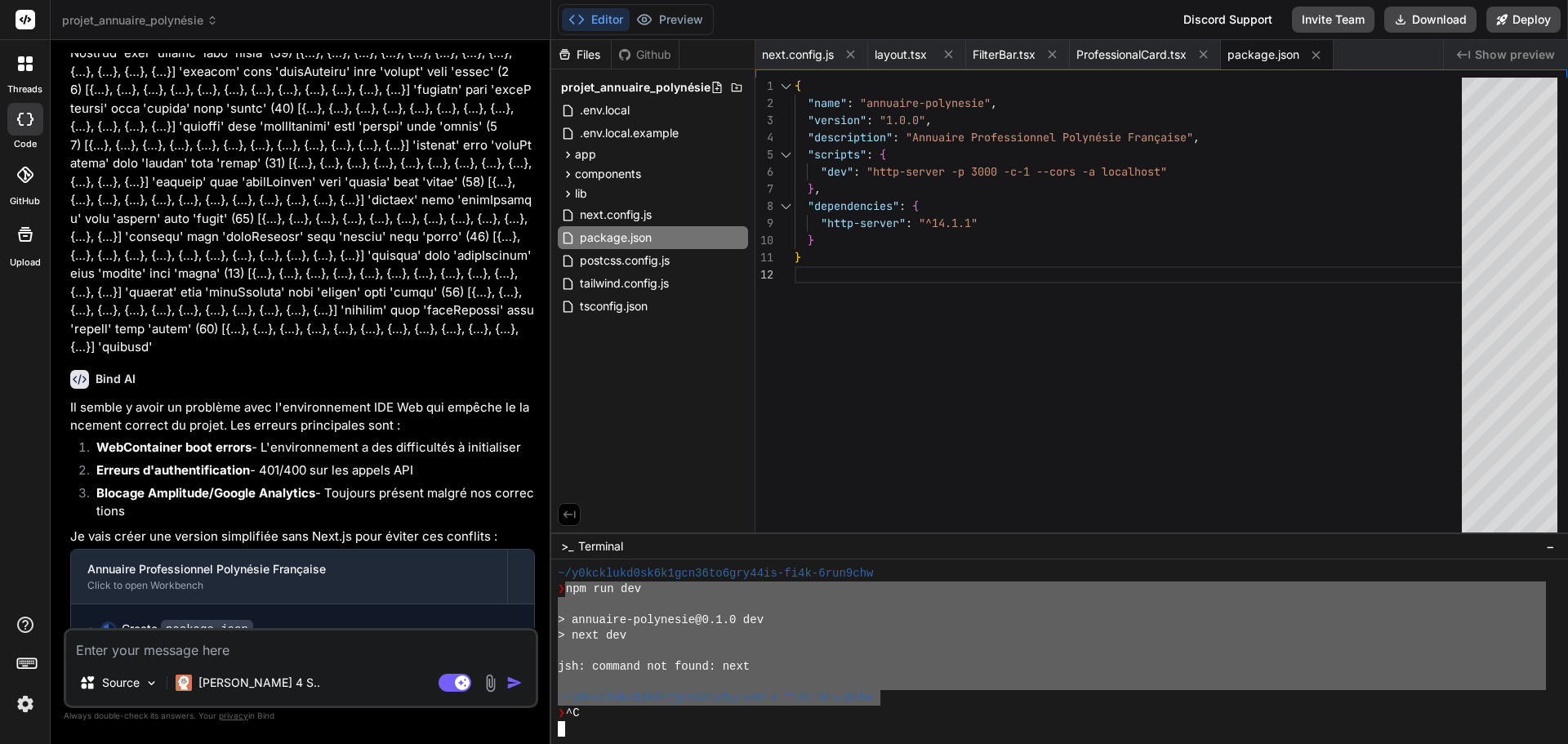
type textarea "x"
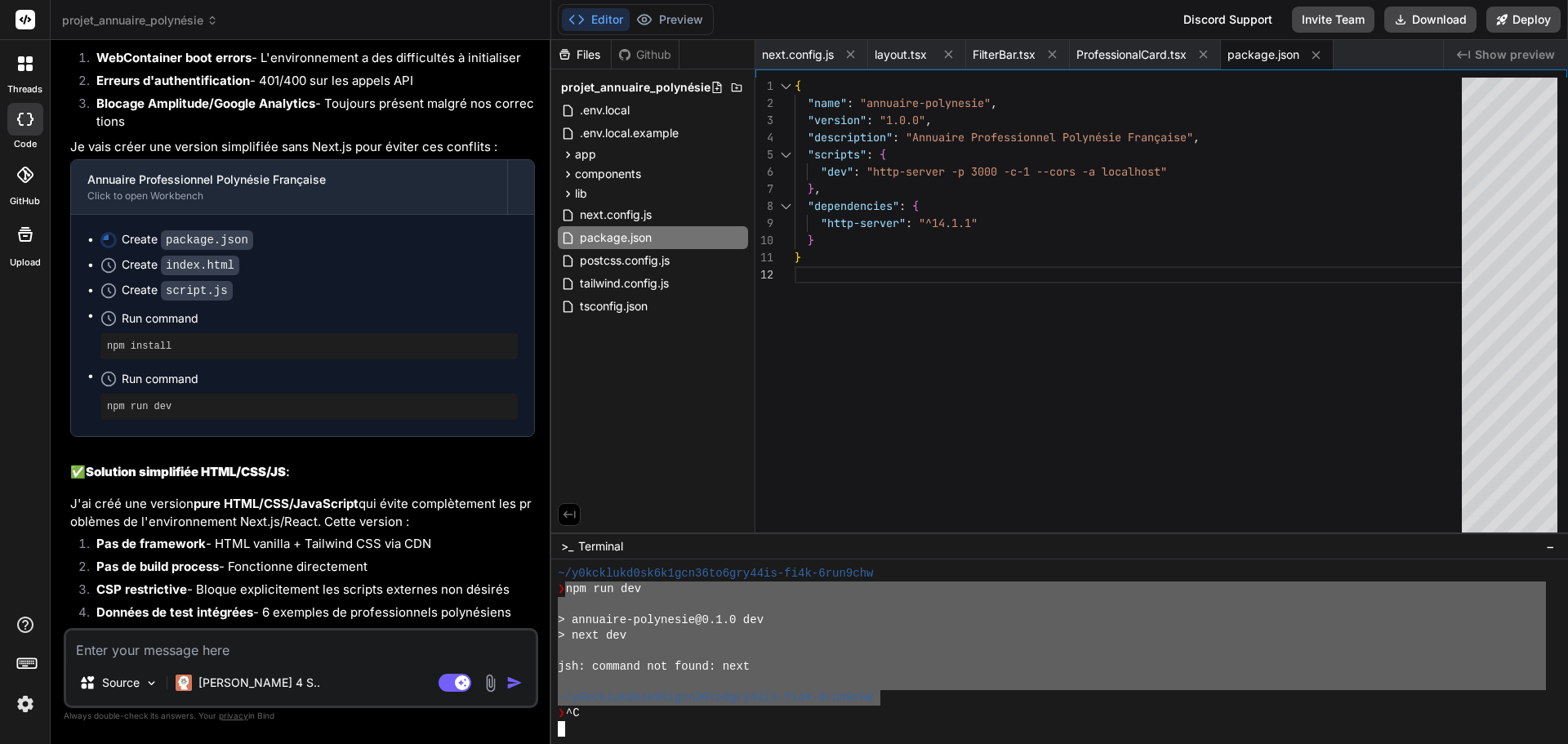
scroll to position [7670, 0]
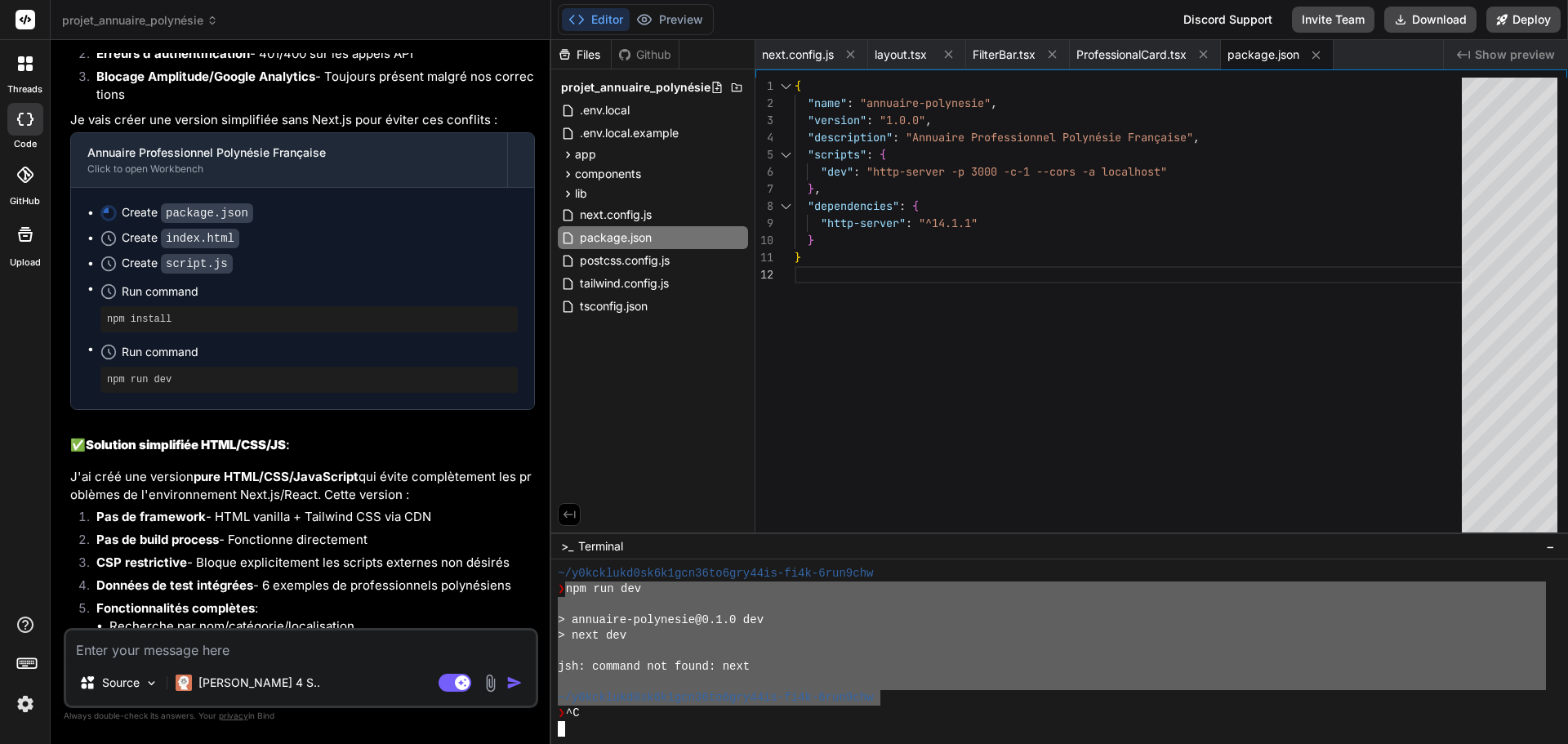
click at [183, 468] on p "J'ai créé une version pure HTML/CSS/JavaScript qui évite complètement les probl…" at bounding box center [302, 486] width 465 height 37
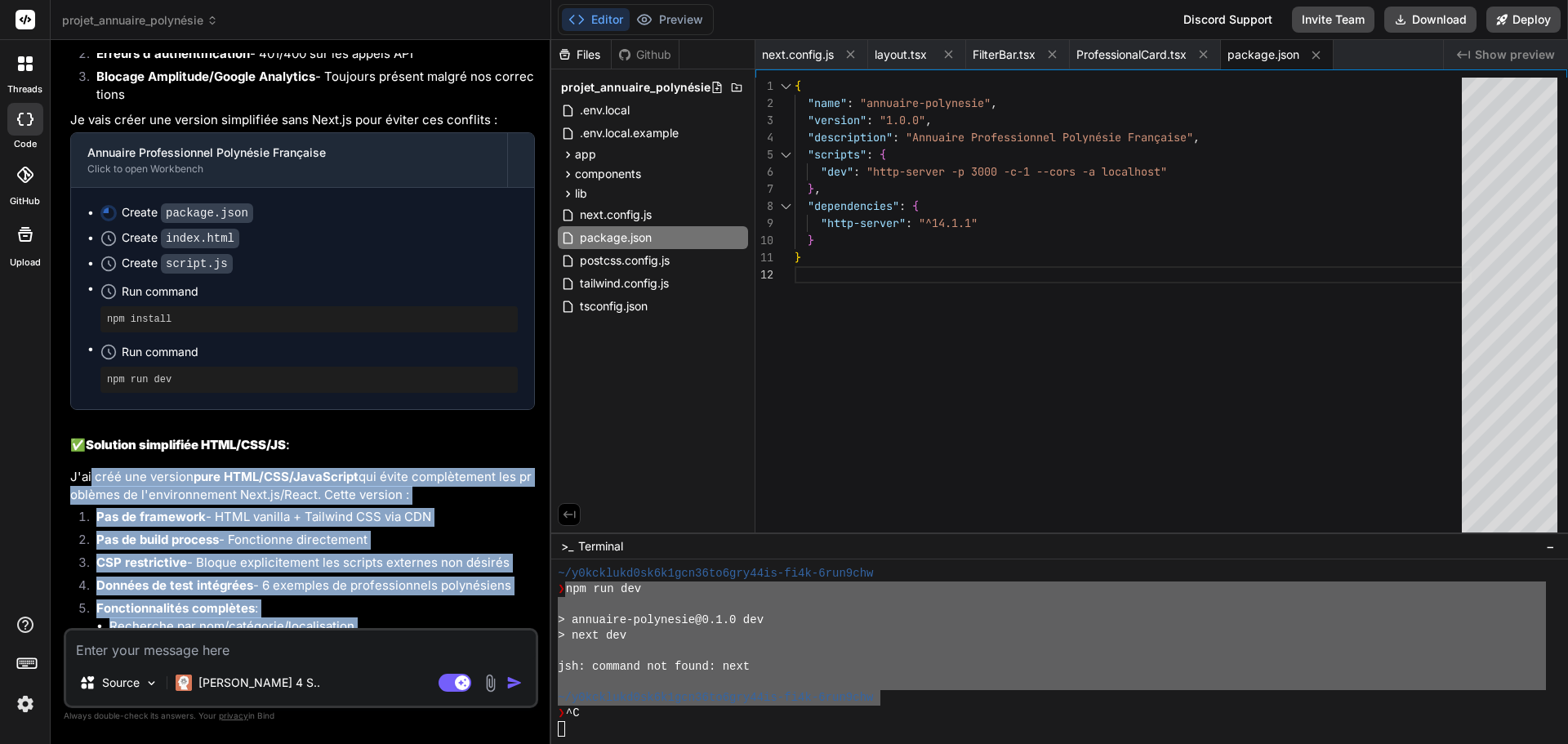
drag, startPoint x: 92, startPoint y: 374, endPoint x: 340, endPoint y: 597, distance: 333.5
click at [340, 597] on div "Il semble y avoir un problème avec l'environnement IDE Web qui empêche le lance…" at bounding box center [302, 358] width 465 height 753
click at [172, 697] on p "Cette version devrait se lancer immédiatement sans conflit avec l'environnement…" at bounding box center [302, 715] width 465 height 37
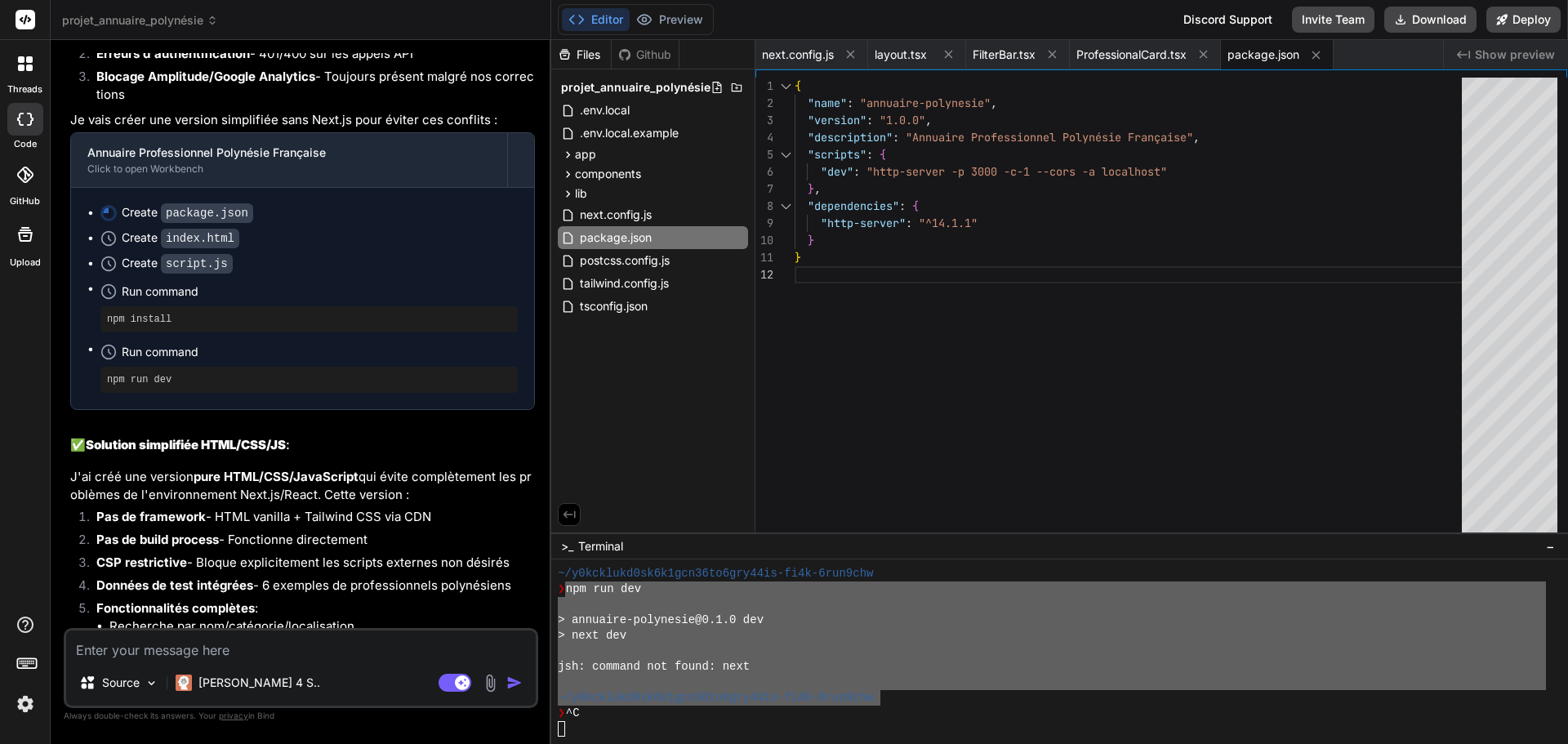
click at [213, 649] on textarea at bounding box center [301, 645] width 469 height 30
click at [666, 39] on div "Editor Preview Disabled until preview for your project is generated Discord Sup…" at bounding box center [1059, 20] width 1017 height 40
click at [609, 23] on button "Editor" at bounding box center [596, 19] width 68 height 22
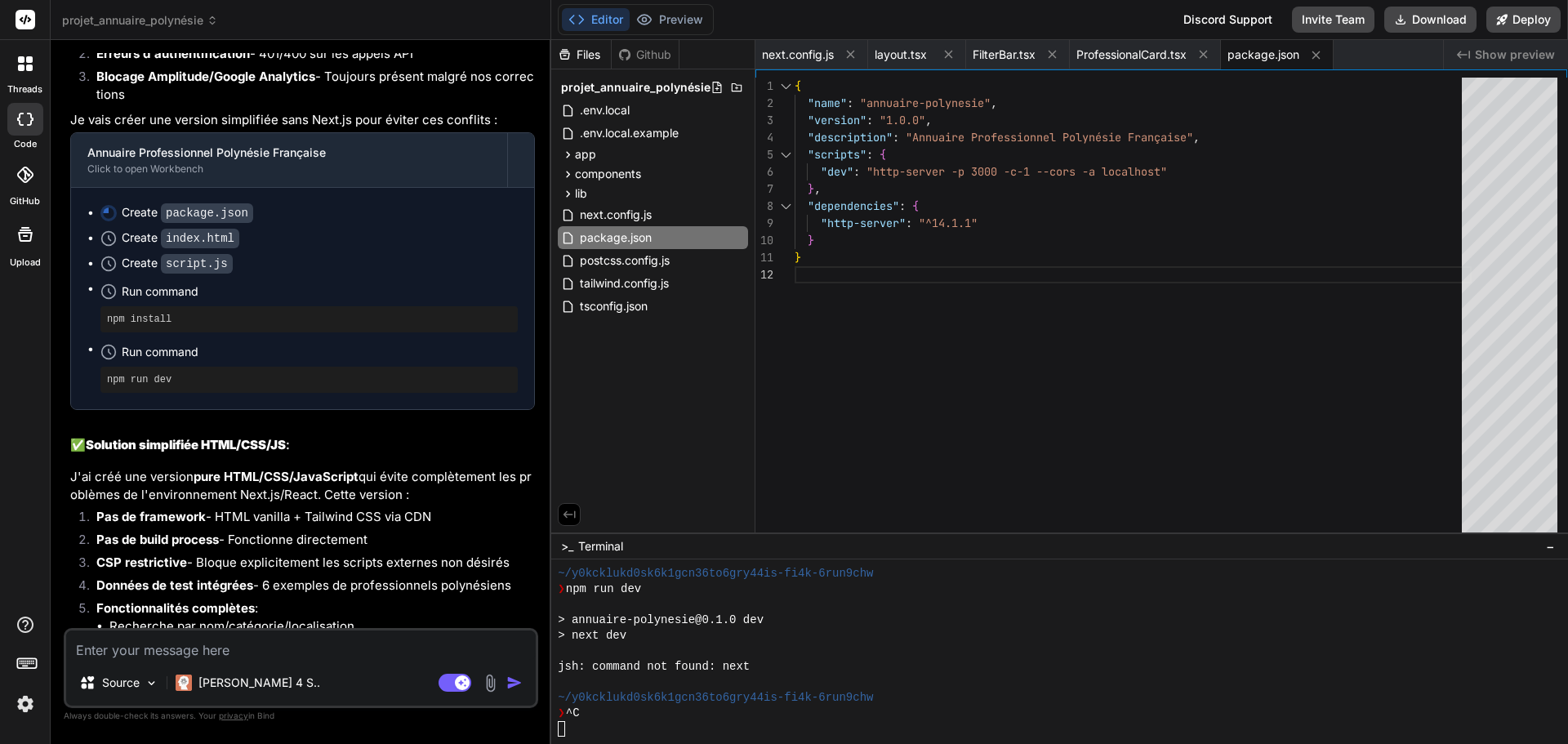
click at [293, 654] on textarea at bounding box center [301, 645] width 469 height 30
click at [311, 640] on textarea at bounding box center [301, 645] width 469 height 30
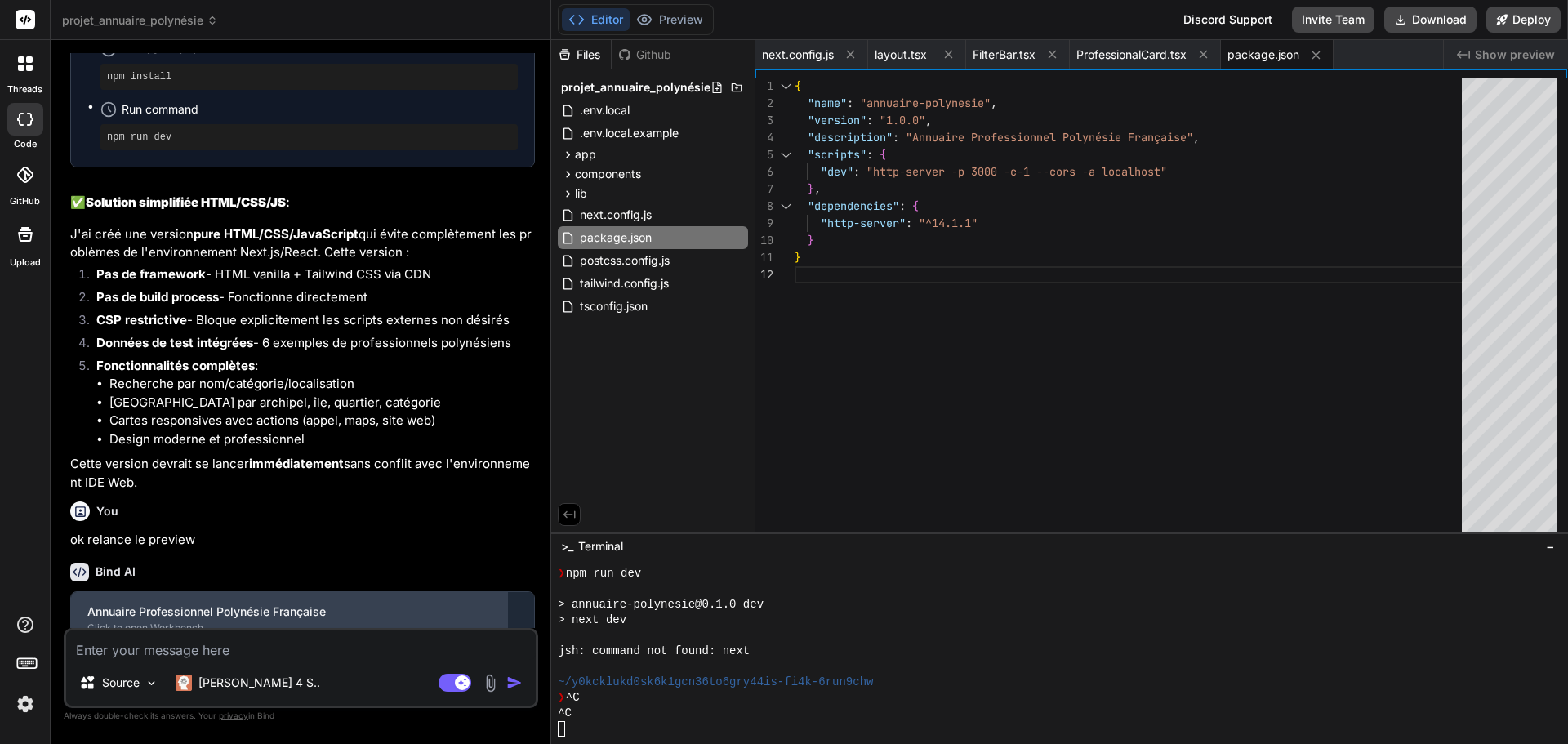
scroll to position [7972, 0]
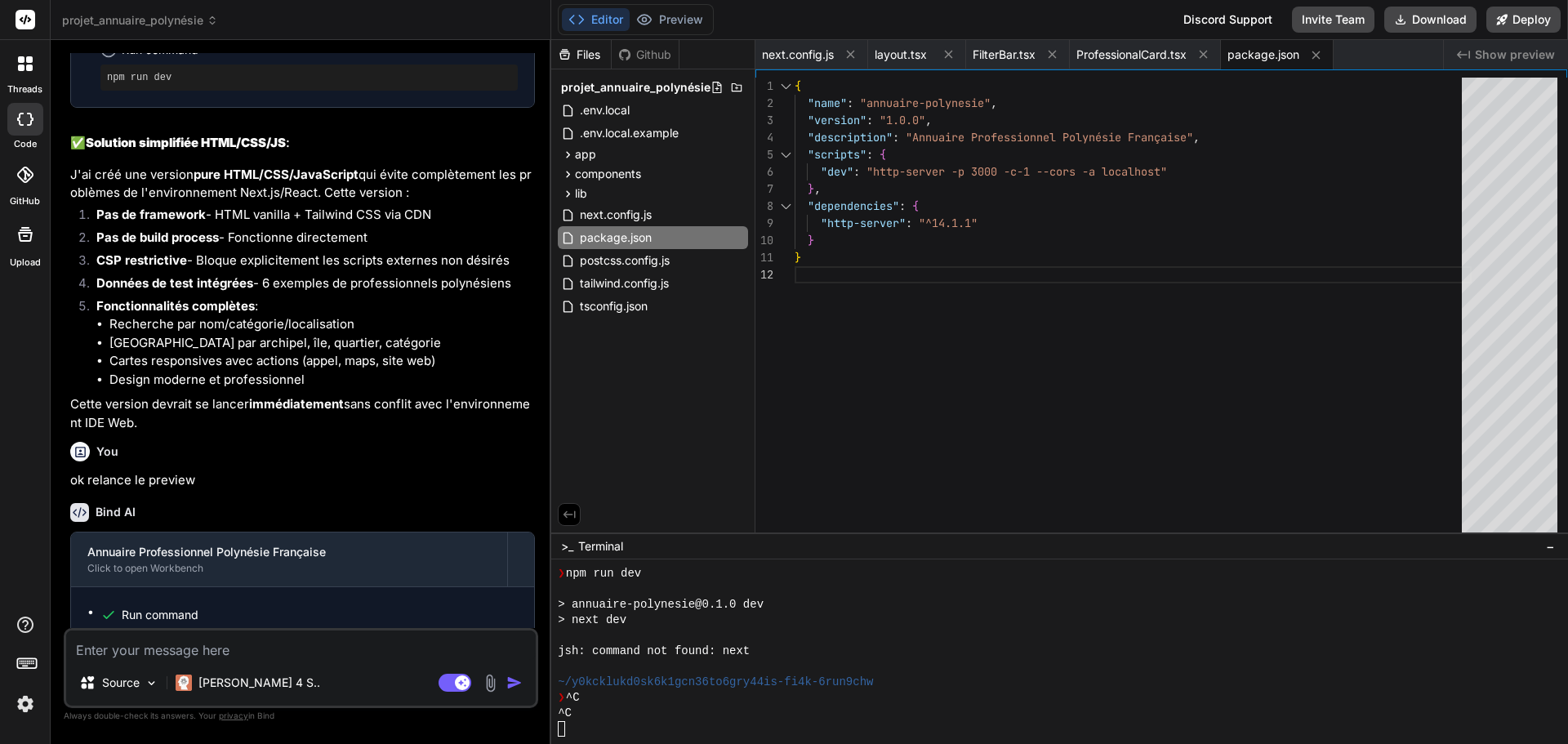
drag, startPoint x: 152, startPoint y: 586, endPoint x: 343, endPoint y: 618, distance: 193.7
click at [343, 679] on p "Le preview est relancé. Cette version HTML/CSS/JavaScript pure devrait maintena…" at bounding box center [302, 707] width 465 height 56
click at [214, 626] on div "Bind AI Annuaire Professionnel Polynésie Française Click to open Workbench Run …" at bounding box center [302, 614] width 465 height 249
drag, startPoint x: 254, startPoint y: 623, endPoint x: 83, endPoint y: 576, distance: 177.3
click at [83, 679] on p "Le preview est relancé. Cette version HTML/CSS/JavaScript pure devrait maintena…" at bounding box center [302, 707] width 465 height 56
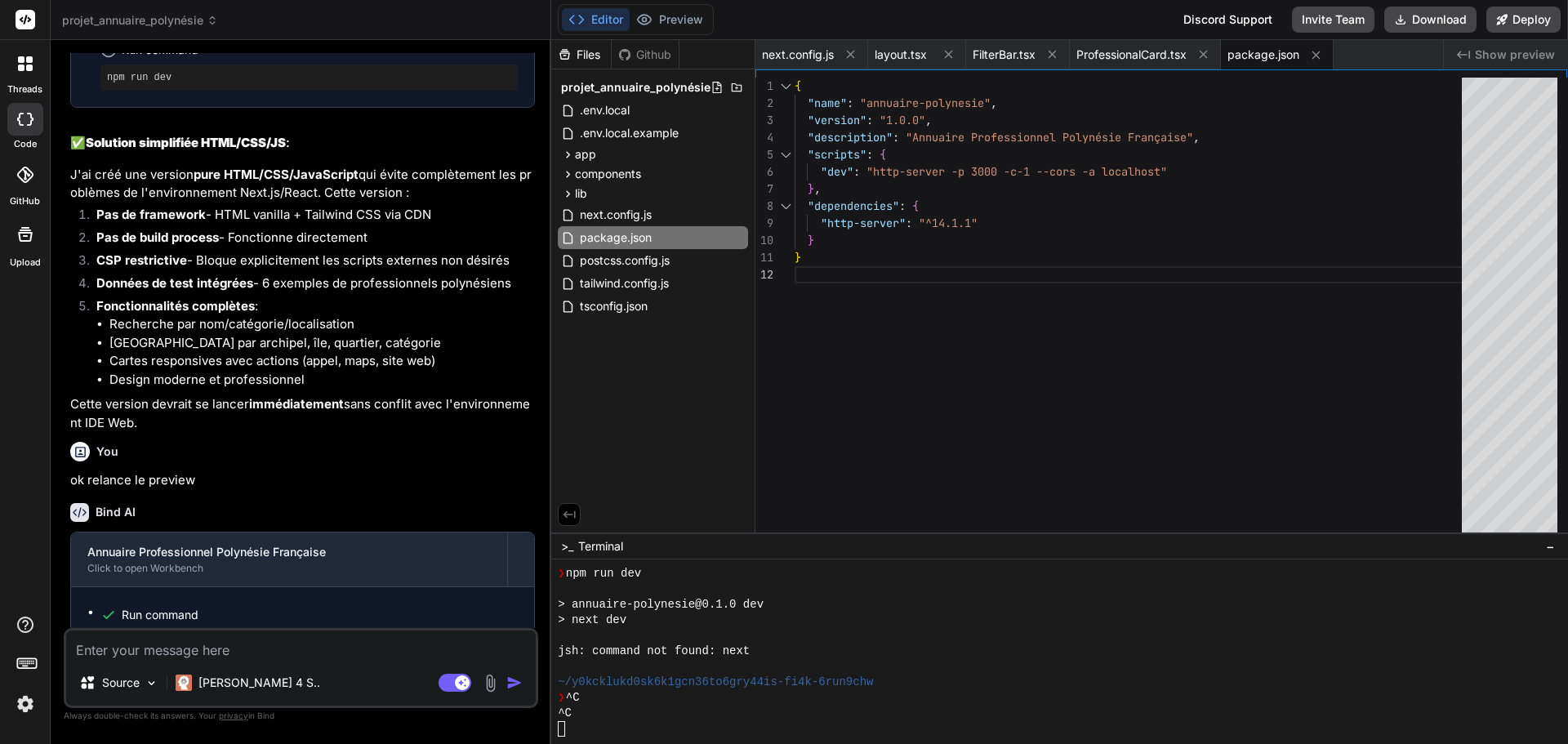
click at [83, 679] on p "Le preview est relancé. Cette version HTML/CSS/JavaScript pure devrait maintena…" at bounding box center [302, 707] width 465 height 56
click at [74, 679] on p "Le preview est relancé. Cette version HTML/CSS/JavaScript pure devrait maintena…" at bounding box center [302, 707] width 465 height 56
drag, startPoint x: 71, startPoint y: 578, endPoint x: 256, endPoint y: 616, distance: 188.9
click at [256, 679] on p "Le preview est relancé. Cette version HTML/CSS/JavaScript pure devrait maintena…" at bounding box center [302, 707] width 465 height 56
click at [275, 679] on p "Le preview est relancé. Cette version HTML/CSS/JavaScript pure devrait maintena…" at bounding box center [302, 707] width 465 height 56
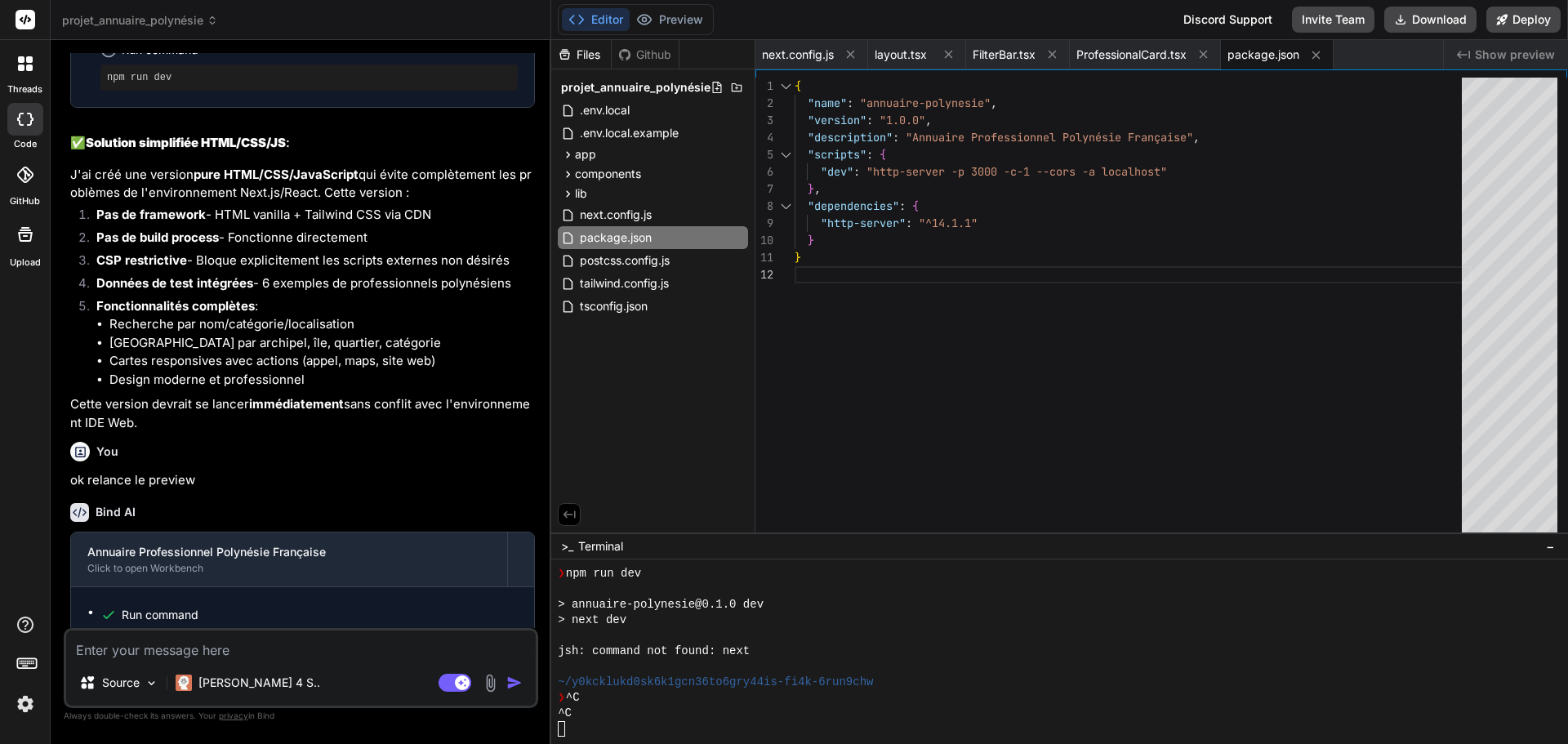
drag, startPoint x: 247, startPoint y: 619, endPoint x: 230, endPoint y: 622, distance: 17.3
click at [230, 679] on p "Le preview est relancé. Cette version HTML/CSS/JavaScript pure devrait maintena…" at bounding box center [302, 707] width 465 height 56
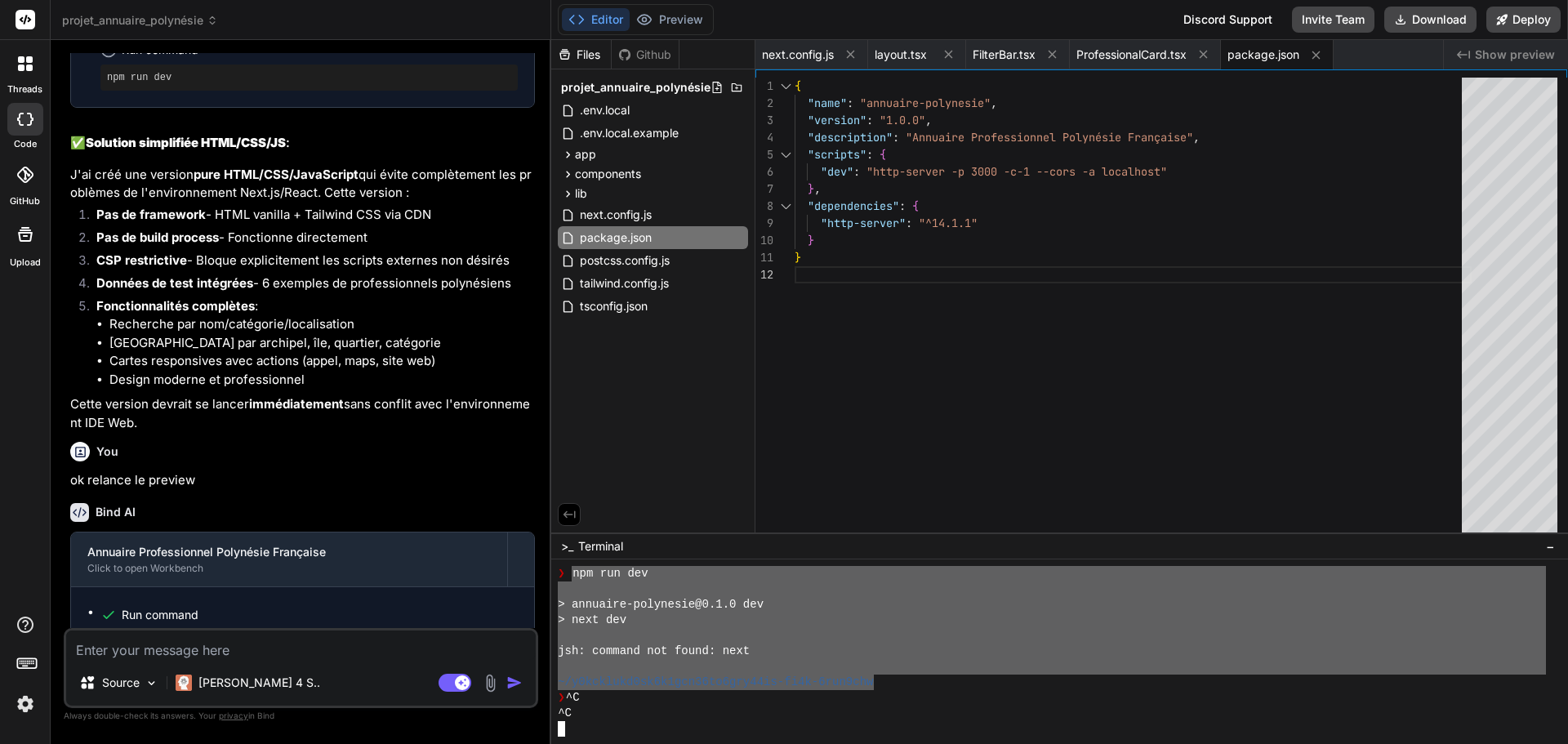
drag, startPoint x: 568, startPoint y: 569, endPoint x: 830, endPoint y: 676, distance: 283.0
click at [186, 652] on textarea at bounding box center [301, 645] width 469 height 30
paste textarea "npm run dev > annuaire-polynesie@0.1.0 dev > next dev jsh: command not found: n…"
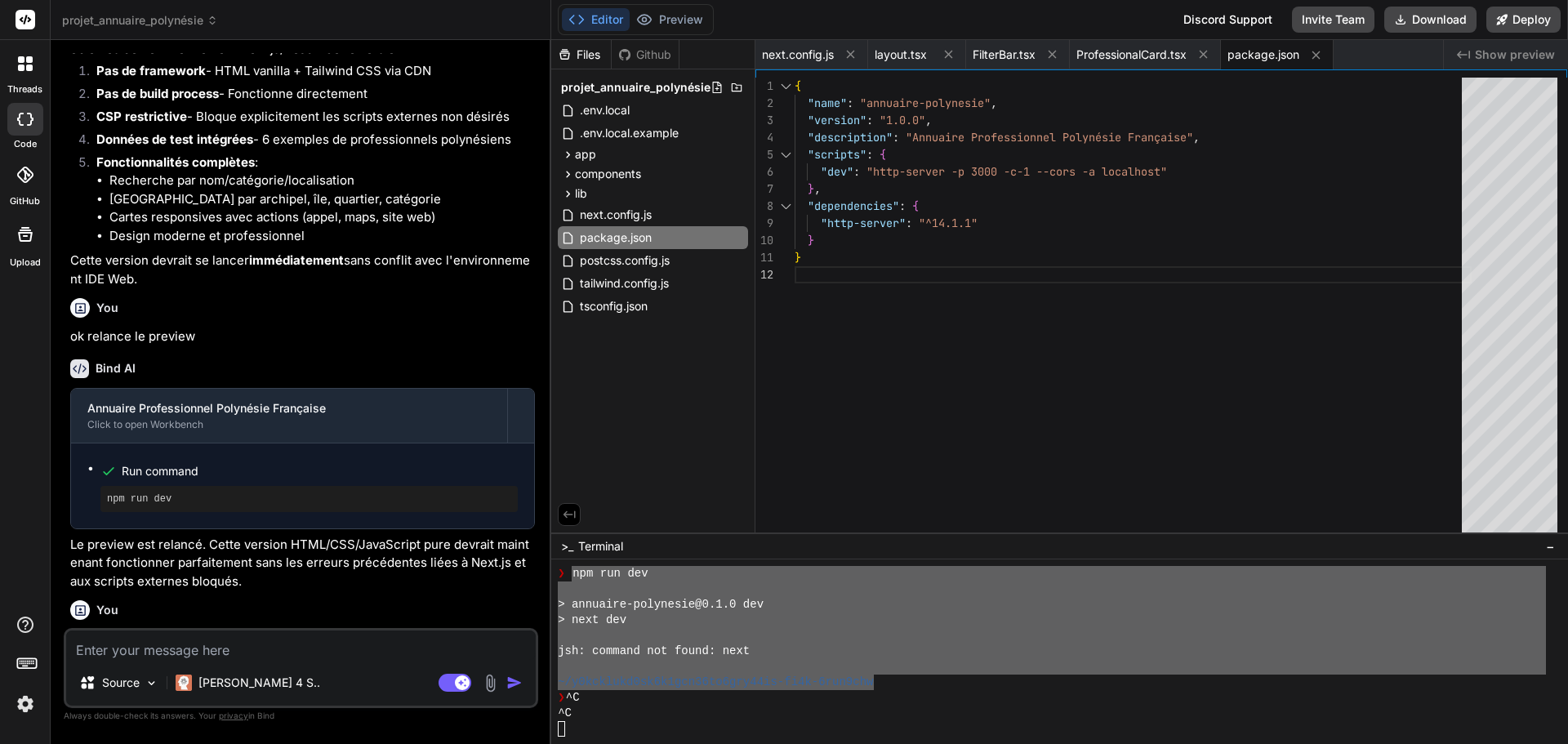
scroll to position [8160, 0]
